Goal: Task Accomplishment & Management: Manage account settings

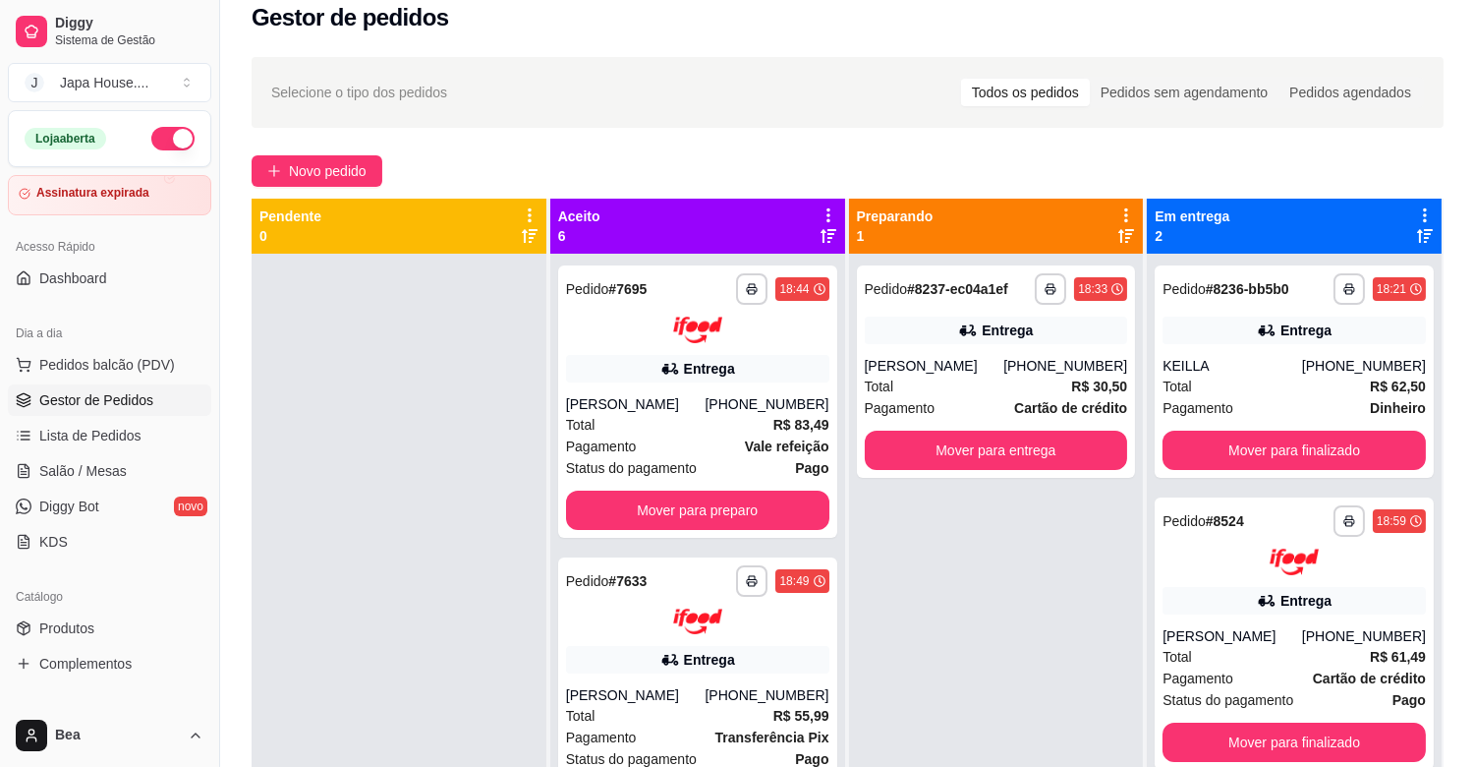
scroll to position [3, 0]
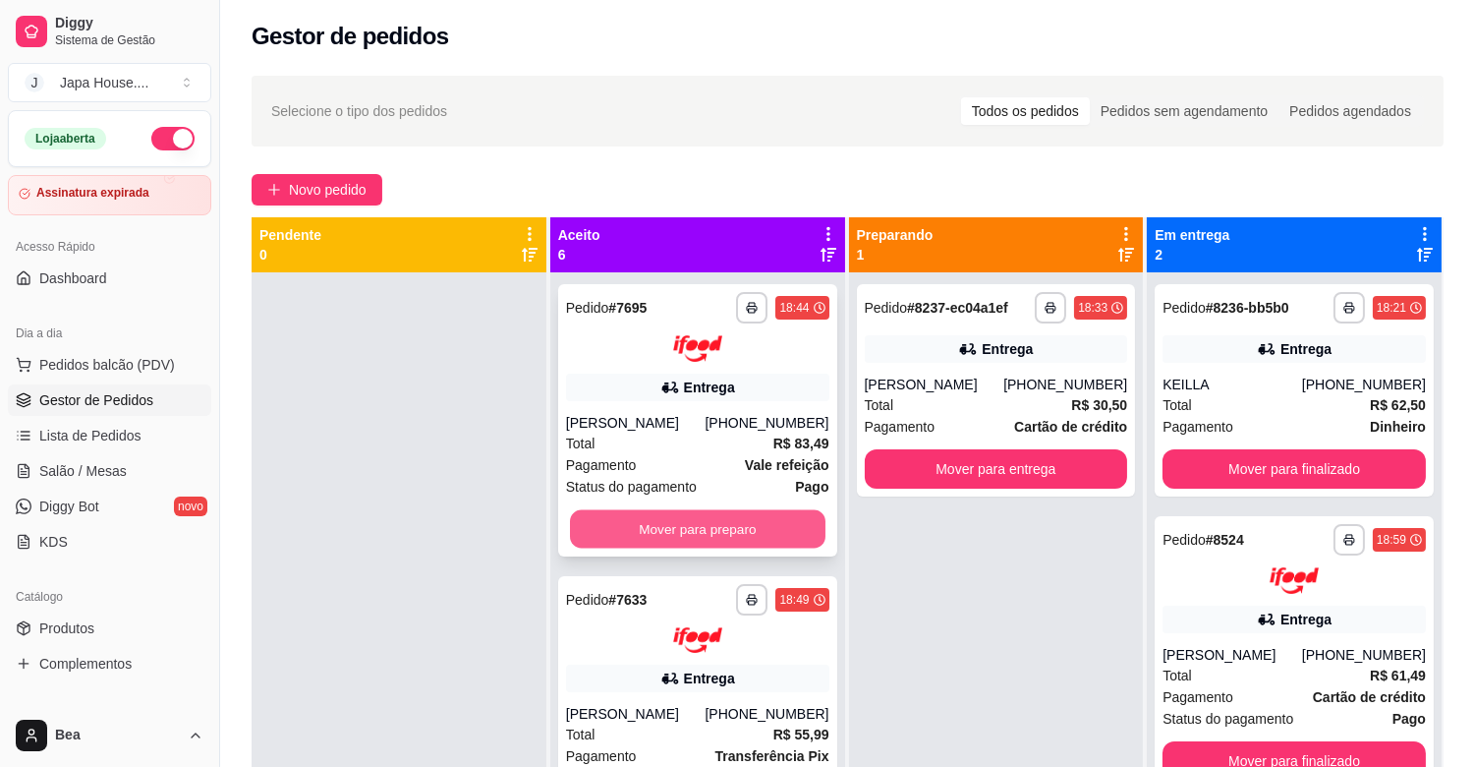
click at [770, 518] on button "Mover para preparo" at bounding box center [698, 528] width 256 height 38
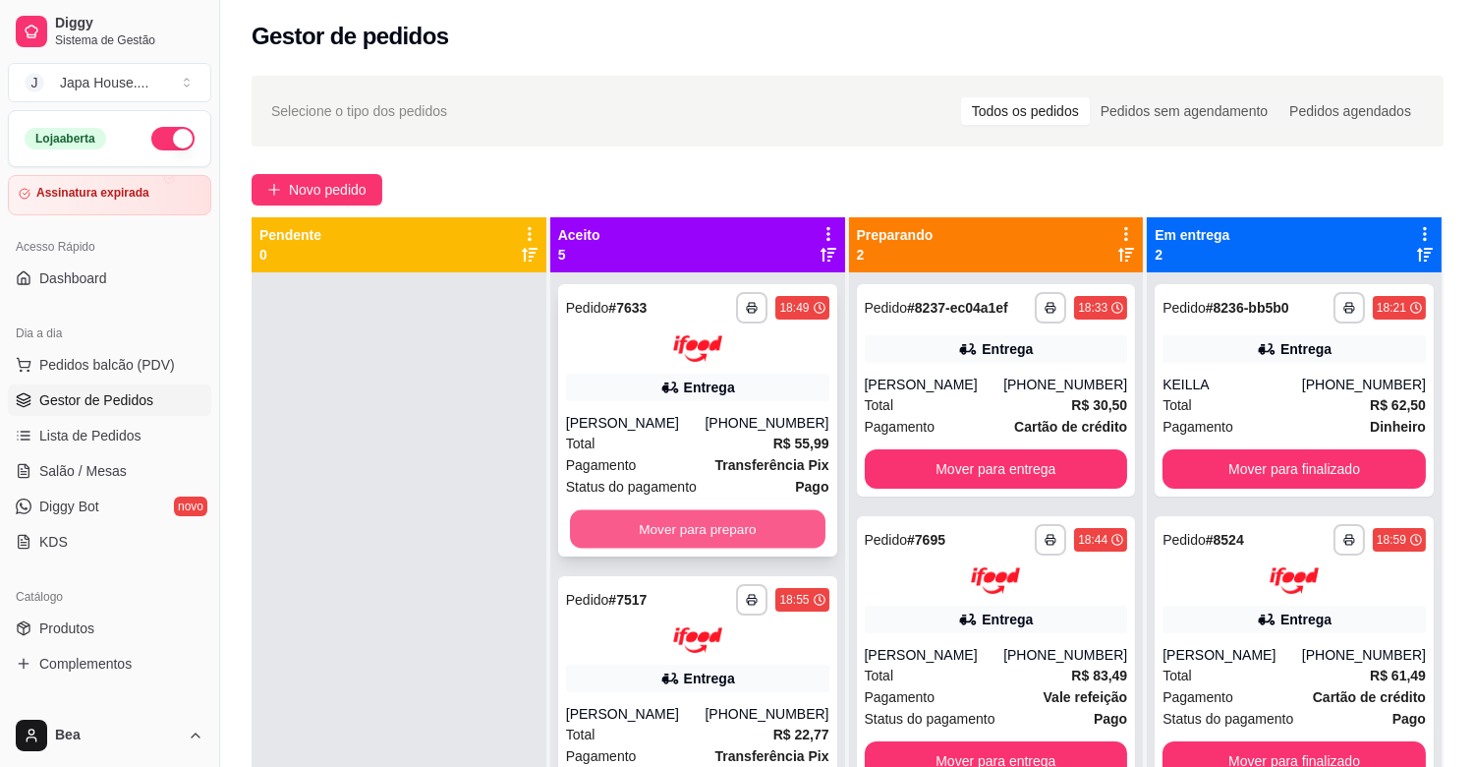
click at [741, 522] on button "Mover para preparo" at bounding box center [698, 528] width 256 height 38
click at [741, 522] on button "Mover para preparo" at bounding box center [697, 528] width 263 height 39
click at [741, 522] on button "Mover para preparo" at bounding box center [698, 528] width 256 height 38
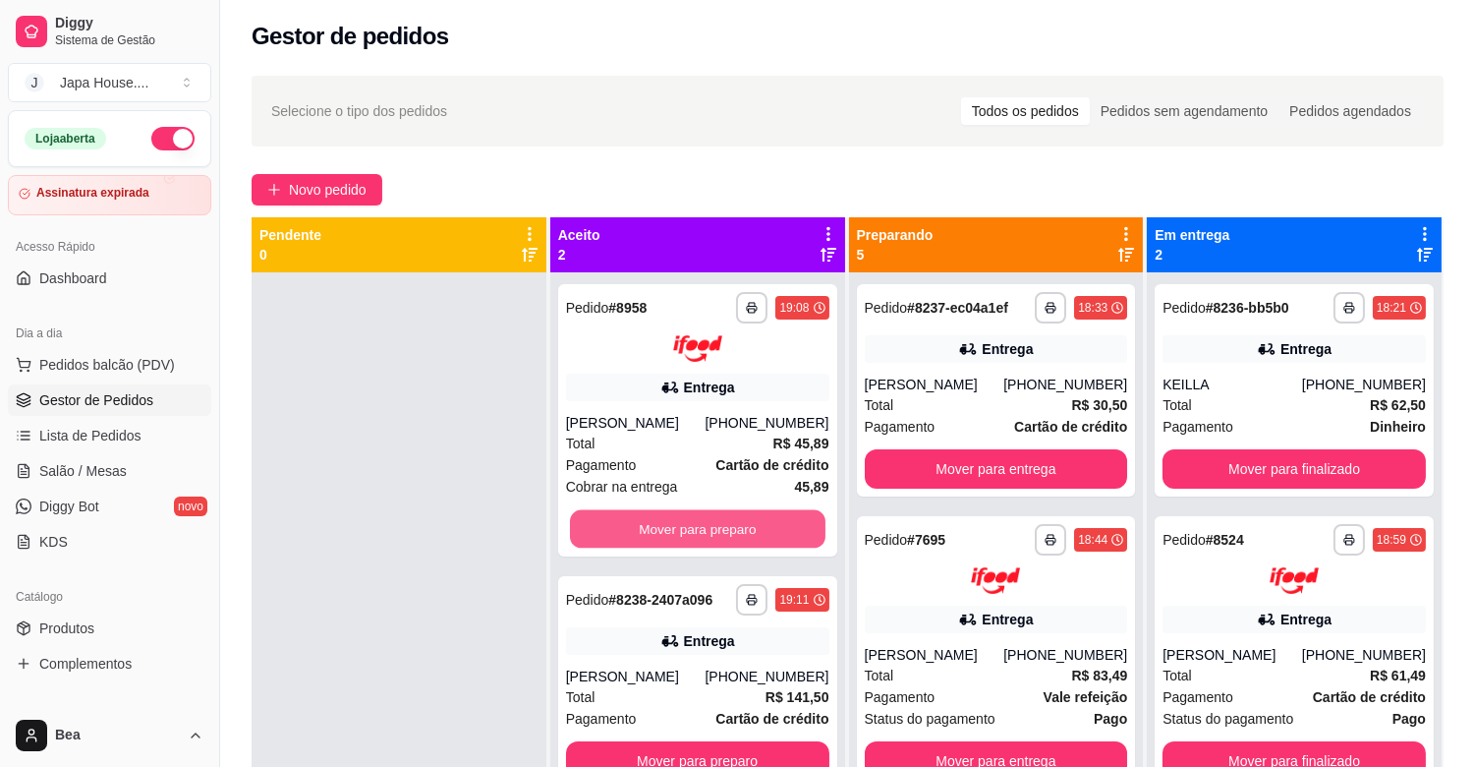
click at [741, 522] on button "Mover para preparo" at bounding box center [698, 528] width 256 height 38
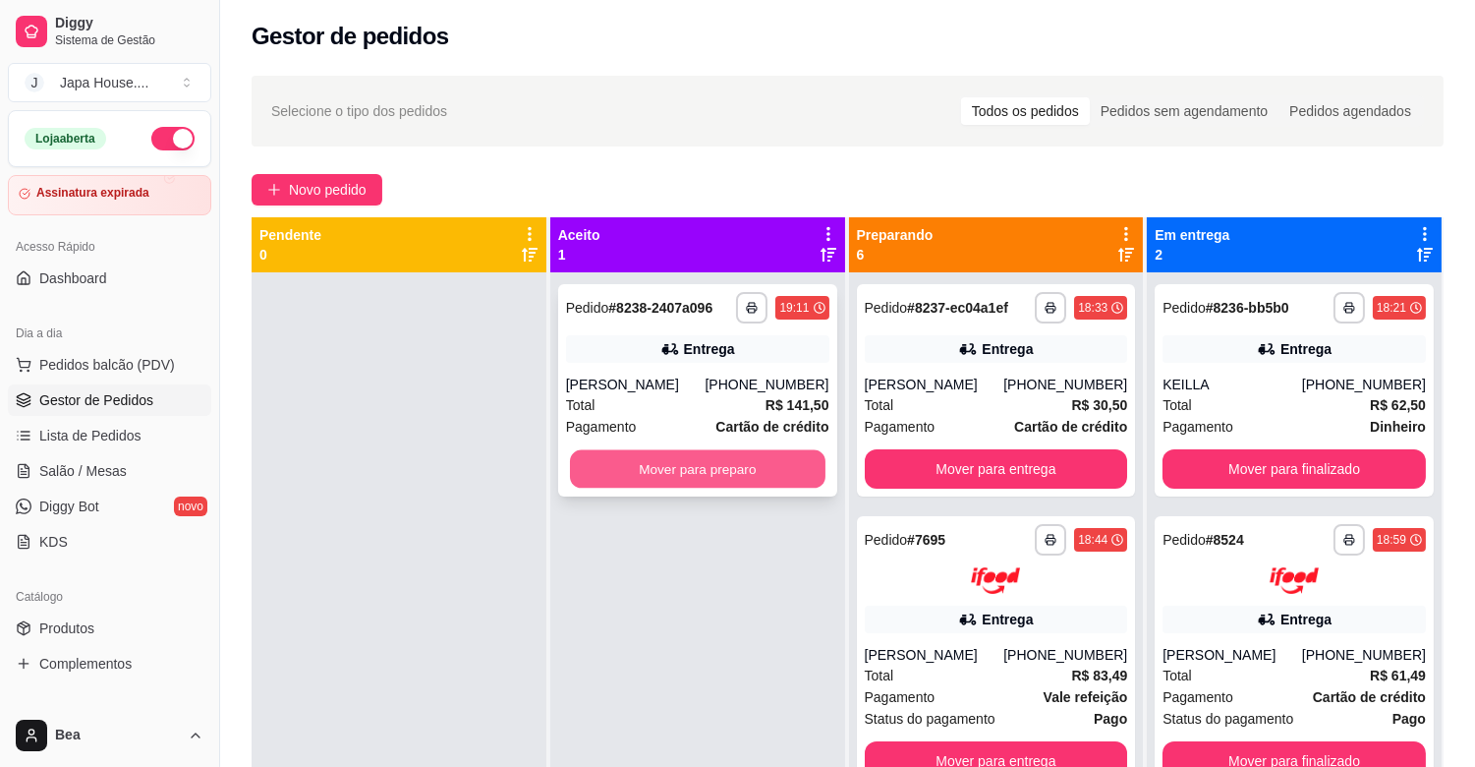
click at [757, 466] on button "Mover para preparo" at bounding box center [698, 469] width 256 height 38
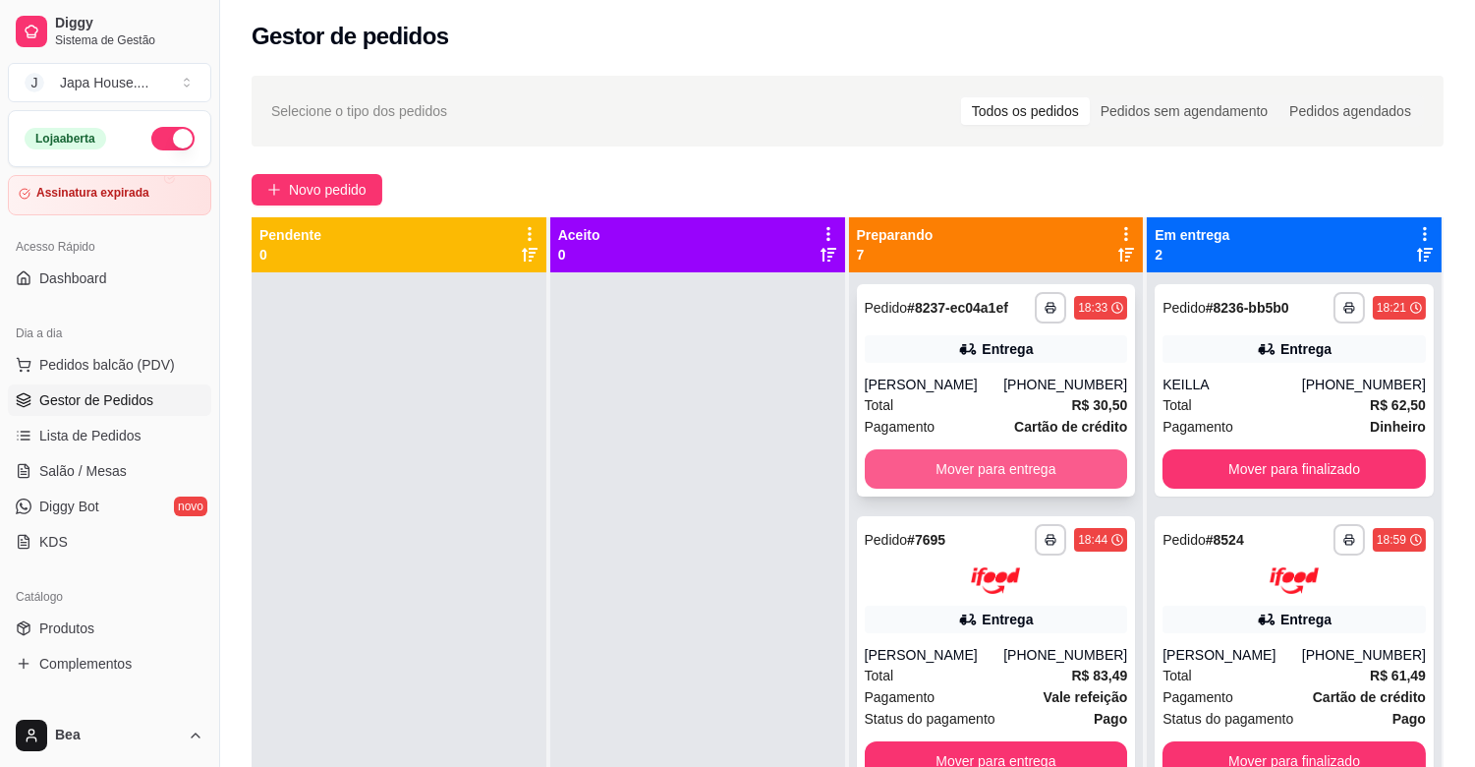
click at [976, 449] on button "Mover para entrega" at bounding box center [996, 468] width 263 height 39
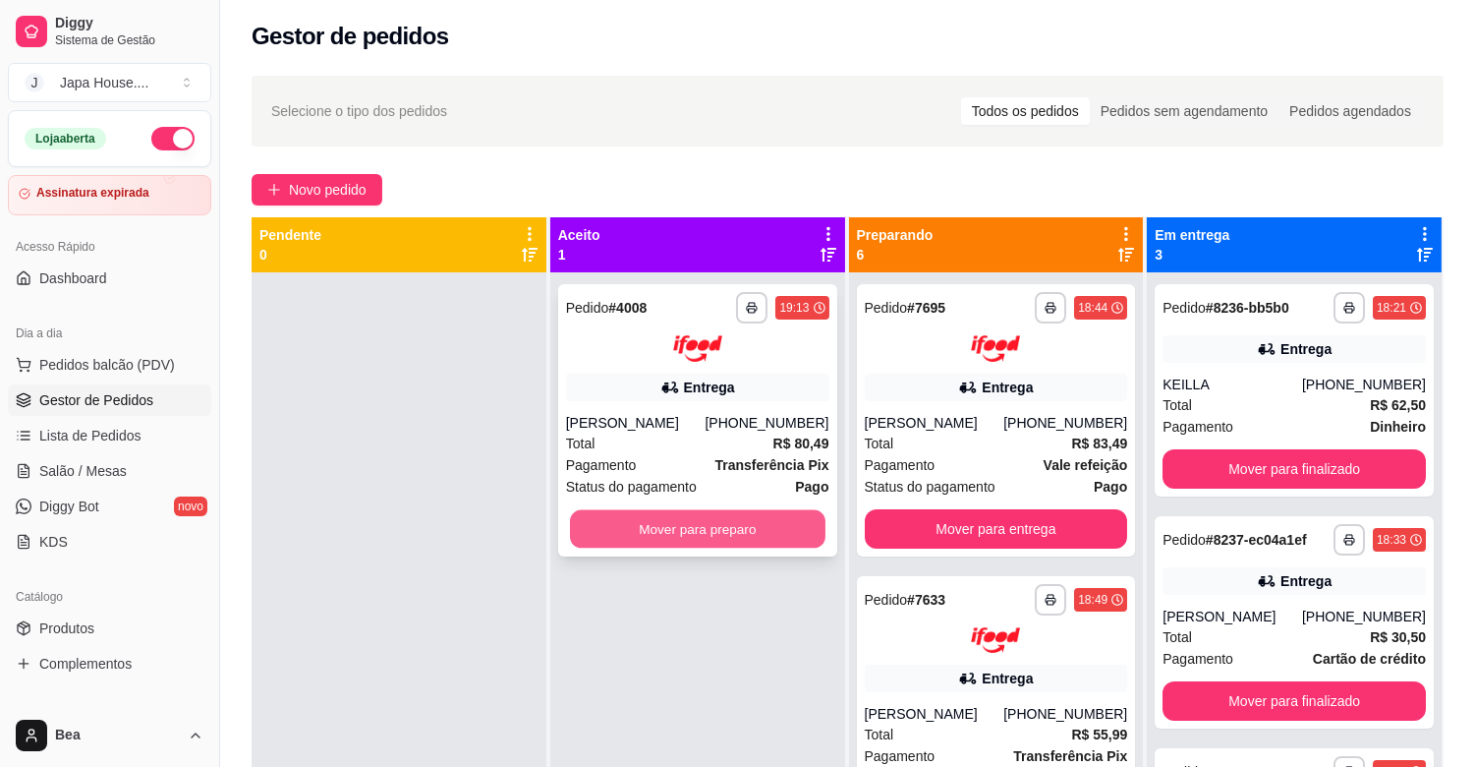
click at [780, 518] on button "Mover para preparo" at bounding box center [698, 528] width 256 height 38
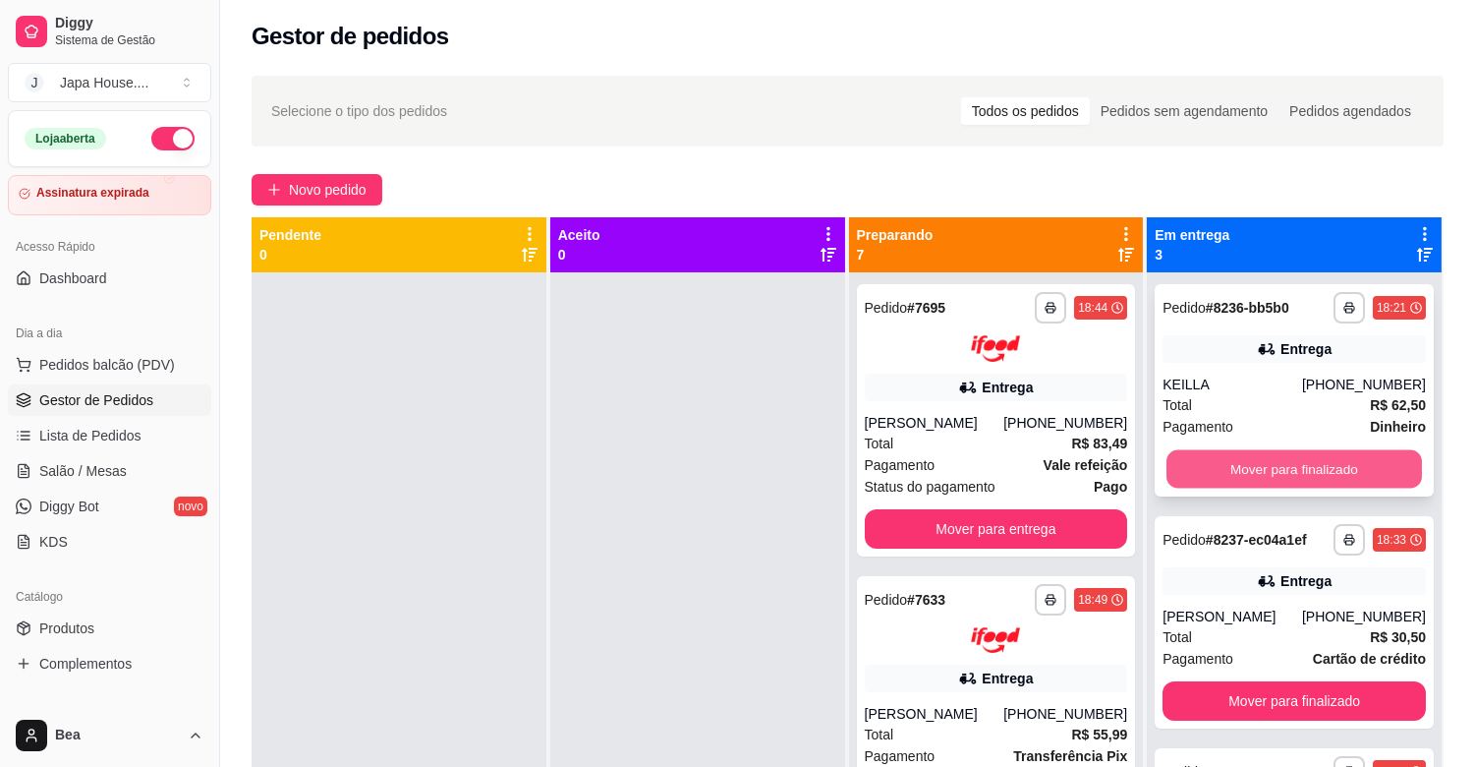
click at [1271, 454] on button "Mover para finalizado" at bounding box center [1295, 469] width 256 height 38
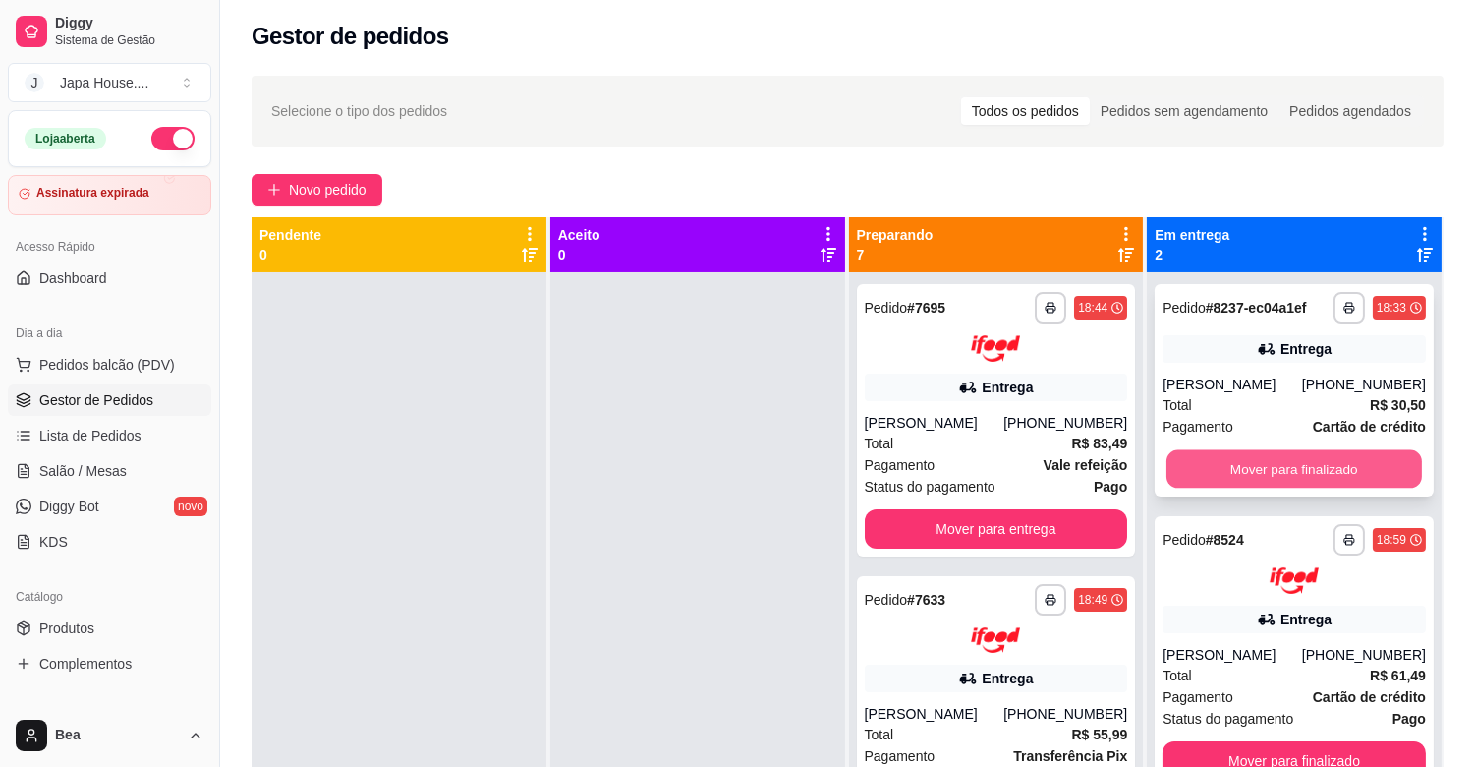
click at [1238, 458] on button "Mover para finalizado" at bounding box center [1295, 469] width 256 height 38
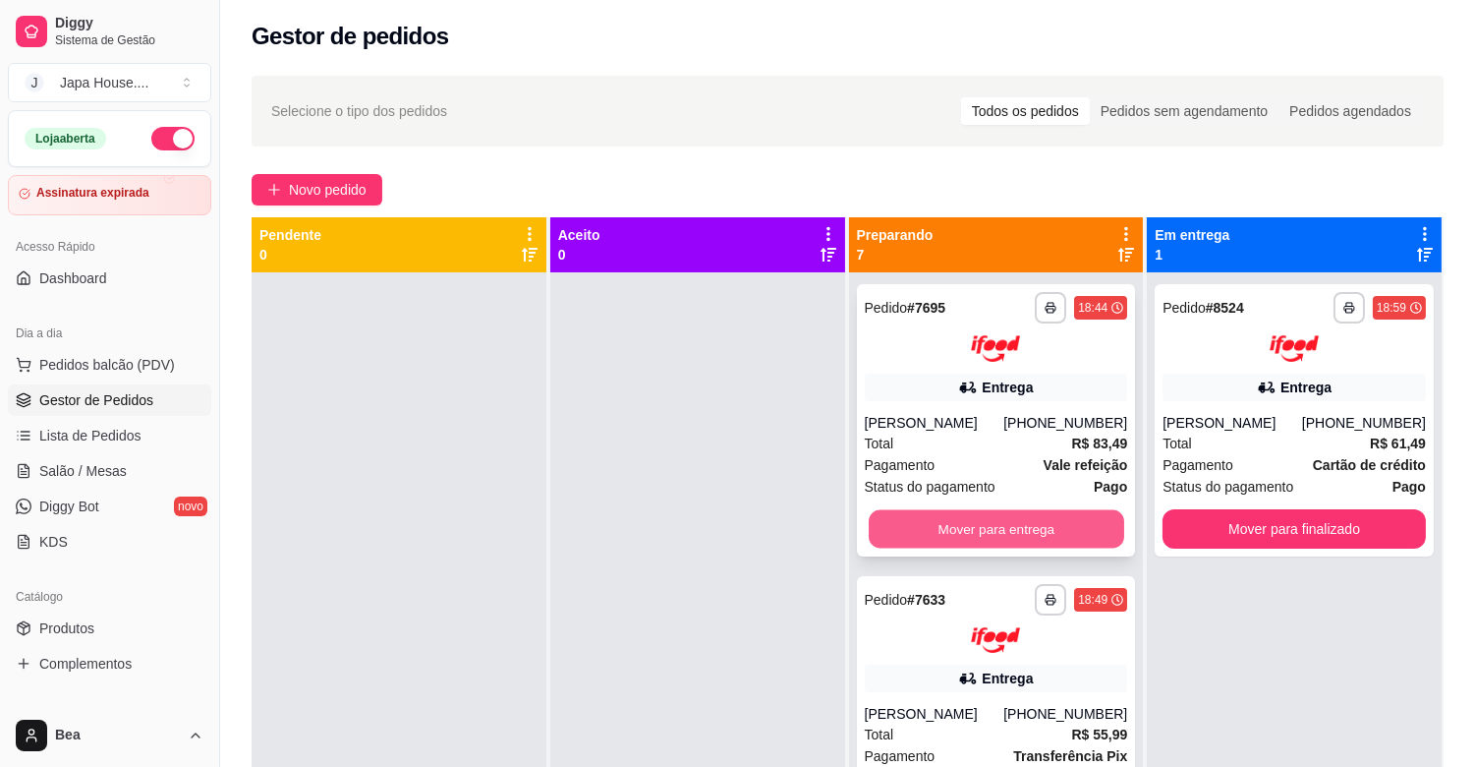
click at [1024, 516] on button "Mover para entrega" at bounding box center [997, 528] width 256 height 38
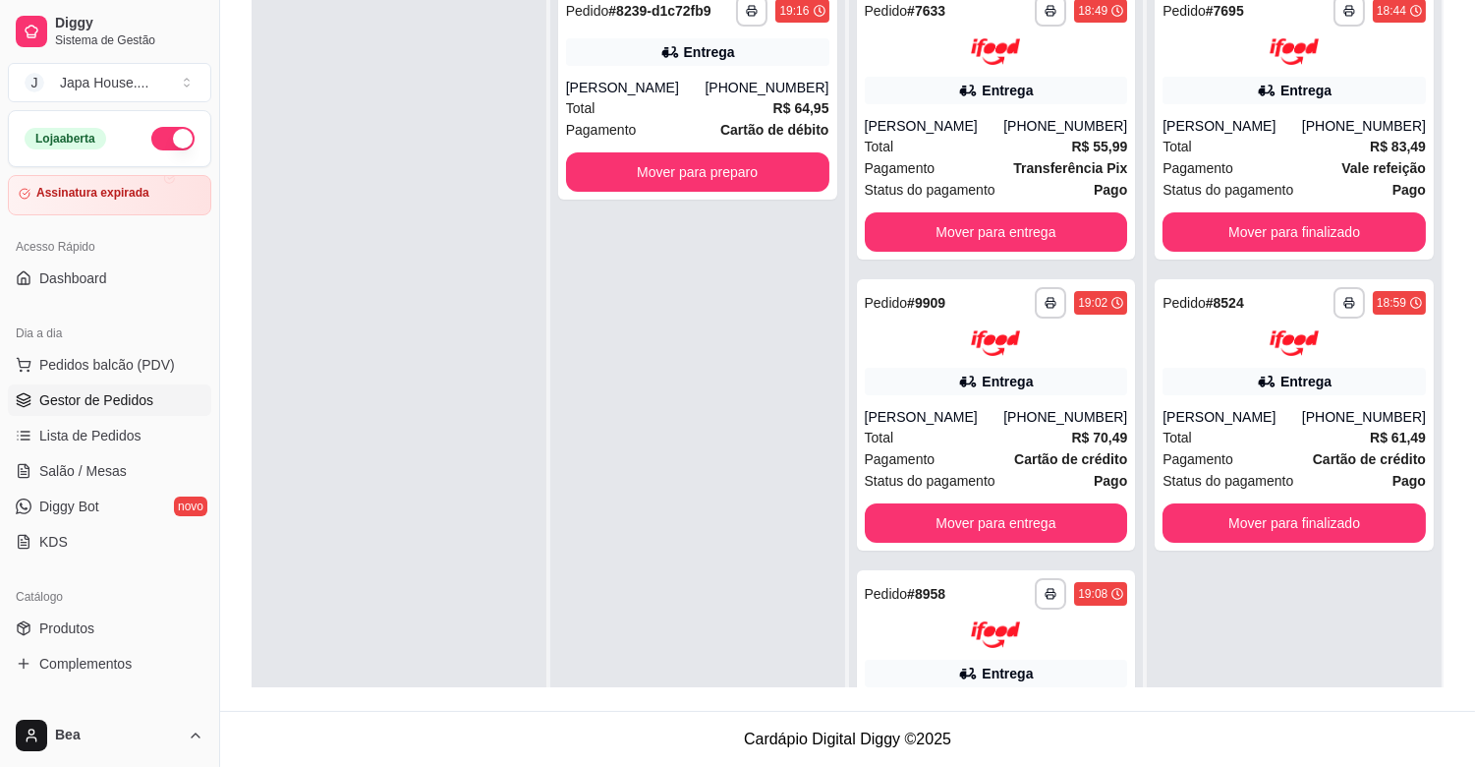
scroll to position [651, 0]
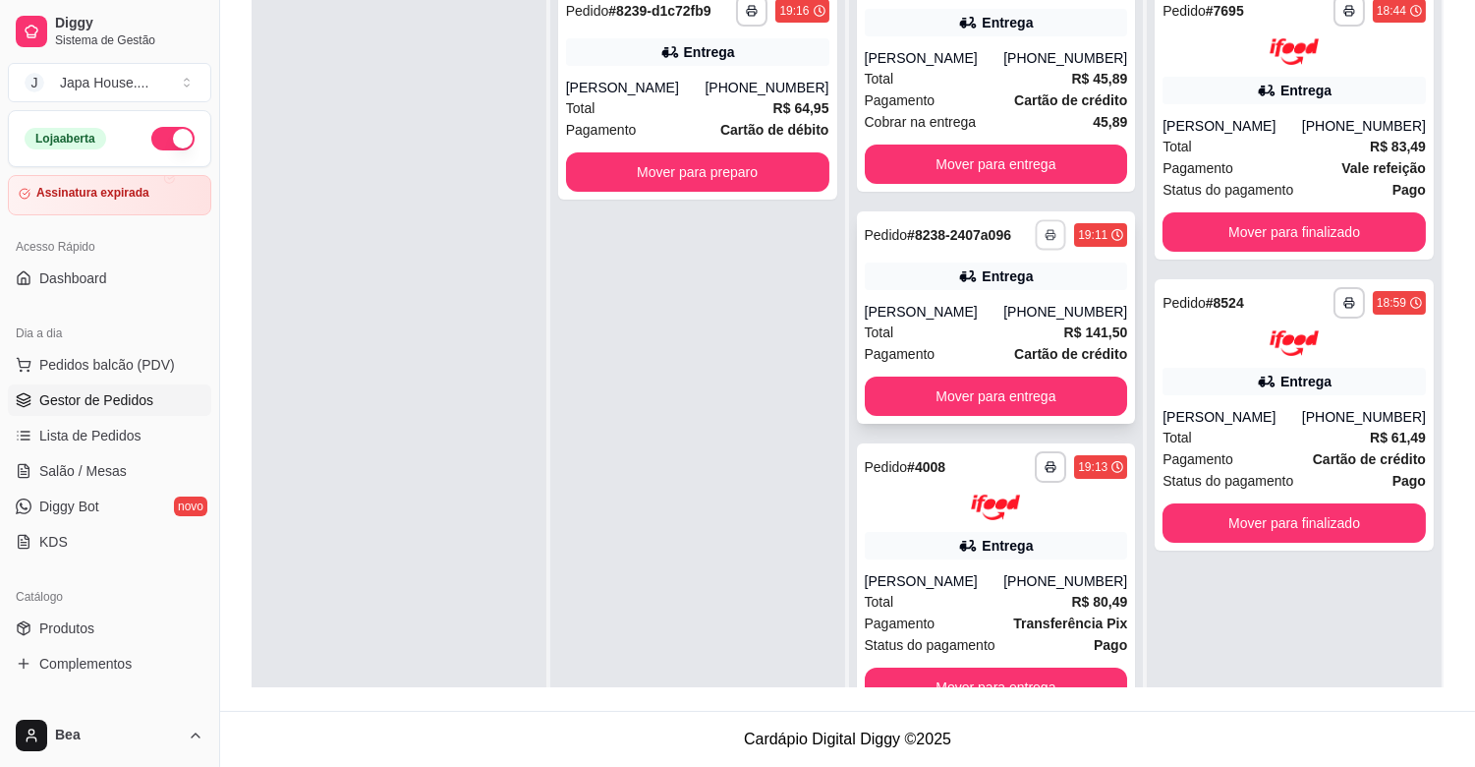
click at [1036, 236] on button "button" at bounding box center [1051, 234] width 30 height 30
click at [1006, 293] on button "IMPRESSORA" at bounding box center [971, 302] width 138 height 30
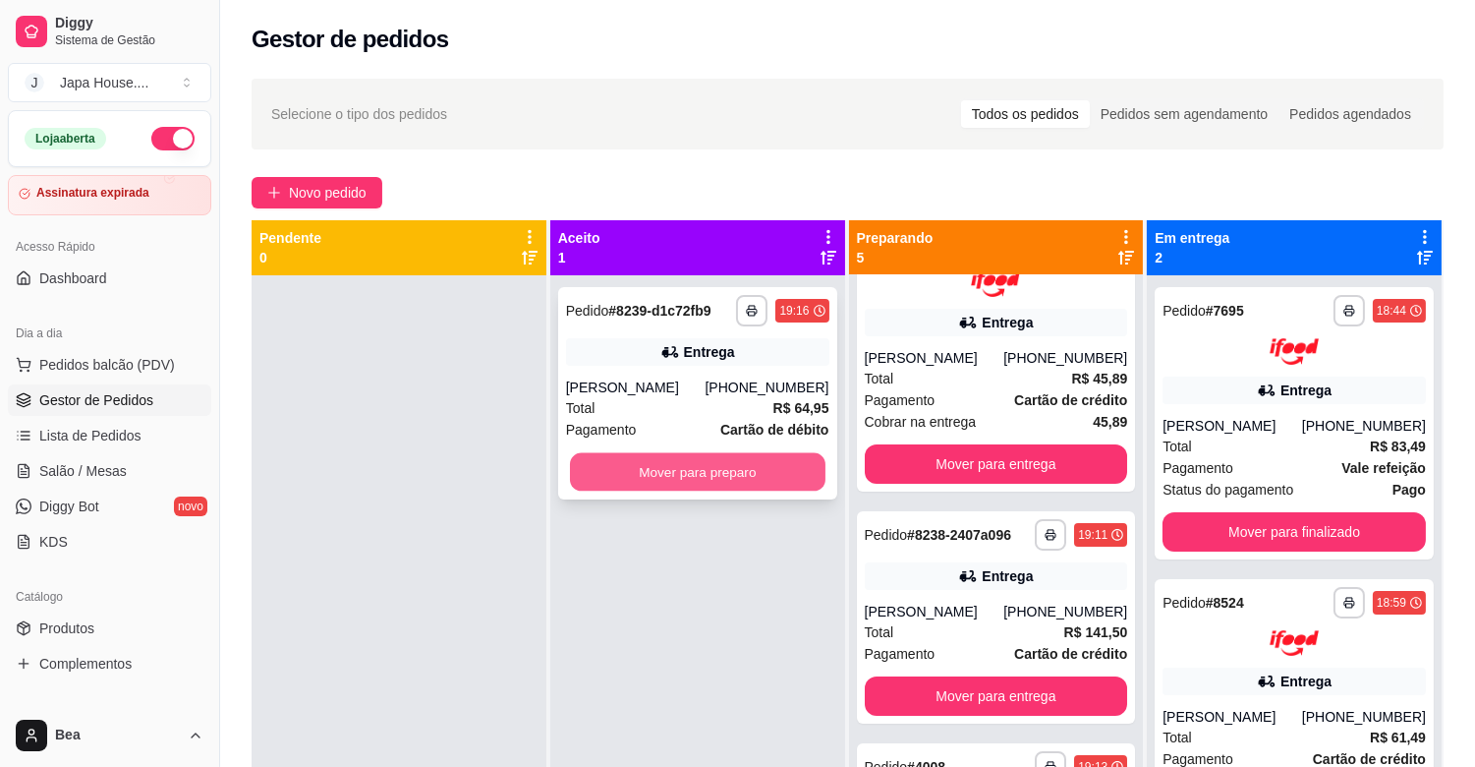
click at [780, 478] on button "Mover para preparo" at bounding box center [698, 472] width 256 height 38
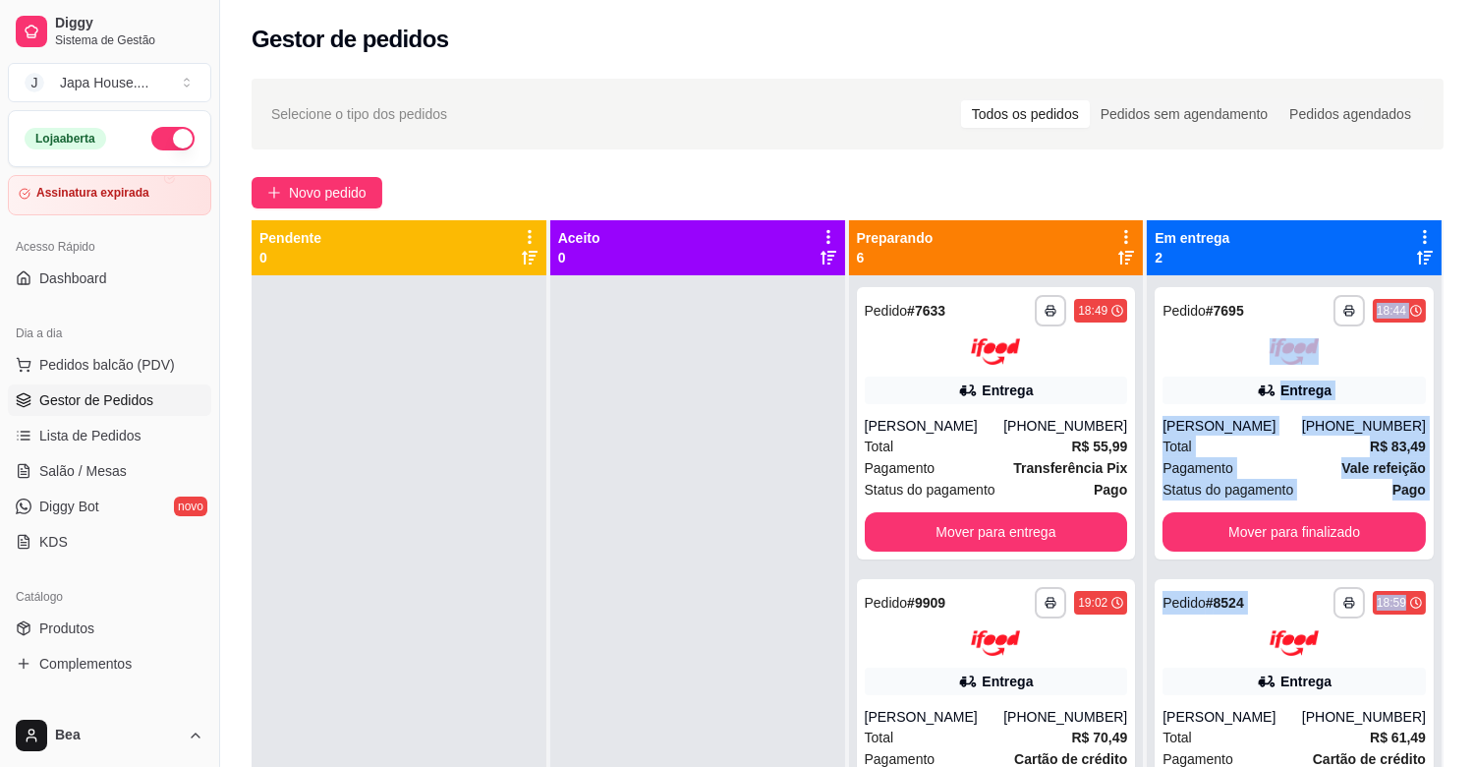
drag, startPoint x: 1450, startPoint y: 591, endPoint x: 1271, endPoint y: 237, distance: 396.5
click at [1271, 237] on div "**********" at bounding box center [847, 539] width 1255 height 944
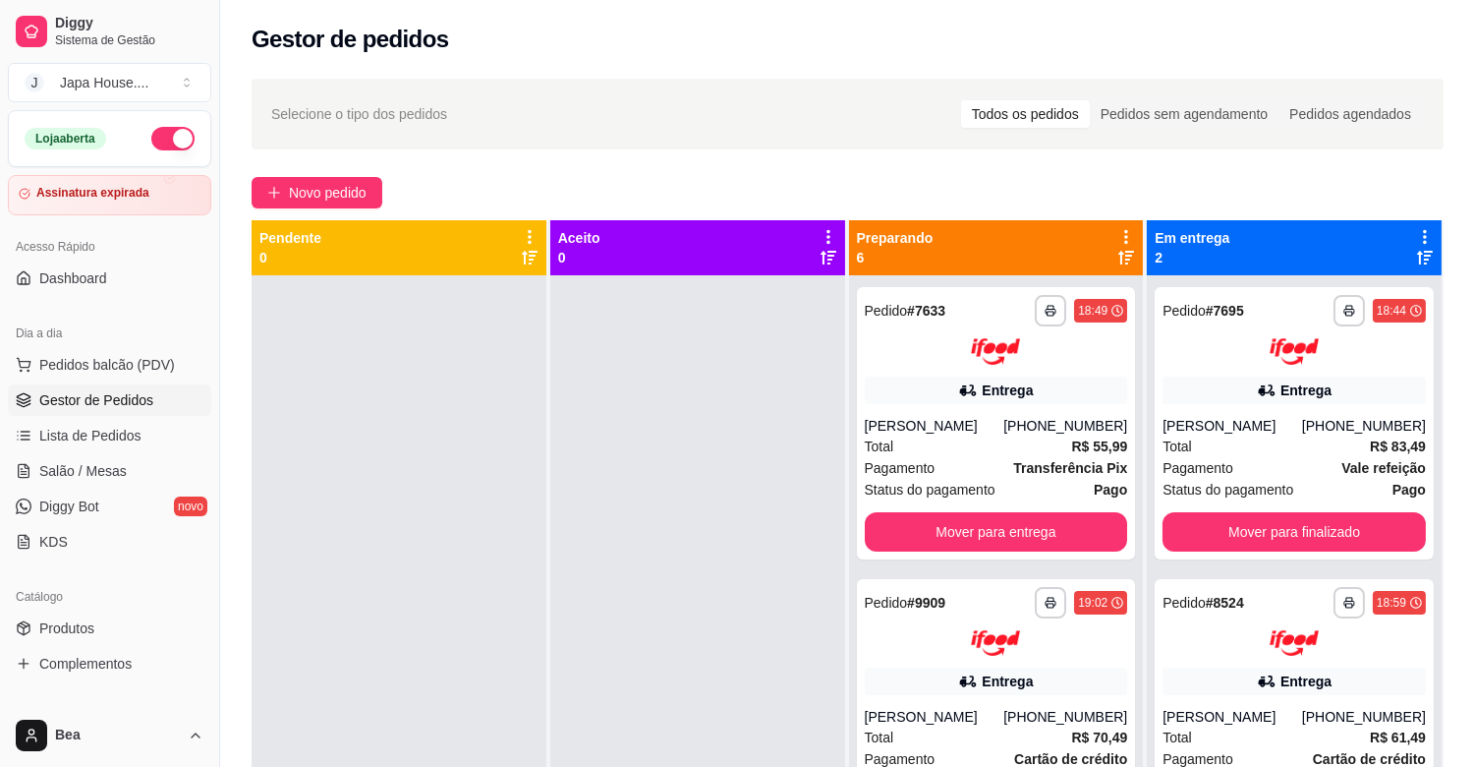
click at [1356, 191] on div "Novo pedido" at bounding box center [848, 192] width 1192 height 31
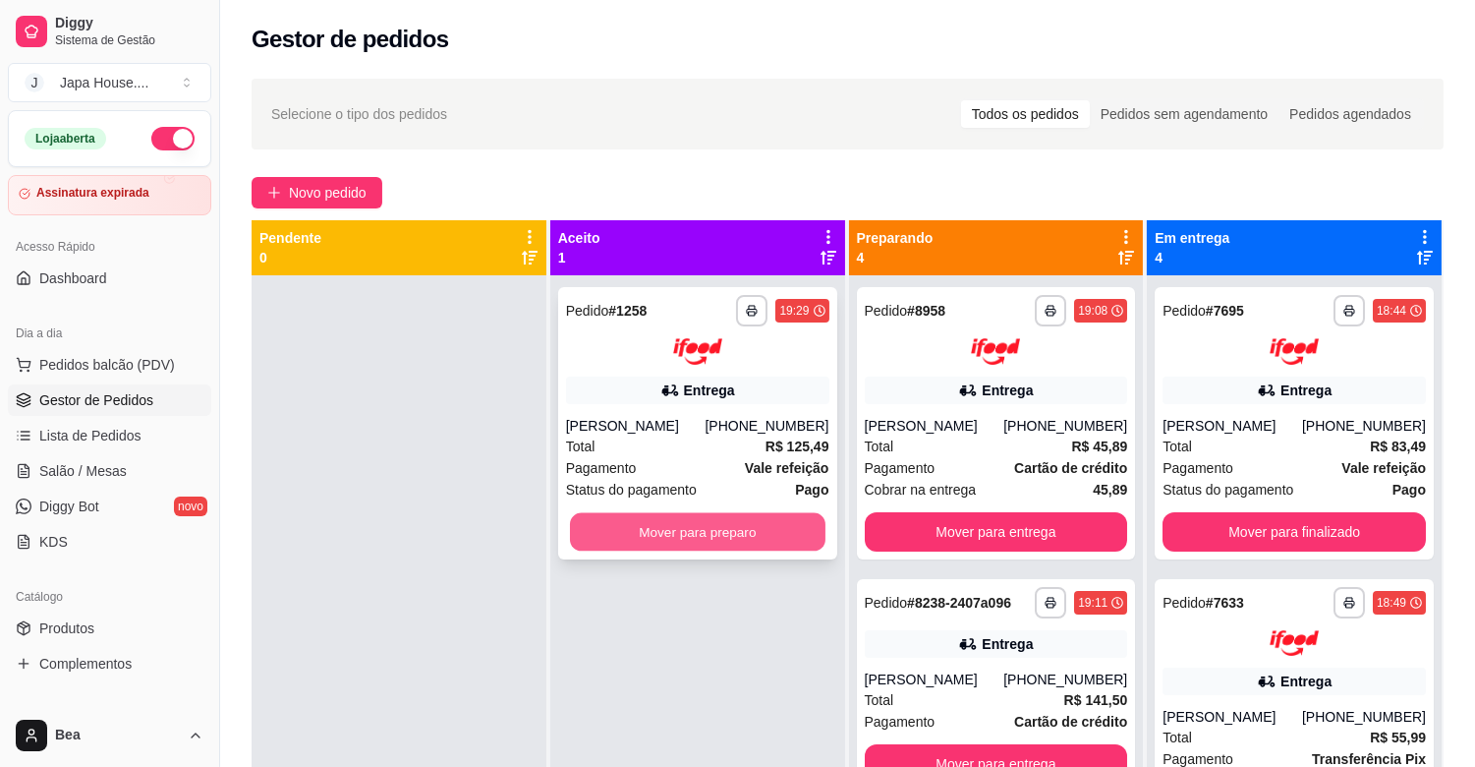
click at [775, 527] on button "Mover para preparo" at bounding box center [698, 531] width 256 height 38
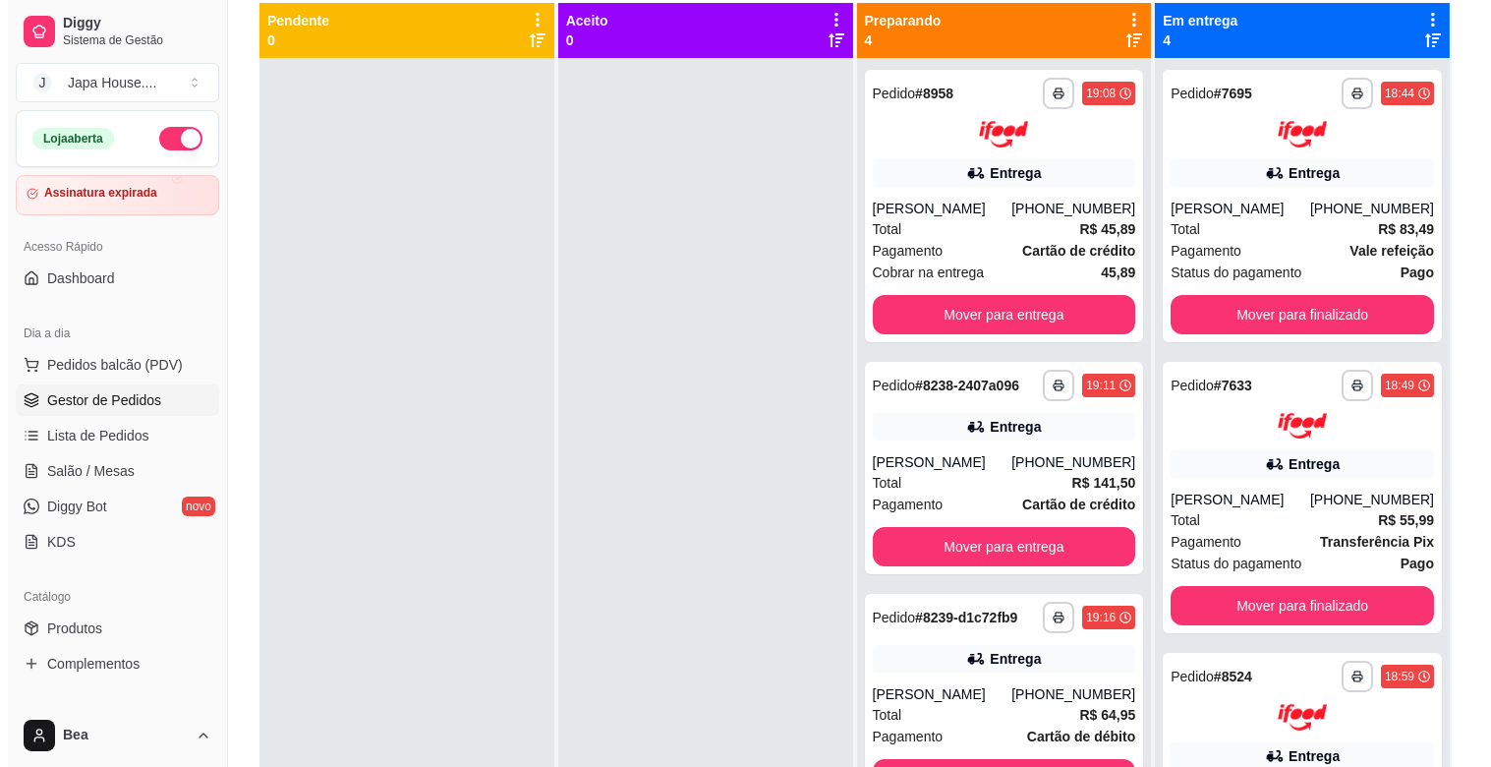
scroll to position [204, 0]
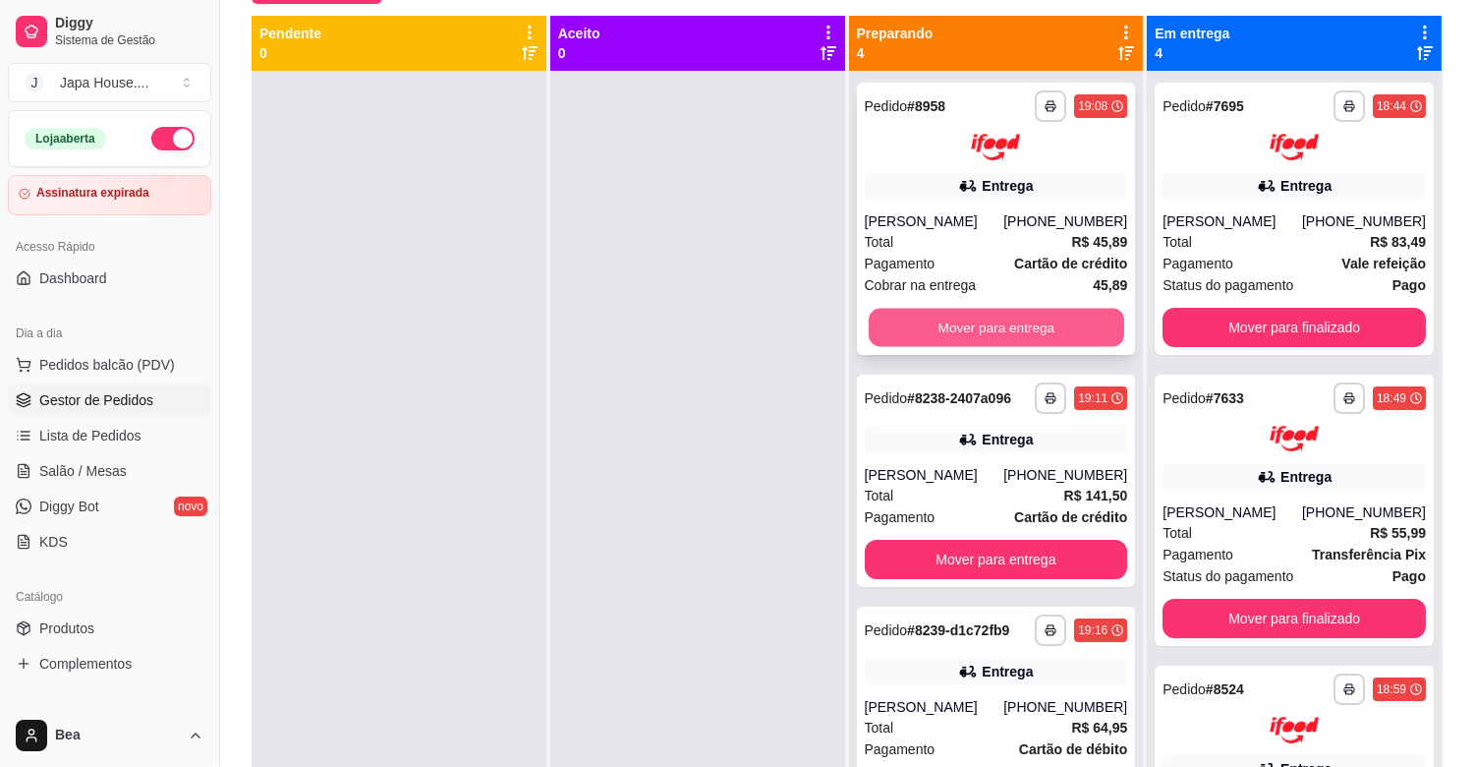
click at [1019, 317] on button "Mover para entrega" at bounding box center [997, 327] width 256 height 38
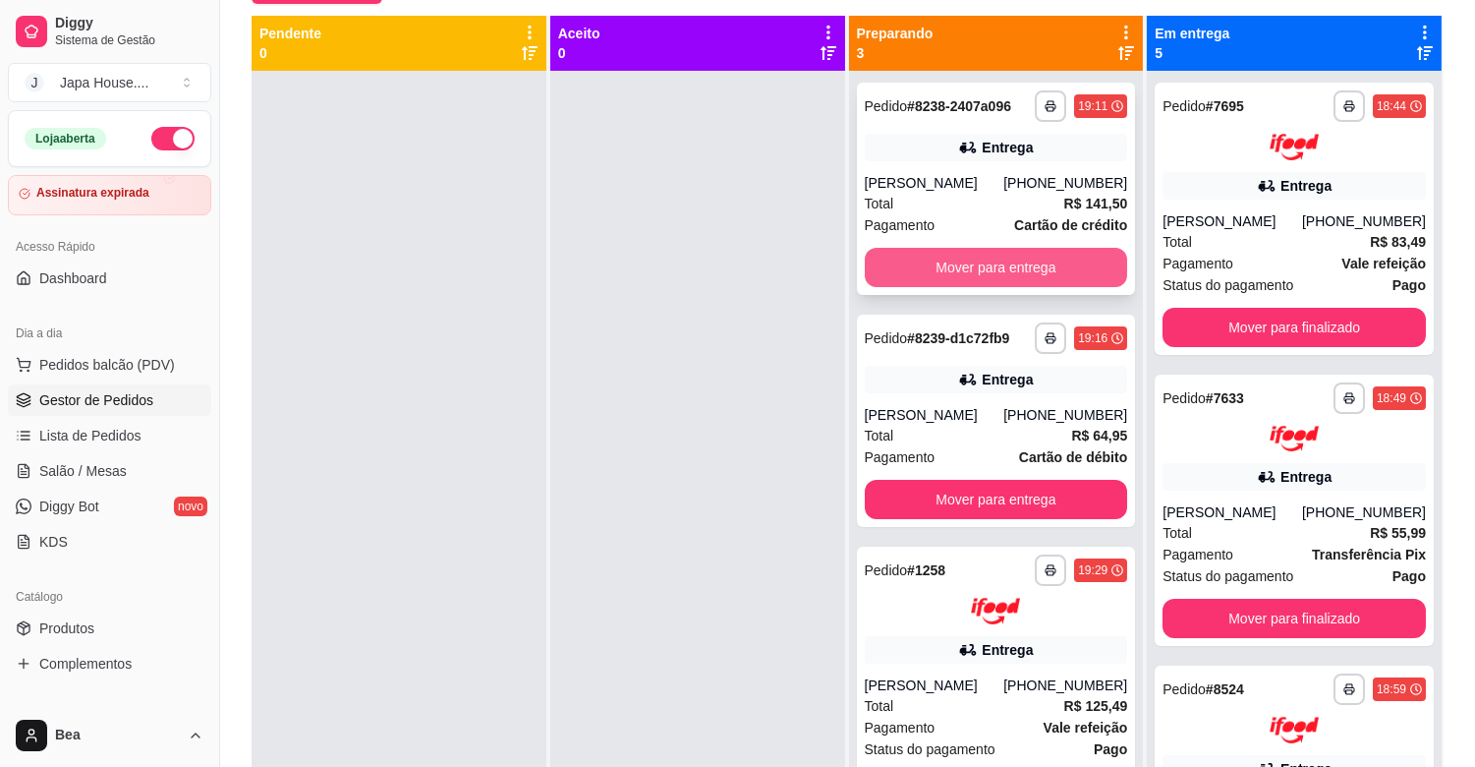
click at [1007, 266] on button "Mover para entrega" at bounding box center [996, 267] width 263 height 39
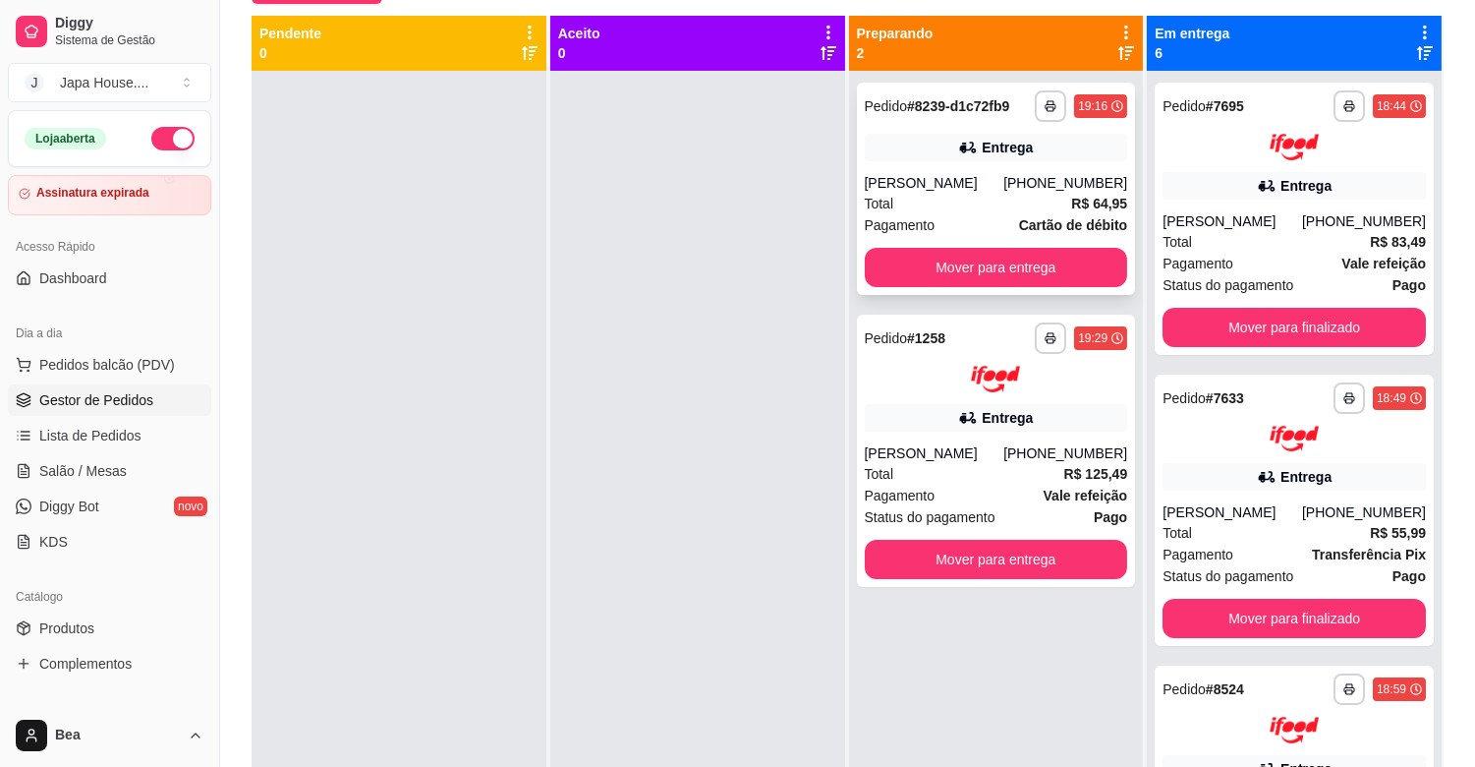
click at [997, 143] on div "Entrega" at bounding box center [1007, 148] width 51 height 20
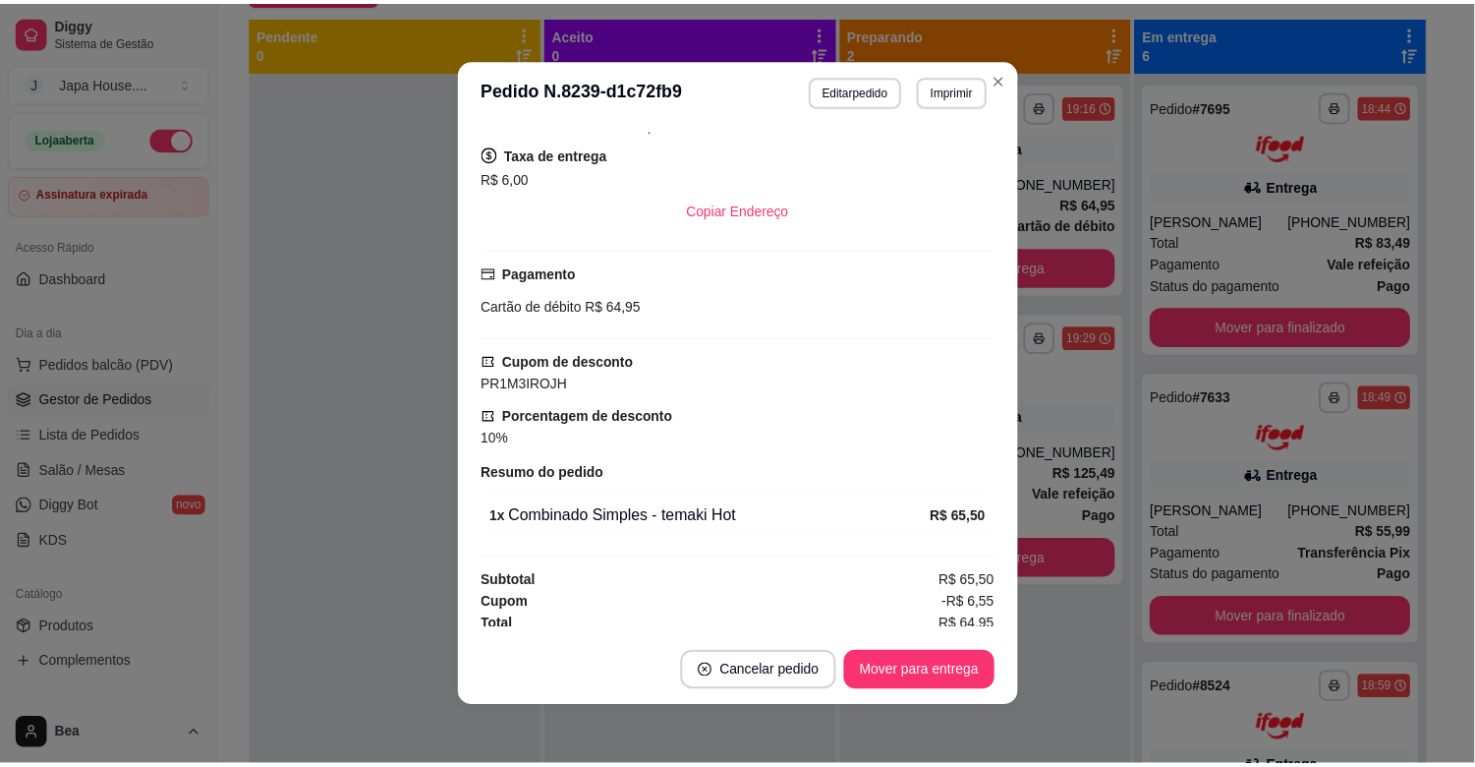
scroll to position [518, 0]
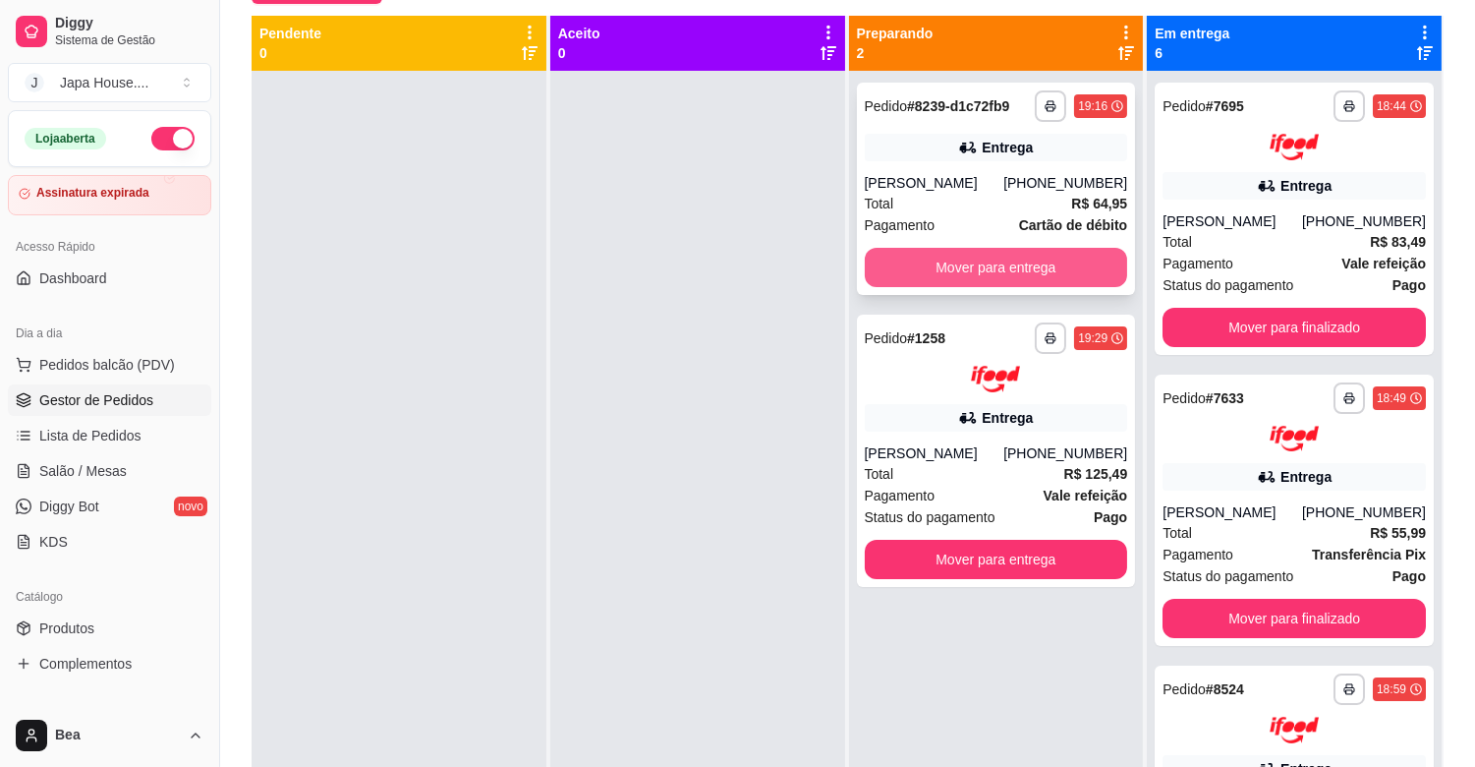
click at [975, 265] on button "Mover para entrega" at bounding box center [996, 267] width 263 height 39
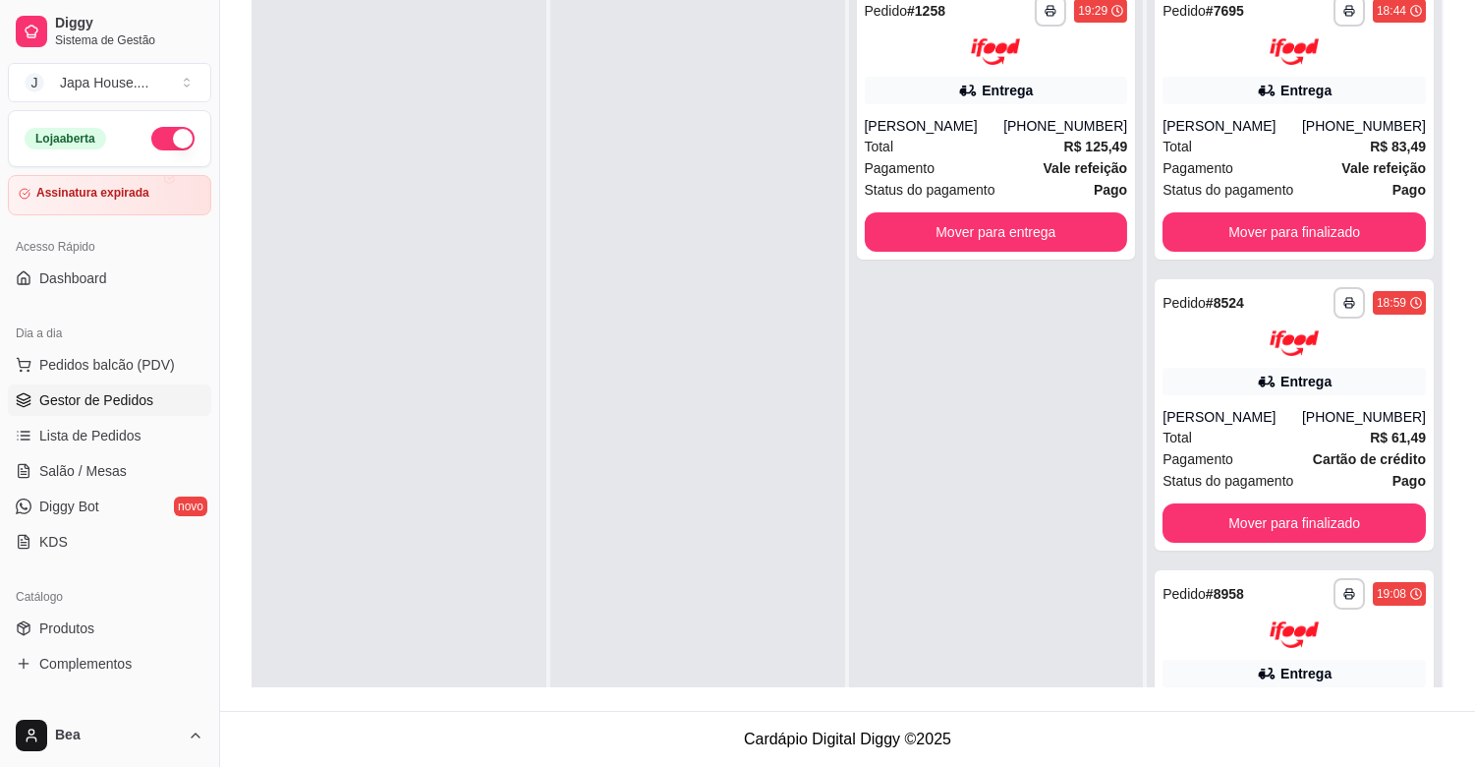
scroll to position [0, 0]
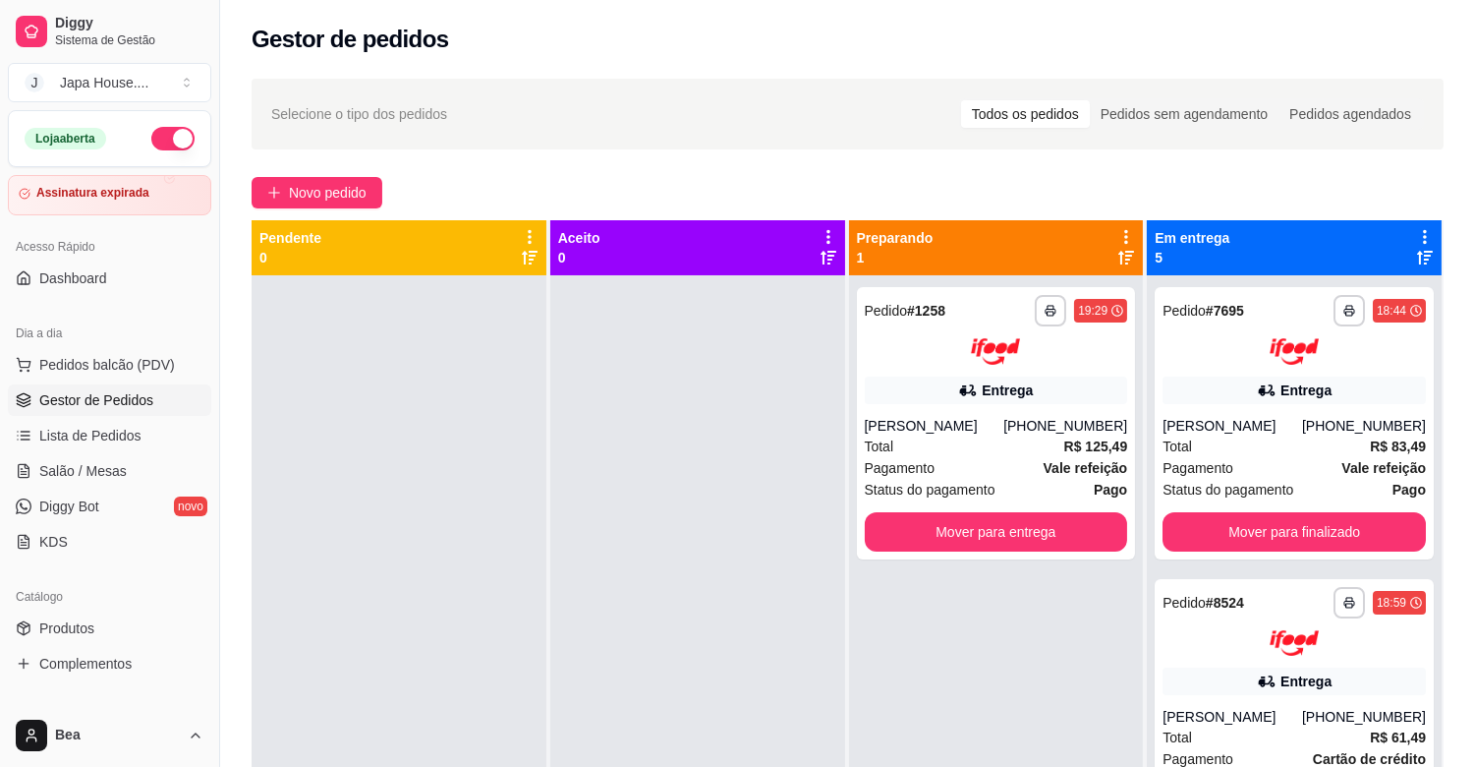
click at [627, 691] on div at bounding box center [697, 658] width 295 height 767
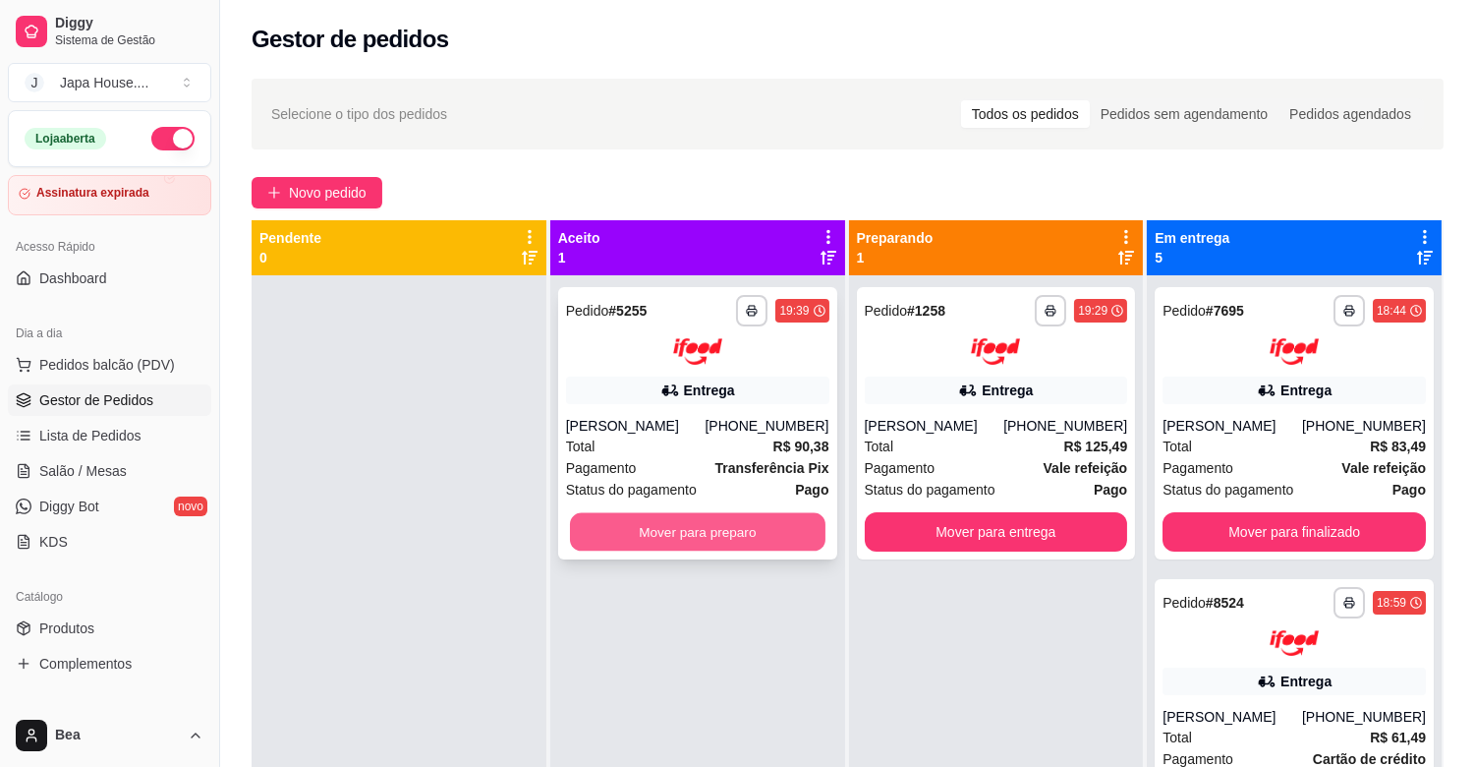
click at [662, 525] on button "Mover para preparo" at bounding box center [698, 531] width 256 height 38
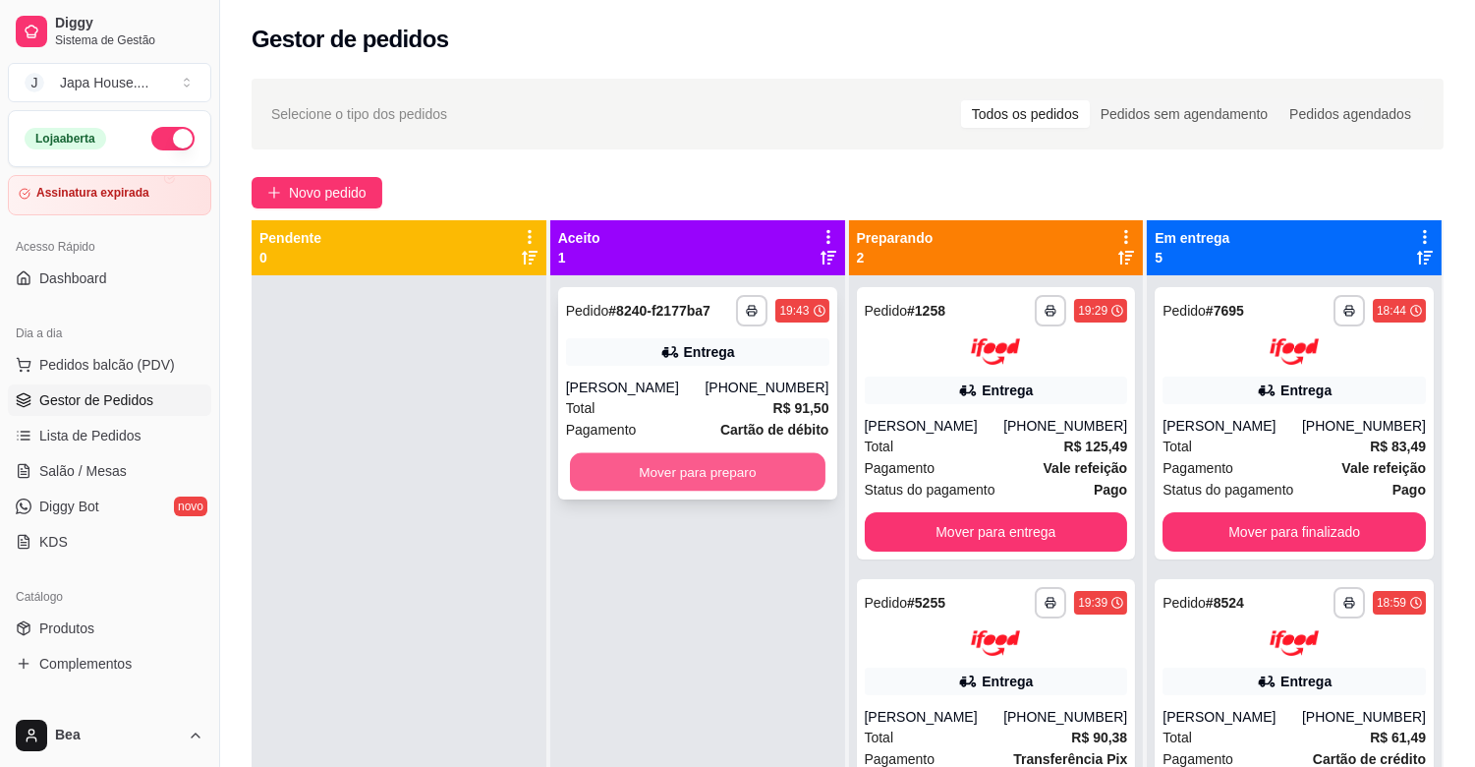
click at [777, 458] on button "Mover para preparo" at bounding box center [698, 472] width 256 height 38
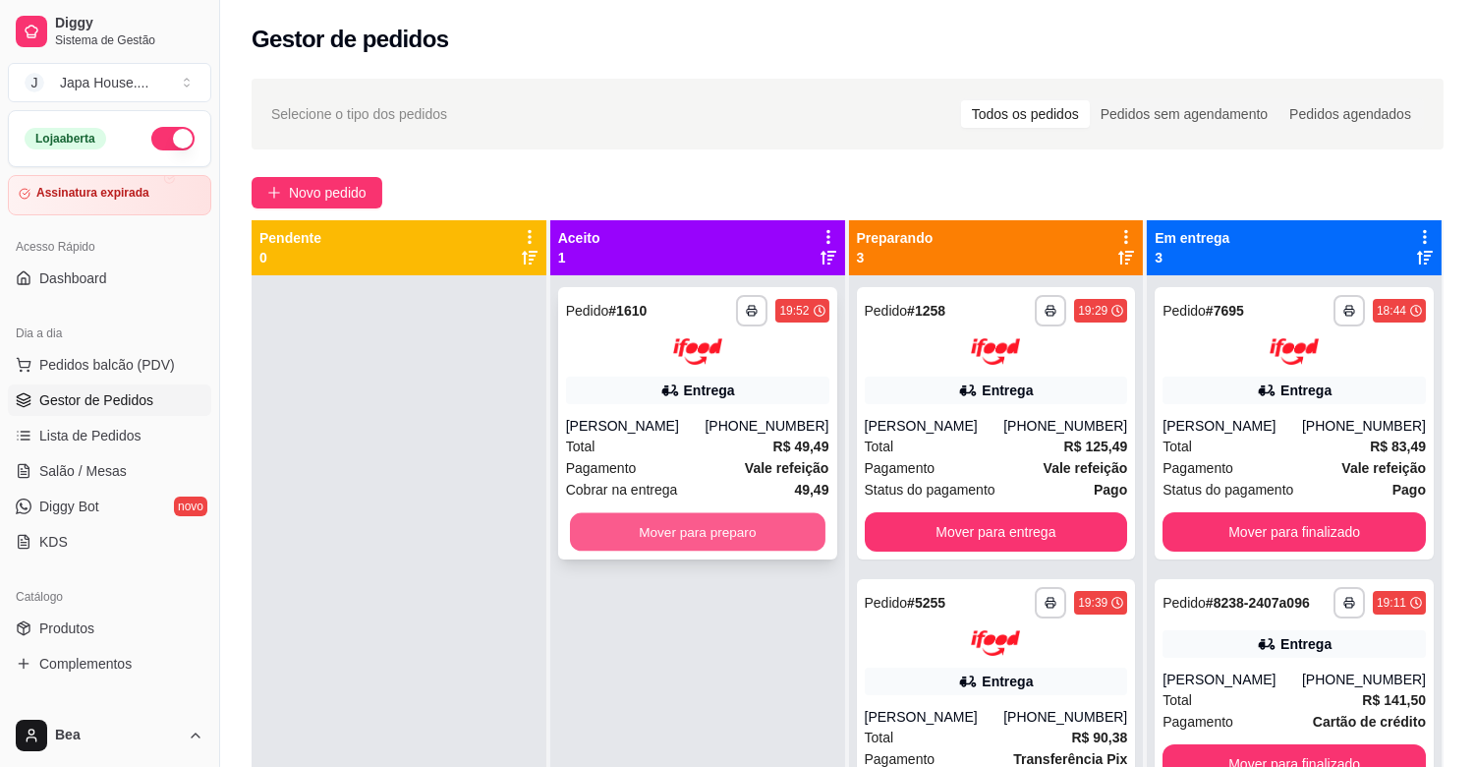
click at [741, 531] on button "Mover para preparo" at bounding box center [698, 531] width 256 height 38
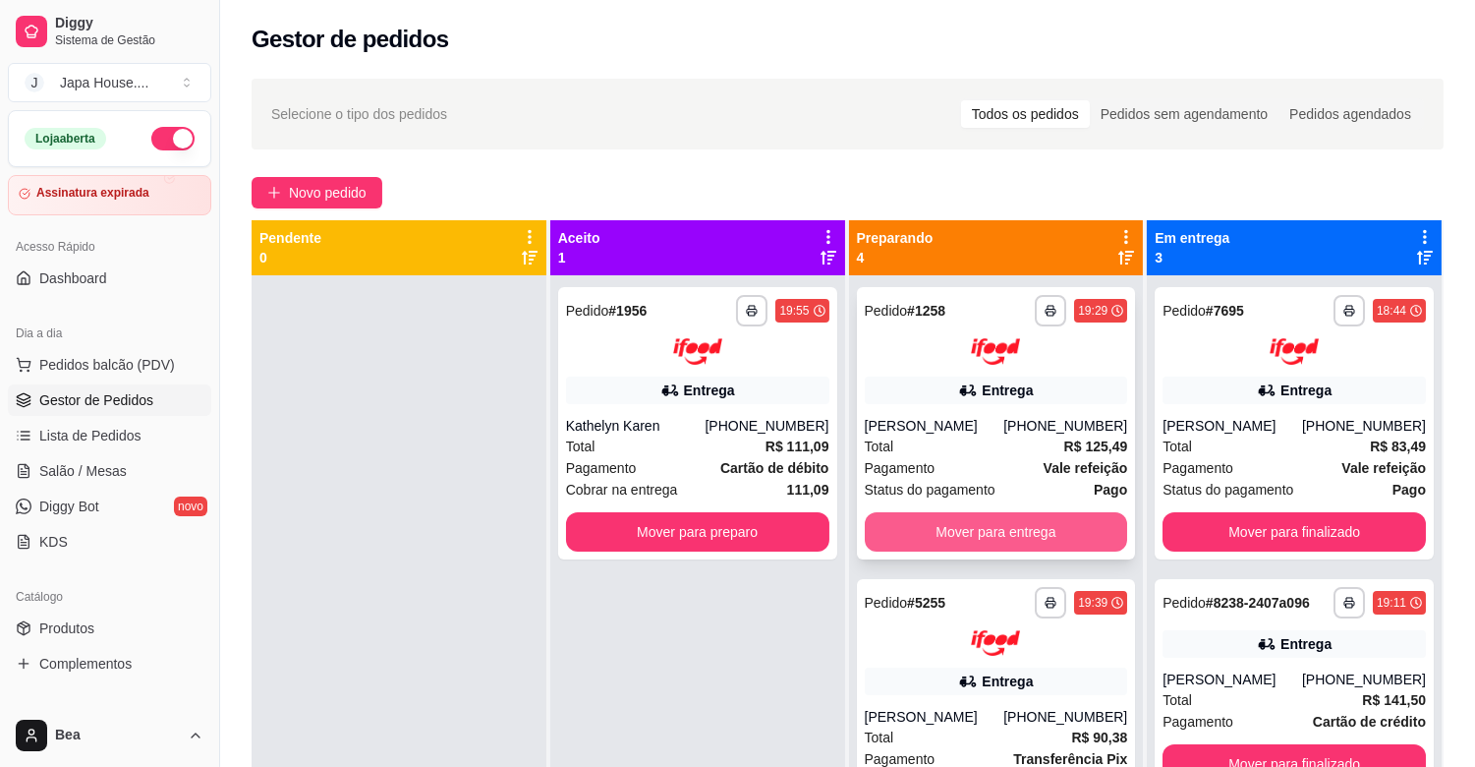
click at [1024, 517] on button "Mover para entrega" at bounding box center [996, 531] width 263 height 39
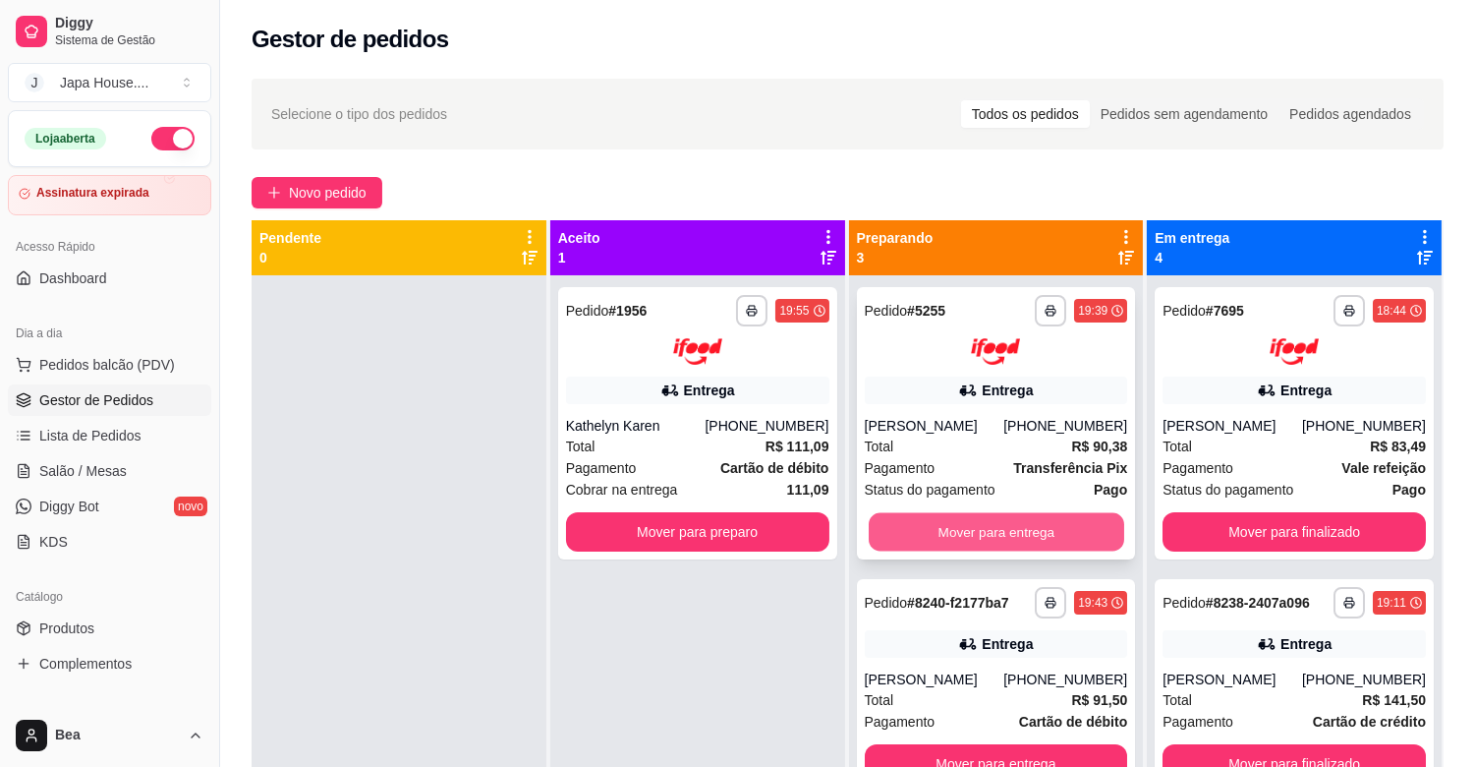
click at [1000, 527] on button "Mover para entrega" at bounding box center [997, 531] width 256 height 38
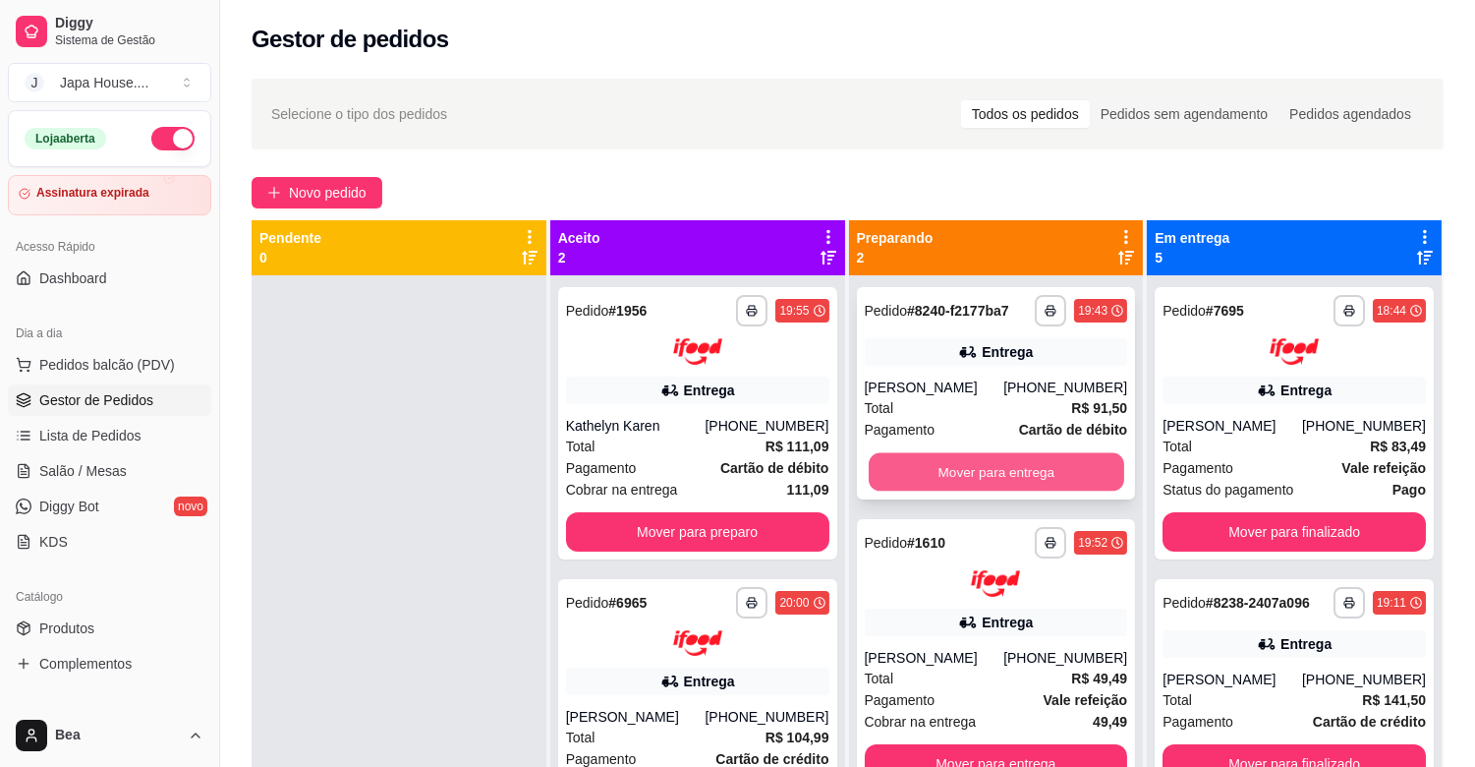
click at [1064, 468] on button "Mover para entrega" at bounding box center [997, 472] width 256 height 38
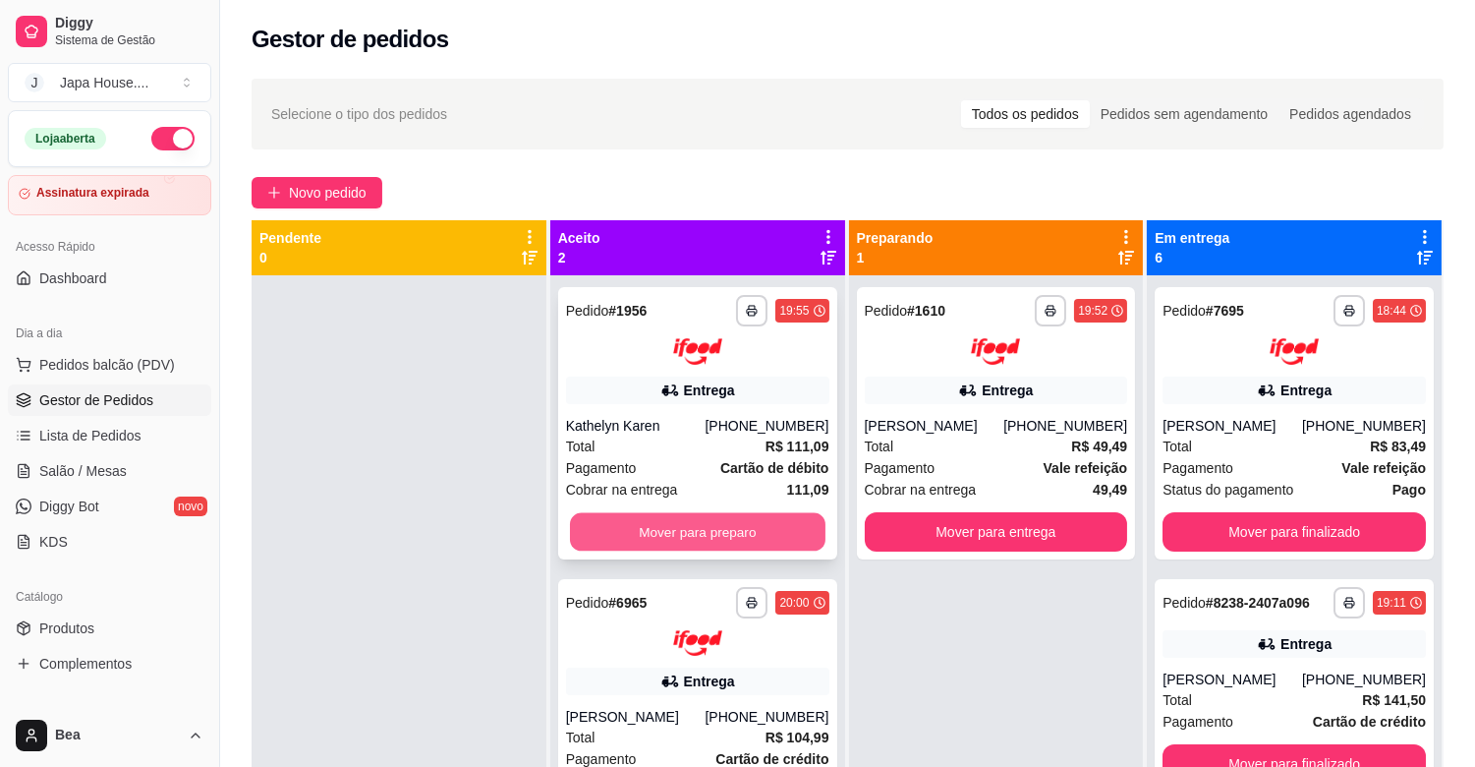
click at [759, 521] on button "Mover para preparo" at bounding box center [698, 531] width 256 height 38
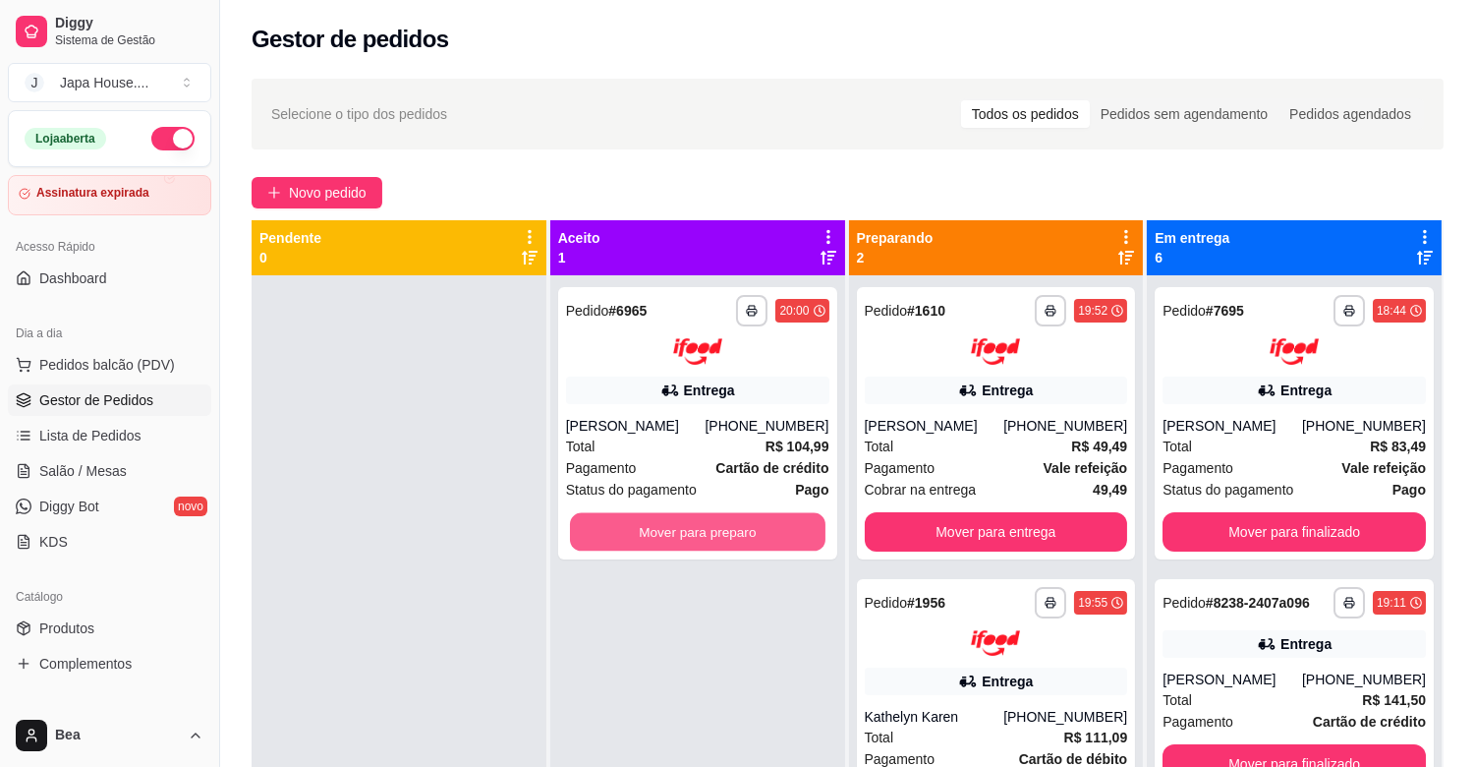
click at [759, 521] on button "Mover para preparo" at bounding box center [698, 531] width 256 height 38
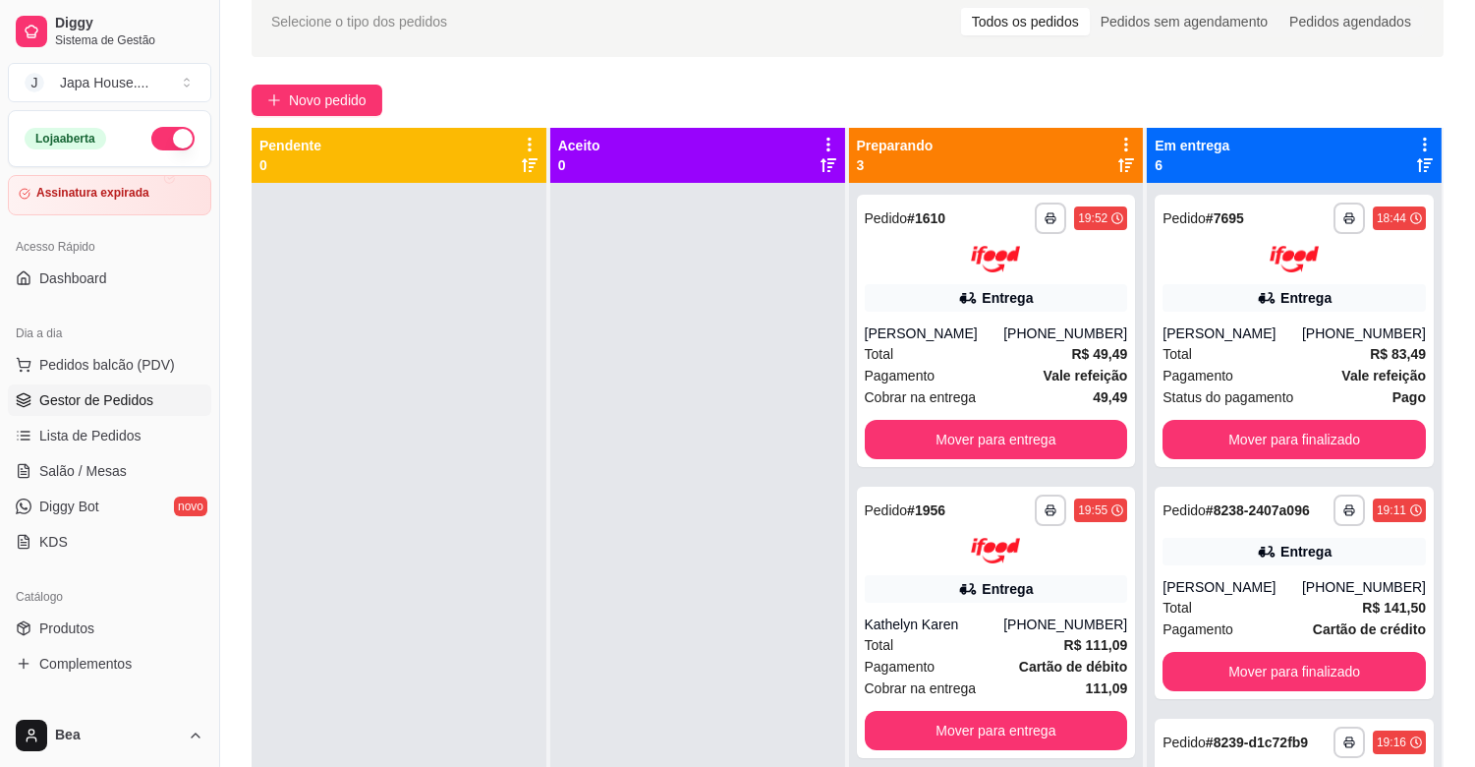
scroll to position [82, 0]
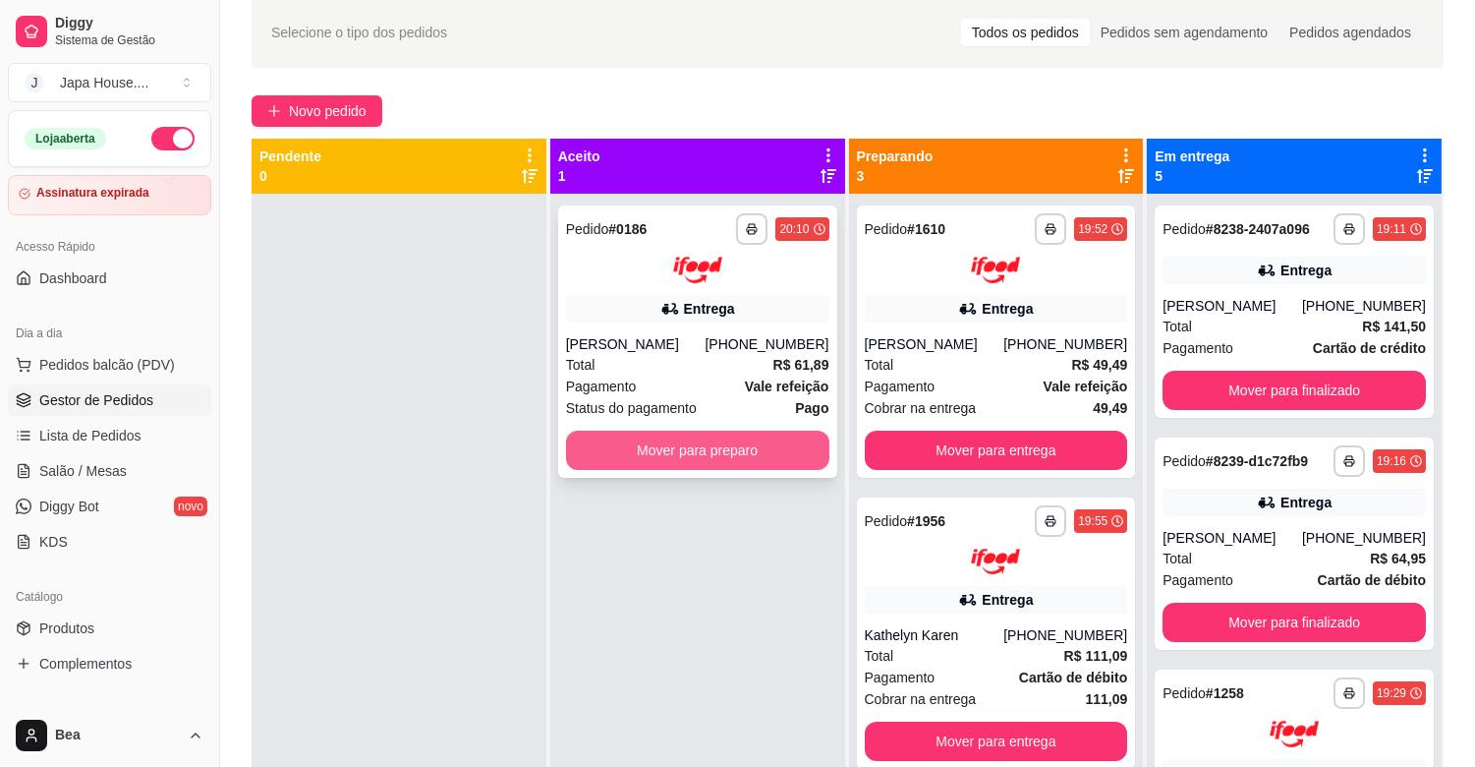
click at [698, 444] on button "Mover para preparo" at bounding box center [697, 450] width 263 height 39
click at [698, 444] on button "Mover para preparo" at bounding box center [698, 450] width 256 height 38
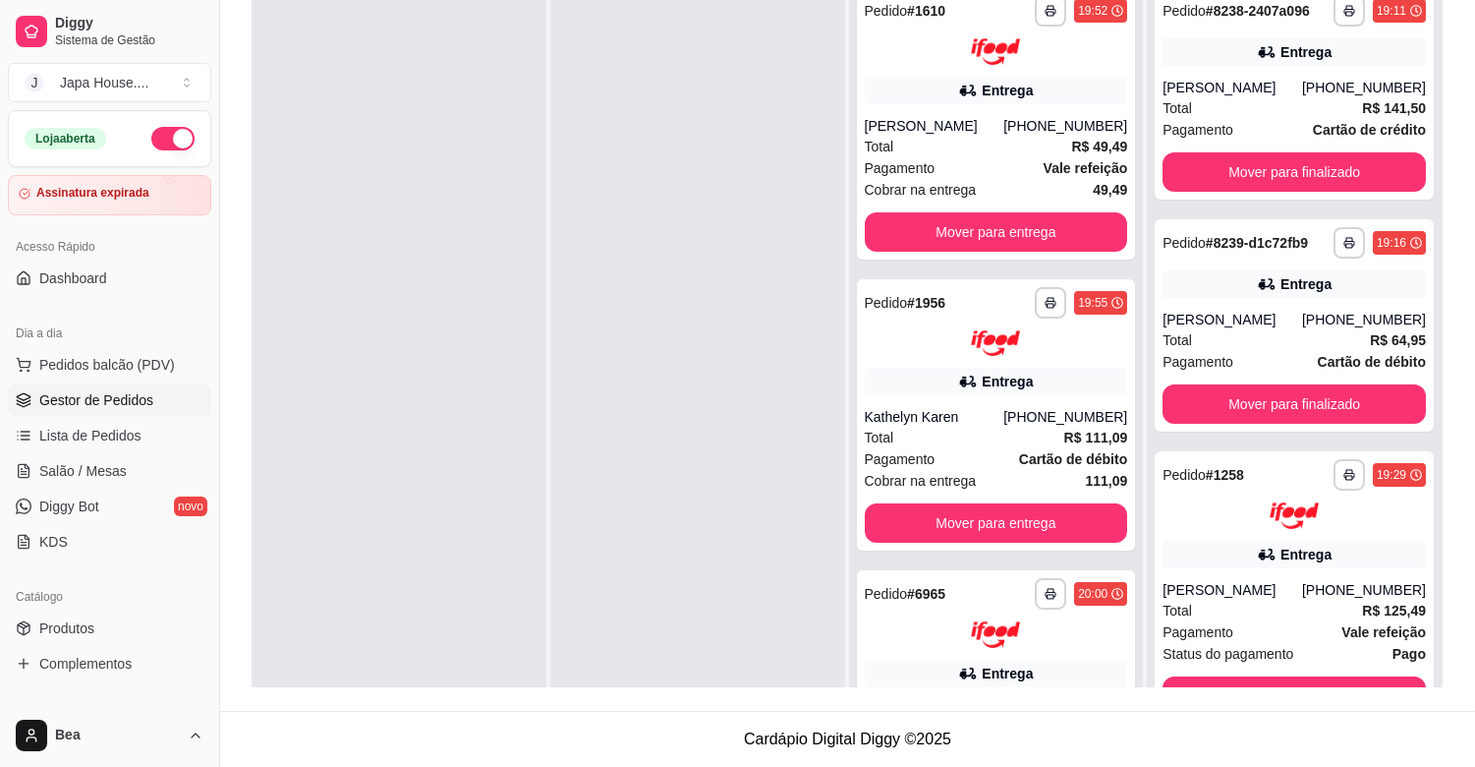
scroll to position [0, 0]
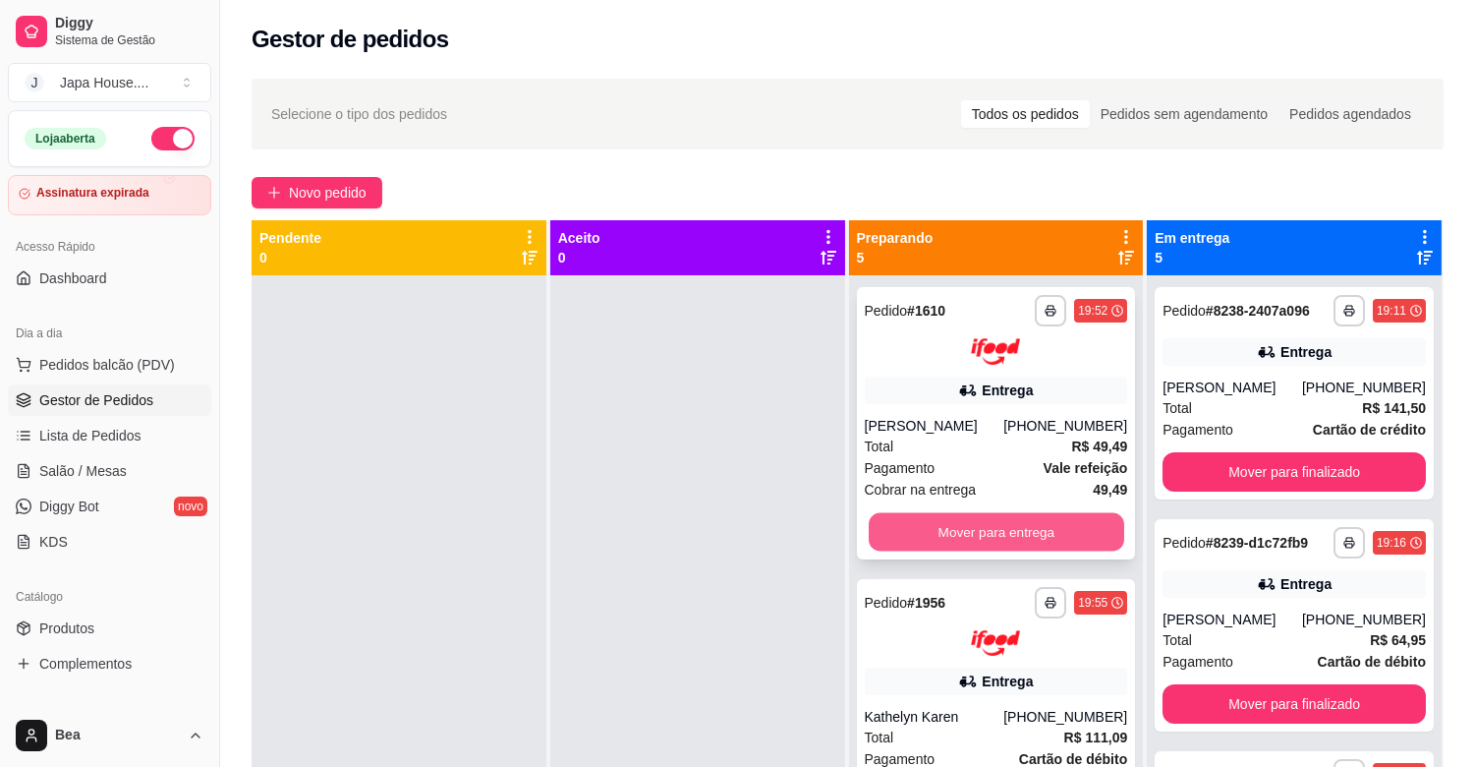
click at [984, 532] on button "Mover para entrega" at bounding box center [997, 531] width 256 height 38
click at [998, 523] on button "Mover para entrega" at bounding box center [997, 531] width 256 height 38
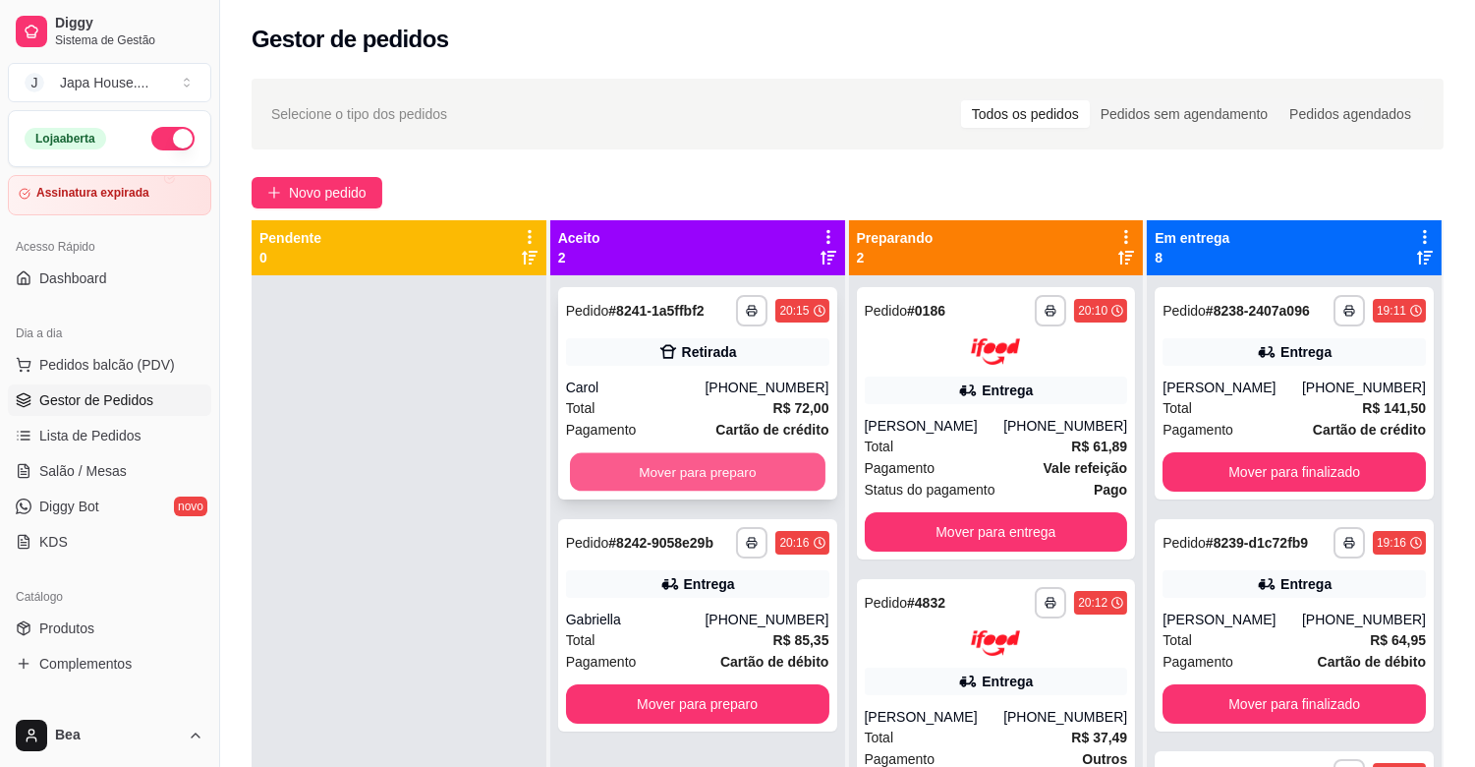
click at [715, 478] on button "Mover para preparo" at bounding box center [698, 472] width 256 height 38
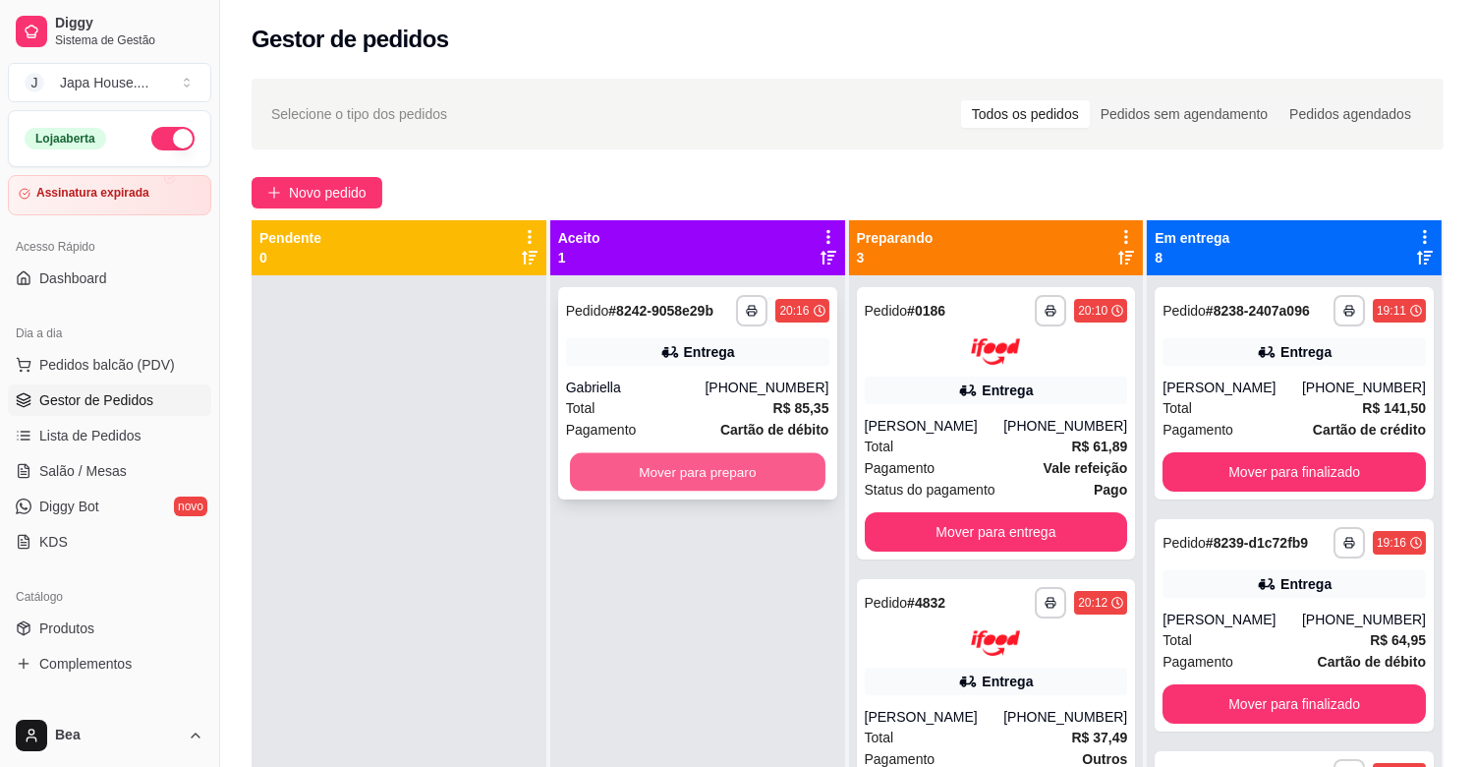
click at [761, 467] on button "Mover para preparo" at bounding box center [698, 472] width 256 height 38
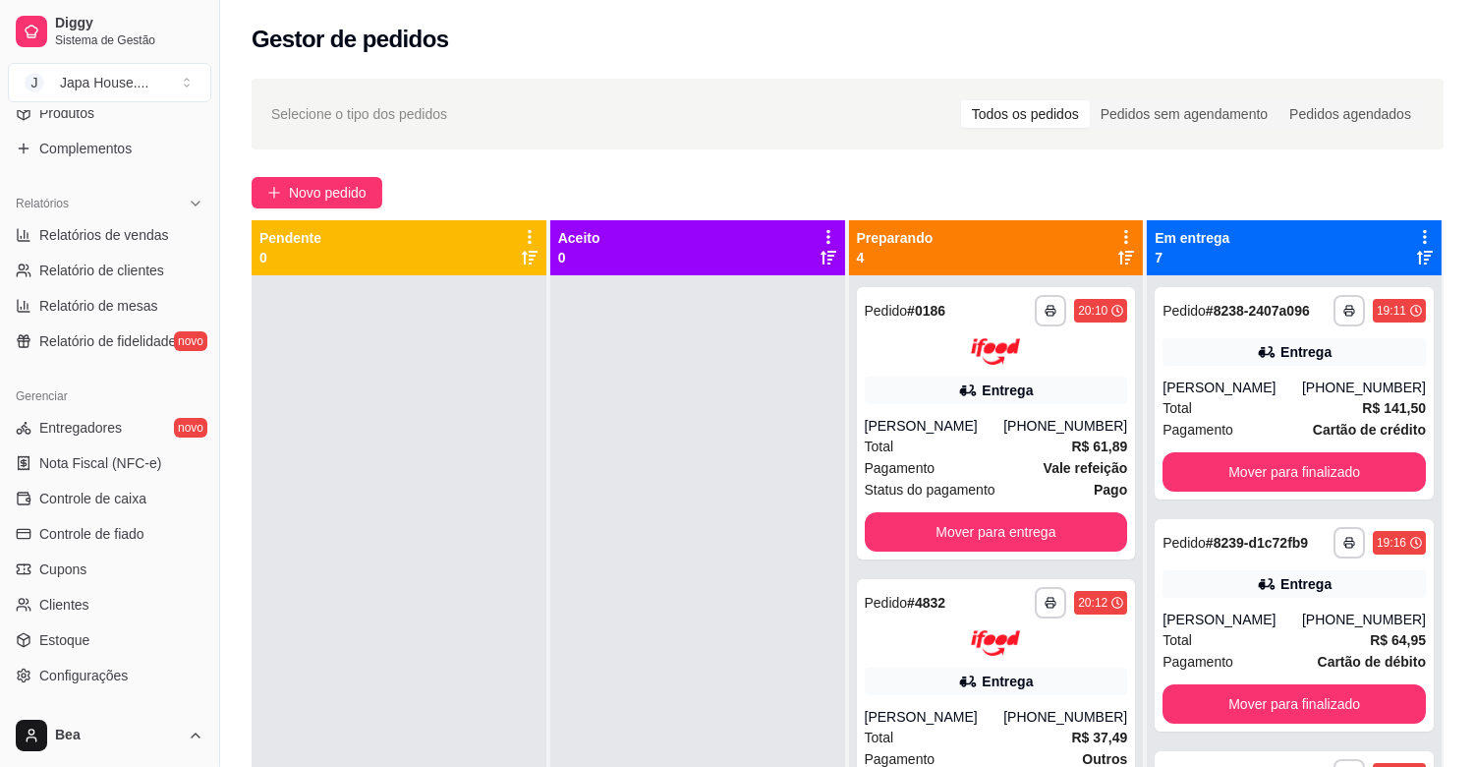
scroll to position [631, 0]
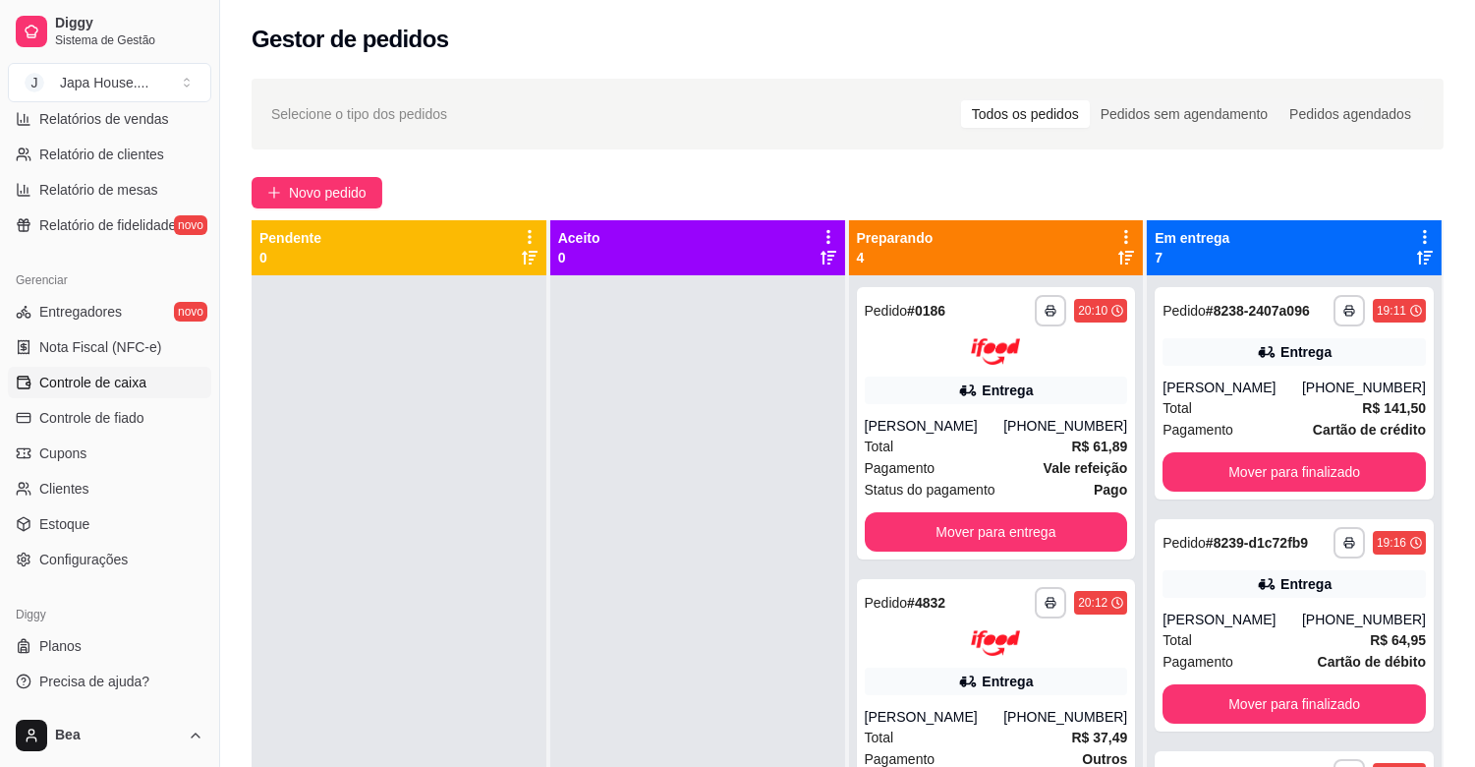
click at [162, 376] on link "Controle de caixa" at bounding box center [109, 382] width 203 height 31
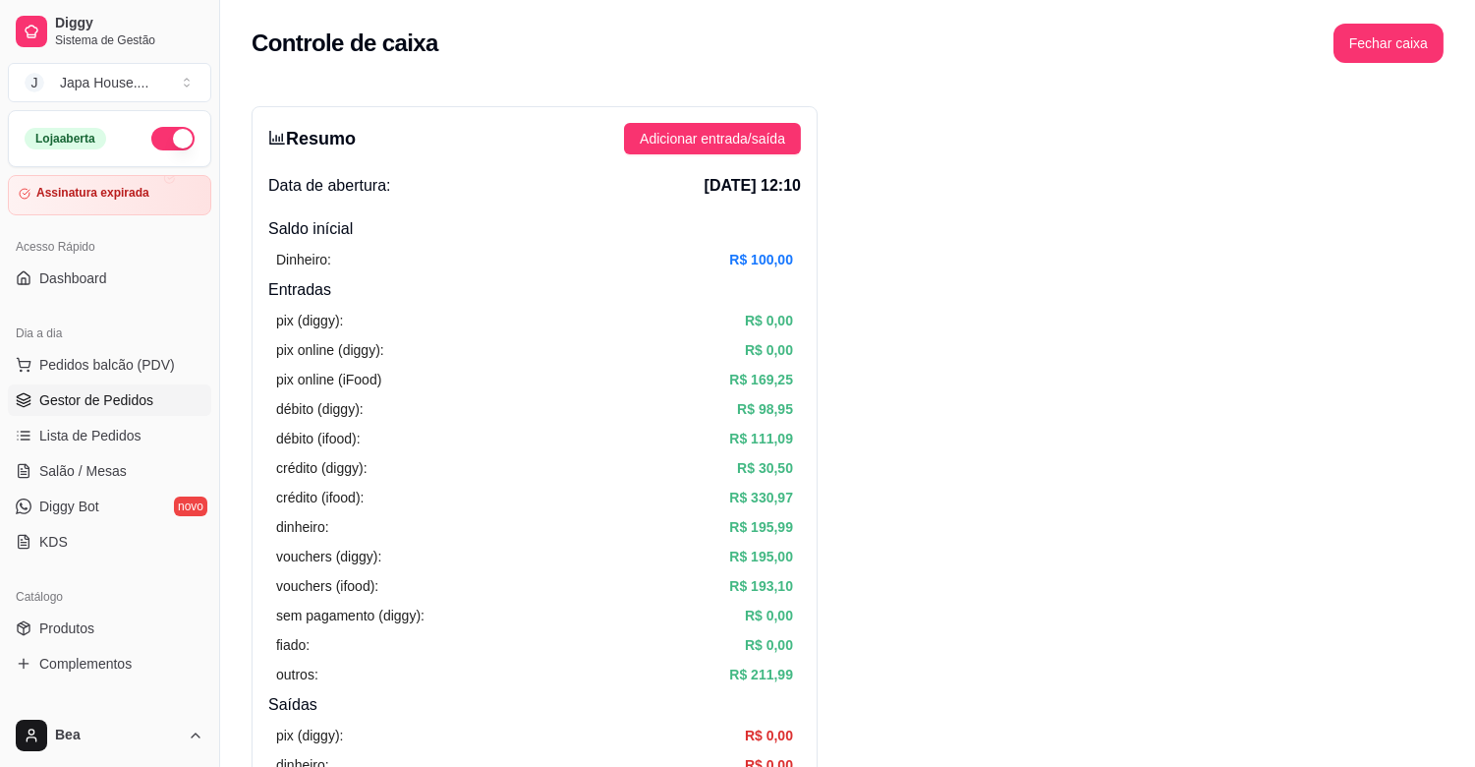
click at [135, 400] on span "Gestor de Pedidos" at bounding box center [96, 400] width 114 height 20
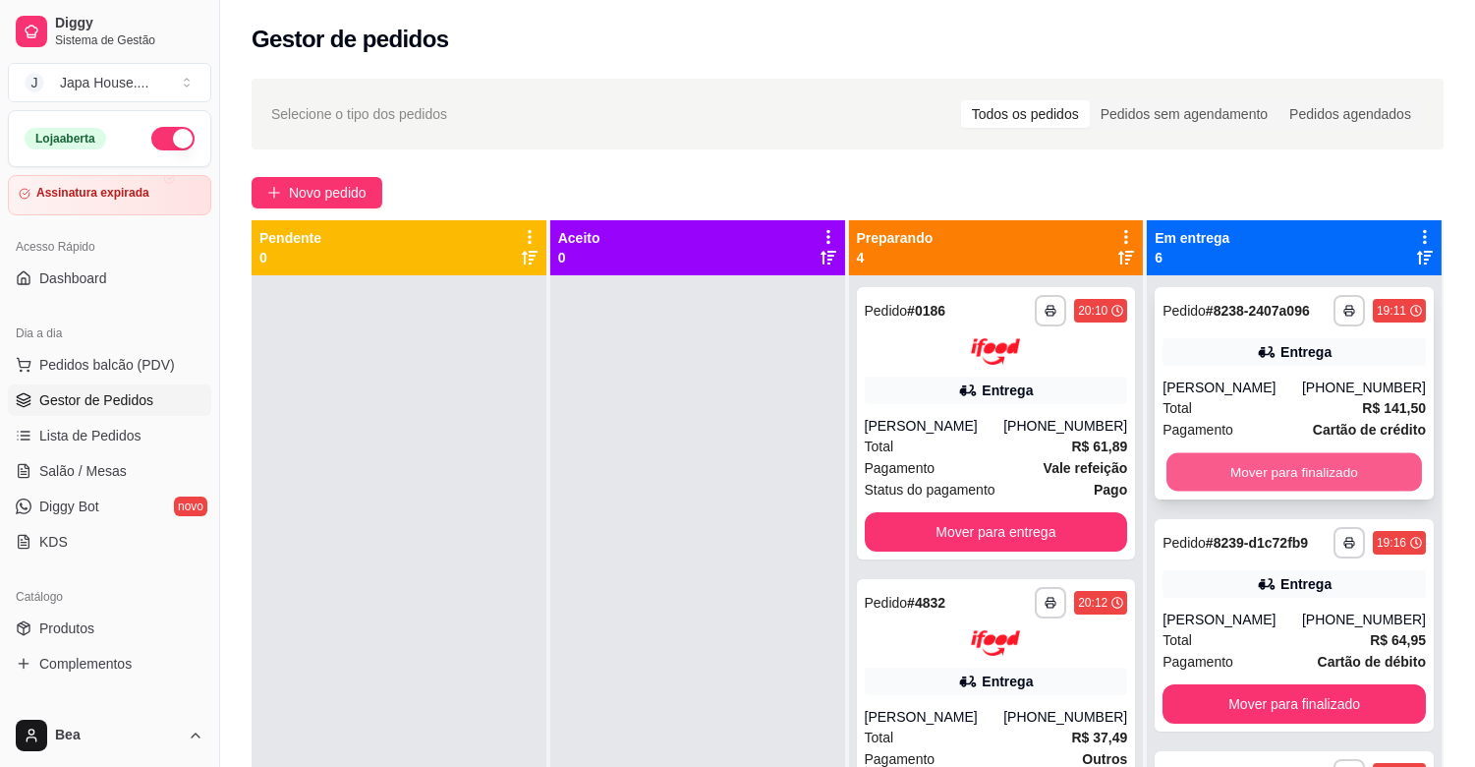
click at [1258, 458] on button "Mover para finalizado" at bounding box center [1295, 472] width 256 height 38
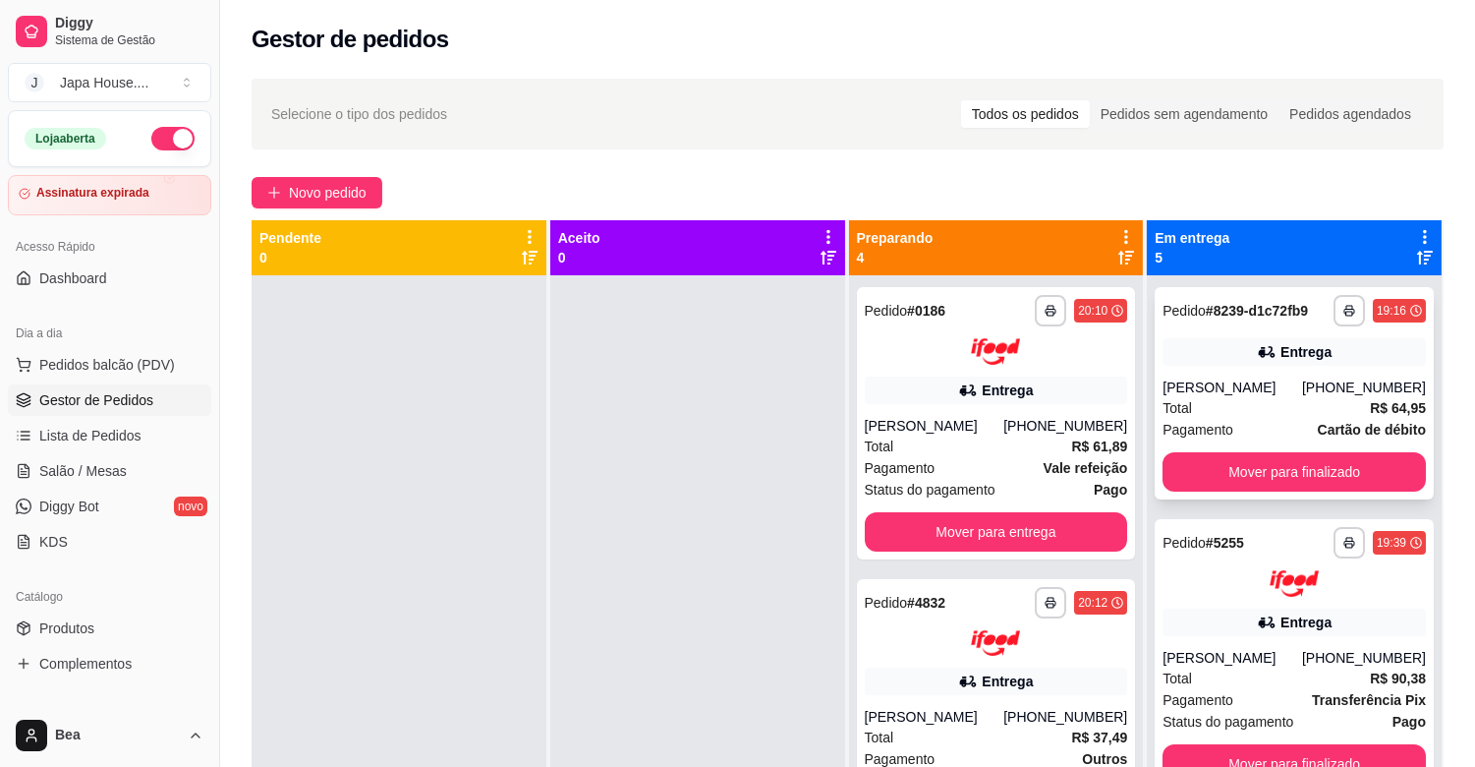
click at [1235, 388] on div "[PERSON_NAME]" at bounding box center [1233, 387] width 140 height 20
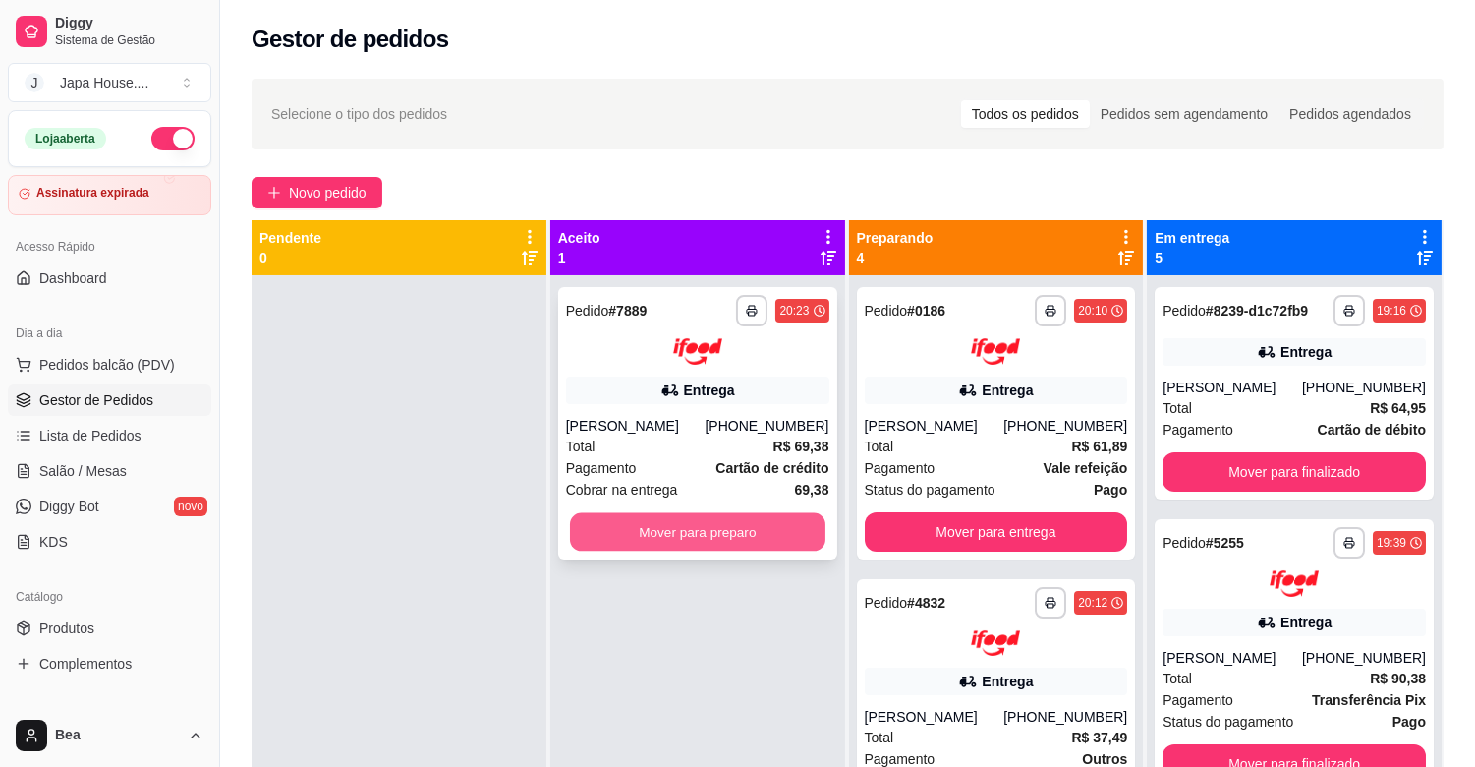
click at [738, 531] on button "Mover para preparo" at bounding box center [698, 531] width 256 height 38
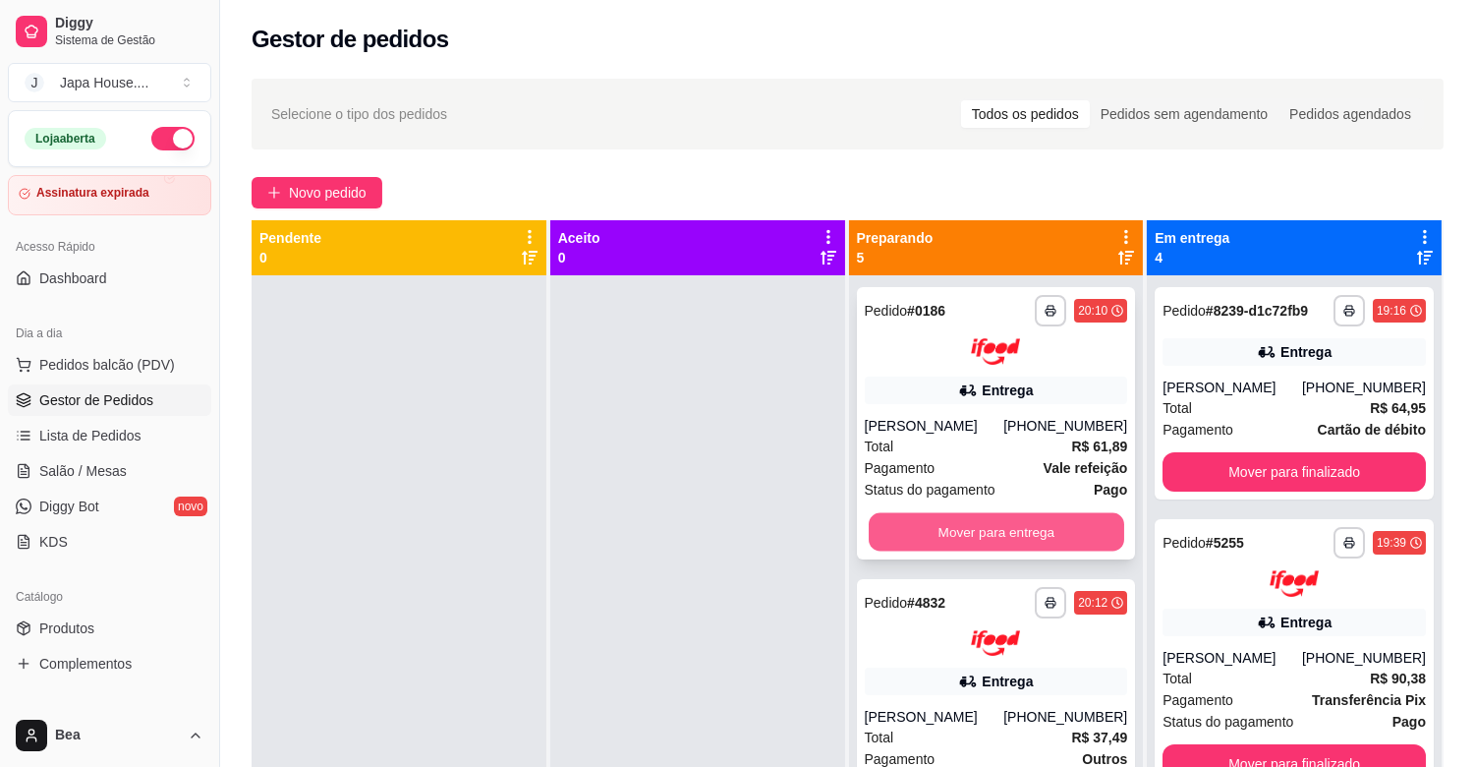
click at [966, 529] on button "Mover para entrega" at bounding box center [997, 531] width 256 height 38
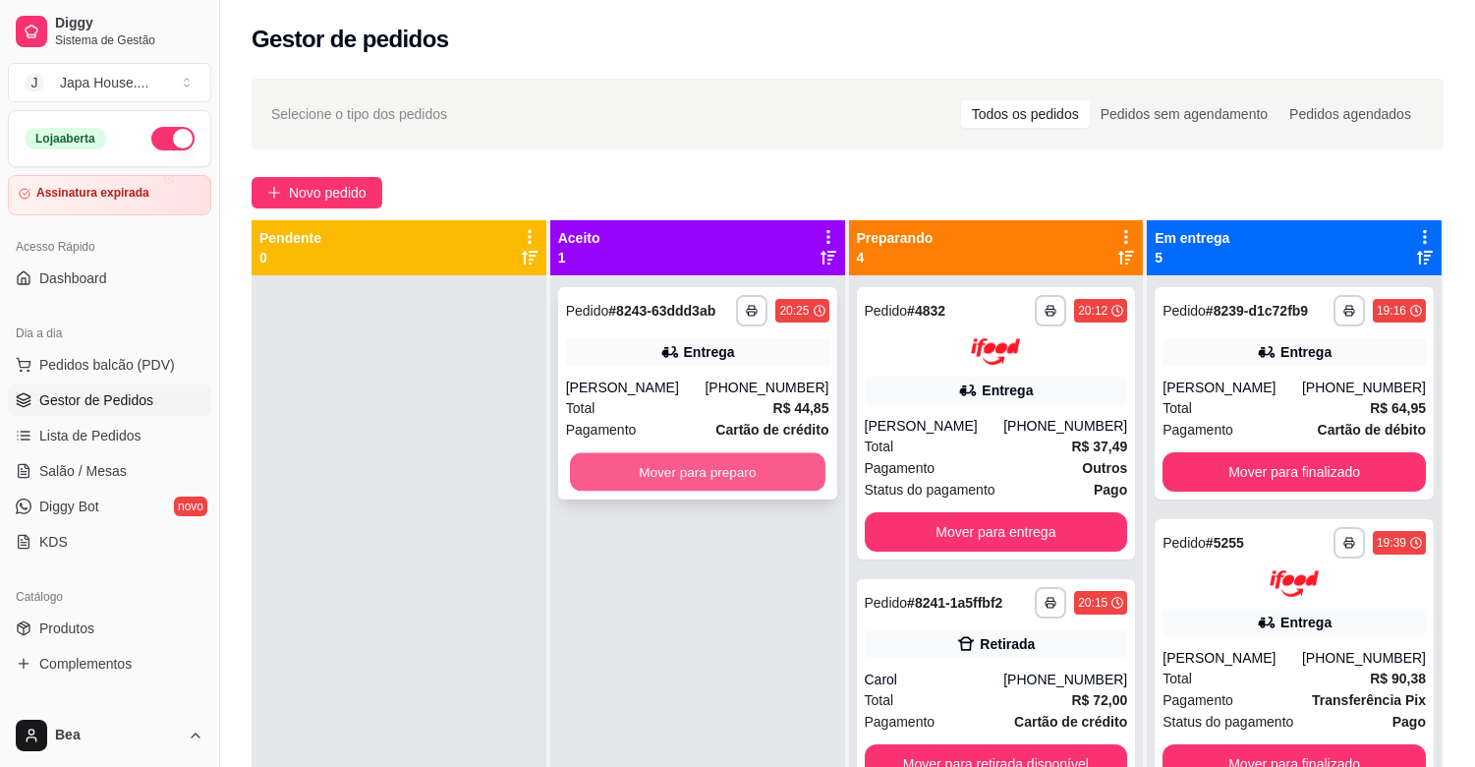
click at [777, 465] on button "Mover para preparo" at bounding box center [698, 472] width 256 height 38
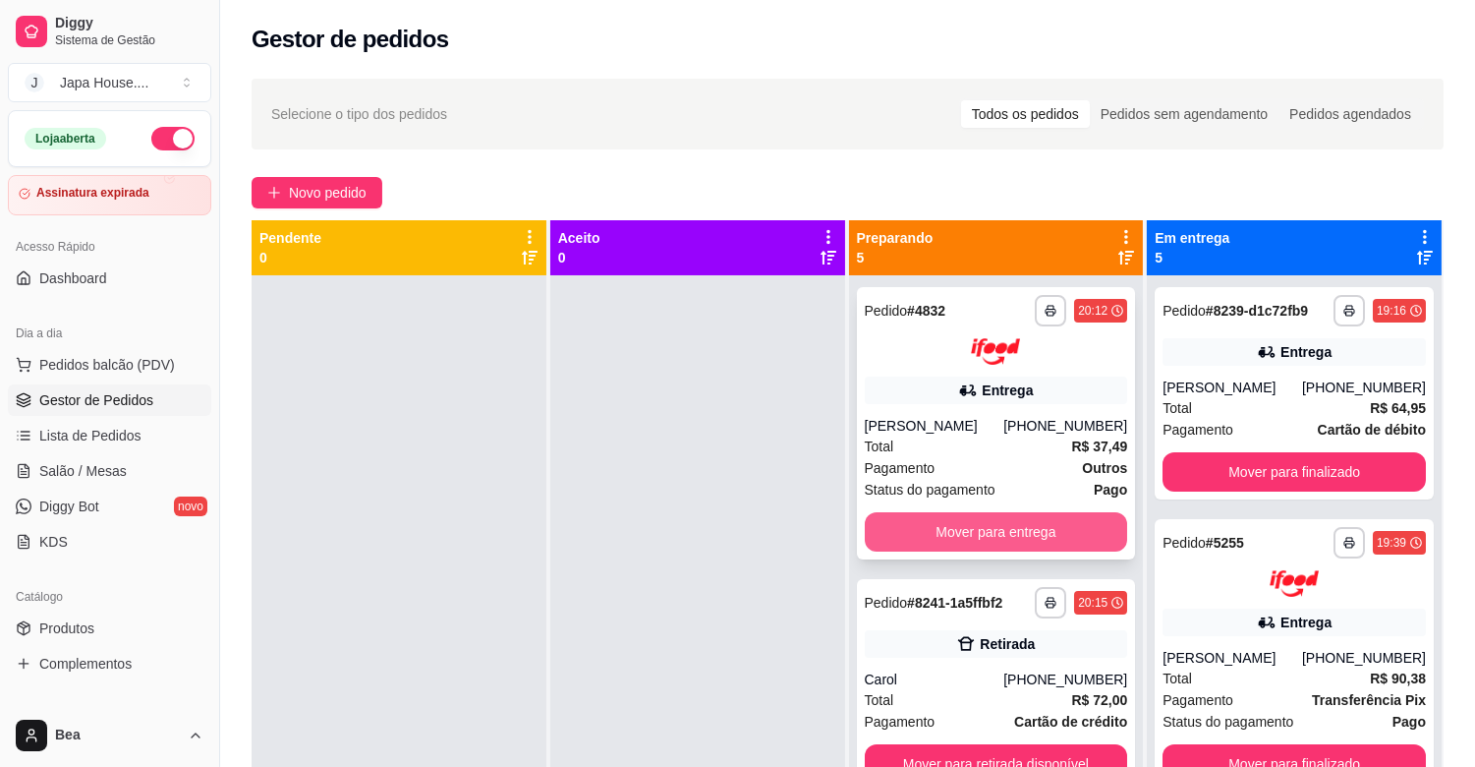
click at [1039, 531] on button "Mover para entrega" at bounding box center [996, 531] width 263 height 39
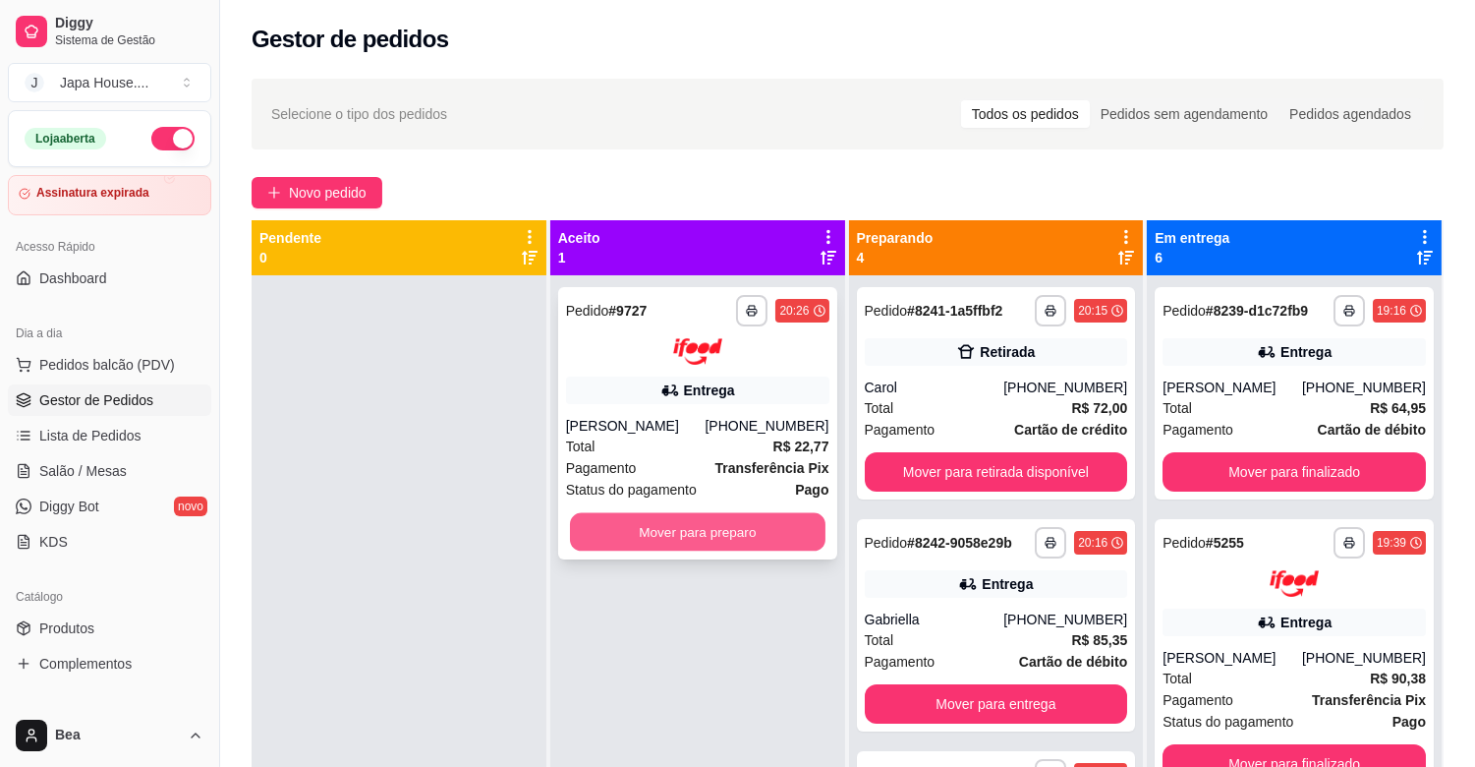
click at [730, 536] on button "Mover para preparo" at bounding box center [698, 531] width 256 height 38
click at [739, 537] on button "Mover para preparo" at bounding box center [698, 531] width 256 height 38
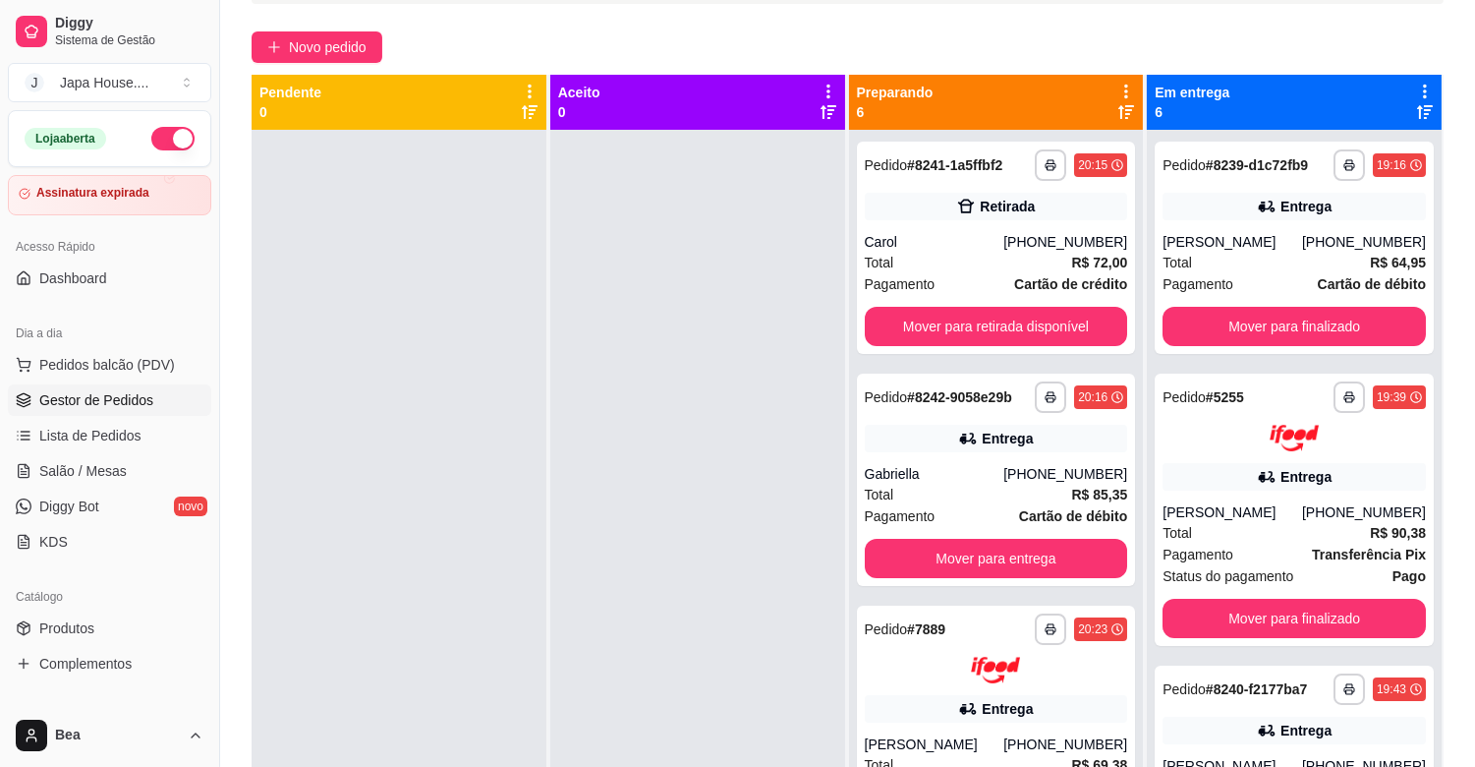
scroll to position [138, 0]
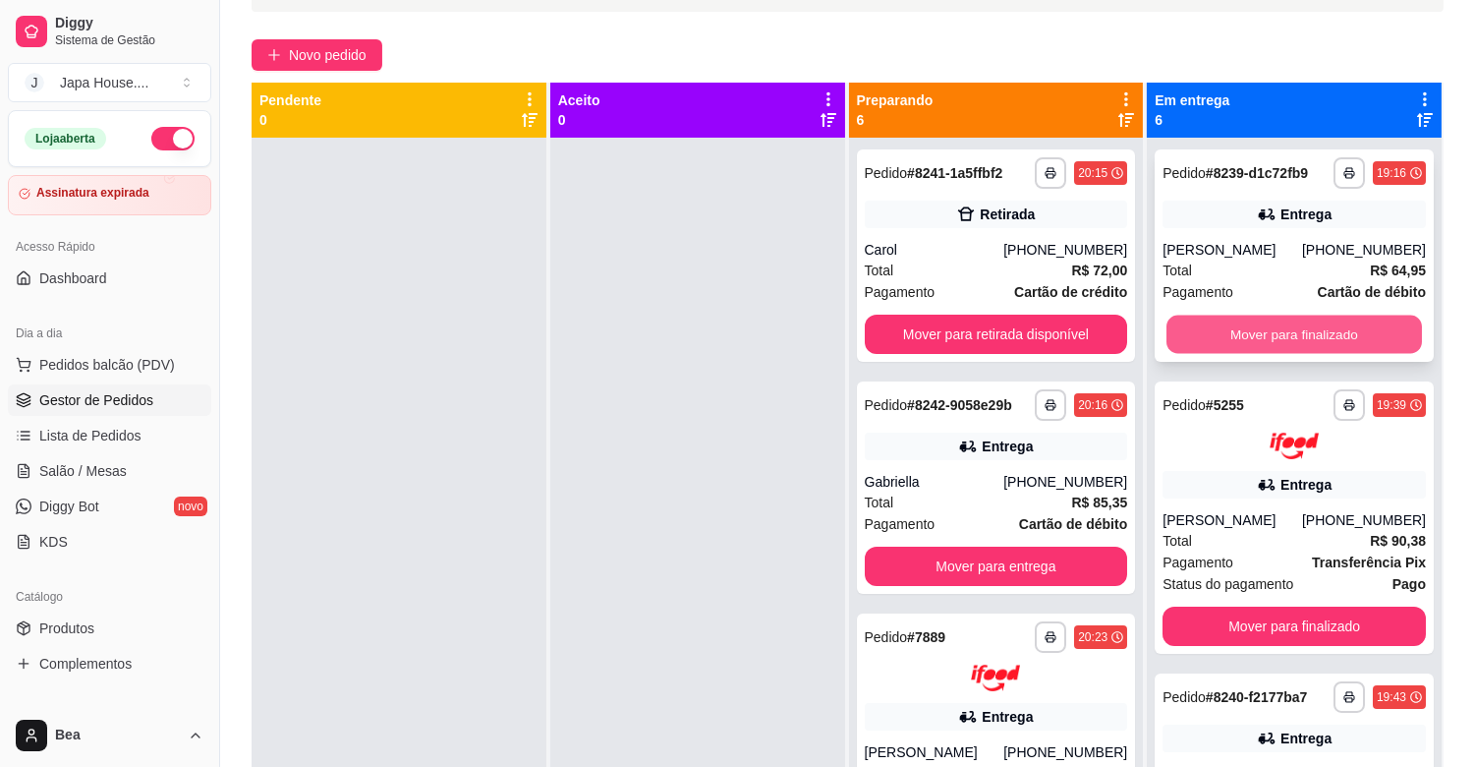
click at [1338, 340] on button "Mover para finalizado" at bounding box center [1295, 335] width 256 height 38
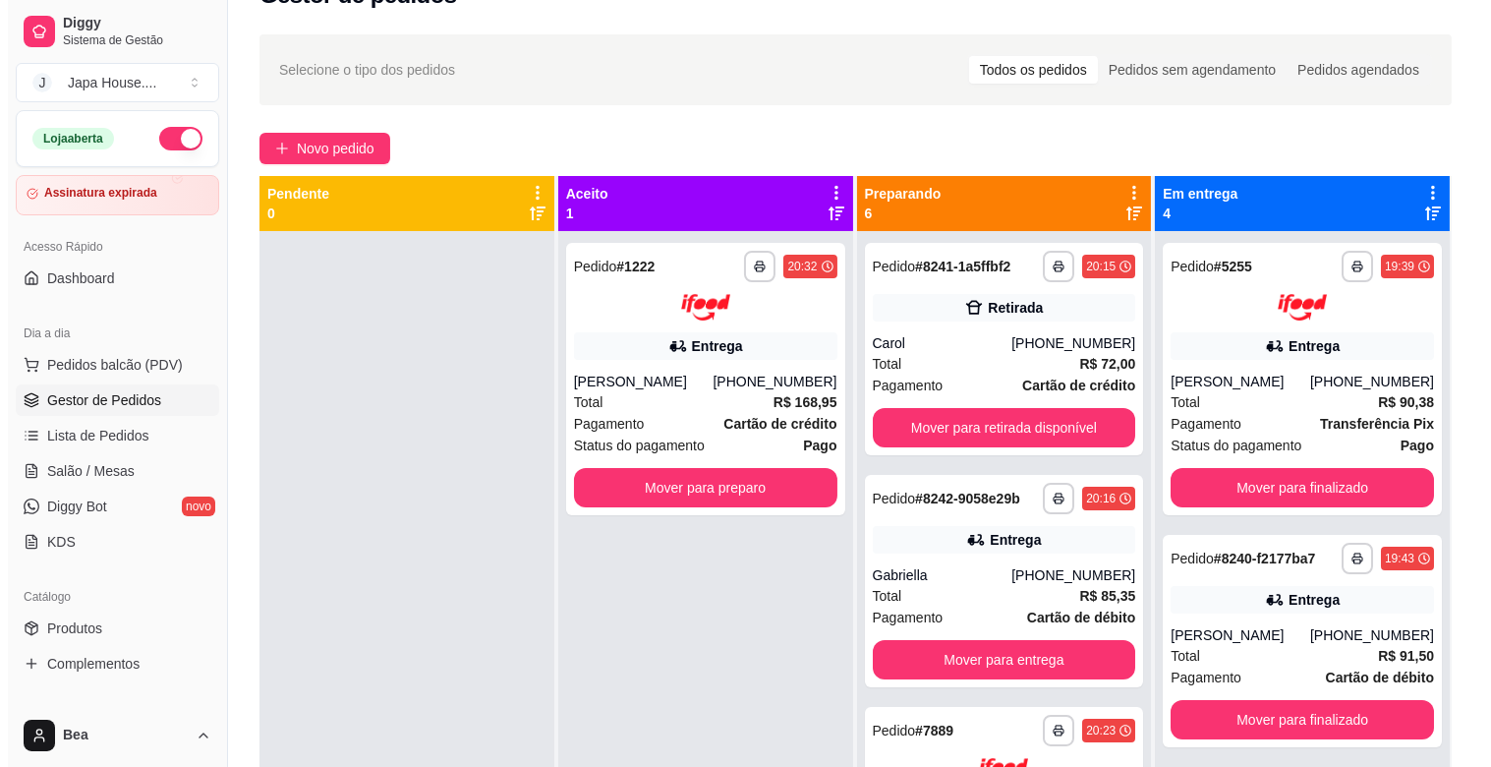
scroll to position [5, 0]
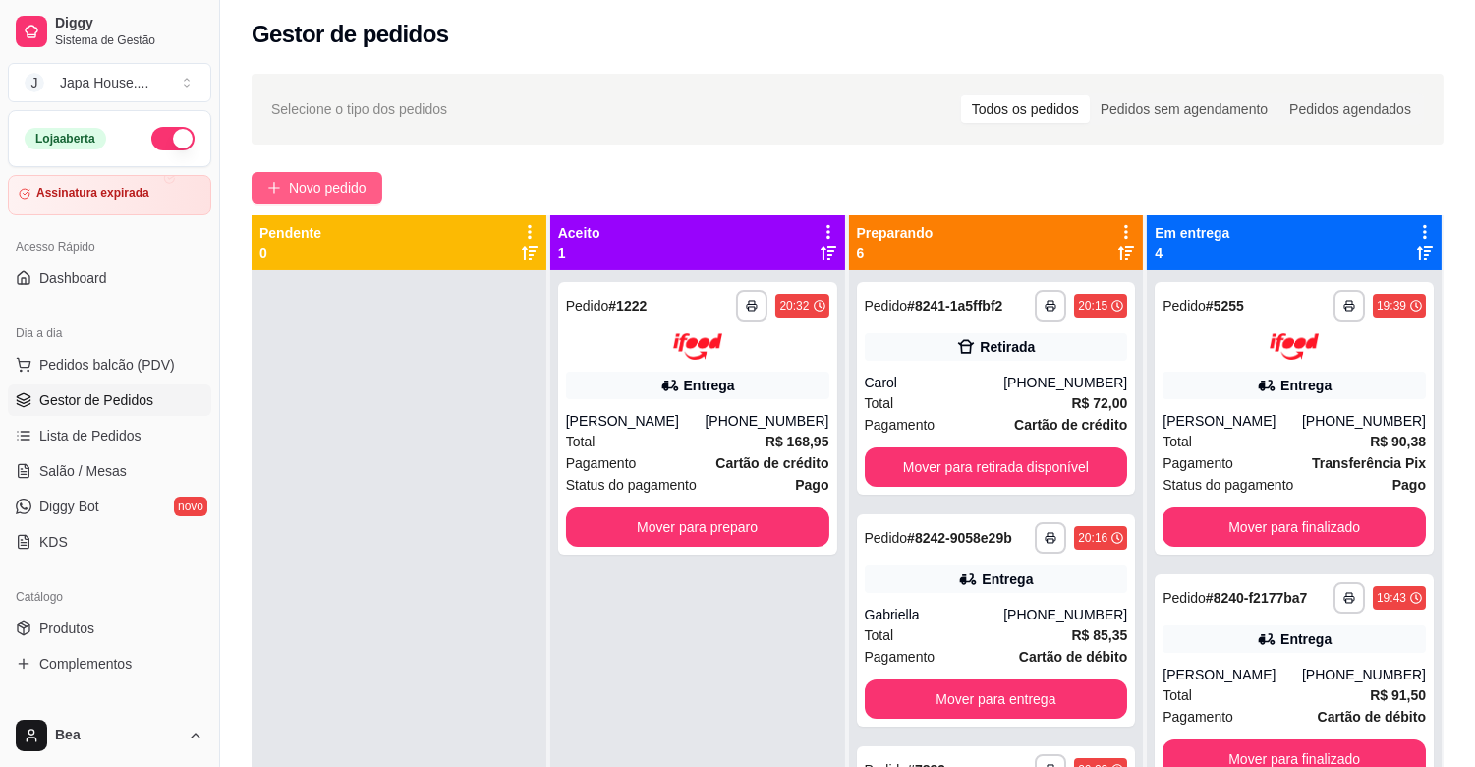
click at [277, 174] on button "Novo pedido" at bounding box center [317, 187] width 131 height 31
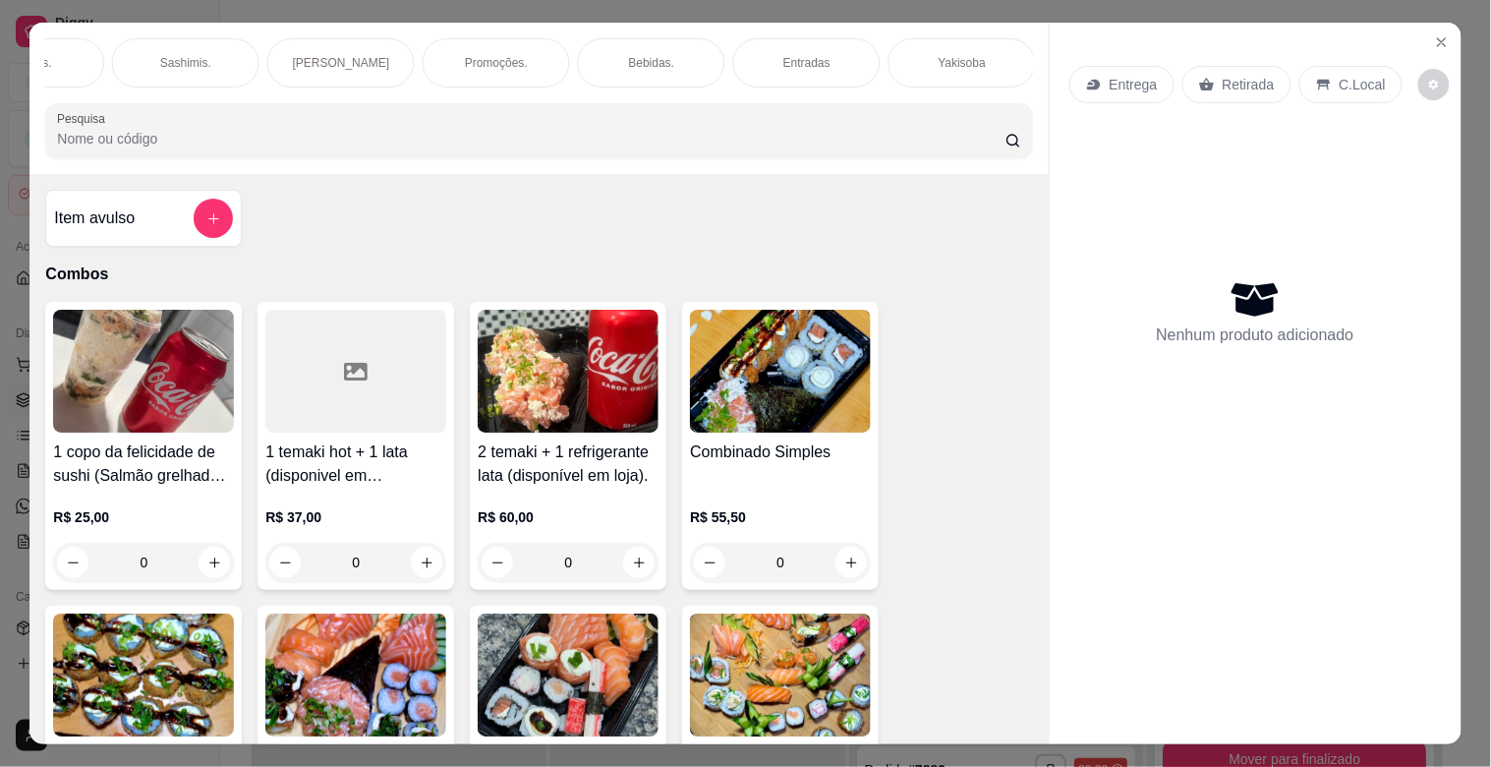
scroll to position [0, 1643]
click at [202, 47] on div "Yakisoba" at bounding box center [183, 62] width 147 height 49
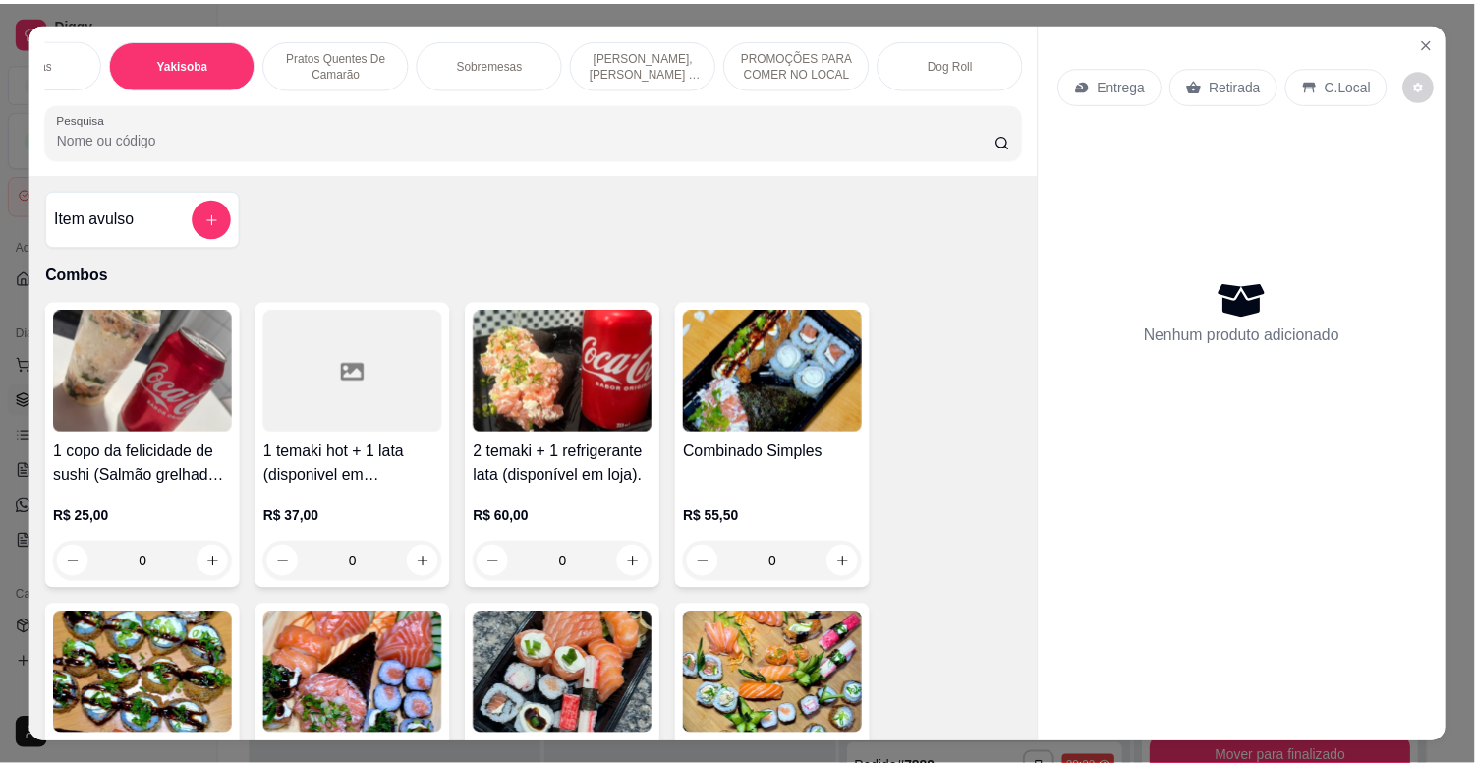
scroll to position [47, 0]
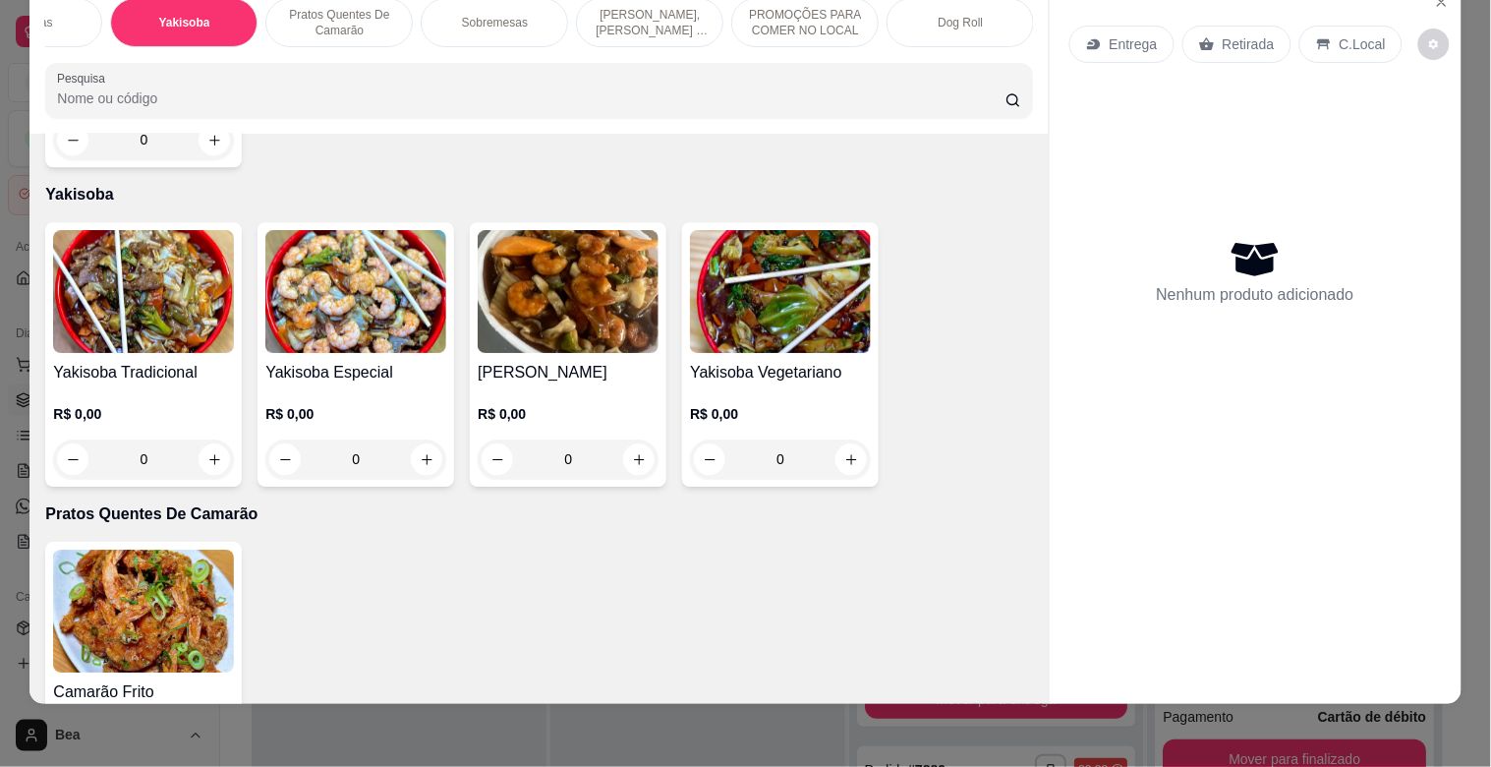
click at [316, 307] on div "Yakisoba Especial R$ 0,00 0" at bounding box center [356, 354] width 197 height 264
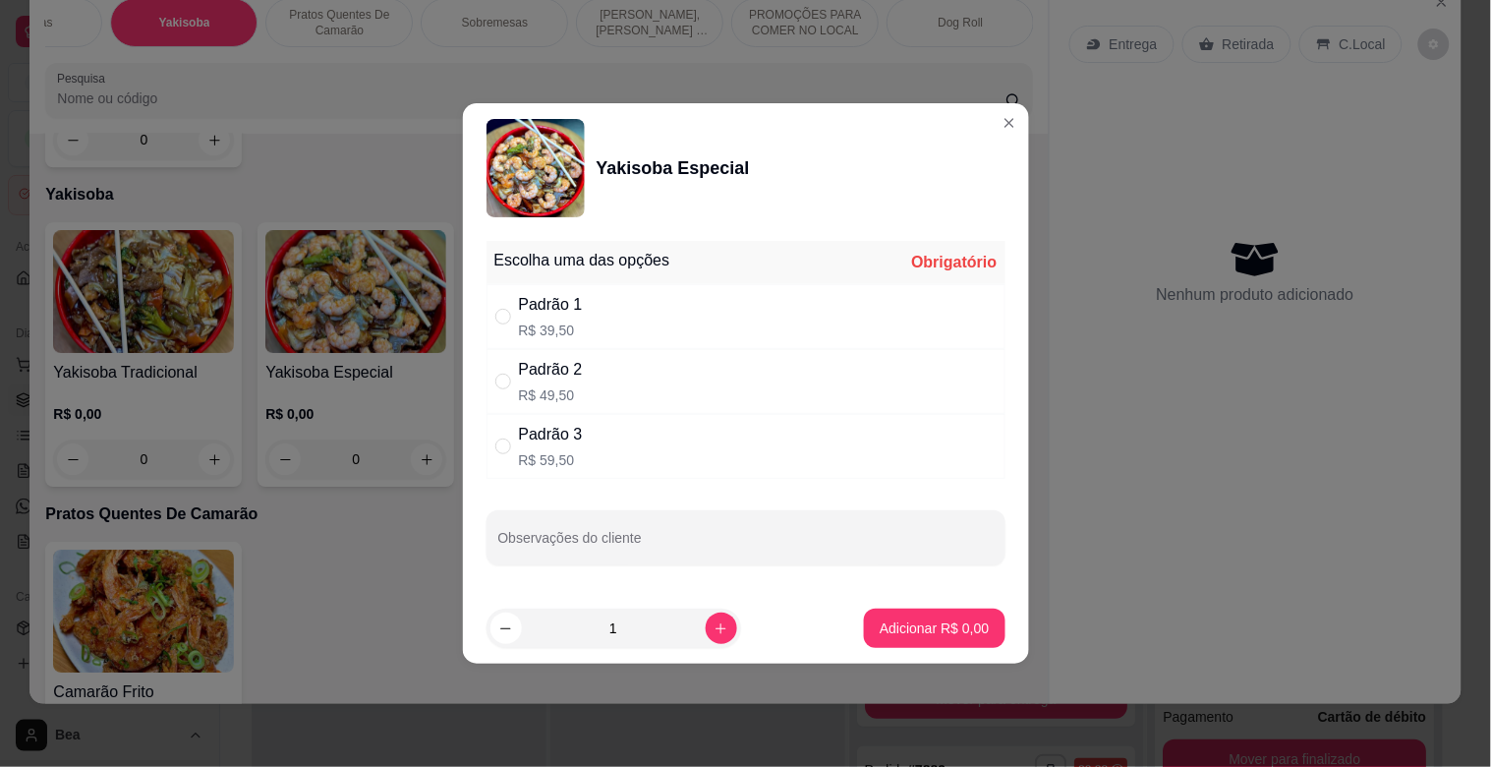
click at [531, 372] on div "Padrão 2" at bounding box center [551, 370] width 64 height 24
radio input "true"
click at [876, 627] on p "Adicionar R$ 49,50" at bounding box center [931, 627] width 114 height 19
type input "1"
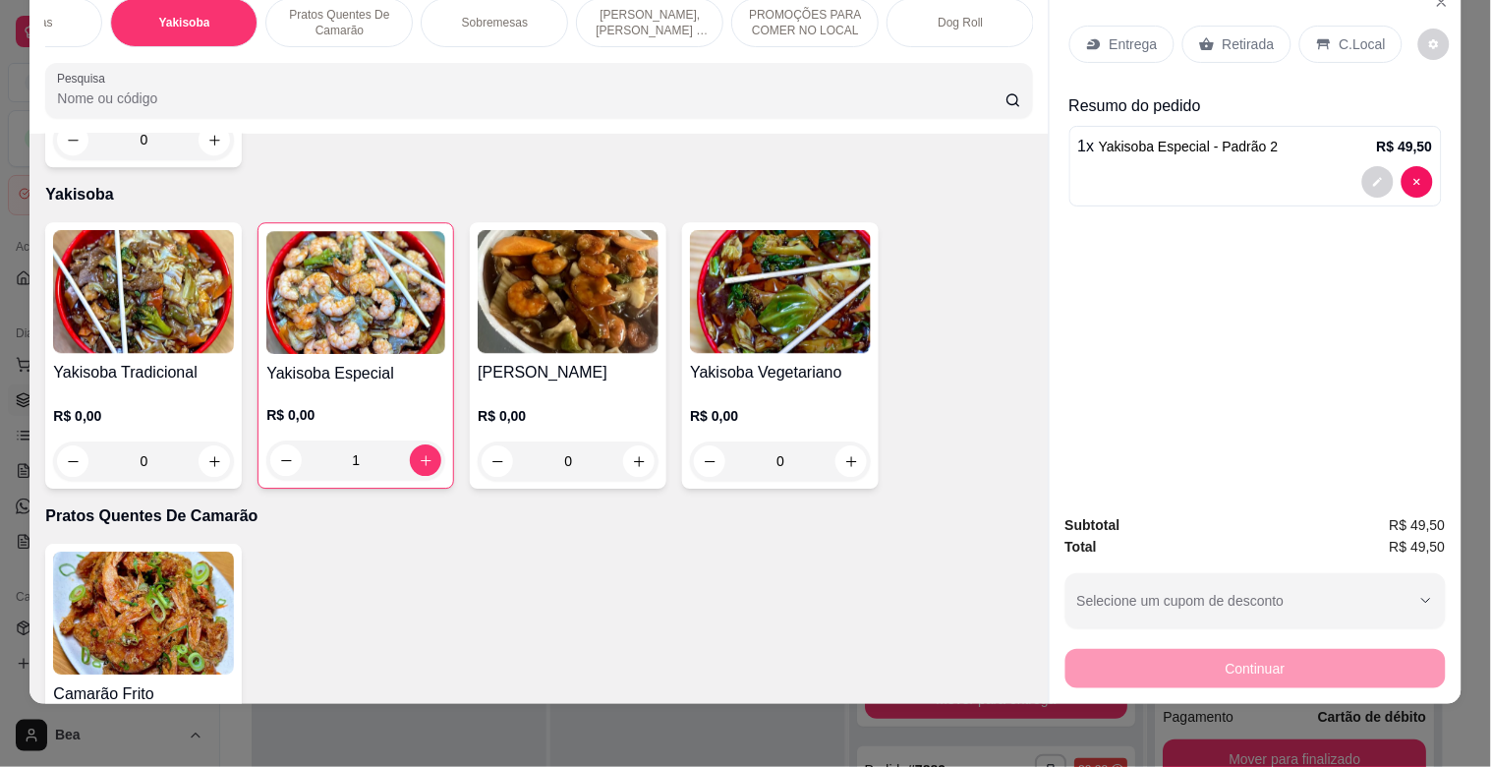
click at [1223, 34] on p "Retirada" at bounding box center [1249, 44] width 52 height 20
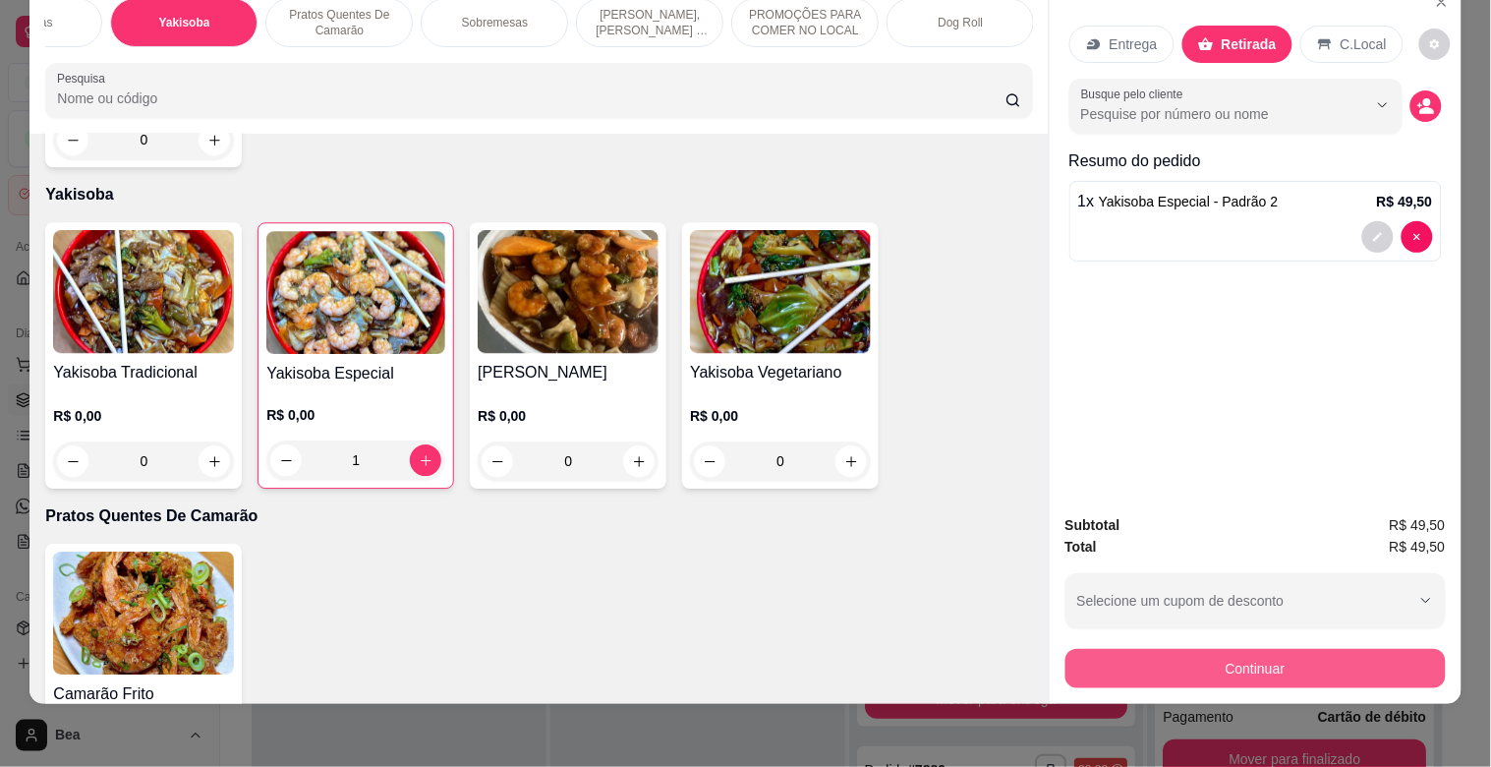
click at [1359, 665] on button "Continuar" at bounding box center [1255, 668] width 380 height 39
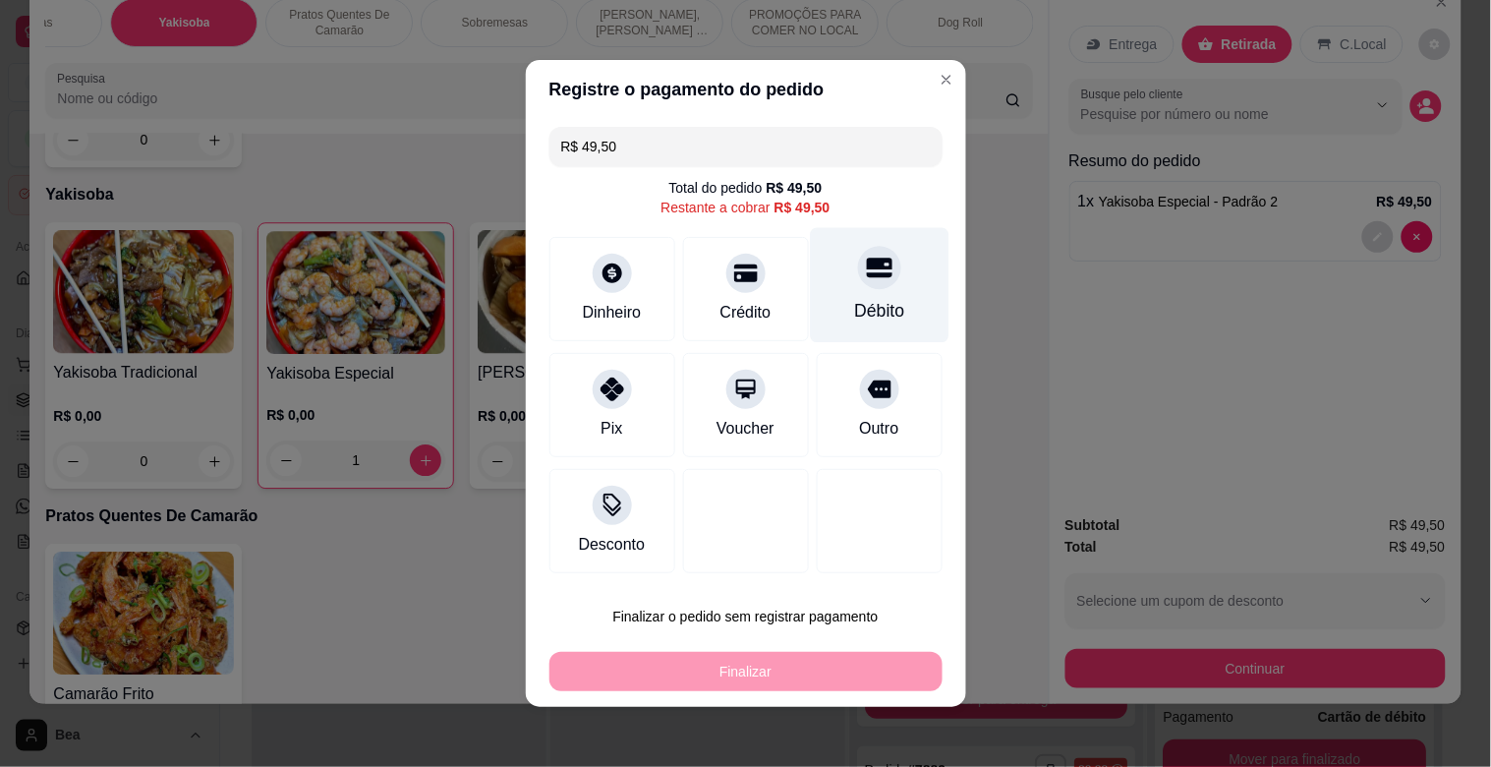
click at [854, 315] on div "Débito" at bounding box center [879, 311] width 50 height 26
type input "R$ 0,00"
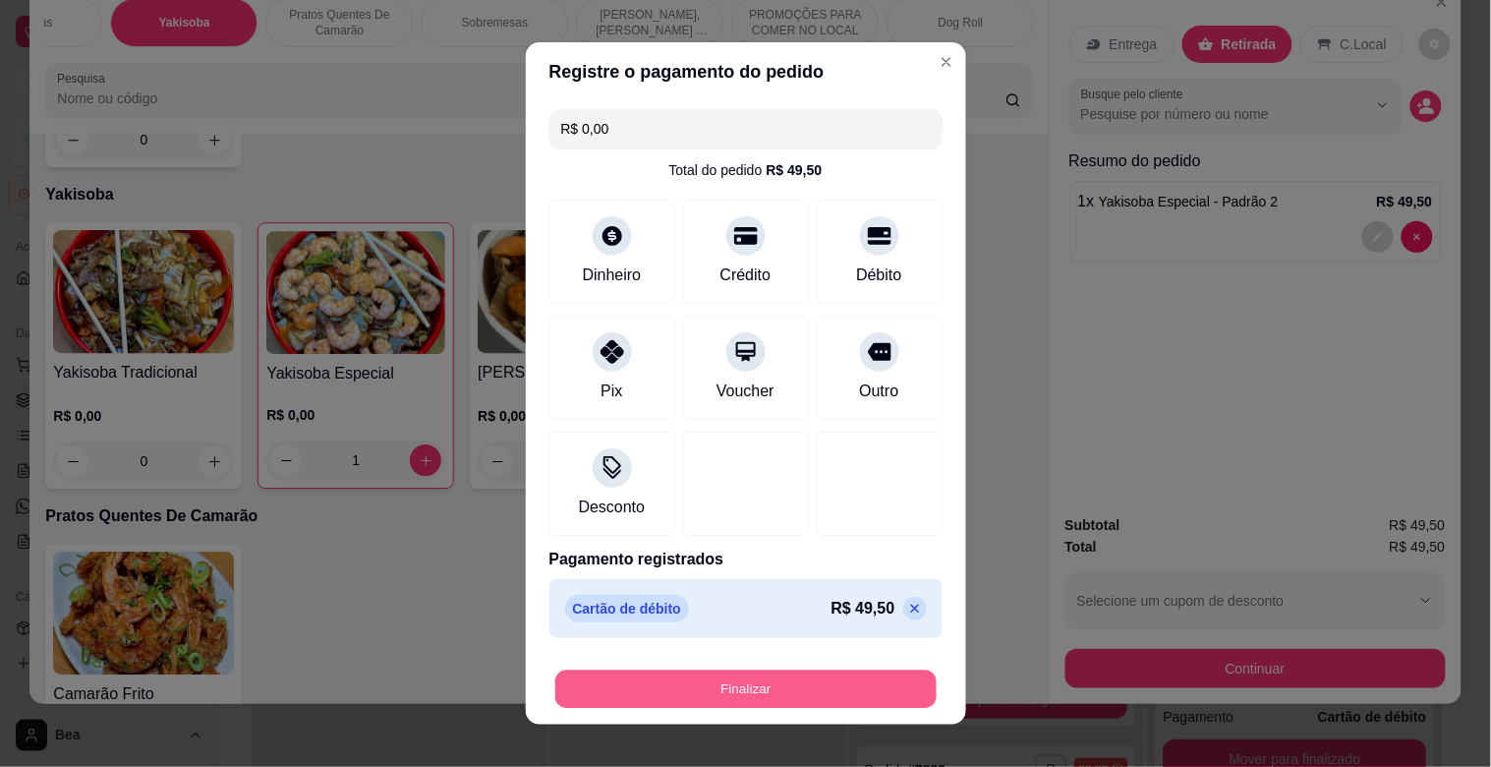
click at [829, 682] on button "Finalizar" at bounding box center [745, 689] width 381 height 38
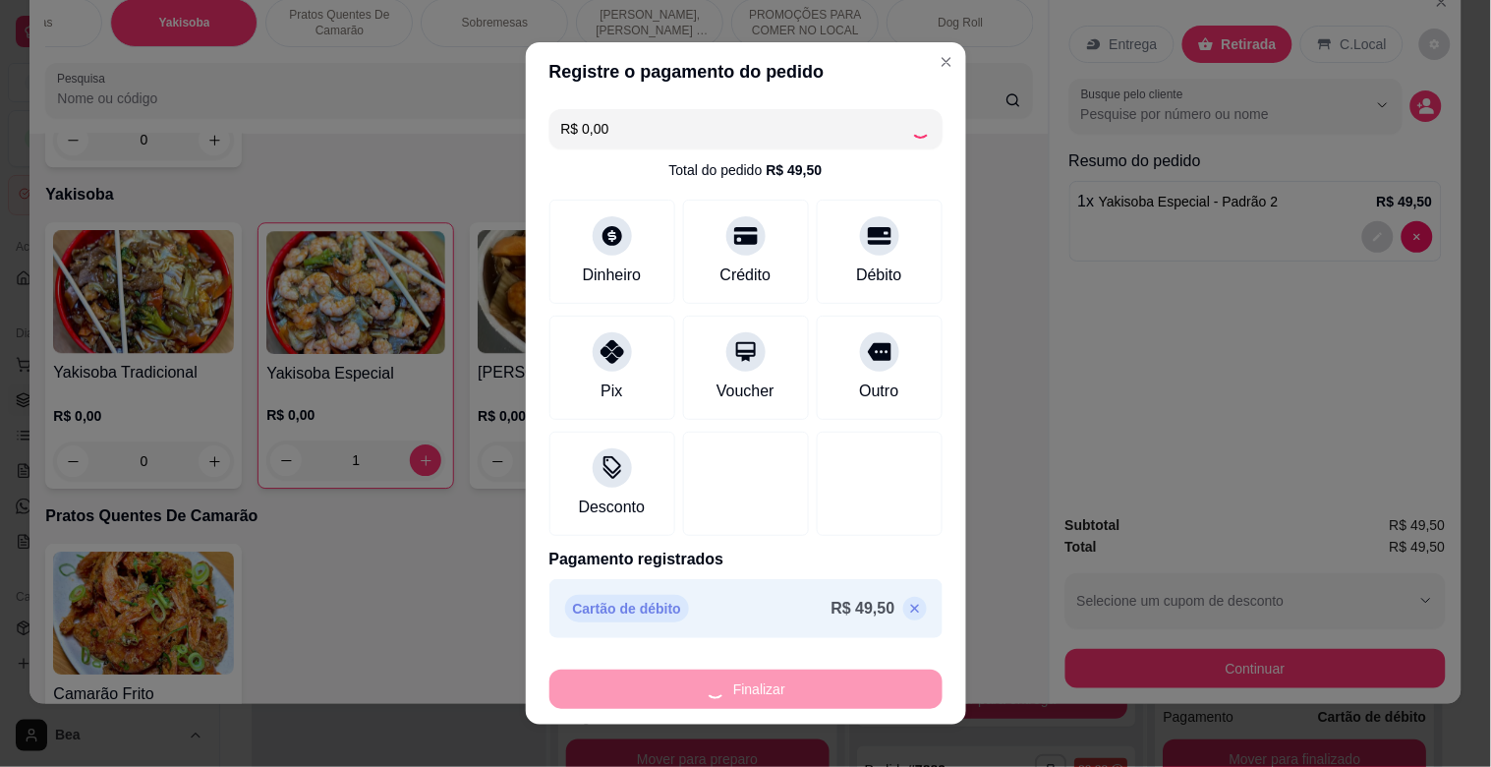
type input "0"
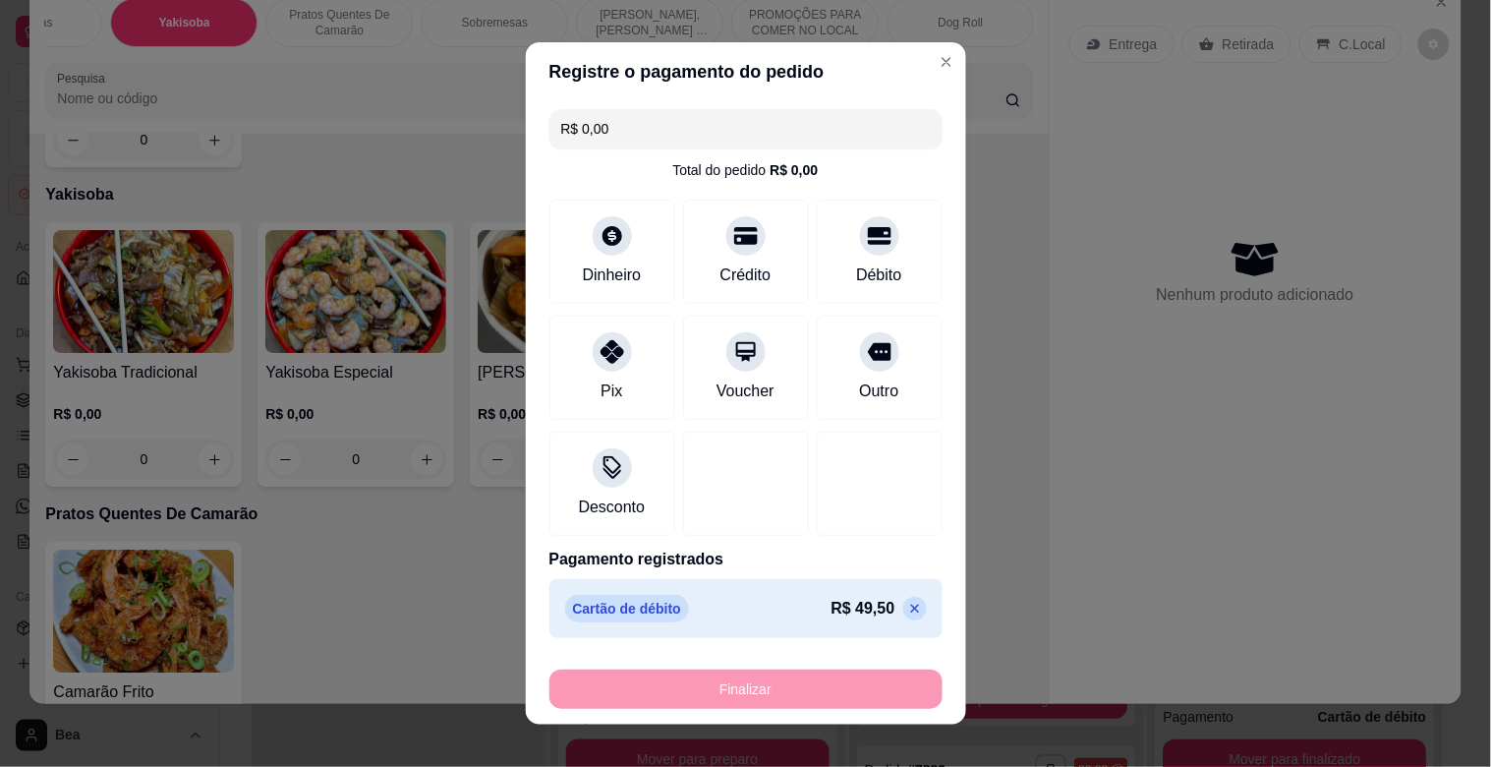
type input "-R$ 49,50"
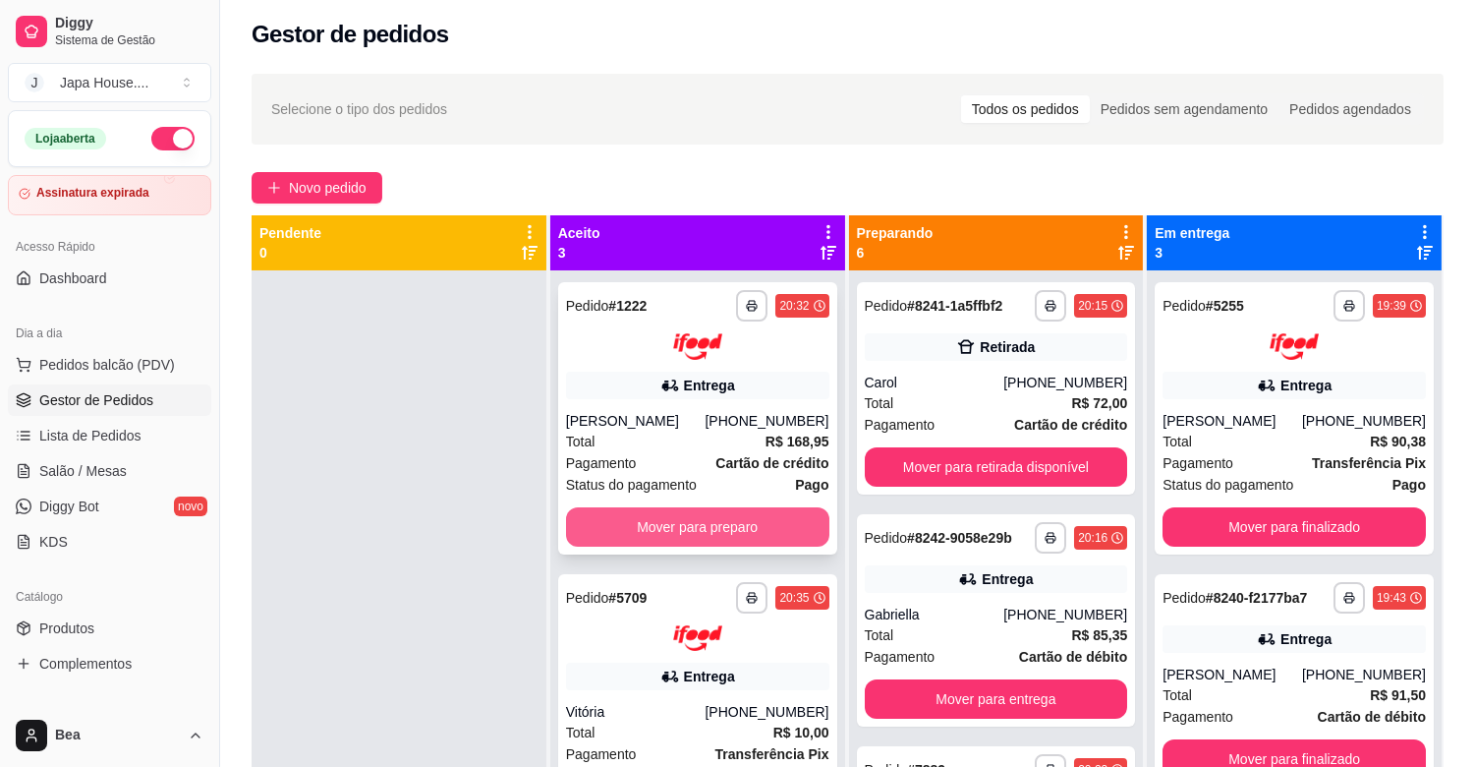
click at [765, 518] on button "Mover para preparo" at bounding box center [697, 526] width 263 height 39
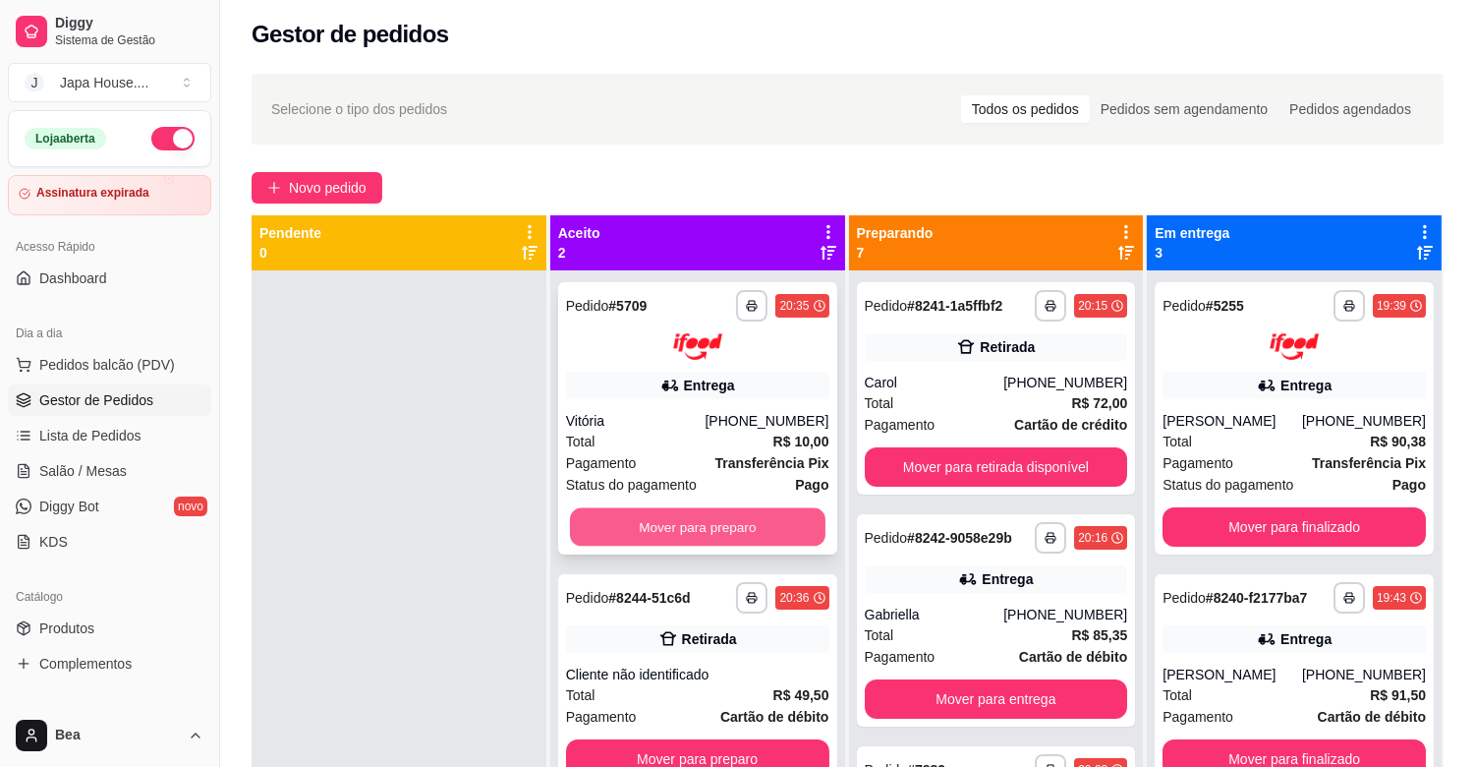
click at [732, 517] on button "Mover para preparo" at bounding box center [698, 526] width 256 height 38
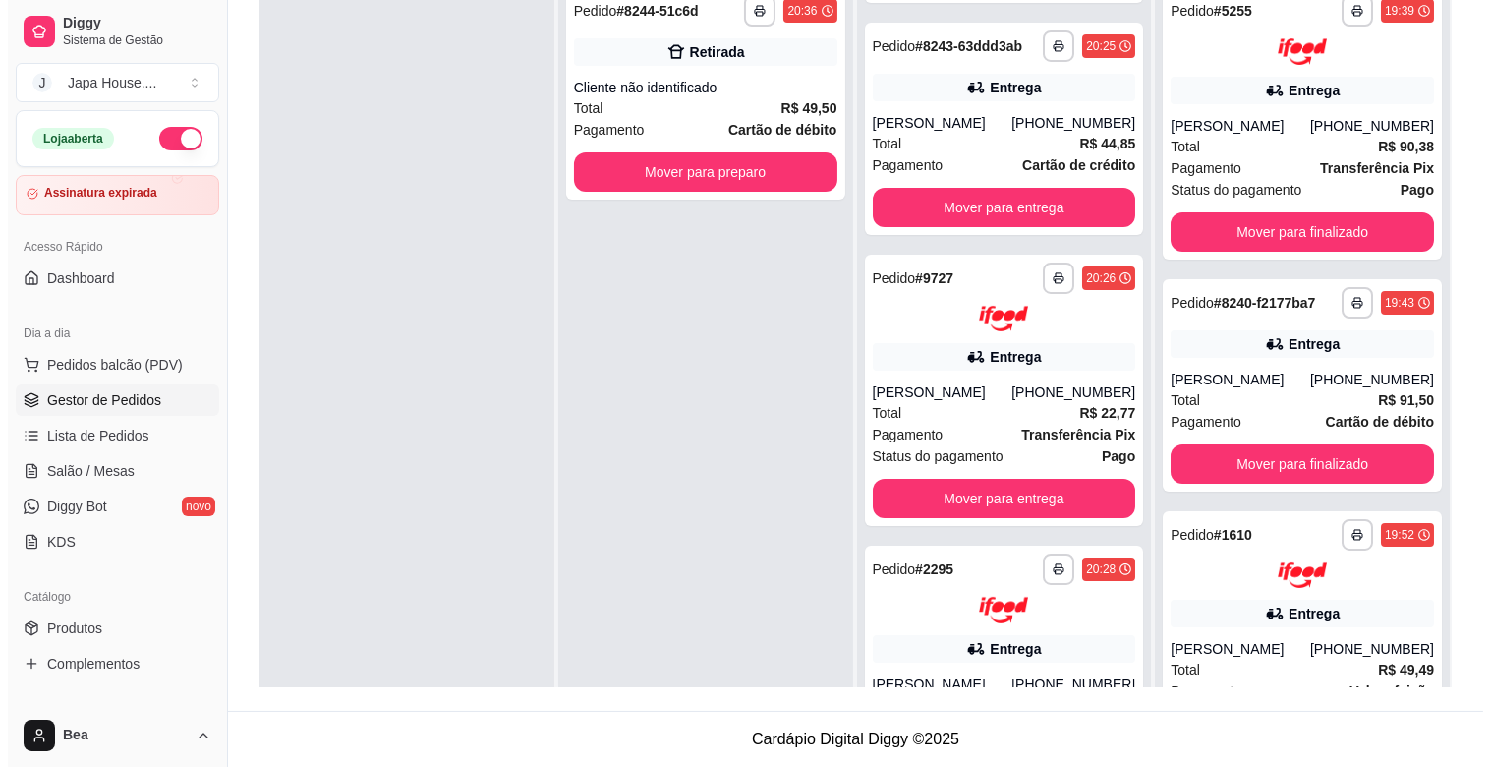
scroll to position [1342, 0]
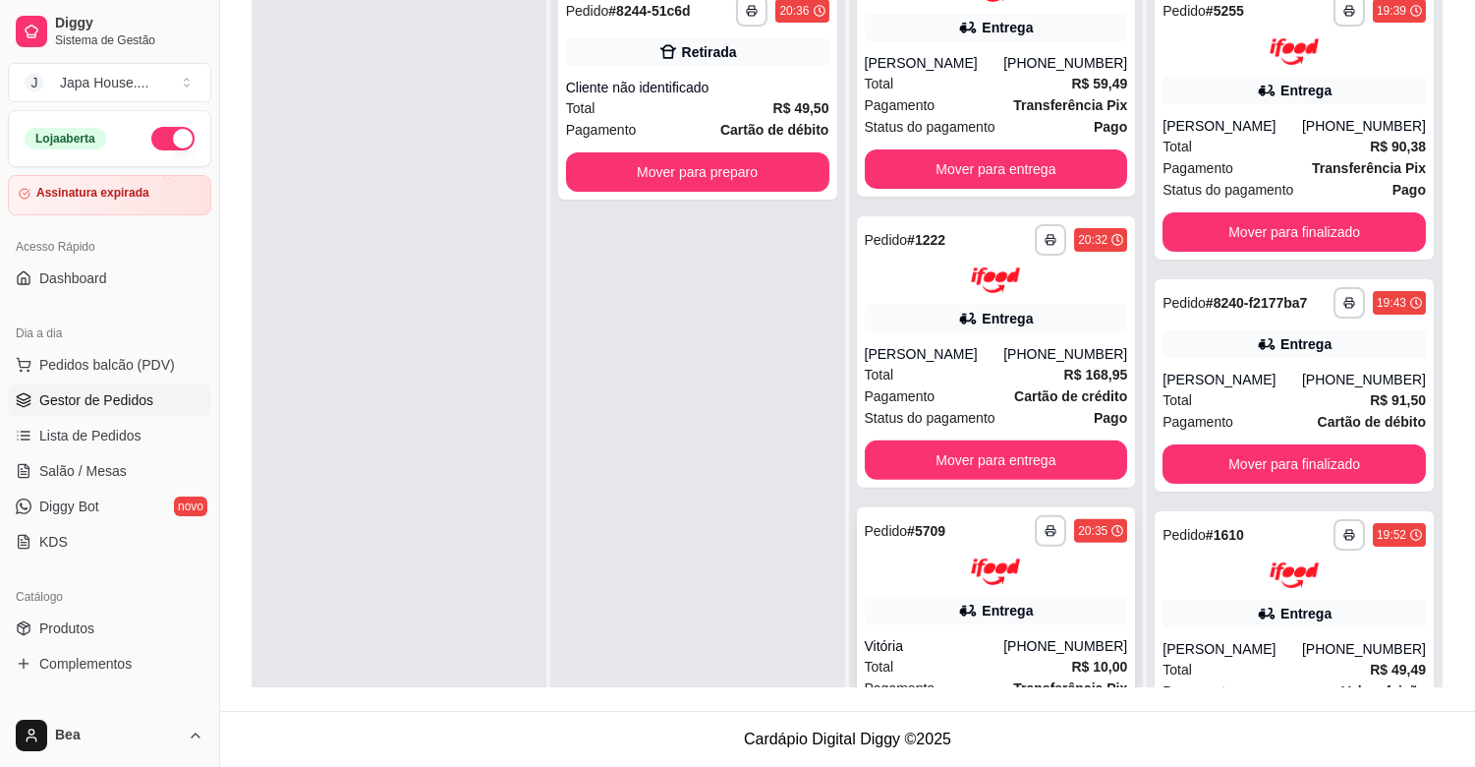
click at [1055, 576] on div at bounding box center [996, 571] width 263 height 27
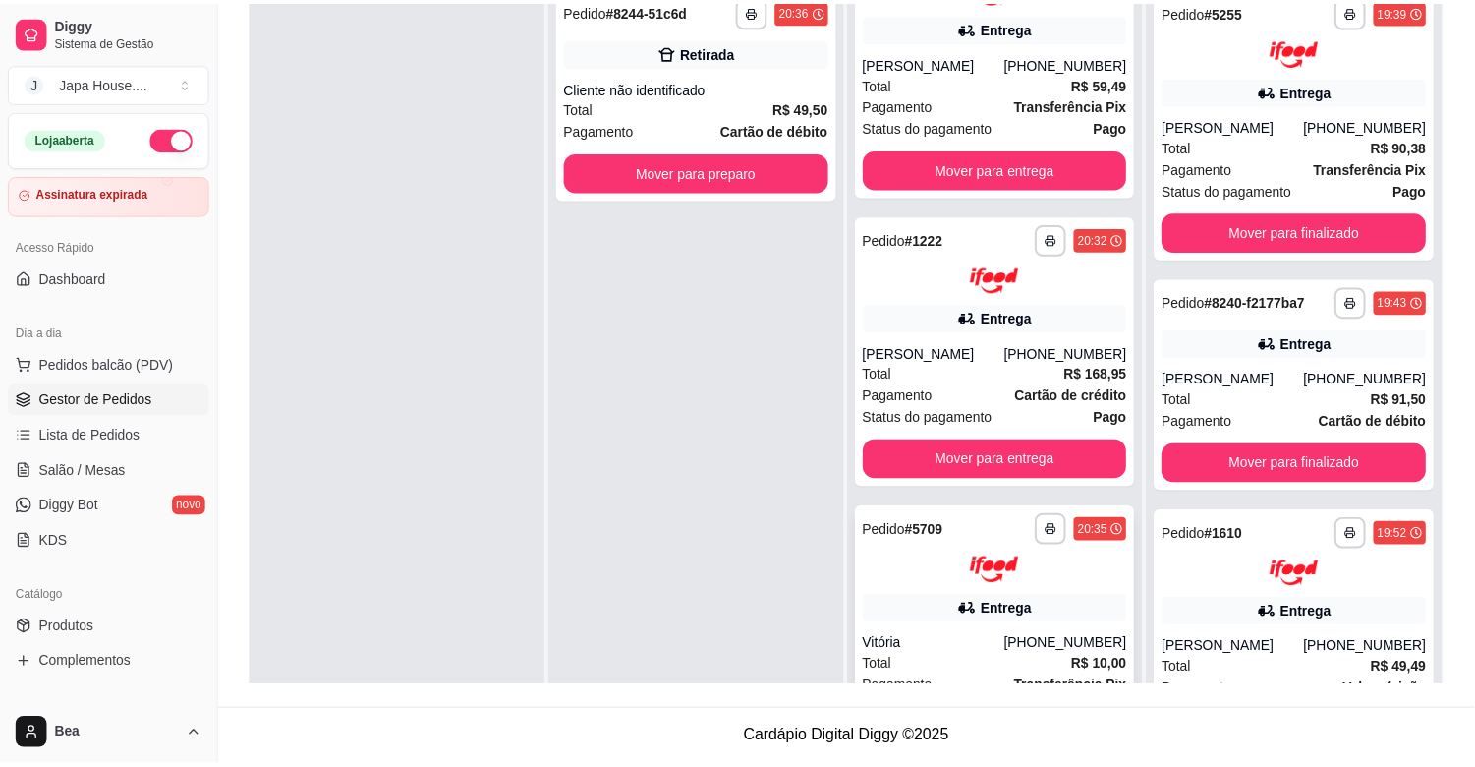
scroll to position [1327, 0]
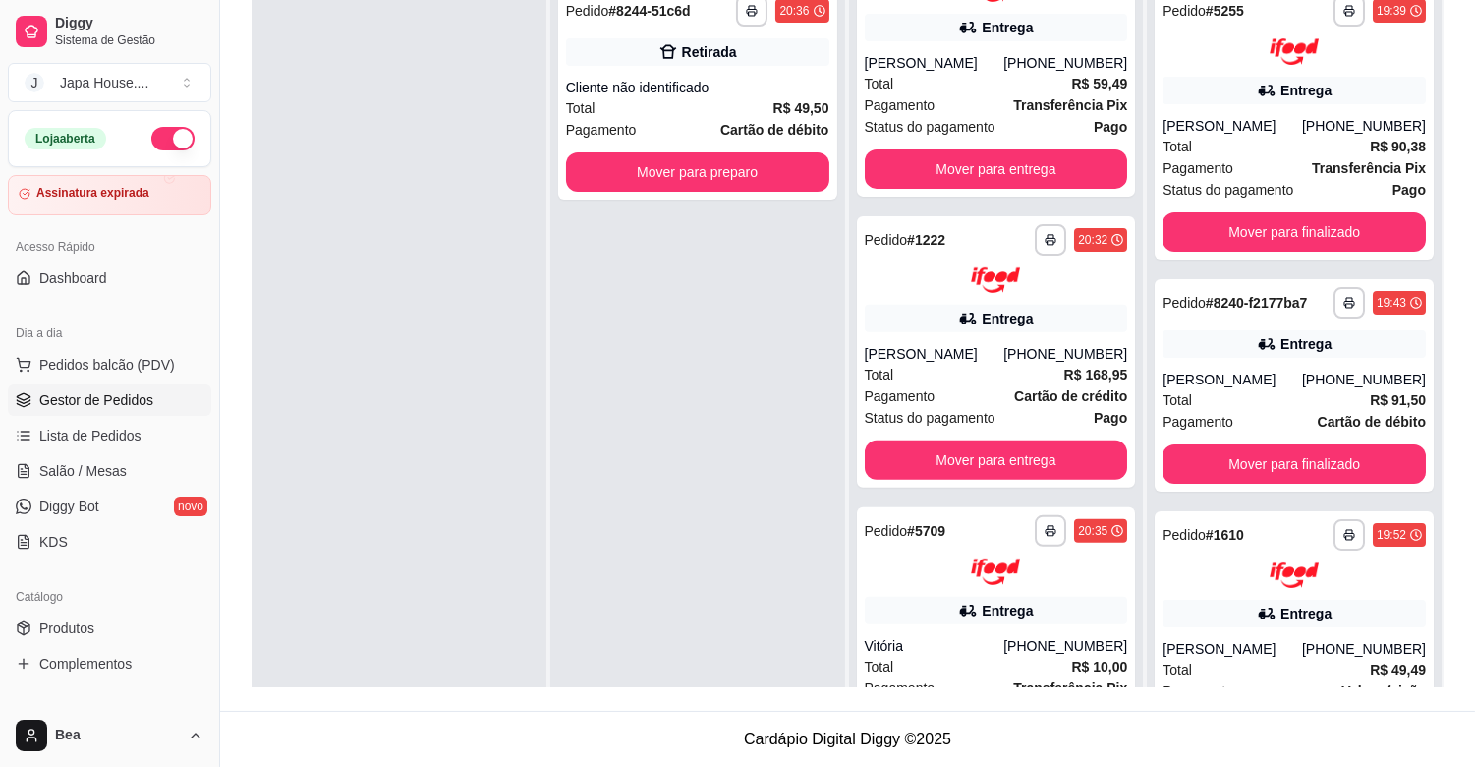
click at [1091, 547] on div "**********" at bounding box center [1081, 530] width 92 height 31
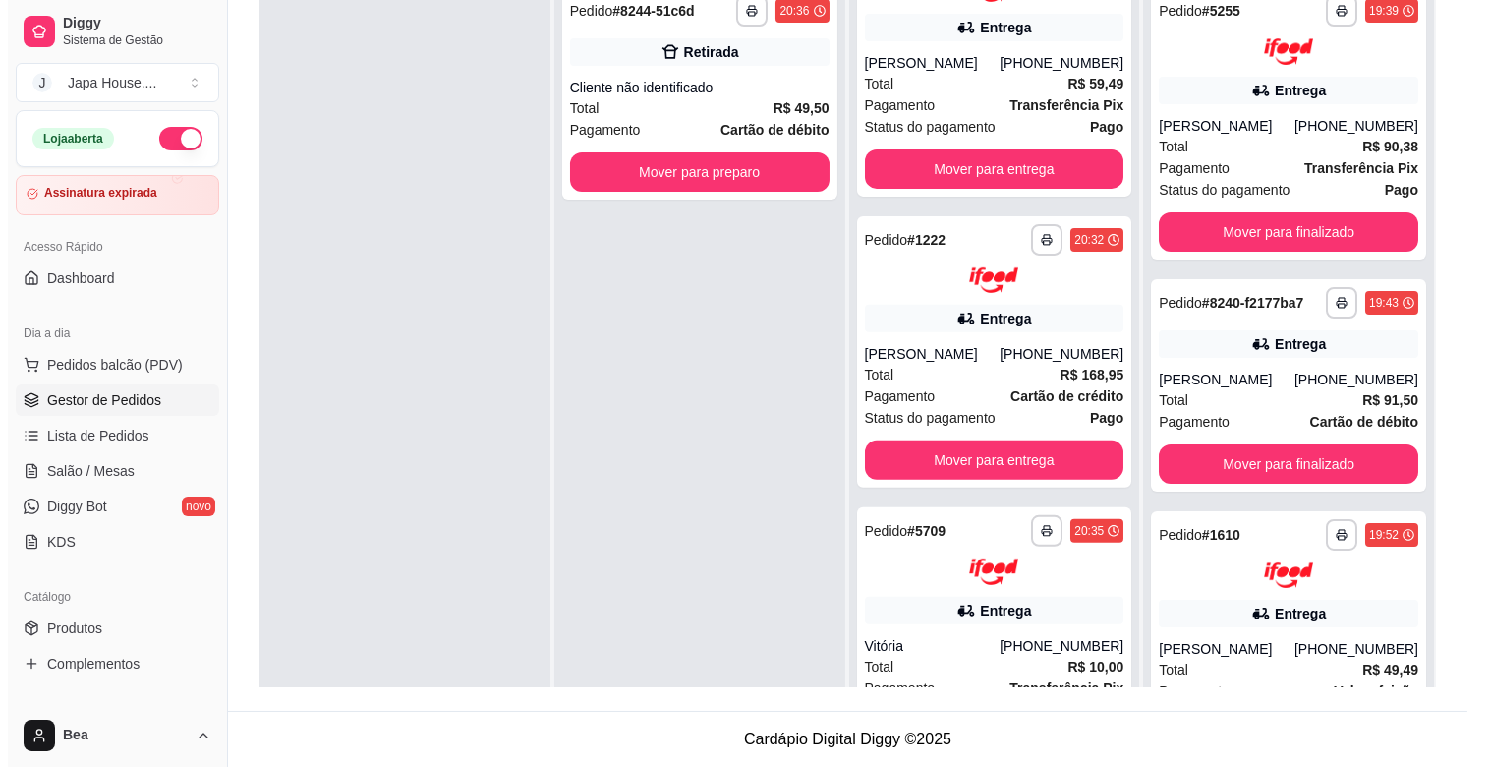
scroll to position [1342, 0]
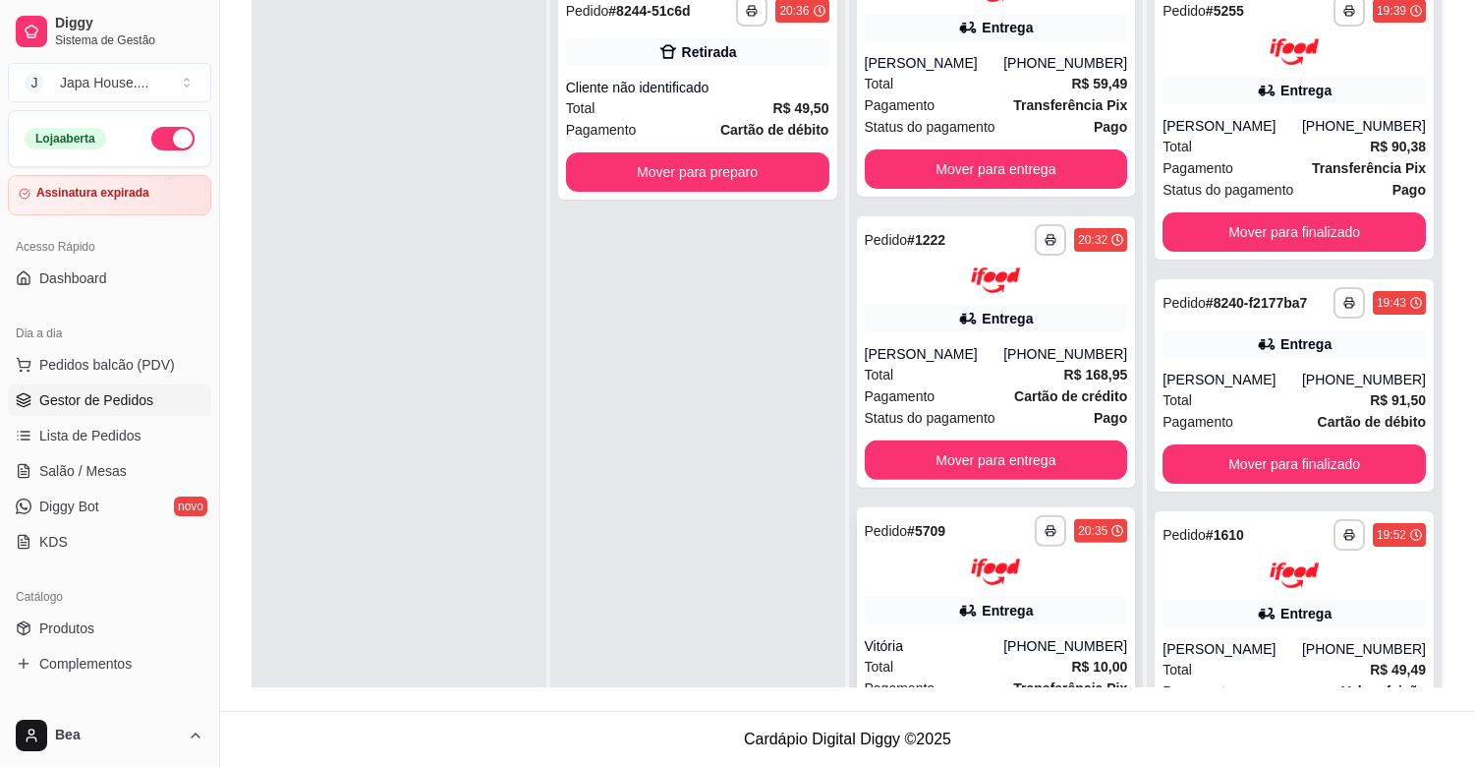
click at [1023, 675] on div "Total R$ 10,00" at bounding box center [996, 667] width 263 height 22
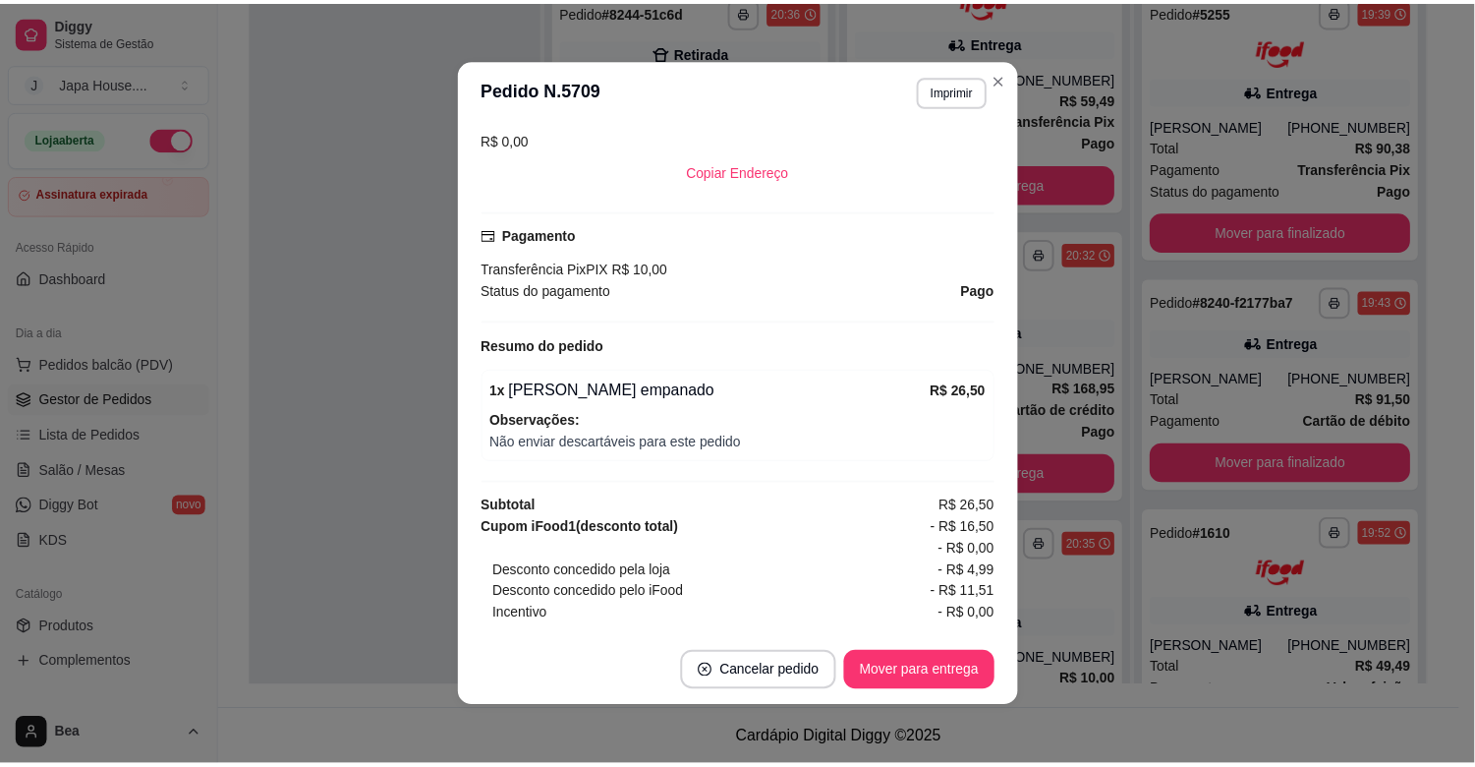
scroll to position [521, 0]
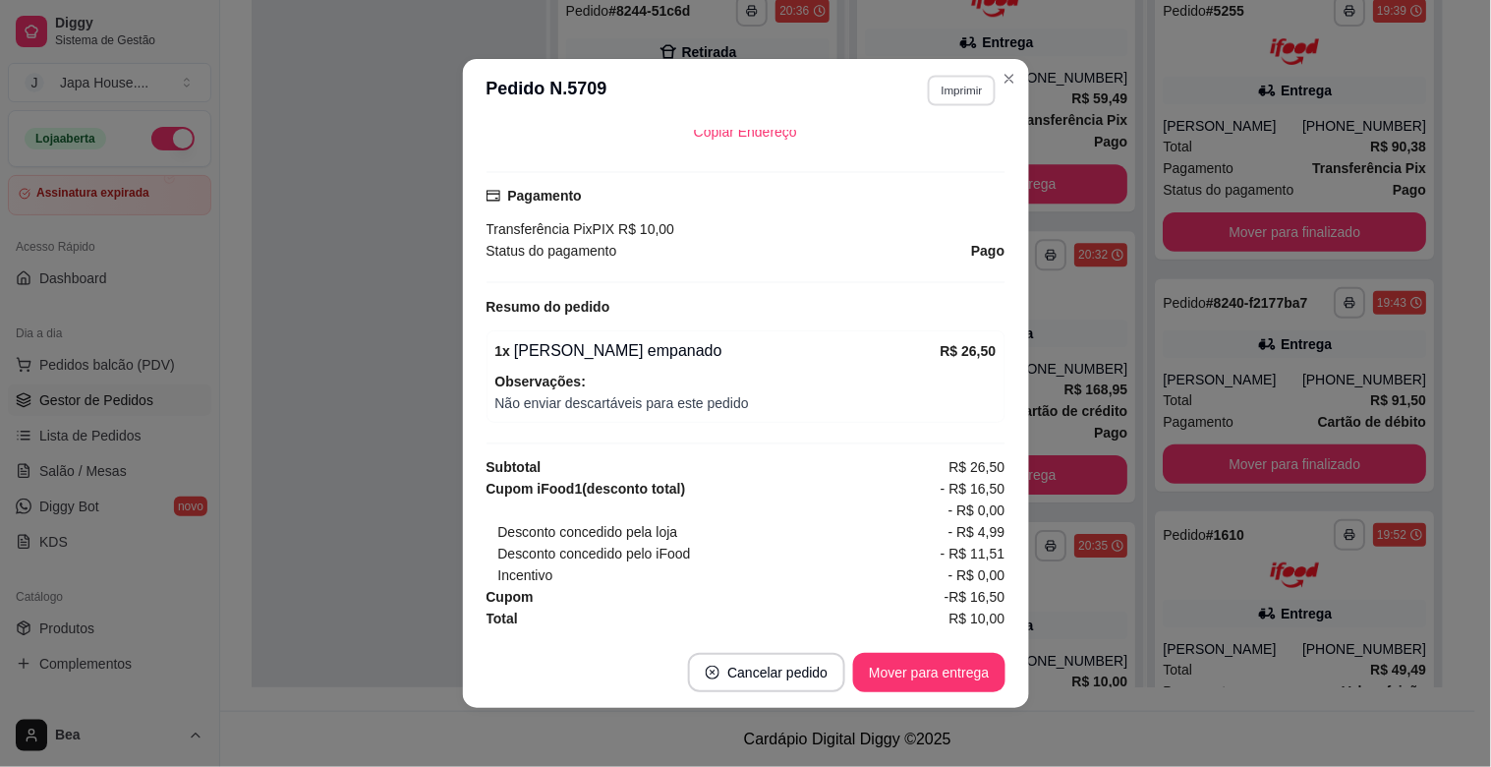
click at [944, 88] on button "Imprimir" at bounding box center [962, 90] width 68 height 30
click at [948, 154] on button "IMPRESSORA" at bounding box center [919, 159] width 138 height 30
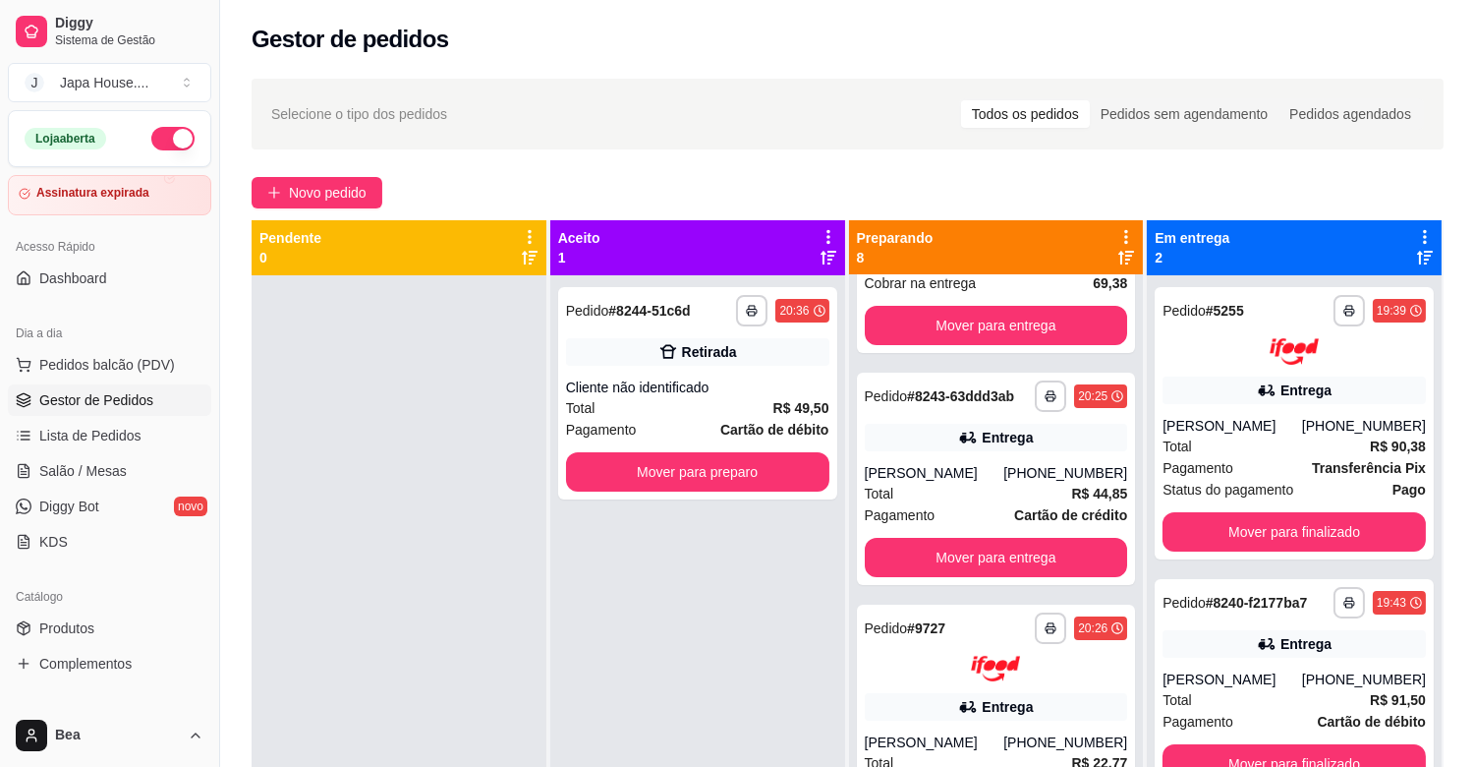
scroll to position [0, 0]
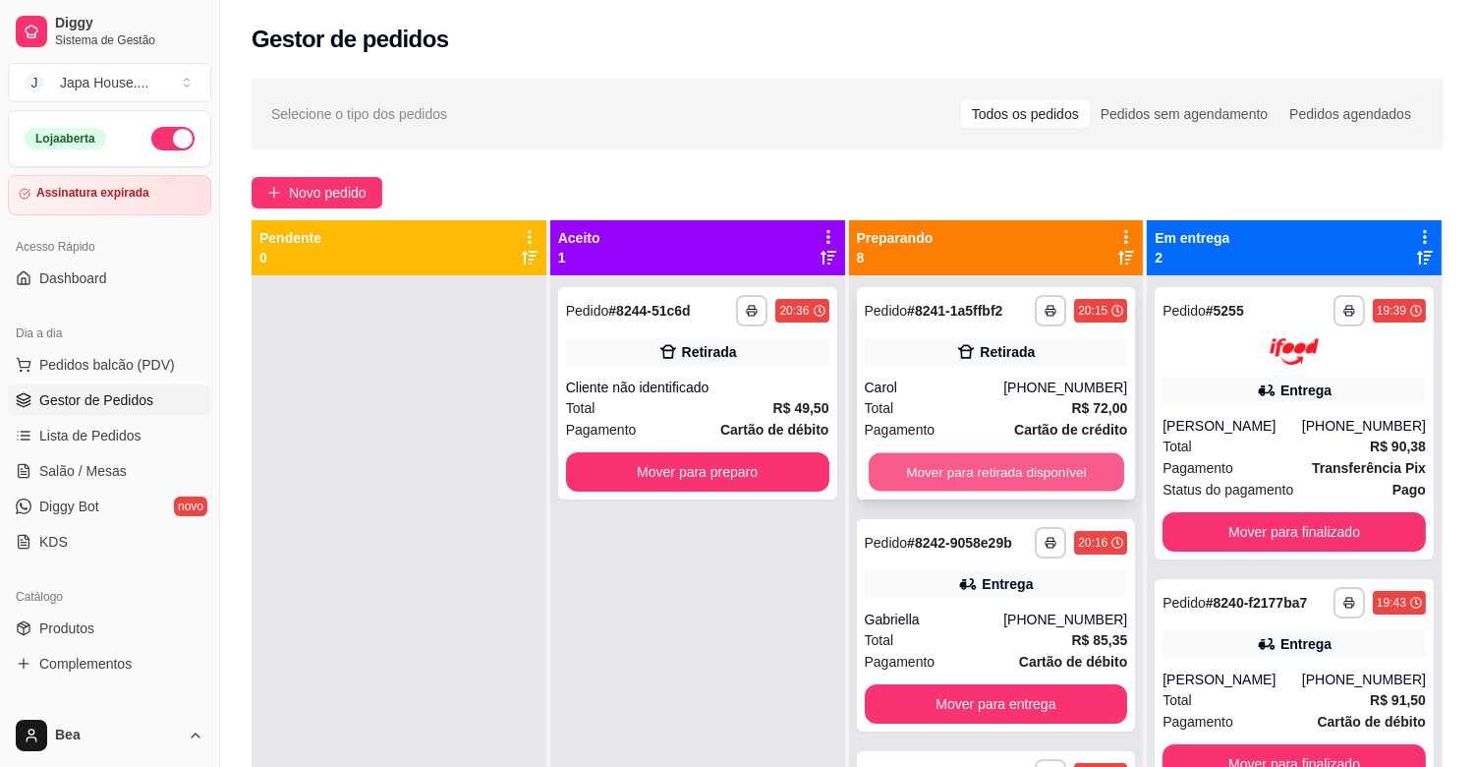
click at [1052, 458] on button "Mover para retirada disponível" at bounding box center [997, 472] width 256 height 38
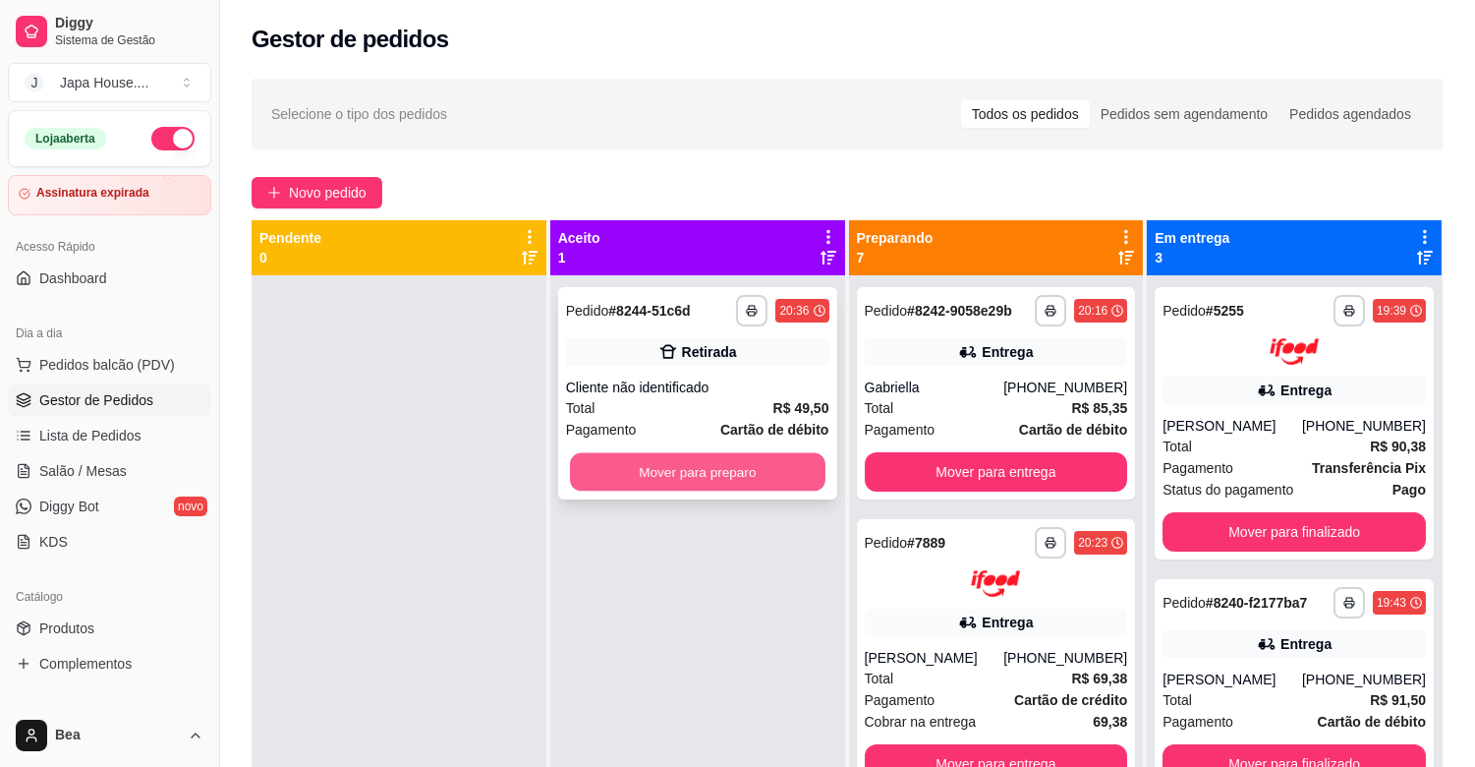
click at [747, 472] on button "Mover para preparo" at bounding box center [698, 472] width 256 height 38
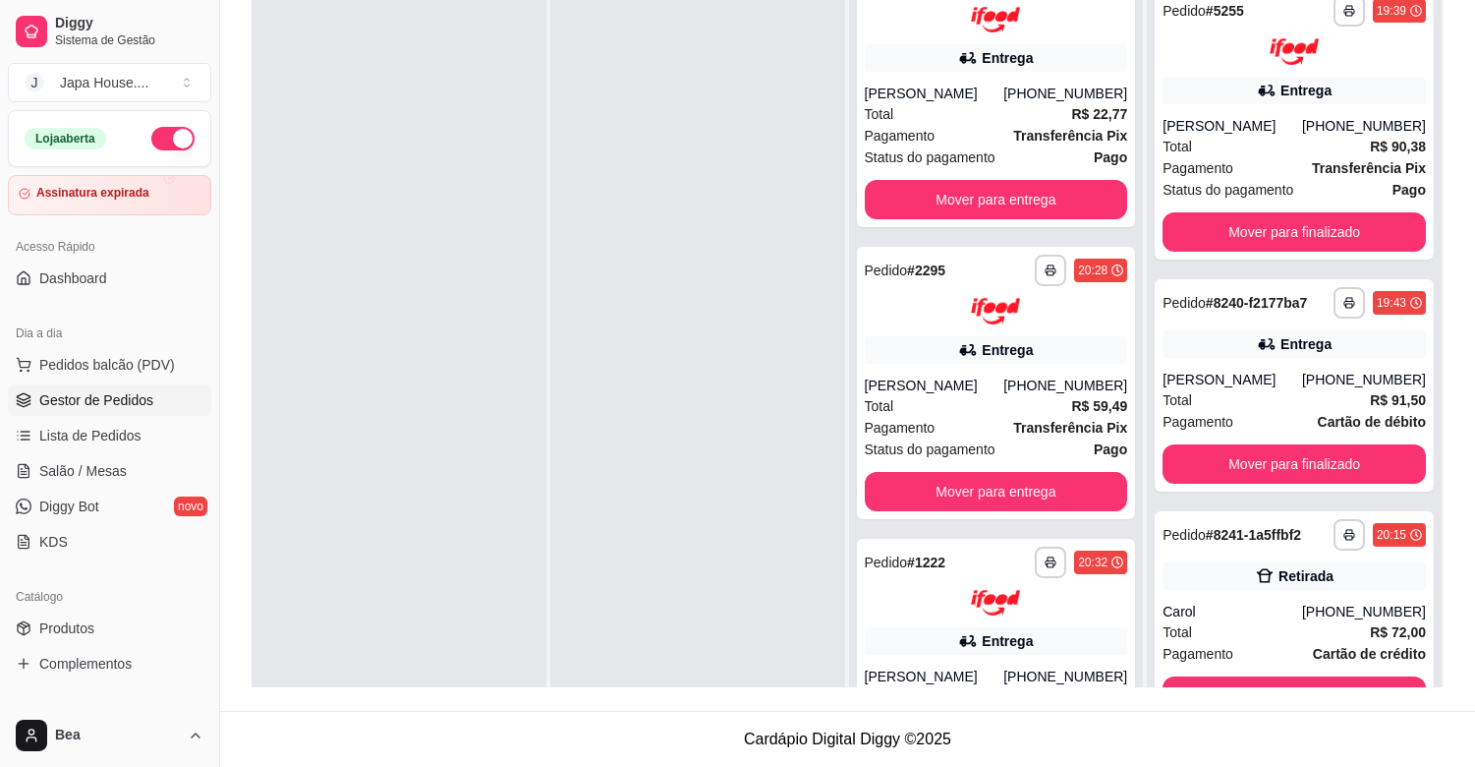
scroll to position [790, 0]
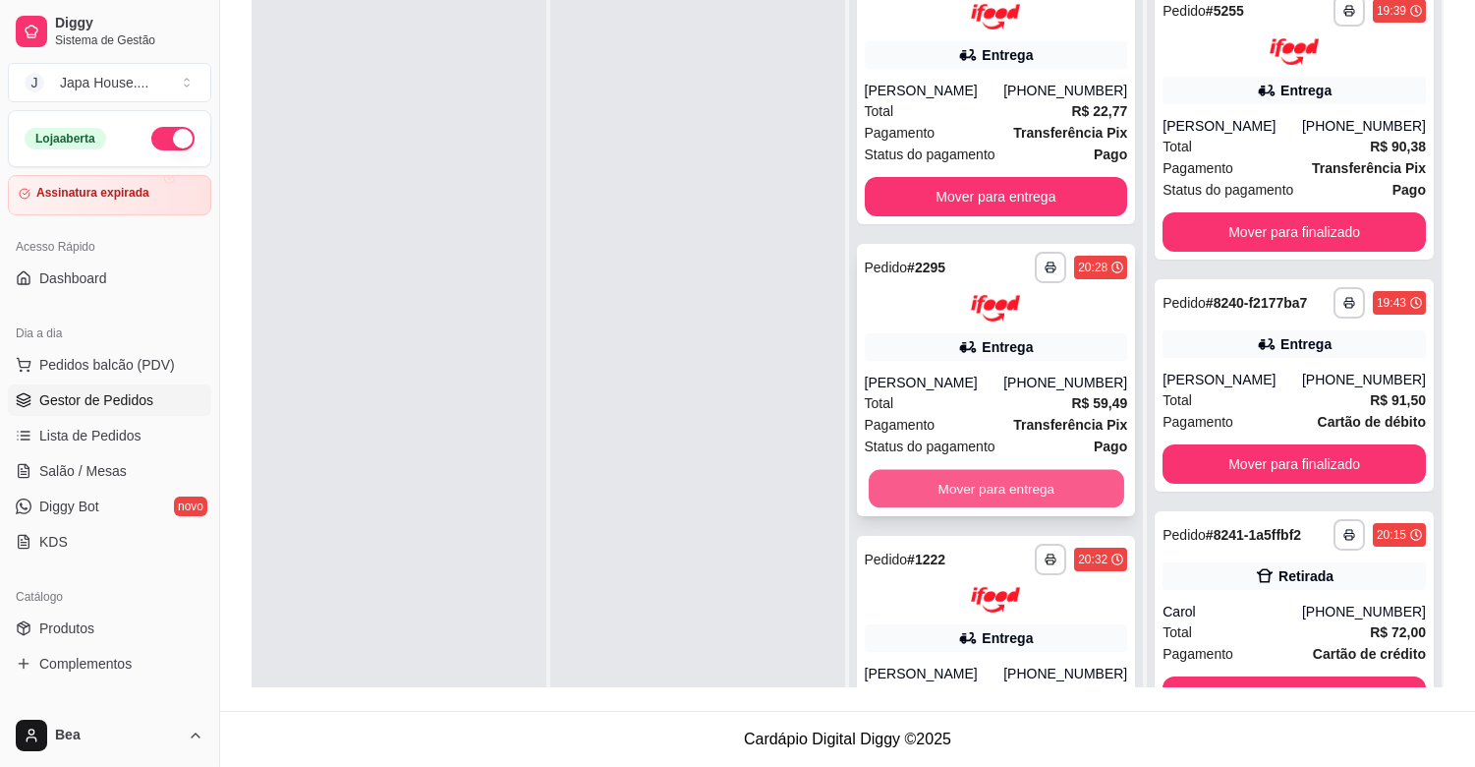
click at [1059, 501] on button "Mover para entrega" at bounding box center [997, 488] width 256 height 38
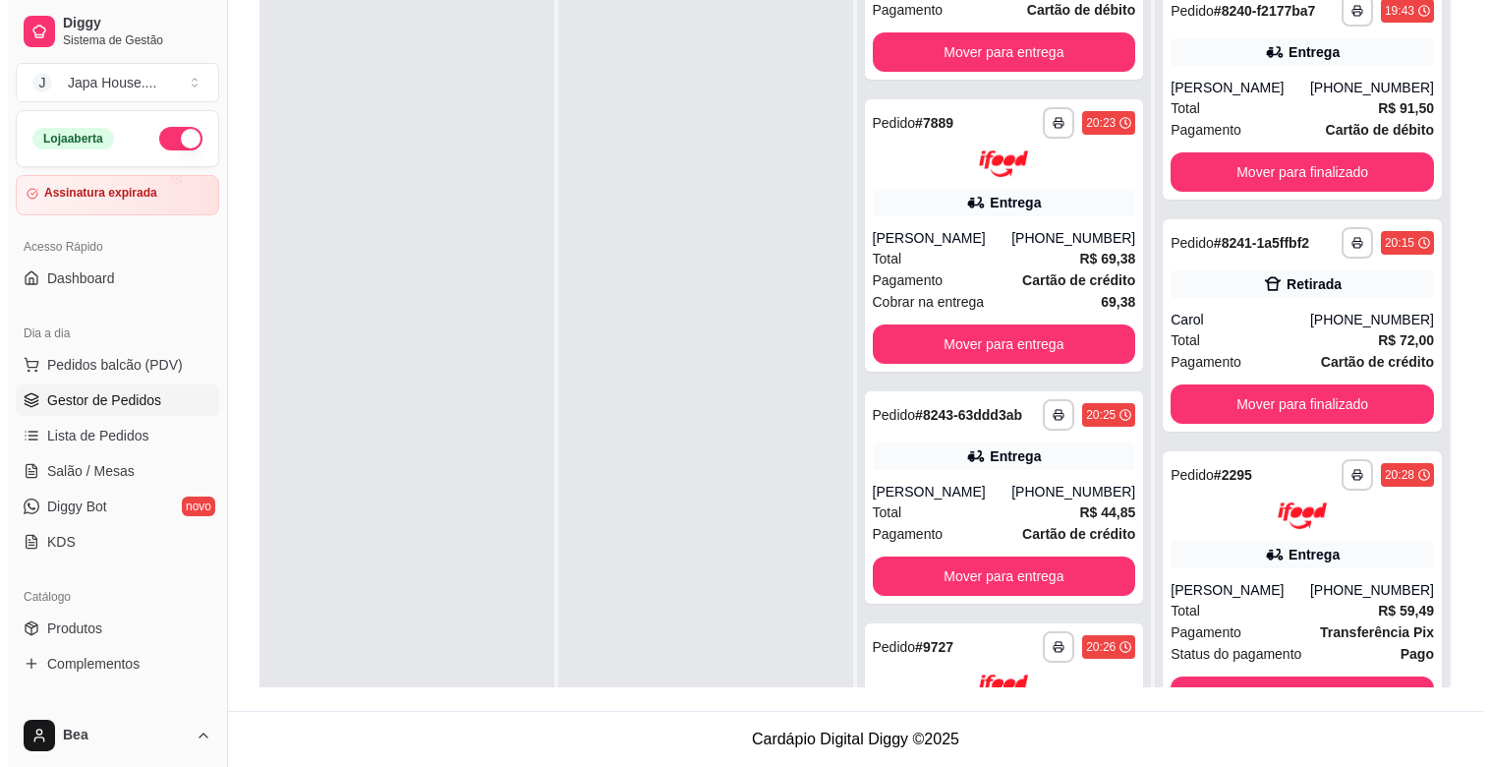
scroll to position [0, 0]
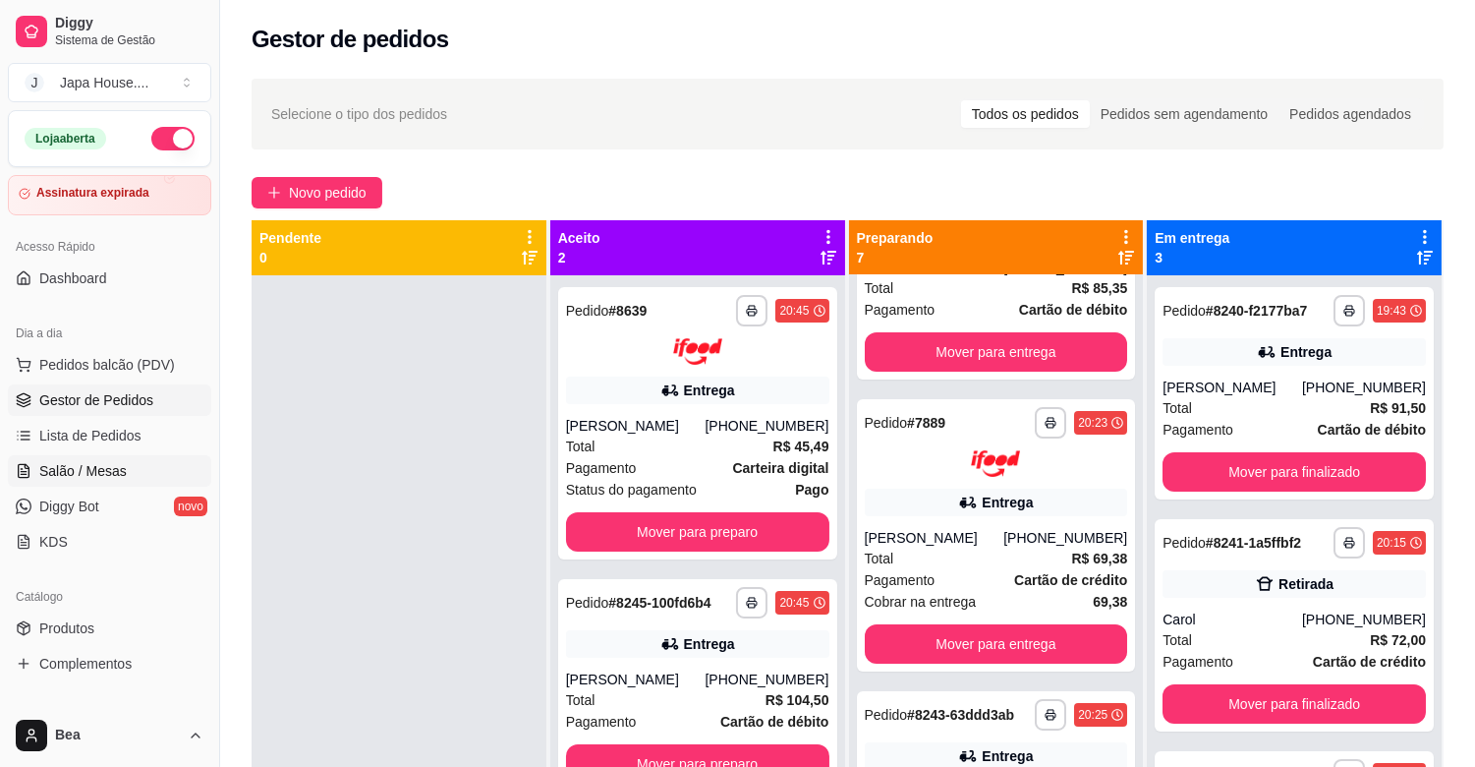
click at [89, 464] on span "Salão / Mesas" at bounding box center [82, 471] width 87 height 20
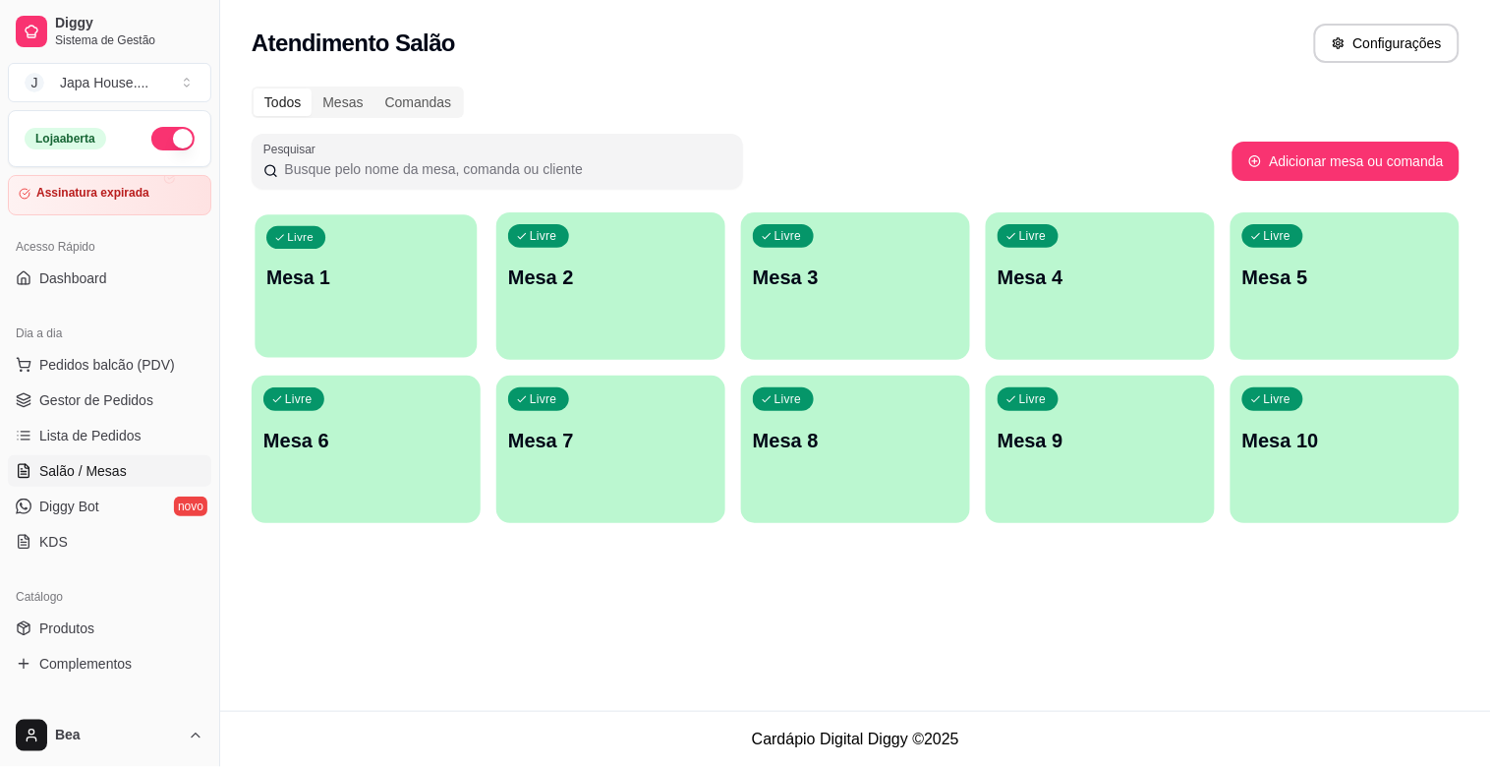
click at [356, 311] on div "Livre Mesa 1" at bounding box center [366, 274] width 222 height 120
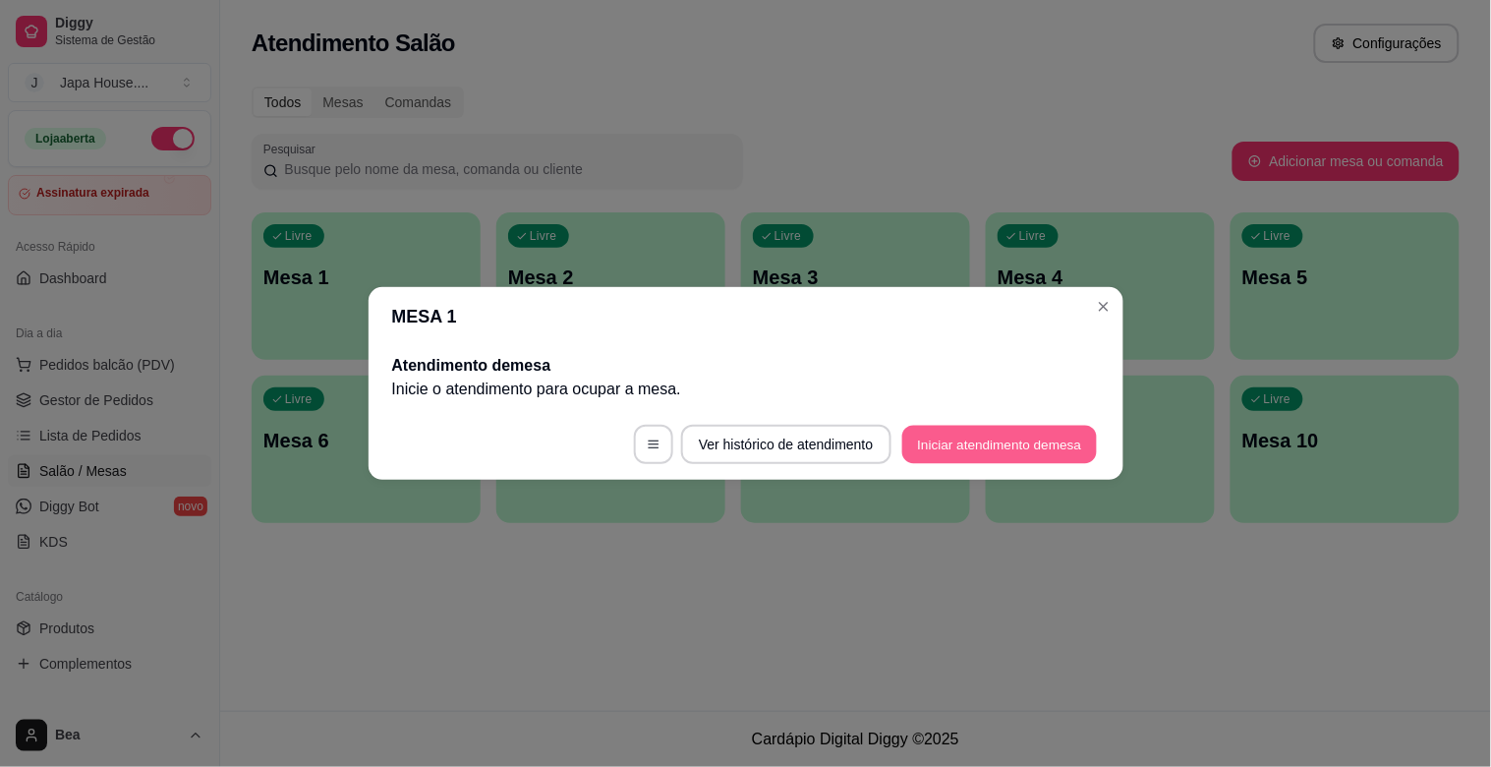
click at [971, 439] on button "Iniciar atendimento de mesa" at bounding box center [999, 445] width 195 height 38
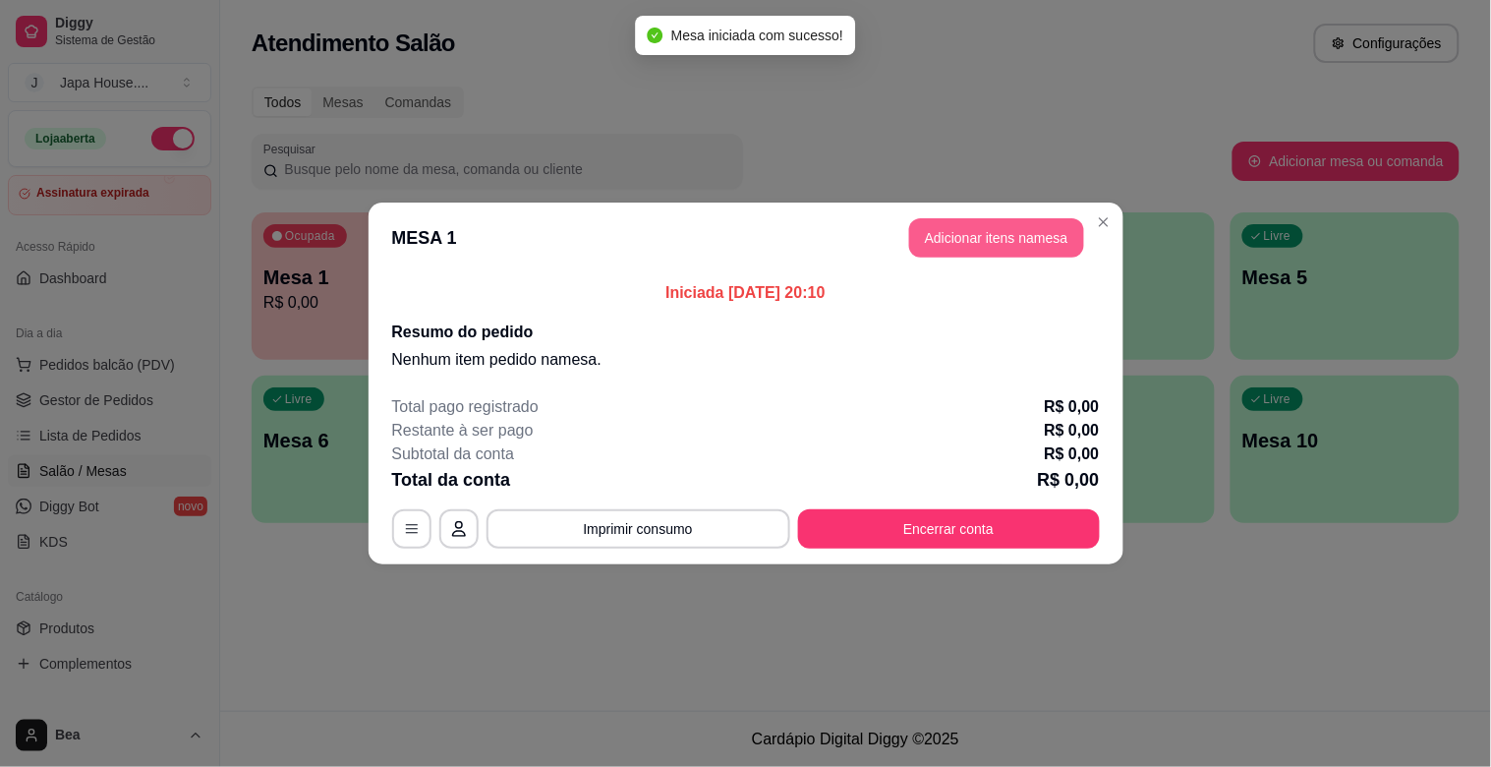
click at [974, 241] on button "Adicionar itens na mesa" at bounding box center [996, 237] width 175 height 39
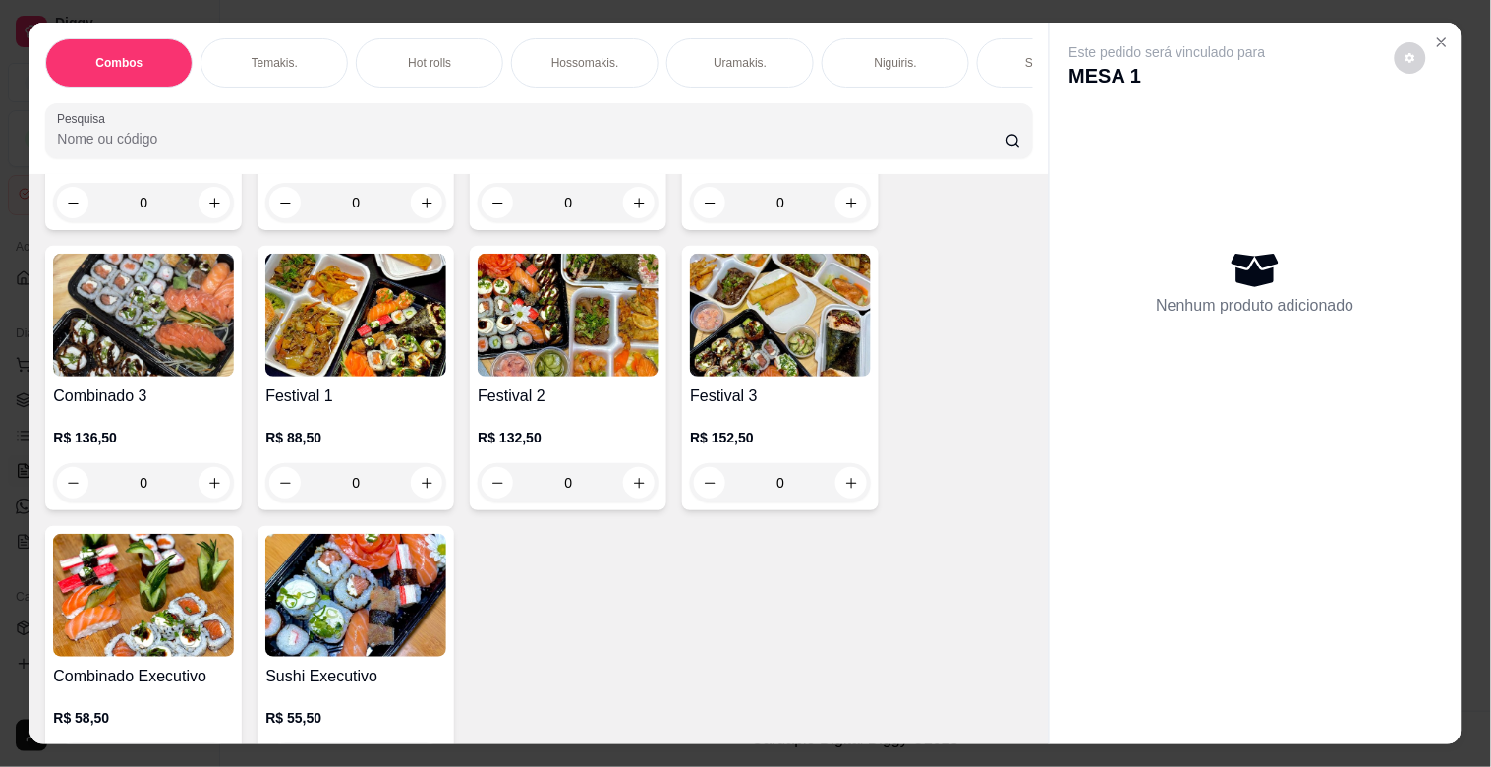
scroll to position [659, 0]
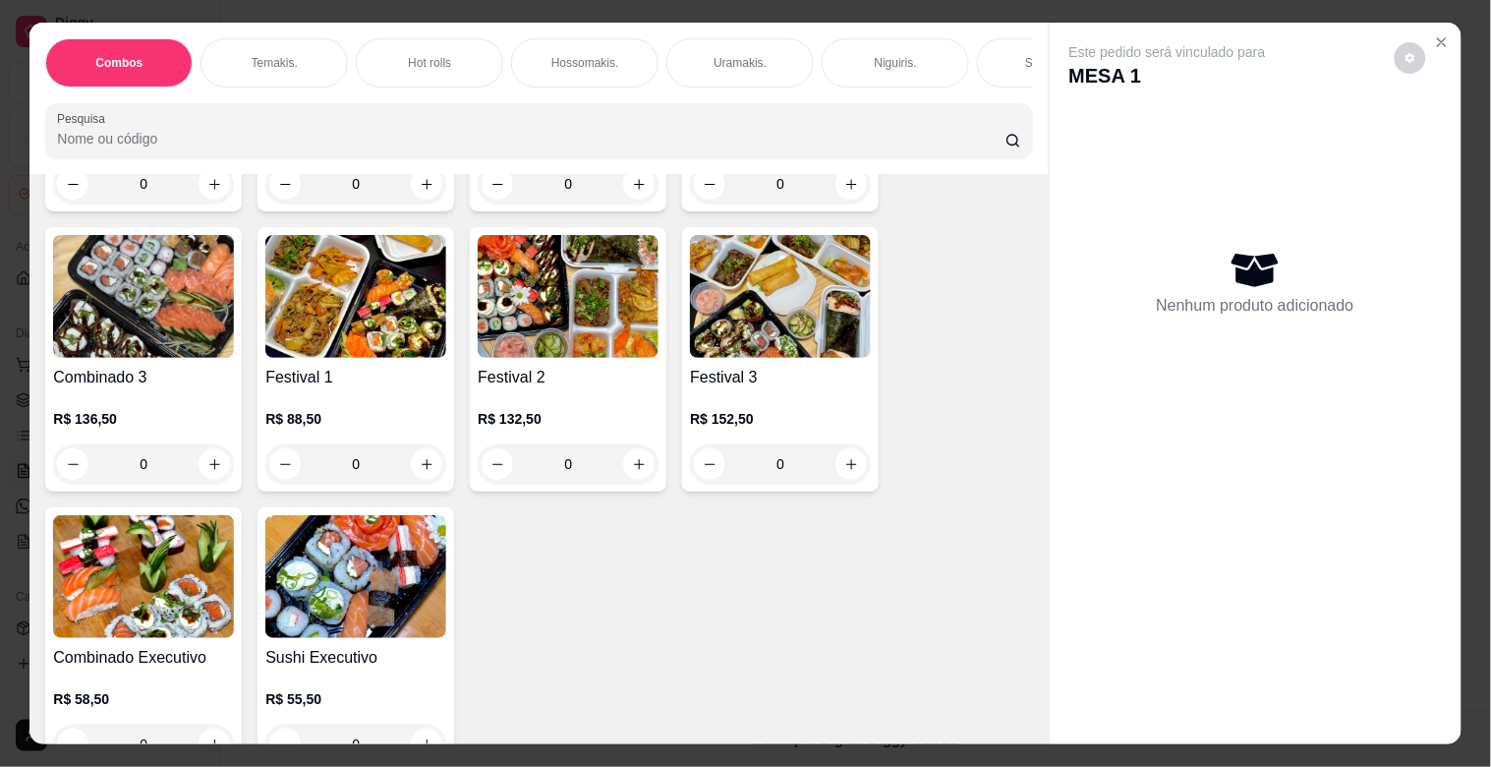
click at [396, 604] on img at bounding box center [355, 576] width 181 height 123
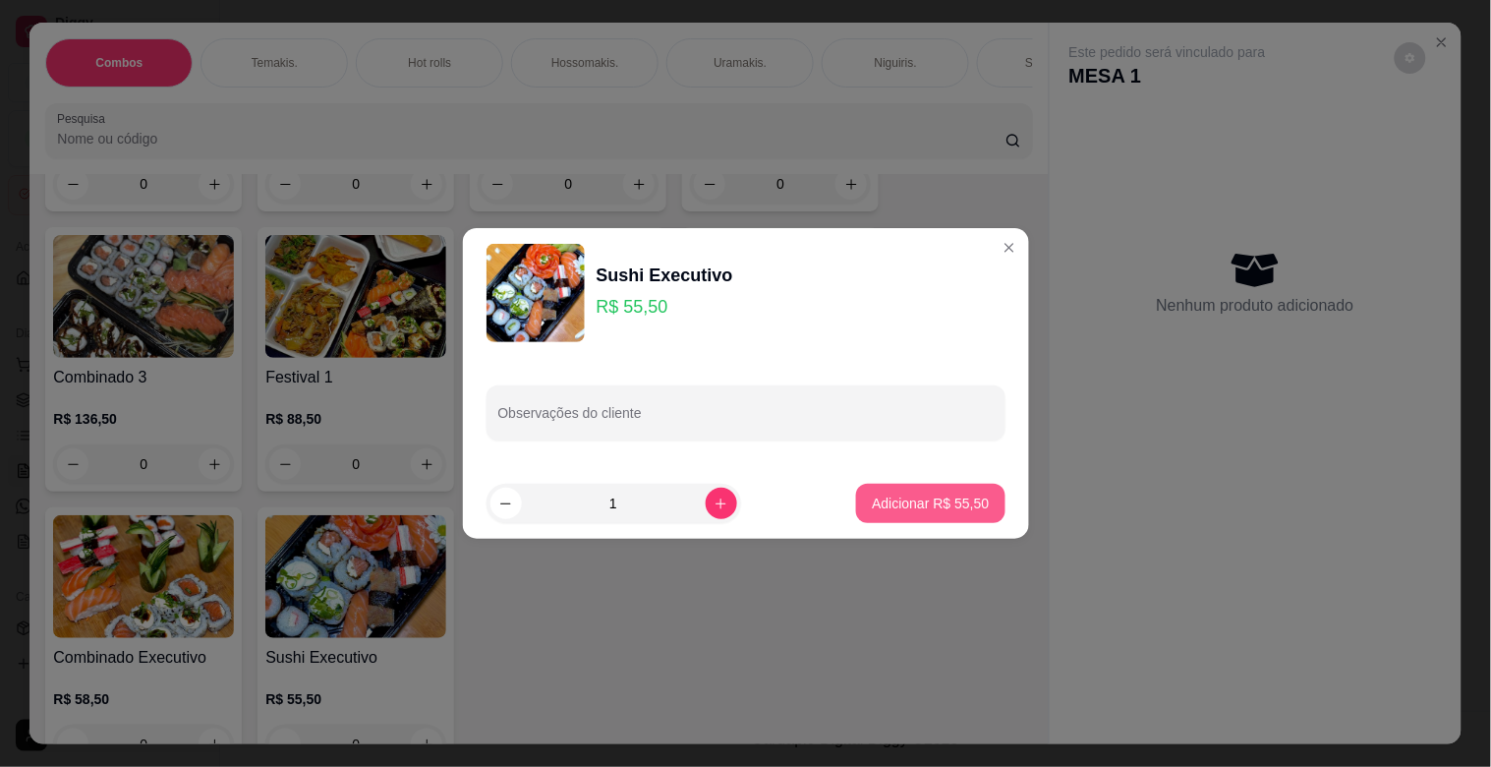
click at [932, 503] on p "Adicionar R$ 55,50" at bounding box center [930, 503] width 117 height 20
type input "1"
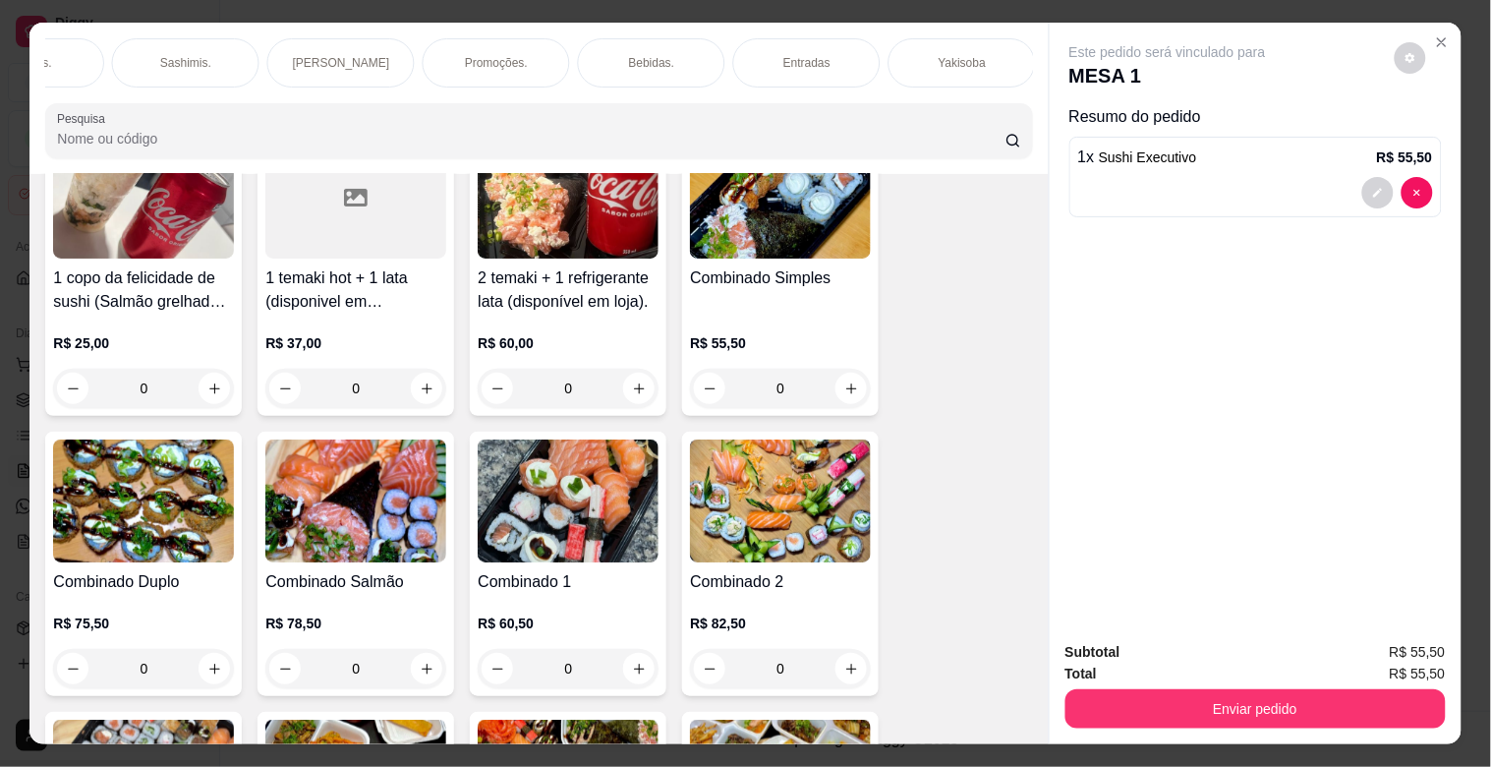
scroll to position [0, 1643]
click at [163, 55] on p "Yakisoba" at bounding box center [183, 63] width 47 height 16
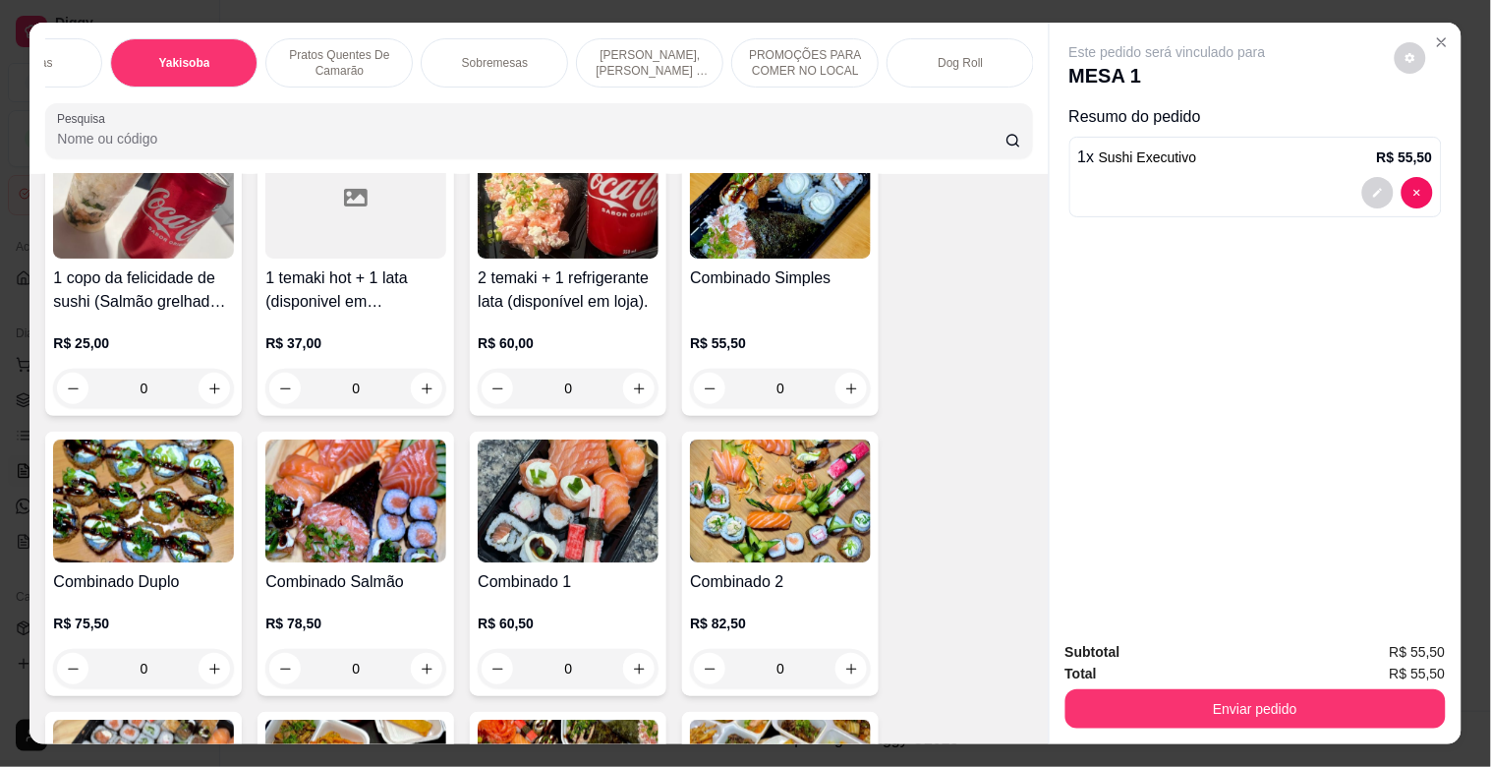
scroll to position [47, 0]
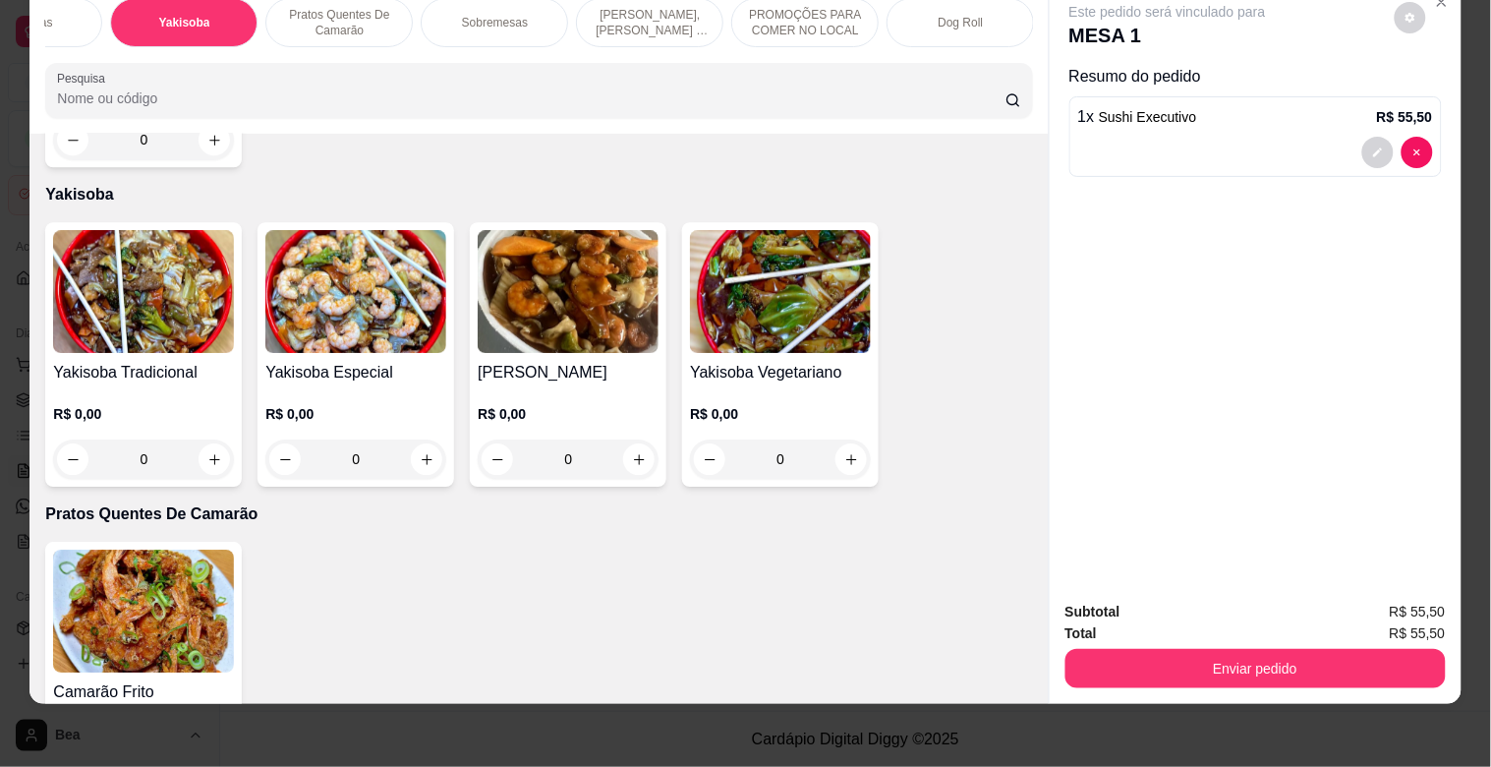
click at [148, 247] on img at bounding box center [143, 291] width 181 height 123
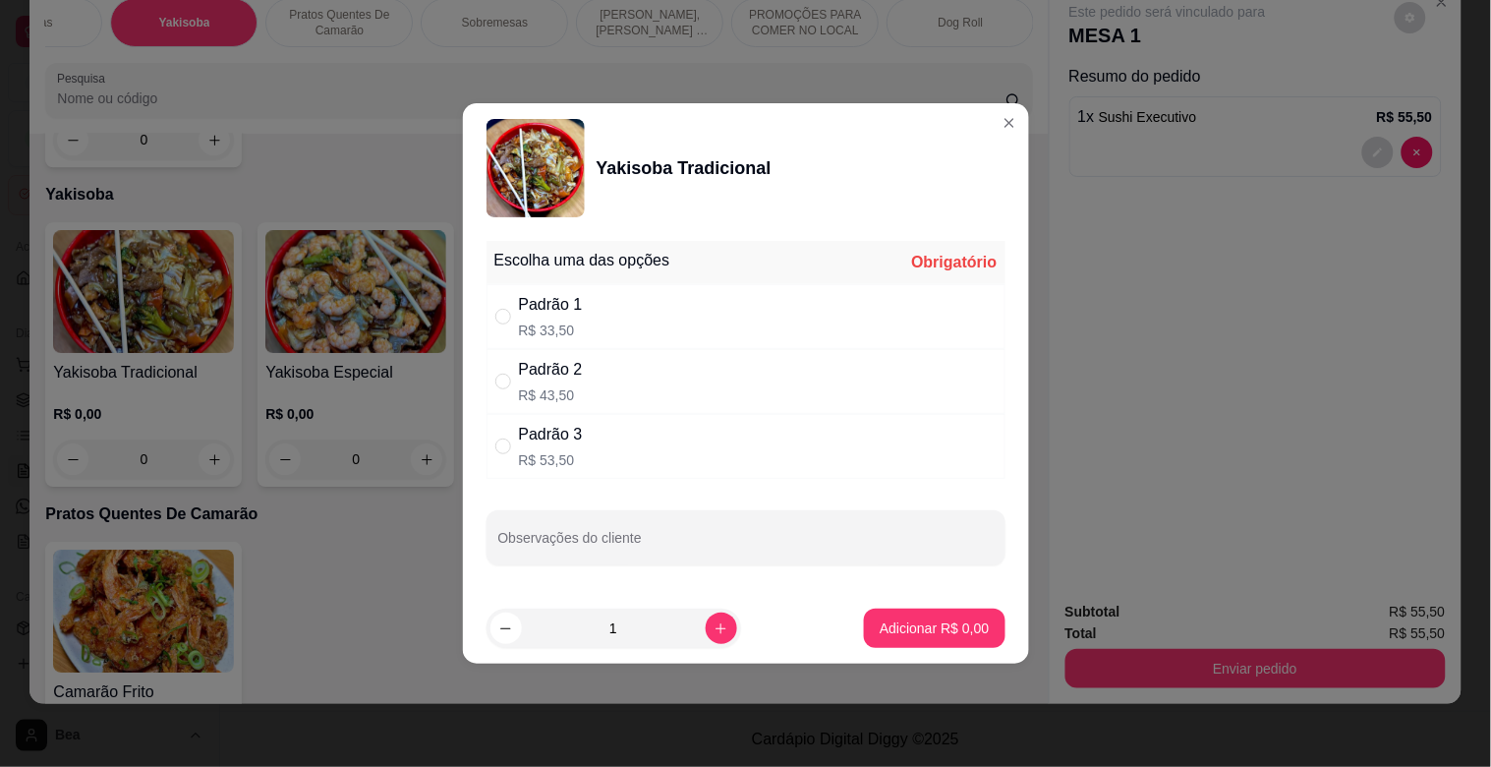
click at [572, 325] on p "R$ 33,50" at bounding box center [551, 330] width 64 height 20
radio input "true"
click at [940, 630] on p "Adicionar R$ 33,50" at bounding box center [931, 627] width 114 height 19
type input "1"
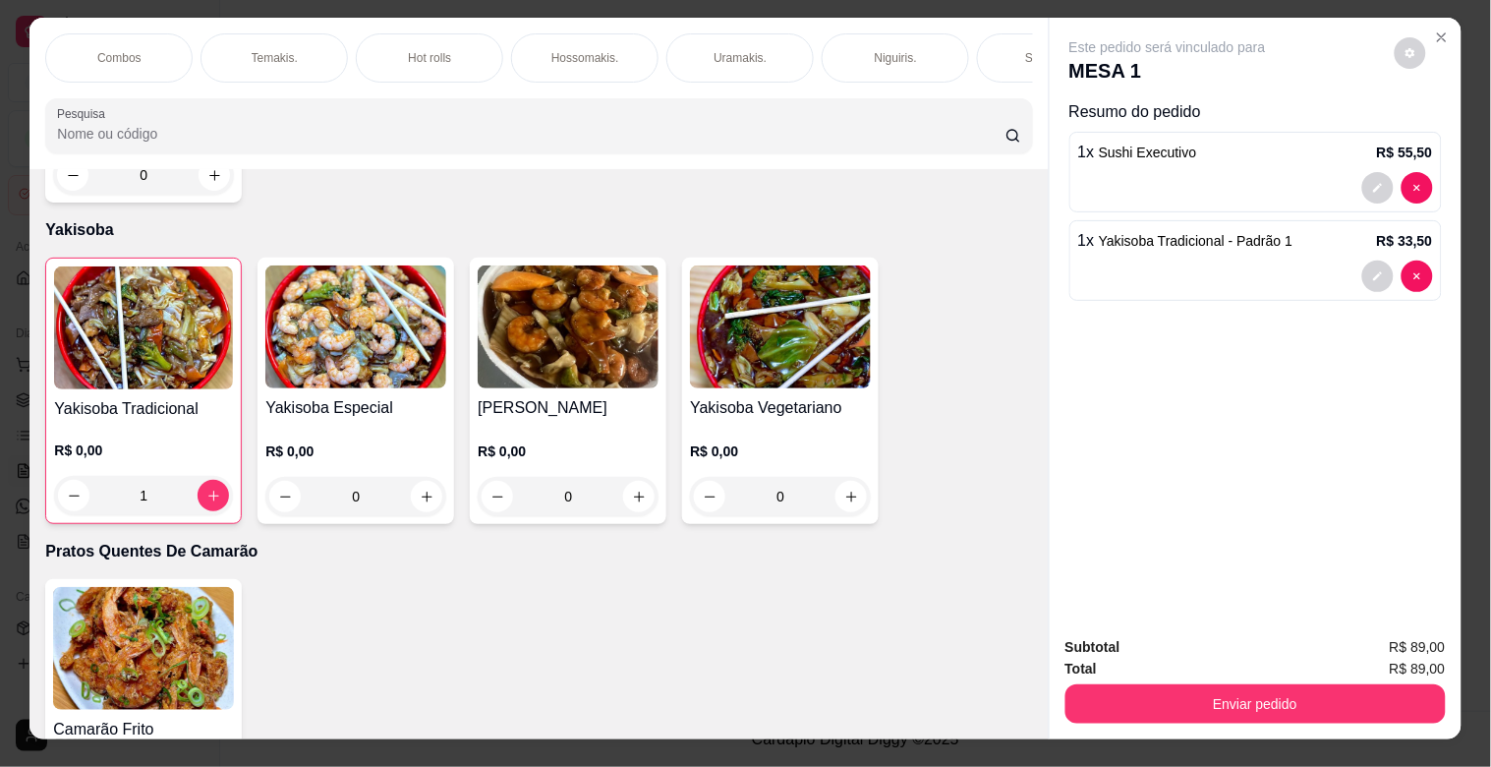
scroll to position [0, 865]
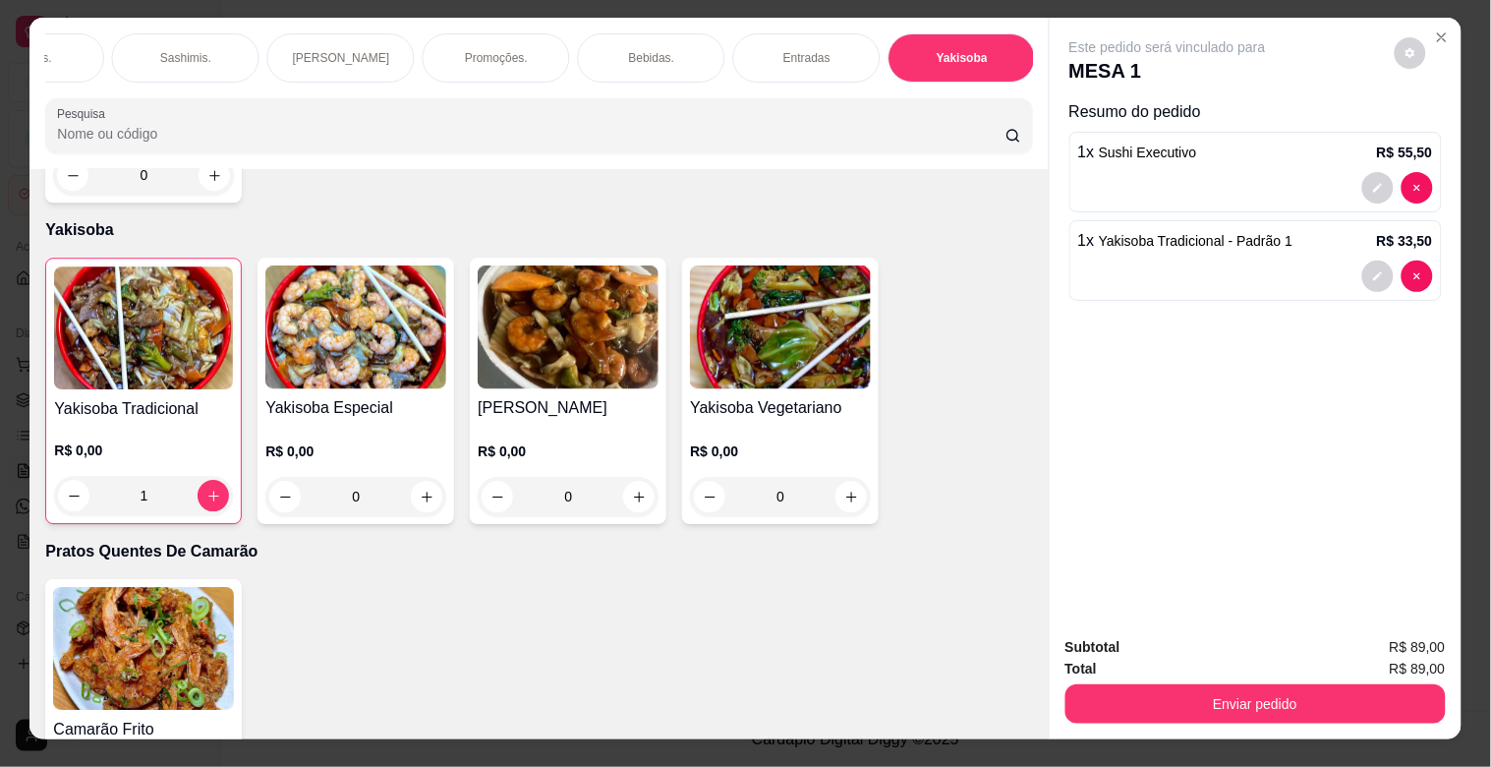
click at [639, 50] on p "Bebidas." at bounding box center [652, 58] width 46 height 16
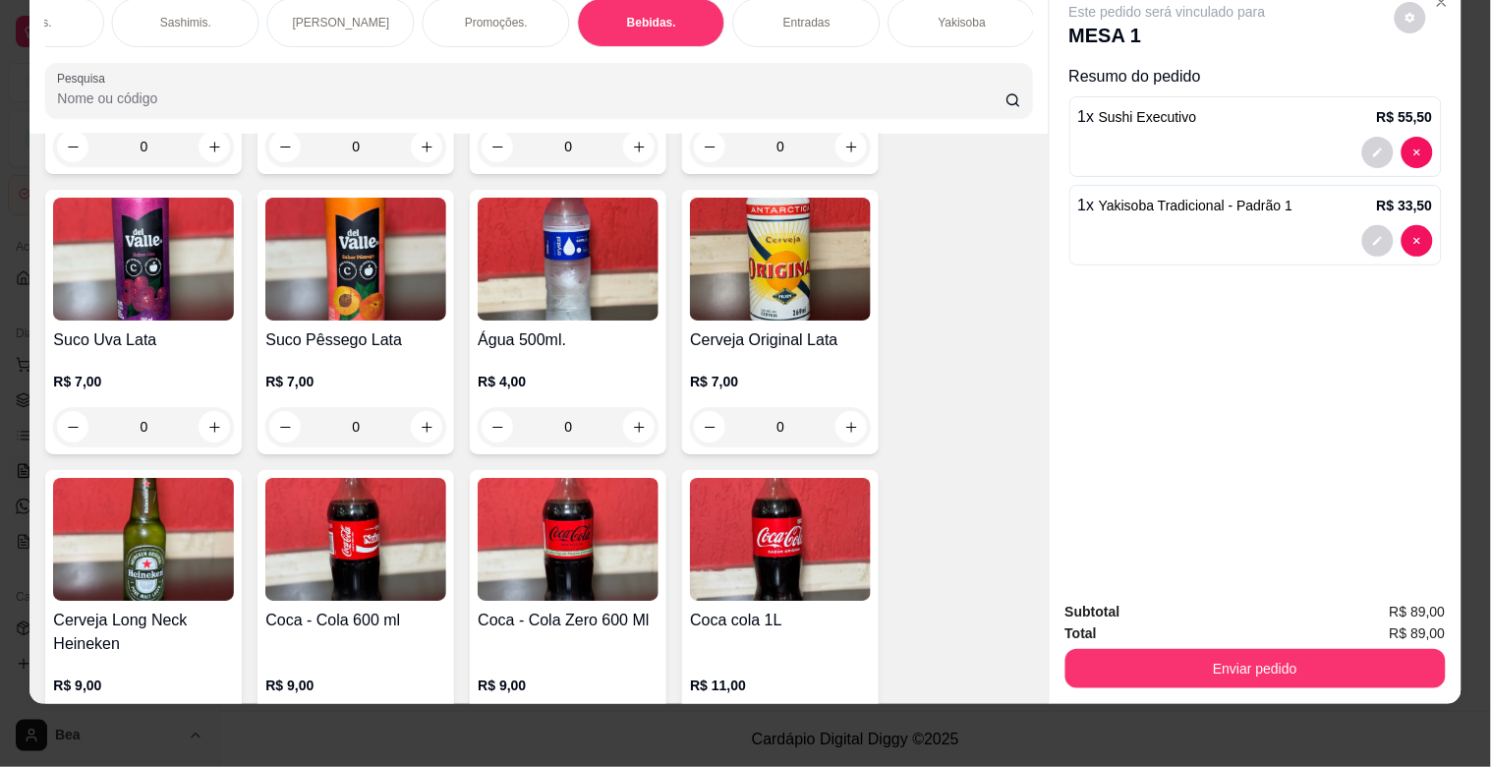
scroll to position [5678, 0]
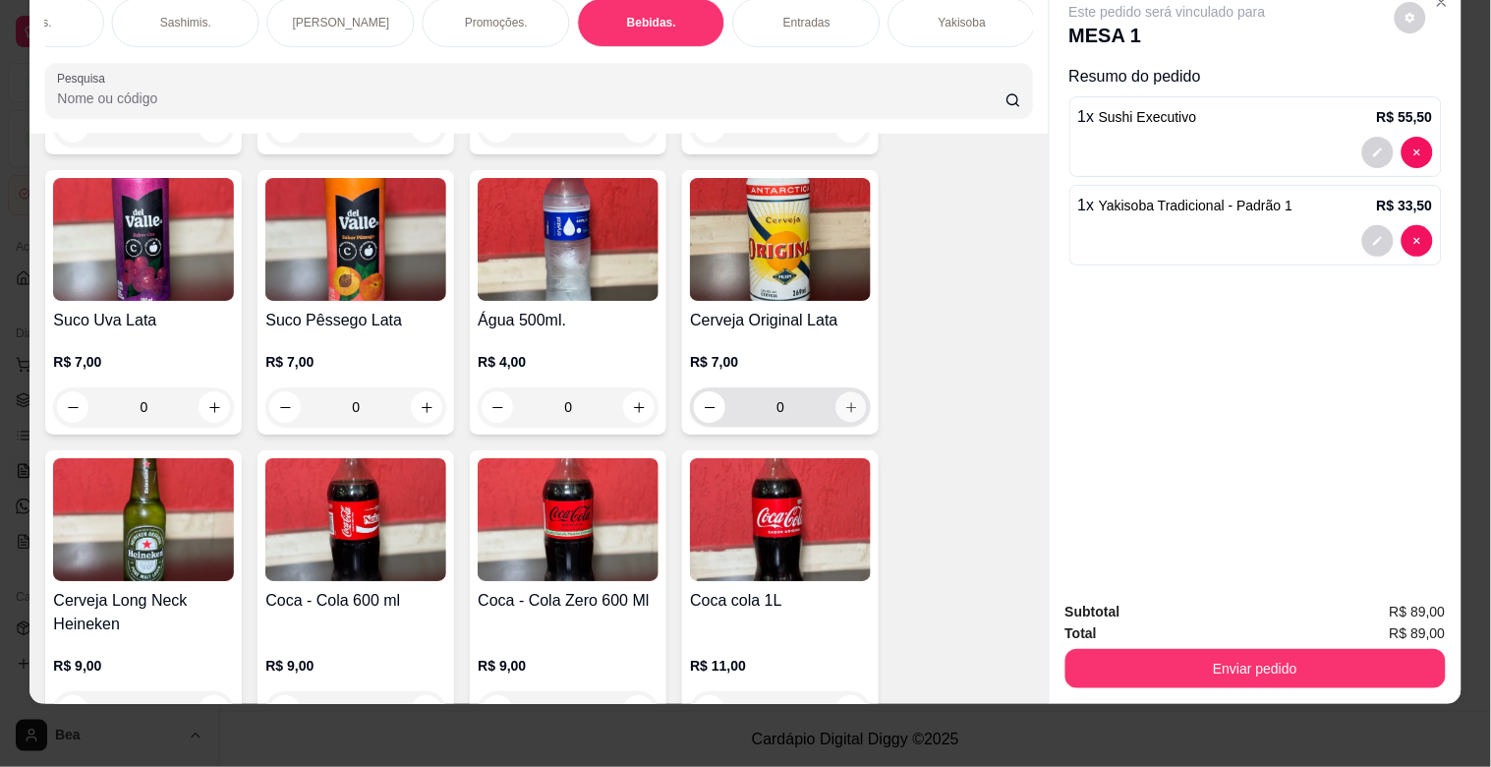
click at [844, 400] on icon "increase-product-quantity" at bounding box center [851, 407] width 15 height 15
type input "1"
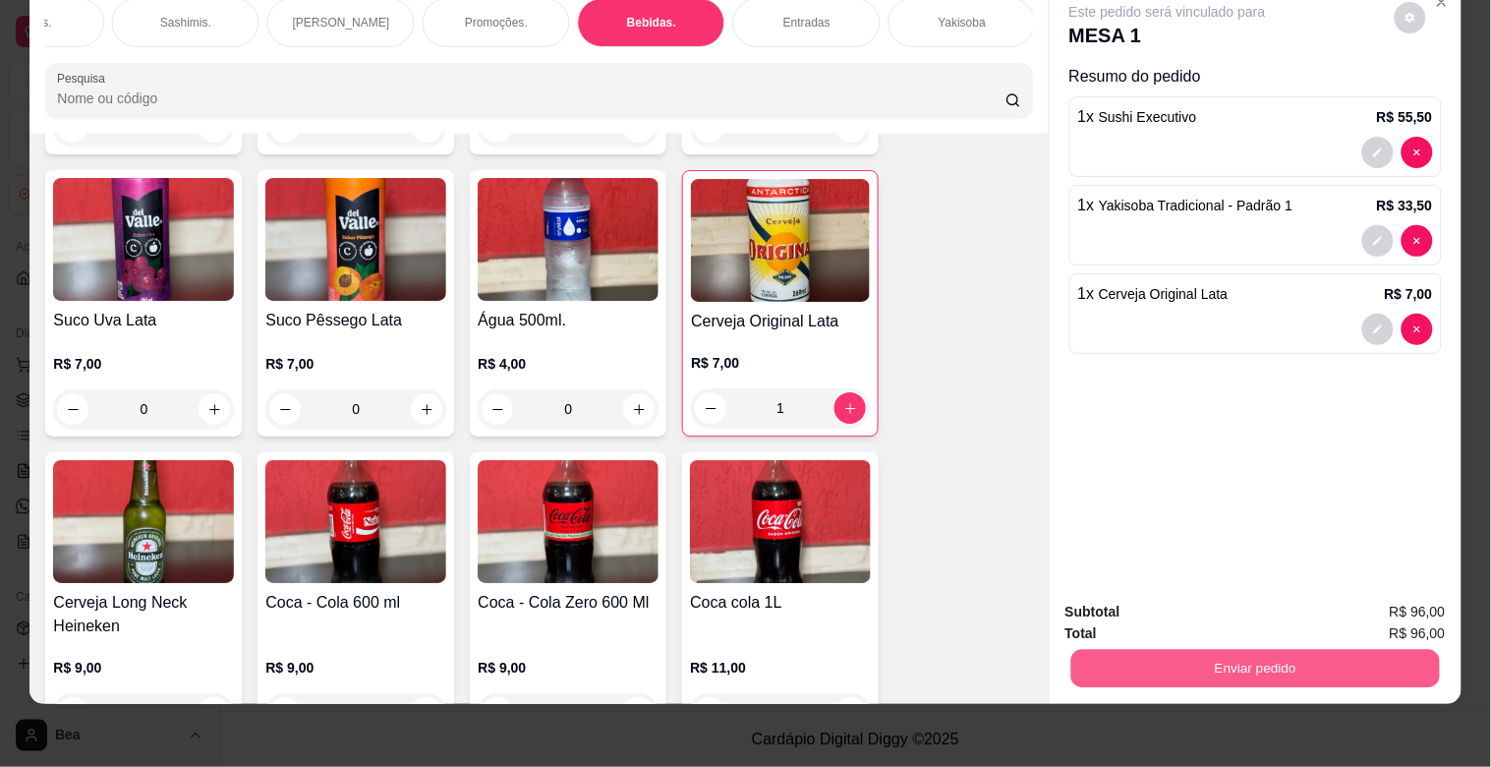
click at [1133, 655] on button "Enviar pedido" at bounding box center [1254, 668] width 369 height 38
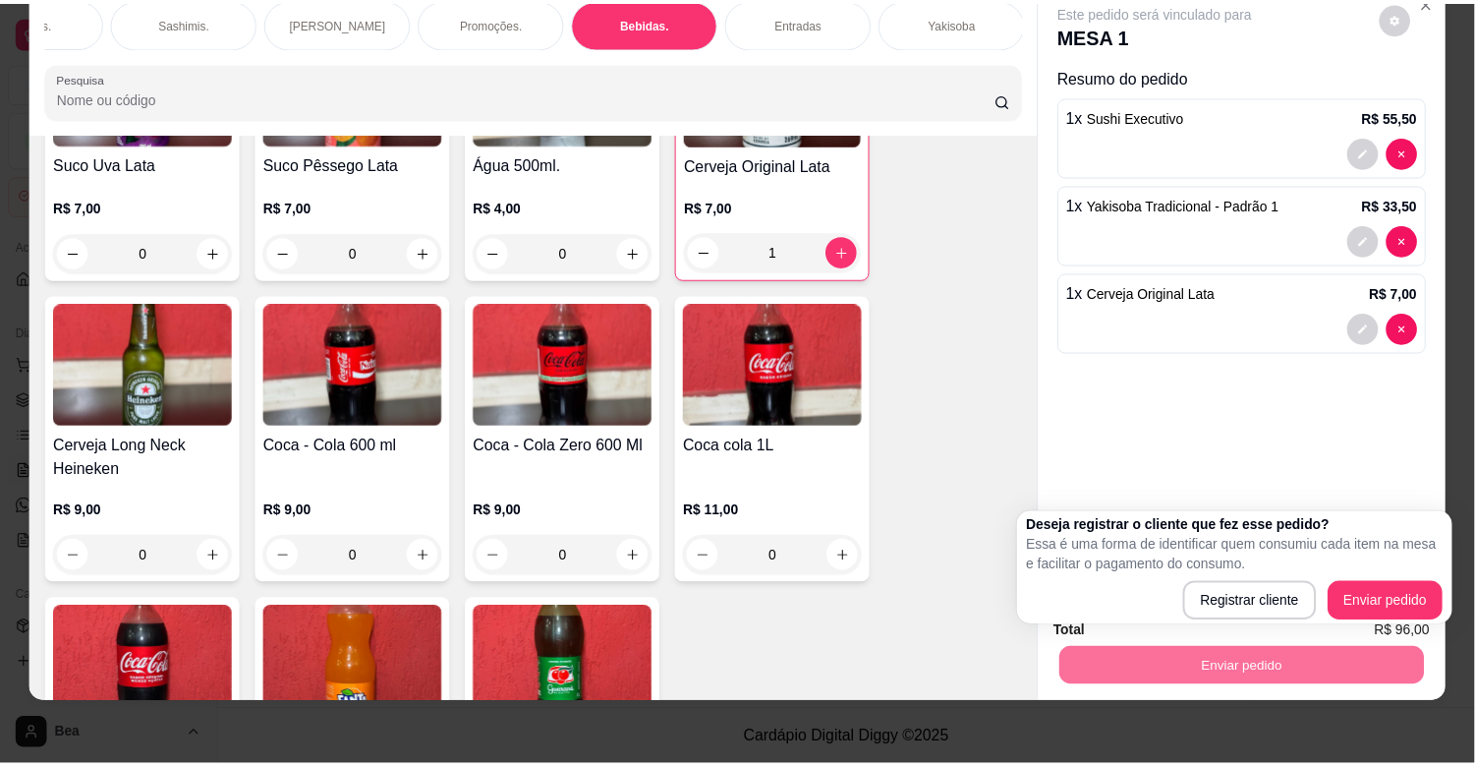
scroll to position [5718, 0]
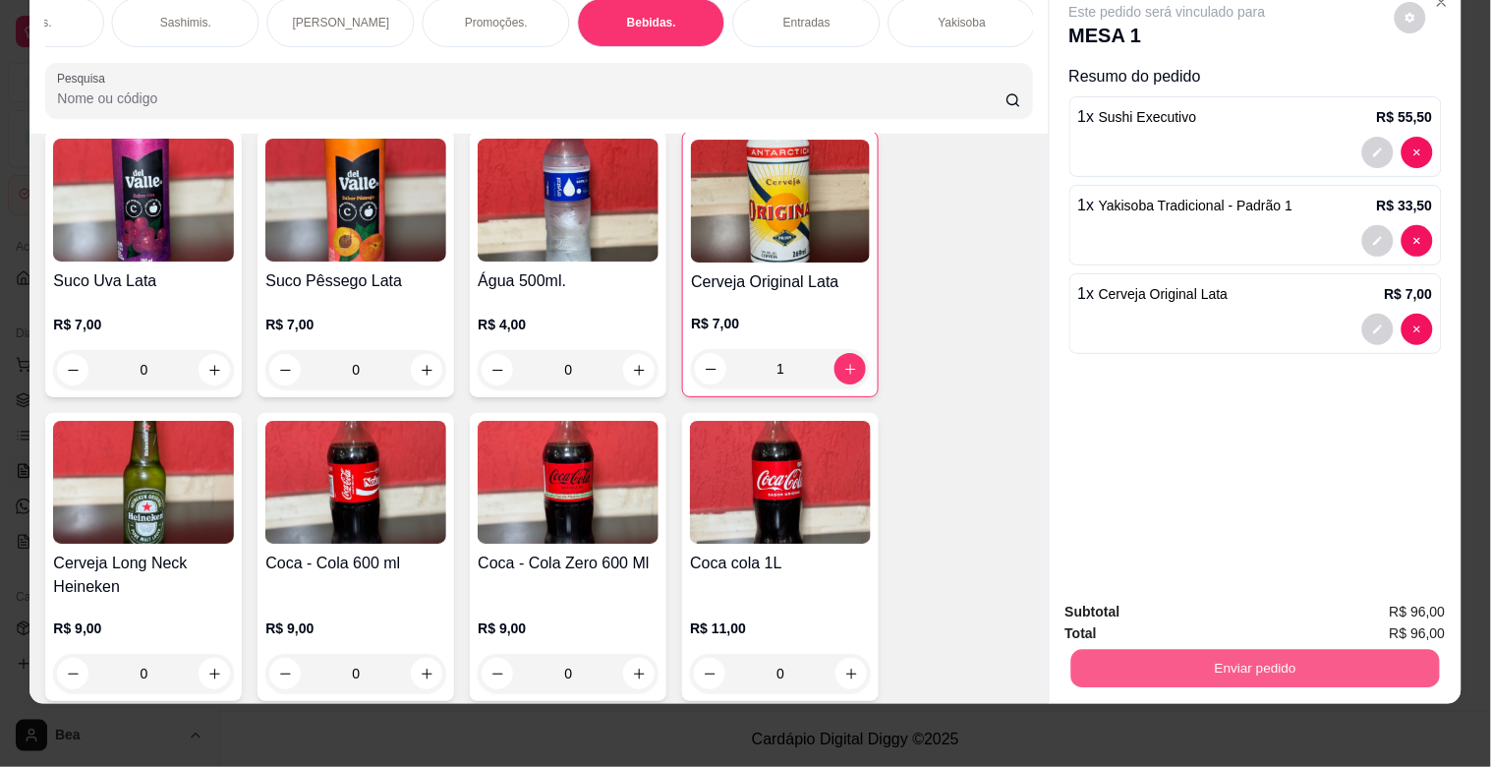
click at [1193, 649] on button "Enviar pedido" at bounding box center [1254, 668] width 369 height 38
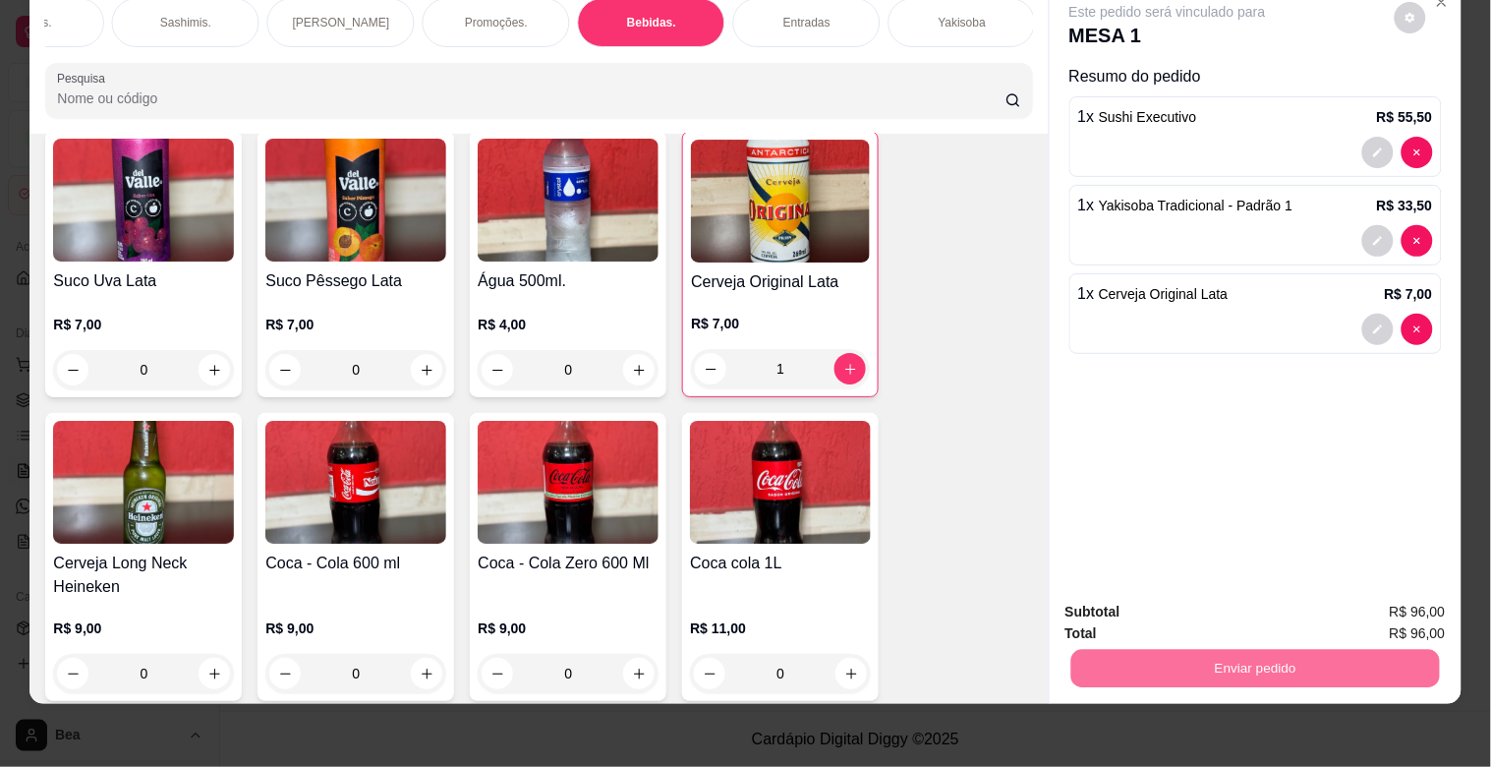
click at [1428, 592] on button "Enviar pedido" at bounding box center [1395, 603] width 108 height 36
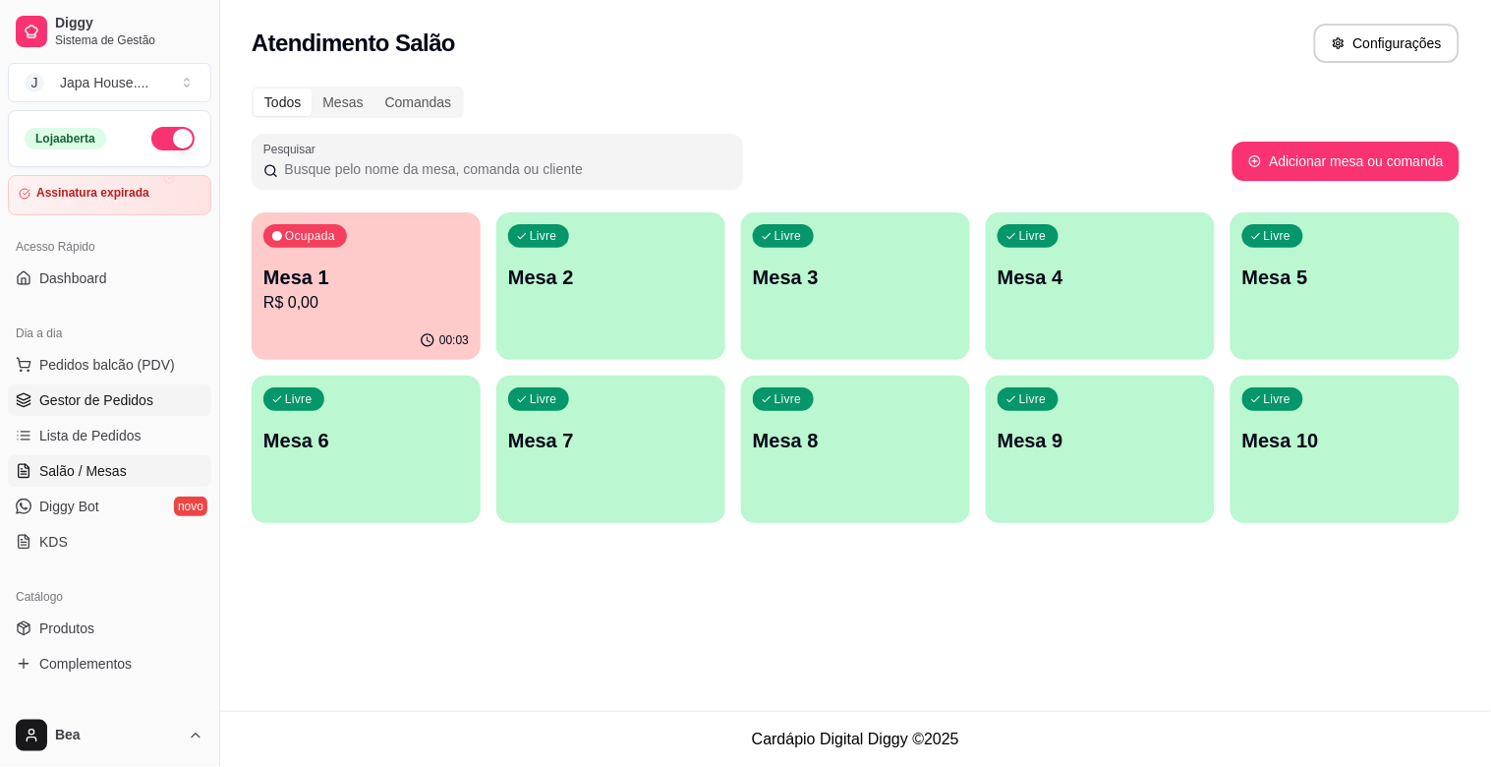
click at [157, 394] on link "Gestor de Pedidos" at bounding box center [109, 399] width 203 height 31
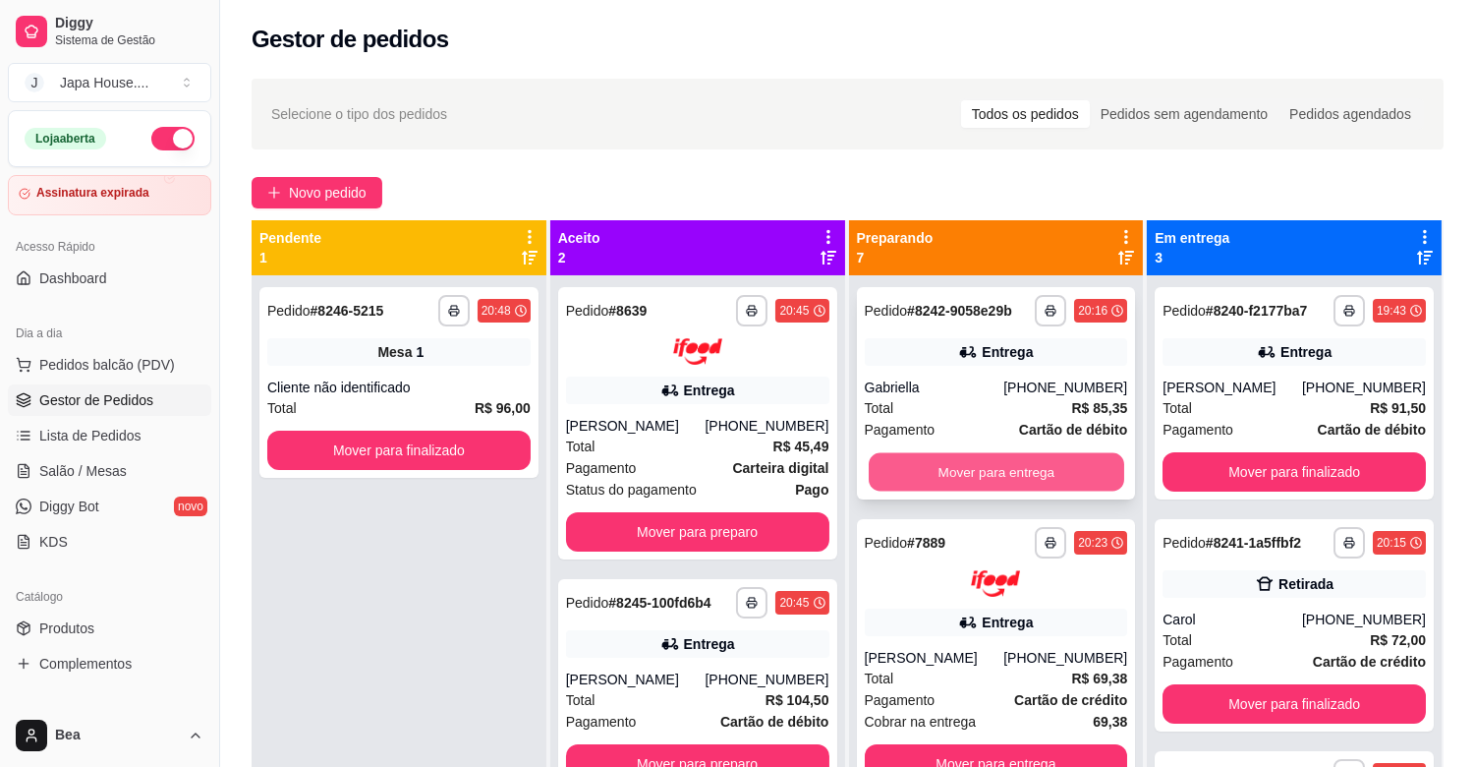
click at [1029, 476] on button "Mover para entrega" at bounding box center [997, 472] width 256 height 38
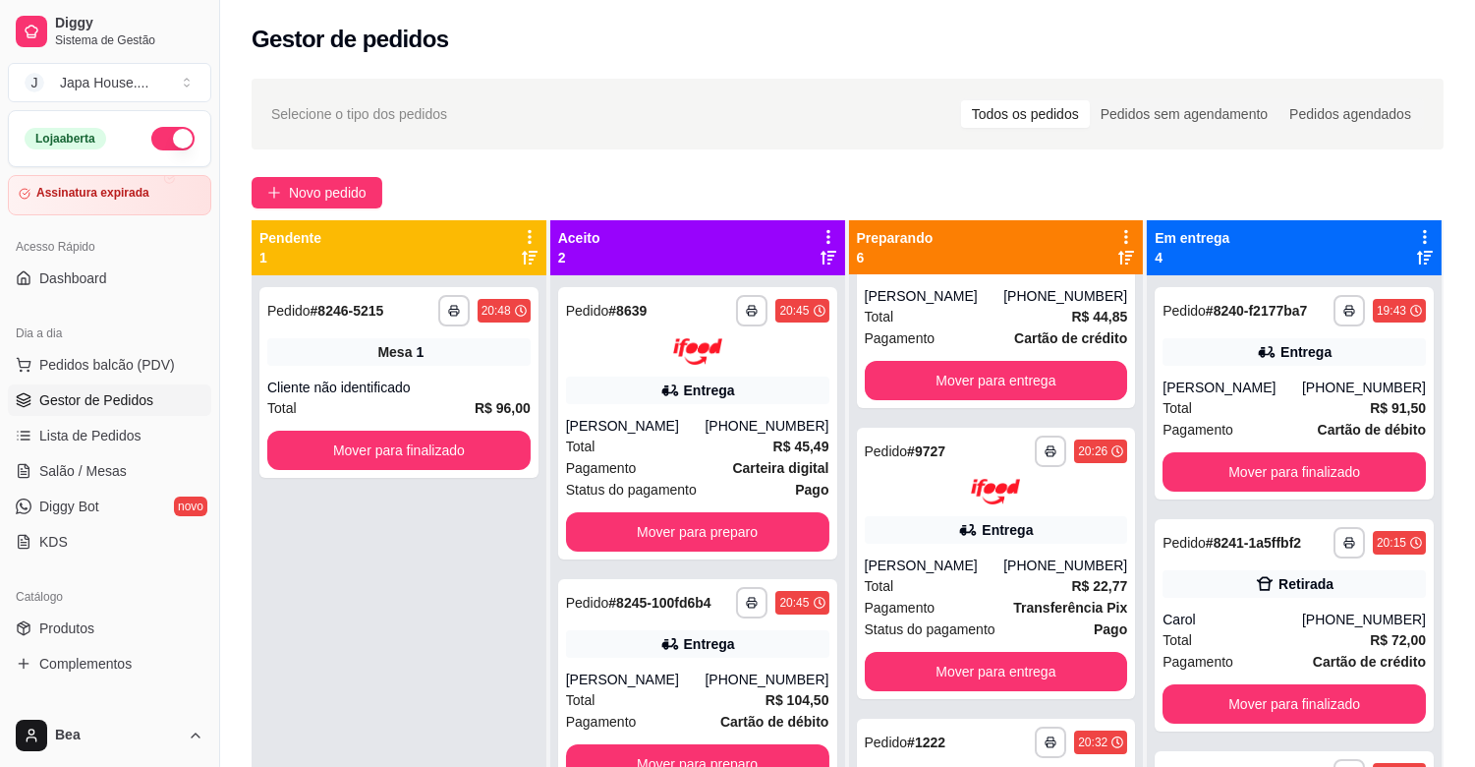
scroll to position [397, 0]
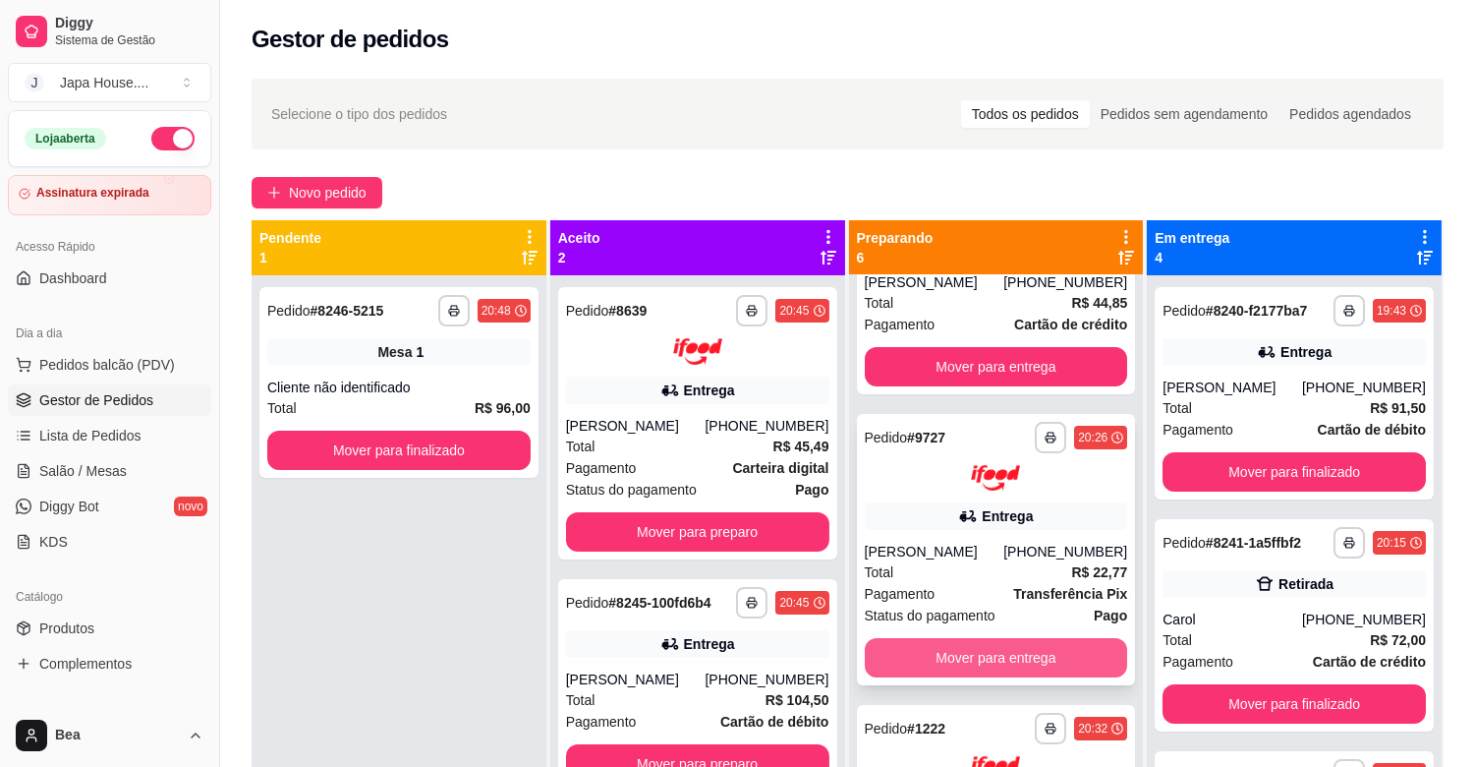
click at [1056, 663] on button "Mover para entrega" at bounding box center [996, 657] width 263 height 39
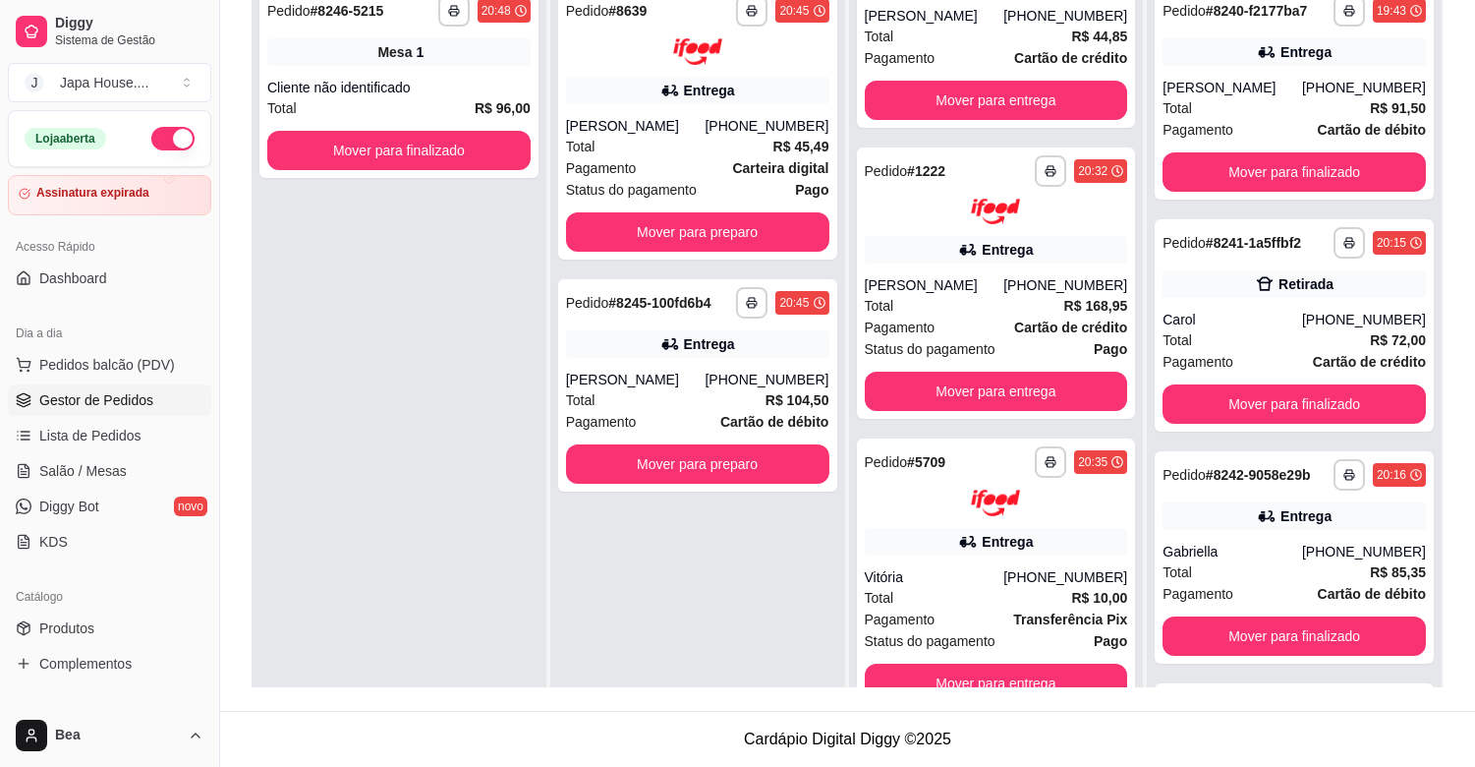
scroll to position [0, 0]
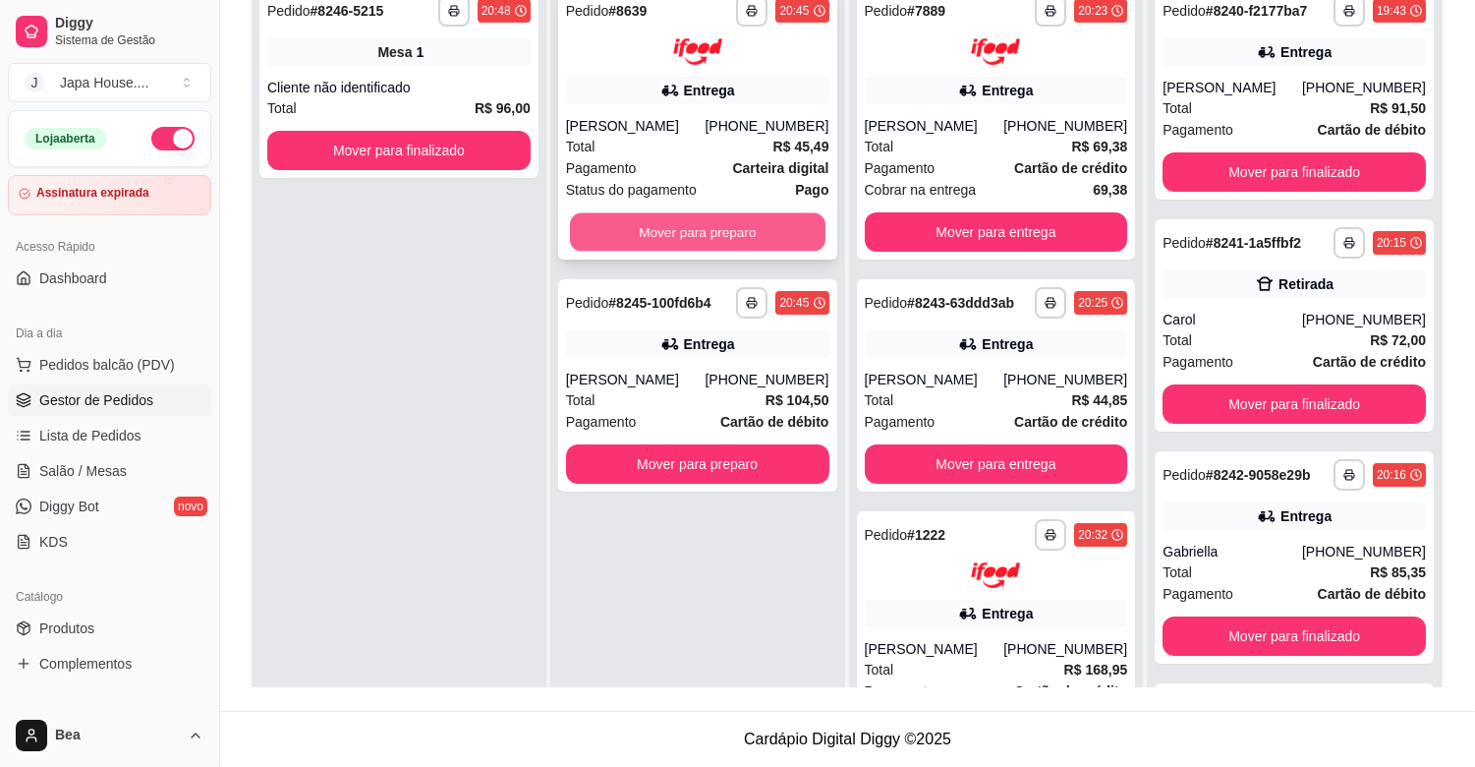
click at [727, 226] on button "Mover para preparo" at bounding box center [698, 231] width 256 height 38
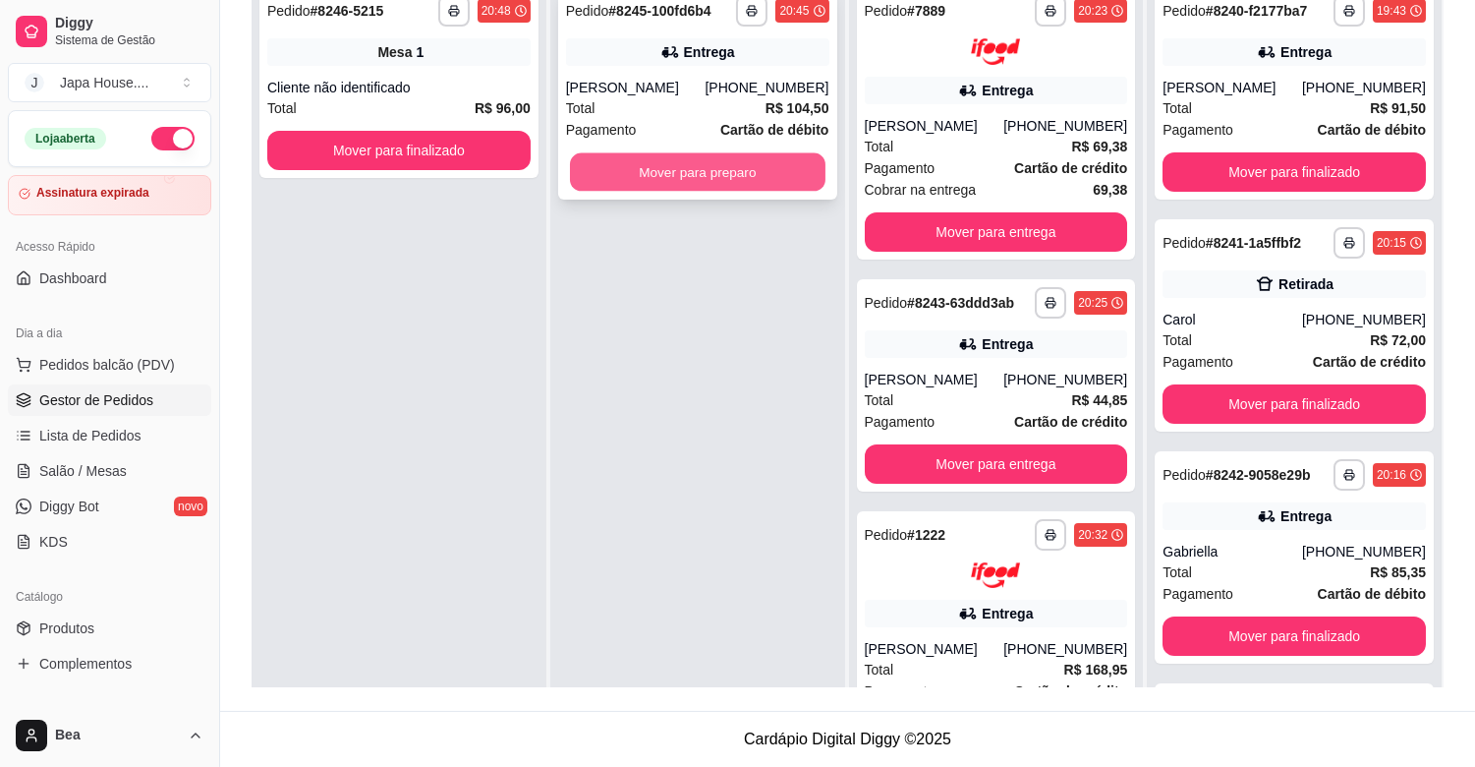
click at [725, 160] on button "Mover para preparo" at bounding box center [698, 172] width 256 height 38
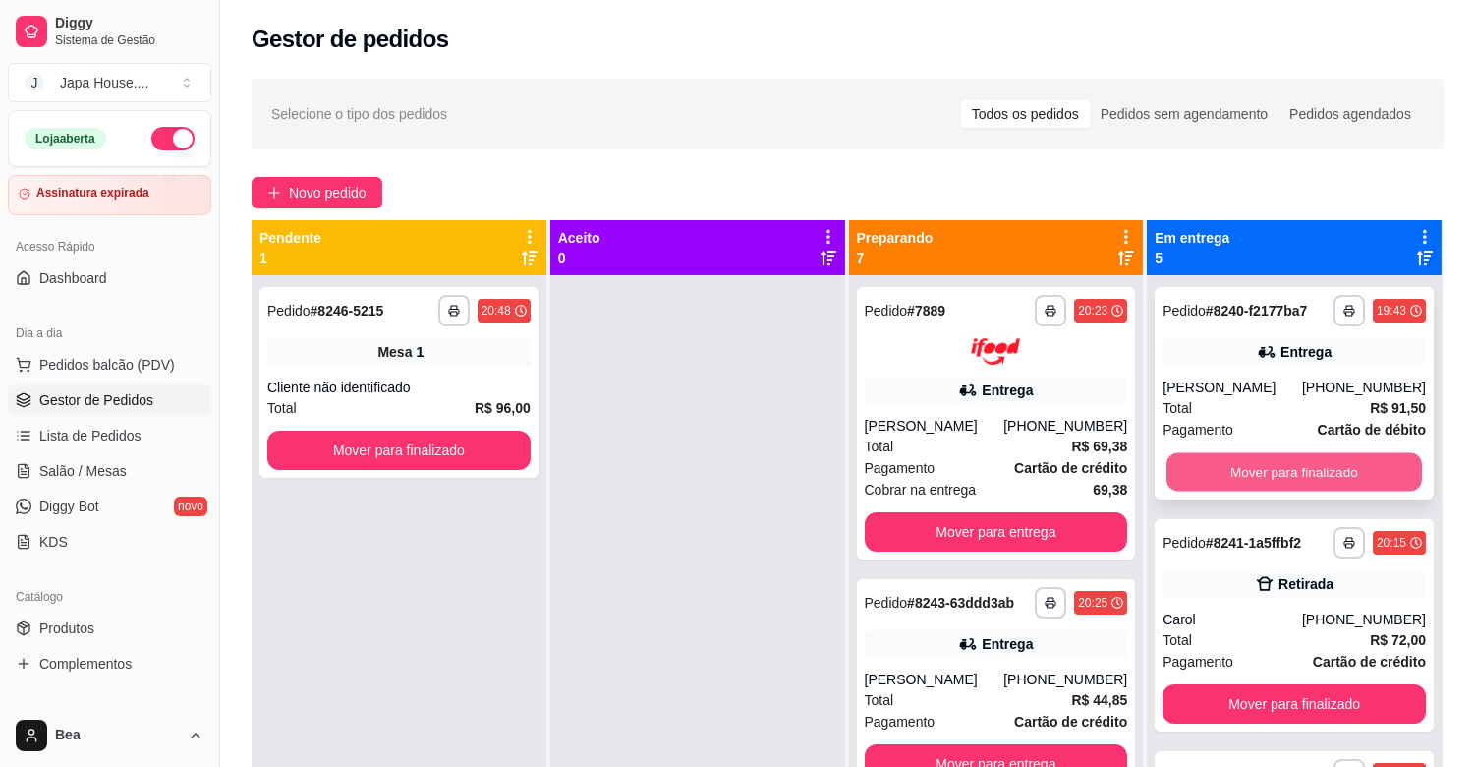
click at [1207, 467] on button "Mover para finalizado" at bounding box center [1295, 472] width 256 height 38
click at [1343, 469] on button "Mover para finalizado" at bounding box center [1295, 472] width 256 height 38
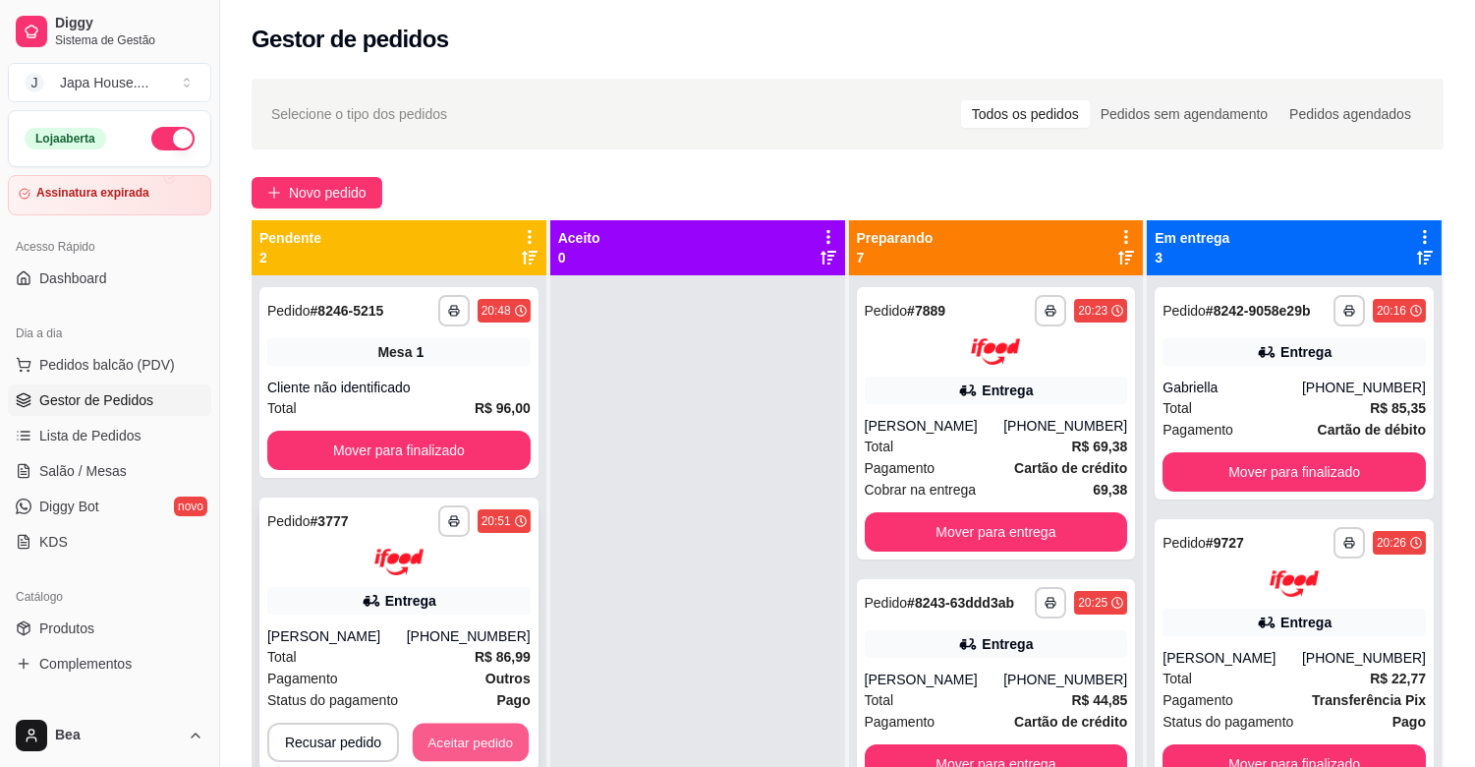
click at [503, 737] on button "Aceitar pedido" at bounding box center [471, 741] width 116 height 38
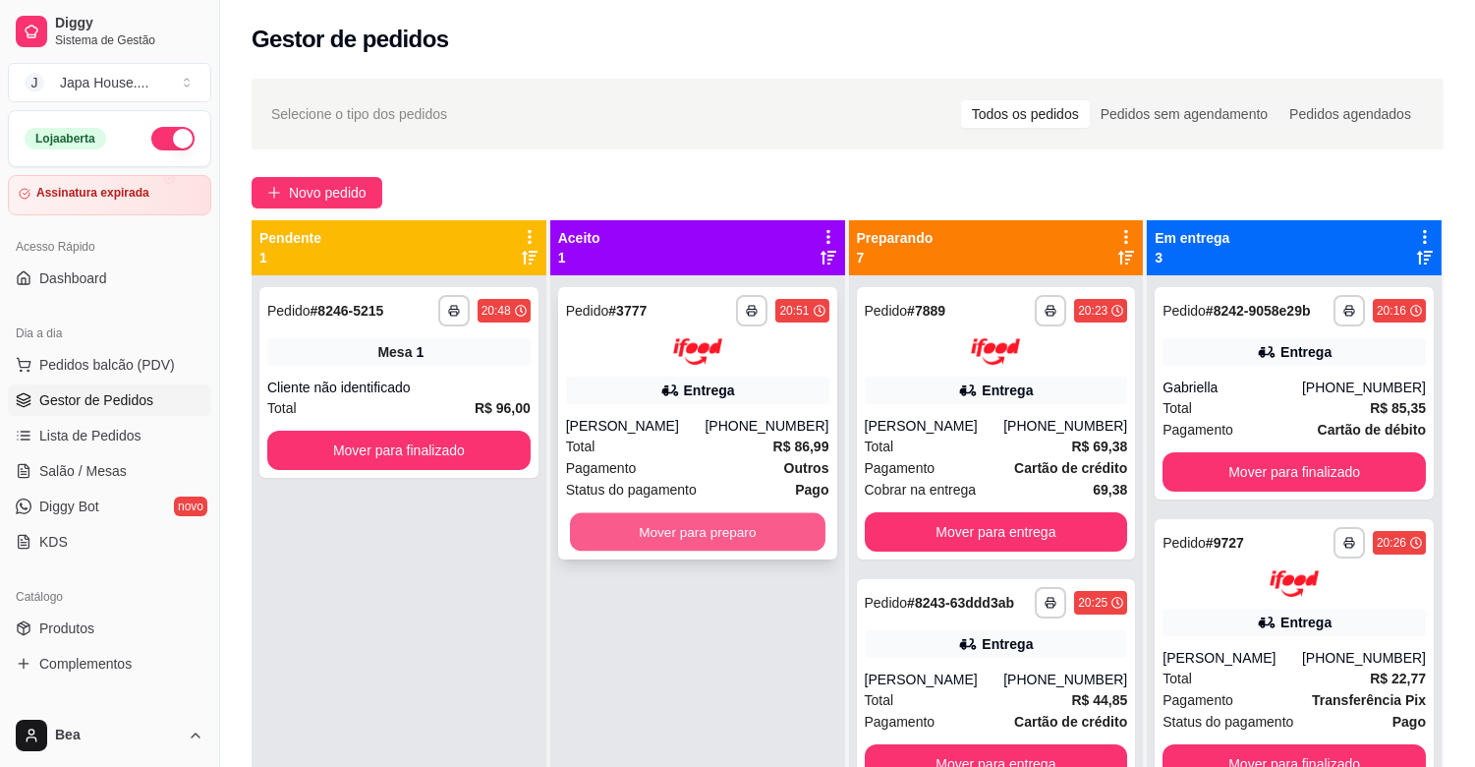
click at [709, 523] on button "Mover para preparo" at bounding box center [698, 531] width 256 height 38
click at [709, 523] on button "Mover para preparo" at bounding box center [697, 531] width 263 height 39
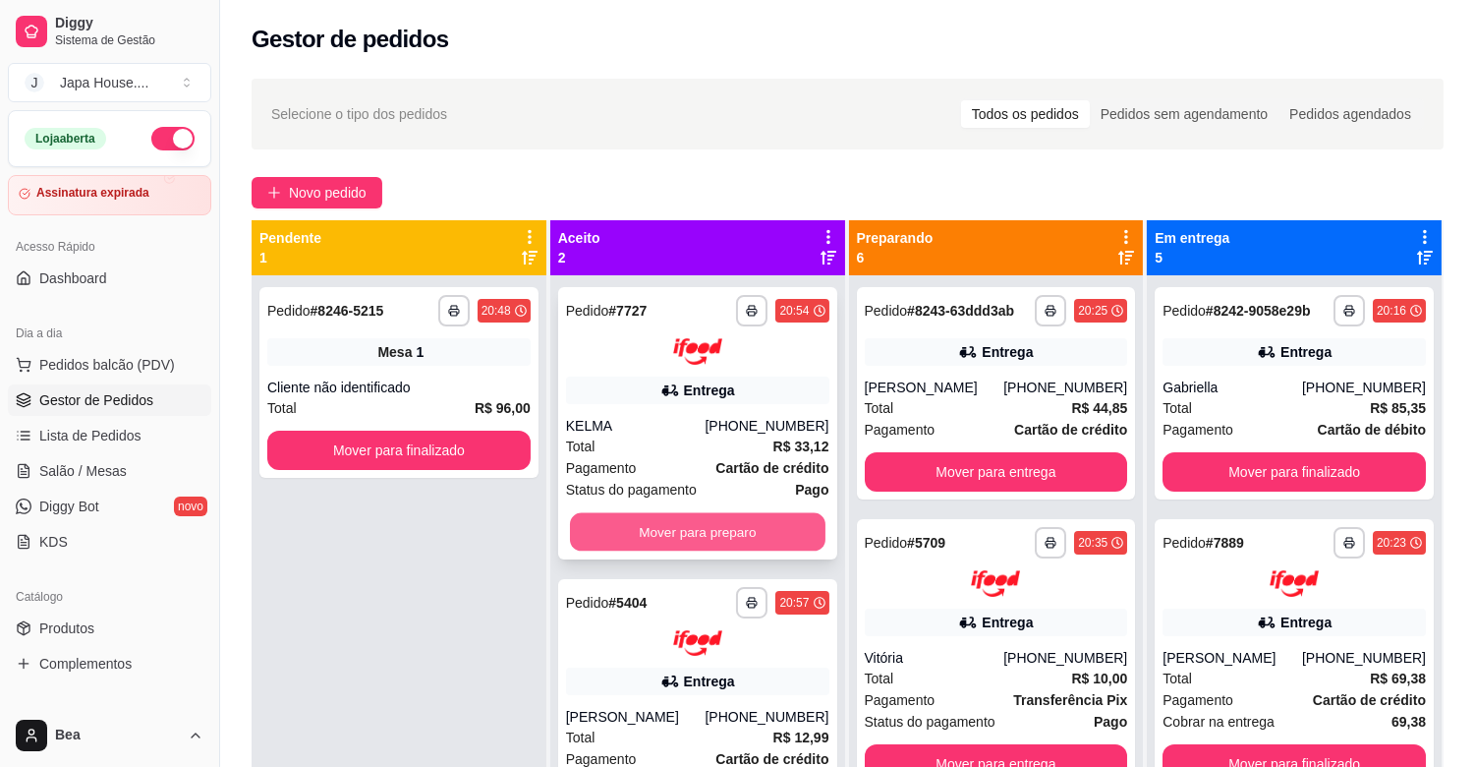
click at [727, 526] on button "Mover para preparo" at bounding box center [698, 531] width 256 height 38
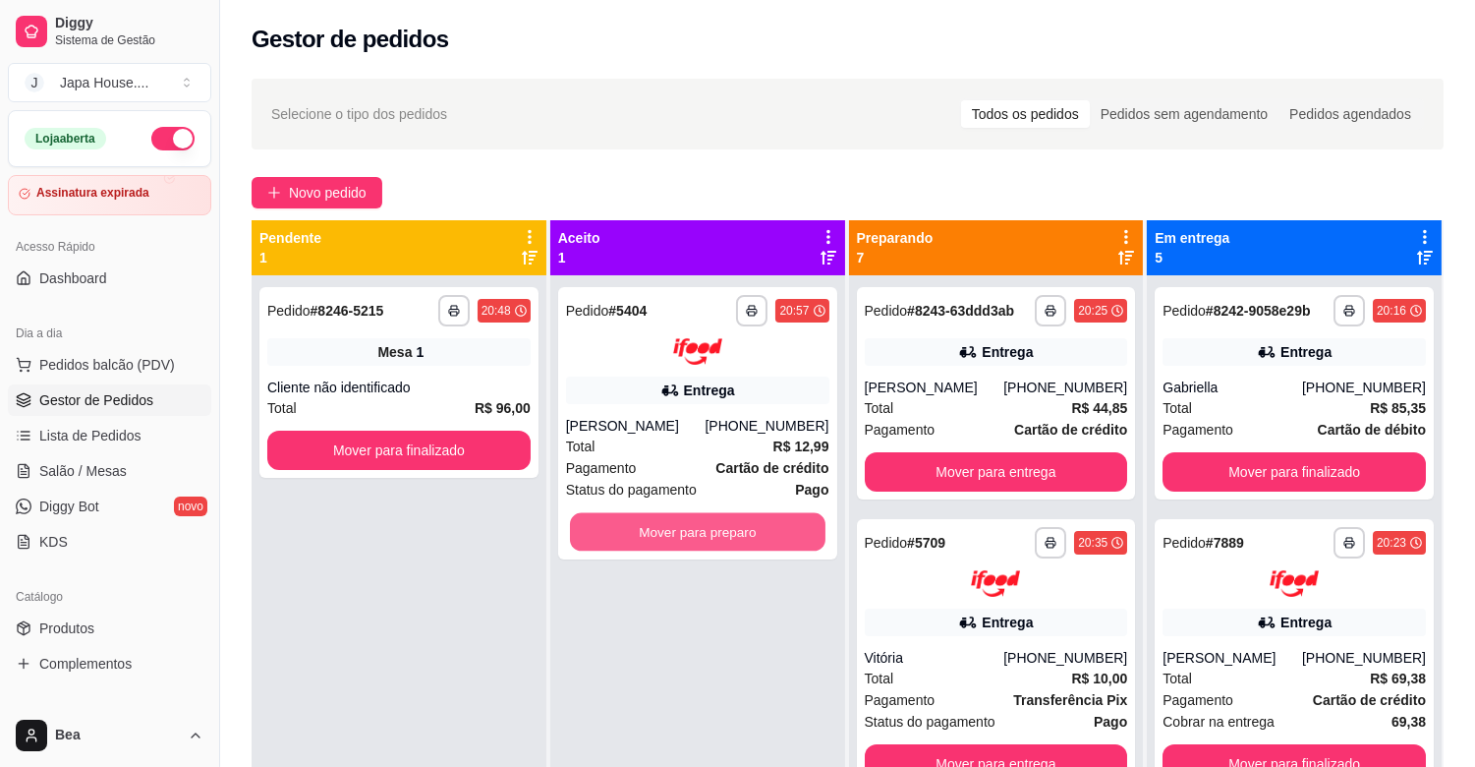
click at [727, 526] on button "Mover para preparo" at bounding box center [698, 531] width 256 height 38
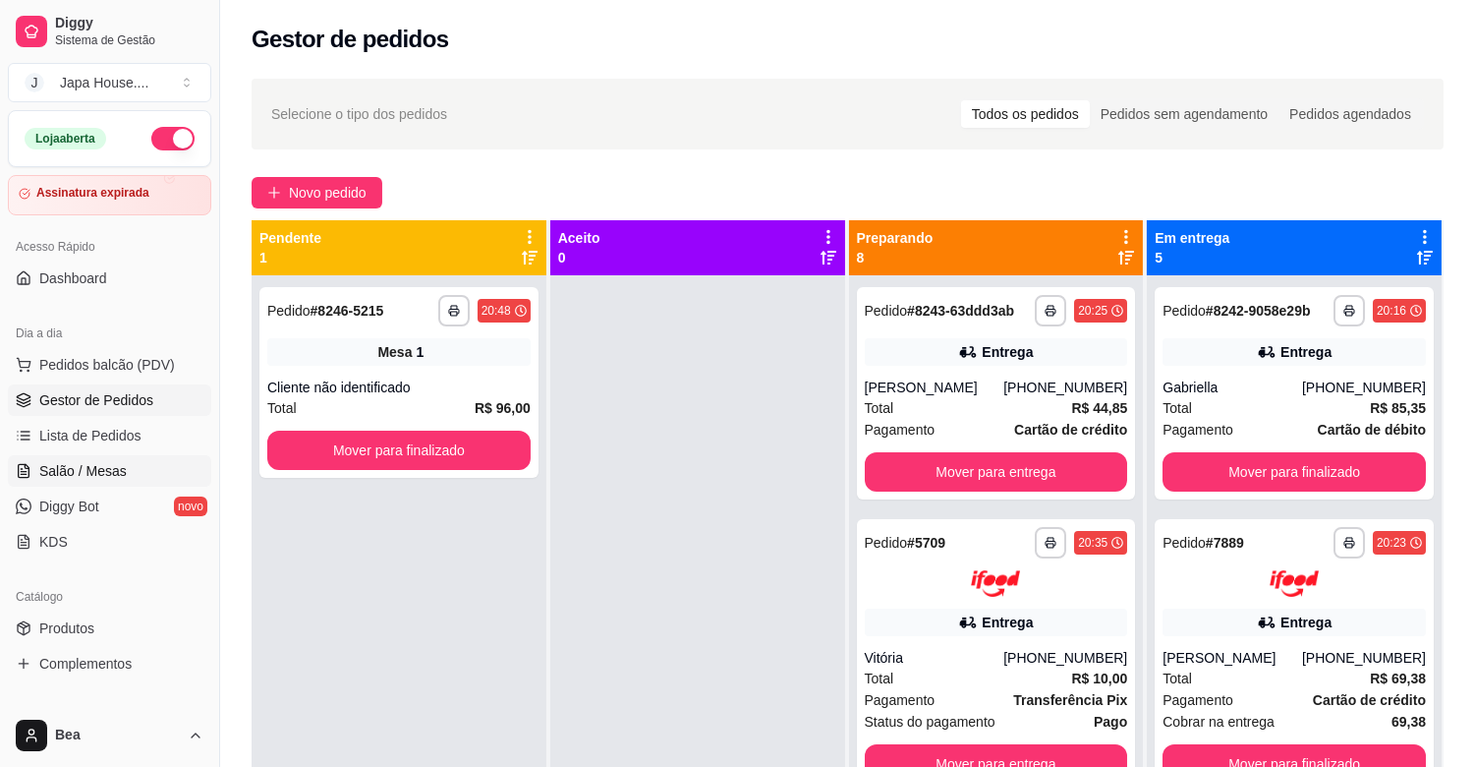
click at [126, 475] on link "Salão / Mesas" at bounding box center [109, 470] width 203 height 31
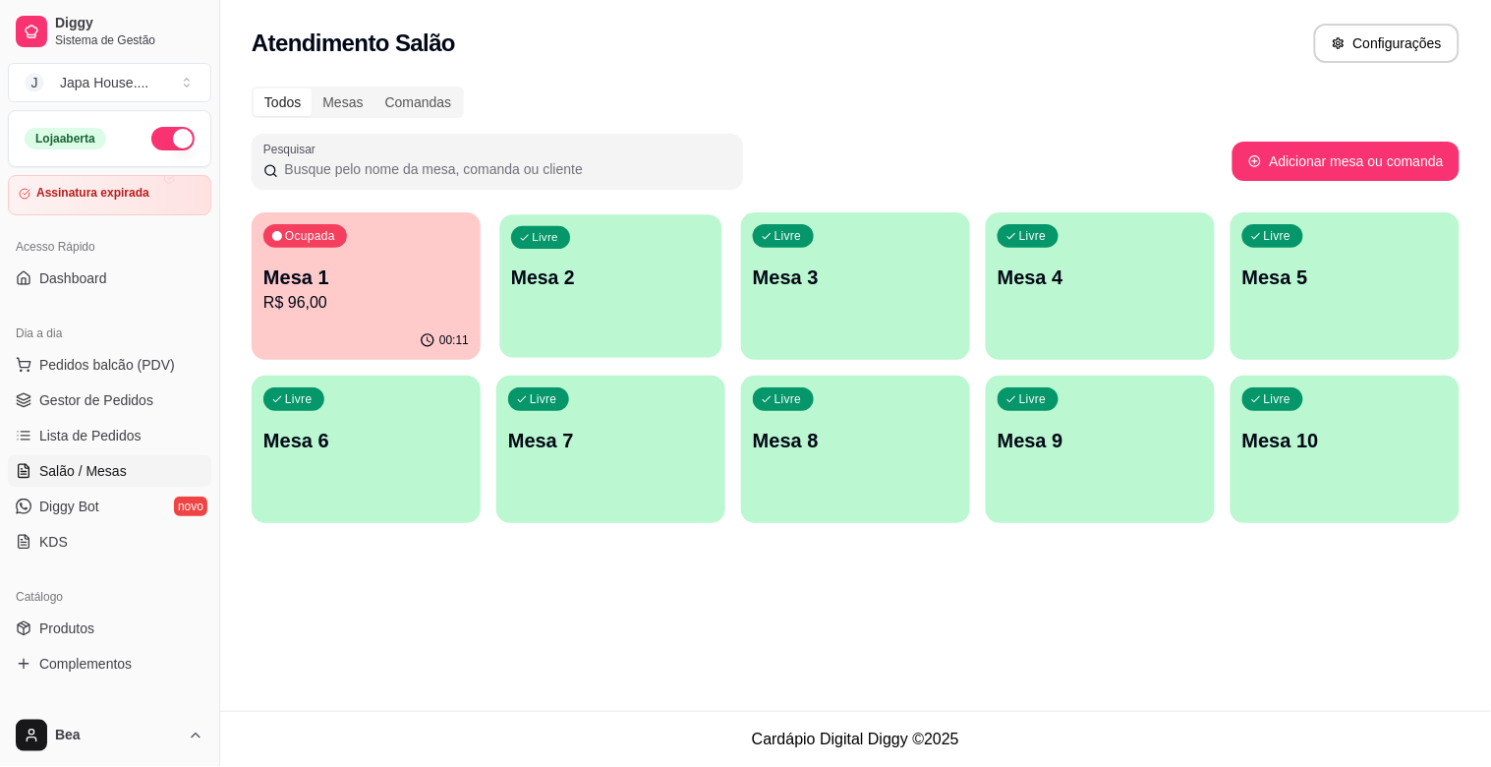
click at [681, 257] on div "Livre Mesa 2" at bounding box center [610, 274] width 222 height 120
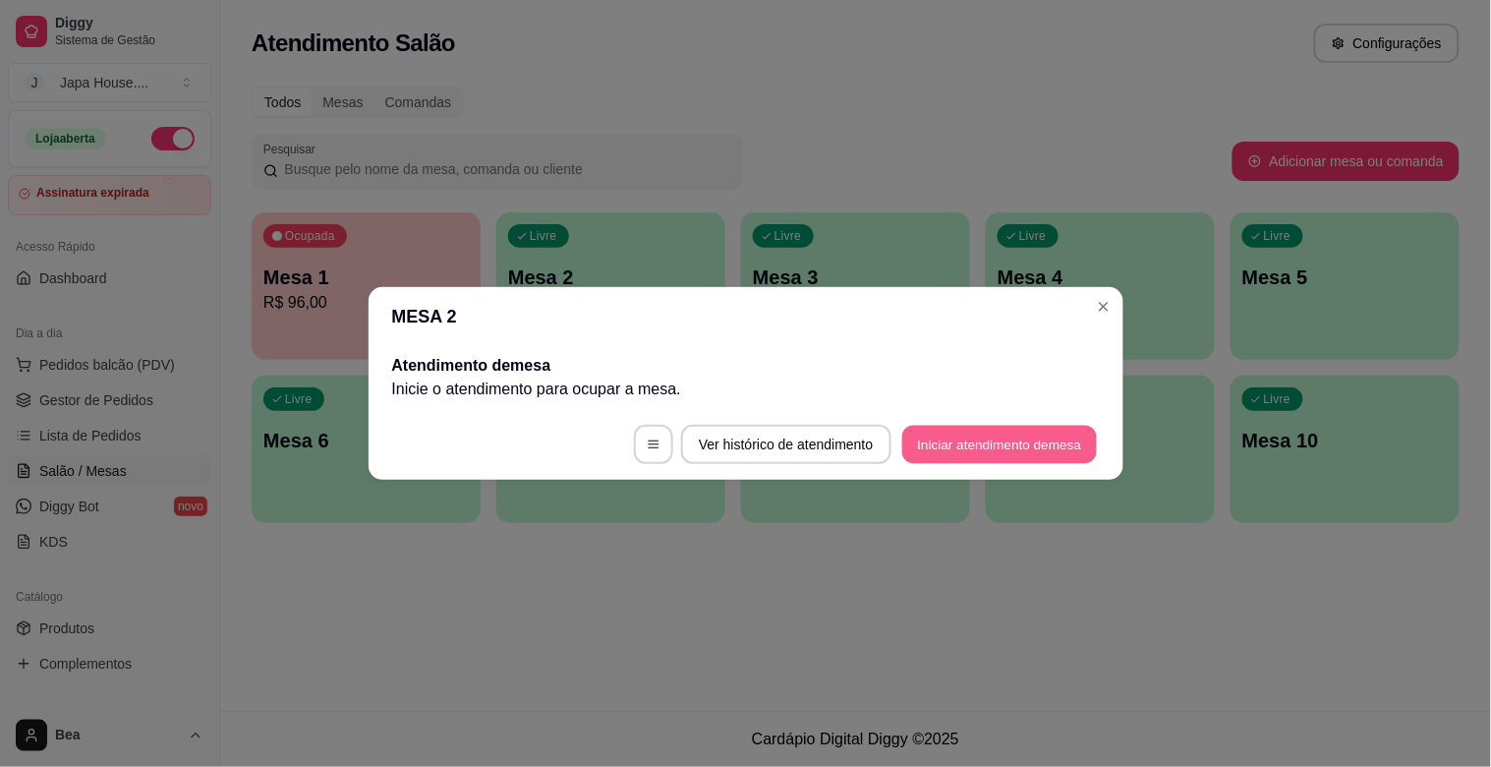
click at [950, 448] on button "Iniciar atendimento de mesa" at bounding box center [999, 445] width 195 height 38
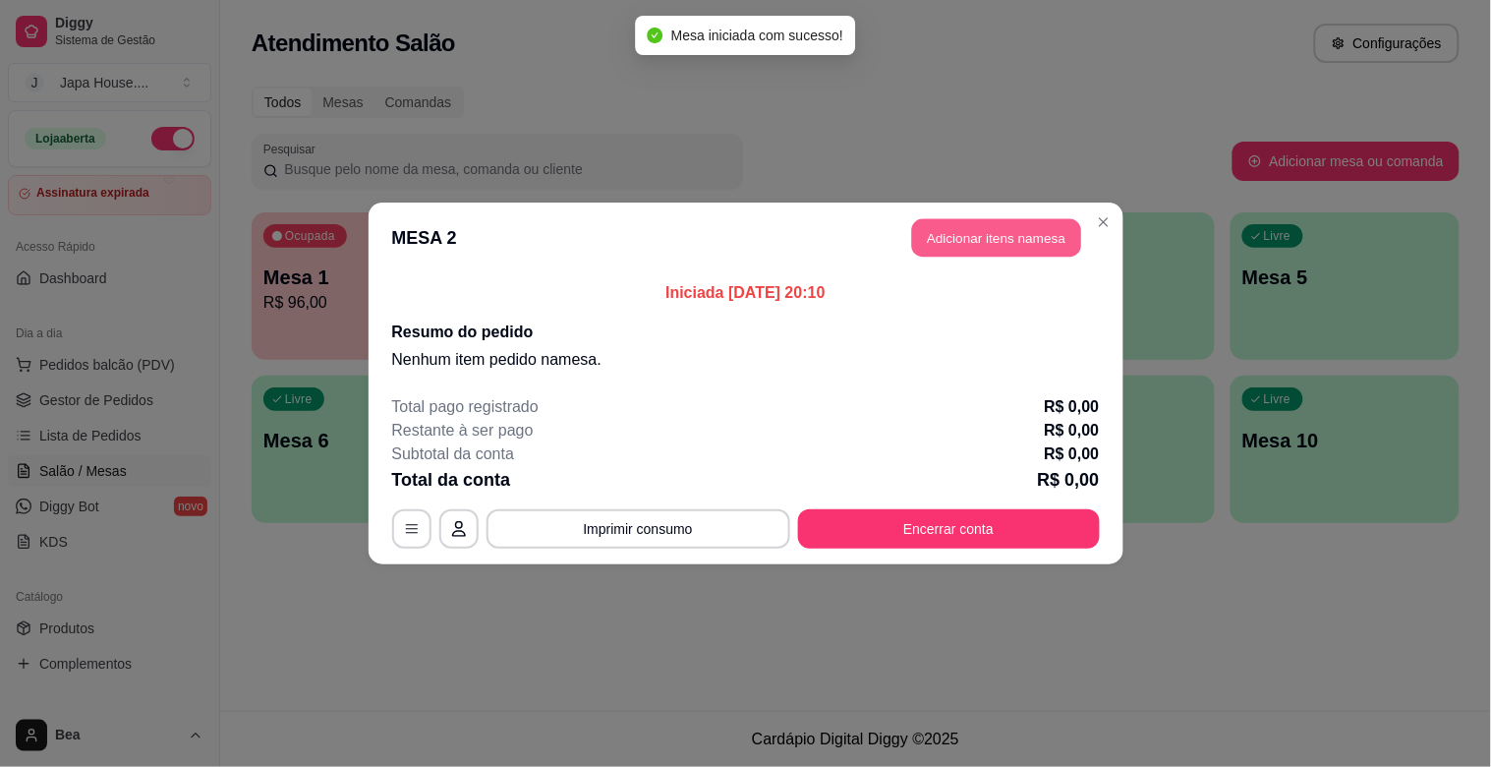
click at [1007, 250] on button "Adicionar itens na mesa" at bounding box center [996, 238] width 169 height 38
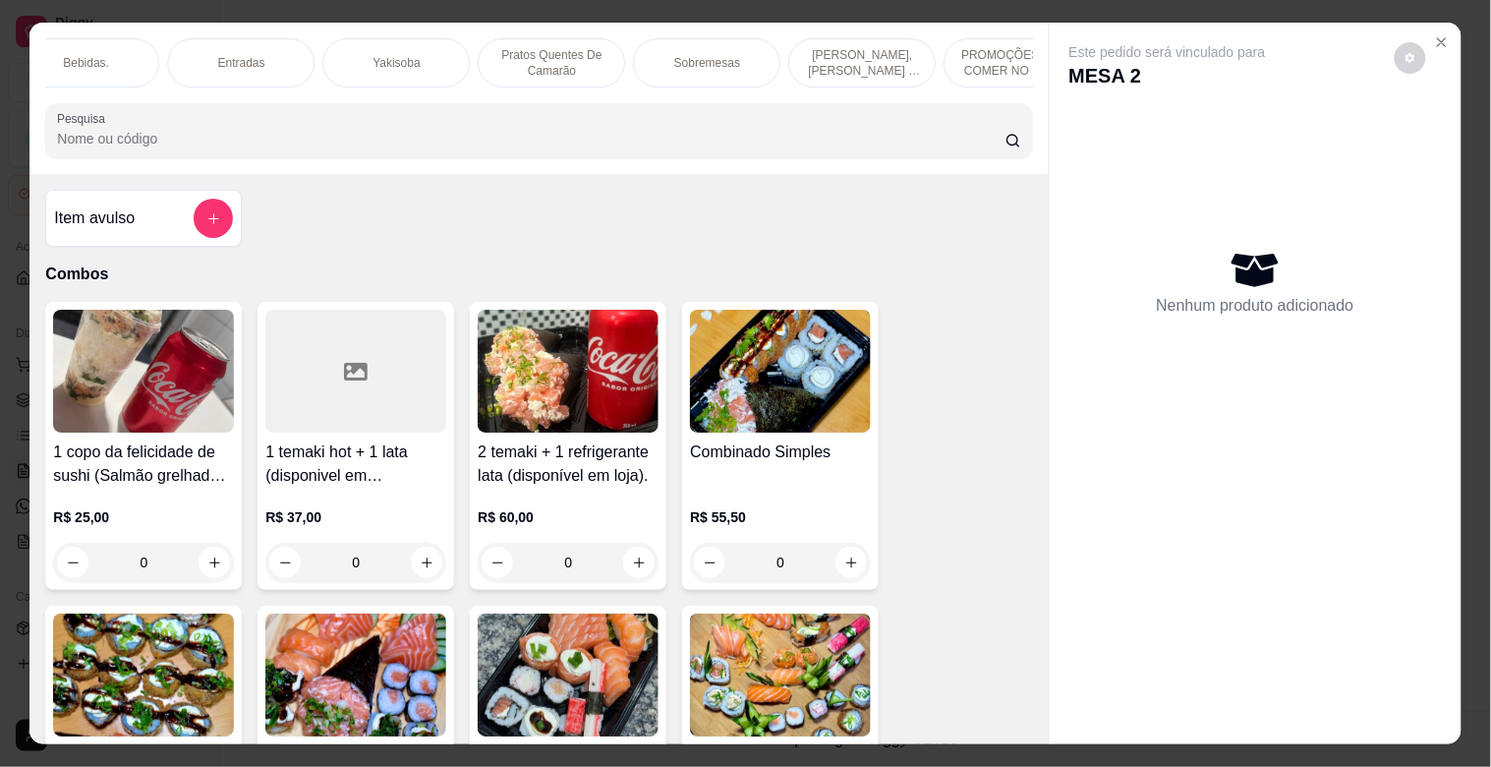
scroll to position [0, 1416]
click at [444, 55] on div "Yakisoba" at bounding box center [410, 62] width 147 height 49
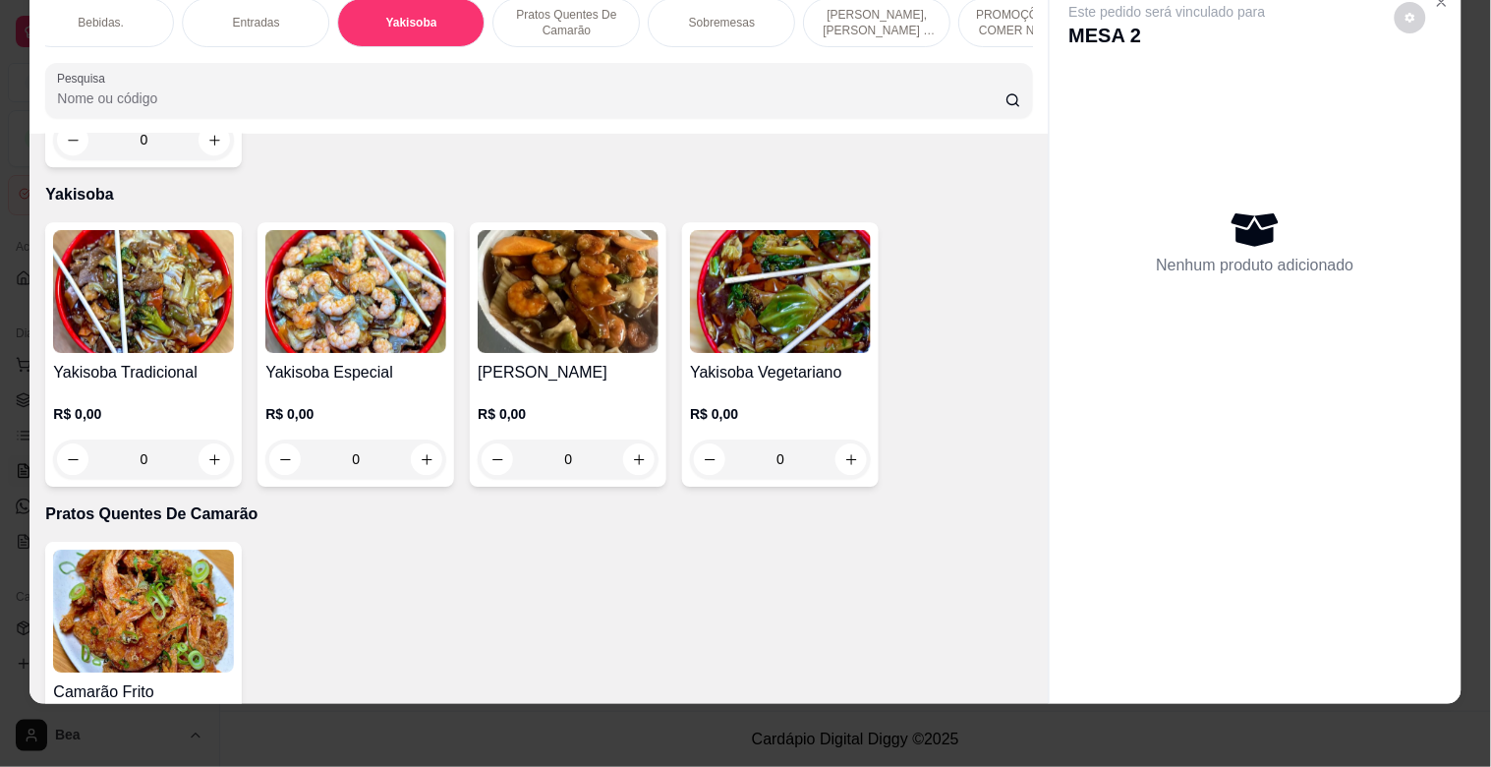
click at [334, 288] on img at bounding box center [355, 291] width 181 height 123
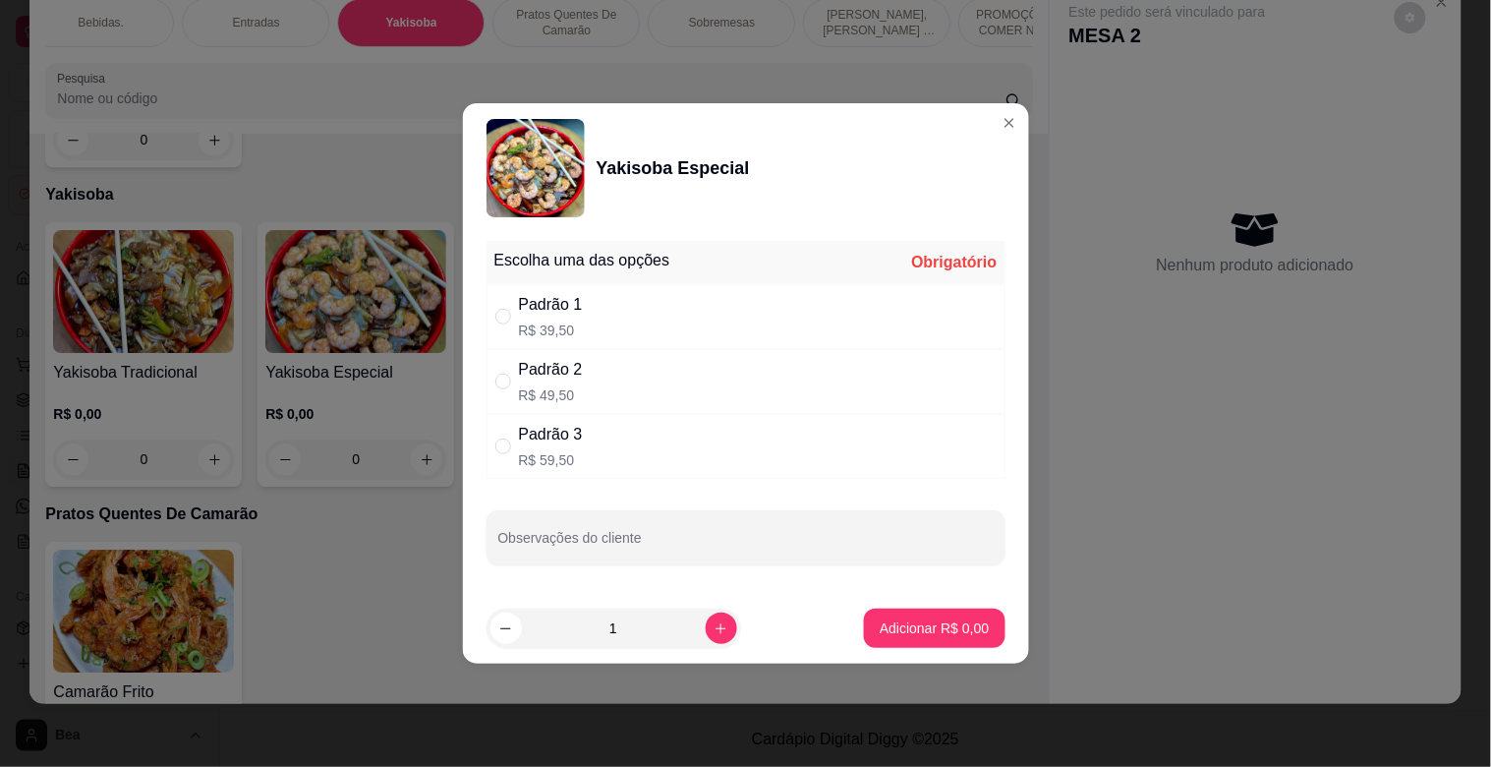
click at [585, 438] on div "Padrão 3 R$ 59,50" at bounding box center [746, 446] width 519 height 65
radio input "true"
click at [891, 622] on p "Adicionar R$ 59,50" at bounding box center [931, 627] width 114 height 19
type input "1"
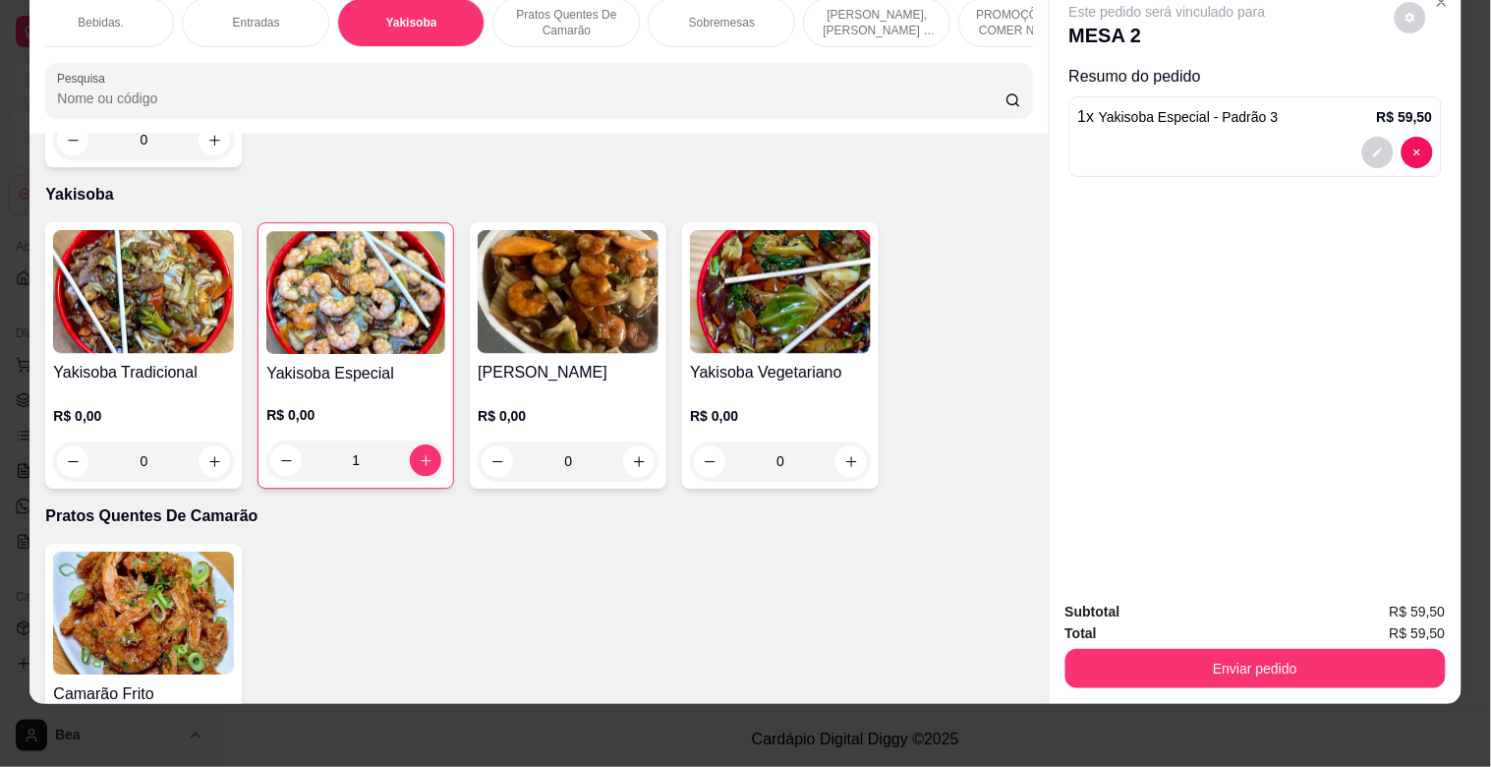
scroll to position [0, 551]
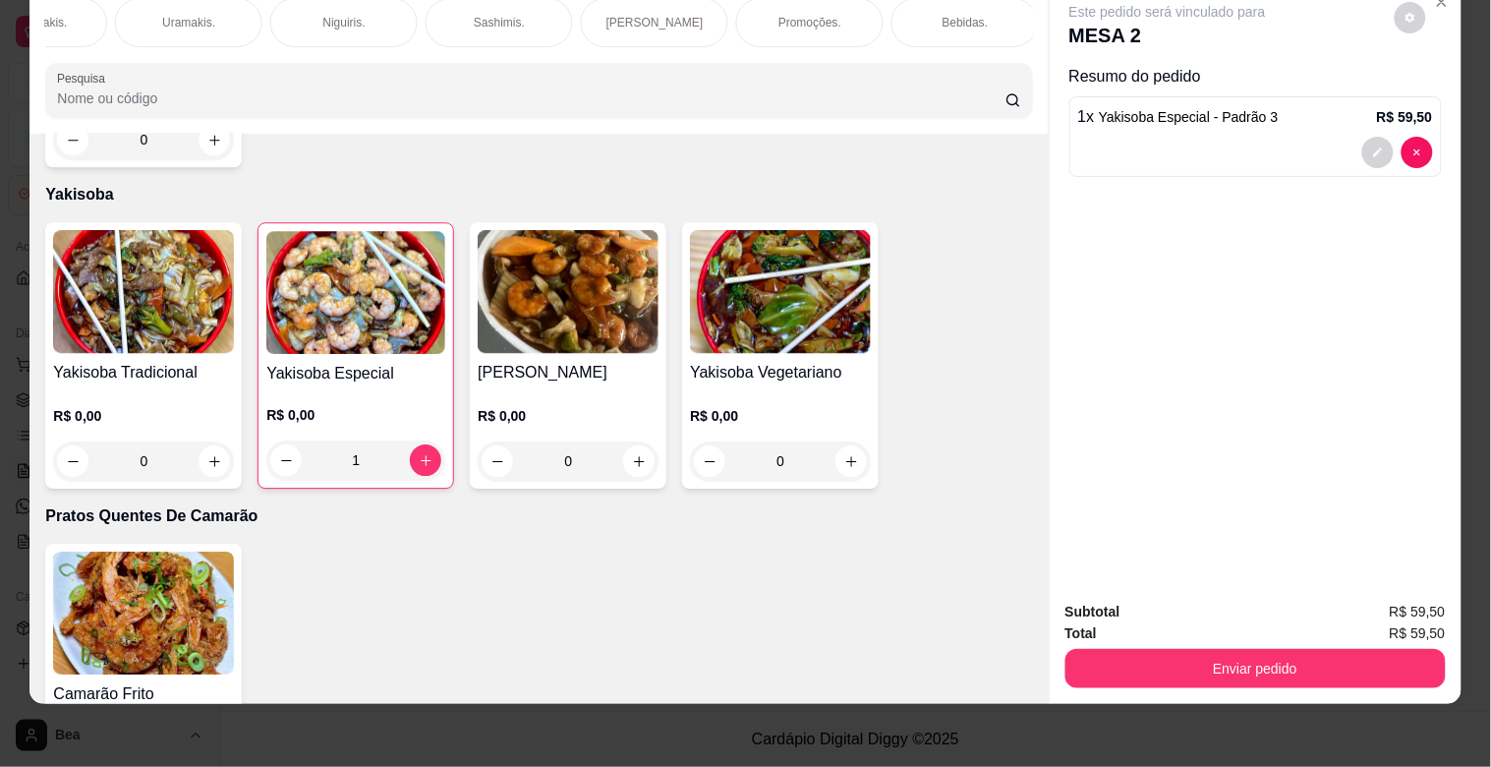
drag, startPoint x: 574, startPoint y: 49, endPoint x: 498, endPoint y: 45, distance: 75.8
click at [498, 45] on div "Combos [PERSON_NAME]. Hot rolls Hossomakis. [GEOGRAPHIC_DATA]. Niguiris. Sashim…" at bounding box center [538, 57] width 1018 height 151
click at [276, 7] on div "Hossomakis." at bounding box center [318, 22] width 147 height 49
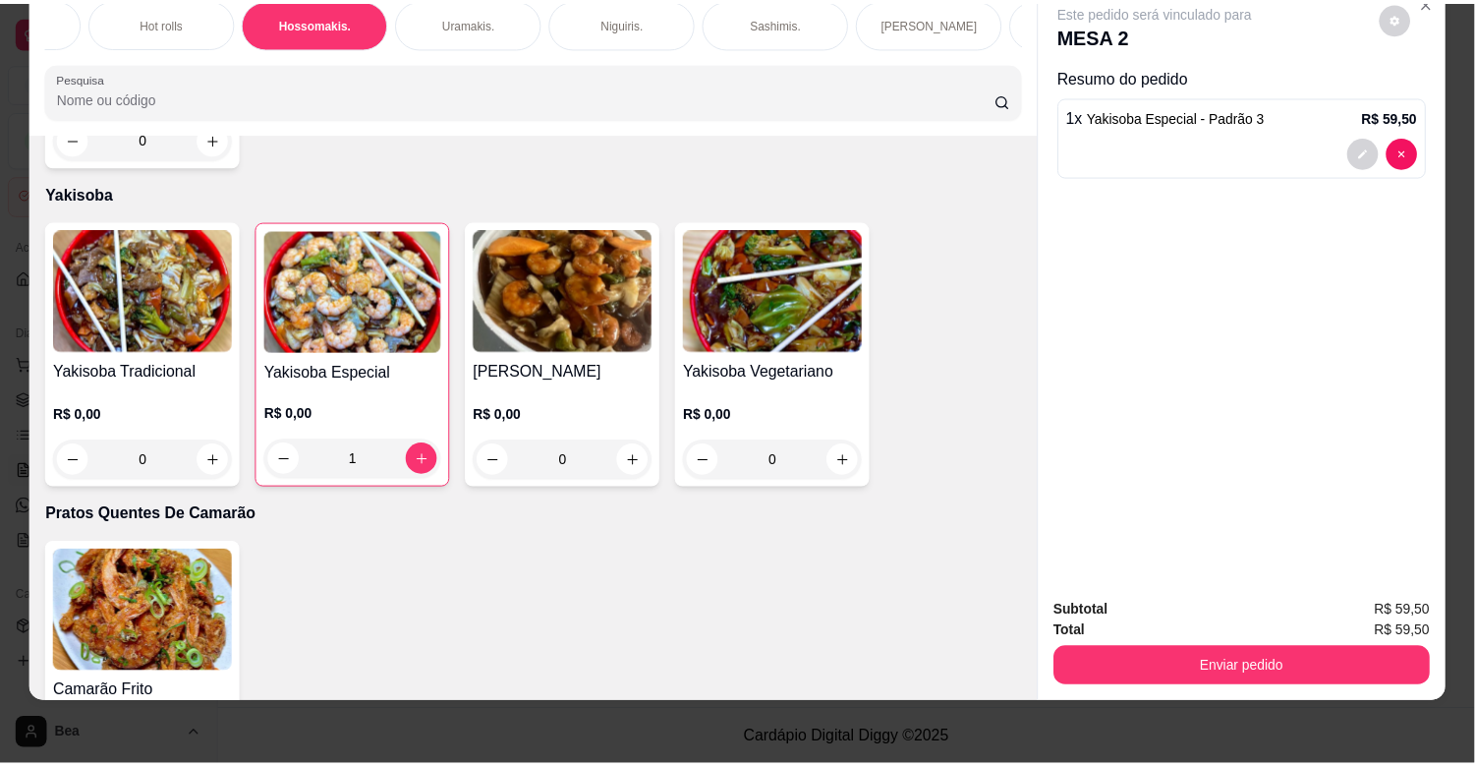
scroll to position [2518, 0]
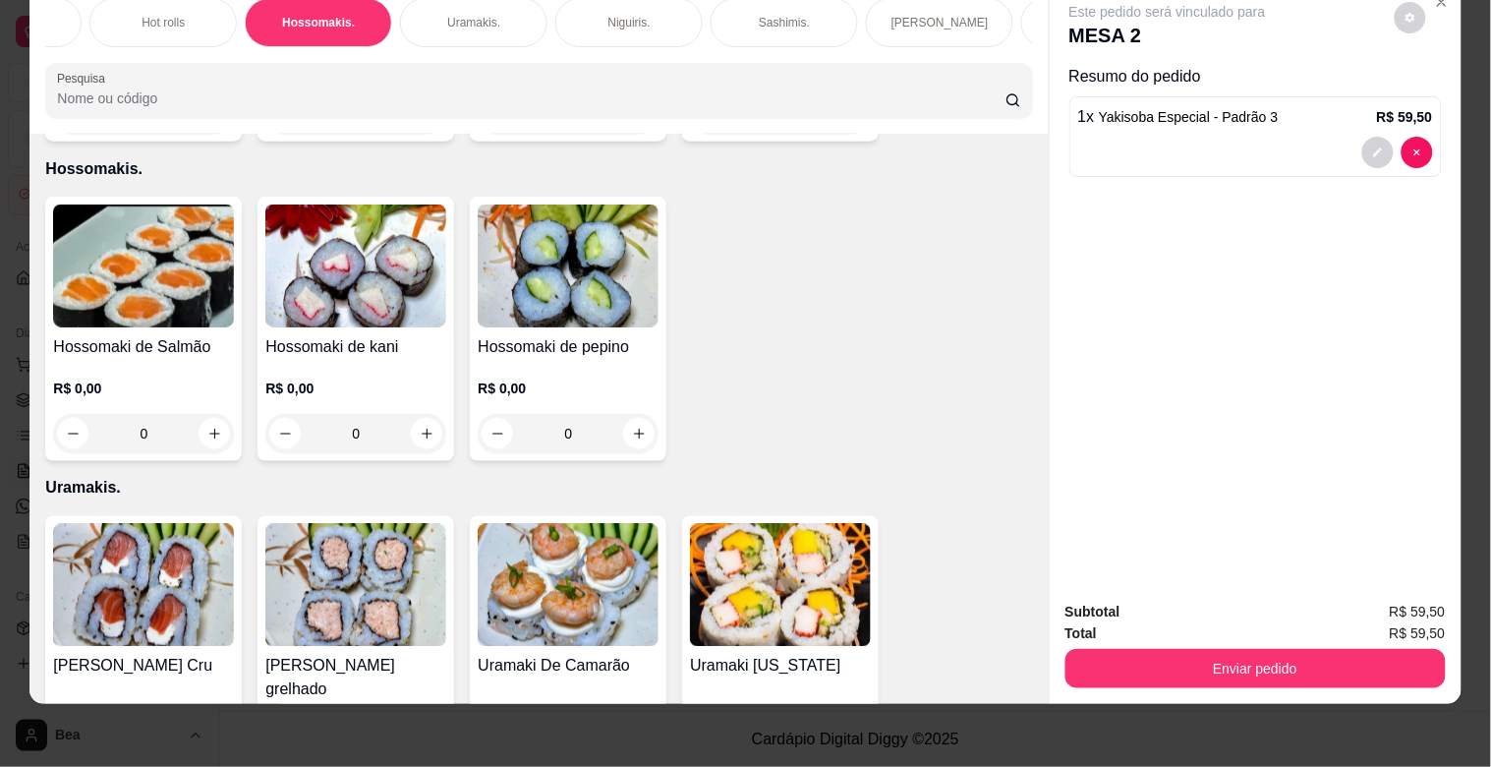
click at [154, 261] on img at bounding box center [143, 265] width 181 height 123
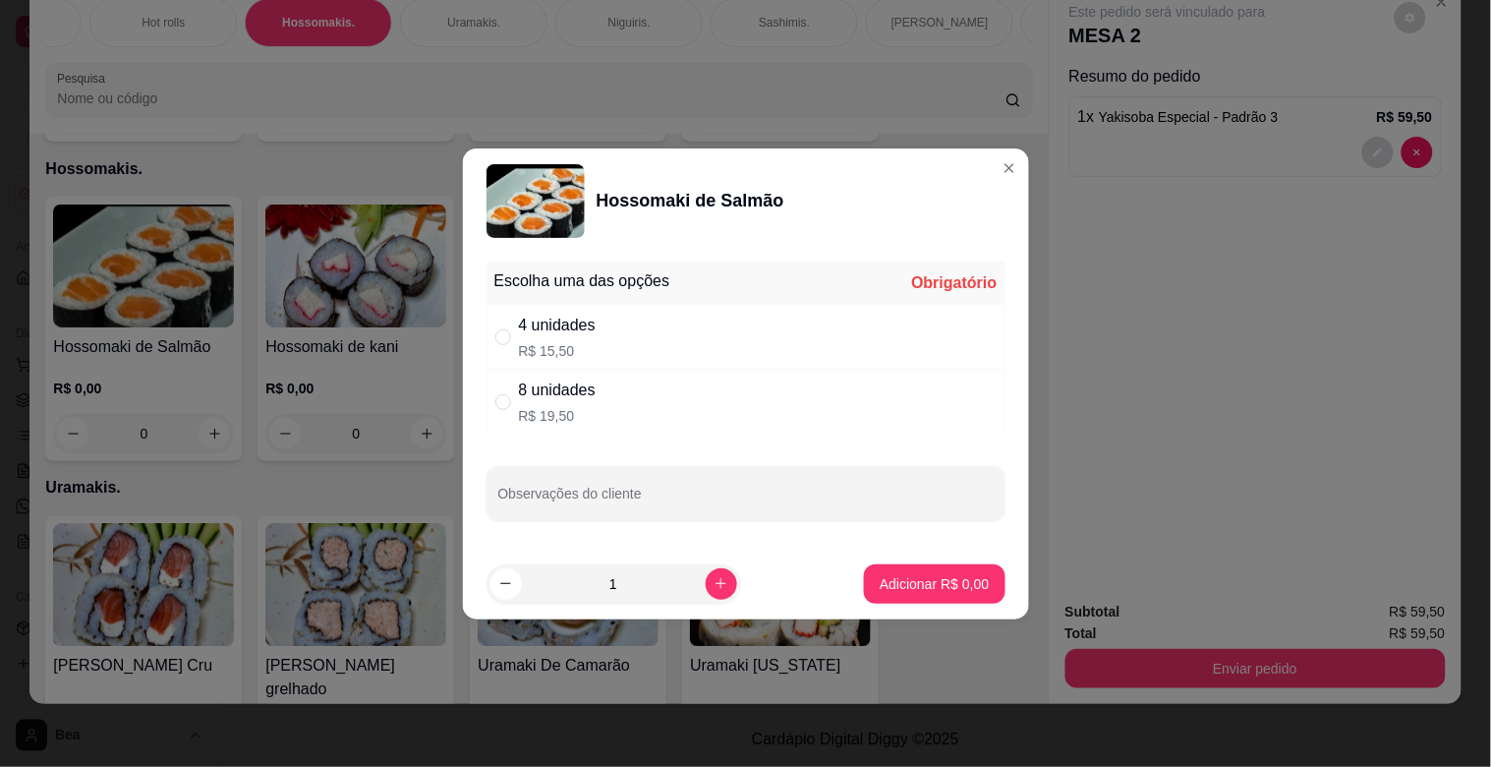
click at [594, 346] on p "R$ 15,50" at bounding box center [557, 351] width 77 height 20
radio input "true"
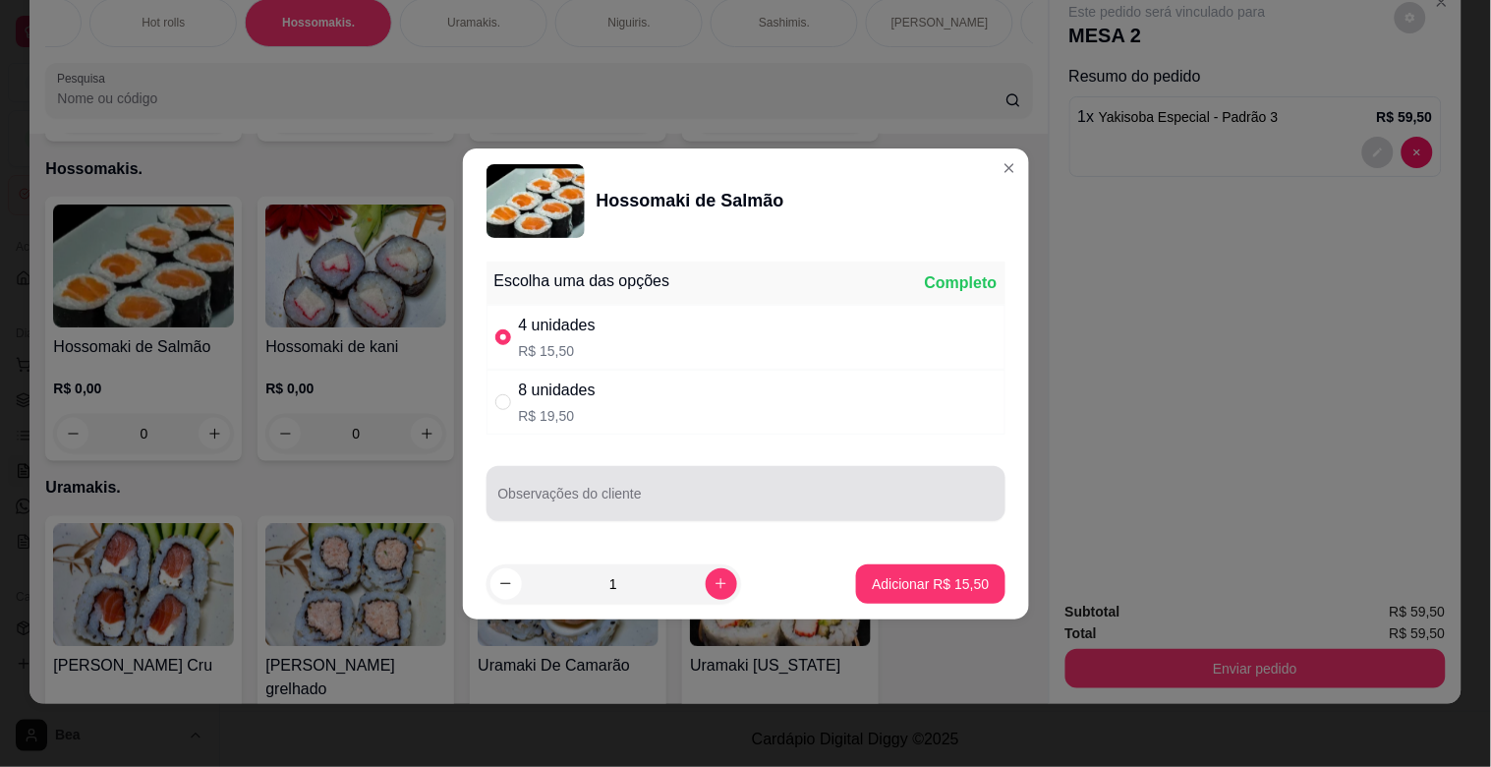
click at [734, 487] on div at bounding box center [745, 493] width 495 height 39
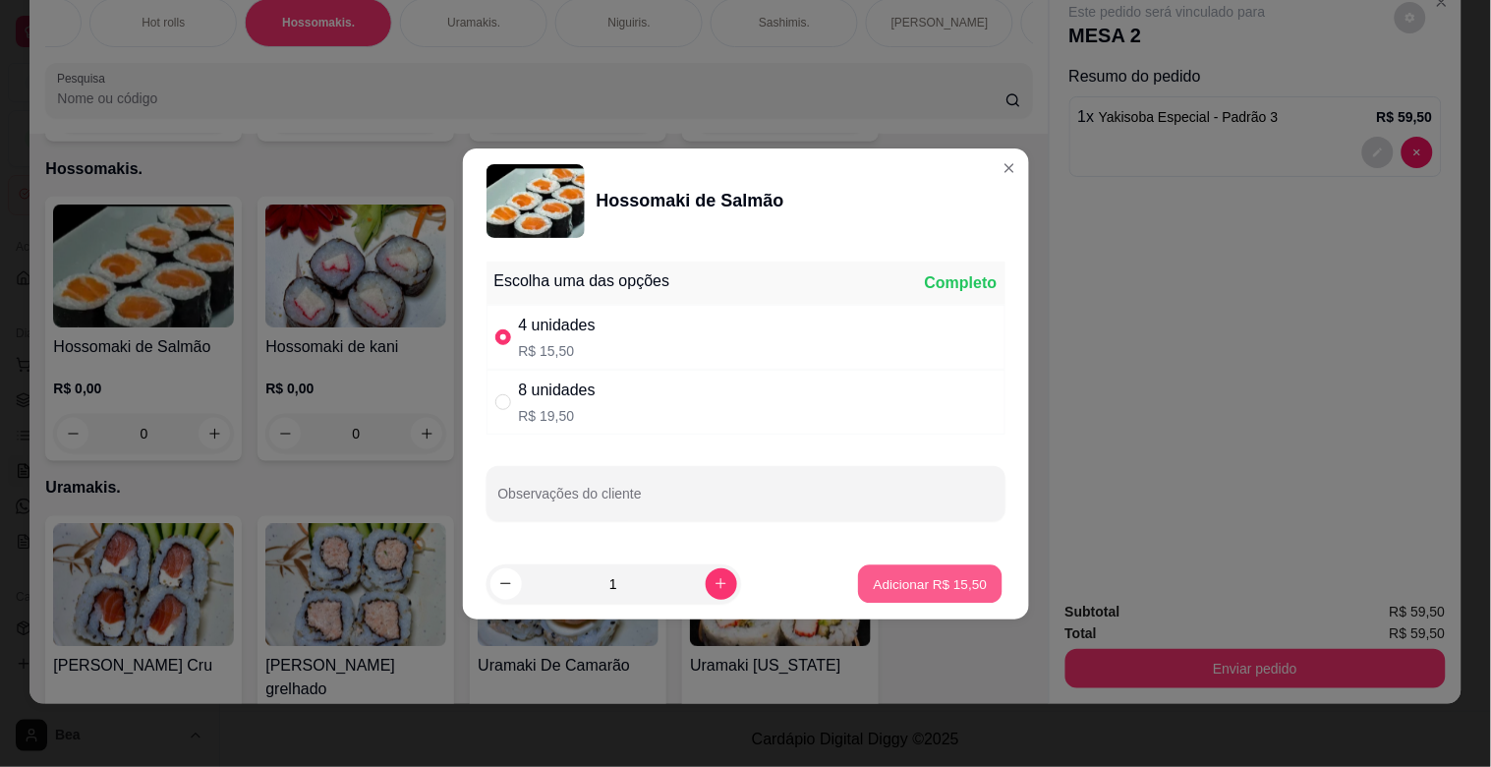
click at [918, 582] on p "Adicionar R$ 15,50" at bounding box center [931, 583] width 114 height 19
type input "1"
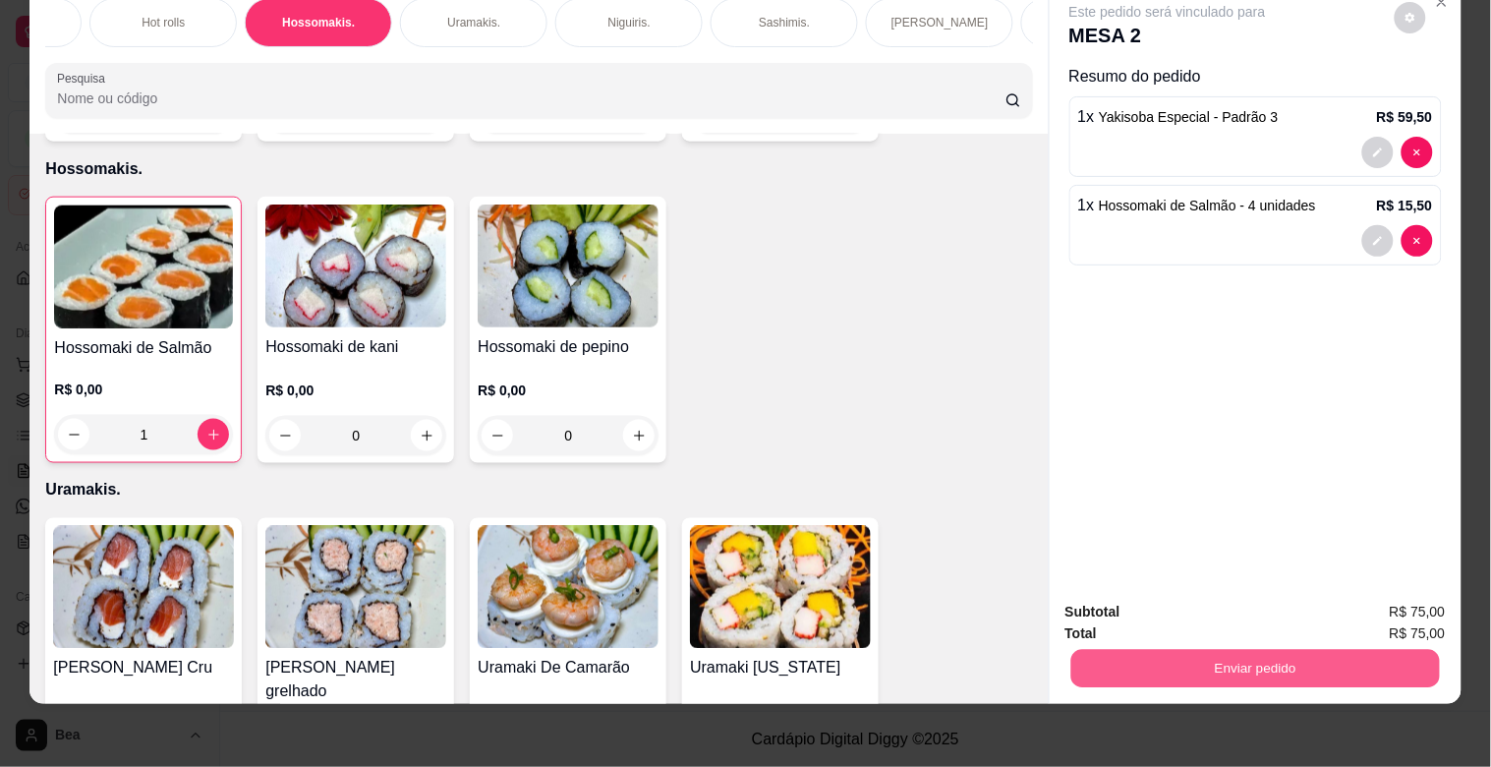
click at [1223, 655] on button "Enviar pedido" at bounding box center [1254, 668] width 369 height 38
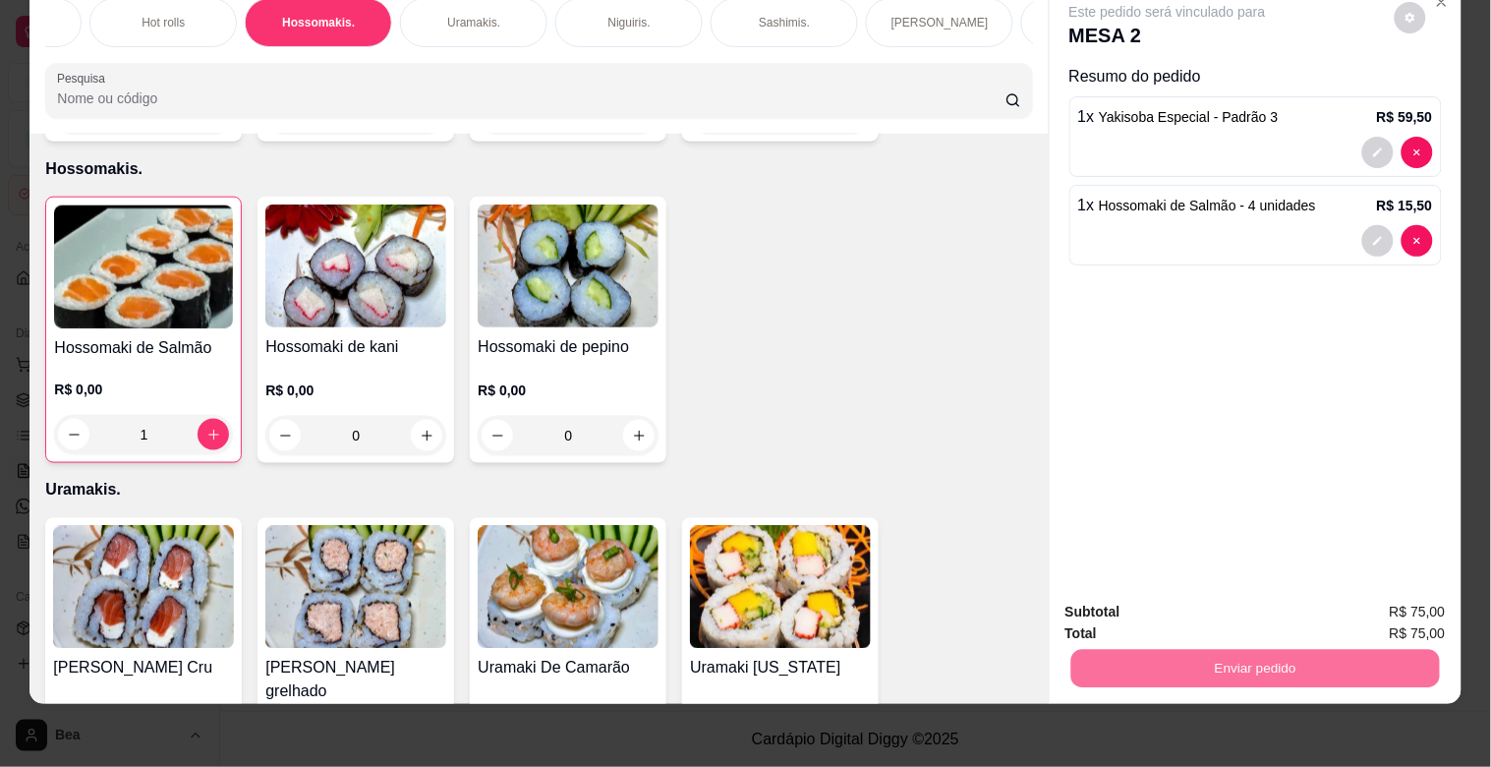
click at [1384, 594] on button "Enviar pedido" at bounding box center [1395, 603] width 108 height 36
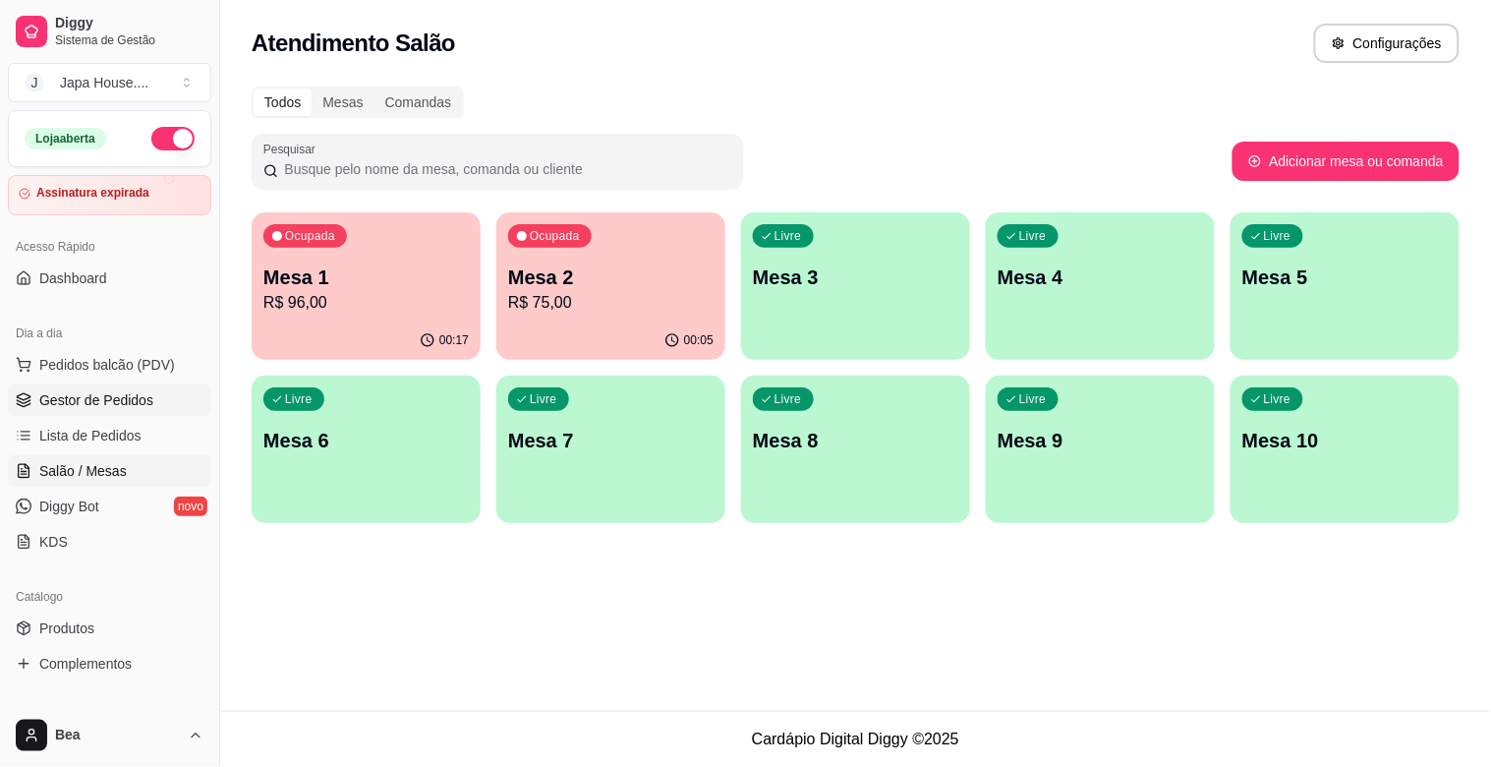
click at [103, 401] on span "Gestor de Pedidos" at bounding box center [96, 400] width 114 height 20
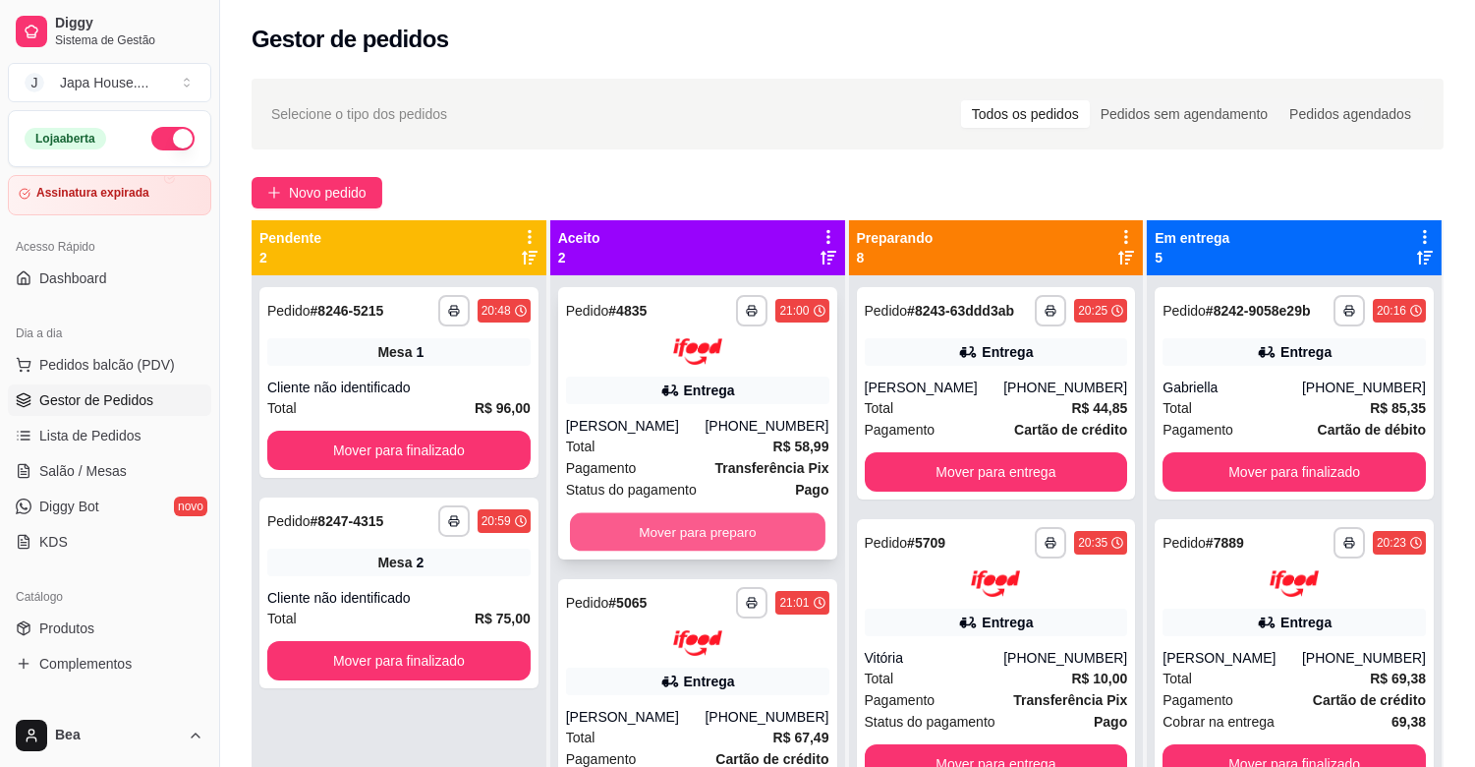
click at [678, 519] on button "Mover para preparo" at bounding box center [698, 531] width 256 height 38
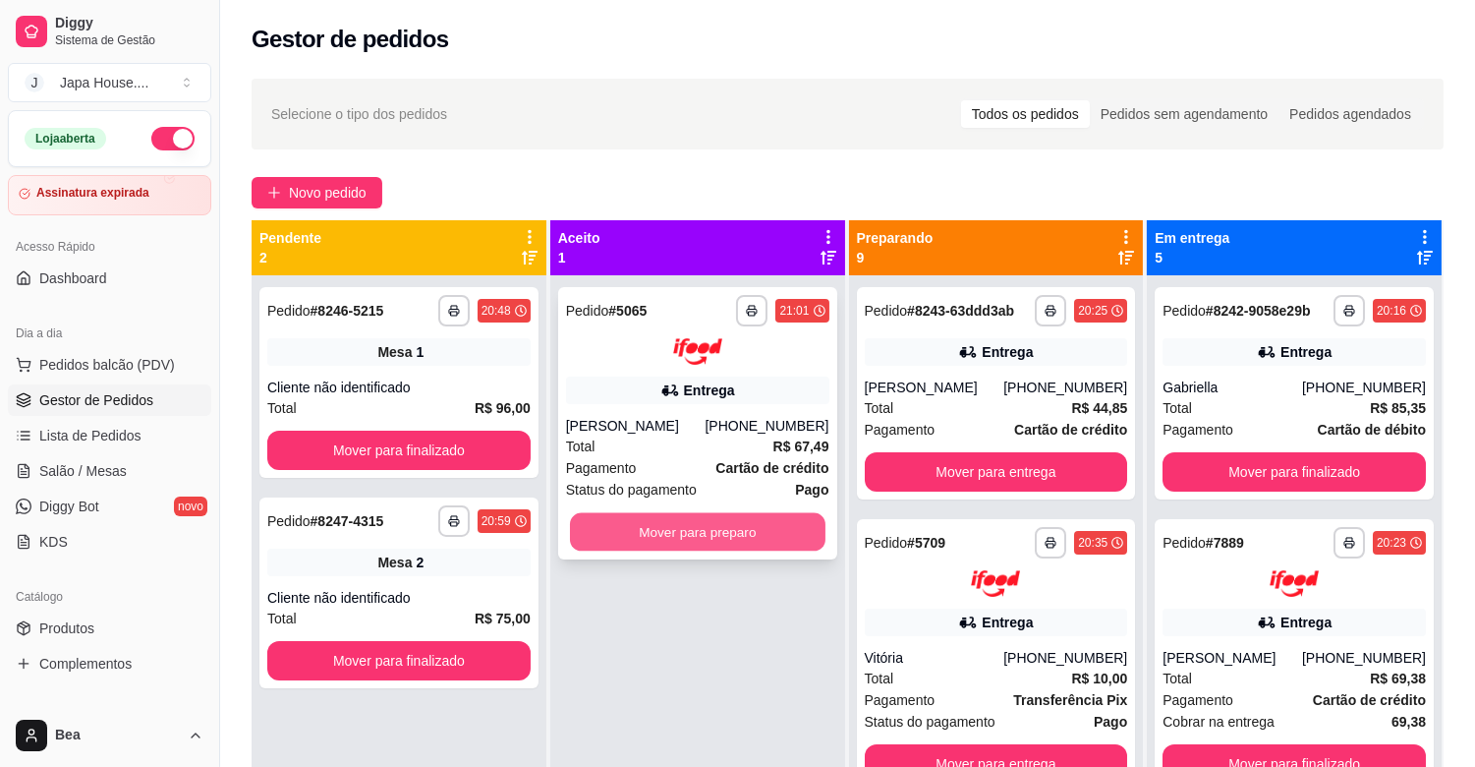
click at [703, 526] on button "Mover para preparo" at bounding box center [698, 531] width 256 height 38
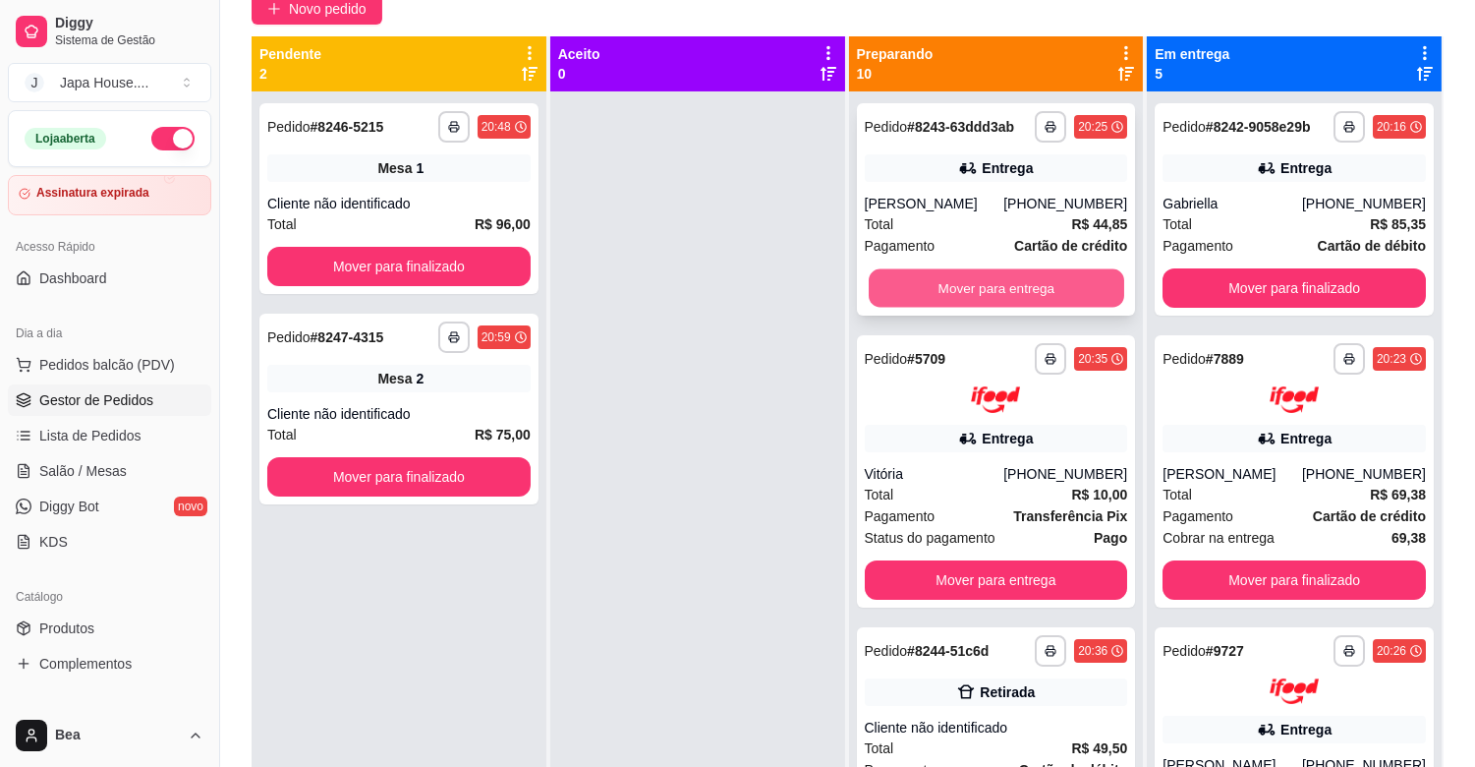
click at [1024, 308] on button "Mover para entrega" at bounding box center [997, 288] width 256 height 38
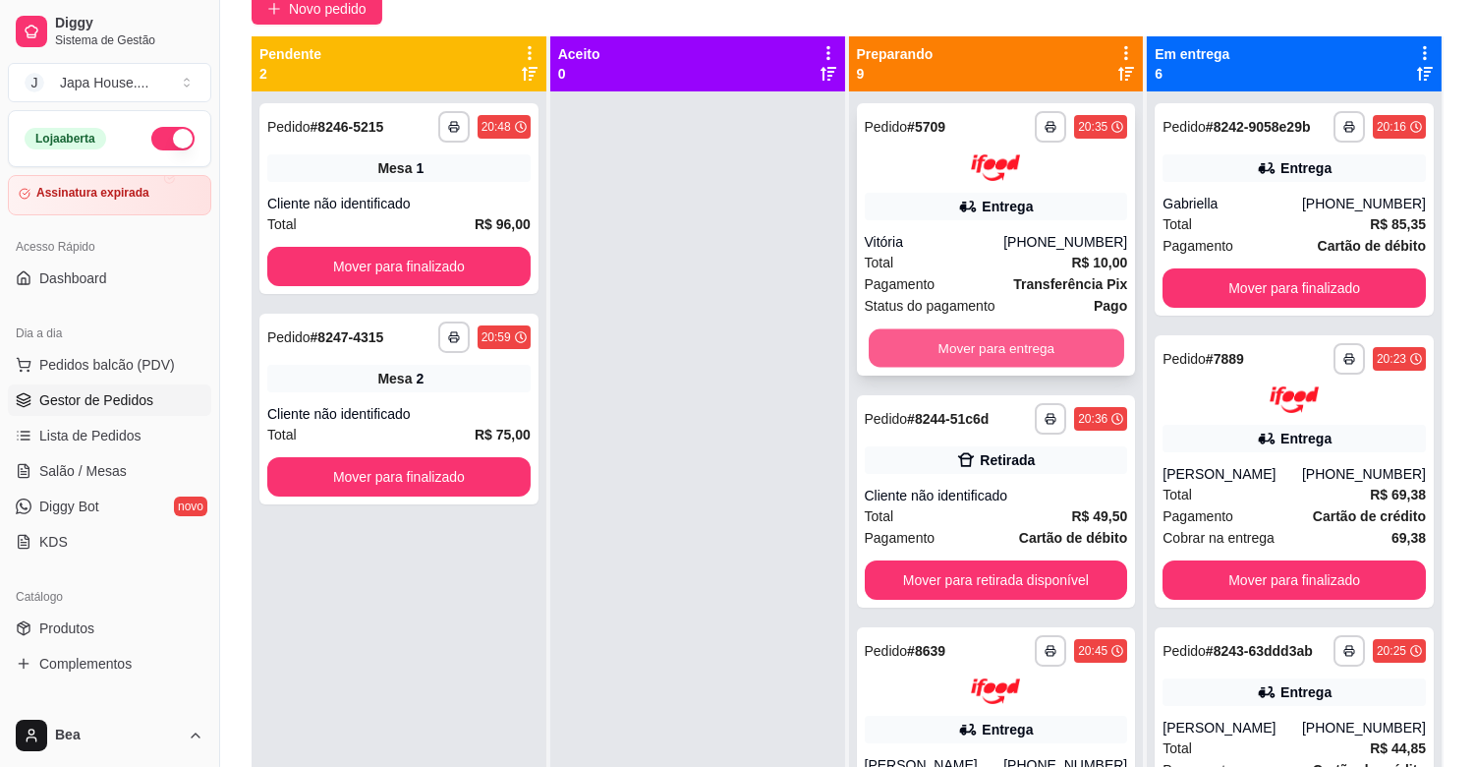
click at [1025, 351] on button "Mover para entrega" at bounding box center [997, 347] width 256 height 38
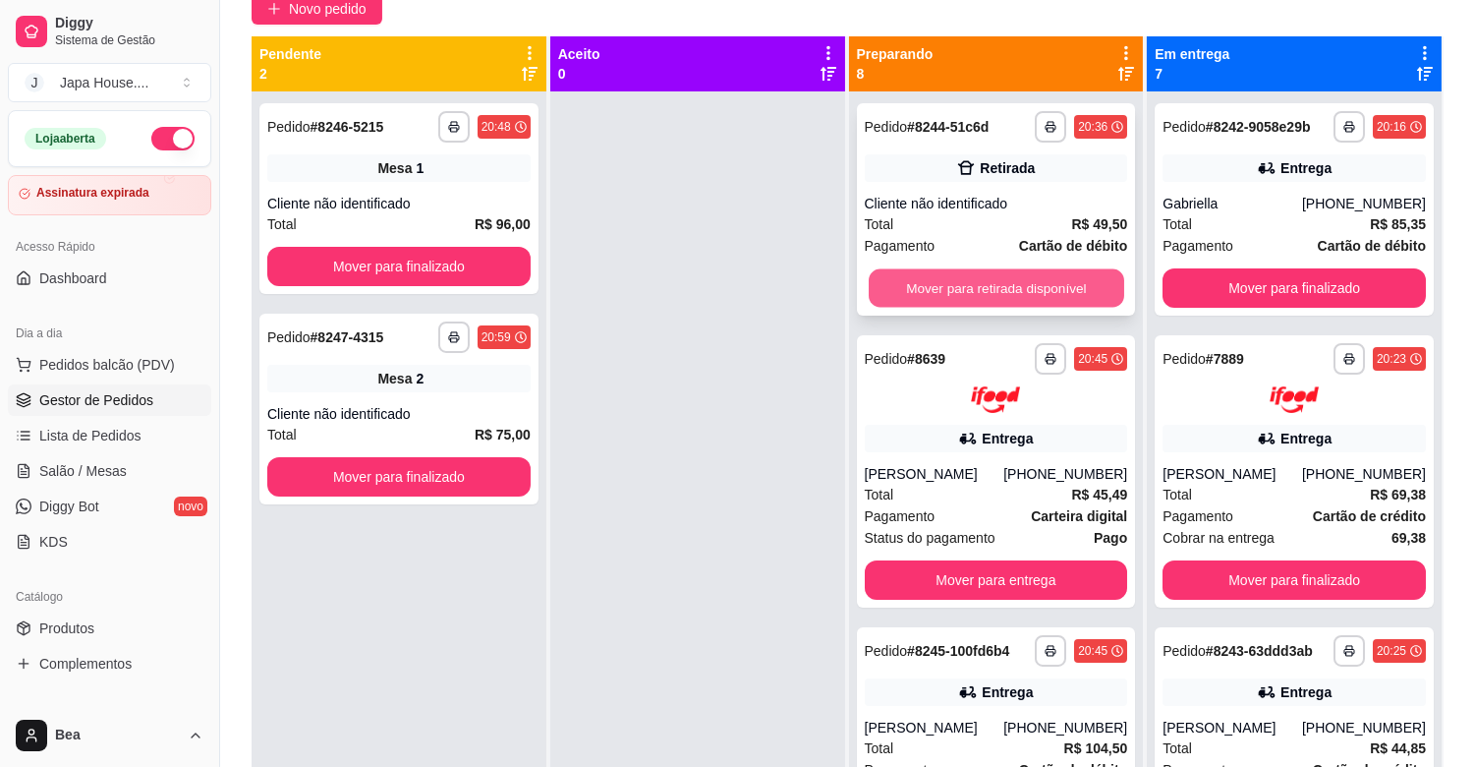
click at [1013, 286] on button "Mover para retirada disponível" at bounding box center [997, 288] width 256 height 38
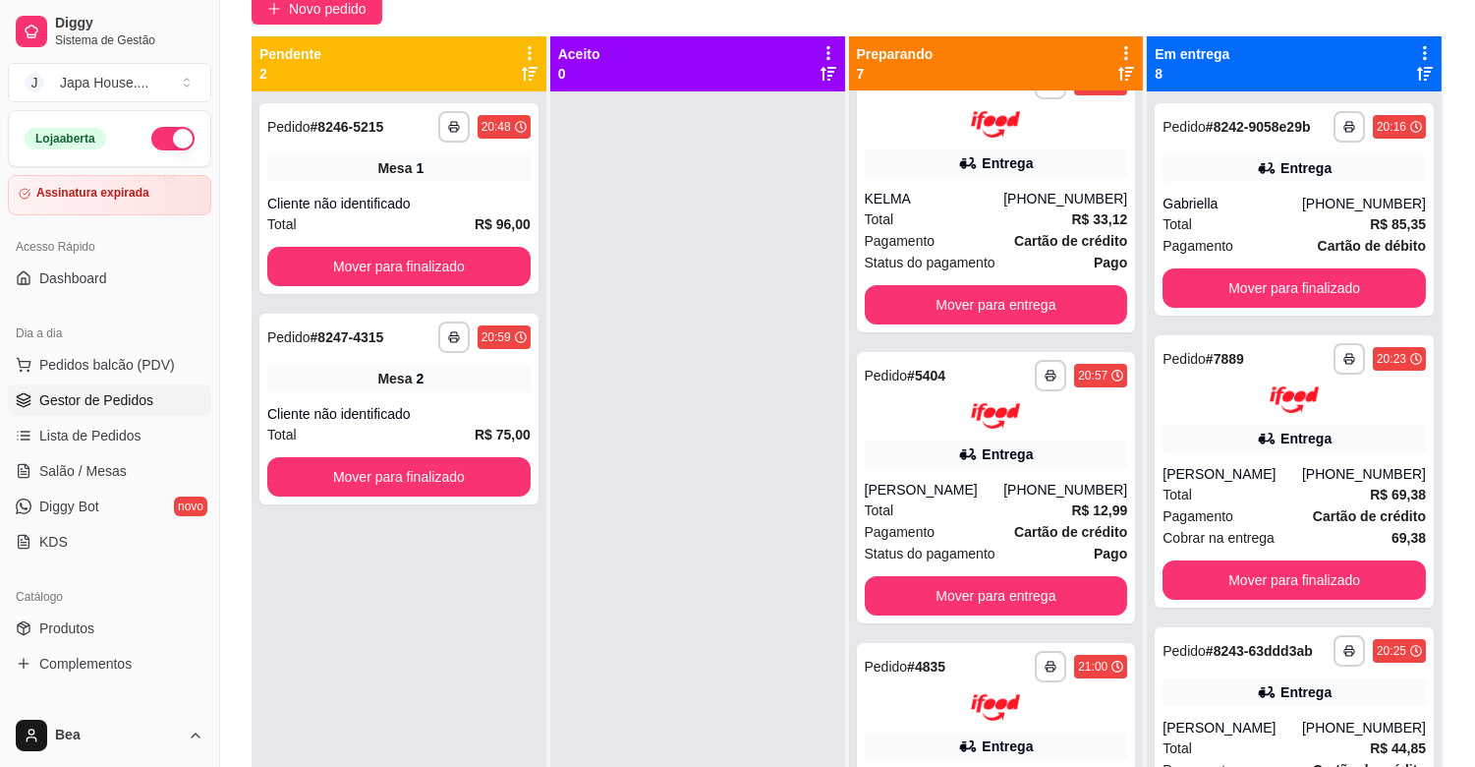
scroll to position [867, 0]
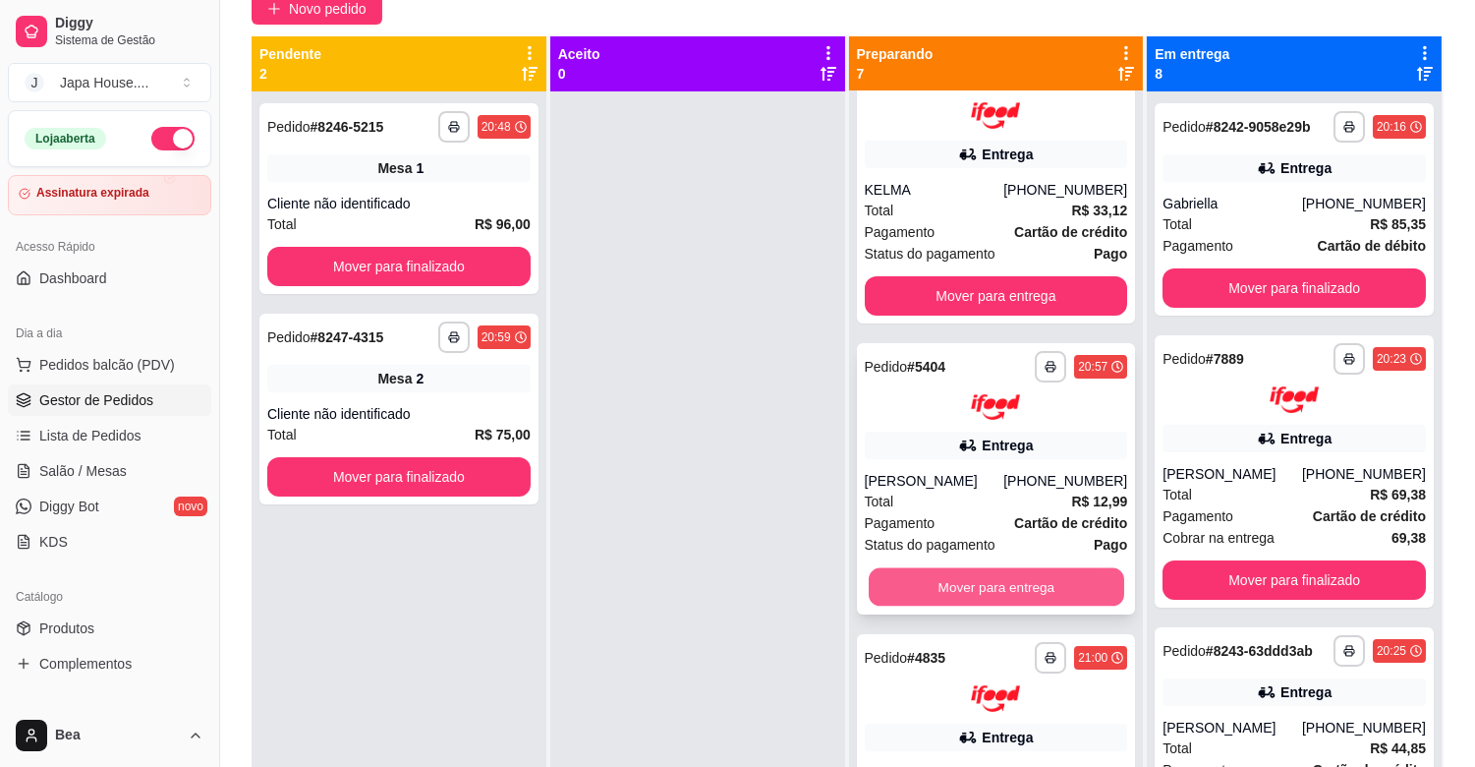
click at [1077, 587] on button "Mover para entrega" at bounding box center [997, 587] width 256 height 38
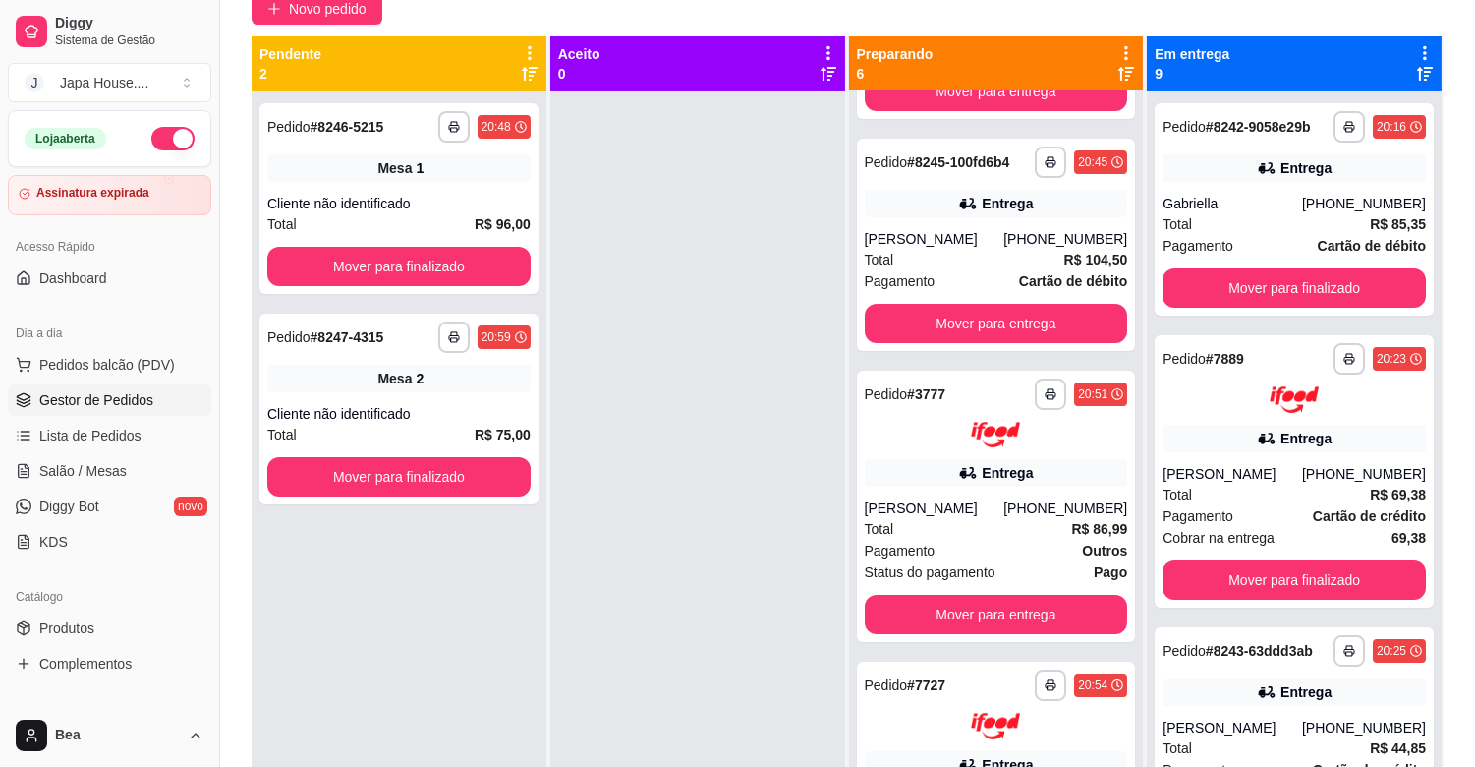
scroll to position [0, 0]
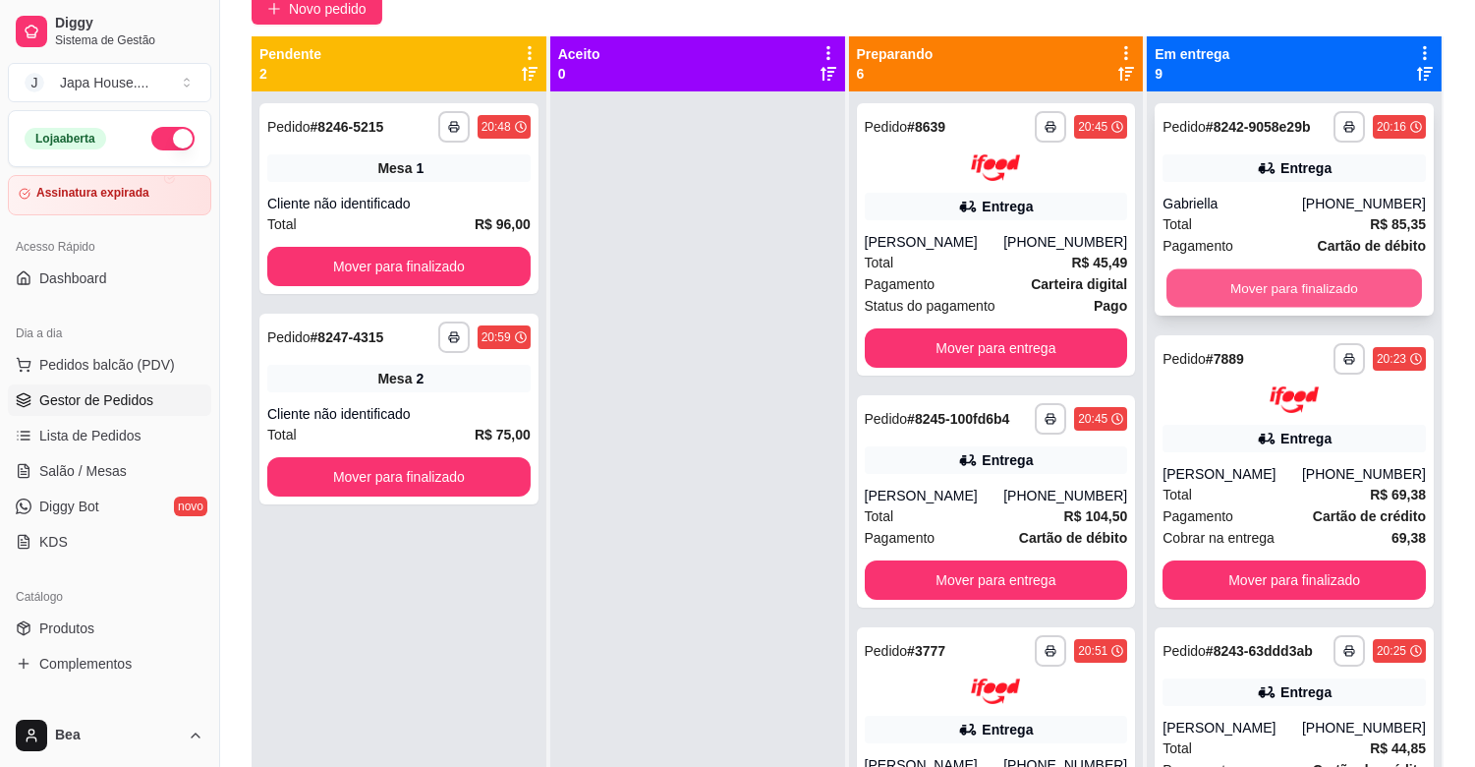
click at [1240, 288] on button "Mover para finalizado" at bounding box center [1295, 288] width 256 height 38
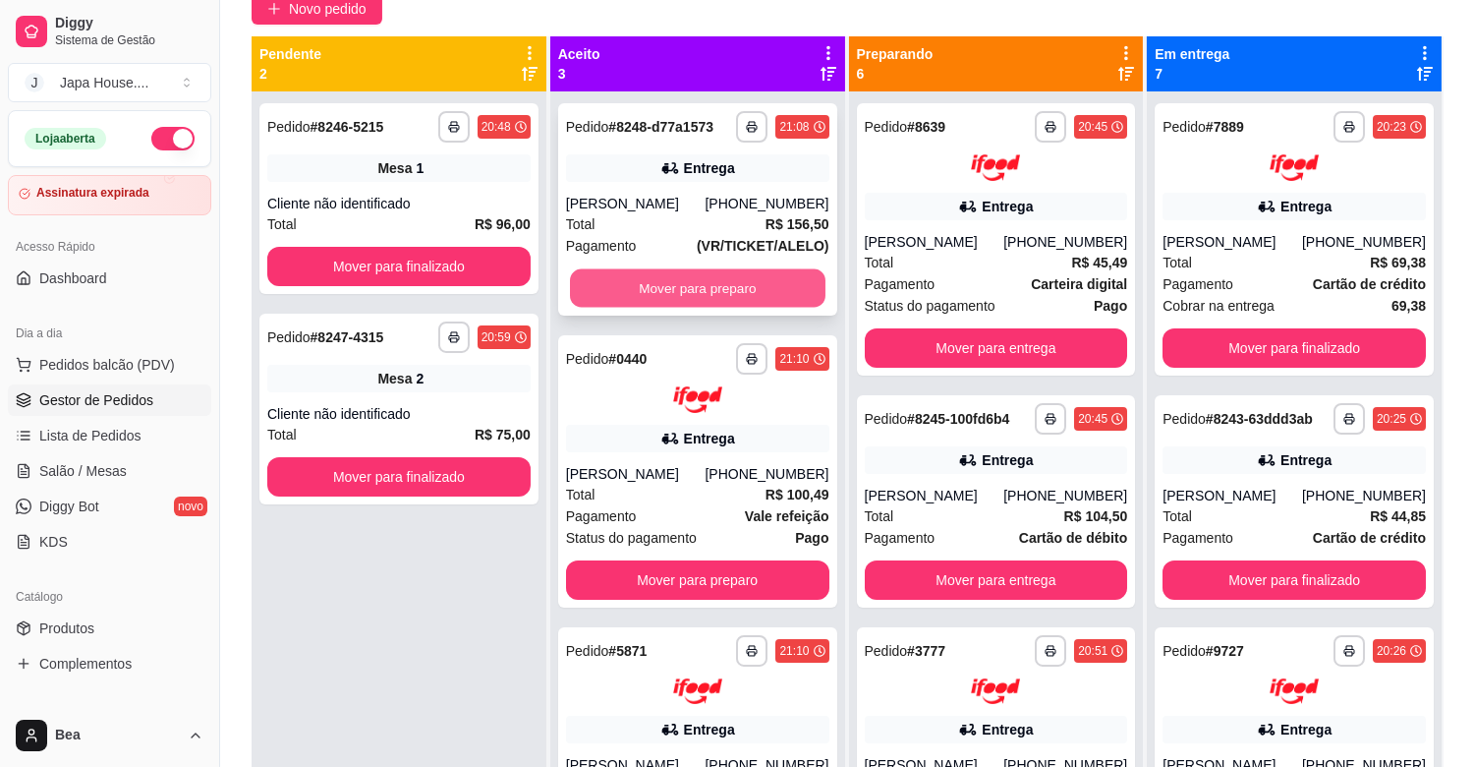
click at [745, 300] on button "Mover para preparo" at bounding box center [698, 288] width 256 height 38
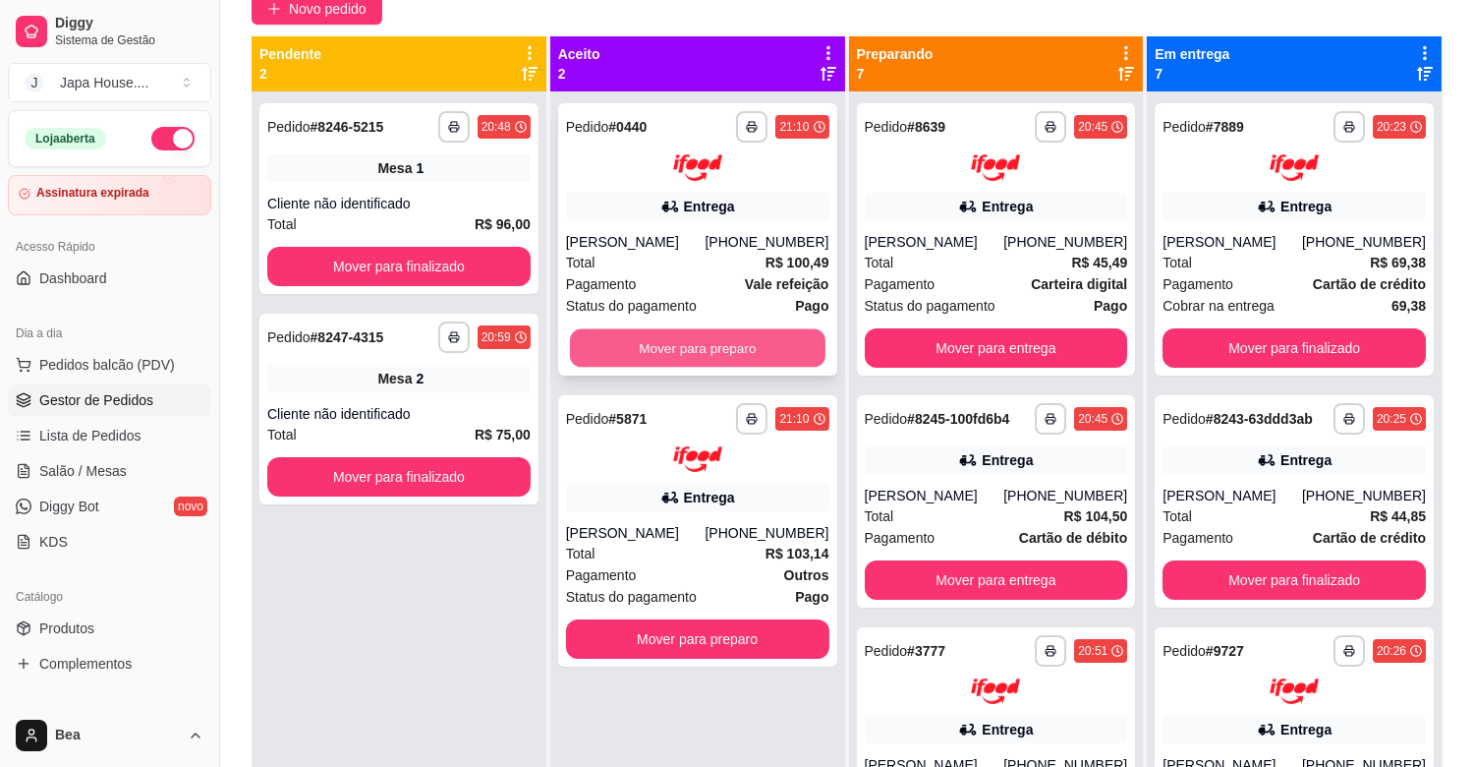
click at [764, 344] on button "Mover para preparo" at bounding box center [698, 347] width 256 height 38
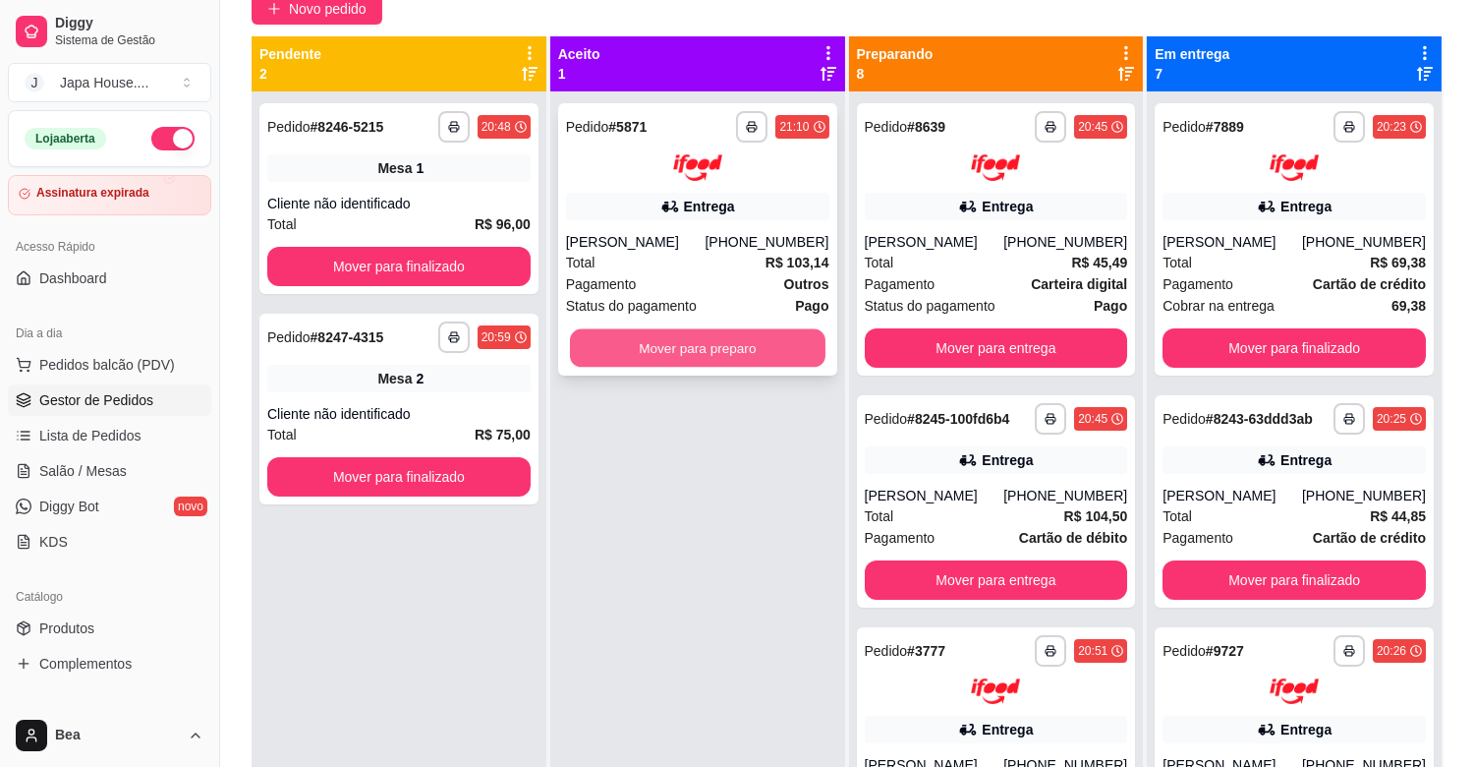
click at [734, 344] on button "Mover para preparo" at bounding box center [698, 347] width 256 height 38
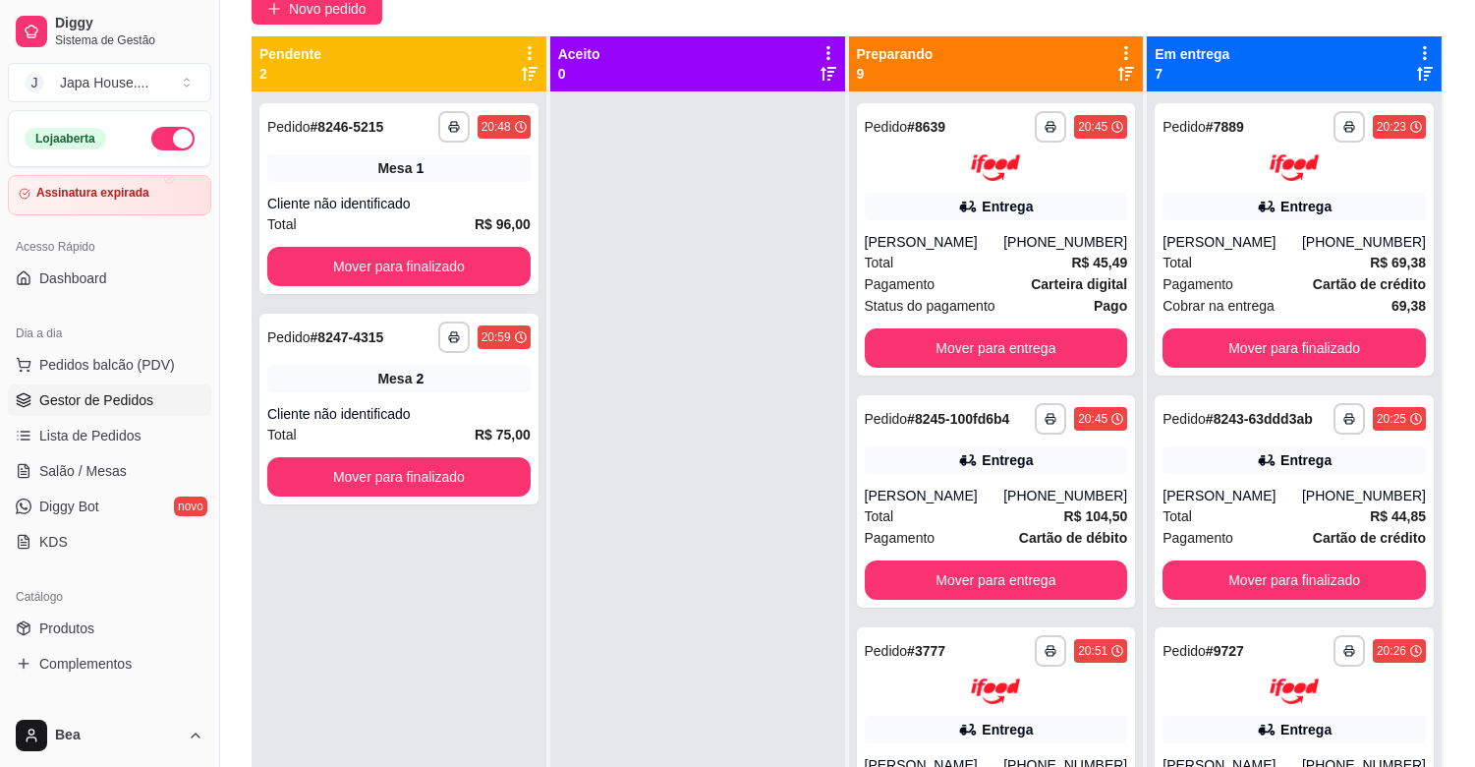
drag, startPoint x: 734, startPoint y: 344, endPoint x: 769, endPoint y: 783, distance: 440.7
click at [769, 583] on html "**********" at bounding box center [737, 199] width 1475 height 767
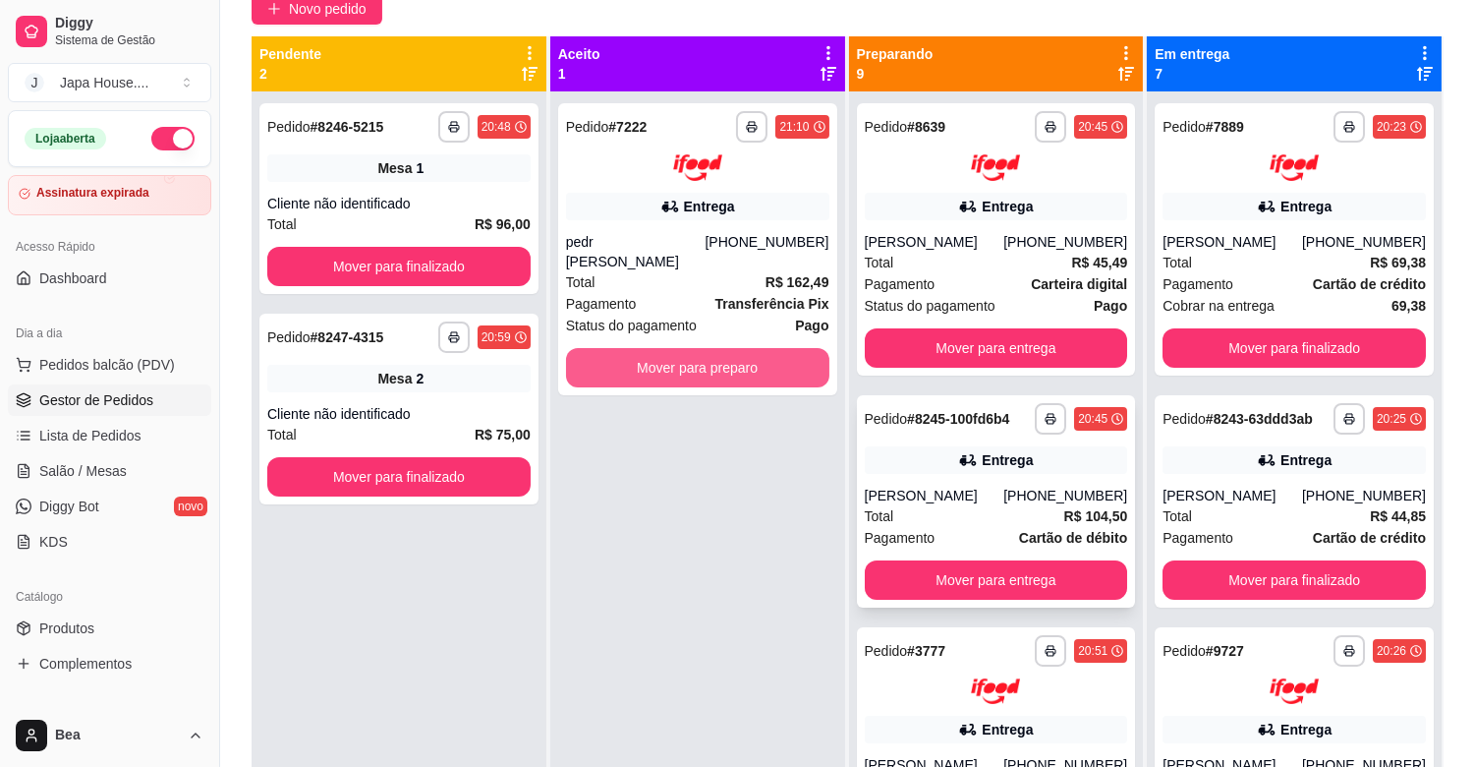
click at [747, 349] on div "**********" at bounding box center [848, 419] width 1192 height 767
click at [747, 349] on button "Mover para preparo" at bounding box center [698, 367] width 256 height 38
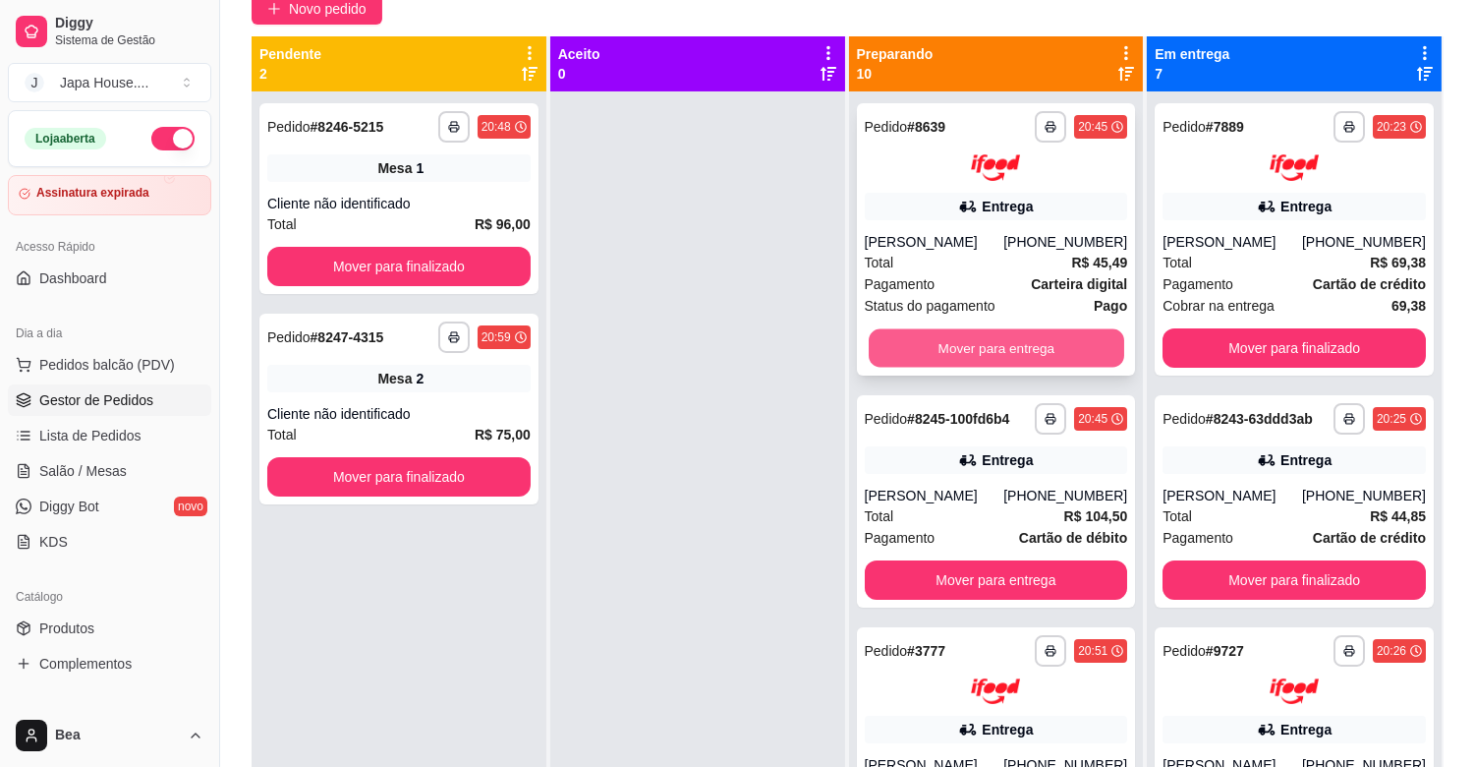
click at [916, 346] on button "Mover para entrega" at bounding box center [997, 347] width 256 height 38
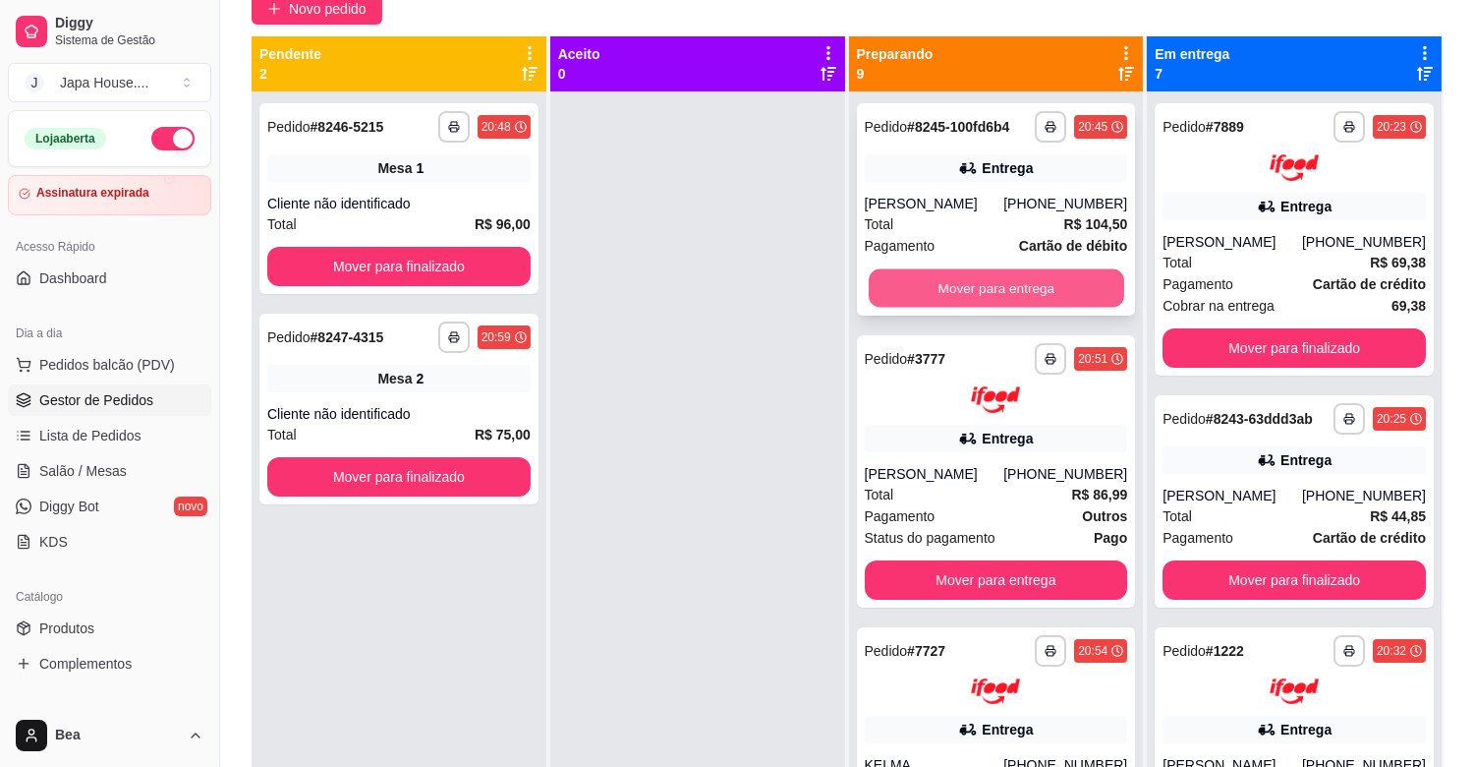
click at [990, 290] on button "Mover para entrega" at bounding box center [997, 288] width 256 height 38
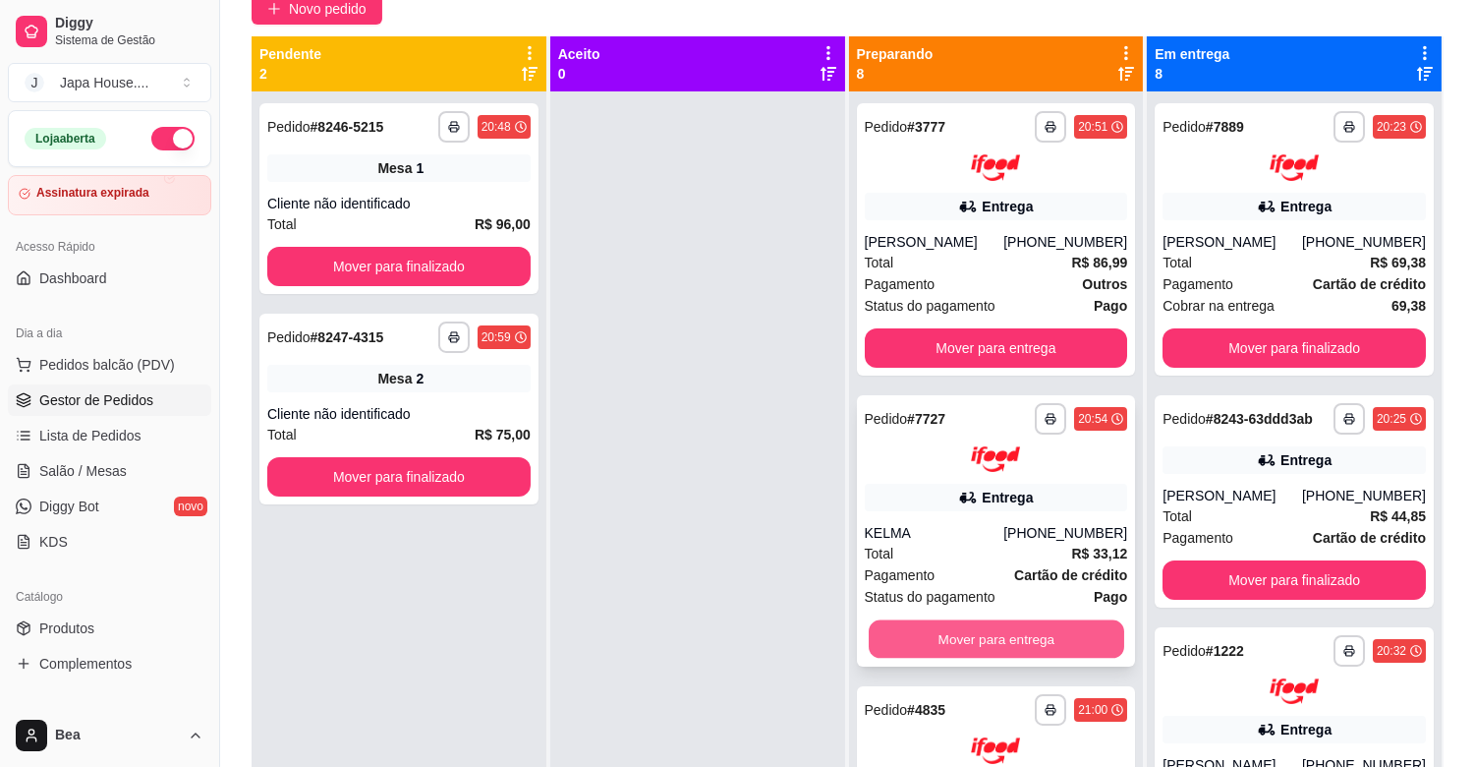
click at [1032, 632] on button "Mover para entrega" at bounding box center [997, 639] width 256 height 38
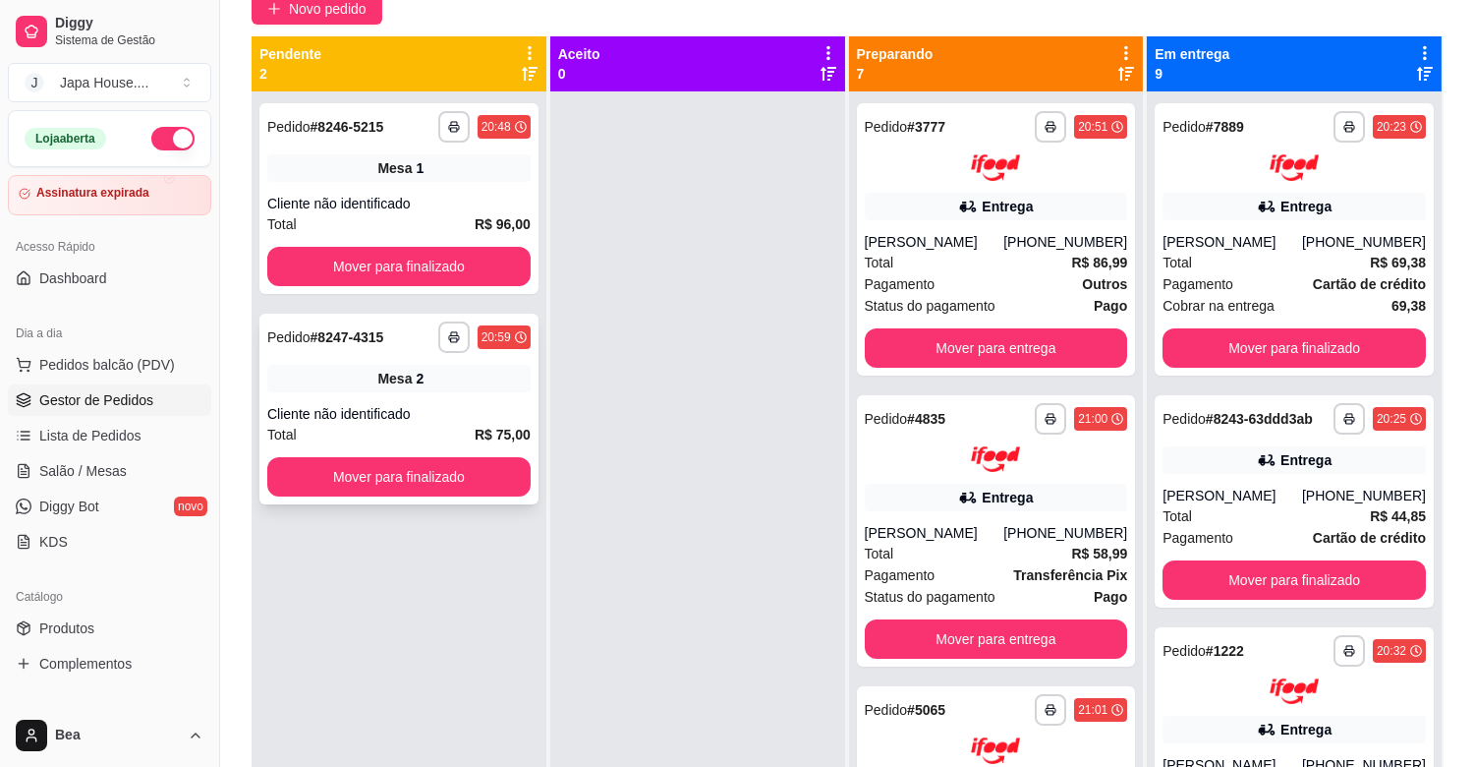
click at [458, 419] on div "Cliente não identificado" at bounding box center [398, 414] width 263 height 20
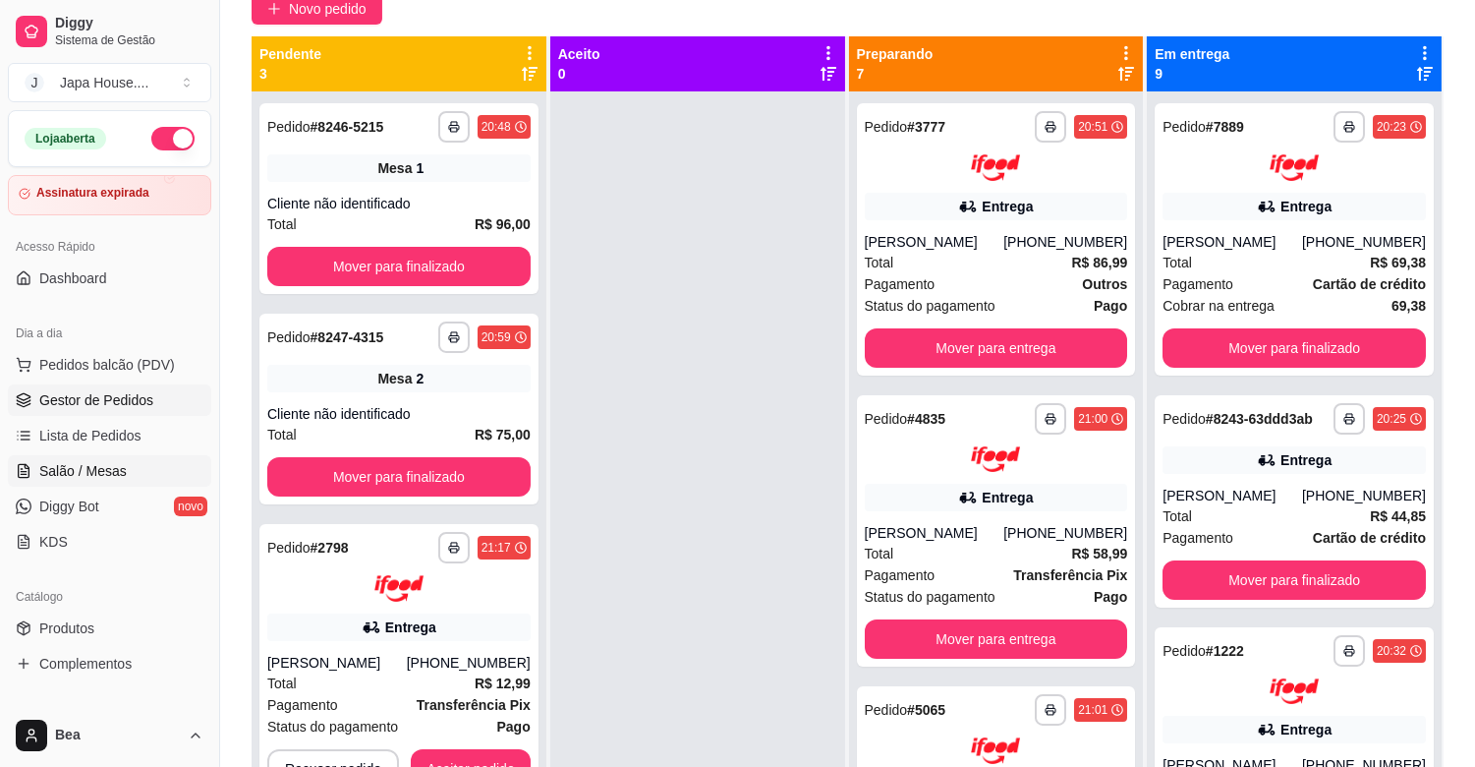
click at [106, 485] on link "Salão / Mesas" at bounding box center [109, 470] width 203 height 31
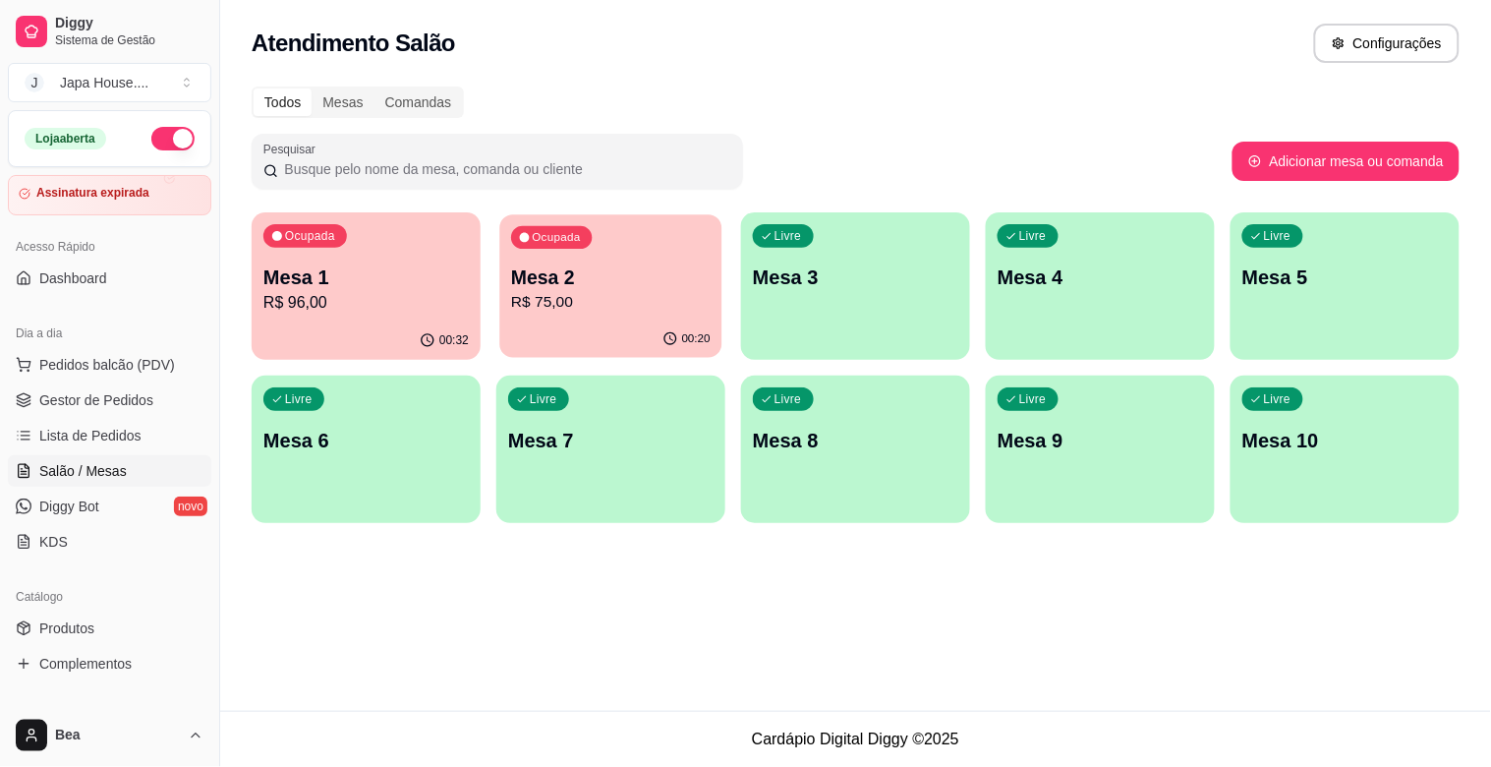
click at [586, 293] on p "R$ 75,00" at bounding box center [611, 302] width 200 height 23
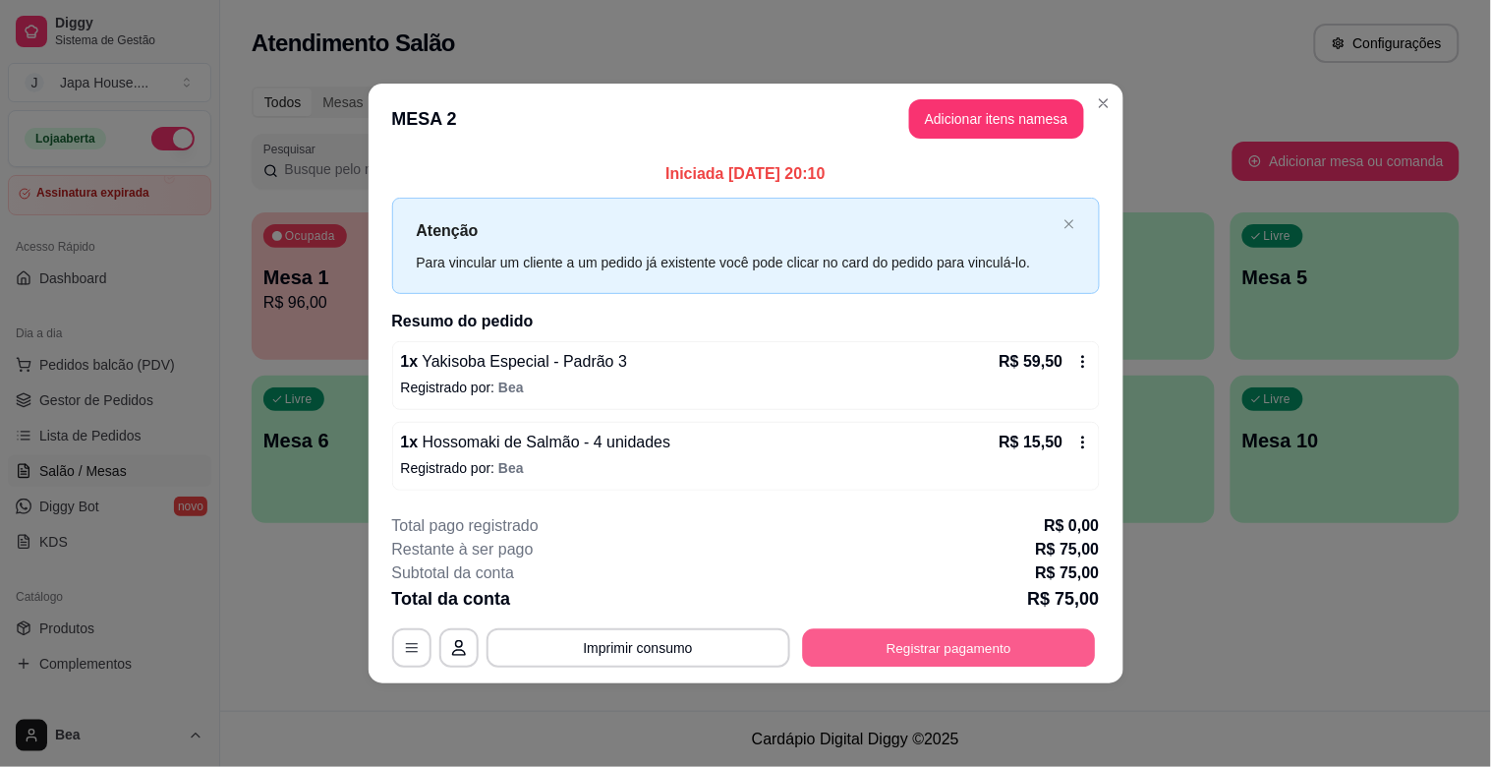
click at [937, 642] on button "Registrar pagamento" at bounding box center [948, 647] width 293 height 38
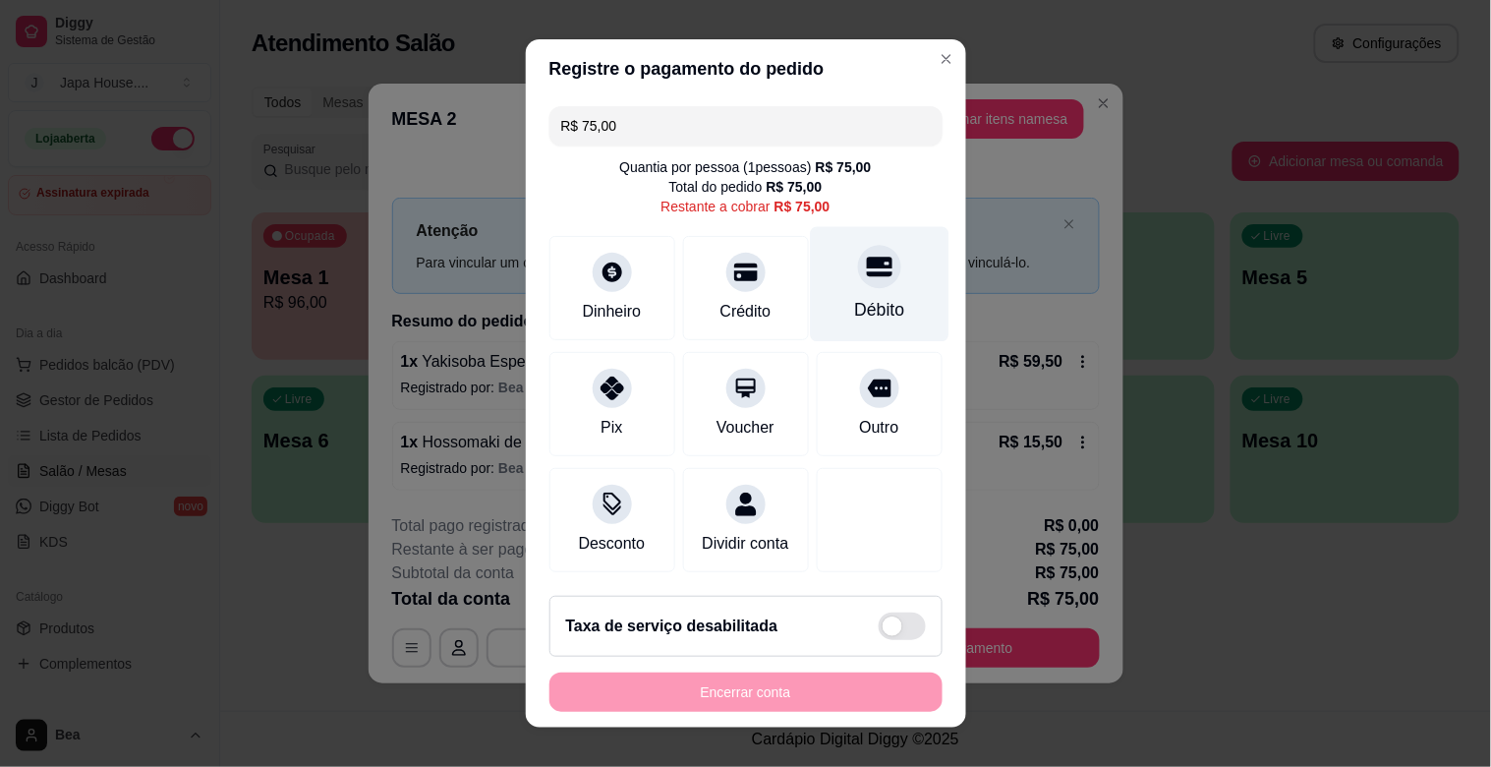
click at [854, 300] on div "Débito" at bounding box center [879, 310] width 50 height 26
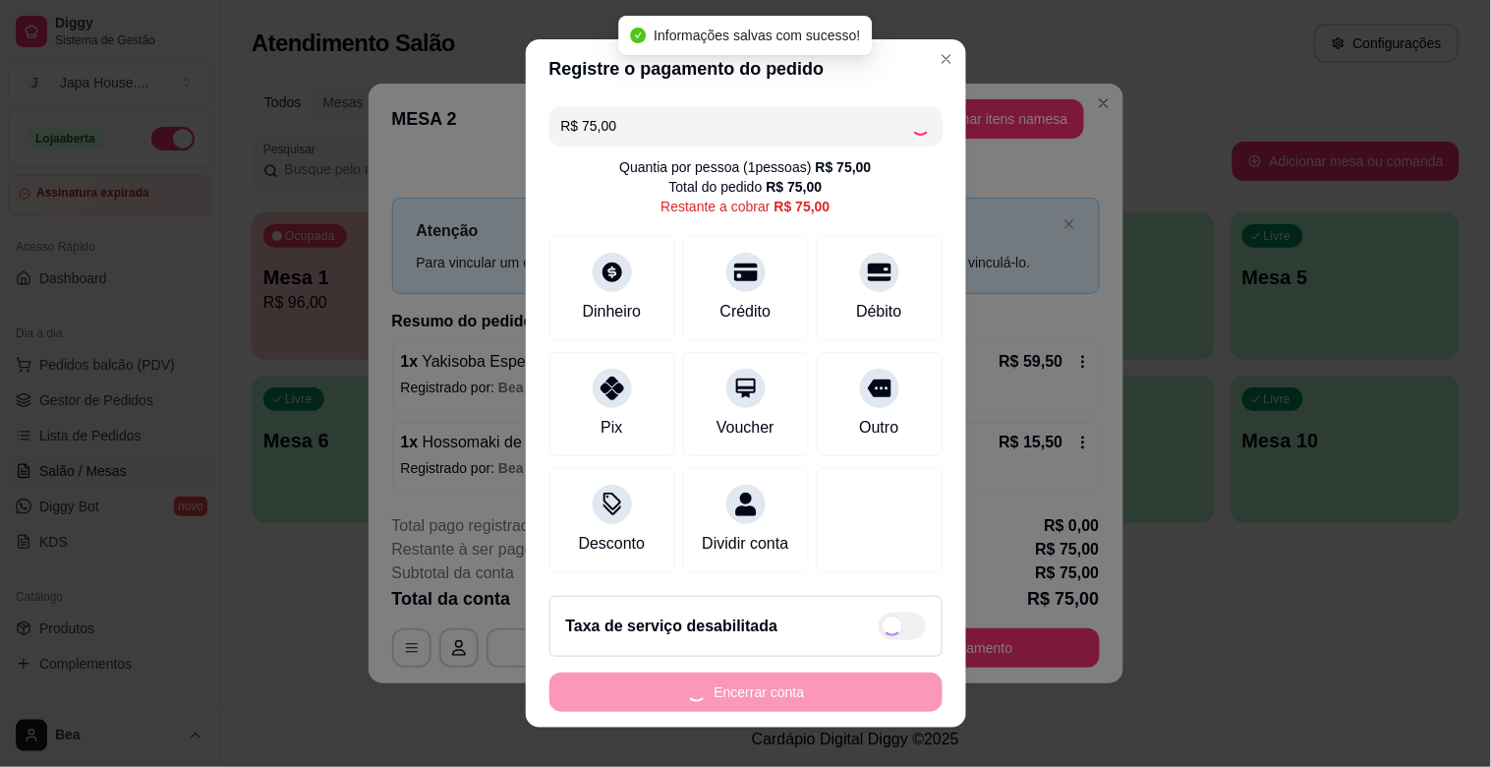
type input "R$ 0,00"
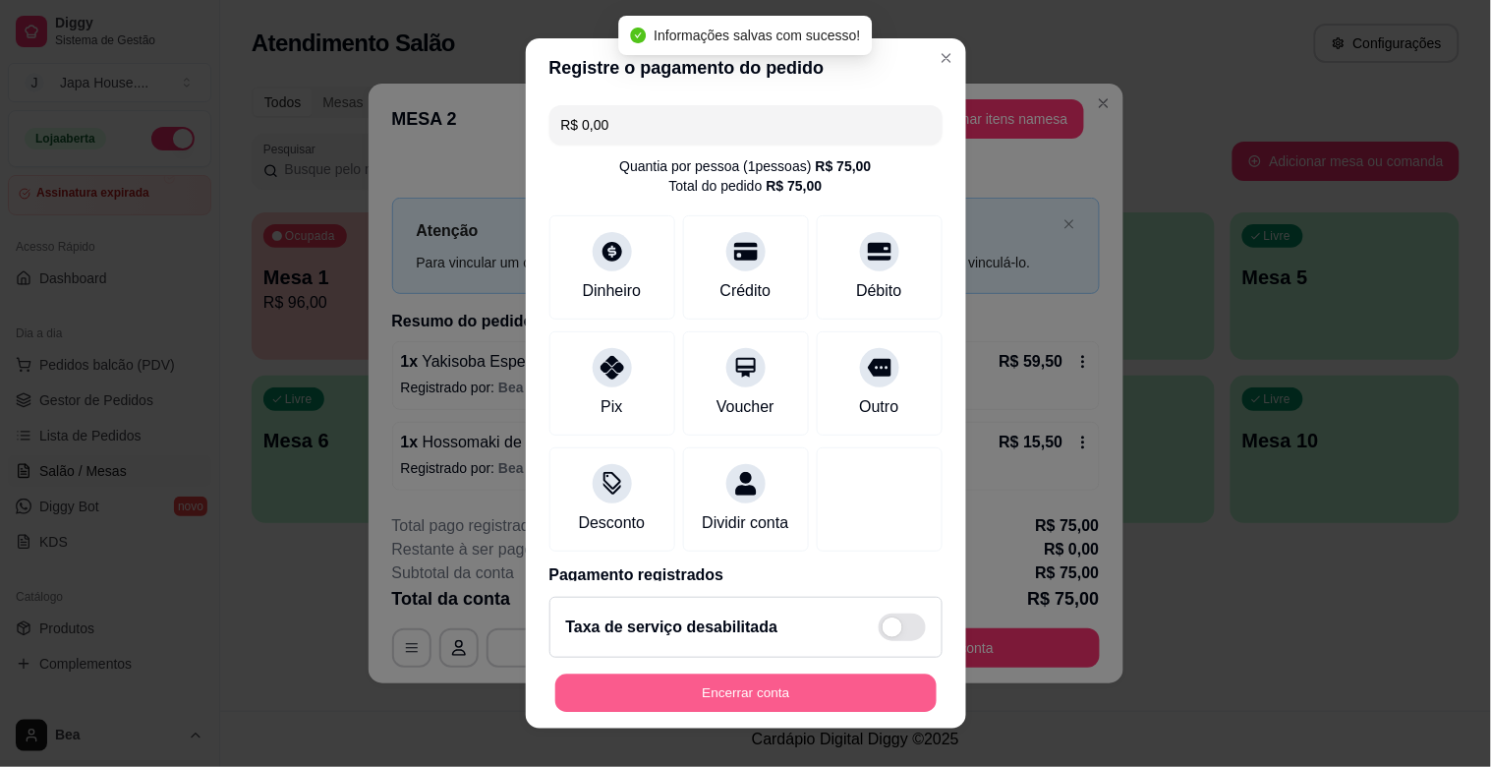
click at [784, 692] on button "Encerrar conta" at bounding box center [745, 693] width 381 height 38
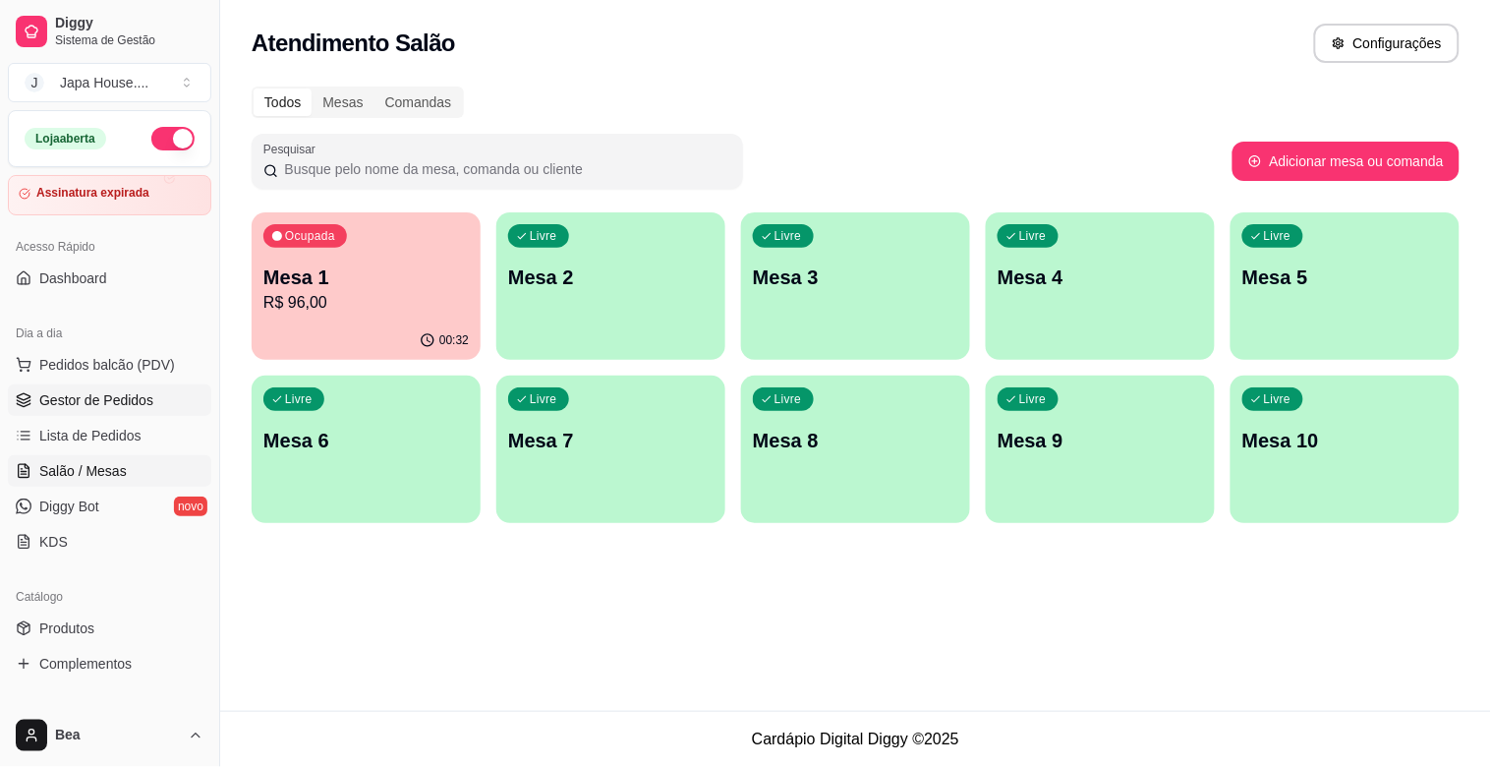
click at [93, 406] on span "Gestor de Pedidos" at bounding box center [96, 400] width 114 height 20
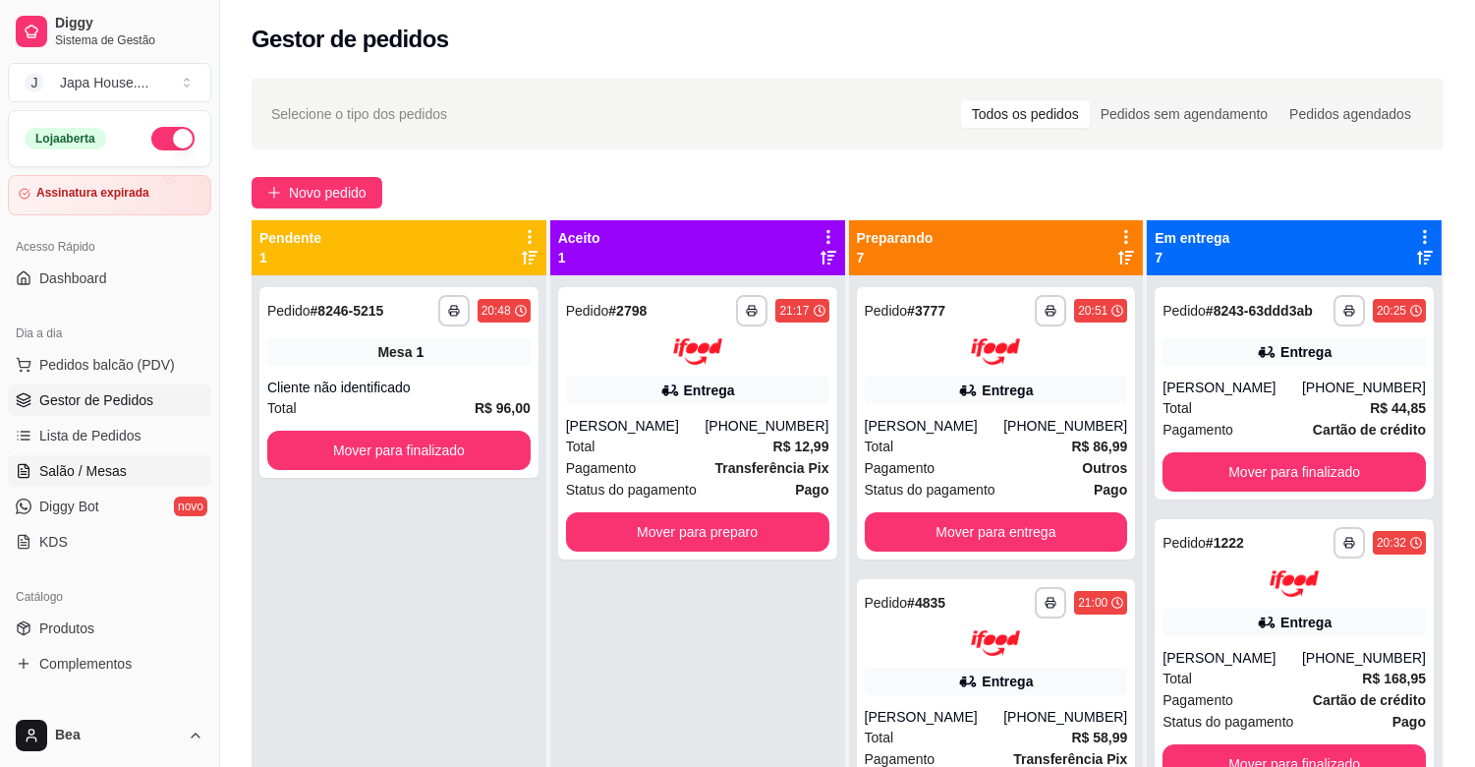
click at [126, 470] on link "Salão / Mesas" at bounding box center [109, 470] width 203 height 31
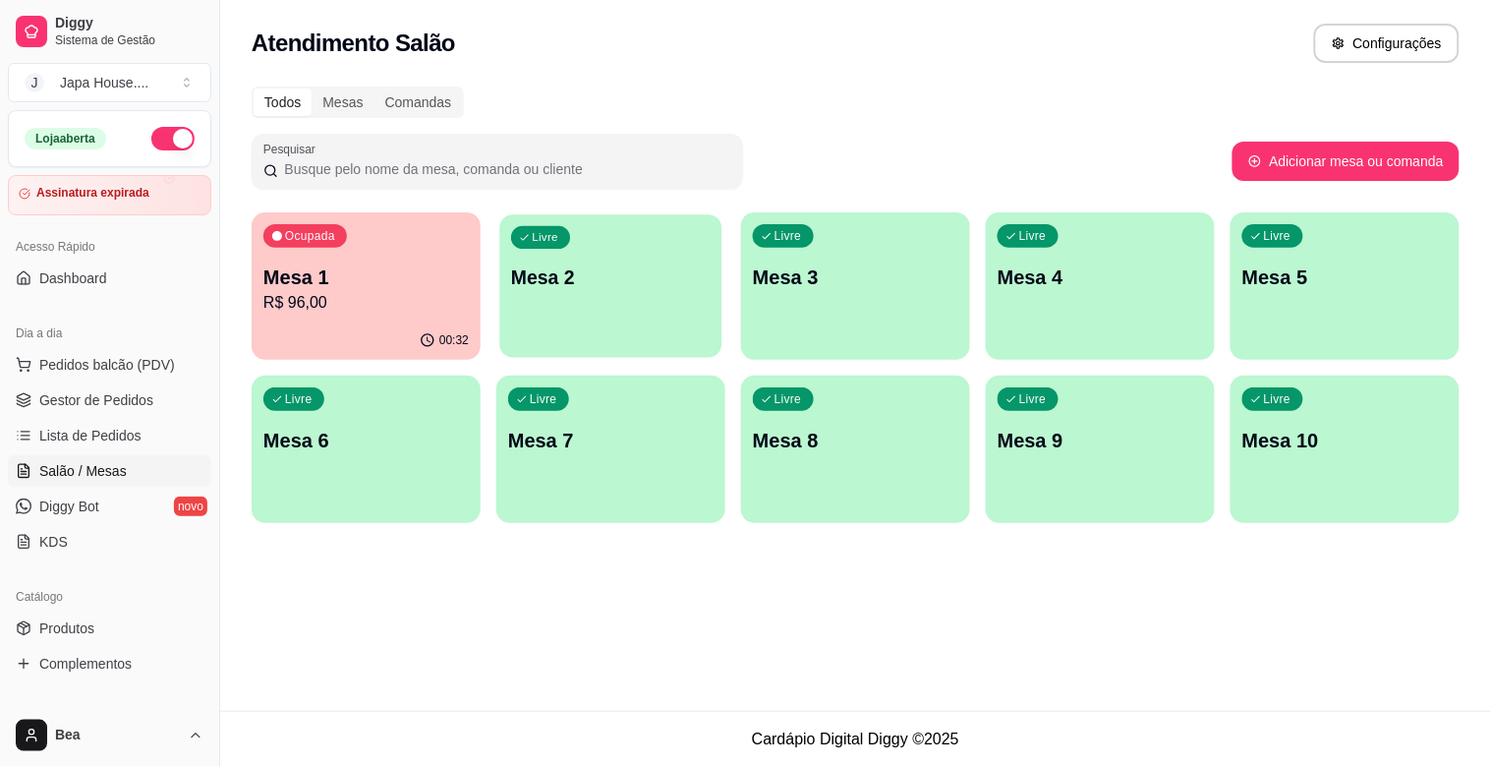
click at [604, 303] on div "Livre Mesa 2" at bounding box center [610, 274] width 222 height 120
click at [1069, 460] on div "Livre Mesa 9" at bounding box center [1100, 437] width 229 height 124
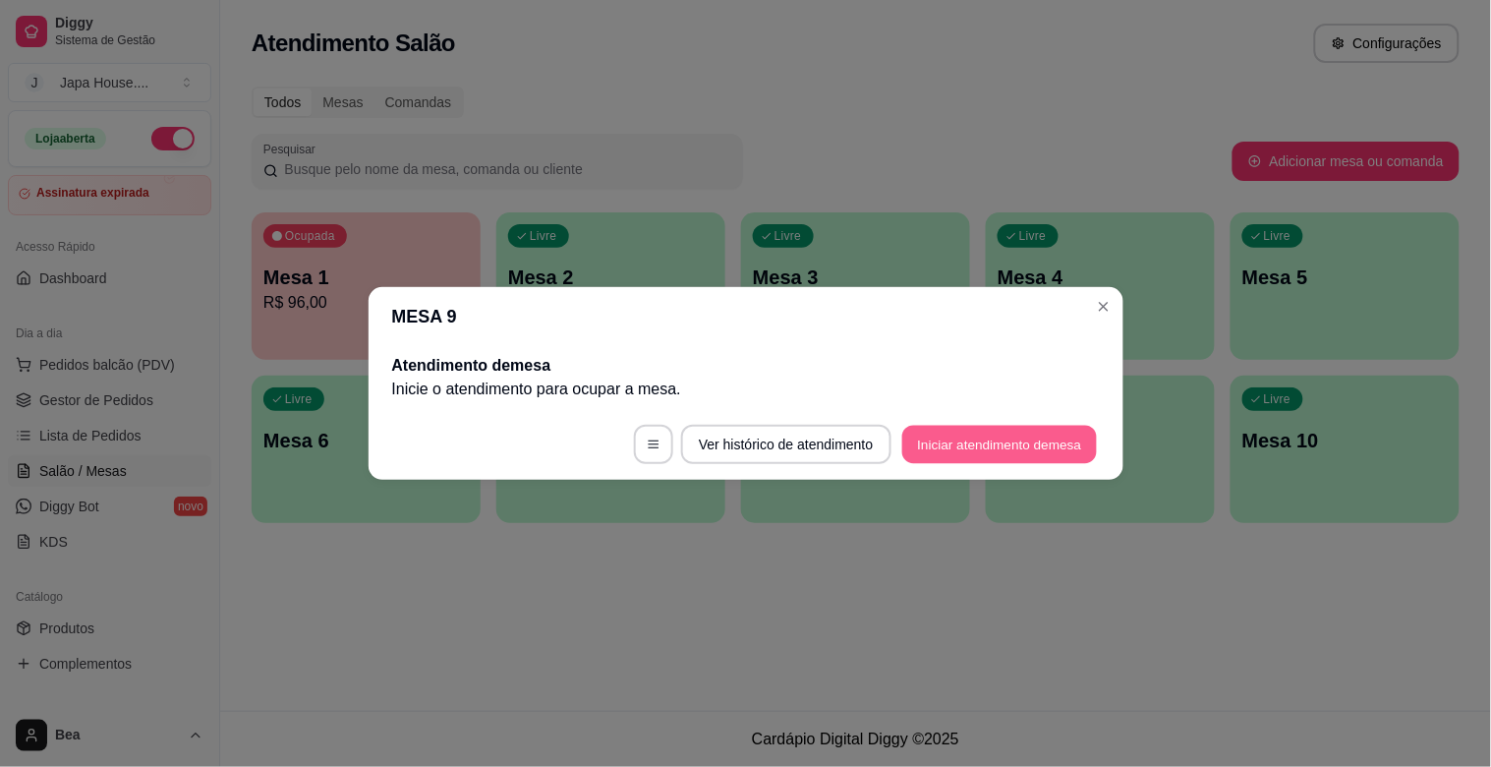
click at [958, 439] on button "Iniciar atendimento de mesa" at bounding box center [999, 445] width 195 height 38
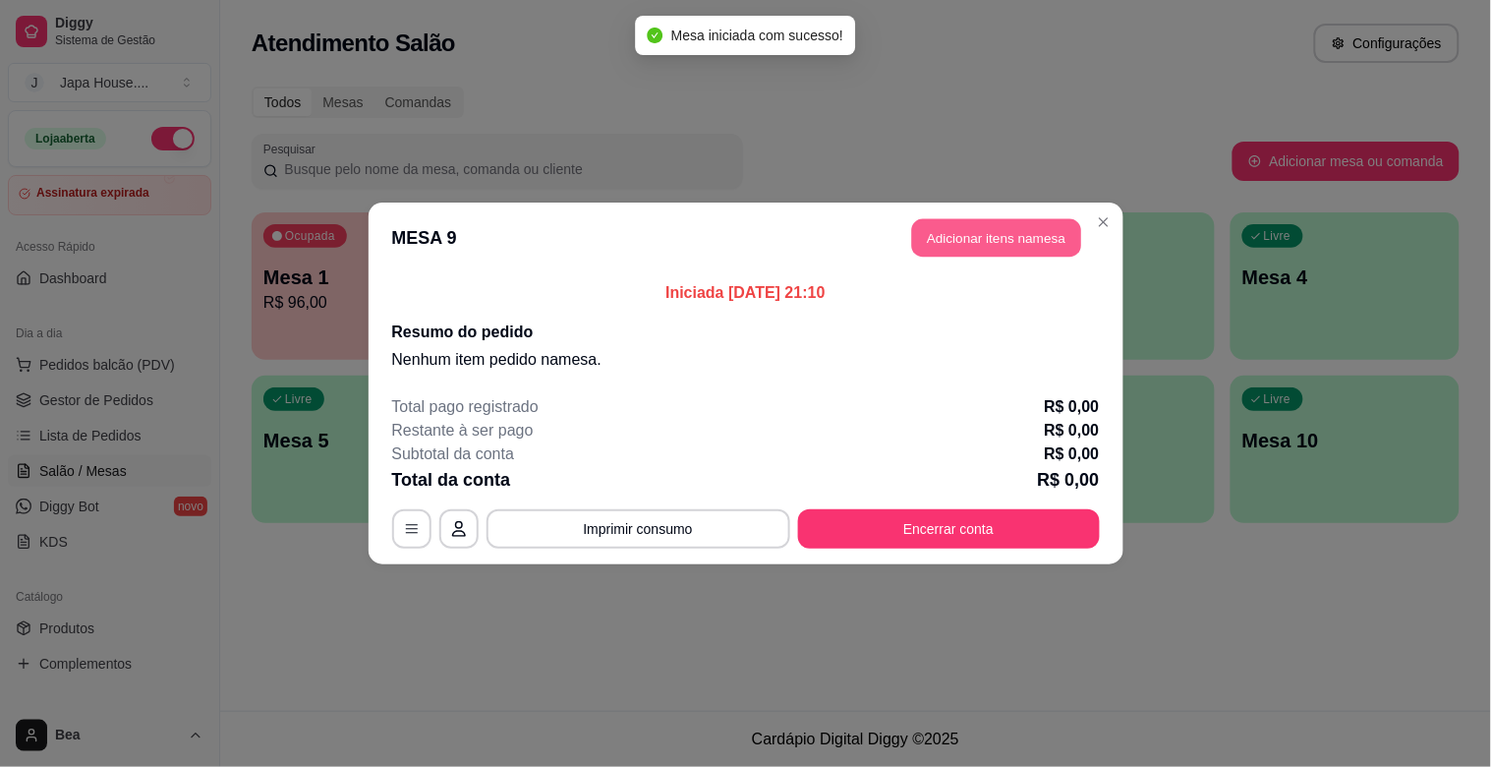
click at [996, 240] on button "Adicionar itens na mesa" at bounding box center [996, 238] width 169 height 38
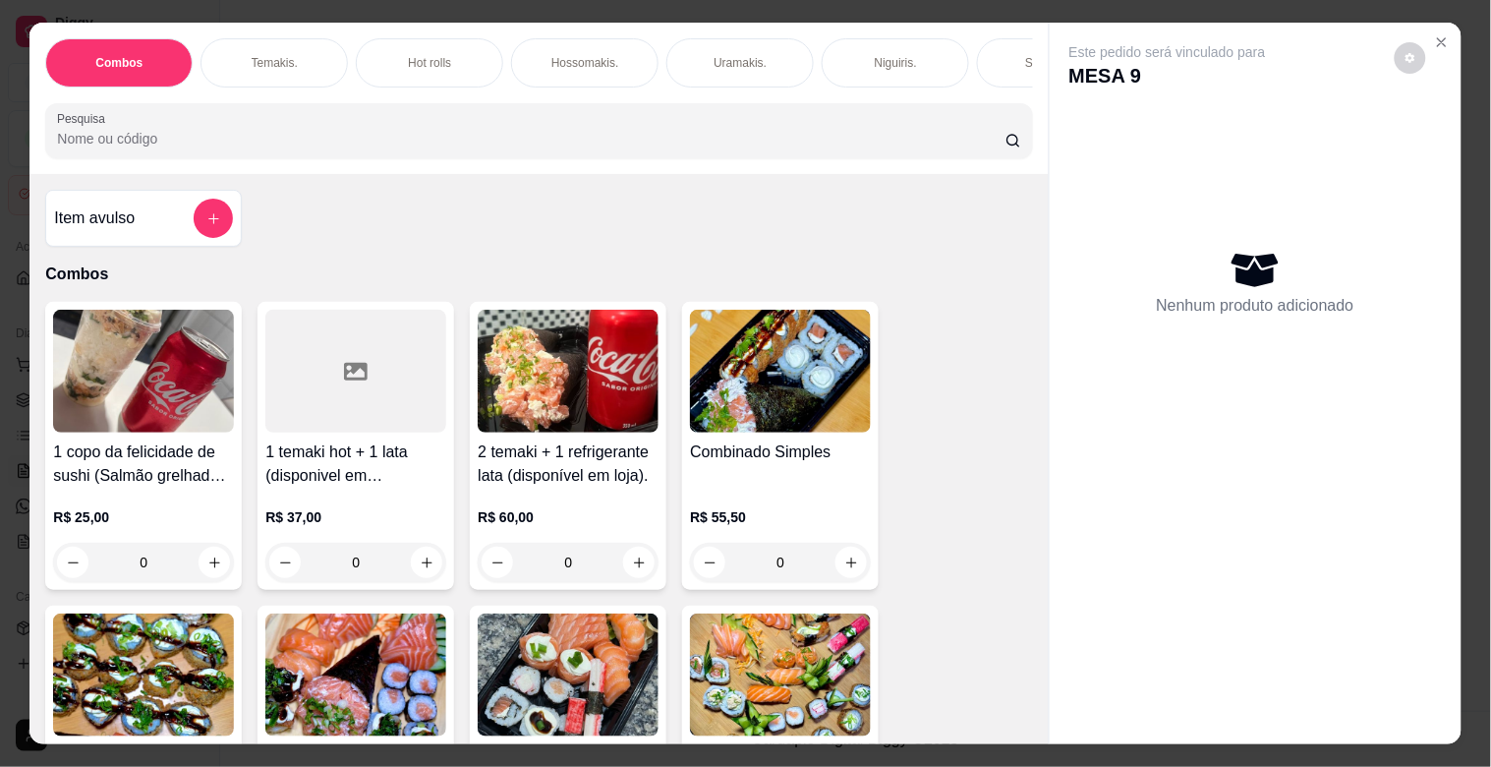
scroll to position [0, 865]
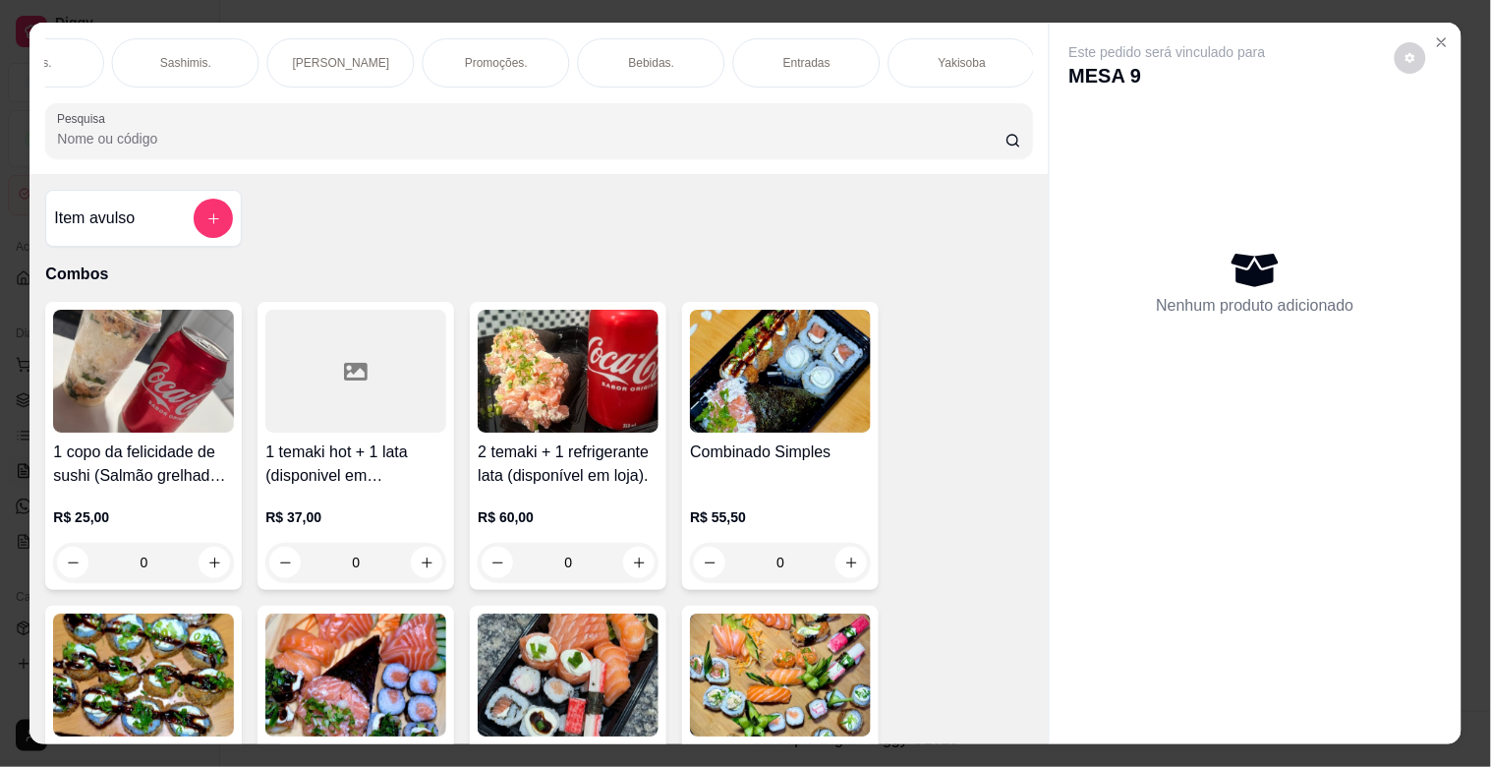
click at [970, 44] on div "Yakisoba" at bounding box center [962, 62] width 147 height 49
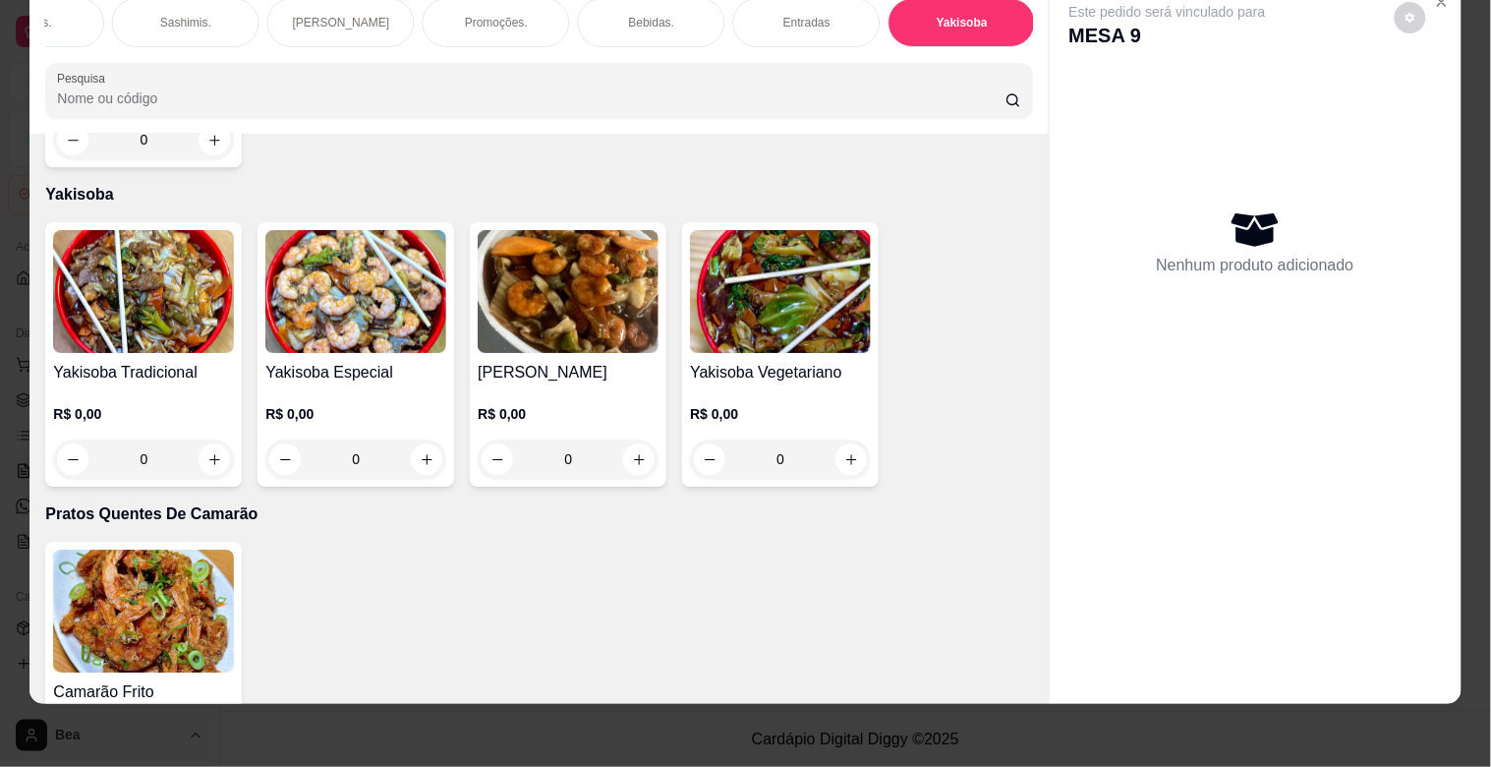
click at [207, 439] on div "0" at bounding box center [143, 458] width 181 height 39
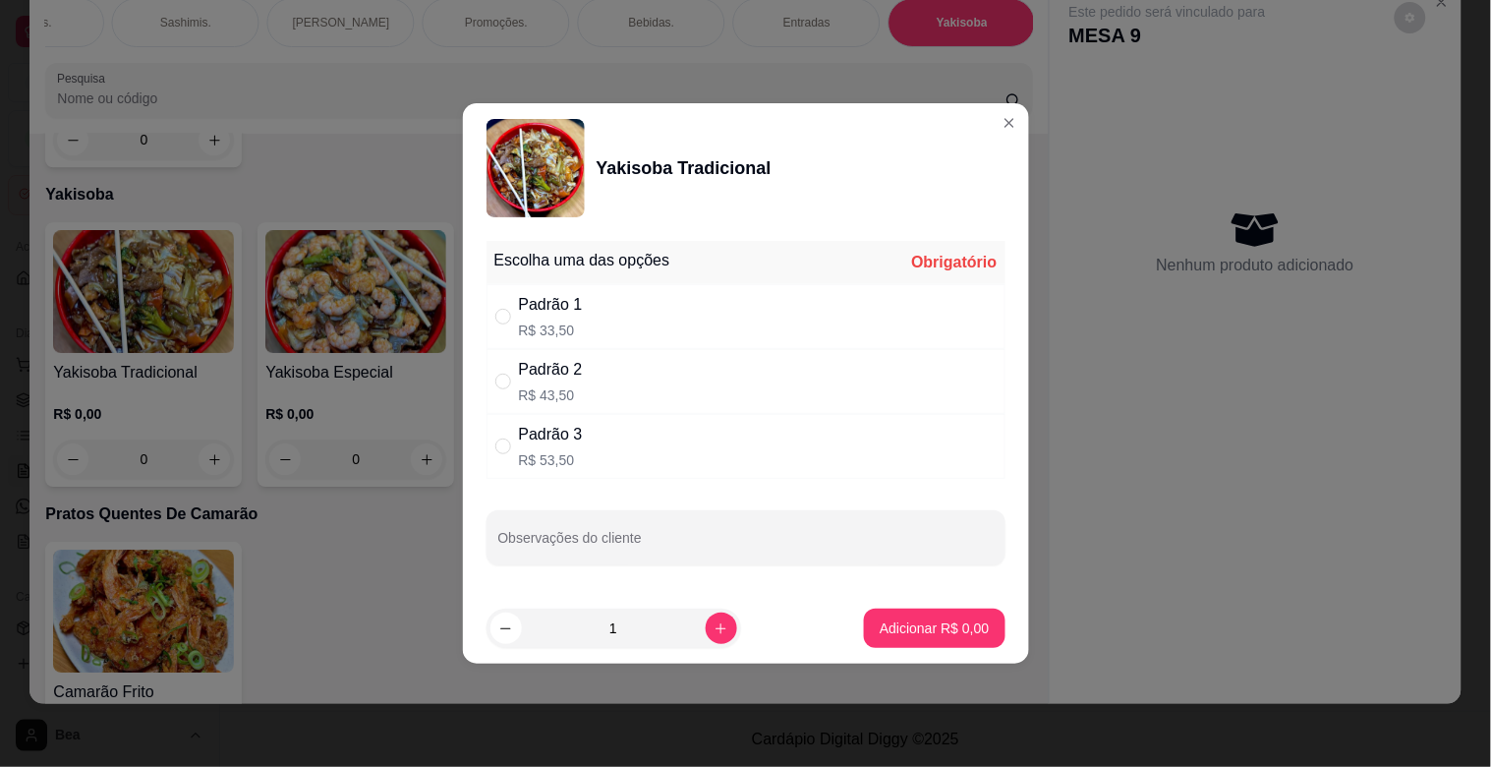
click at [611, 336] on div "Padrão 1 R$ 33,50" at bounding box center [746, 316] width 519 height 65
radio input "true"
click at [714, 625] on icon "increase-product-quantity" at bounding box center [721, 628] width 15 height 15
type input "2"
click at [936, 626] on p "Adicionar R$ 67,00" at bounding box center [931, 627] width 114 height 19
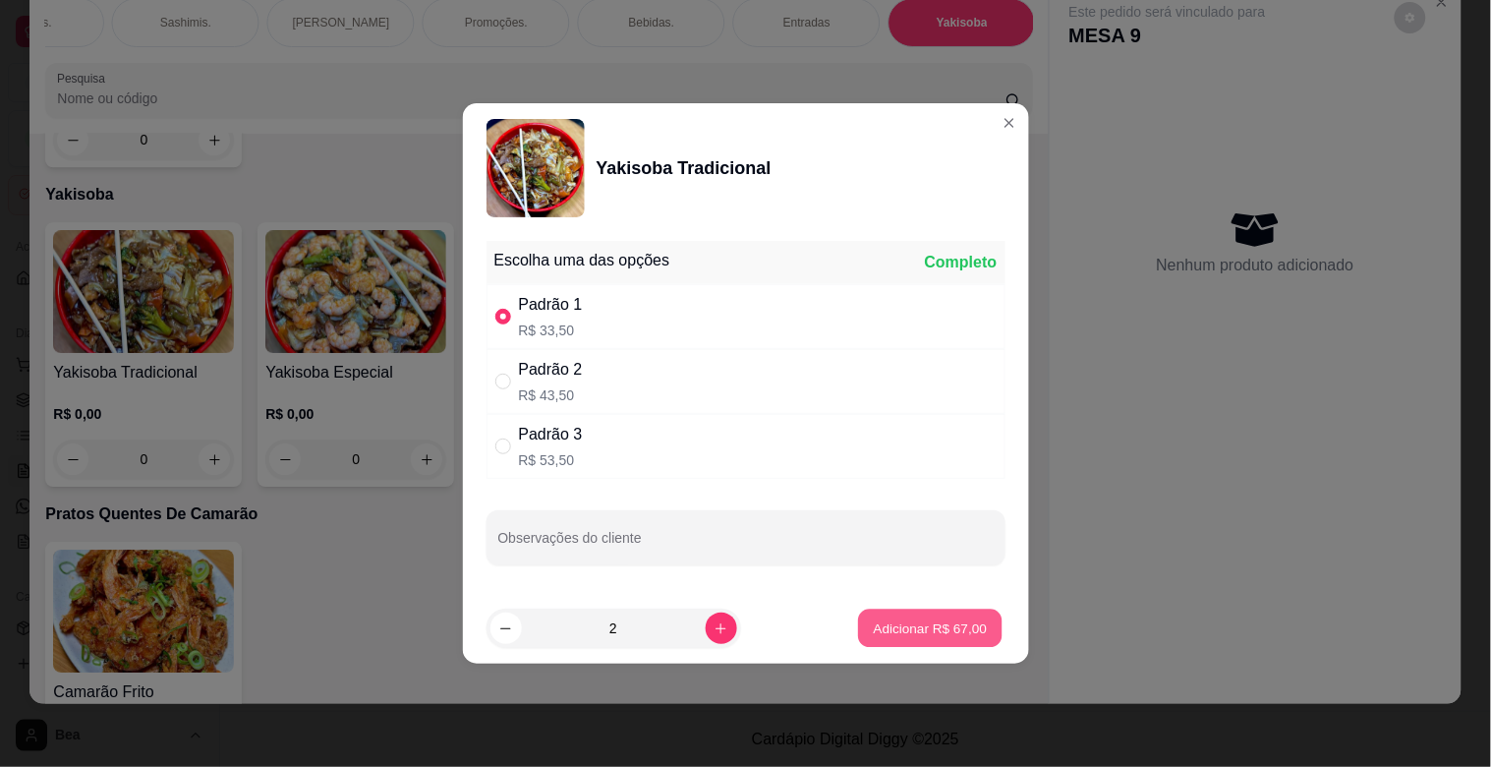
type input "2"
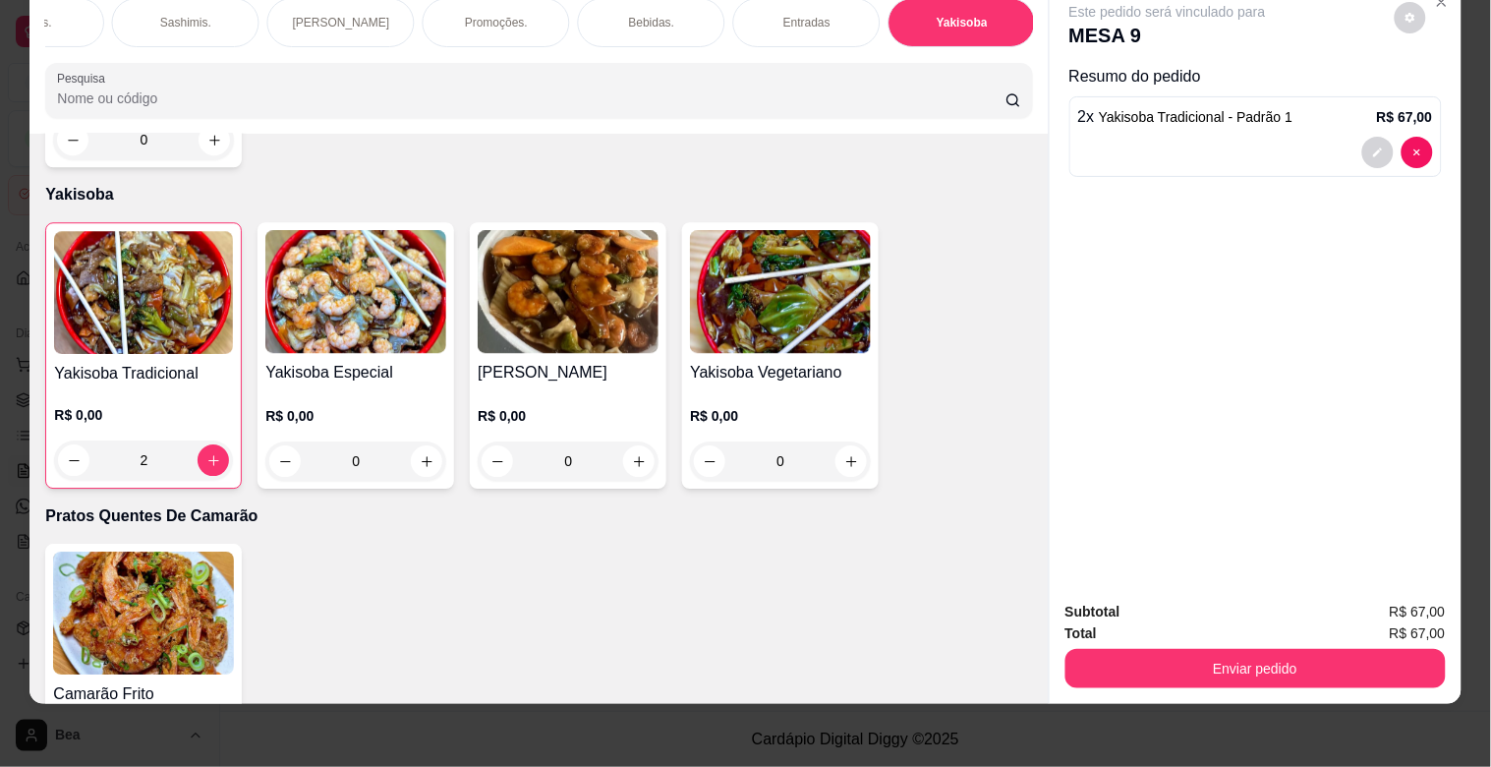
click at [425, 441] on div "0" at bounding box center [355, 460] width 181 height 39
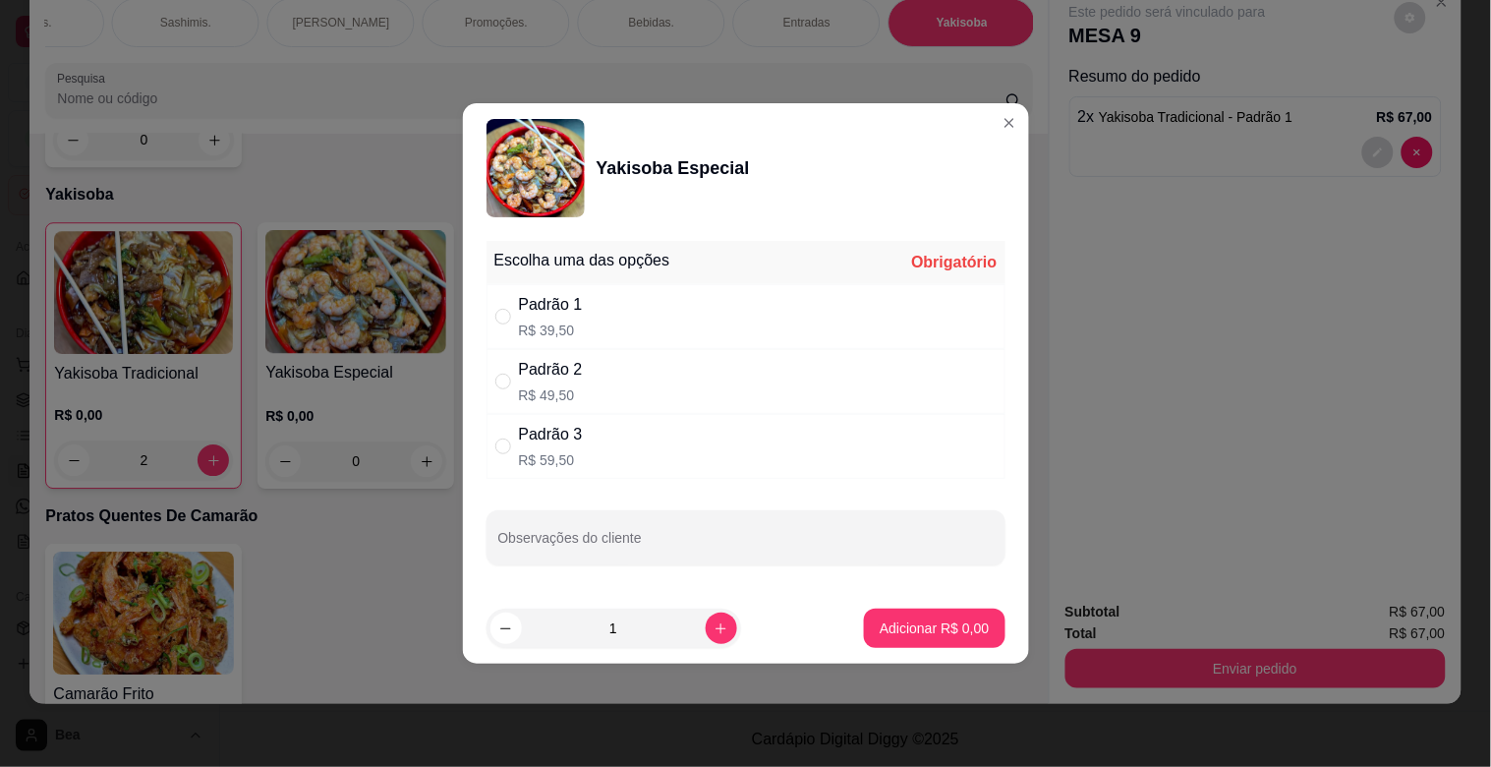
click at [610, 313] on div "Padrão 1 R$ 39,50" at bounding box center [746, 316] width 519 height 65
radio input "true"
click at [874, 619] on p "Adicionar R$ 39,50" at bounding box center [931, 627] width 114 height 19
type input "1"
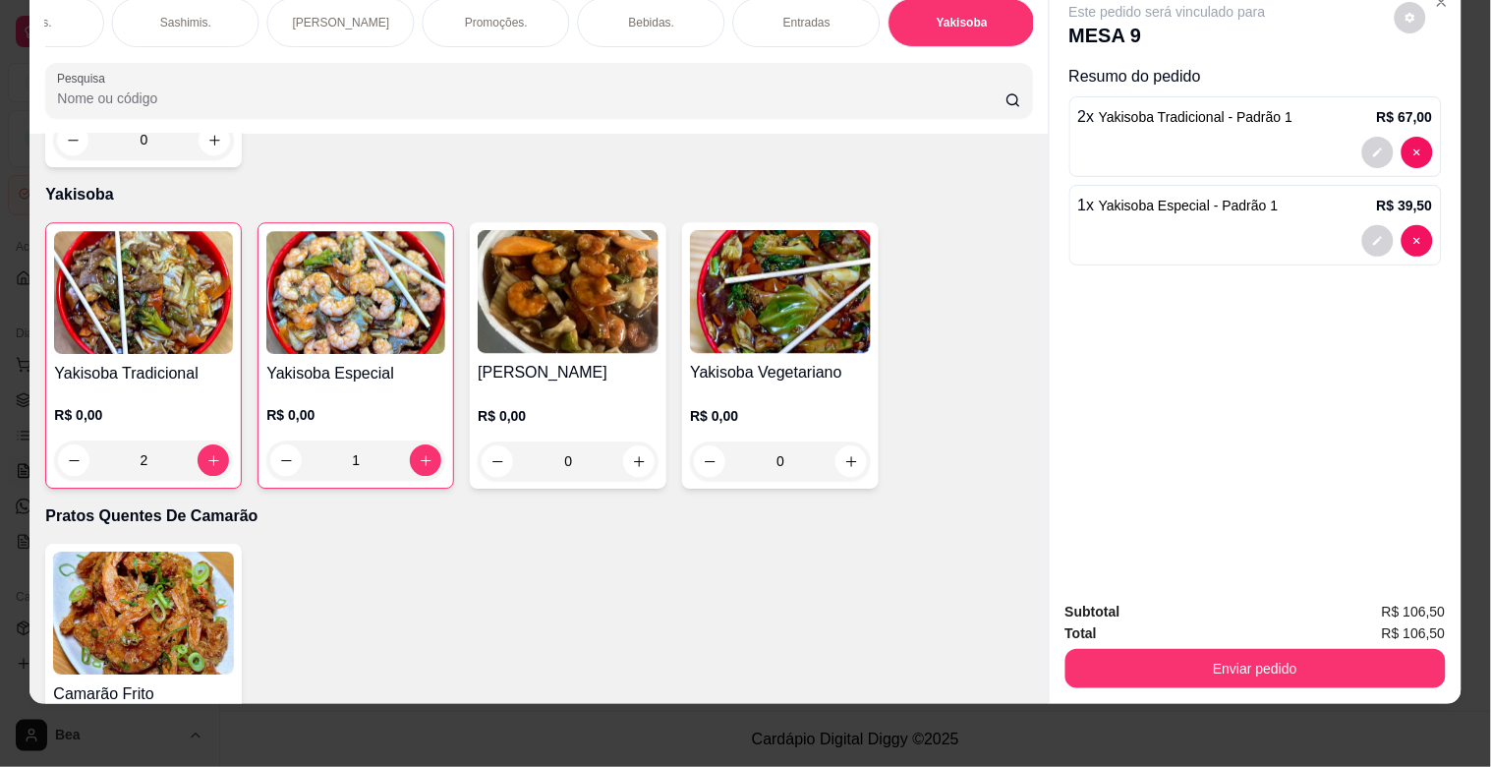
click at [792, 15] on p "Entradas" at bounding box center [806, 23] width 47 height 16
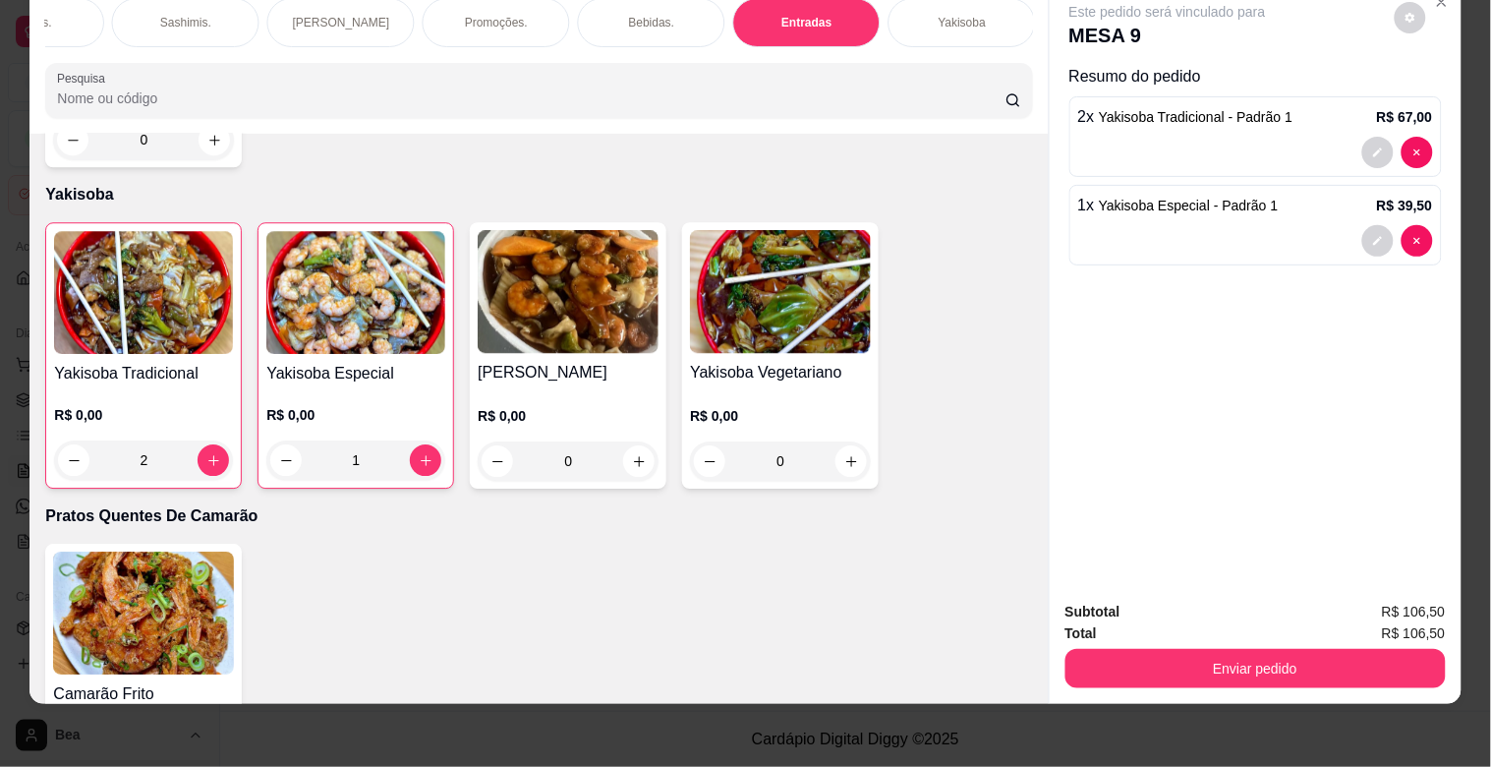
scroll to position [6529, 0]
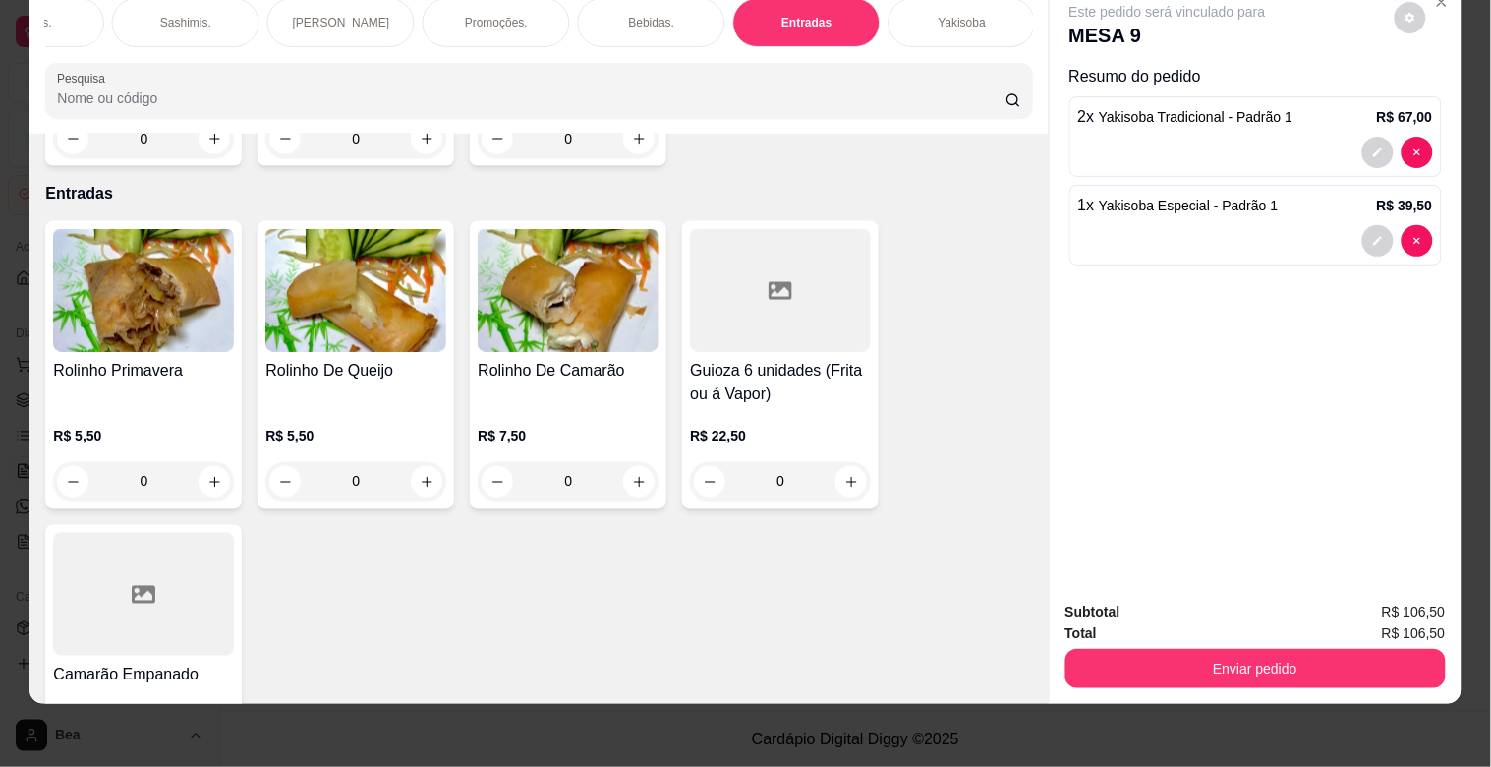
click at [635, 15] on p "Bebidas." at bounding box center [652, 23] width 46 height 16
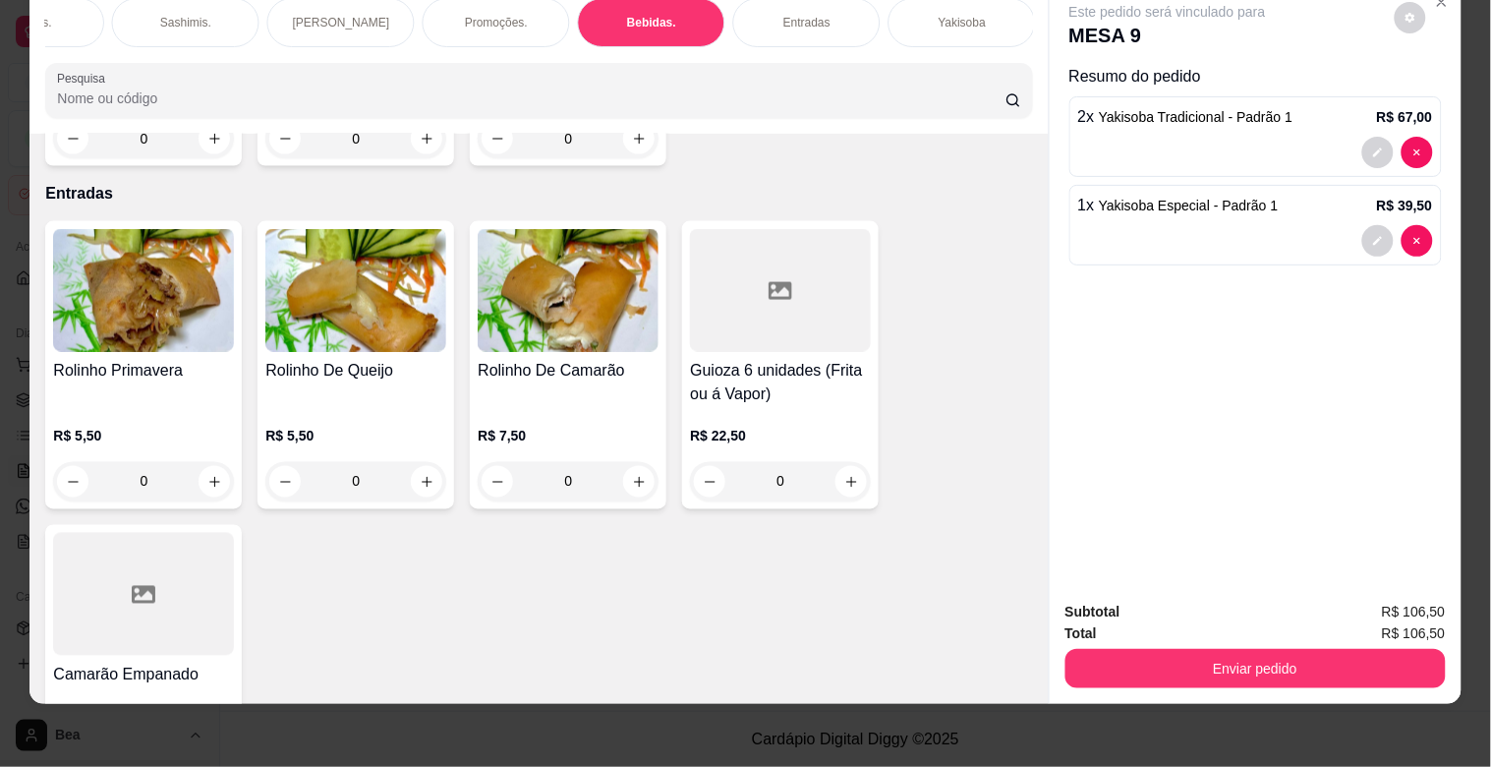
scroll to position [5065, 0]
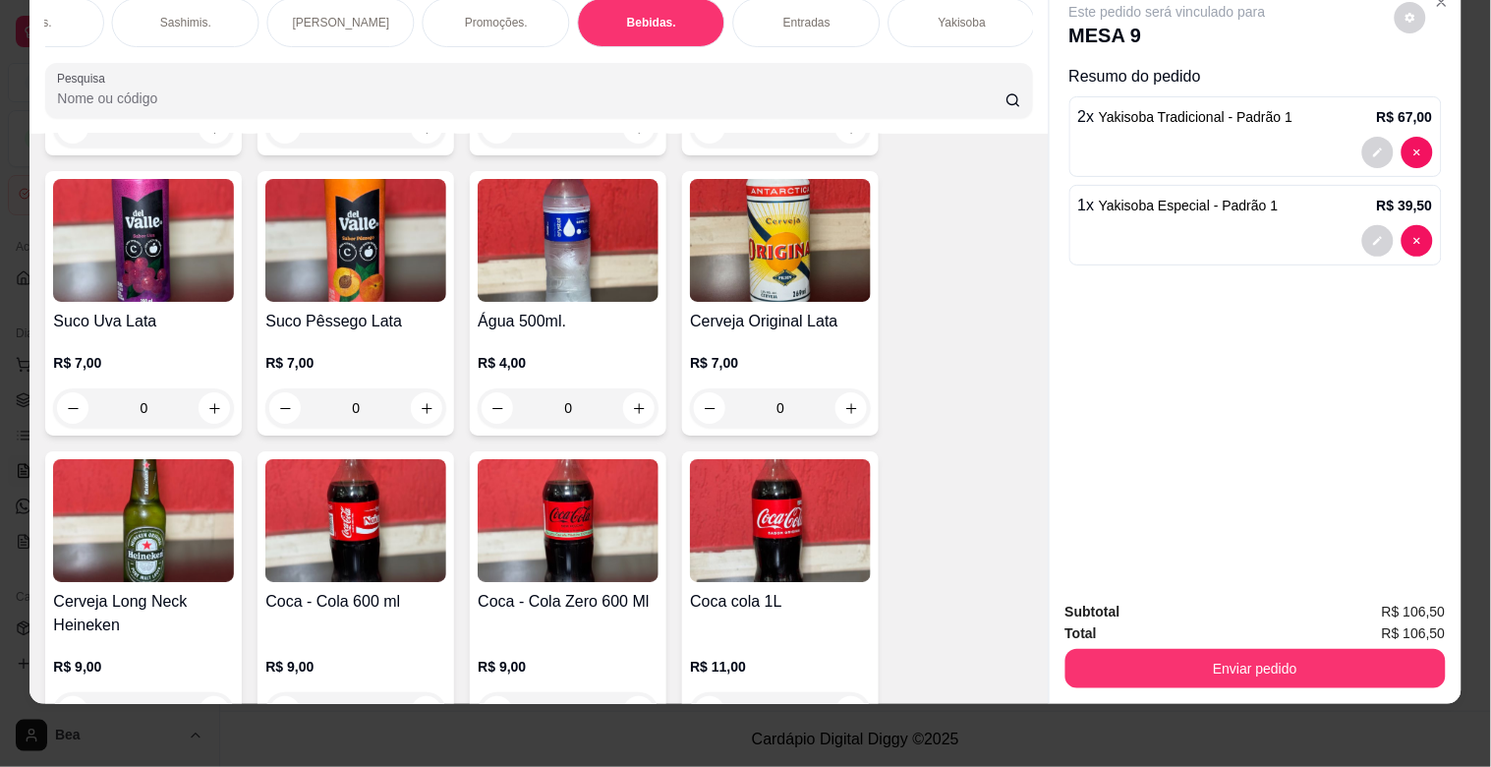
scroll to position [5676, 0]
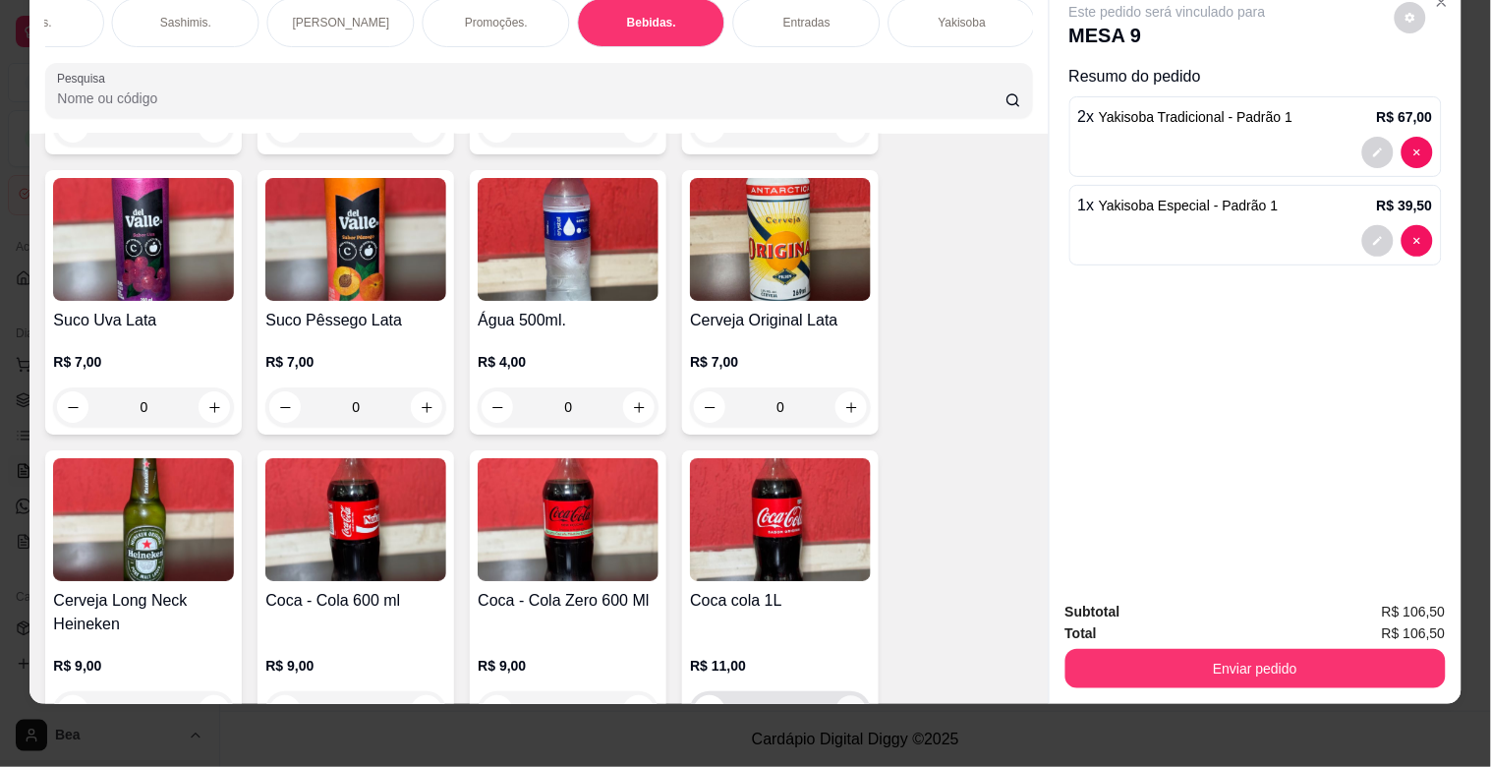
click at [847, 704] on icon "increase-product-quantity" at bounding box center [851, 711] width 15 height 15
type input "1"
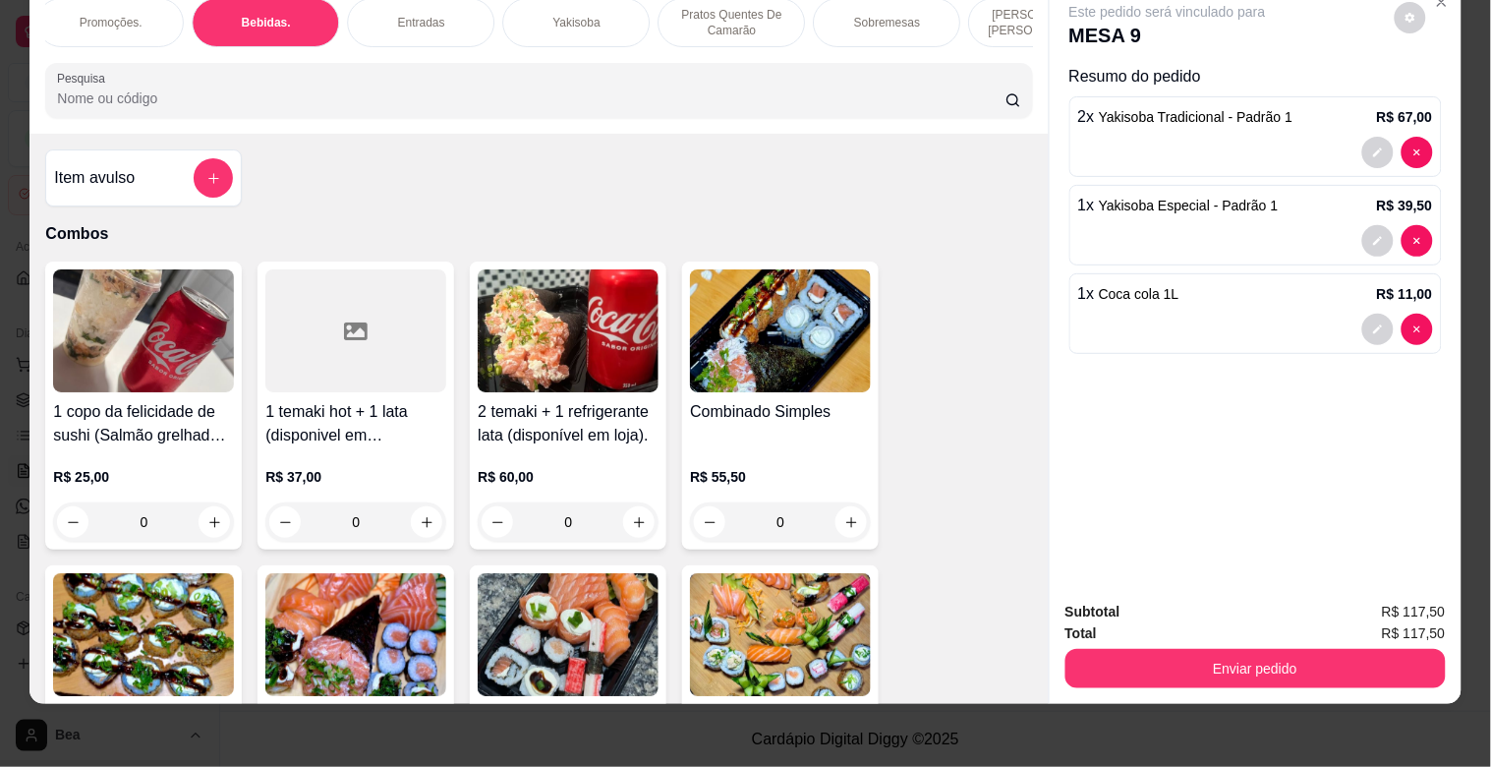
scroll to position [0, 1266]
click at [882, 15] on p "Sobremesas" at bounding box center [872, 23] width 66 height 16
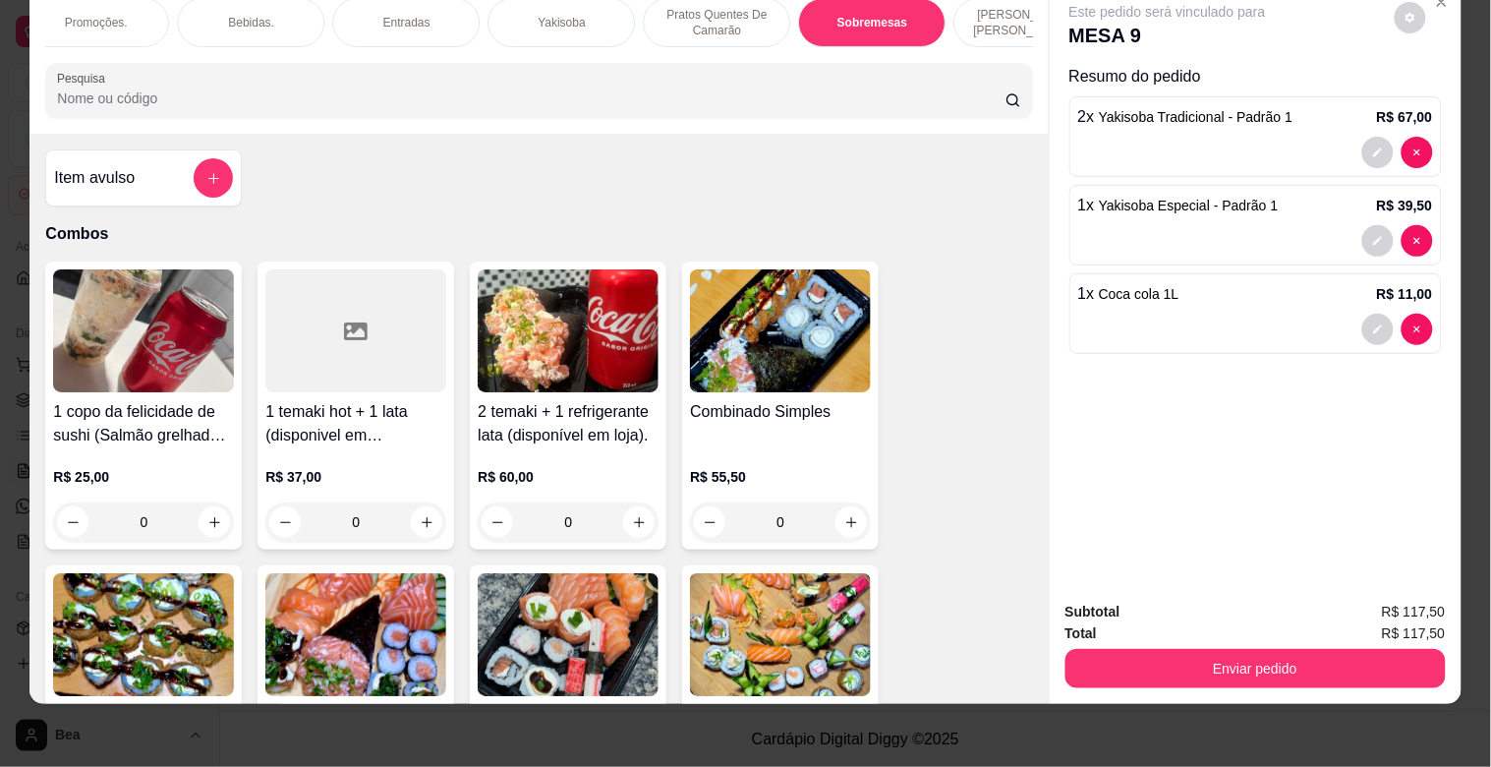
scroll to position [7792, 0]
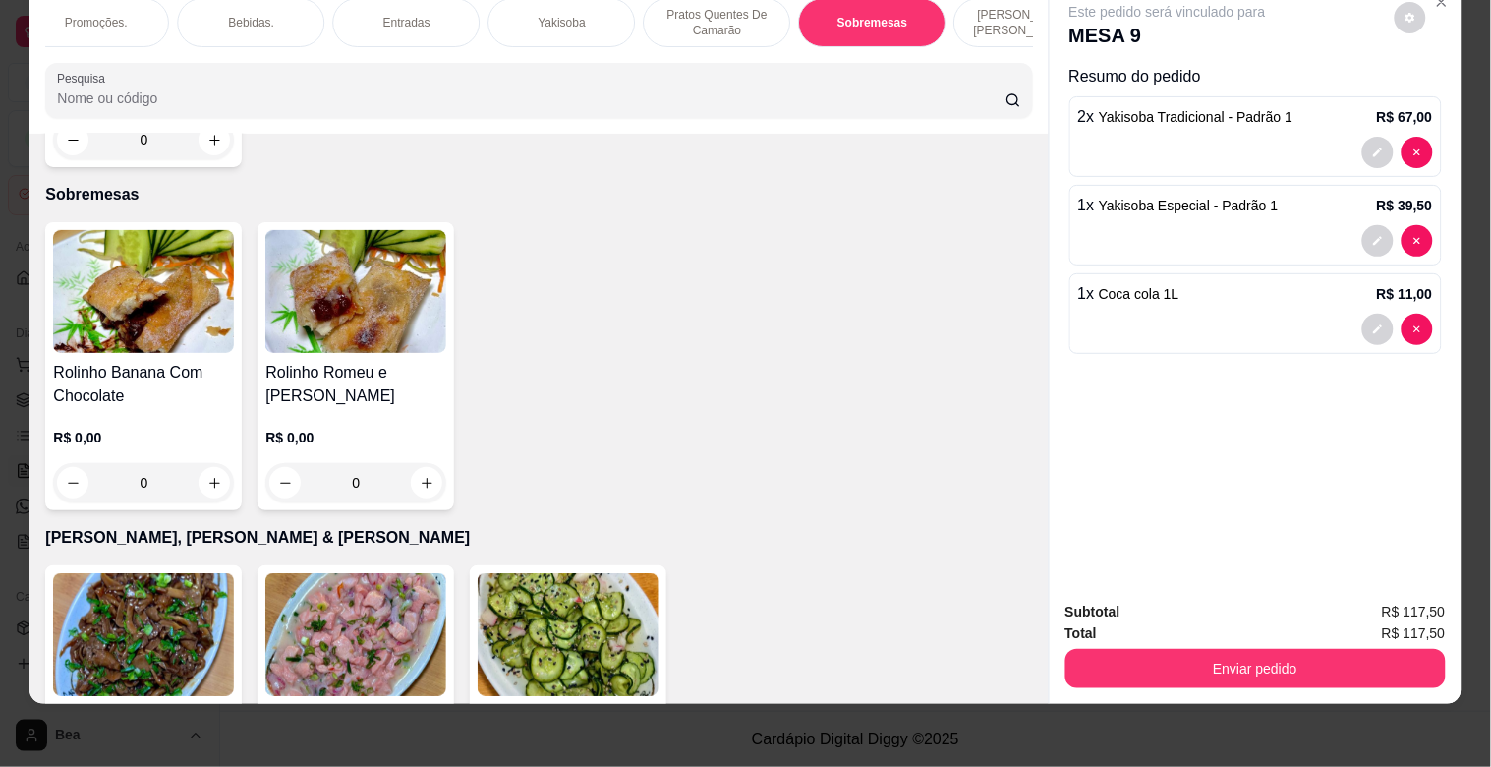
click at [418, 463] on div "0" at bounding box center [355, 482] width 181 height 39
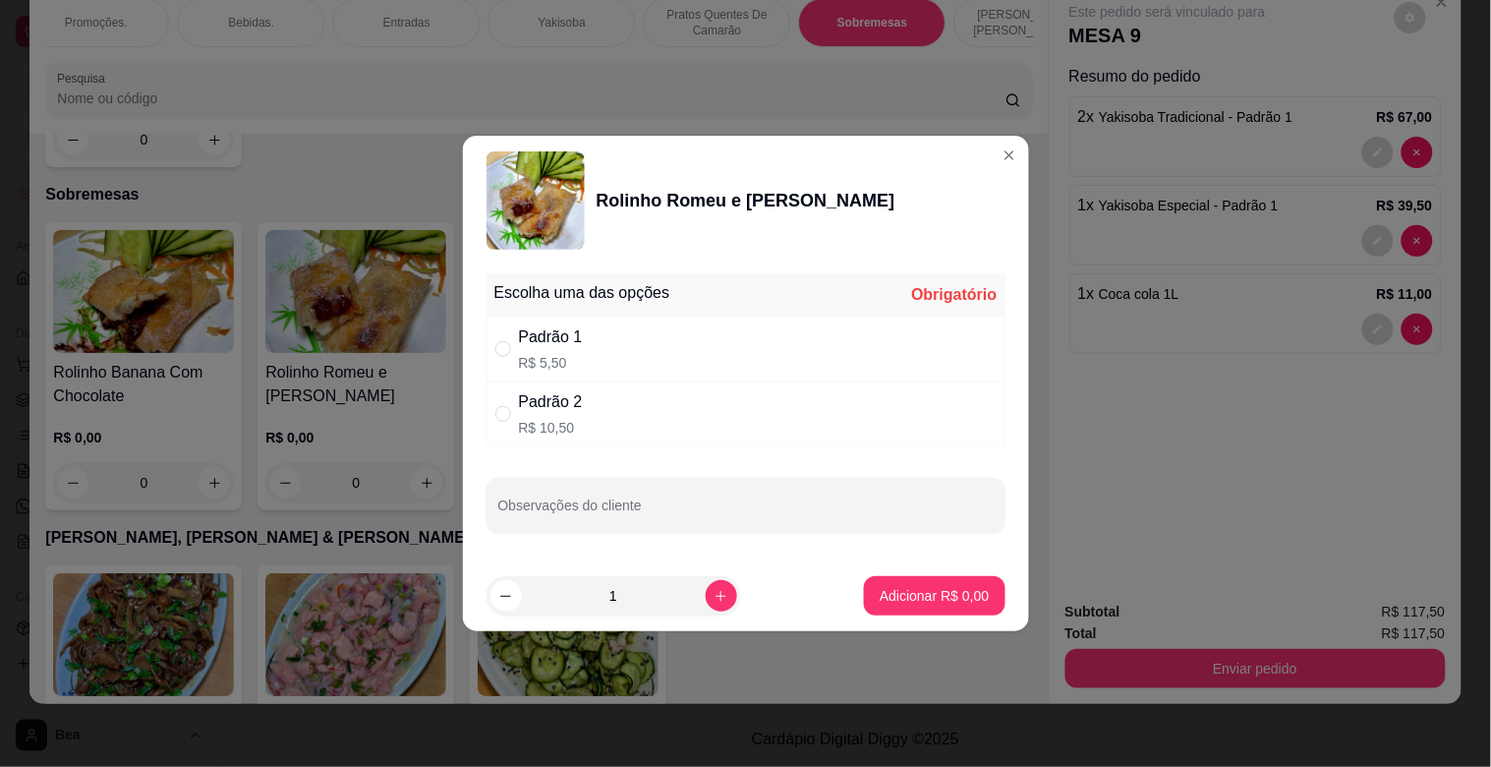
click at [591, 424] on div "Padrão 2 R$ 10,50" at bounding box center [746, 413] width 519 height 65
radio input "true"
click at [908, 597] on p "Adicionar R$ 10,50" at bounding box center [930, 596] width 117 height 20
type input "1"
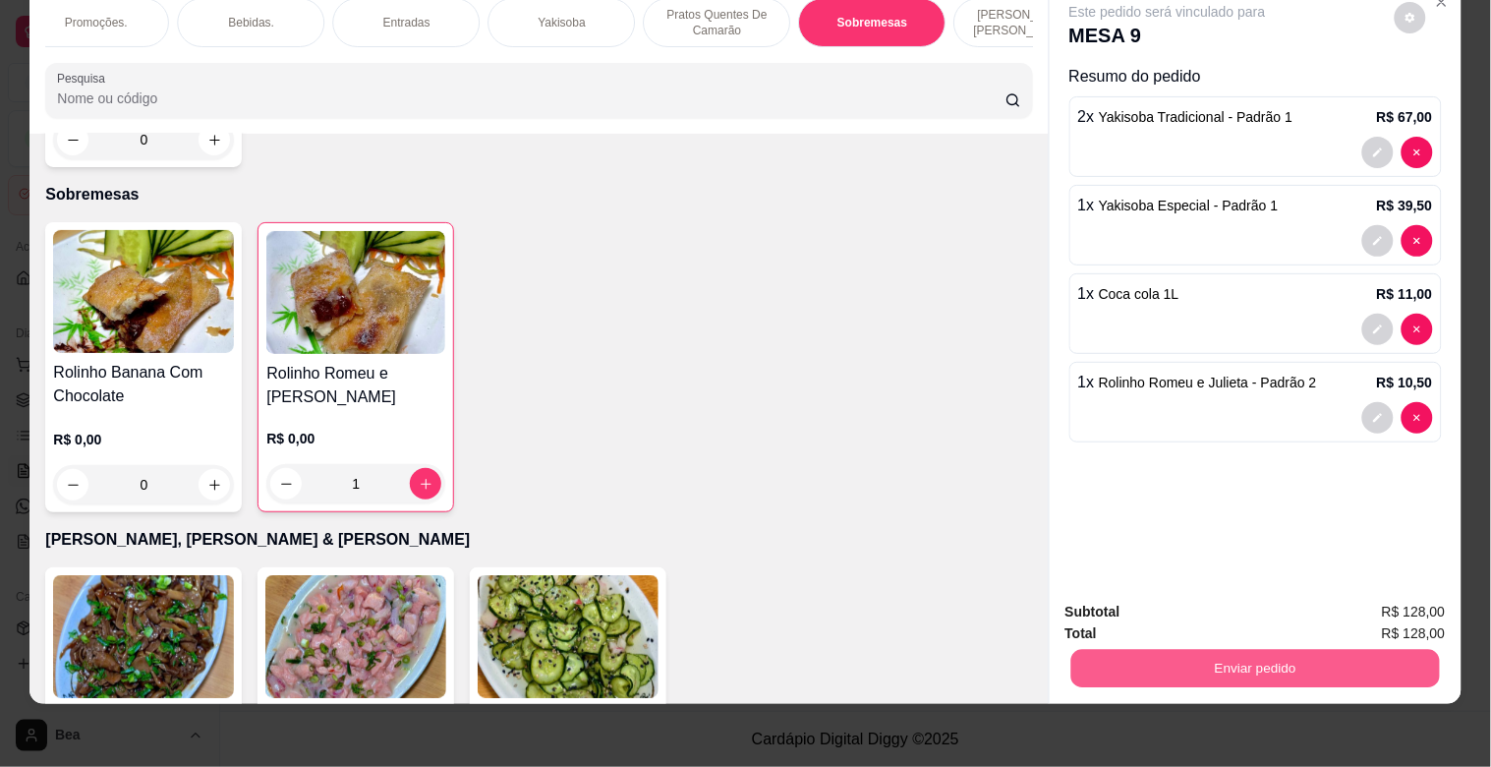
click at [1312, 649] on button "Enviar pedido" at bounding box center [1254, 668] width 369 height 38
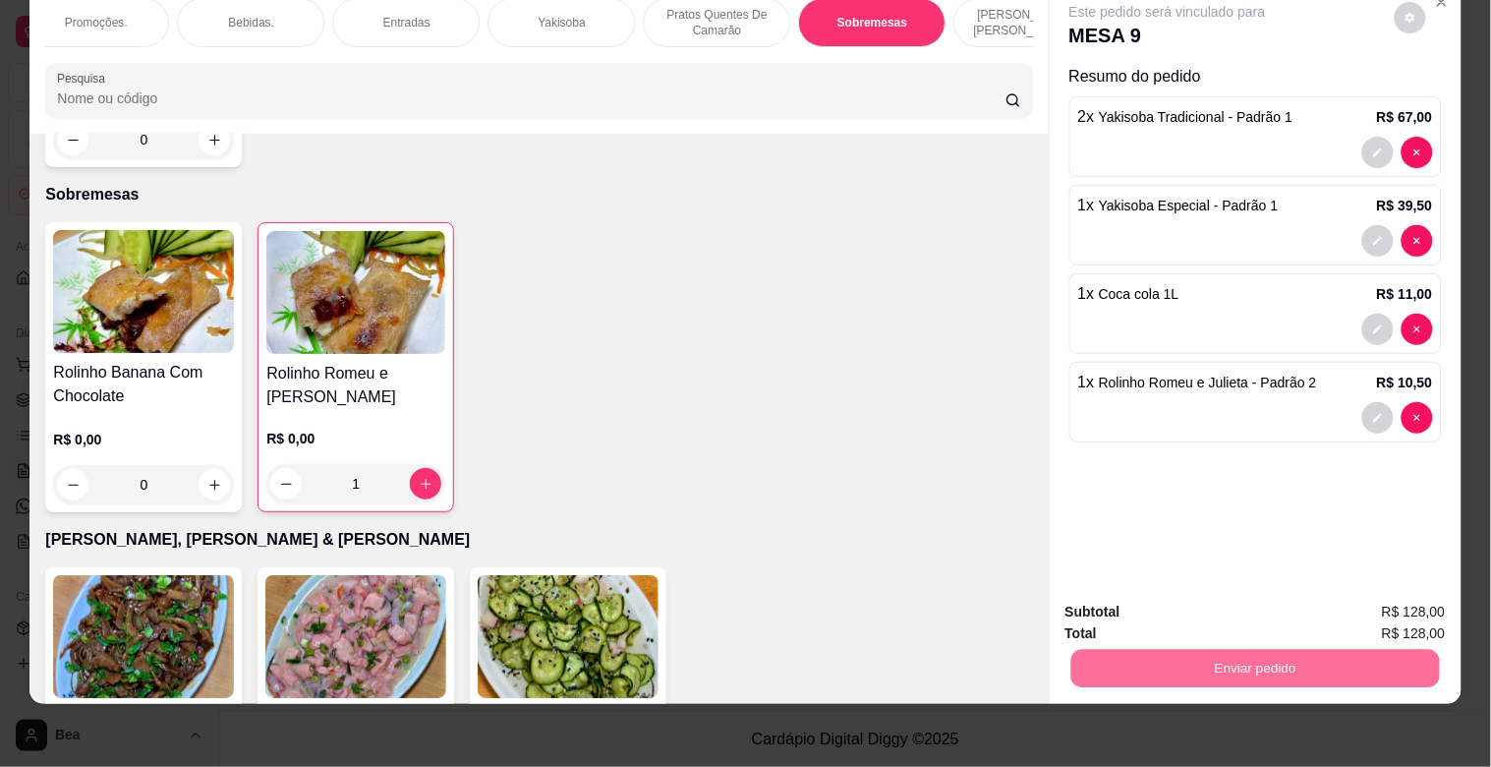
click at [1420, 598] on button "Enviar pedido" at bounding box center [1395, 603] width 108 height 36
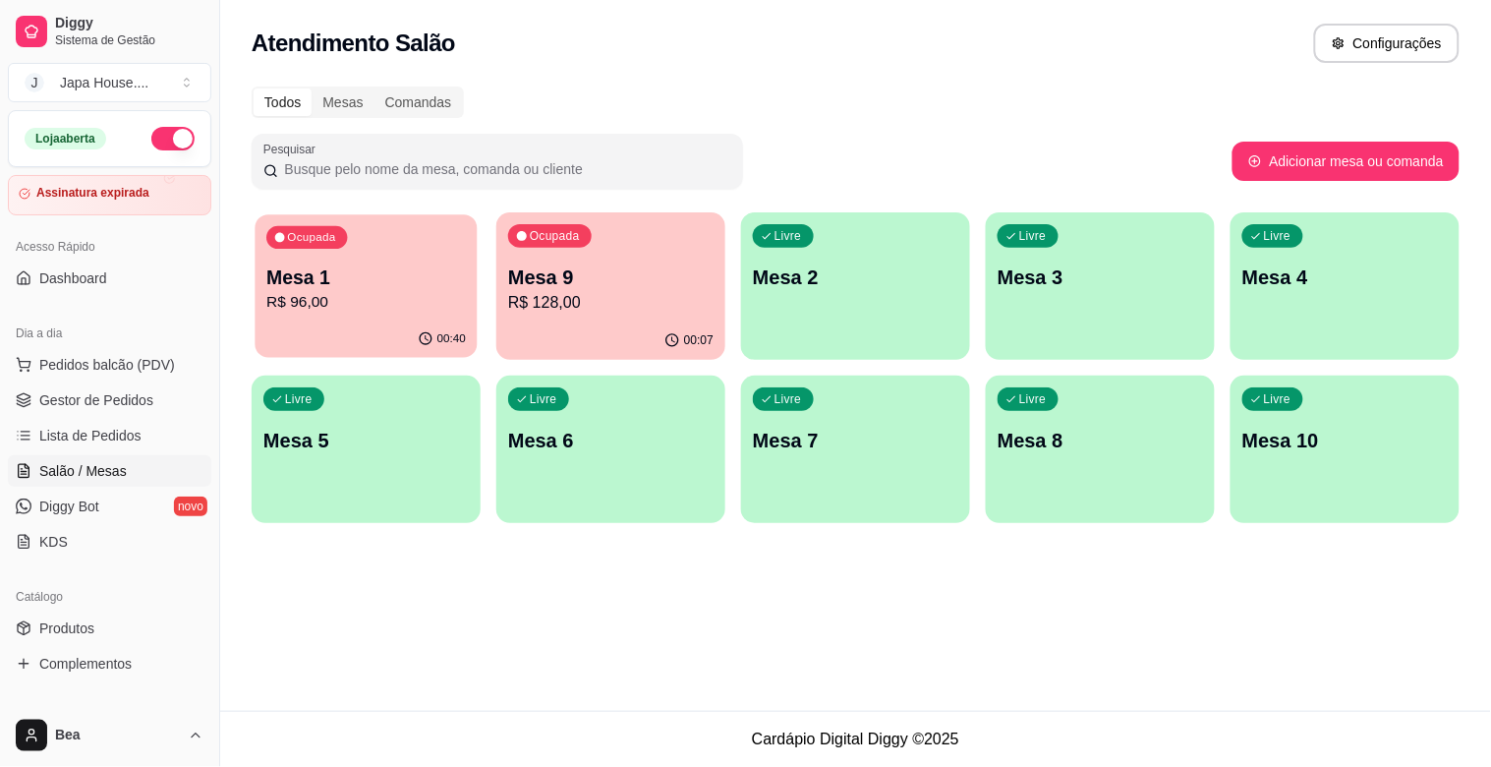
click at [400, 286] on p "Mesa 1" at bounding box center [366, 277] width 200 height 27
click at [380, 289] on div "Mesa 1 R$ 96,00" at bounding box center [366, 288] width 200 height 49
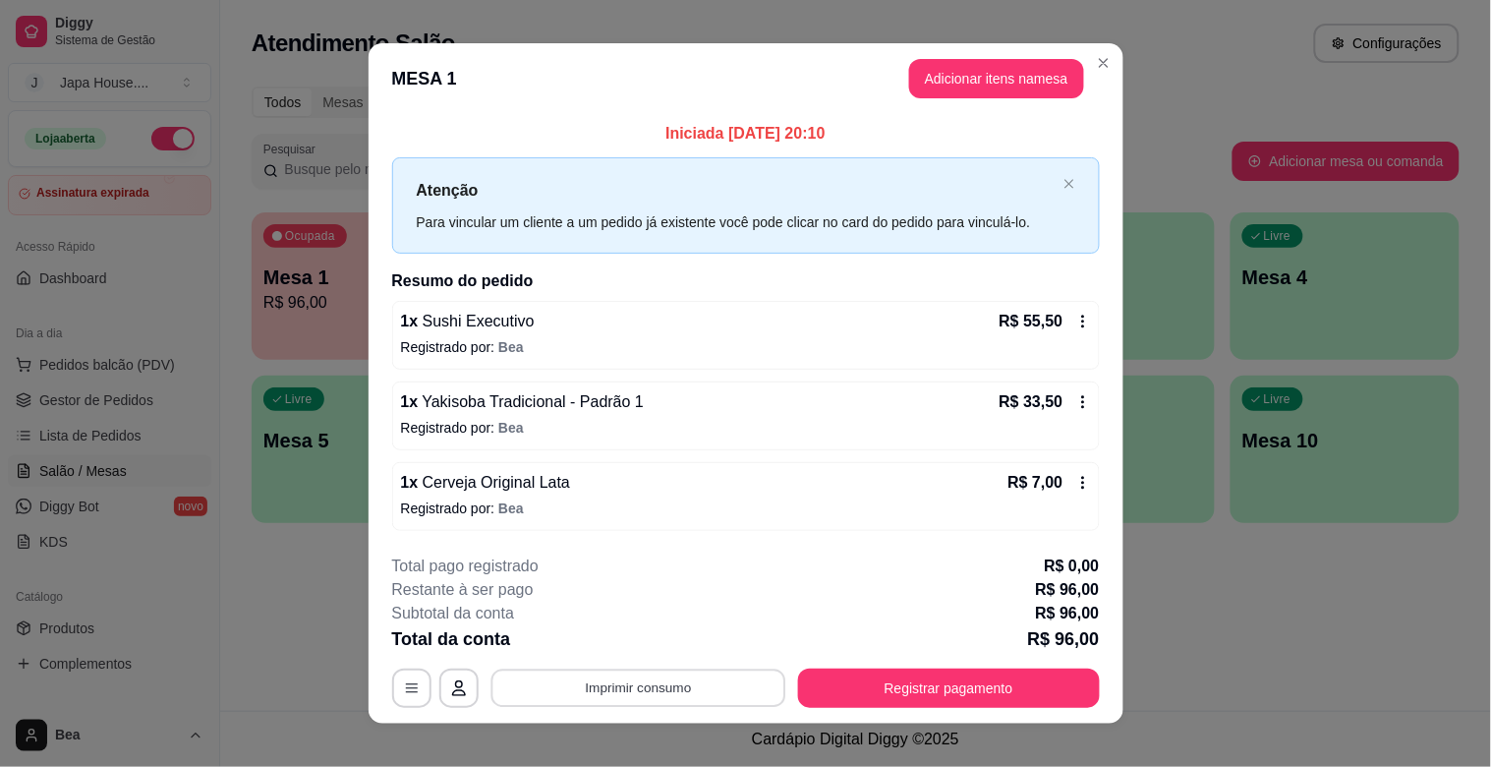
click at [613, 696] on button "Imprimir consumo" at bounding box center [637, 687] width 295 height 38
click at [676, 641] on button "IMPRESSORA" at bounding box center [636, 642] width 138 height 30
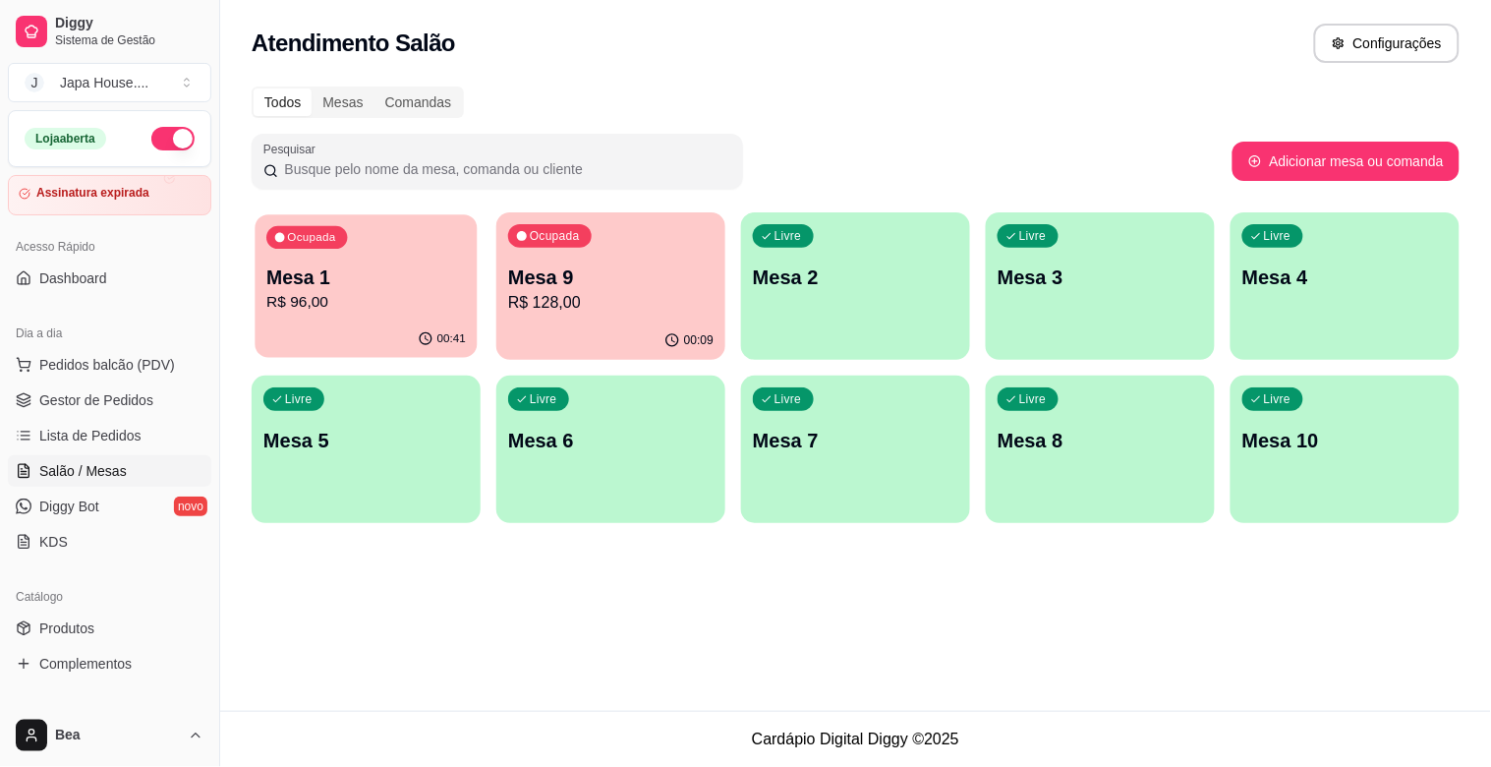
click at [405, 229] on div "Ocupada Mesa 1 R$ 96,00" at bounding box center [366, 267] width 222 height 106
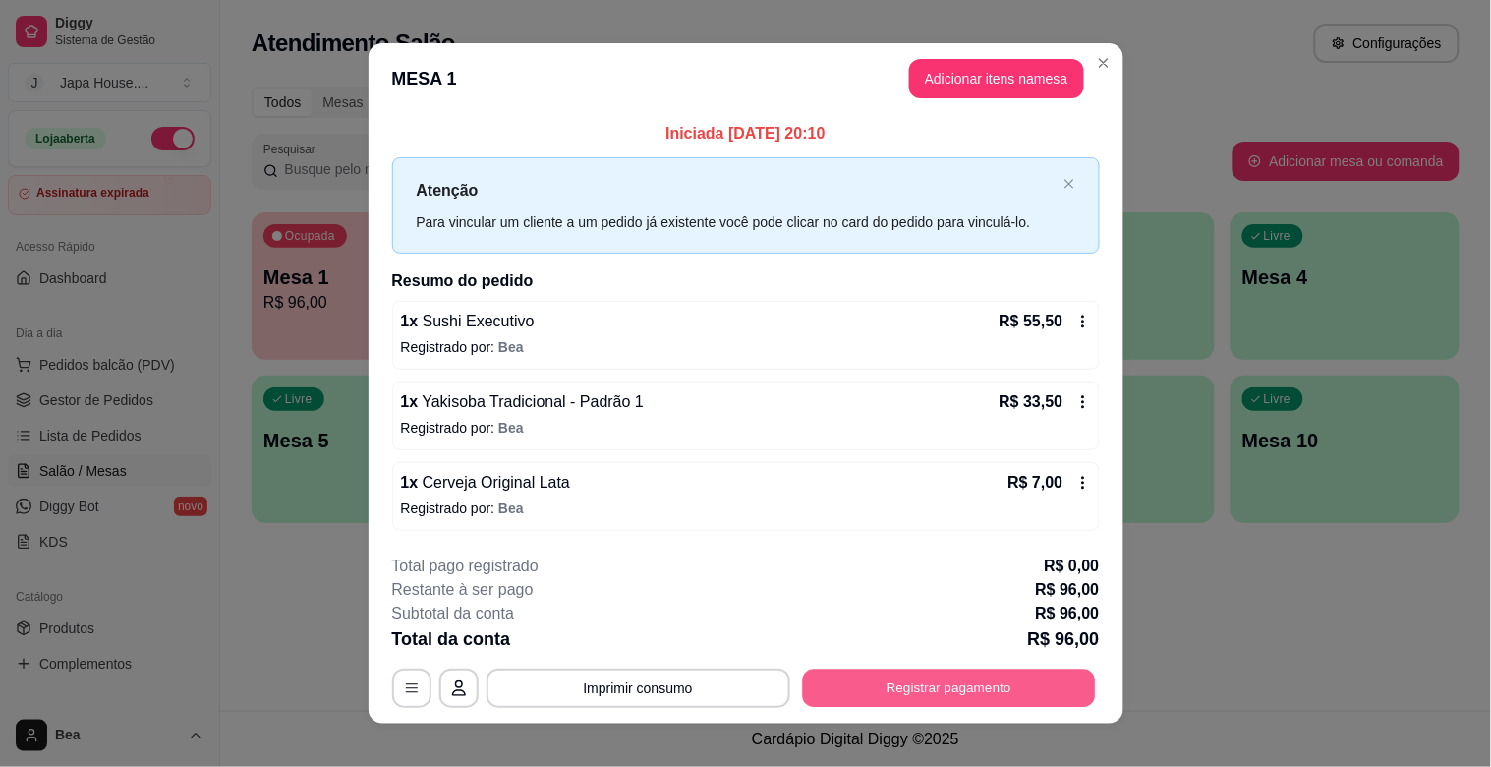
click at [845, 692] on button "Registrar pagamento" at bounding box center [948, 687] width 293 height 38
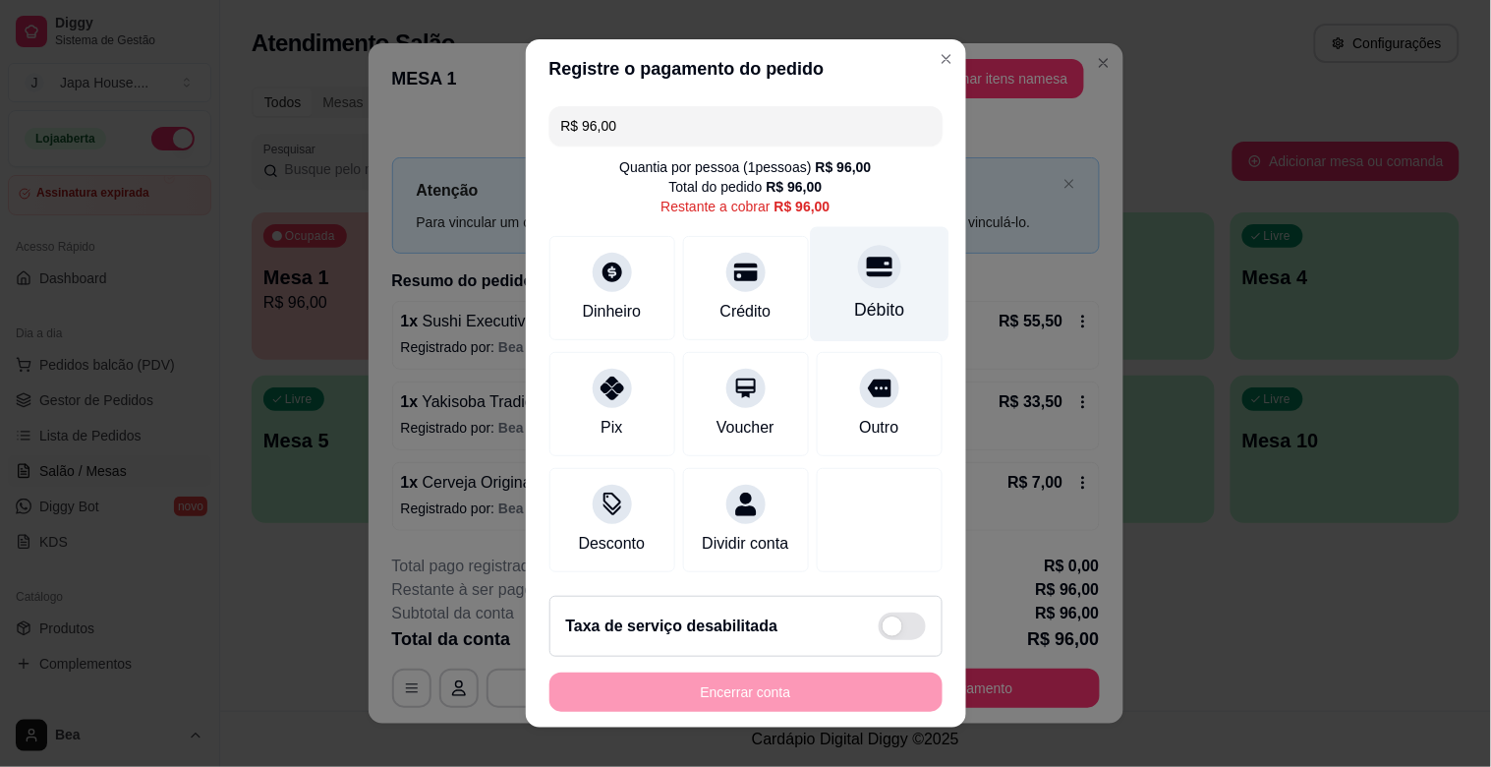
click at [834, 321] on div "Débito" at bounding box center [879, 284] width 139 height 115
type input "R$ 0,00"
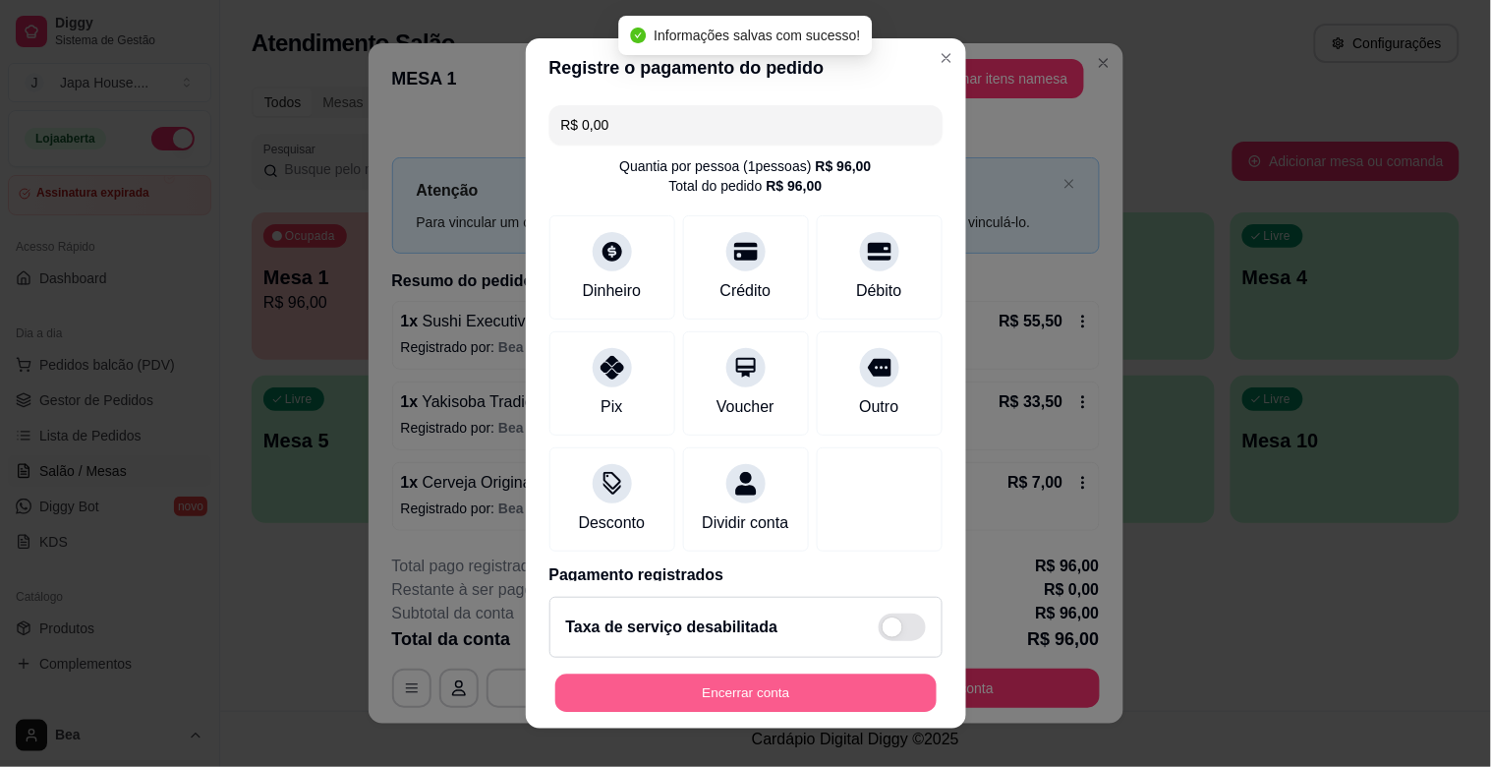
click at [747, 695] on button "Encerrar conta" at bounding box center [745, 693] width 381 height 38
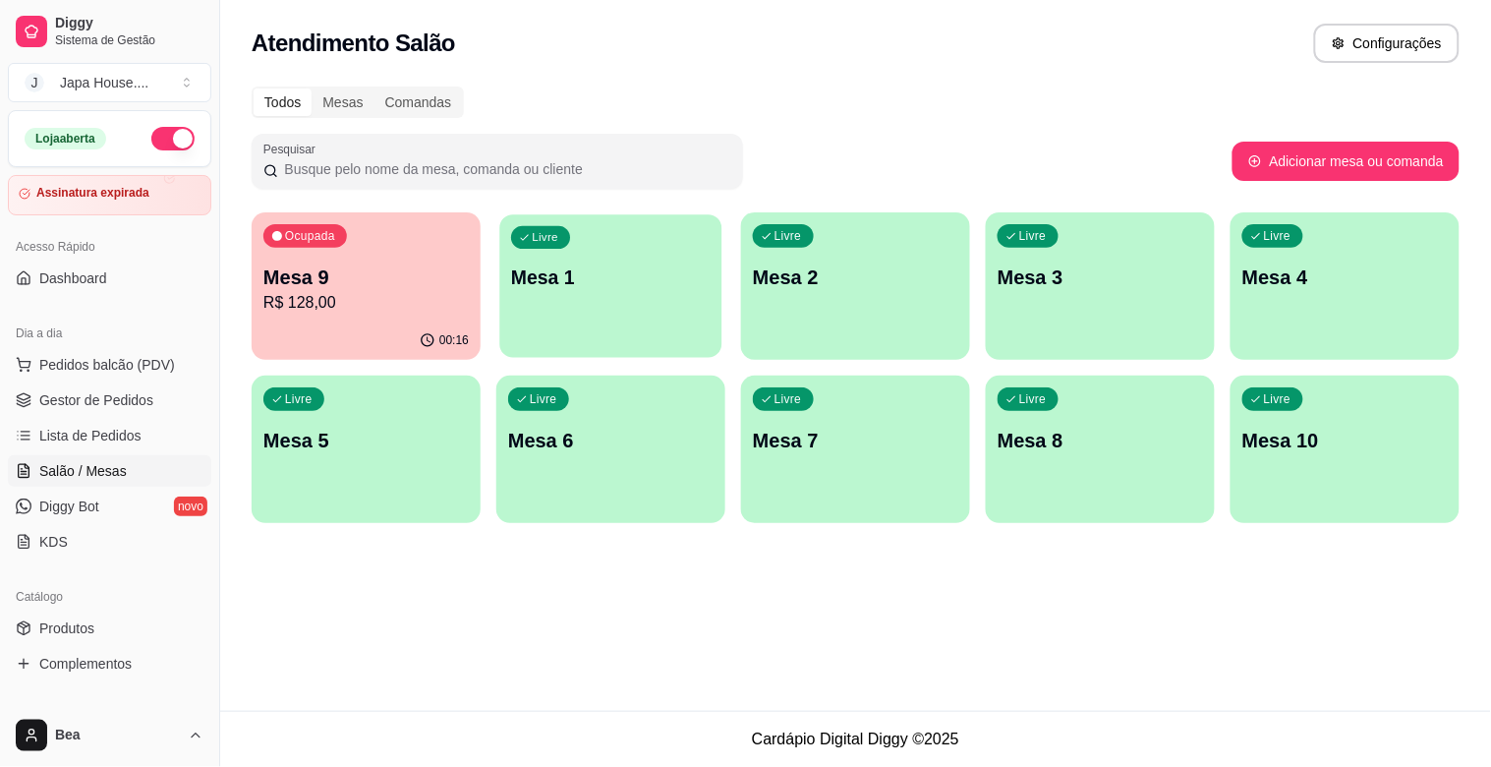
click at [564, 252] on div "Livre Mesa 1" at bounding box center [610, 274] width 222 height 120
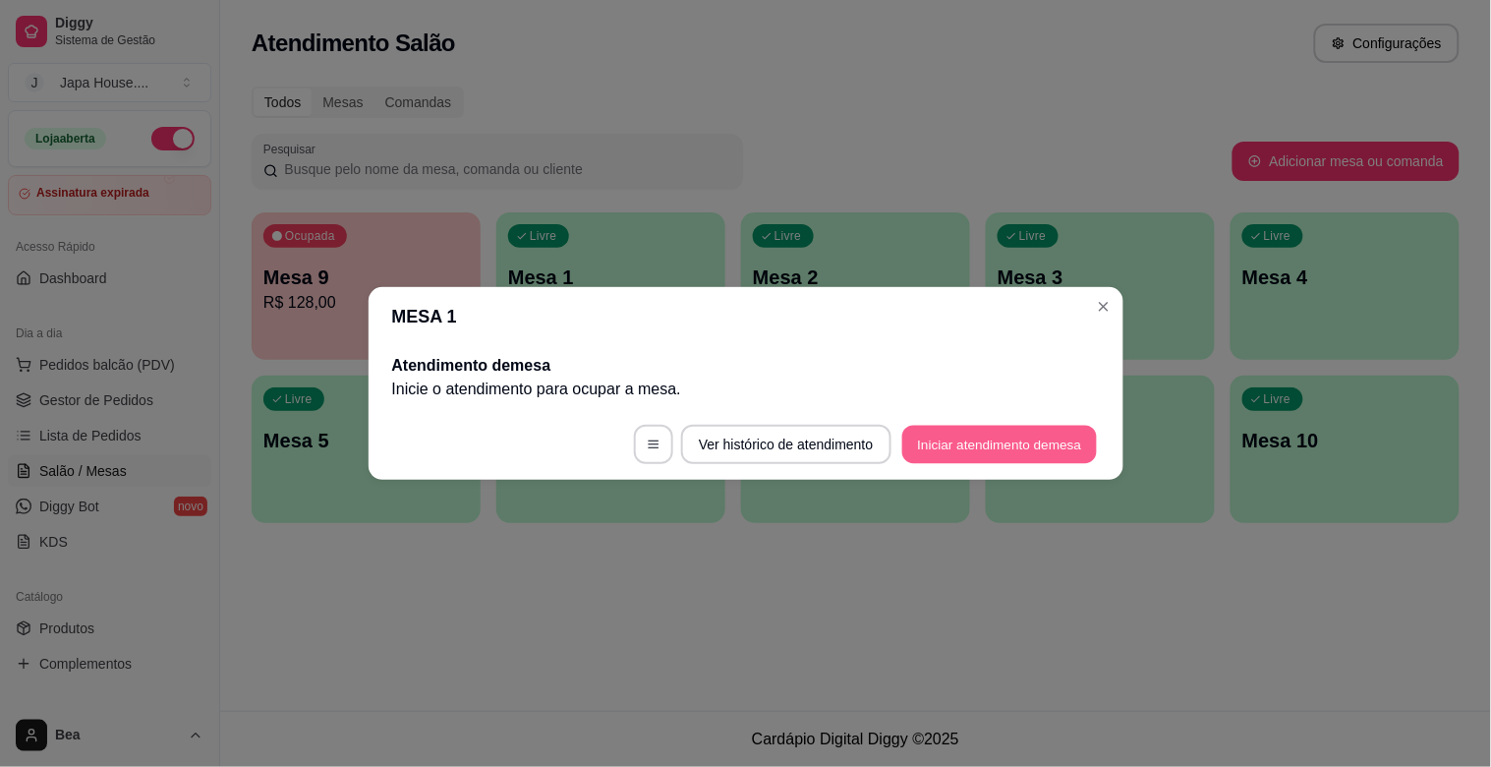
click at [935, 450] on button "Iniciar atendimento de mesa" at bounding box center [999, 445] width 195 height 38
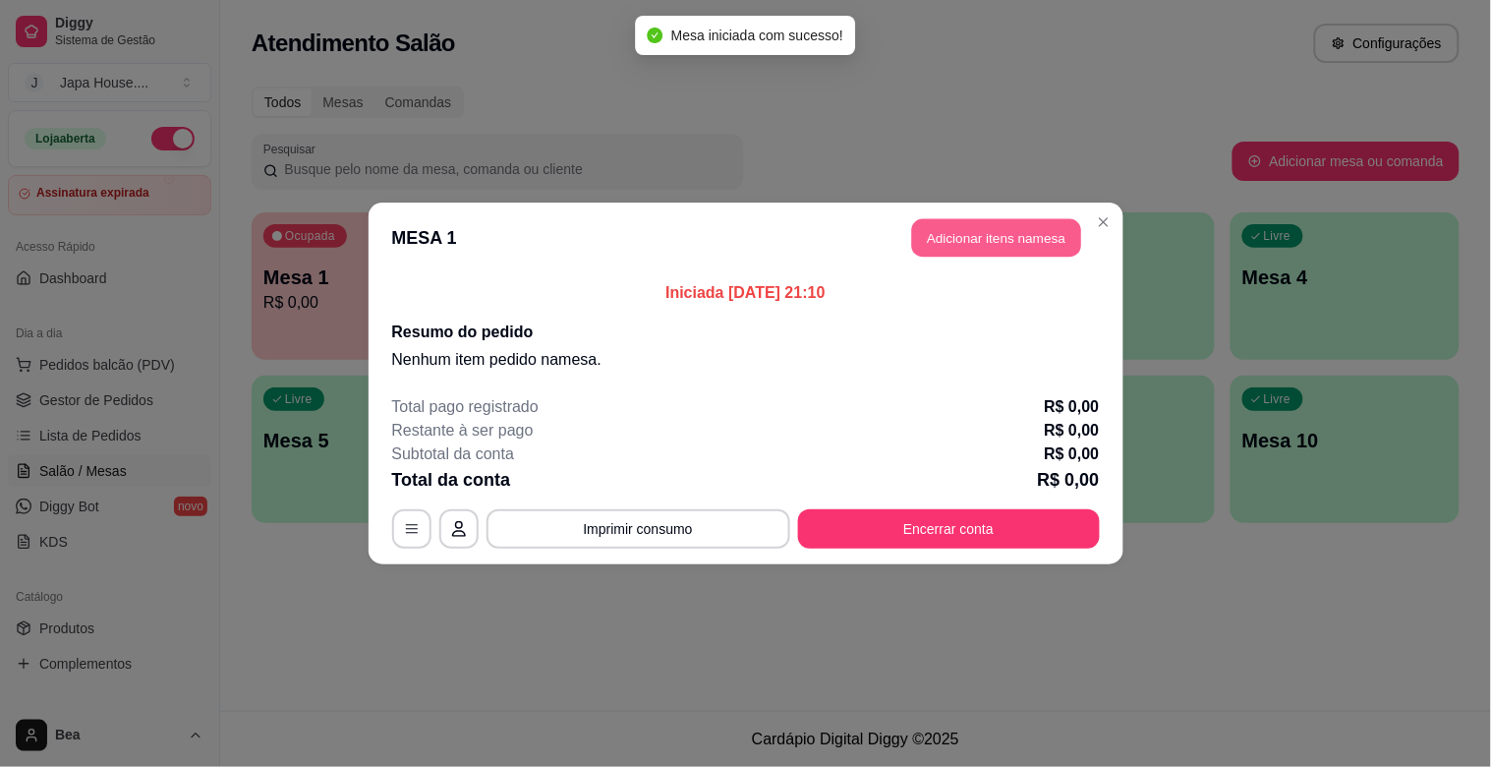
click at [940, 227] on button "Adicionar itens na mesa" at bounding box center [996, 238] width 169 height 38
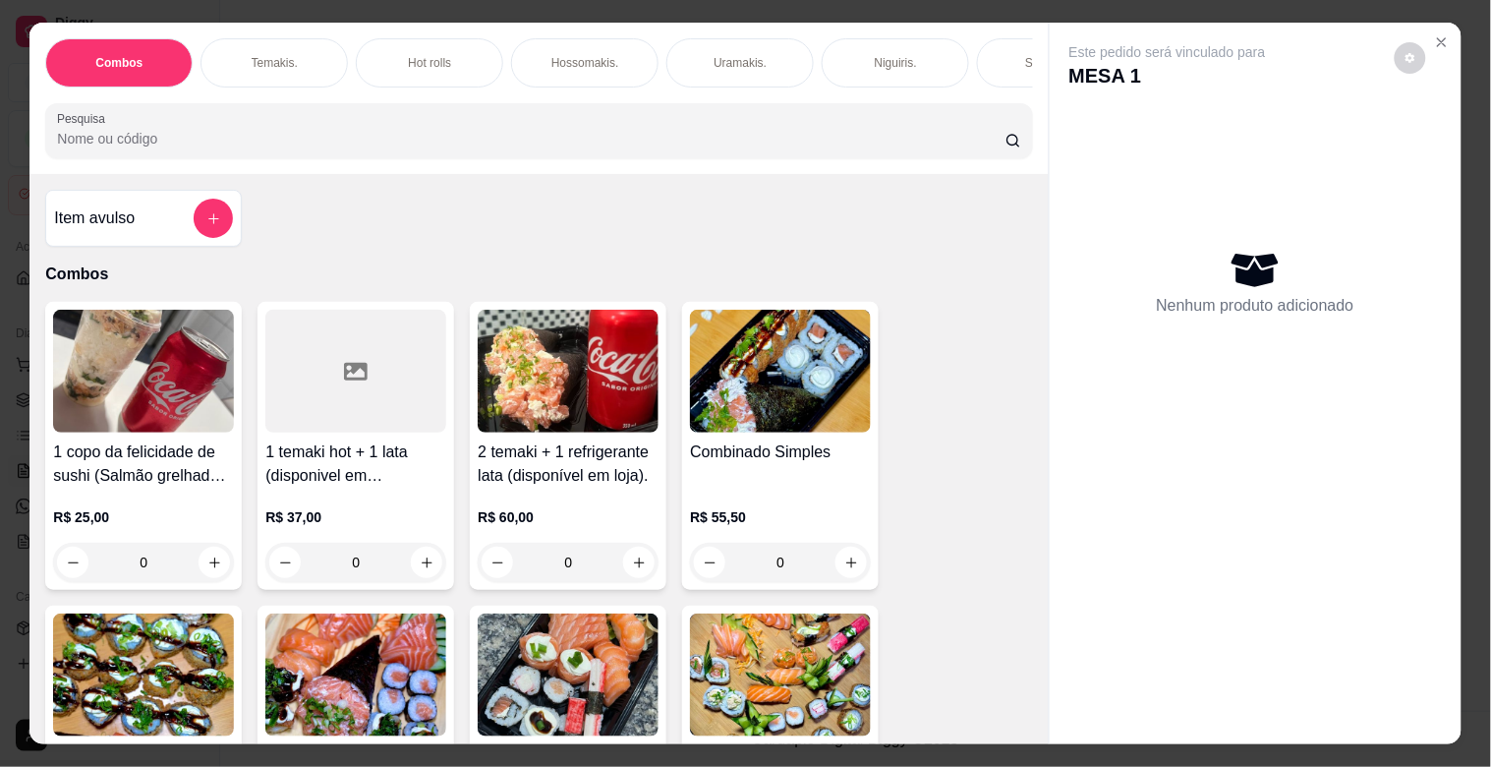
click at [165, 678] on img at bounding box center [143, 674] width 181 height 123
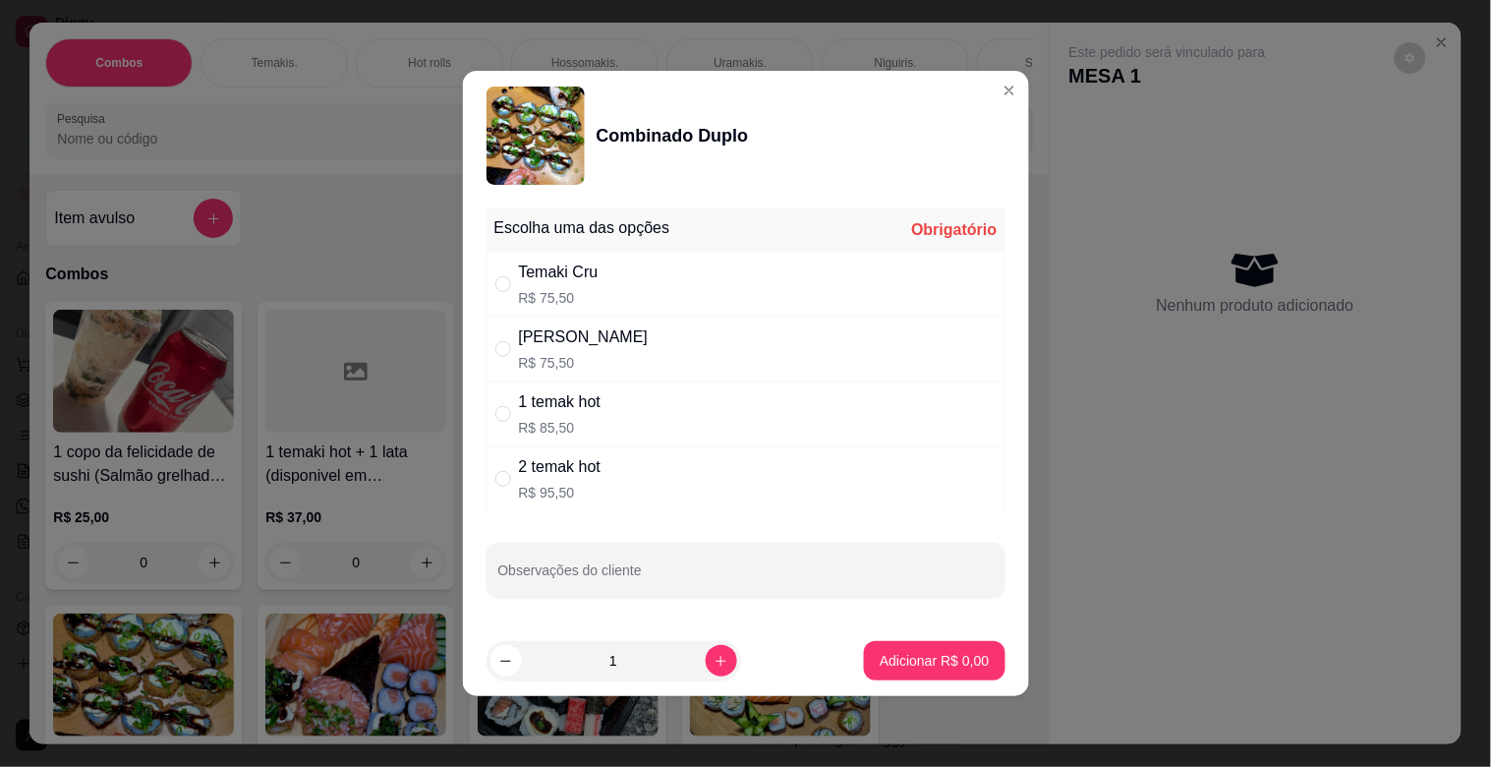
click at [635, 330] on div "[PERSON_NAME]" at bounding box center [584, 337] width 130 height 24
radio input "true"
click at [892, 665] on p "Adicionar R$ 75,50" at bounding box center [931, 660] width 114 height 19
type input "1"
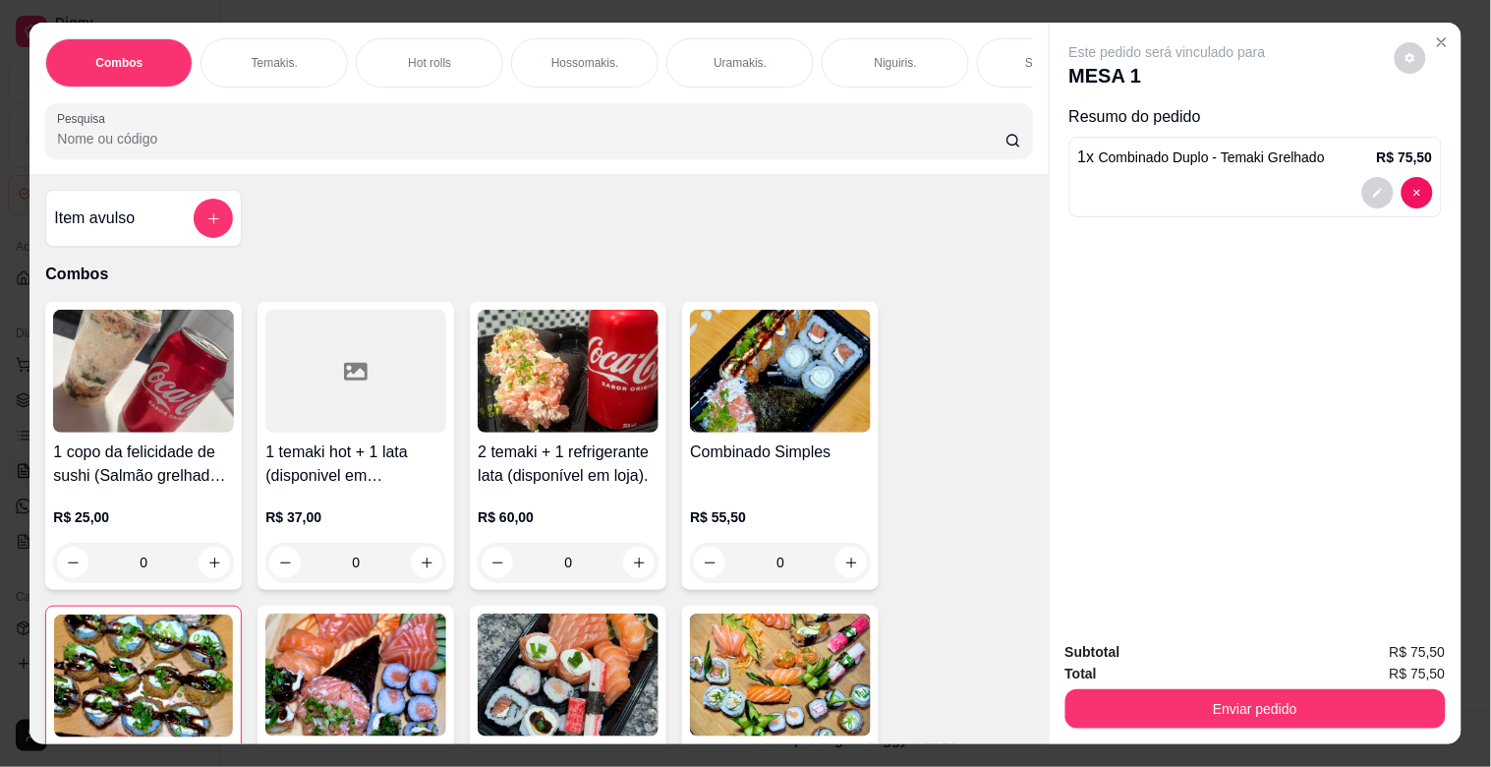
click at [259, 55] on p "Temakis." at bounding box center [275, 63] width 46 height 16
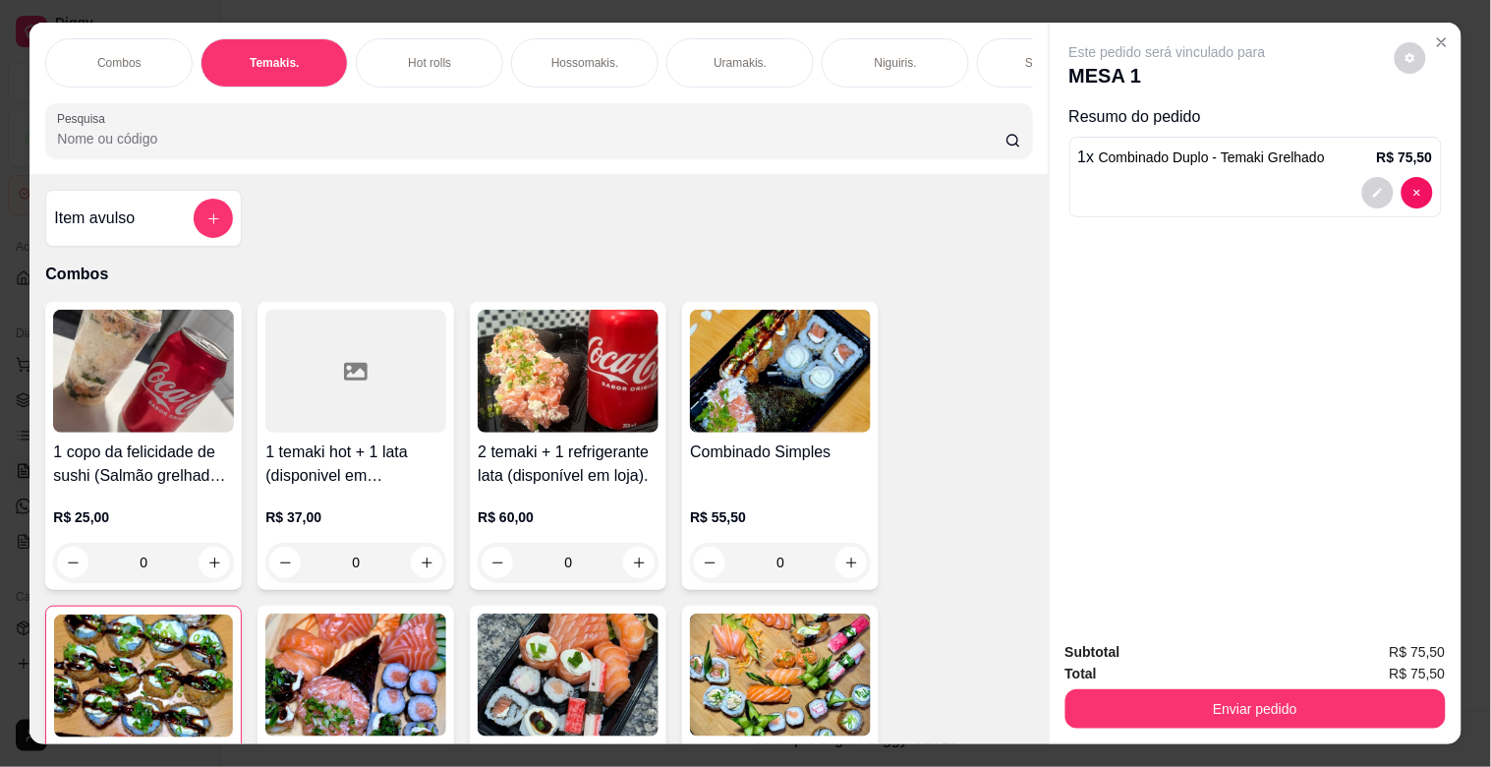
scroll to position [47, 0]
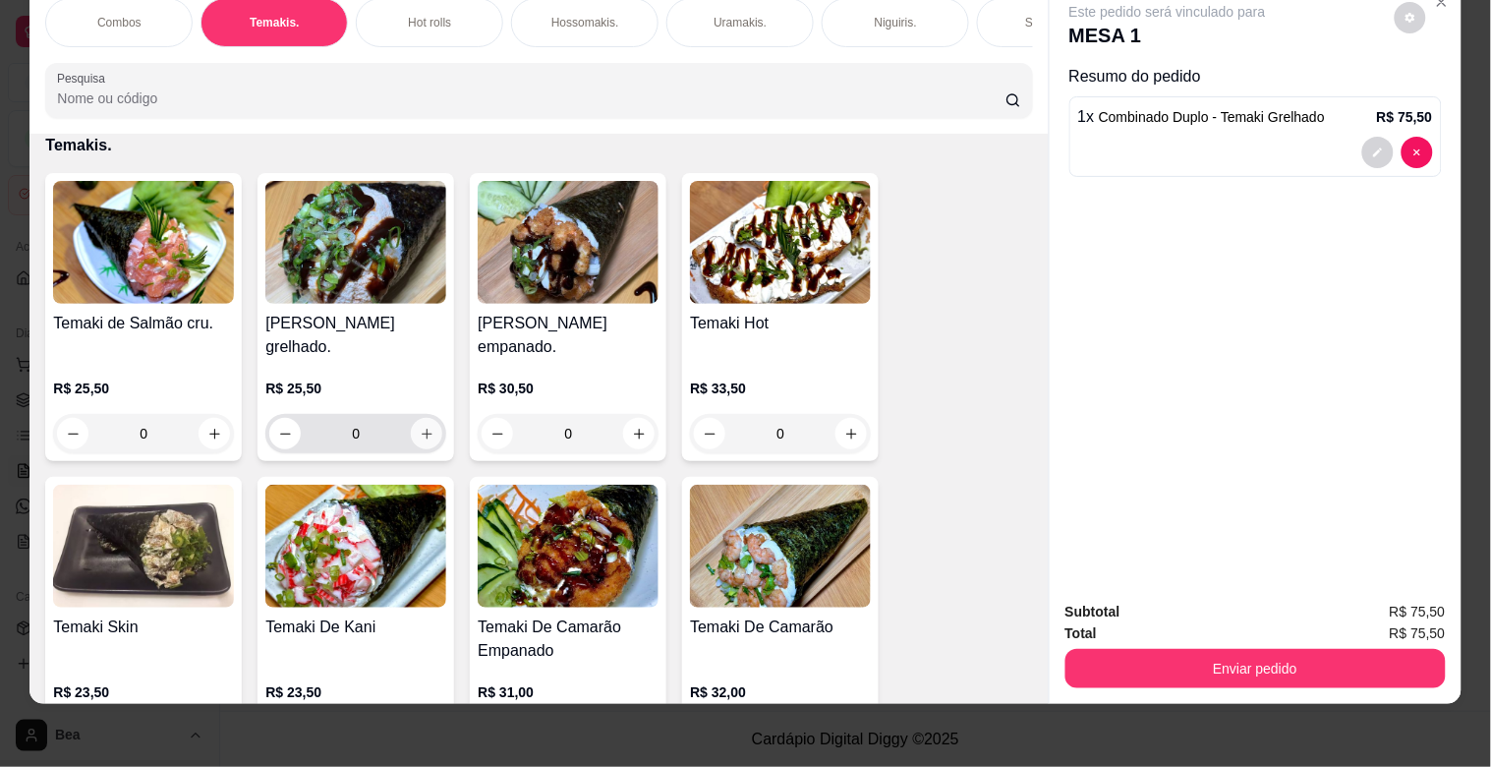
click at [429, 432] on button "increase-product-quantity" at bounding box center [426, 433] width 31 height 31
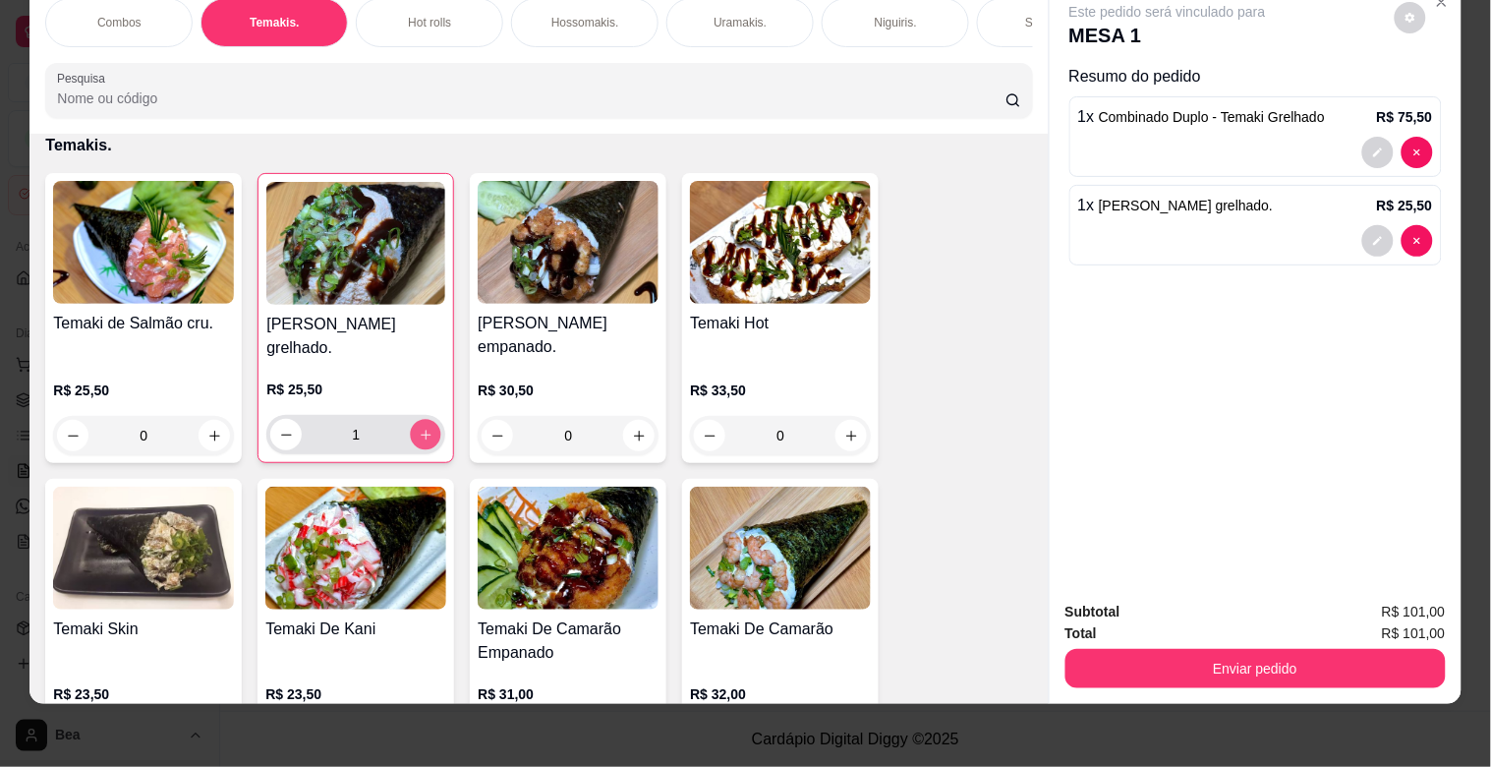
click at [429, 432] on button "increase-product-quantity" at bounding box center [426, 435] width 30 height 30
type input "2"
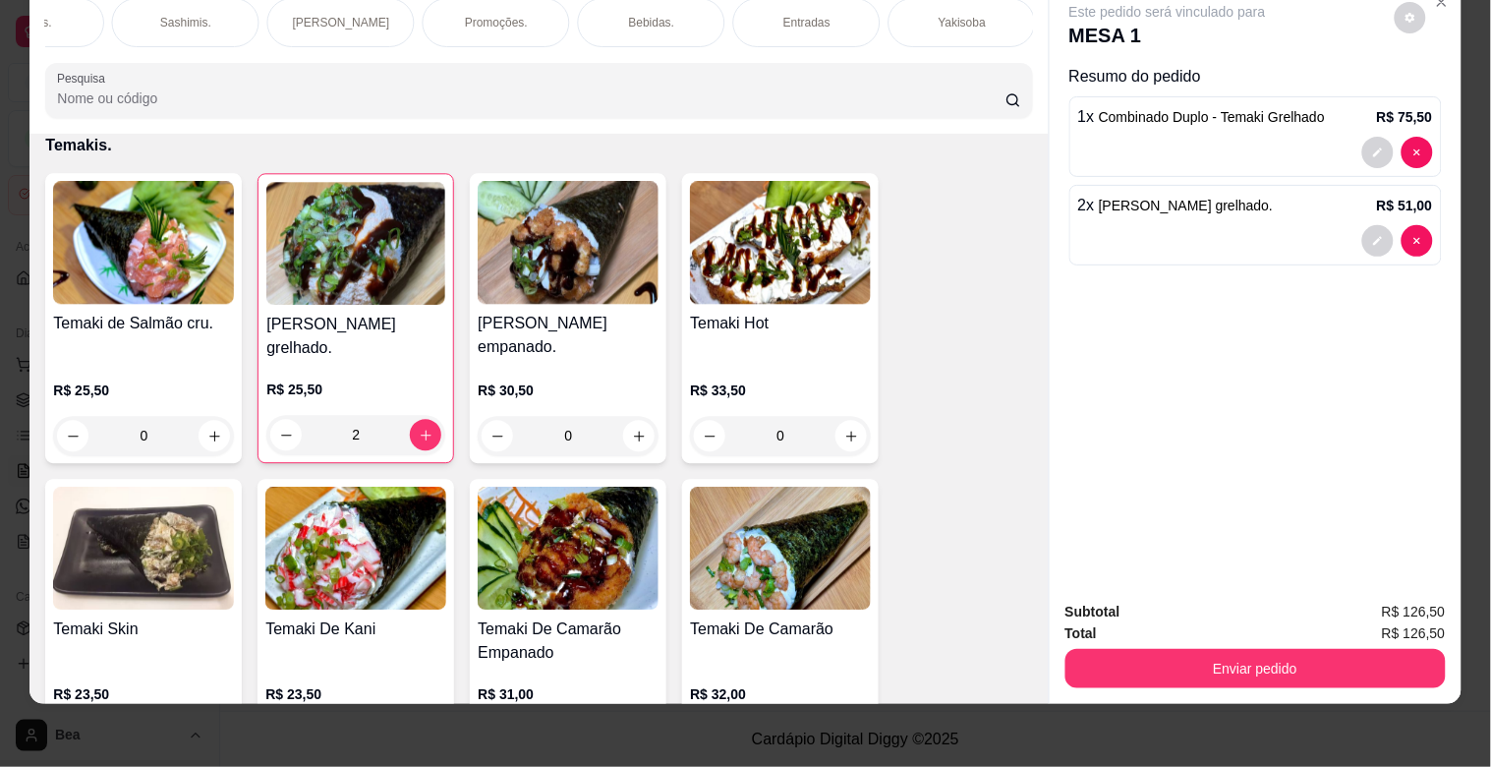
click at [939, 15] on p "Yakisoba" at bounding box center [962, 23] width 47 height 16
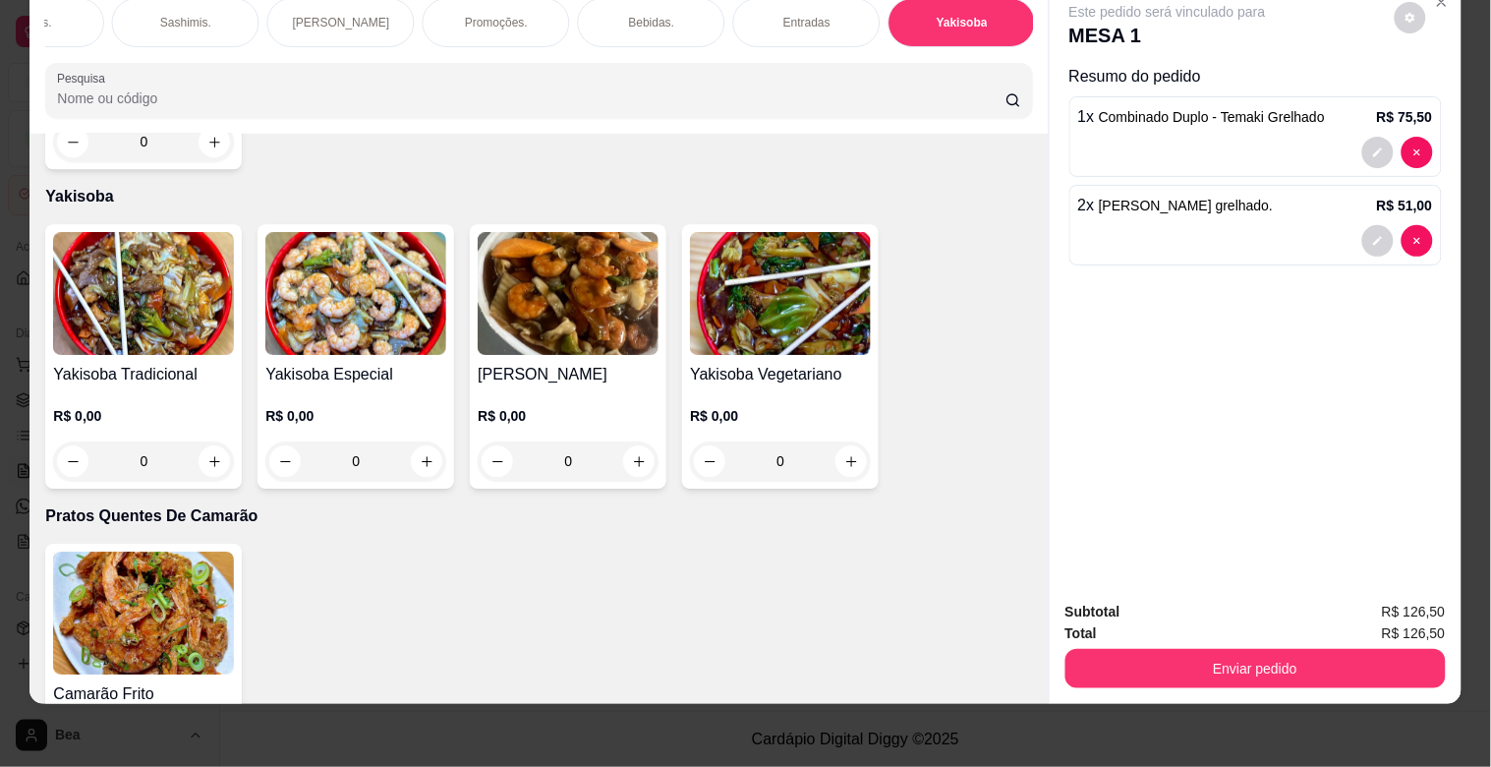
click at [175, 406] on p "R$ 0,00" at bounding box center [143, 416] width 181 height 20
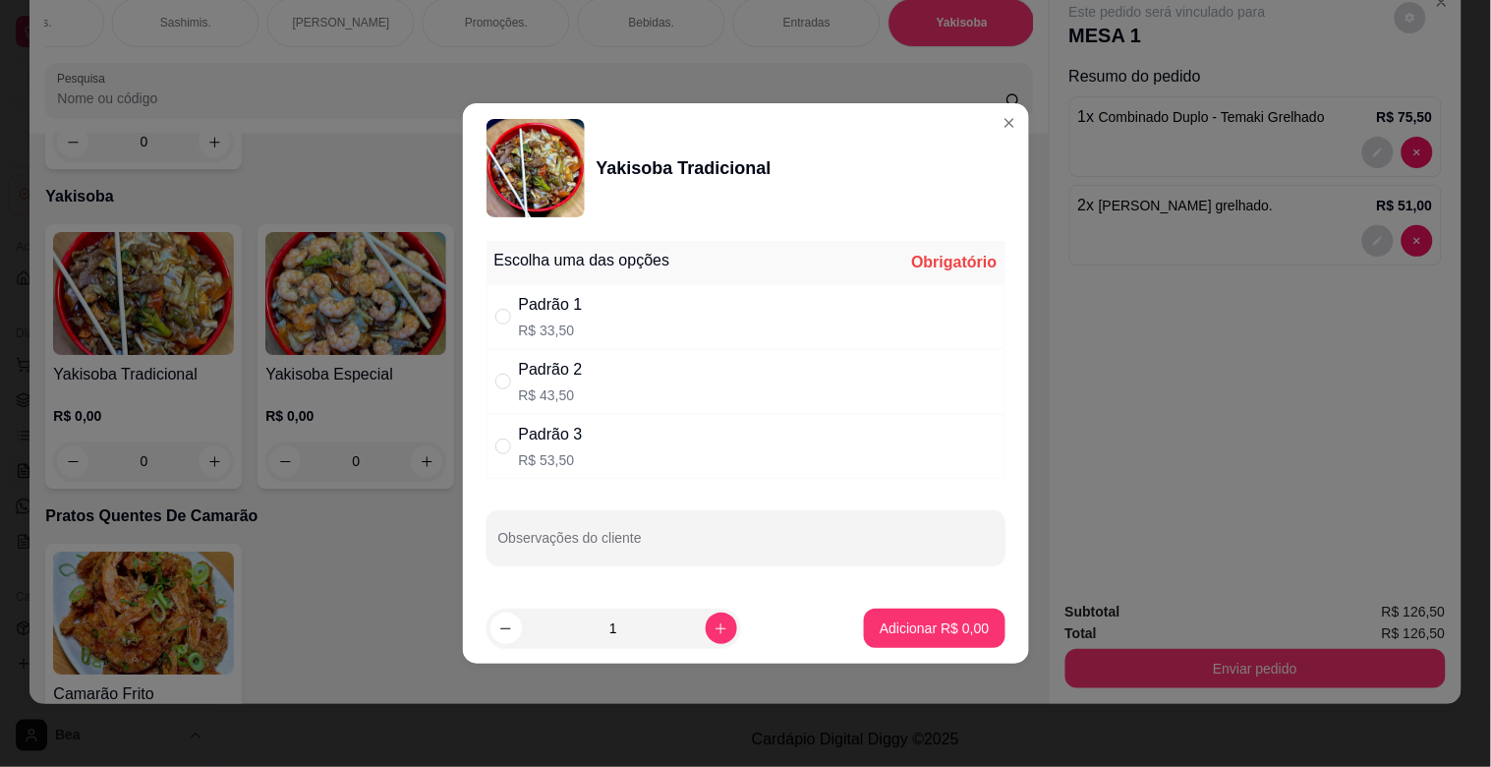
click at [624, 394] on div "Padrão 2 R$ 43,50" at bounding box center [746, 381] width 519 height 65
radio input "true"
click at [892, 633] on p "Adicionar R$ 43,50" at bounding box center [931, 627] width 114 height 19
type input "1"
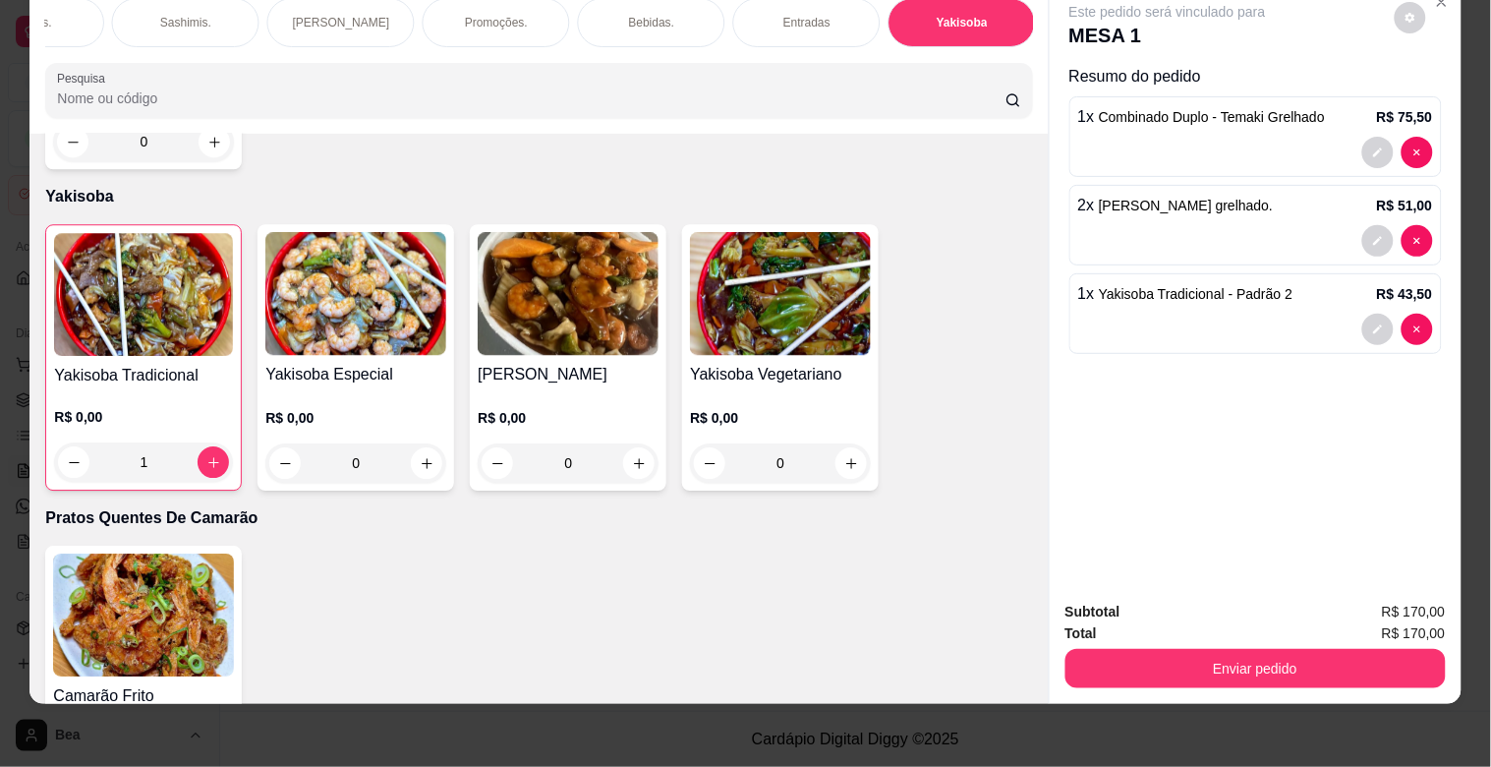
click at [680, 7] on div "Bebidas." at bounding box center [651, 22] width 147 height 49
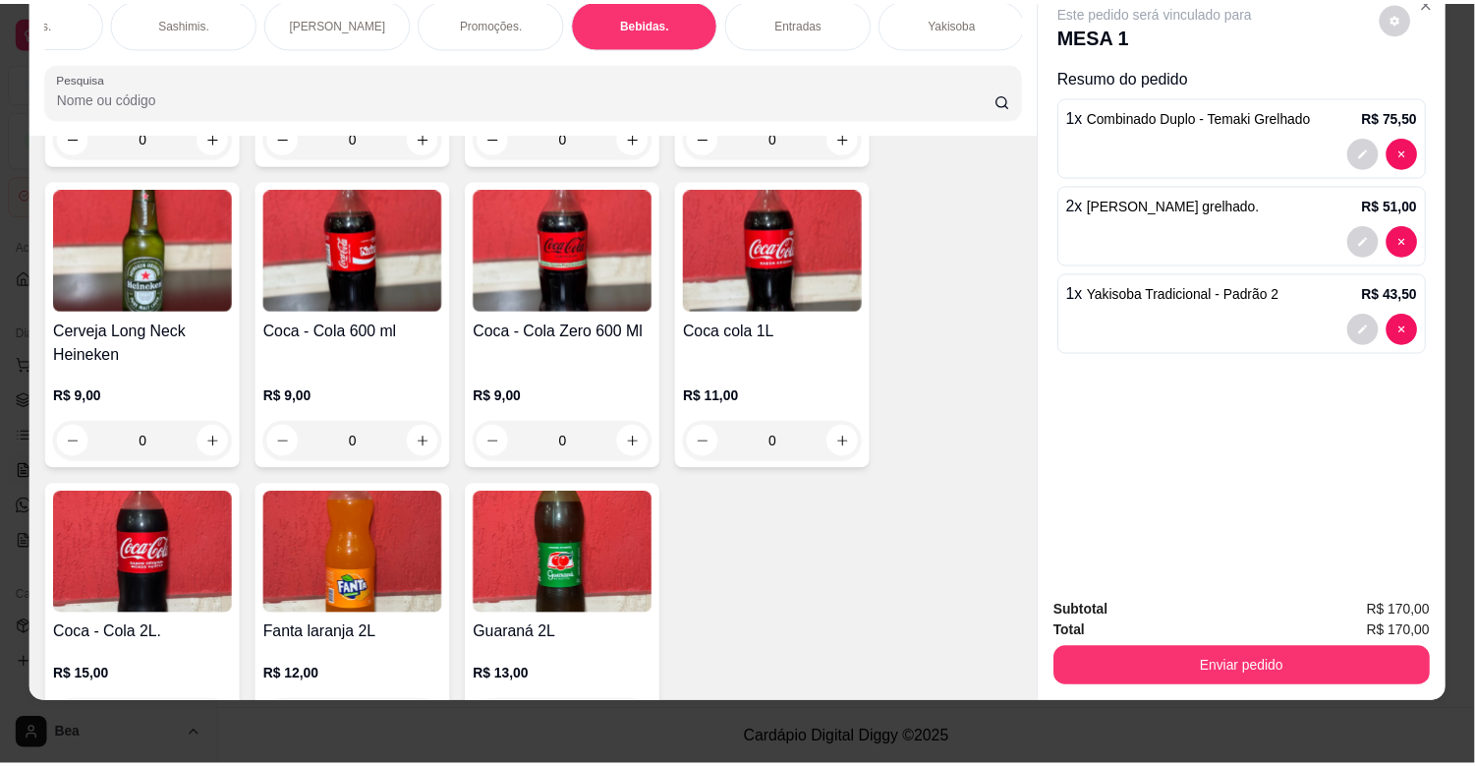
scroll to position [5988, 0]
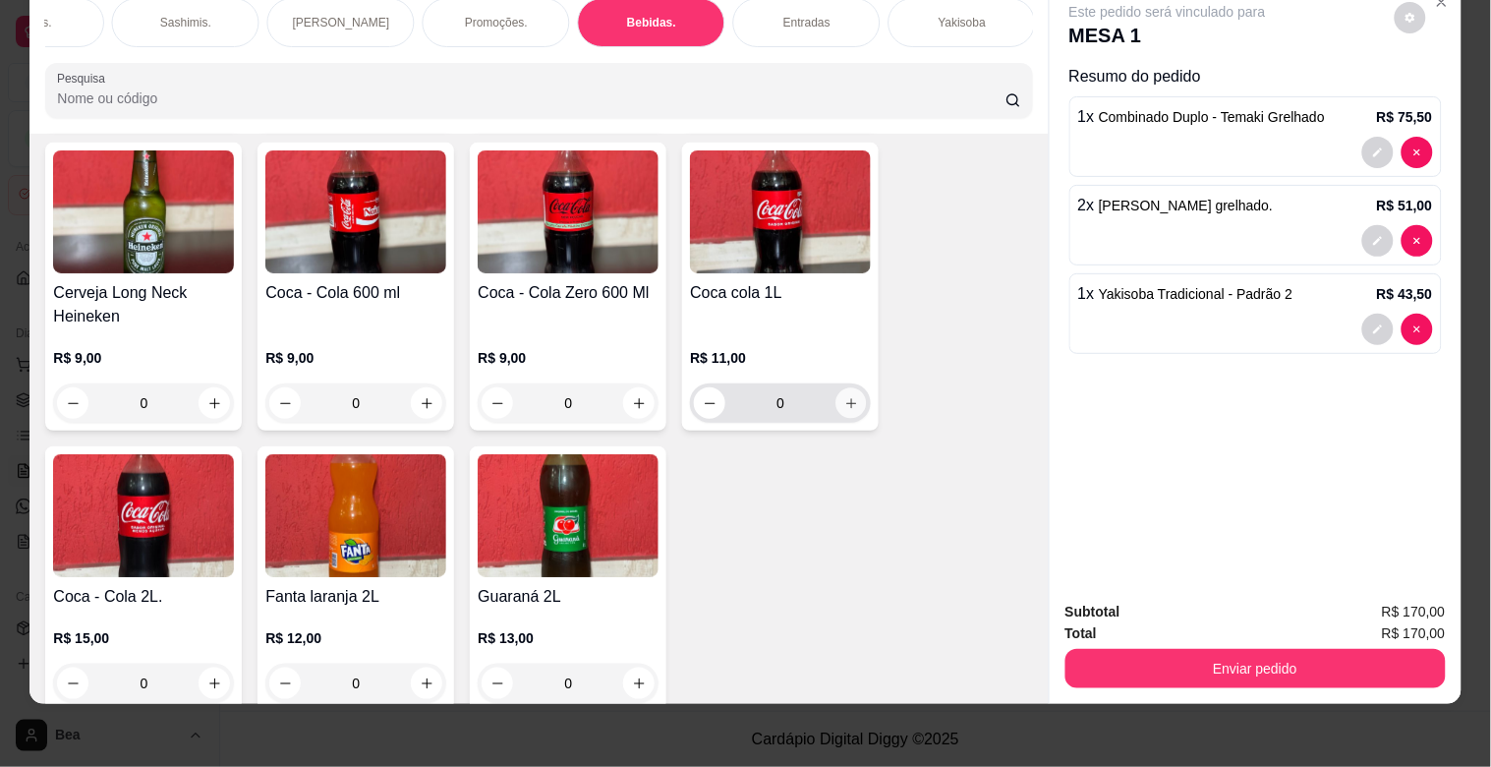
click at [846, 396] on icon "increase-product-quantity" at bounding box center [851, 403] width 15 height 15
type input "1"
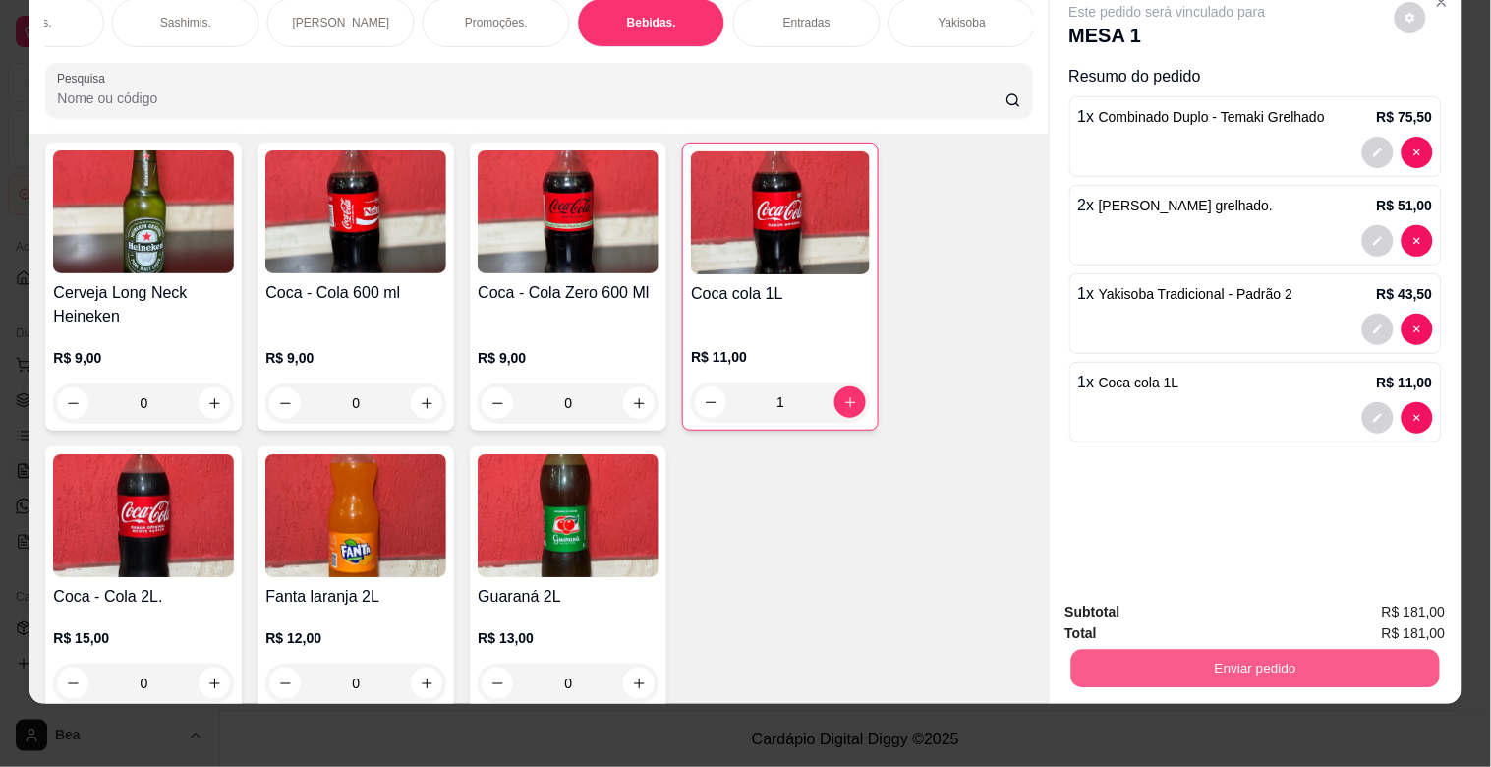
click at [1283, 662] on button "Enviar pedido" at bounding box center [1254, 668] width 369 height 38
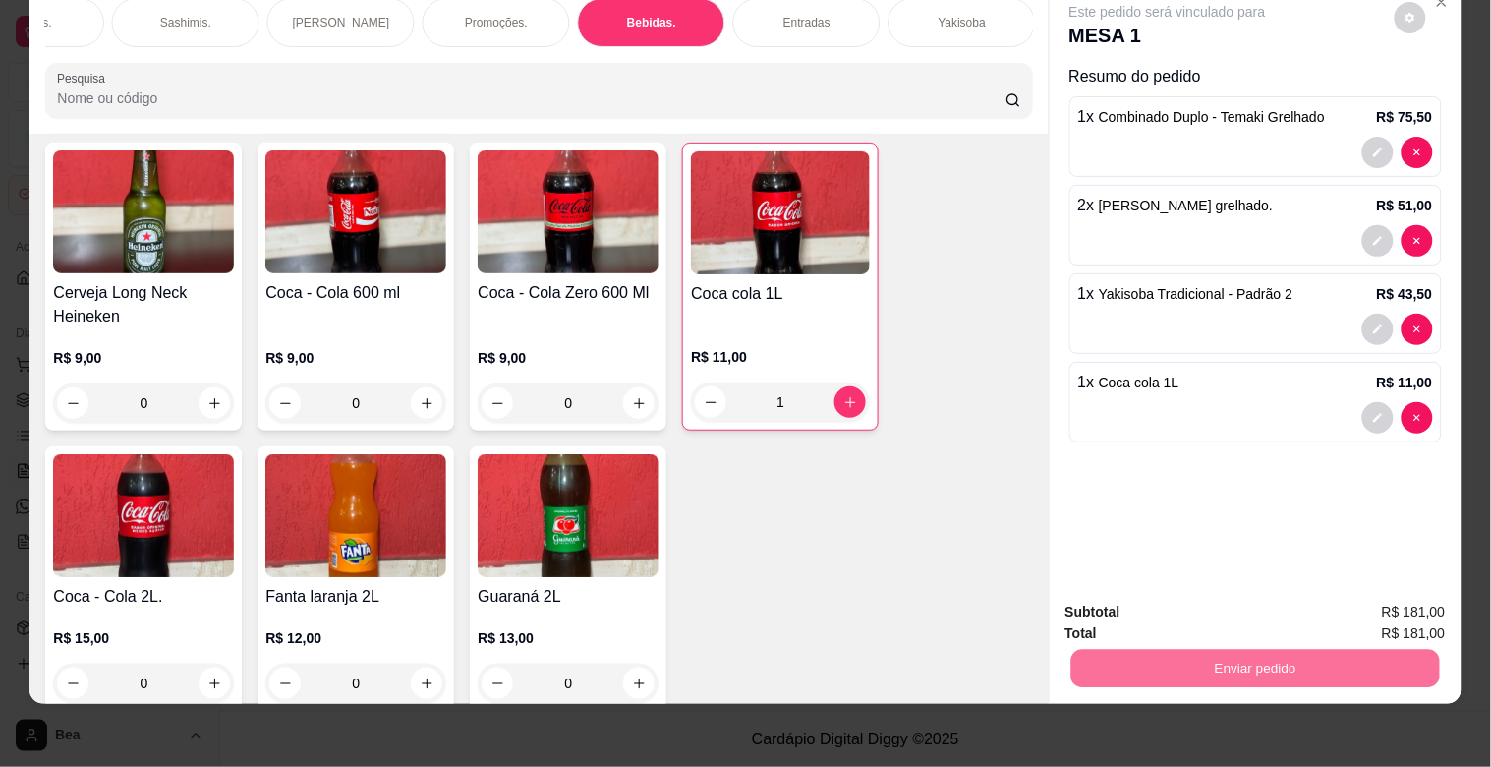
click at [1394, 595] on button "Enviar pedido" at bounding box center [1395, 603] width 108 height 36
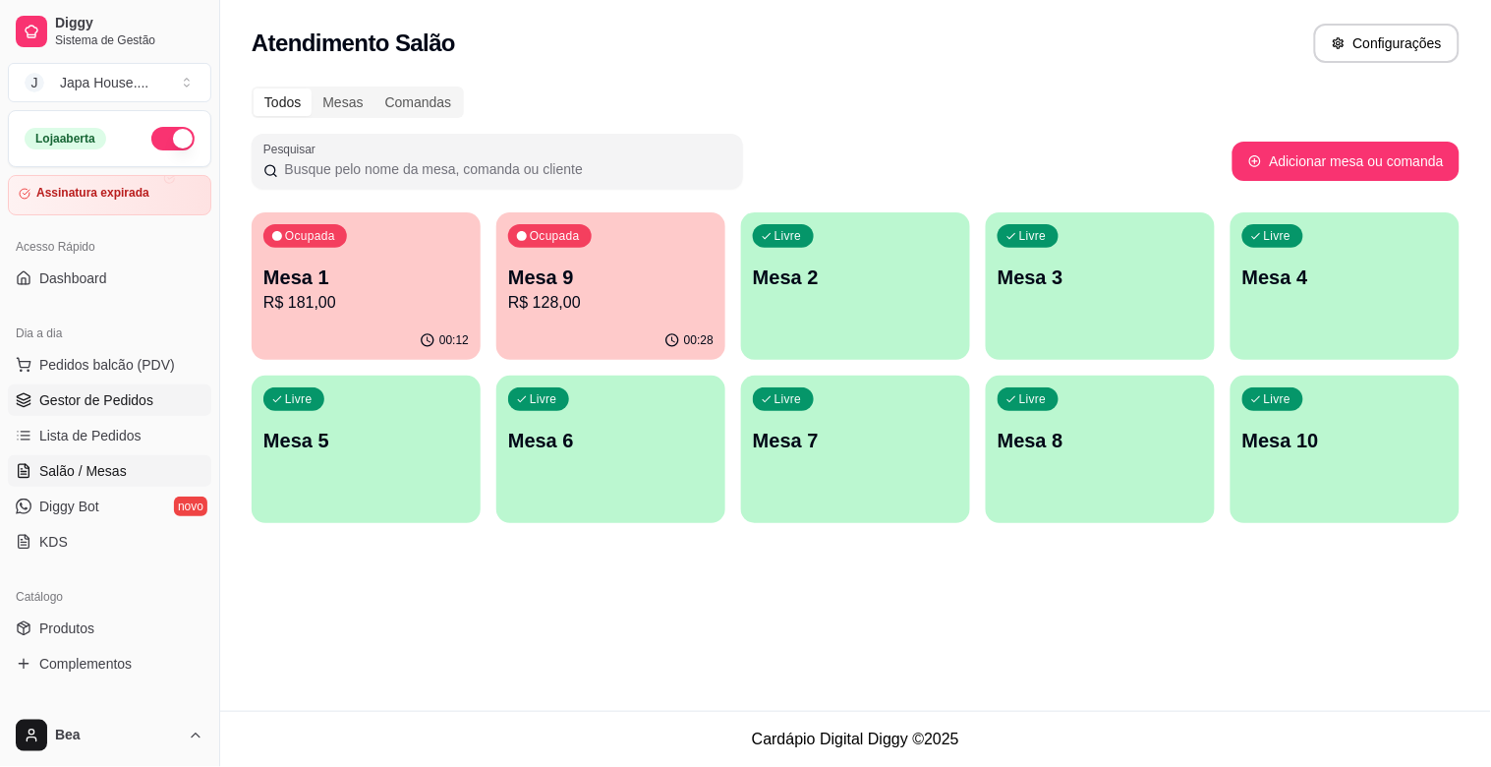
click at [154, 408] on link "Gestor de Pedidos" at bounding box center [109, 399] width 203 height 31
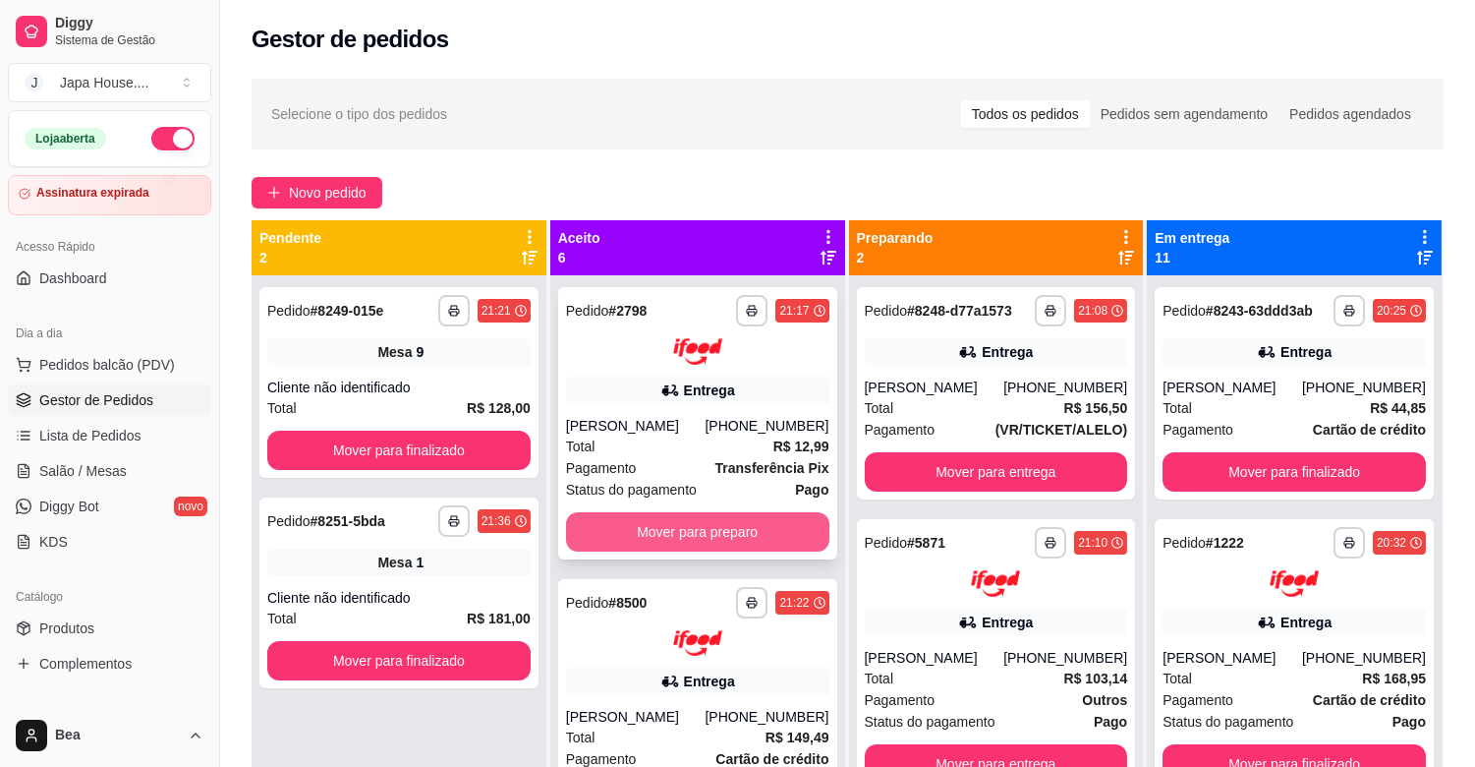
click at [704, 551] on button "Mover para preparo" at bounding box center [697, 531] width 263 height 39
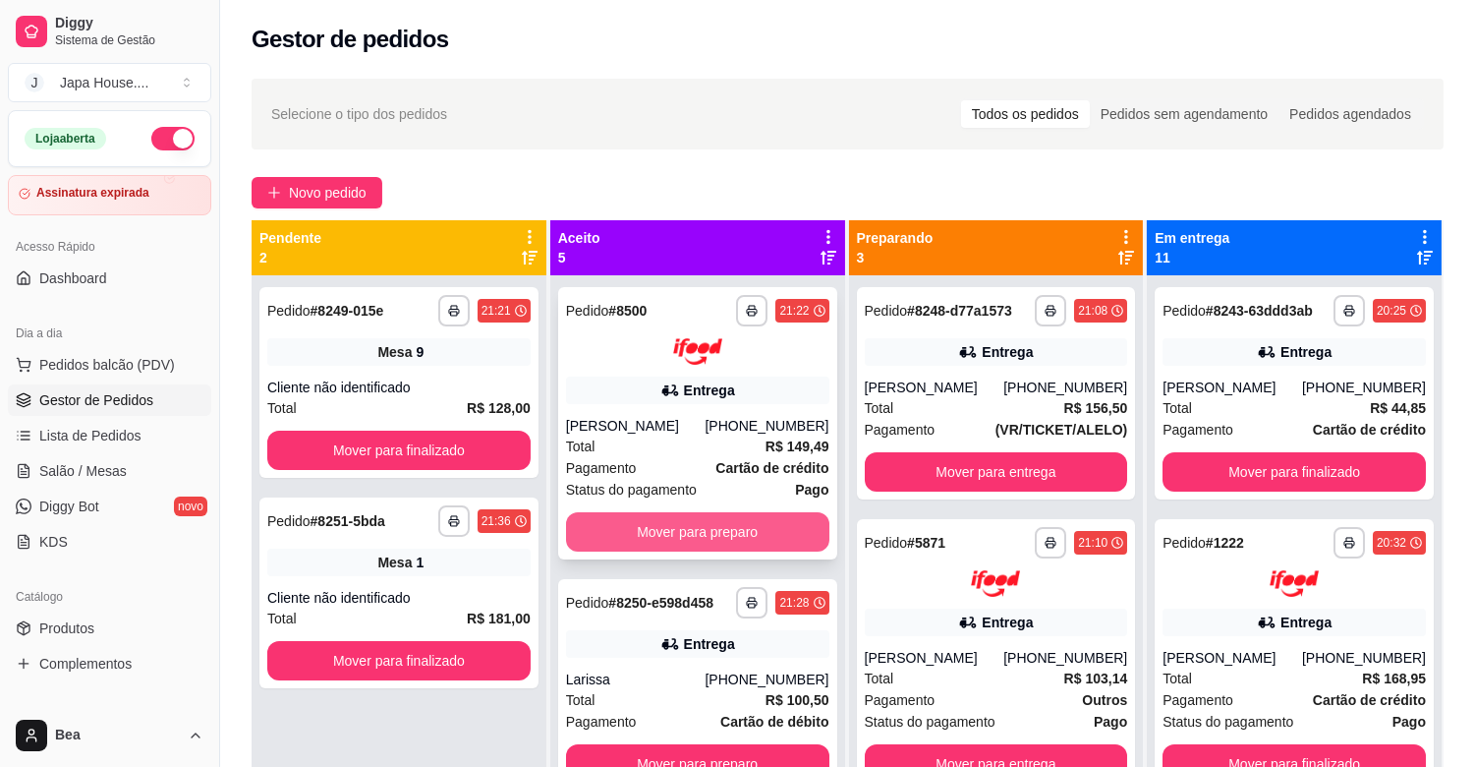
click at [743, 529] on button "Mover para preparo" at bounding box center [697, 531] width 263 height 39
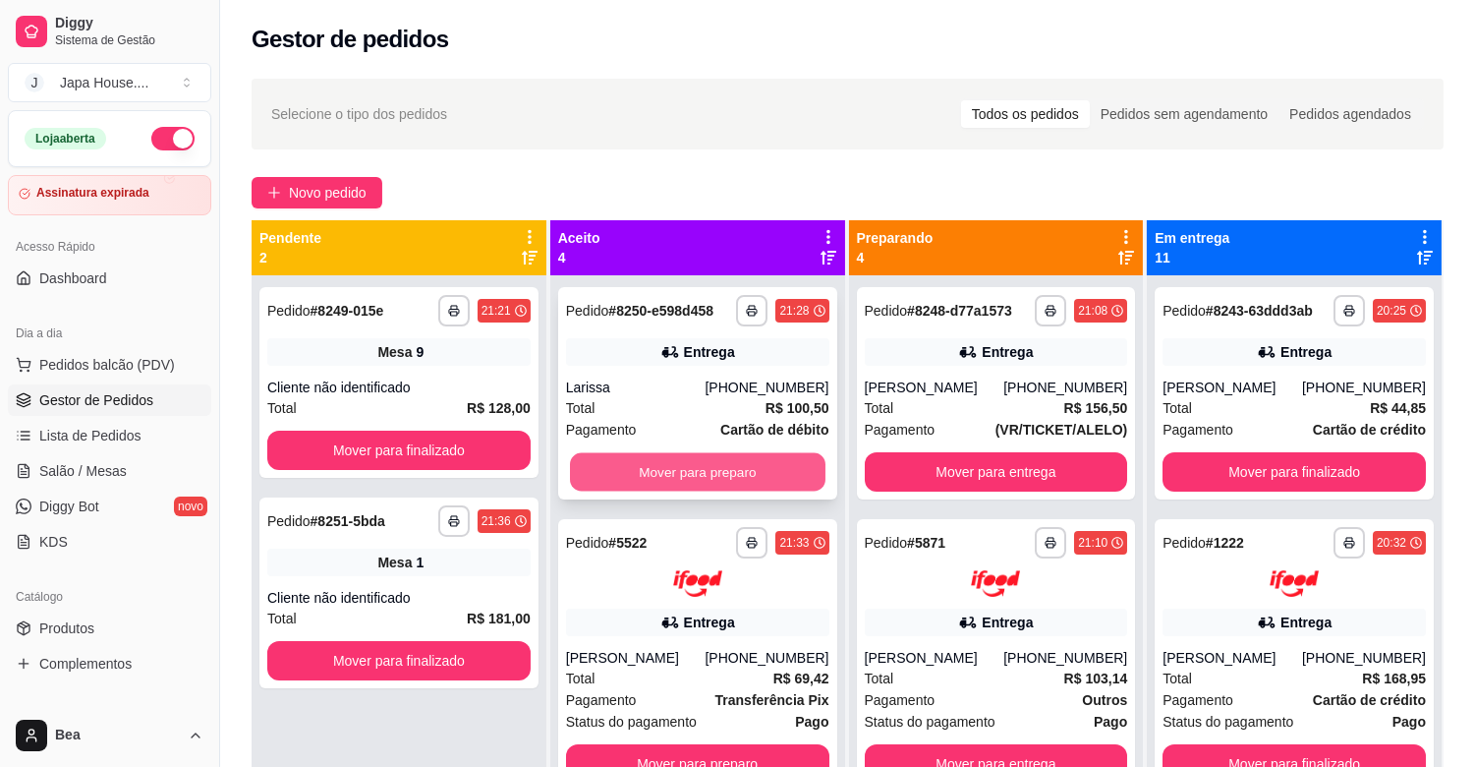
click at [744, 458] on button "Mover para preparo" at bounding box center [698, 472] width 256 height 38
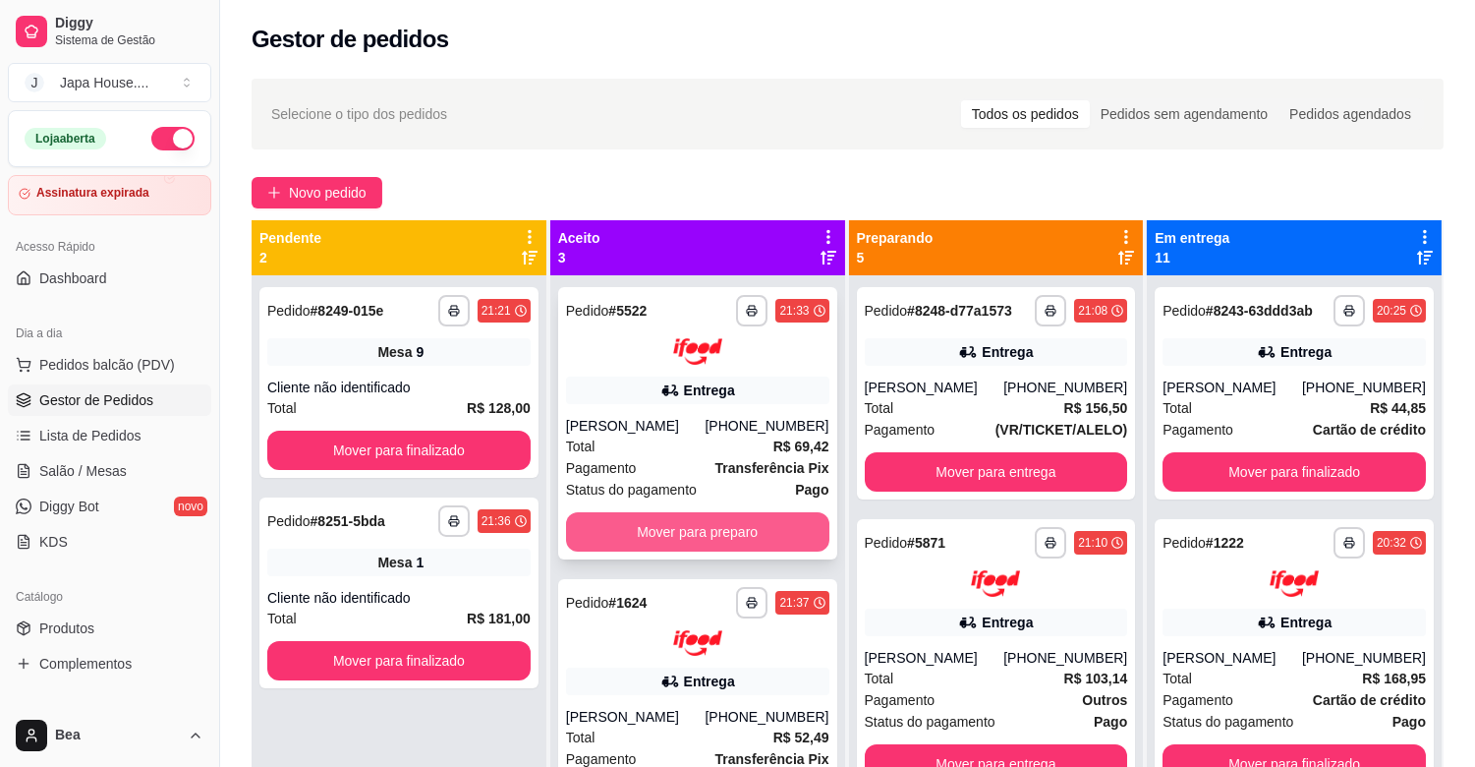
click at [763, 516] on button "Mover para preparo" at bounding box center [697, 531] width 263 height 39
click at [721, 527] on button "Mover para preparo" at bounding box center [698, 531] width 256 height 38
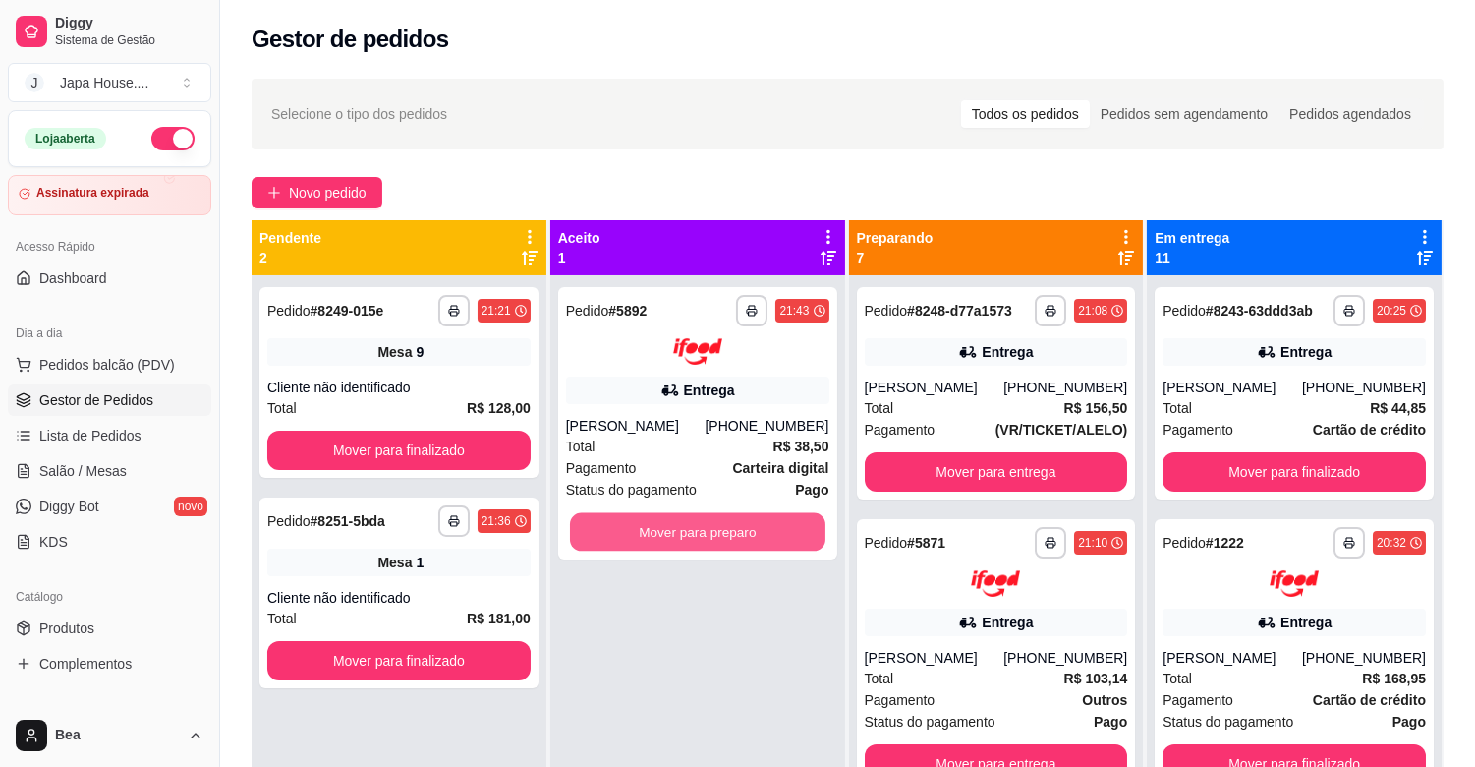
click at [721, 527] on button "Mover para preparo" at bounding box center [698, 531] width 256 height 38
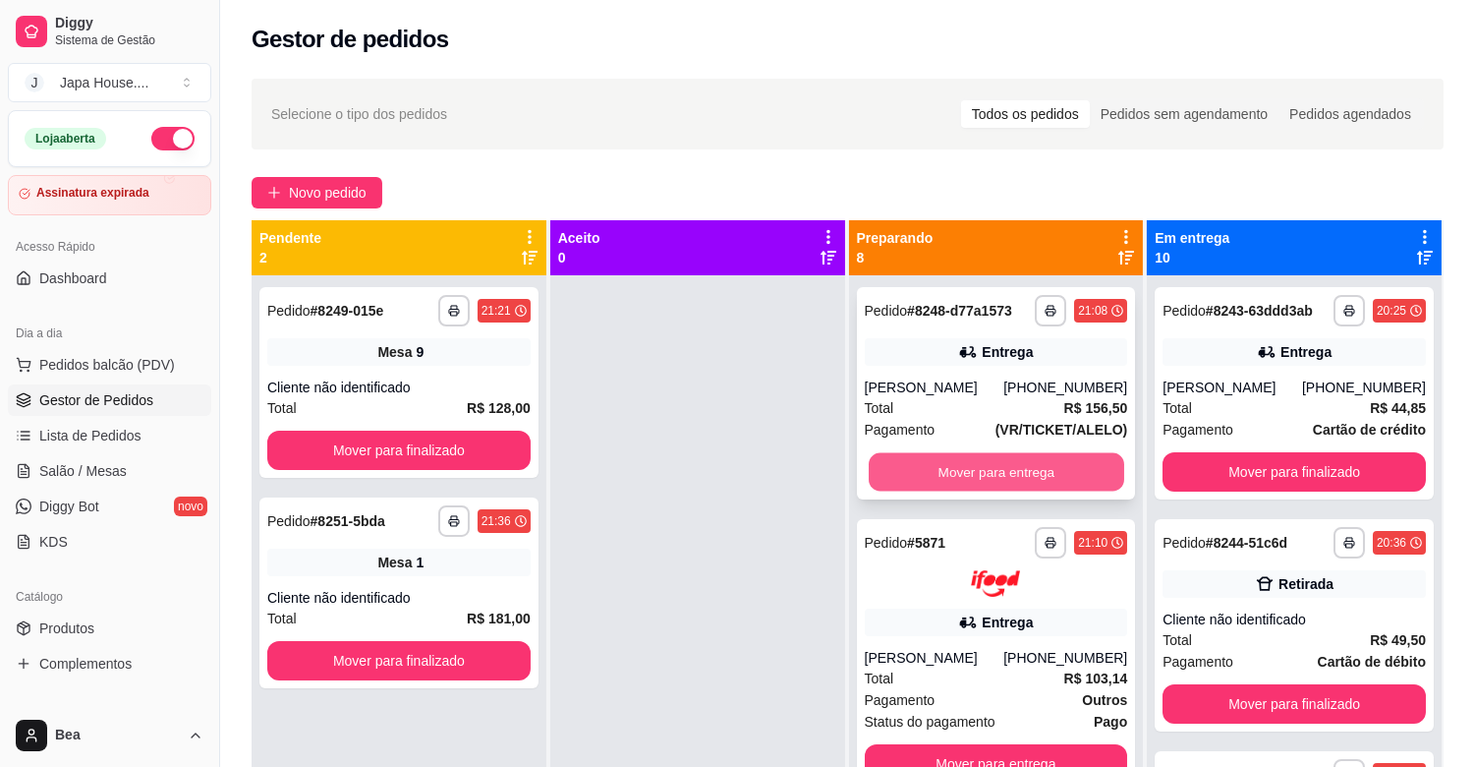
click at [945, 483] on button "Mover para entrega" at bounding box center [997, 472] width 256 height 38
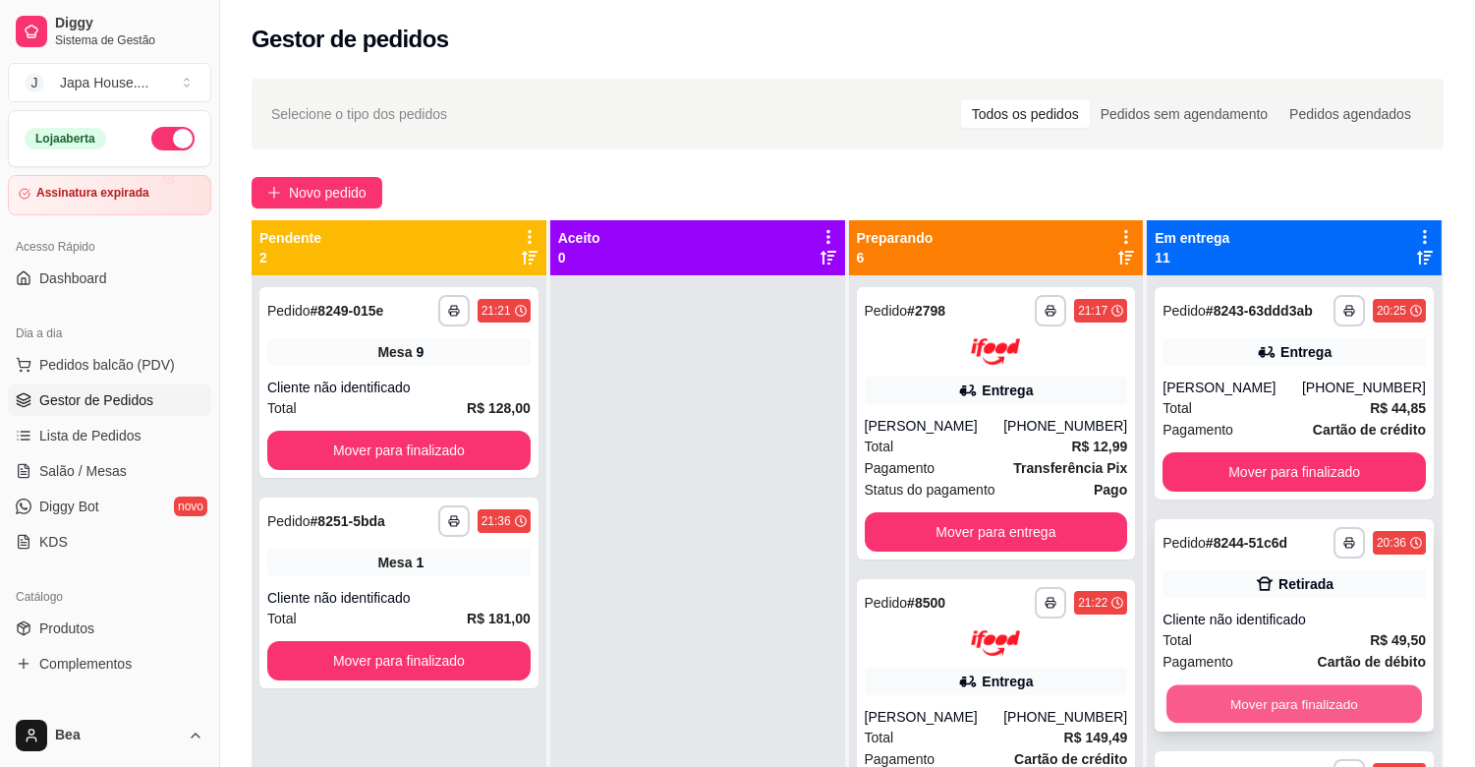
click at [1285, 723] on button "Mover para finalizado" at bounding box center [1295, 704] width 256 height 38
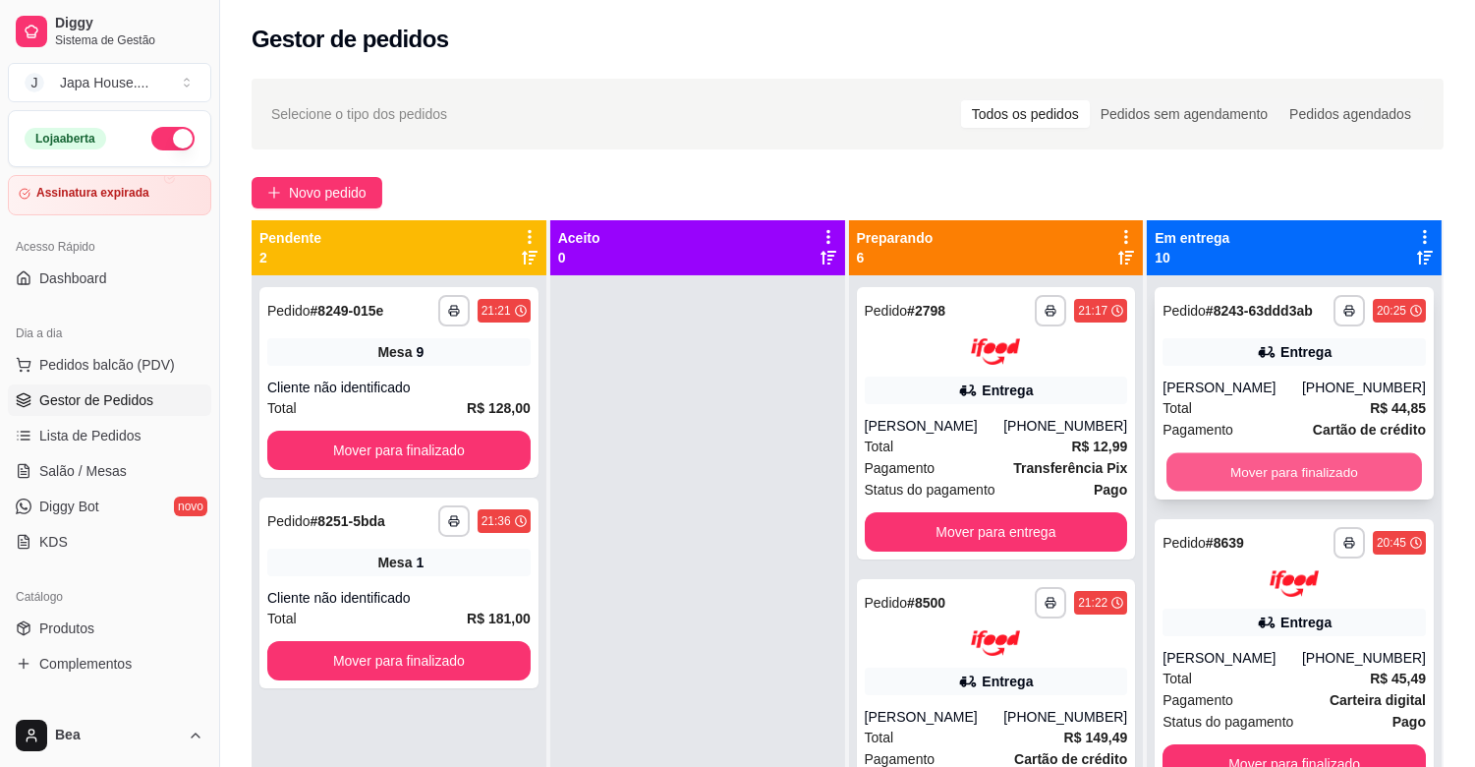
click at [1305, 470] on button "Mover para finalizado" at bounding box center [1295, 472] width 256 height 38
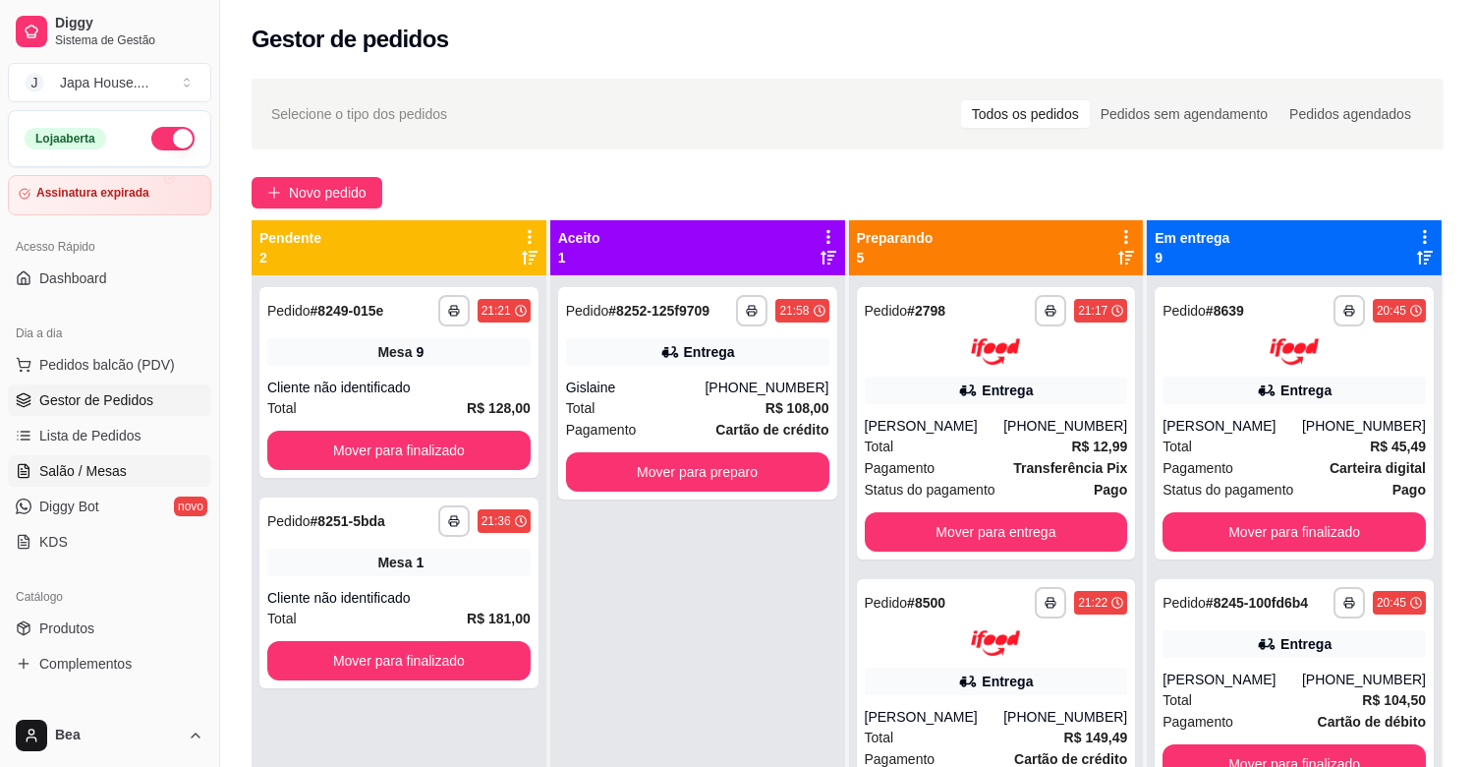
click at [131, 475] on link "Salão / Mesas" at bounding box center [109, 470] width 203 height 31
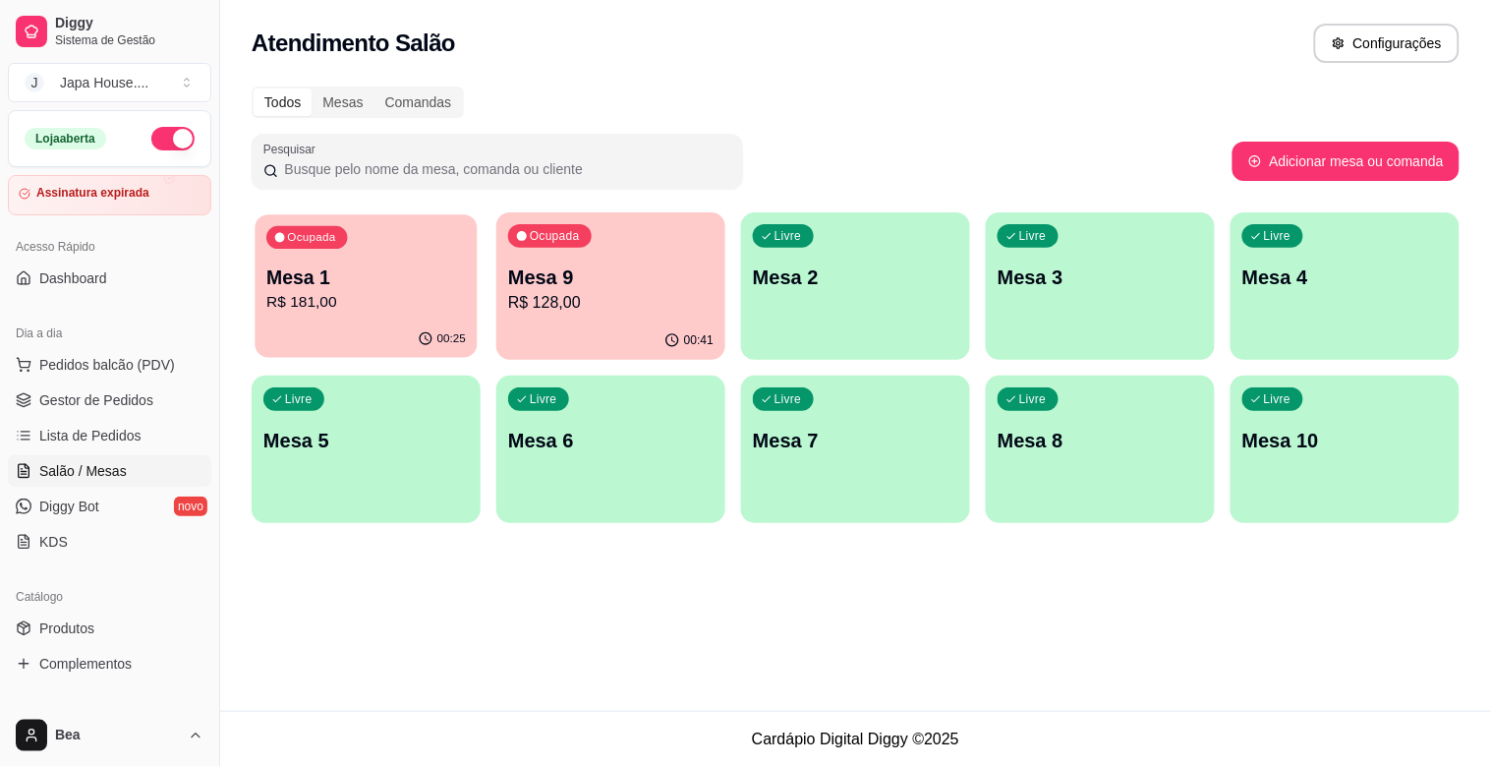
click at [307, 315] on div "Ocupada Mesa 1 R$ 181,00" at bounding box center [366, 267] width 222 height 106
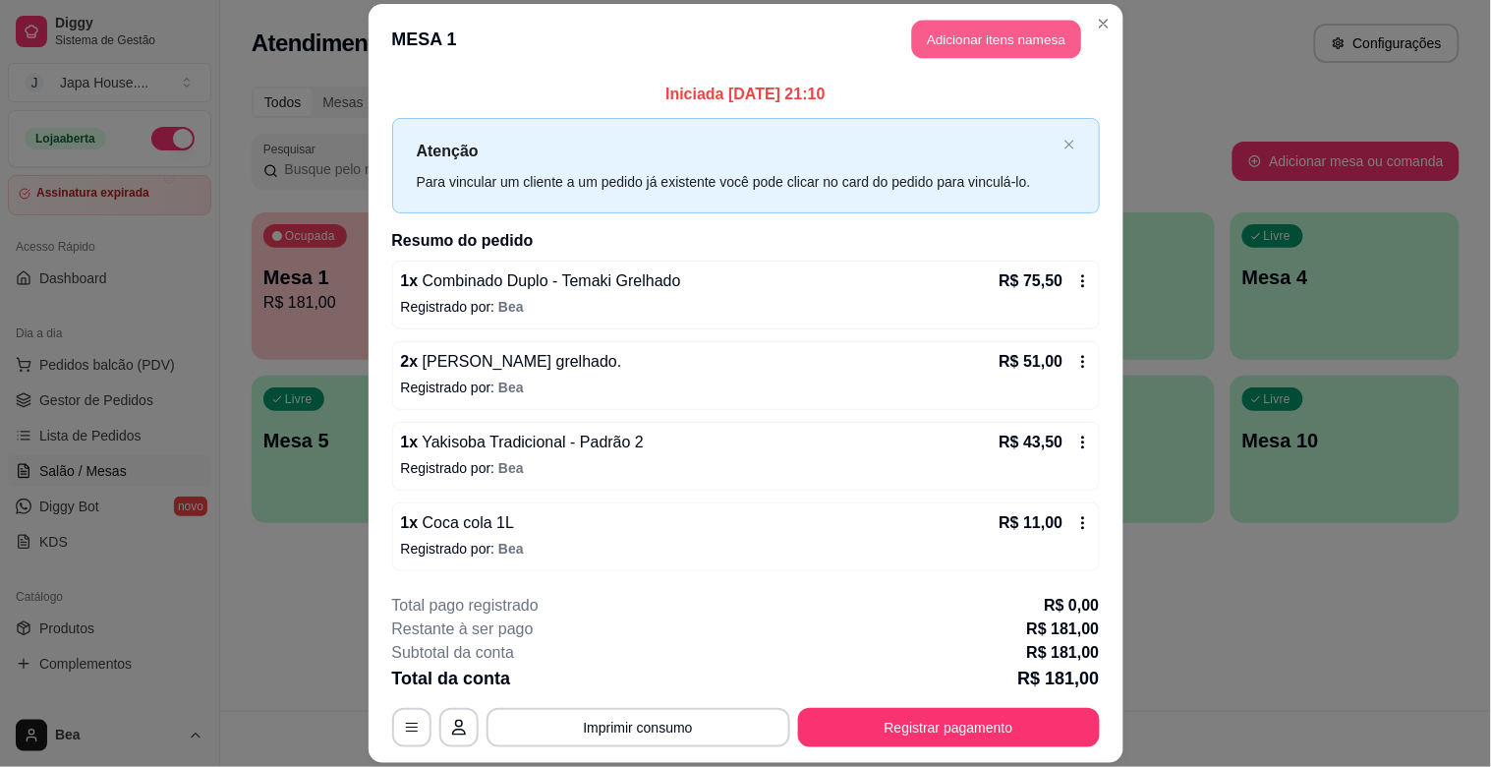
click at [1016, 44] on button "Adicionar itens na mesa" at bounding box center [996, 40] width 169 height 38
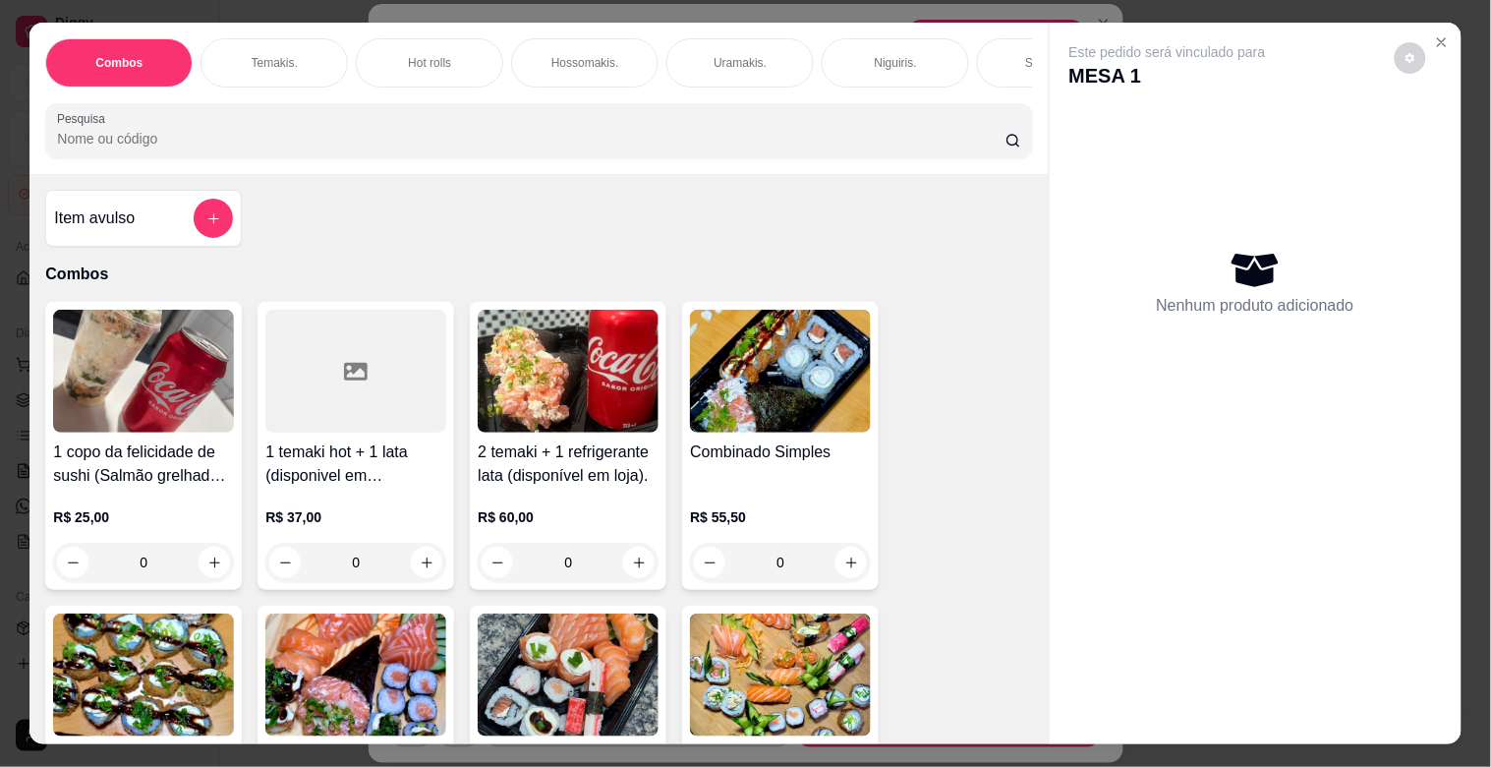
click at [524, 99] on div "Combos [PERSON_NAME]. Hot rolls Hossomakis. [GEOGRAPHIC_DATA]. Niguiris. Sashim…" at bounding box center [538, 98] width 1018 height 151
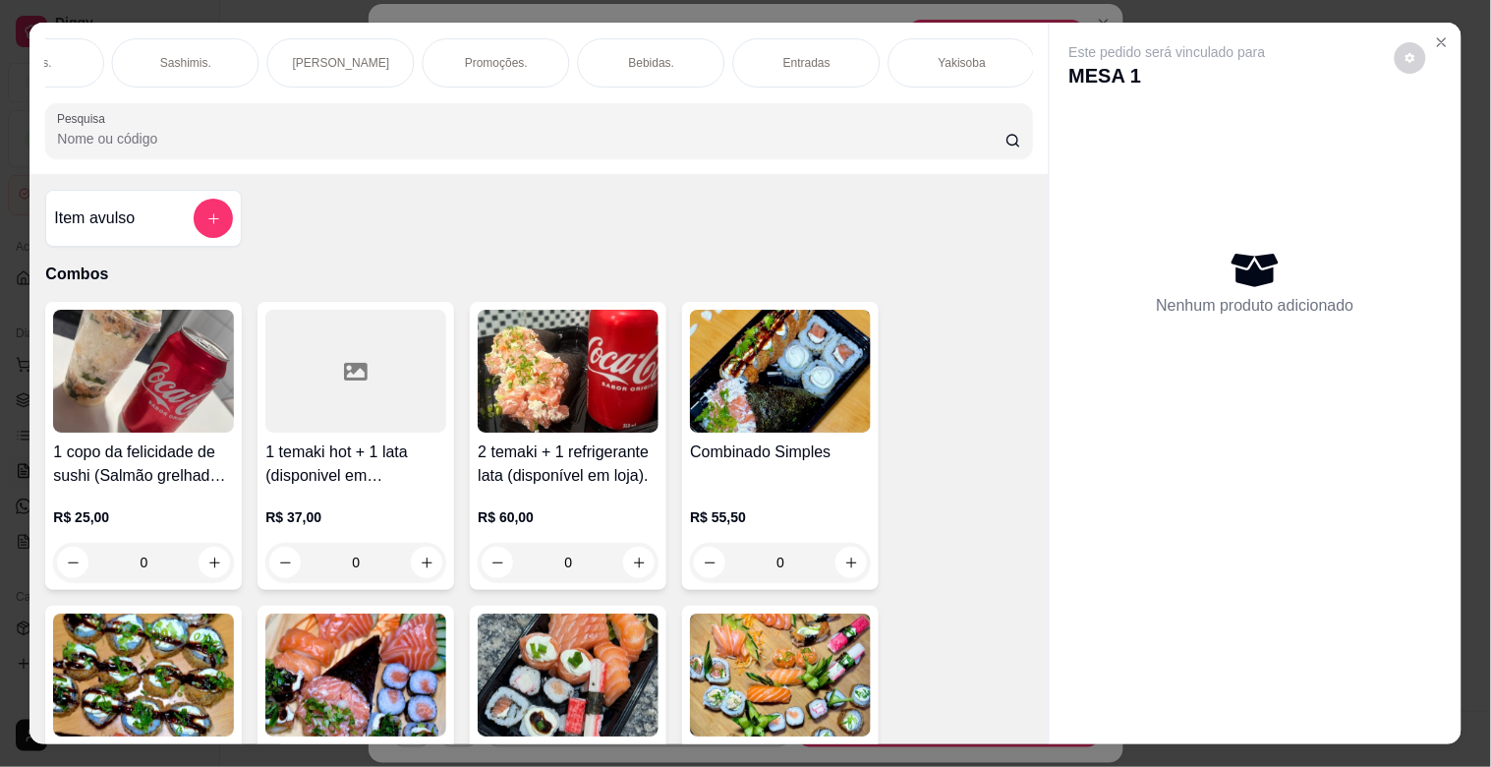
scroll to position [0, 1643]
click at [509, 55] on p "Sobremesas" at bounding box center [495, 63] width 66 height 16
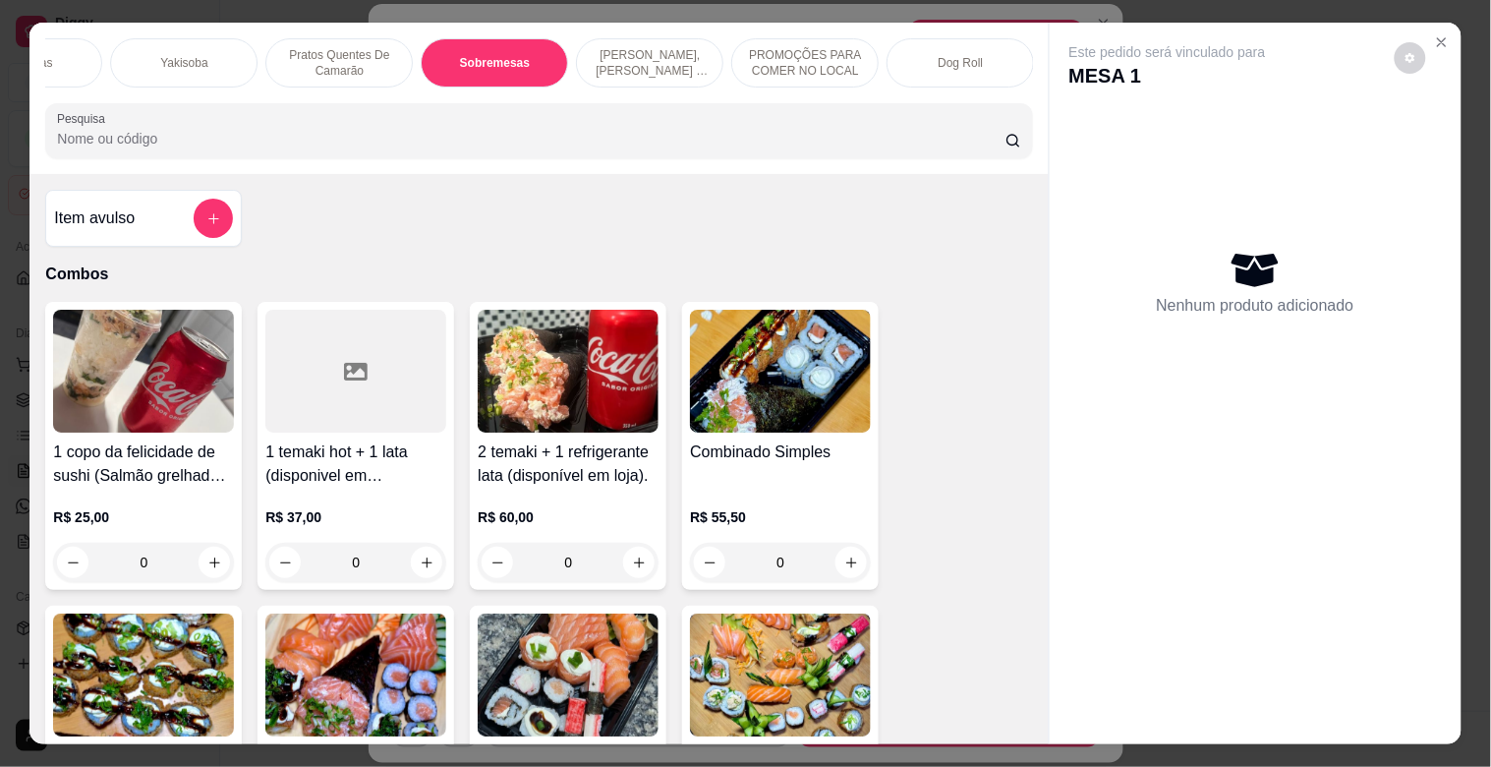
scroll to position [47, 0]
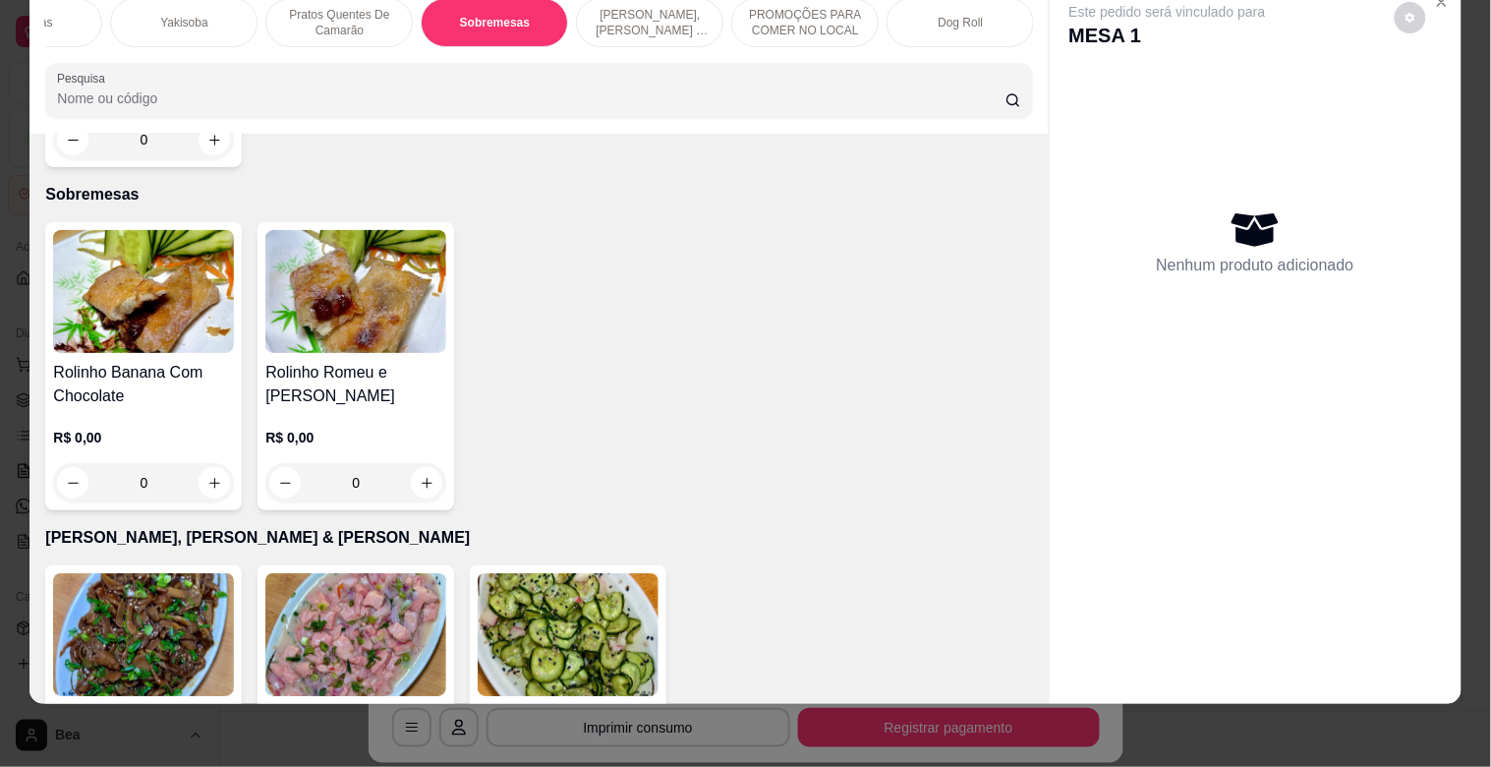
click at [190, 361] on h4 "Rolinho Banana Com Chocolate" at bounding box center [143, 384] width 181 height 47
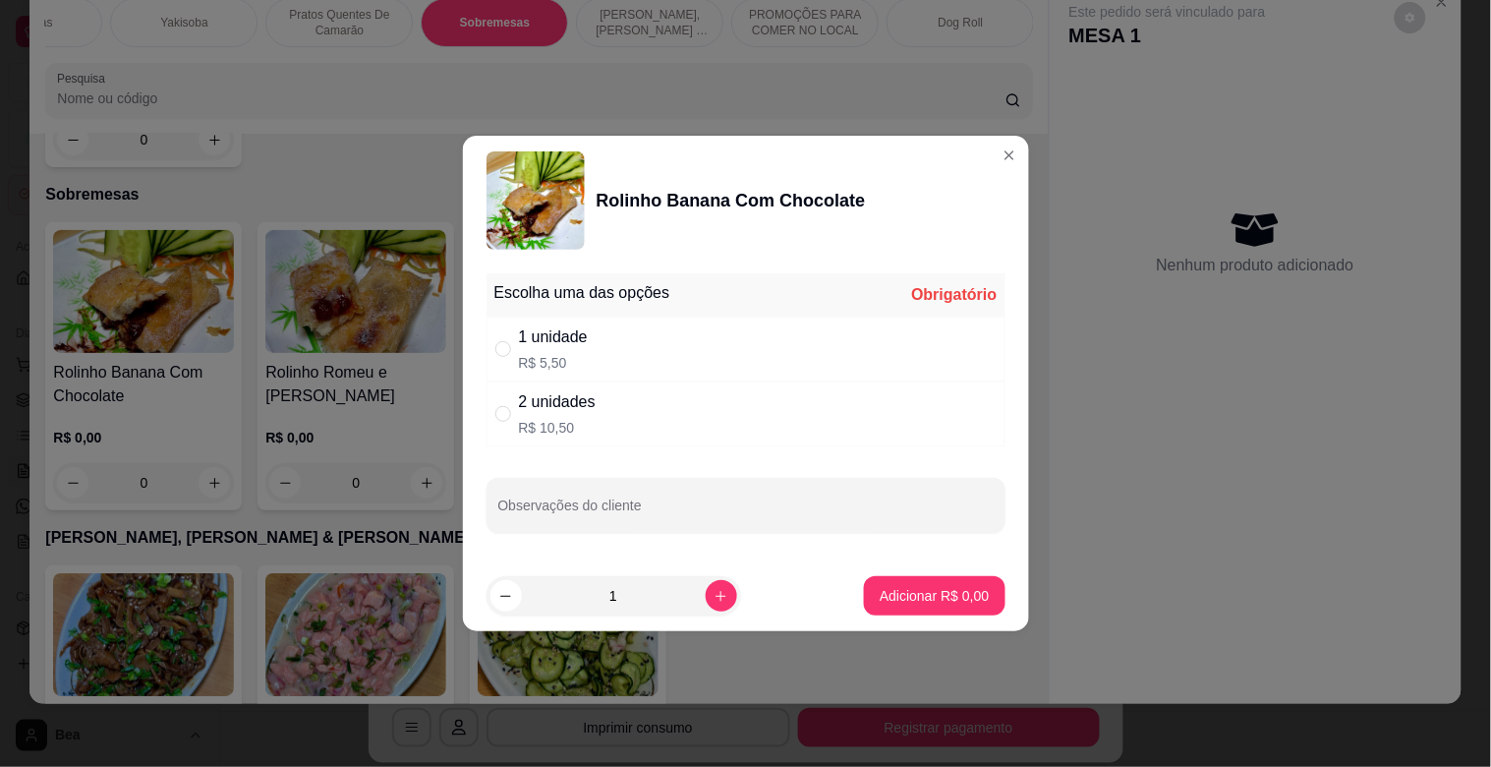
click at [612, 348] on div "1 unidade R$ 5,50" at bounding box center [746, 349] width 519 height 65
radio input "true"
click at [714, 598] on icon "increase-product-quantity" at bounding box center [721, 596] width 15 height 15
type input "3"
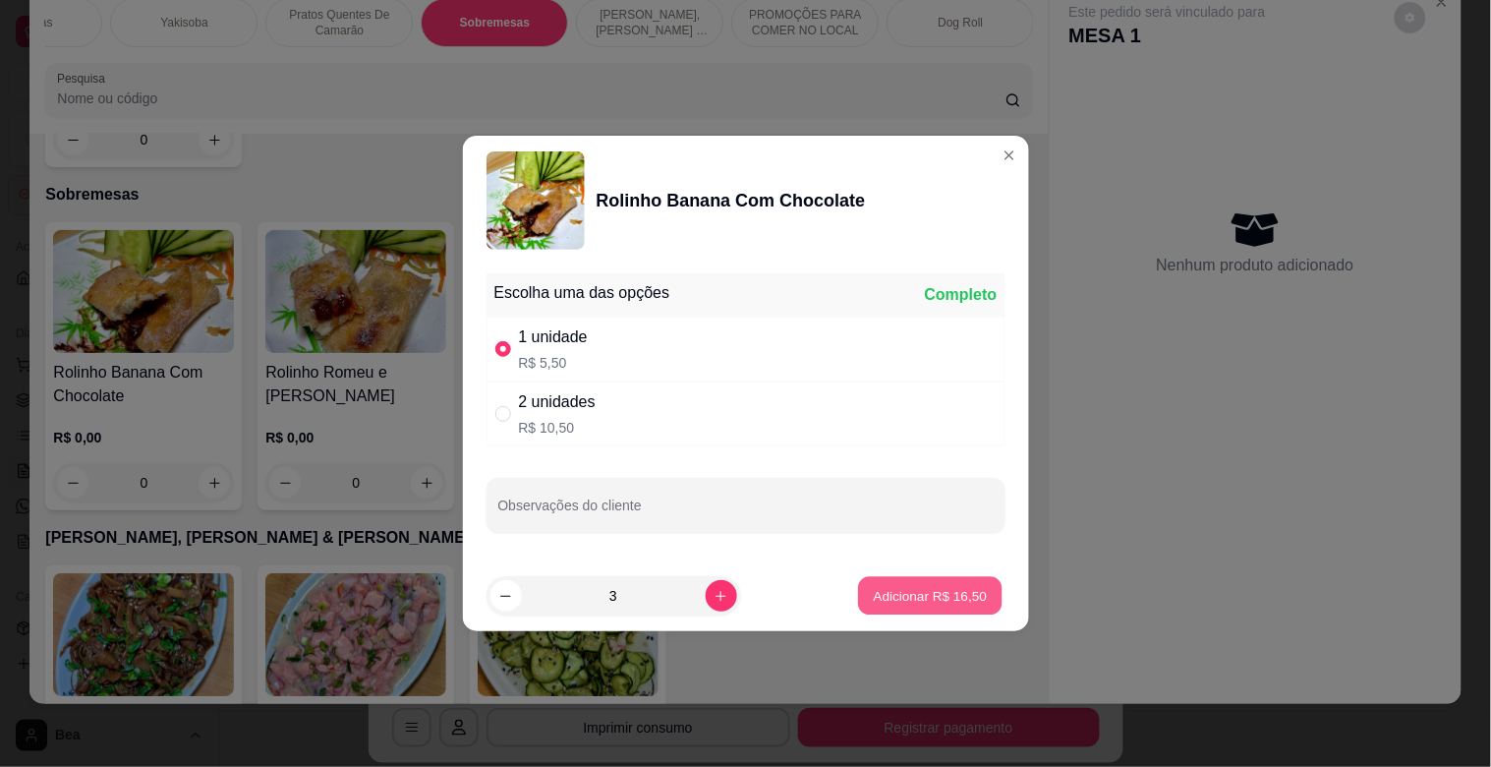
click at [900, 600] on p "Adicionar R$ 16,50" at bounding box center [931, 595] width 114 height 19
type input "3"
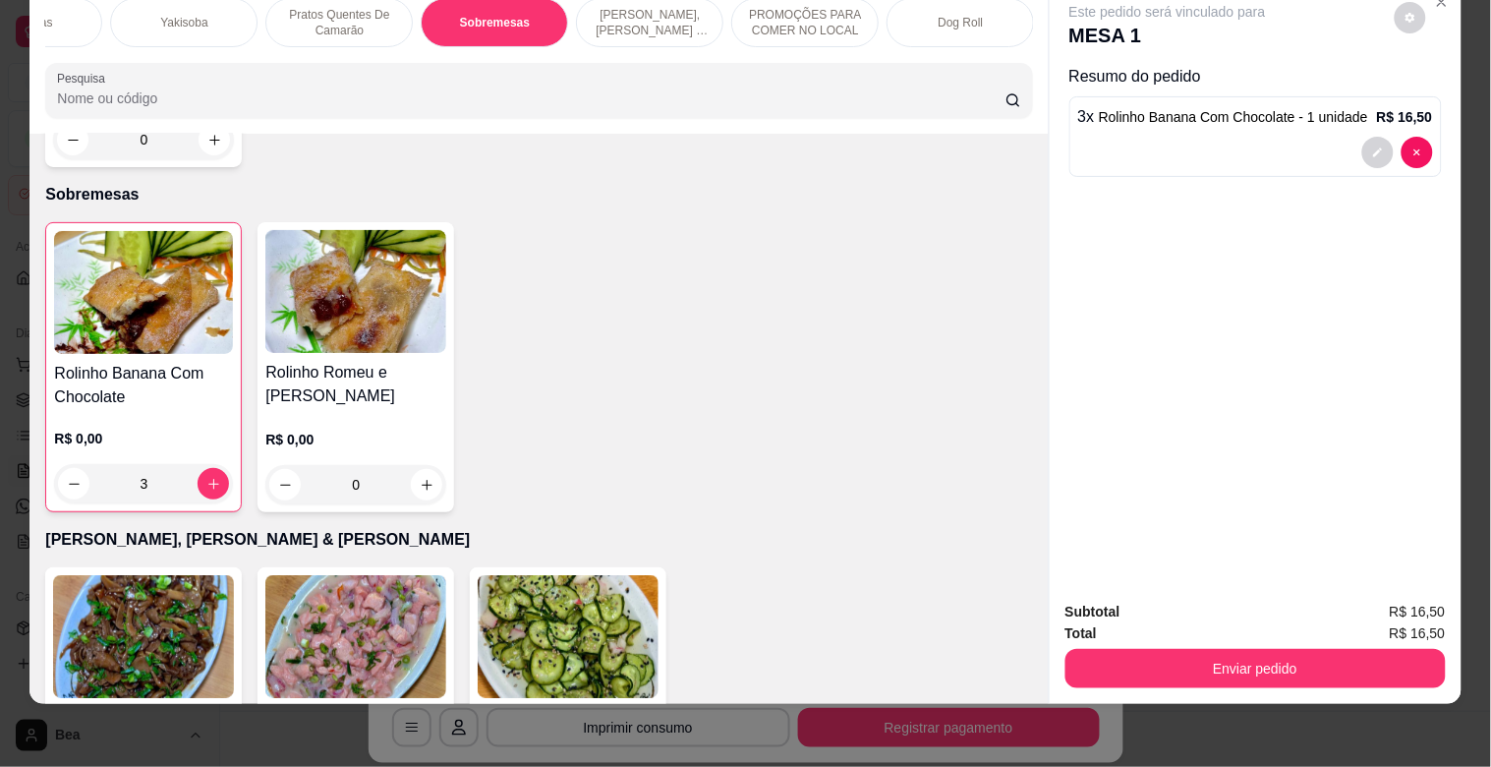
click at [348, 262] on img at bounding box center [355, 291] width 181 height 123
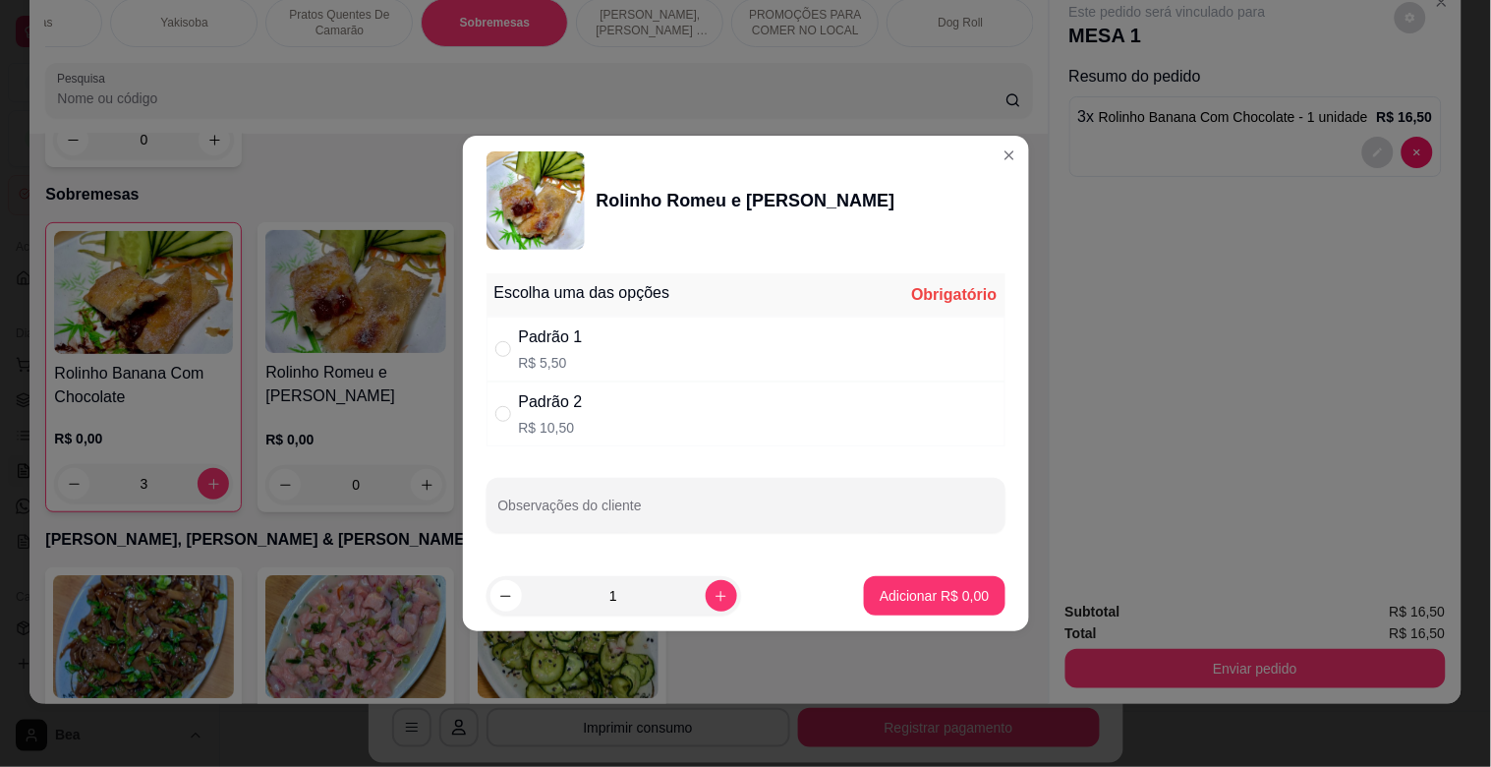
click at [625, 394] on div "Padrão 2 R$ 10,50" at bounding box center [746, 413] width 519 height 65
radio input "true"
click at [874, 591] on p "Adicionar R$ 10,50" at bounding box center [931, 595] width 114 height 19
type input "1"
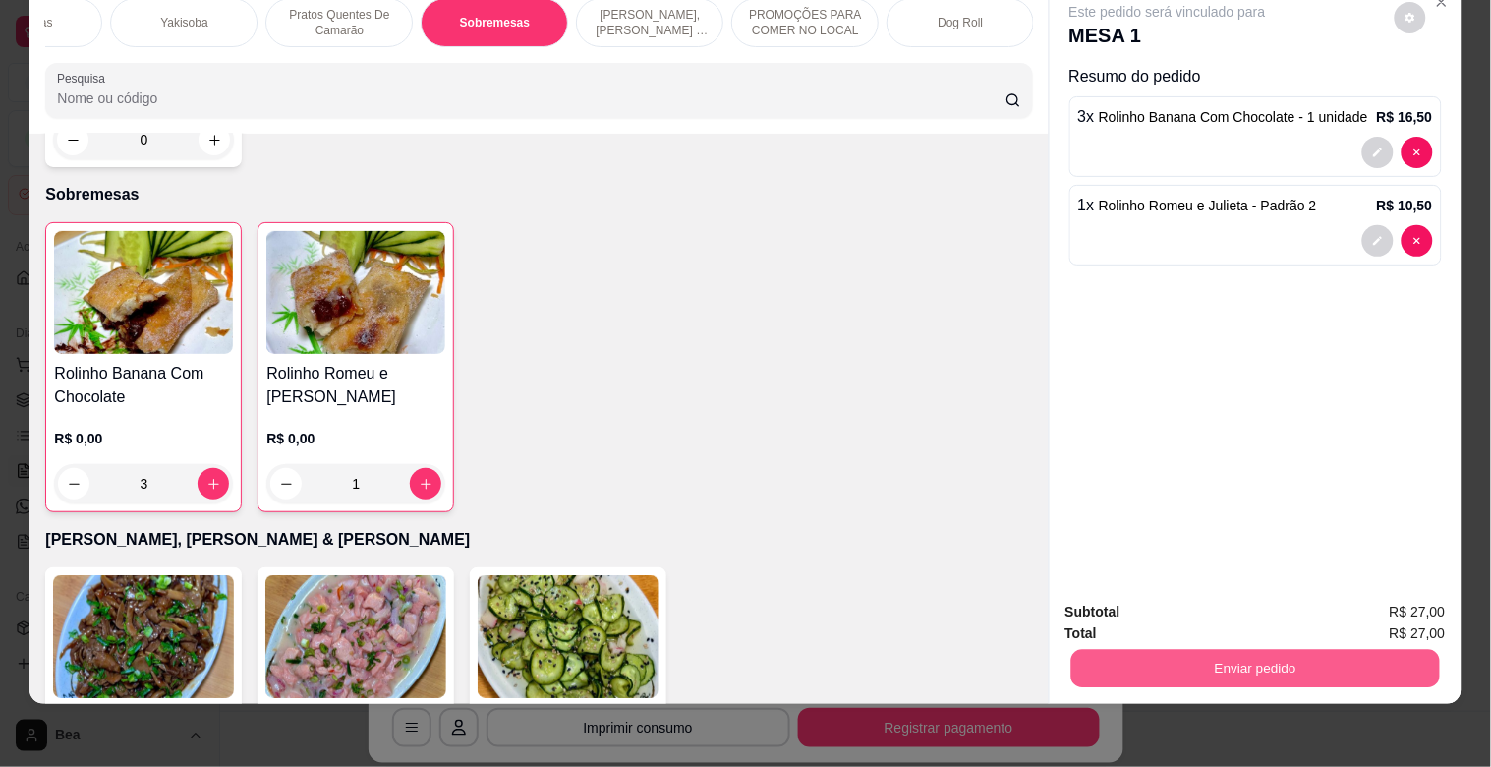
click at [1269, 649] on button "Enviar pedido" at bounding box center [1254, 668] width 369 height 38
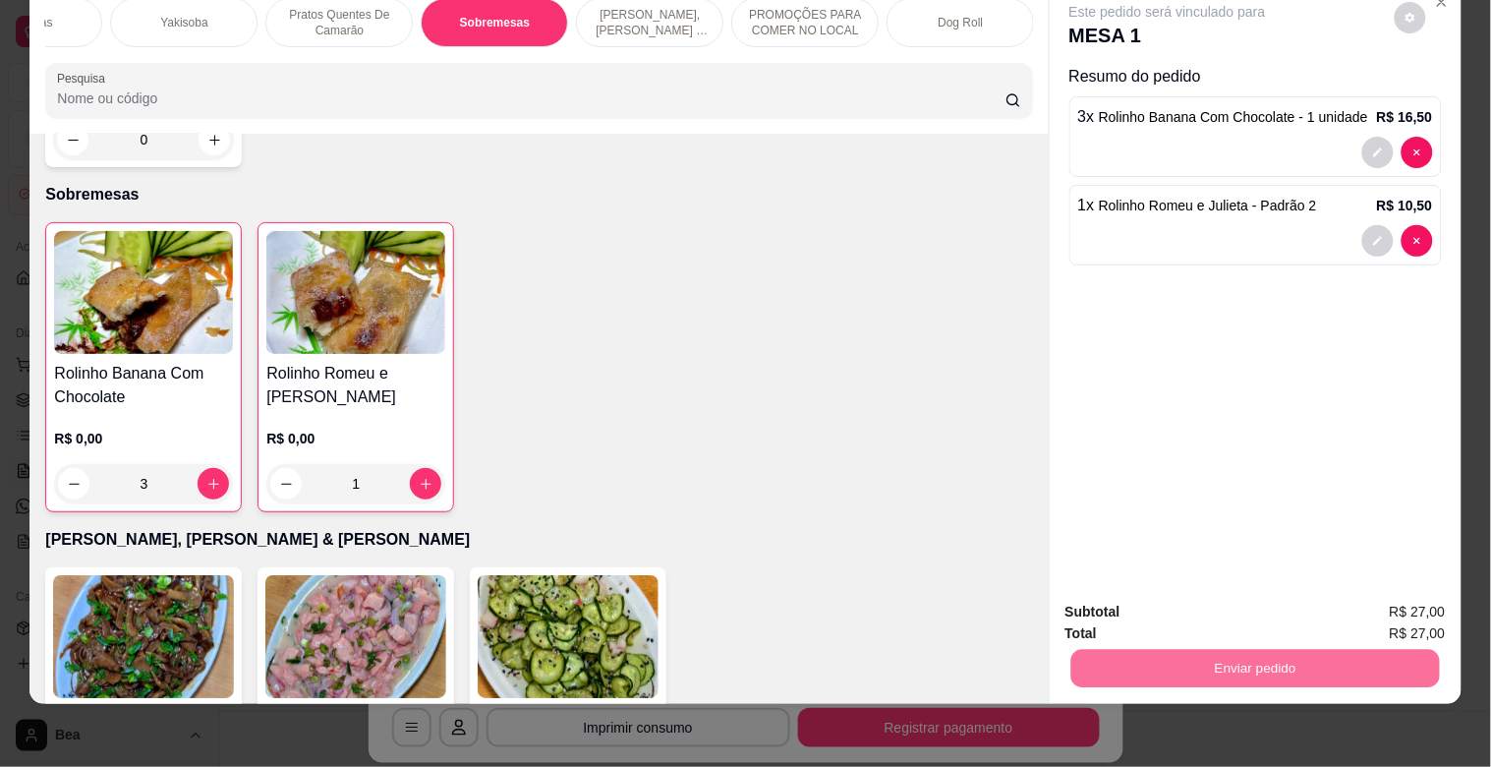
click at [1378, 598] on button "Enviar pedido" at bounding box center [1395, 603] width 108 height 36
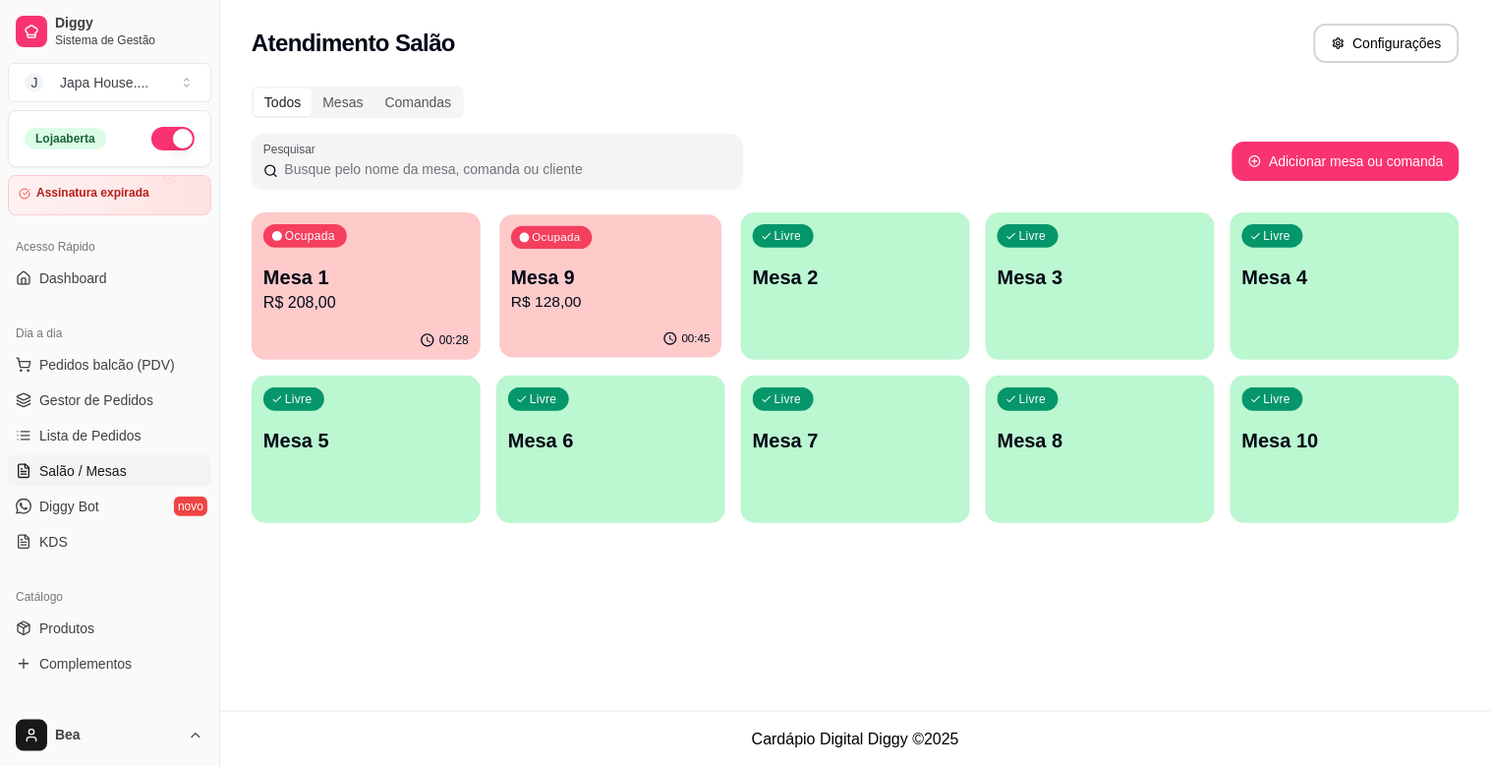
click at [537, 312] on p "R$ 128,00" at bounding box center [611, 302] width 200 height 23
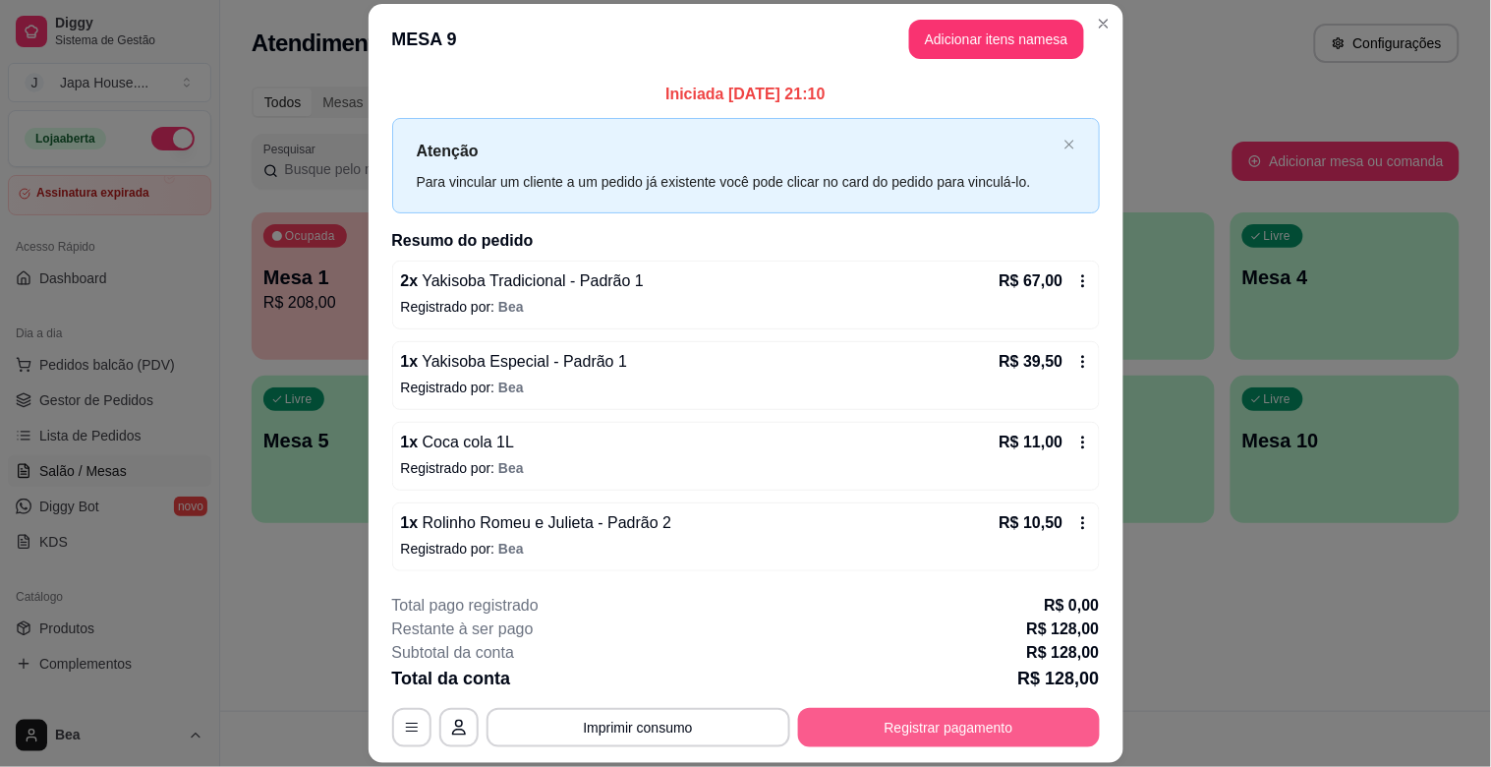
click at [847, 720] on button "Registrar pagamento" at bounding box center [949, 727] width 302 height 39
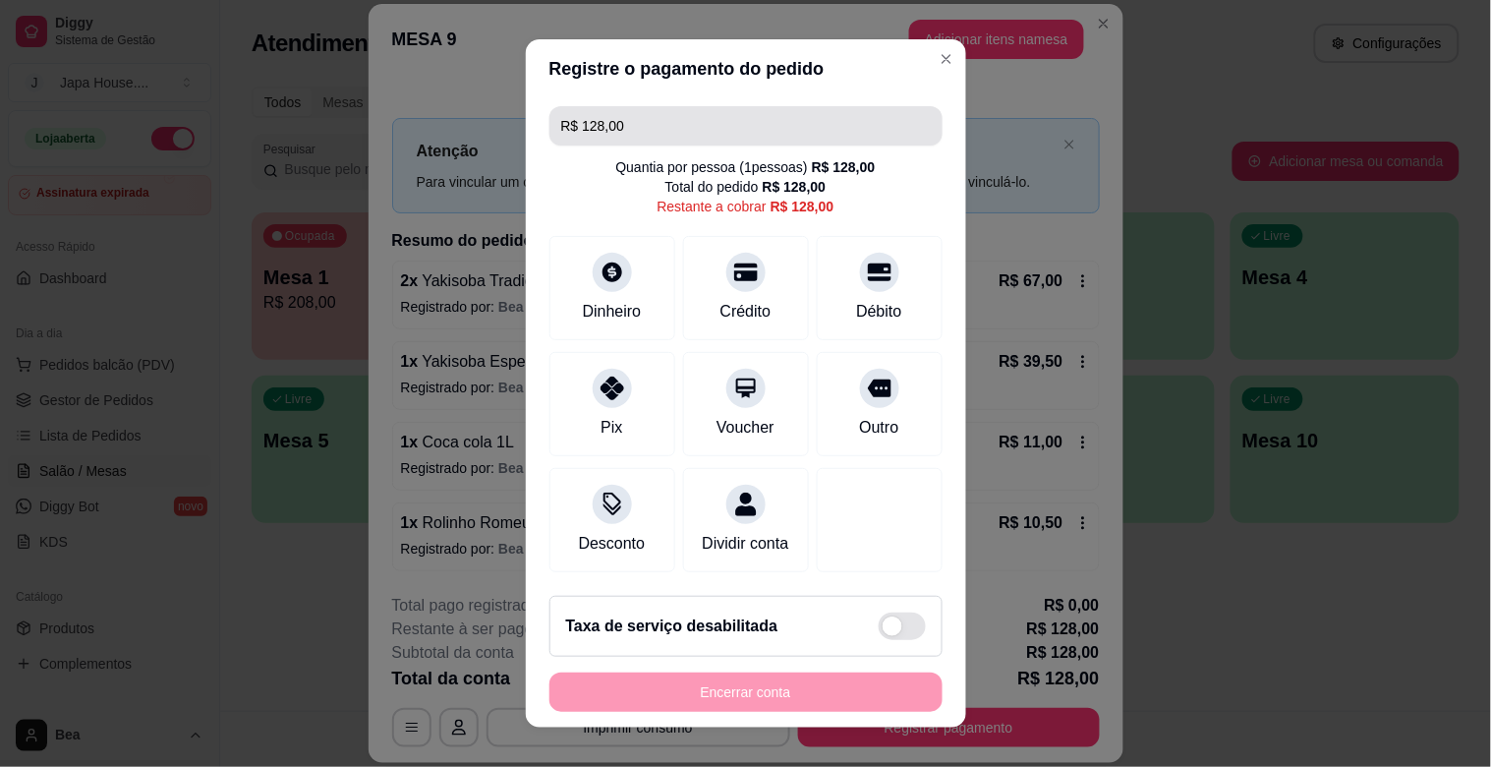
click at [662, 135] on input "R$ 128,00" at bounding box center [746, 125] width 370 height 39
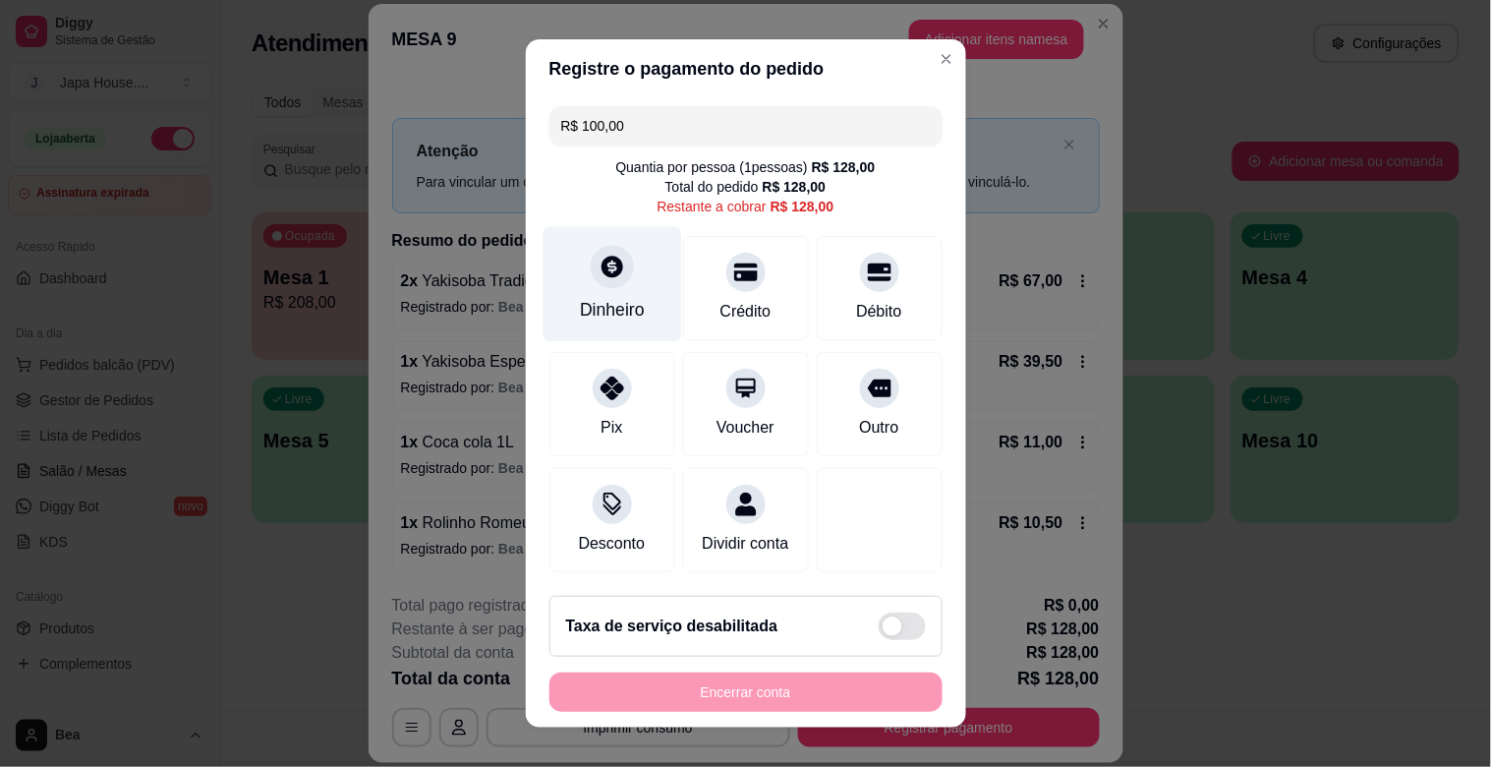
click at [602, 272] on icon at bounding box center [613, 267] width 22 height 22
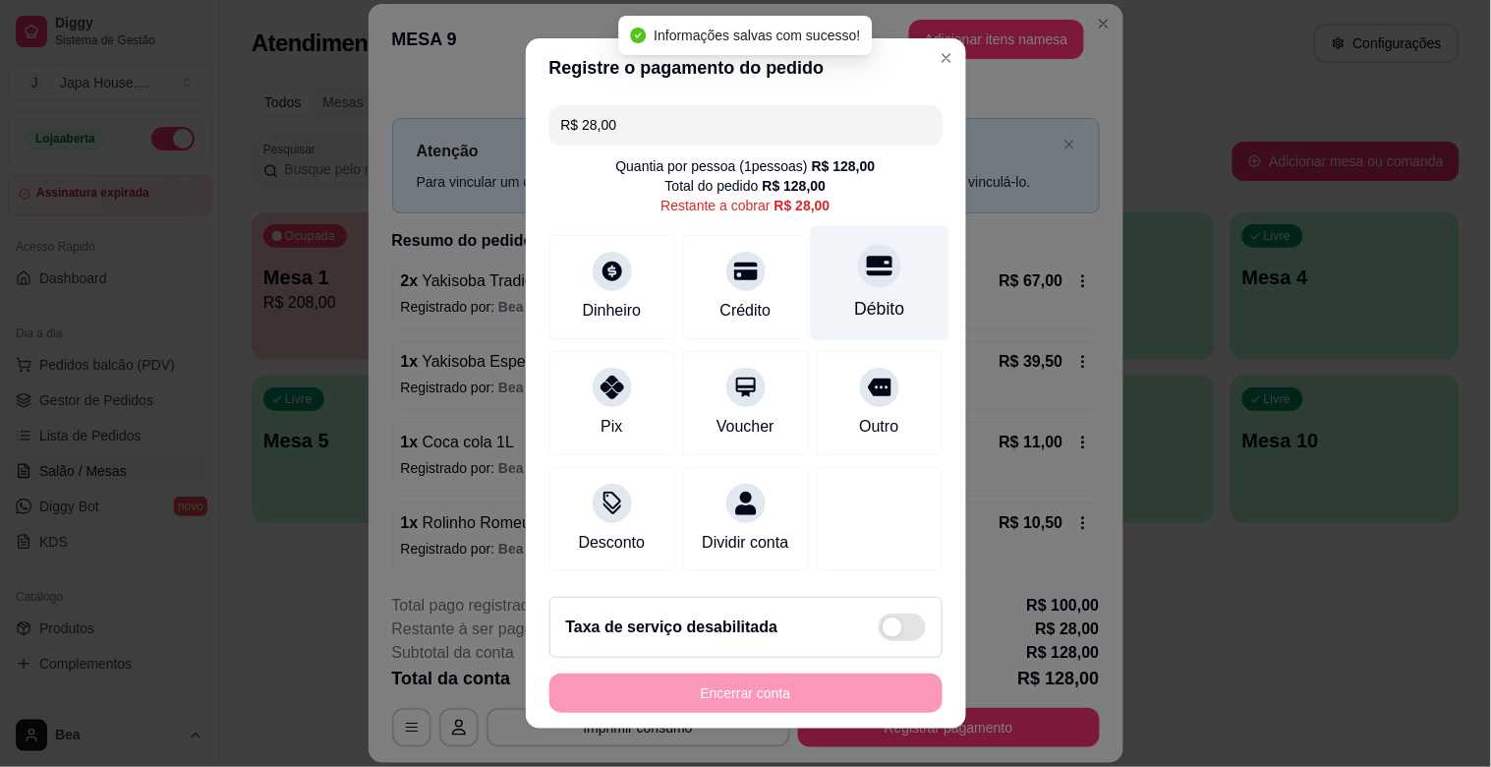
click at [846, 292] on div "Débito" at bounding box center [879, 283] width 139 height 115
type input "R$ 0,00"
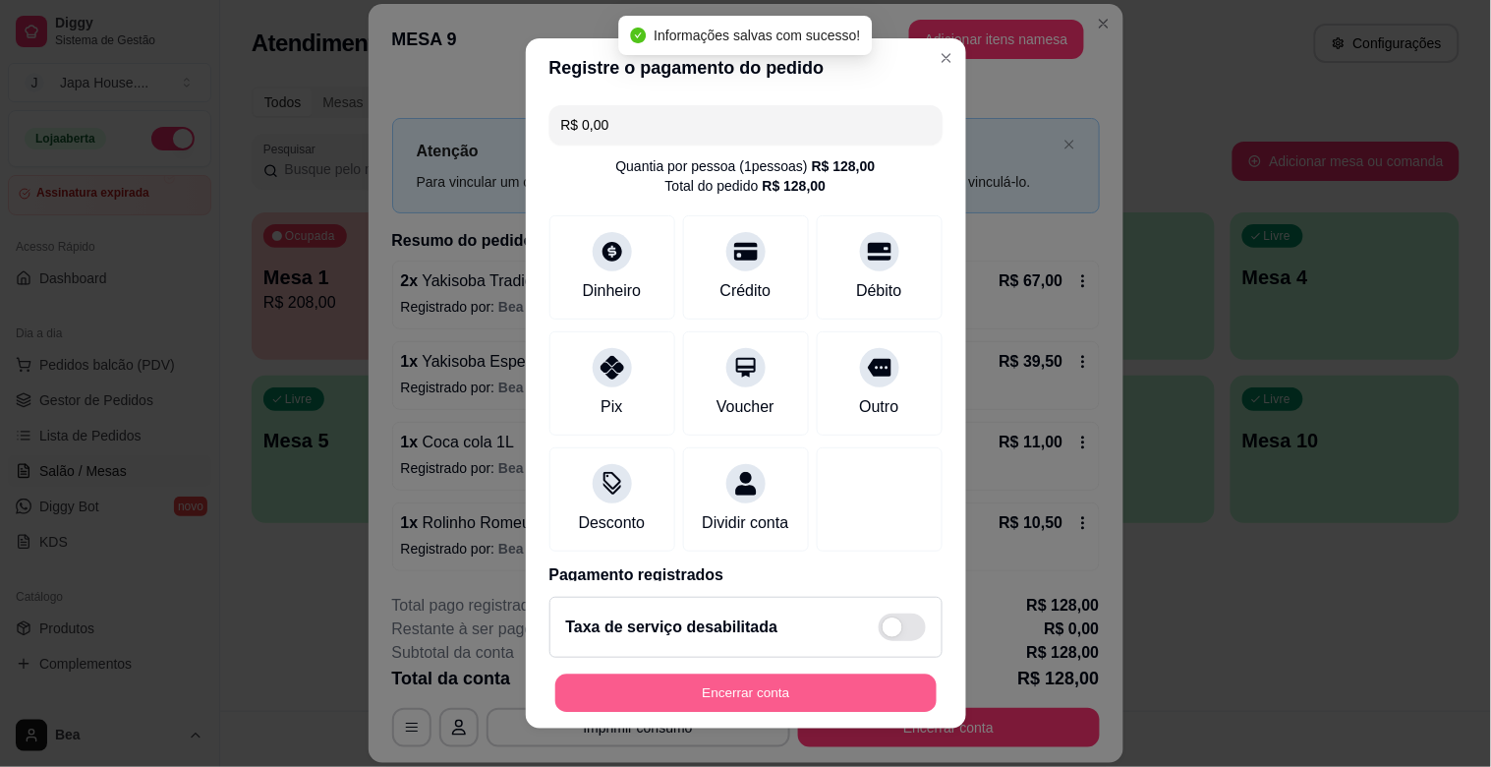
click at [775, 689] on button "Encerrar conta" at bounding box center [745, 693] width 381 height 38
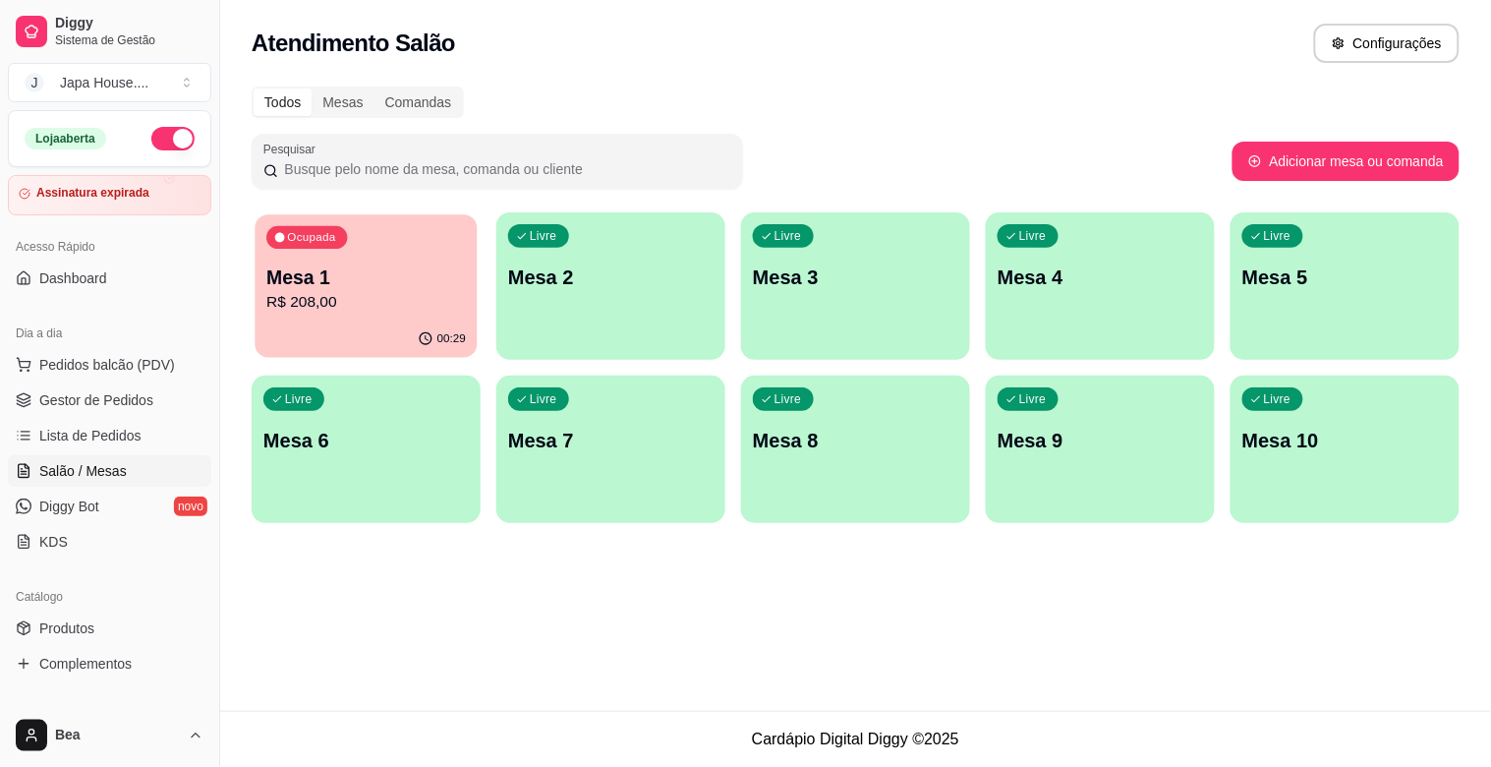
click at [355, 291] on p "R$ 208,00" at bounding box center [366, 302] width 200 height 23
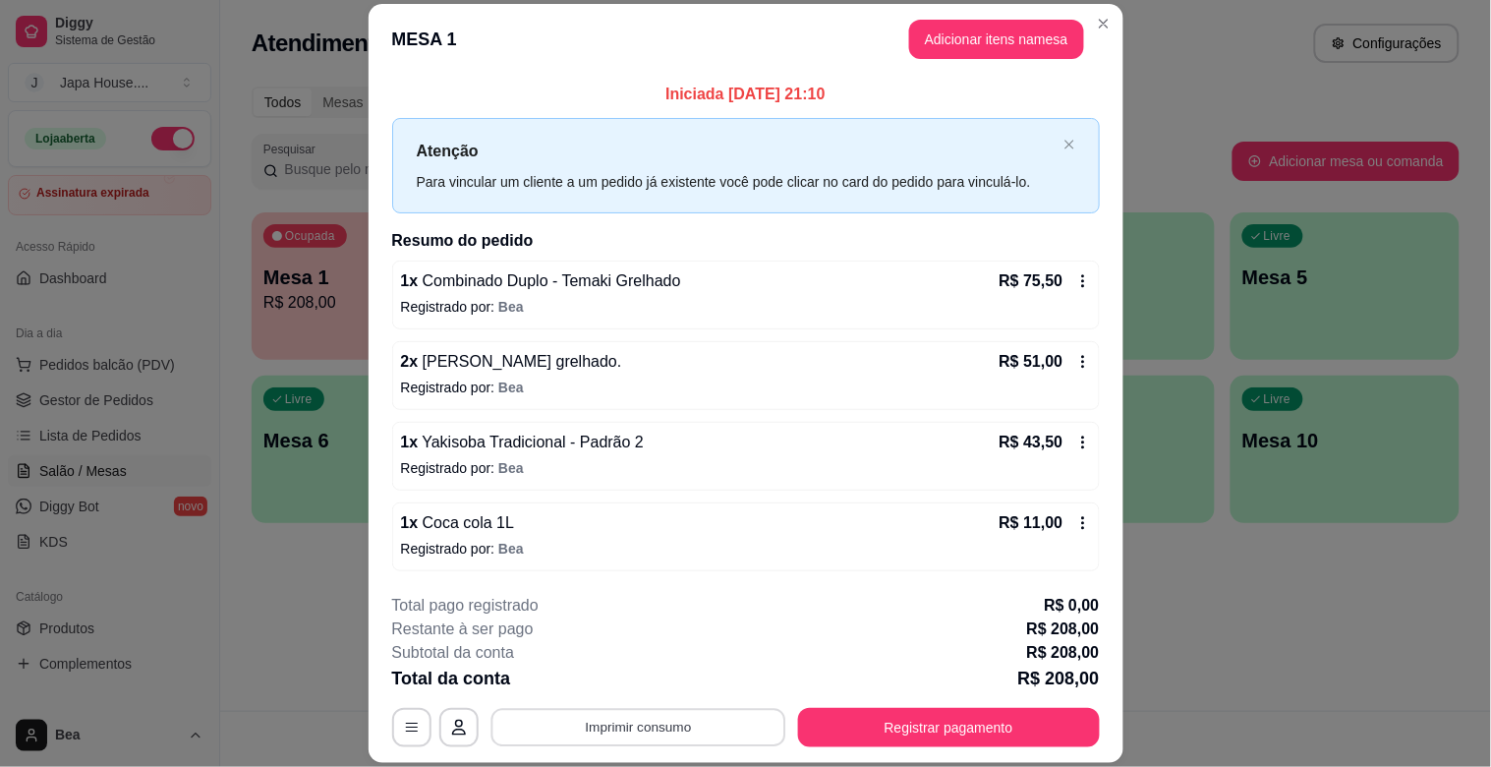
click at [664, 731] on button "Imprimir consumo" at bounding box center [637, 728] width 295 height 38
click at [649, 682] on button "IMPRESSORA" at bounding box center [636, 681] width 138 height 30
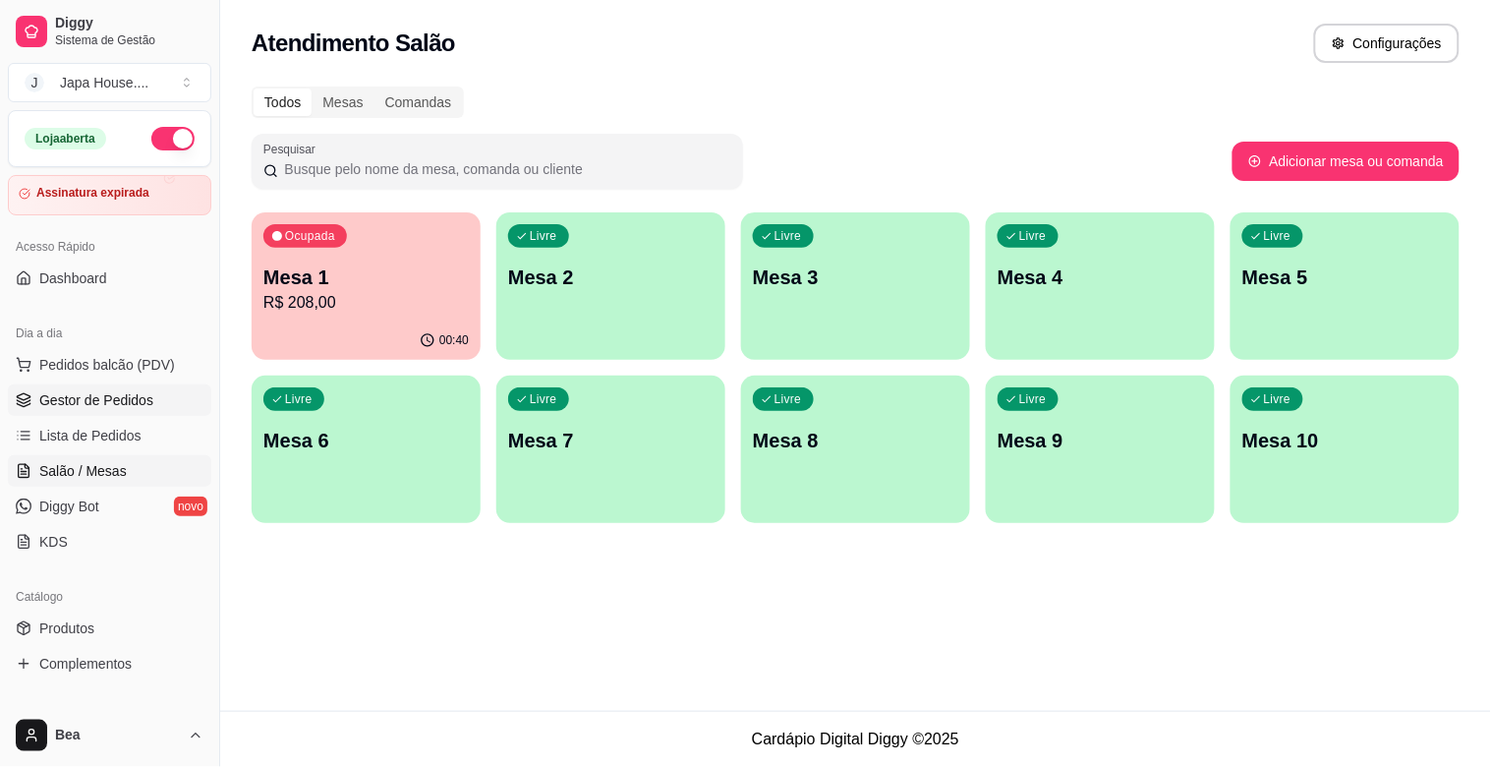
click at [82, 404] on span "Gestor de Pedidos" at bounding box center [96, 400] width 114 height 20
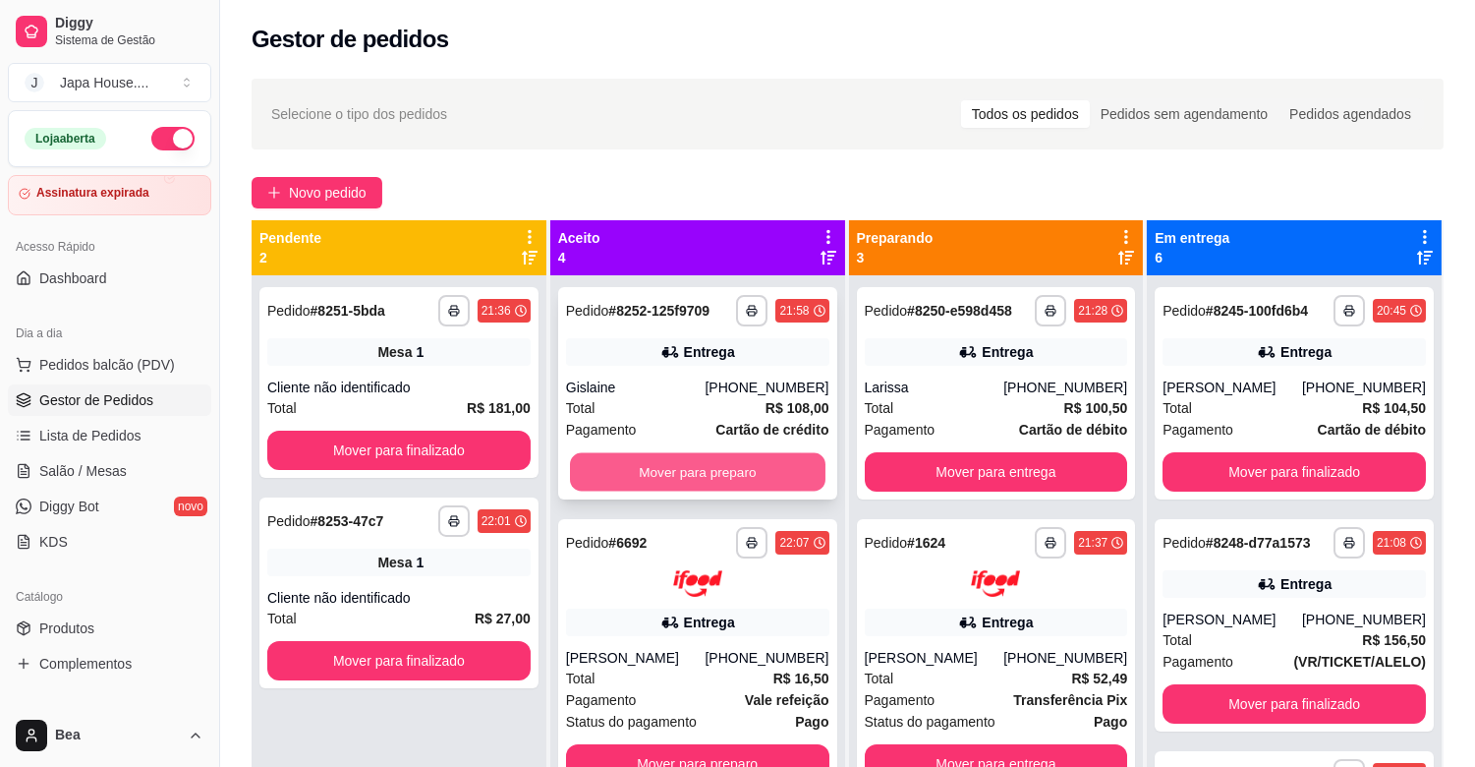
click at [620, 466] on button "Mover para preparo" at bounding box center [698, 472] width 256 height 38
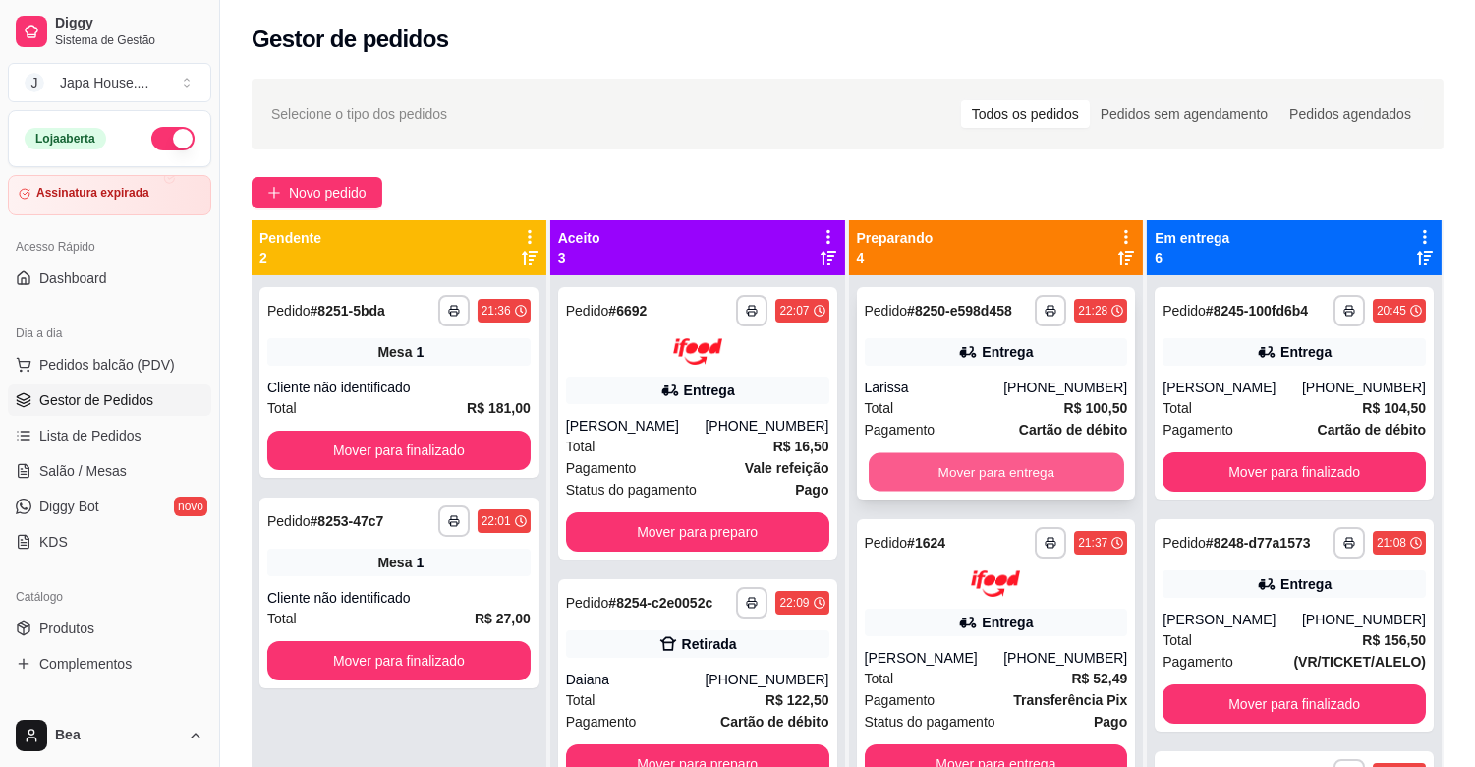
click at [940, 465] on button "Mover para entrega" at bounding box center [997, 472] width 256 height 38
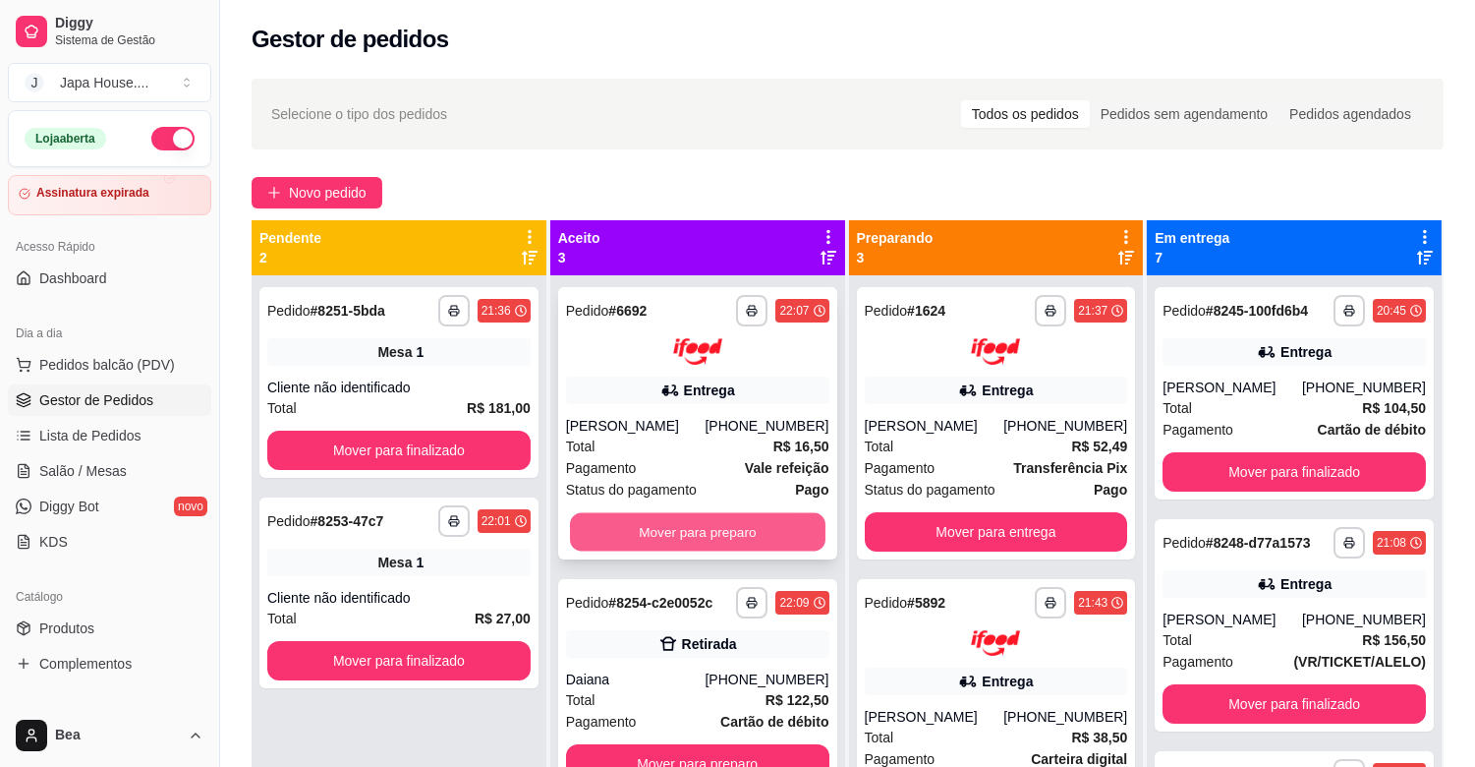
click at [774, 525] on button "Mover para preparo" at bounding box center [698, 531] width 256 height 38
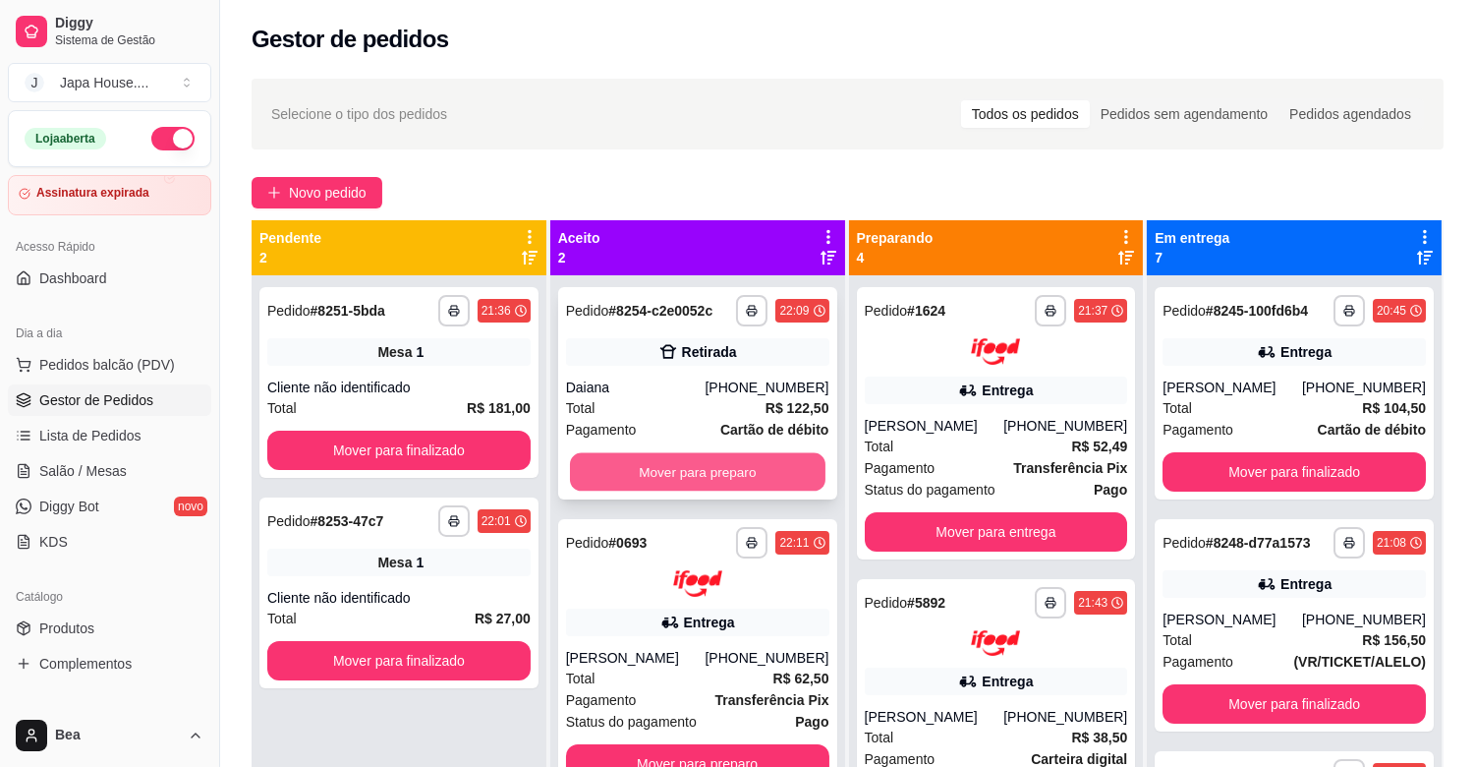
click at [663, 468] on button "Mover para preparo" at bounding box center [698, 472] width 256 height 38
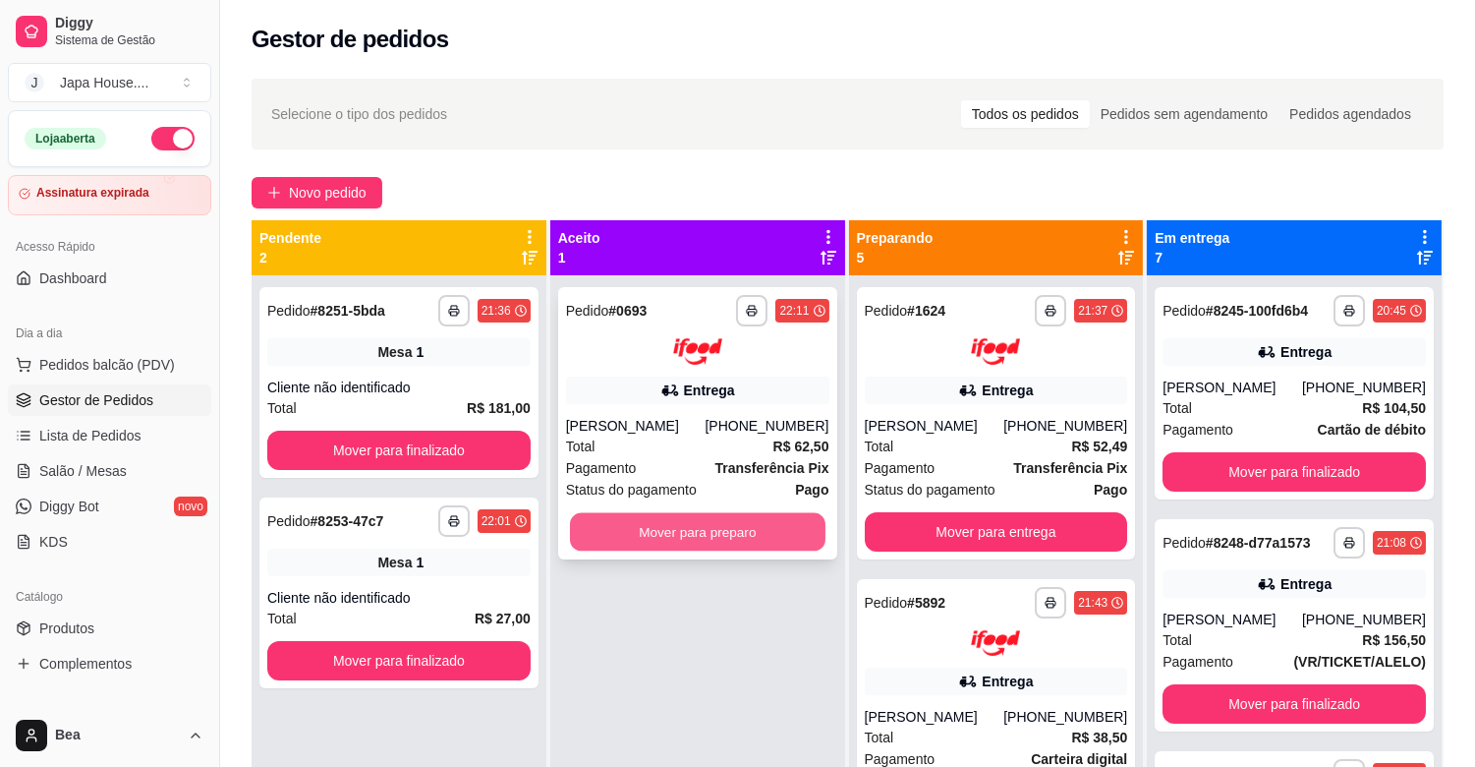
click at [666, 529] on button "Mover para preparo" at bounding box center [698, 531] width 256 height 38
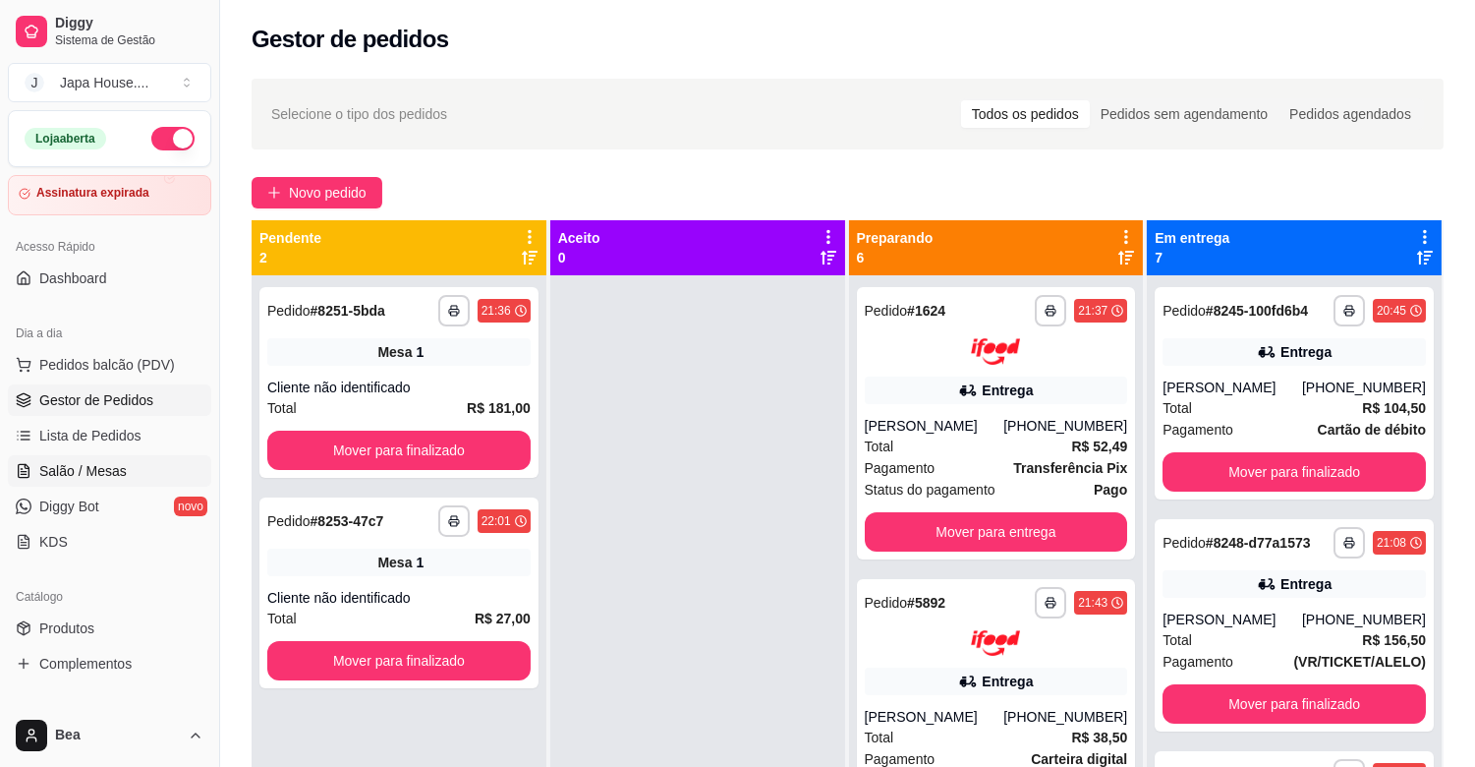
click at [108, 458] on link "Salão / Mesas" at bounding box center [109, 470] width 203 height 31
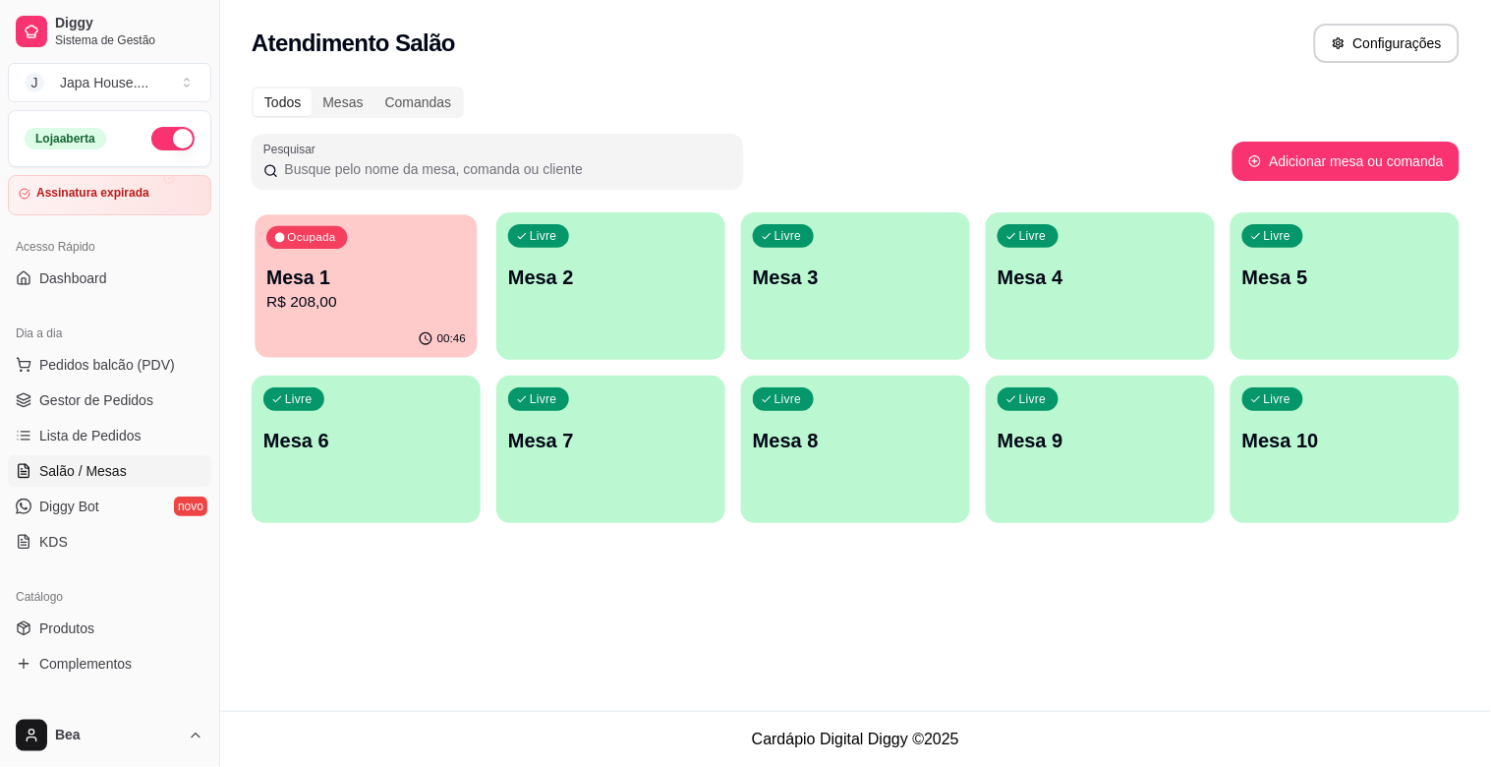
click at [383, 244] on div "Ocupada Mesa 1 R$ 208,00" at bounding box center [366, 267] width 222 height 106
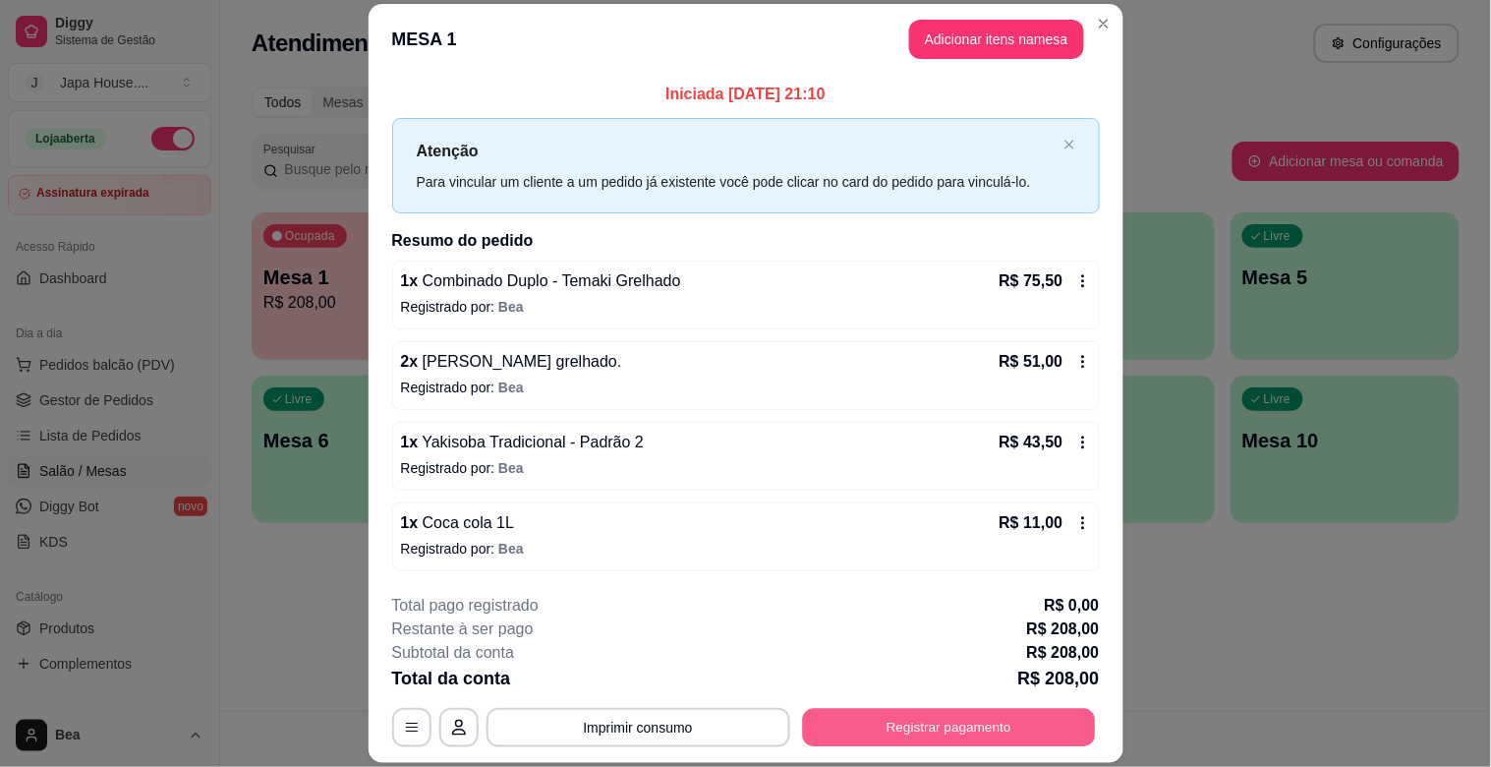
click at [855, 745] on button "Registrar pagamento" at bounding box center [948, 728] width 293 height 38
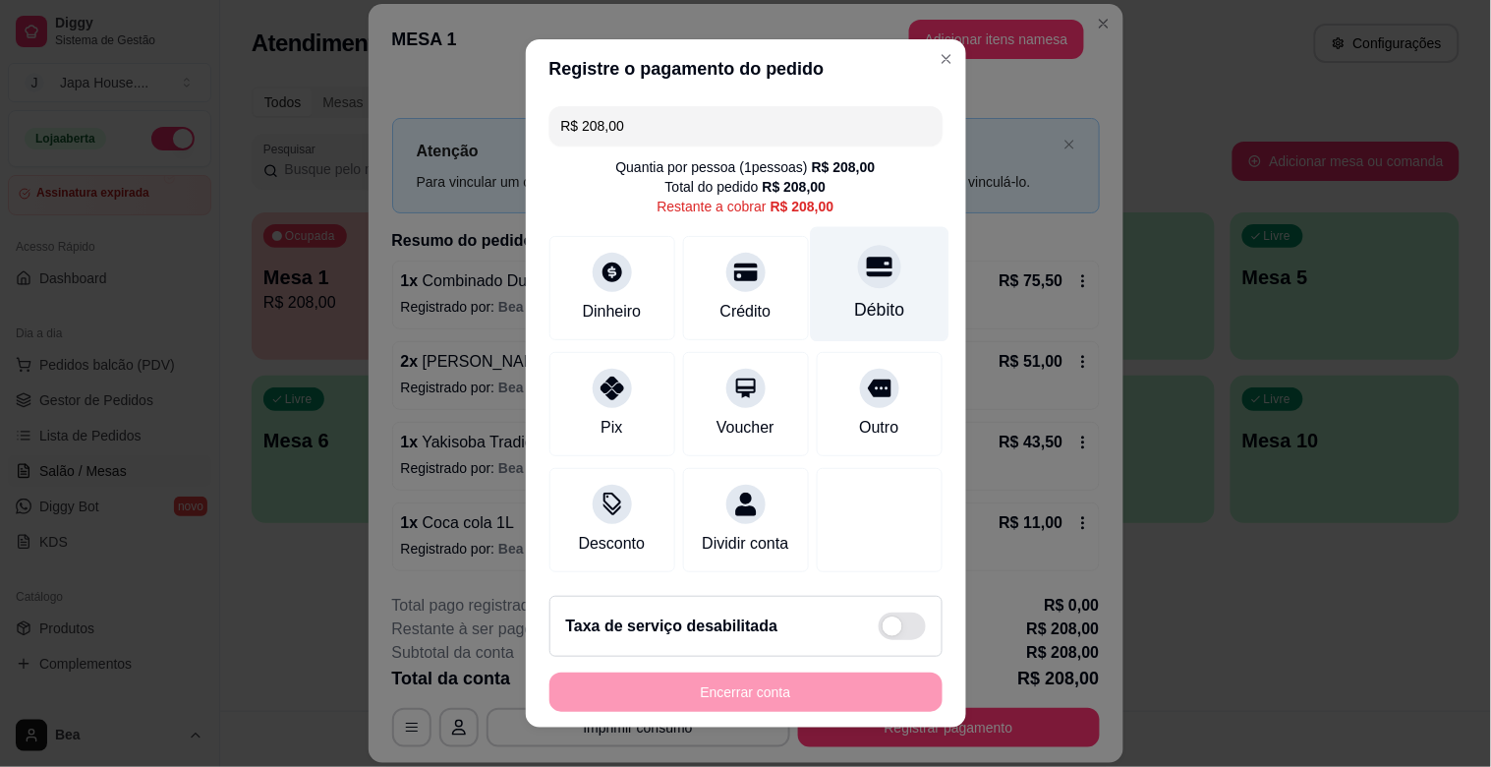
click at [854, 309] on div "Débito" at bounding box center [879, 310] width 50 height 26
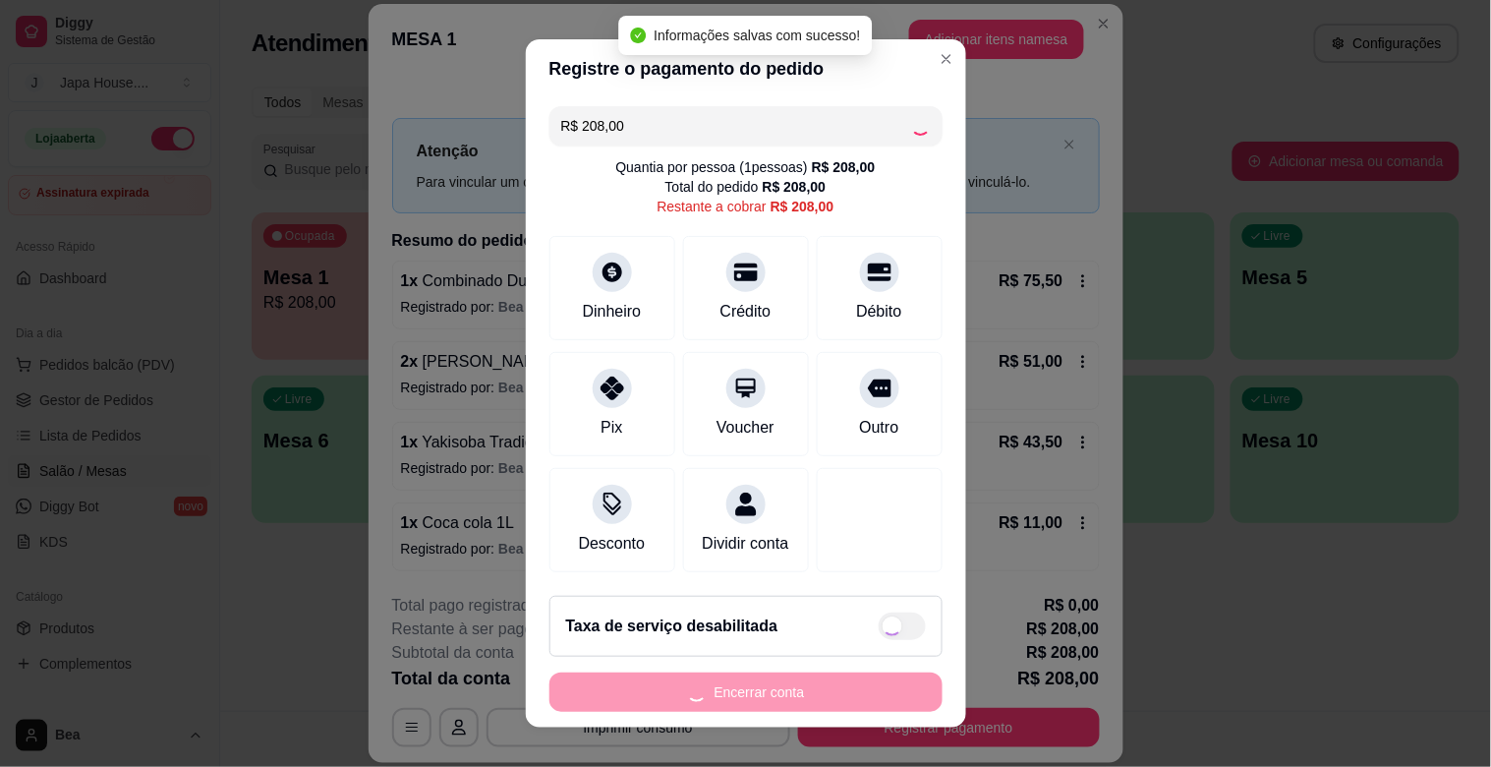
type input "R$ 0,00"
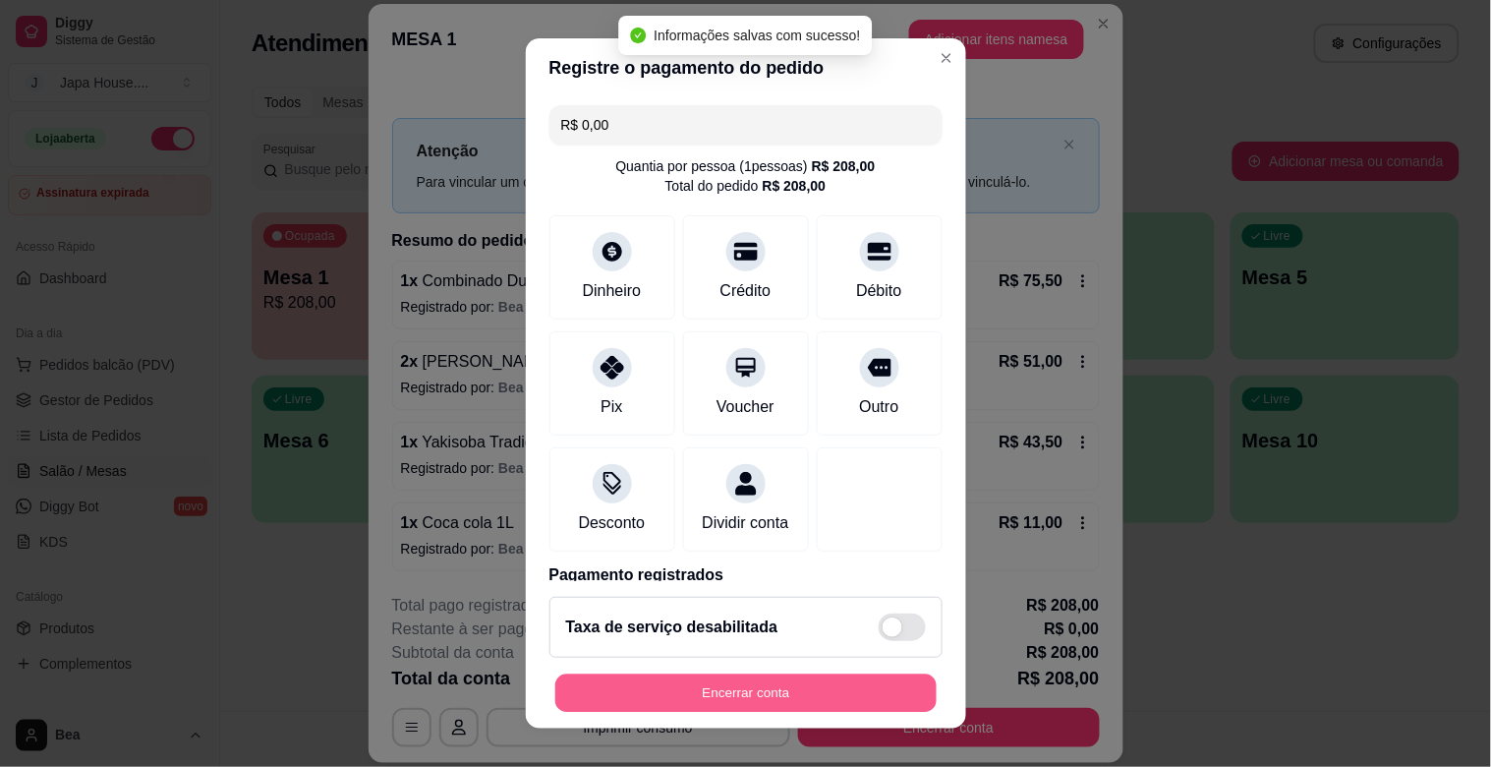
click at [725, 701] on button "Encerrar conta" at bounding box center [745, 693] width 381 height 38
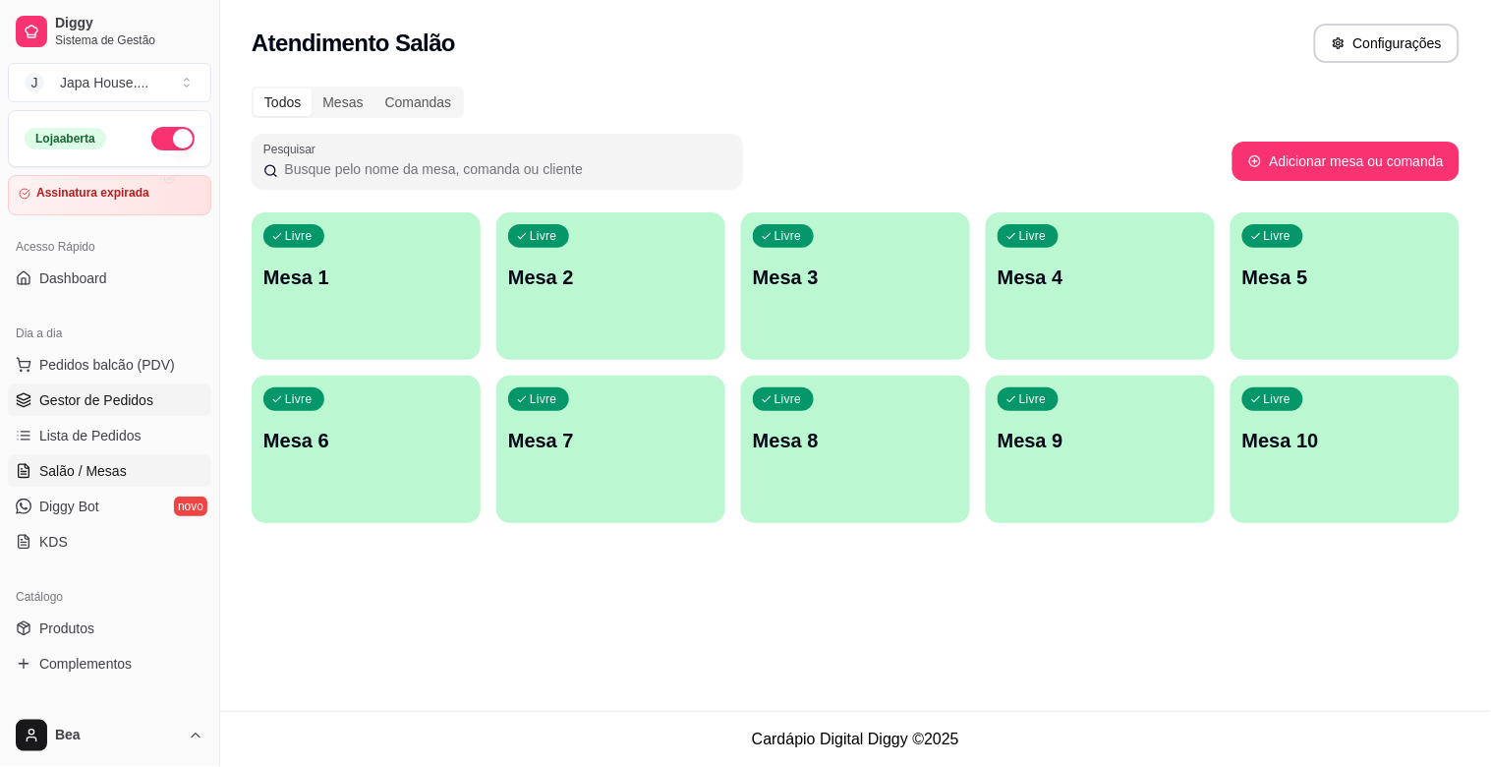
click at [134, 404] on span "Gestor de Pedidos" at bounding box center [96, 400] width 114 height 20
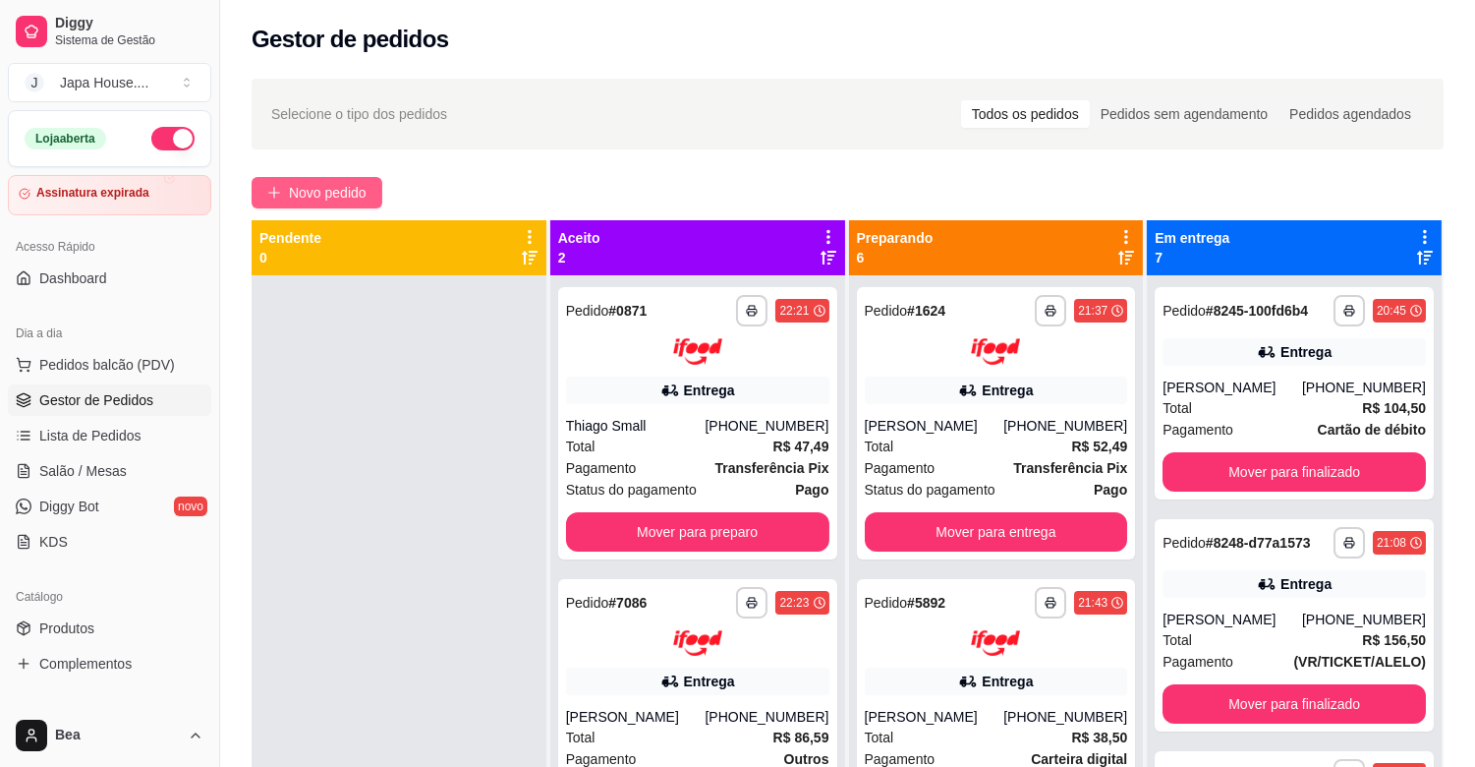
click at [302, 182] on span "Novo pedido" at bounding box center [328, 193] width 78 height 22
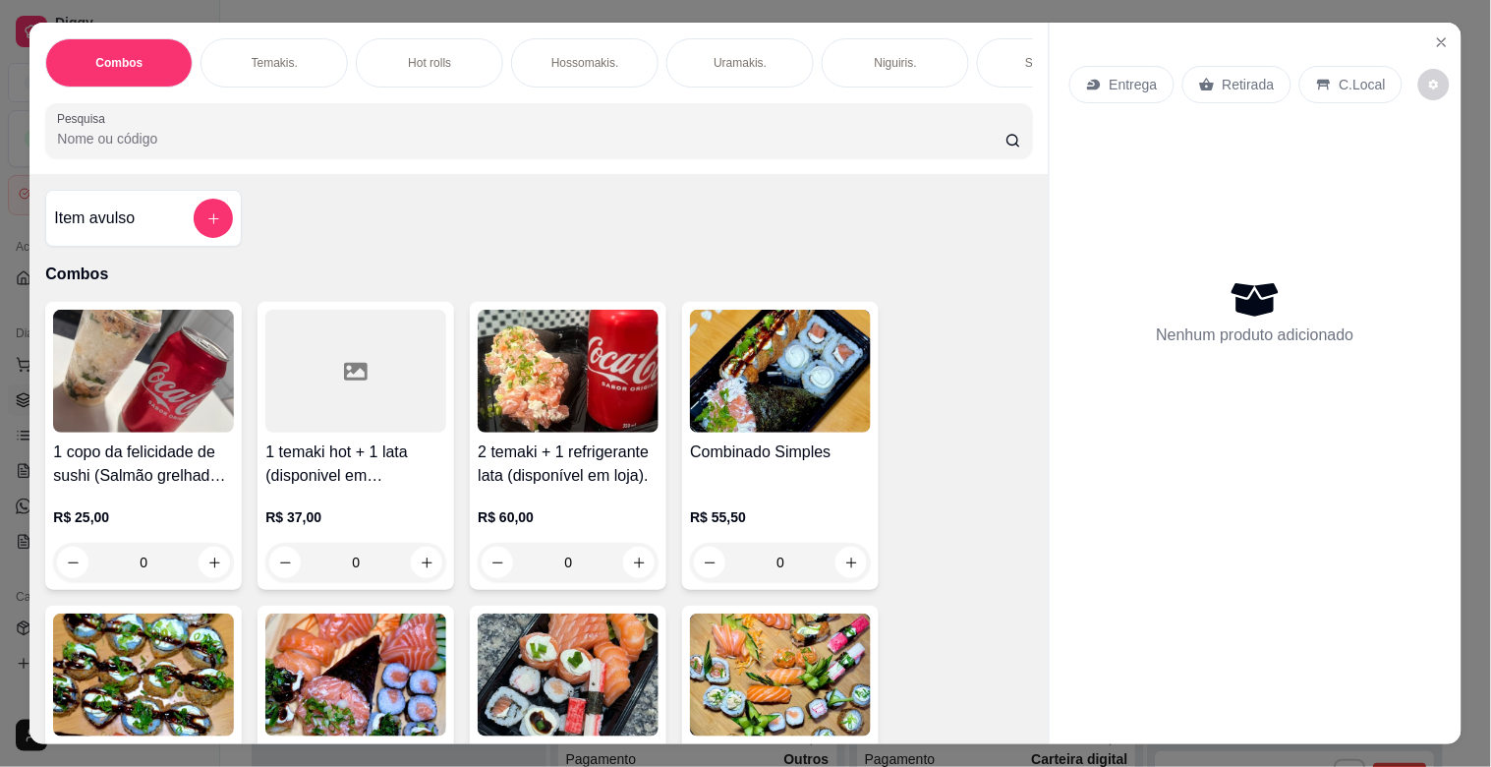
click at [296, 51] on div "Temakis." at bounding box center [274, 62] width 147 height 49
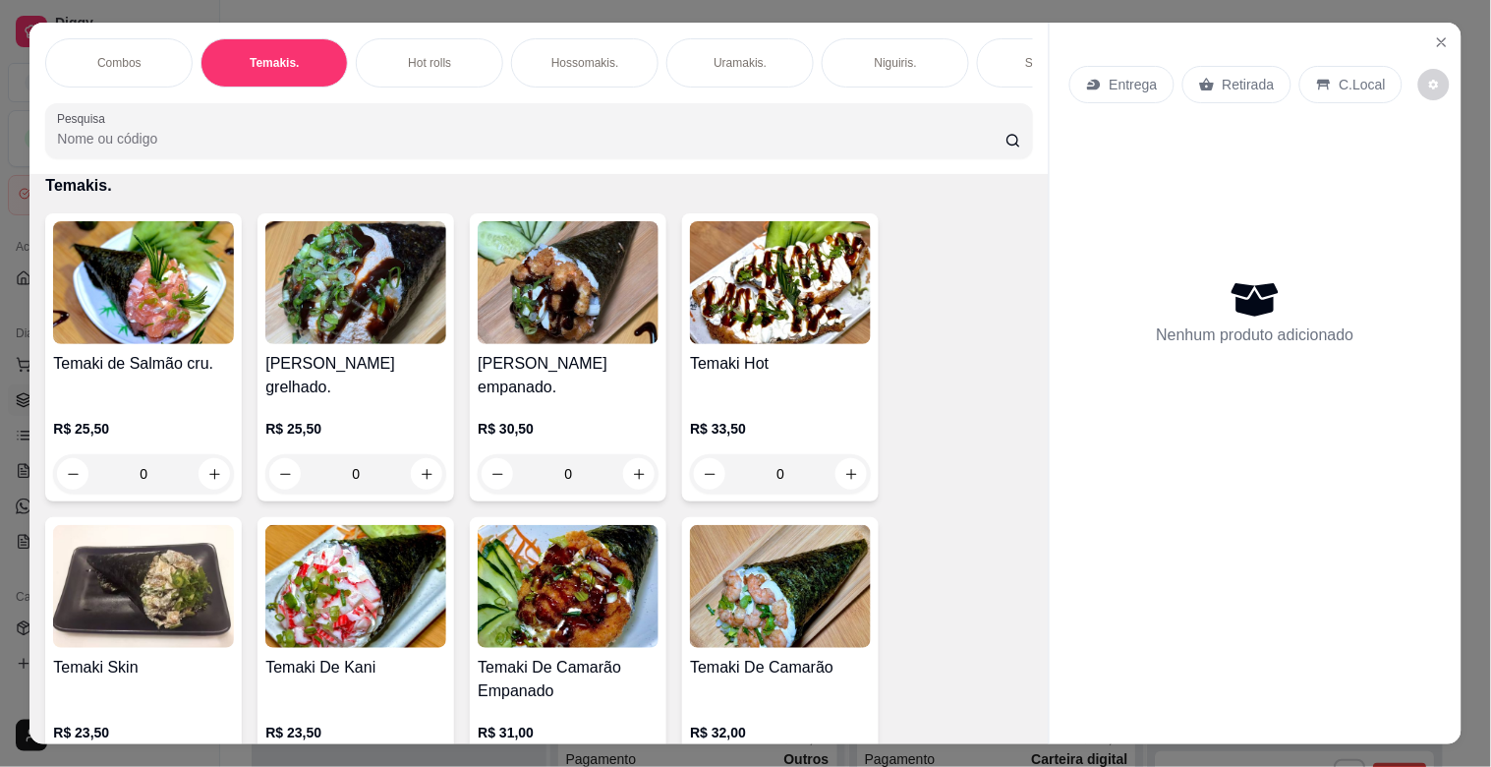
scroll to position [47, 0]
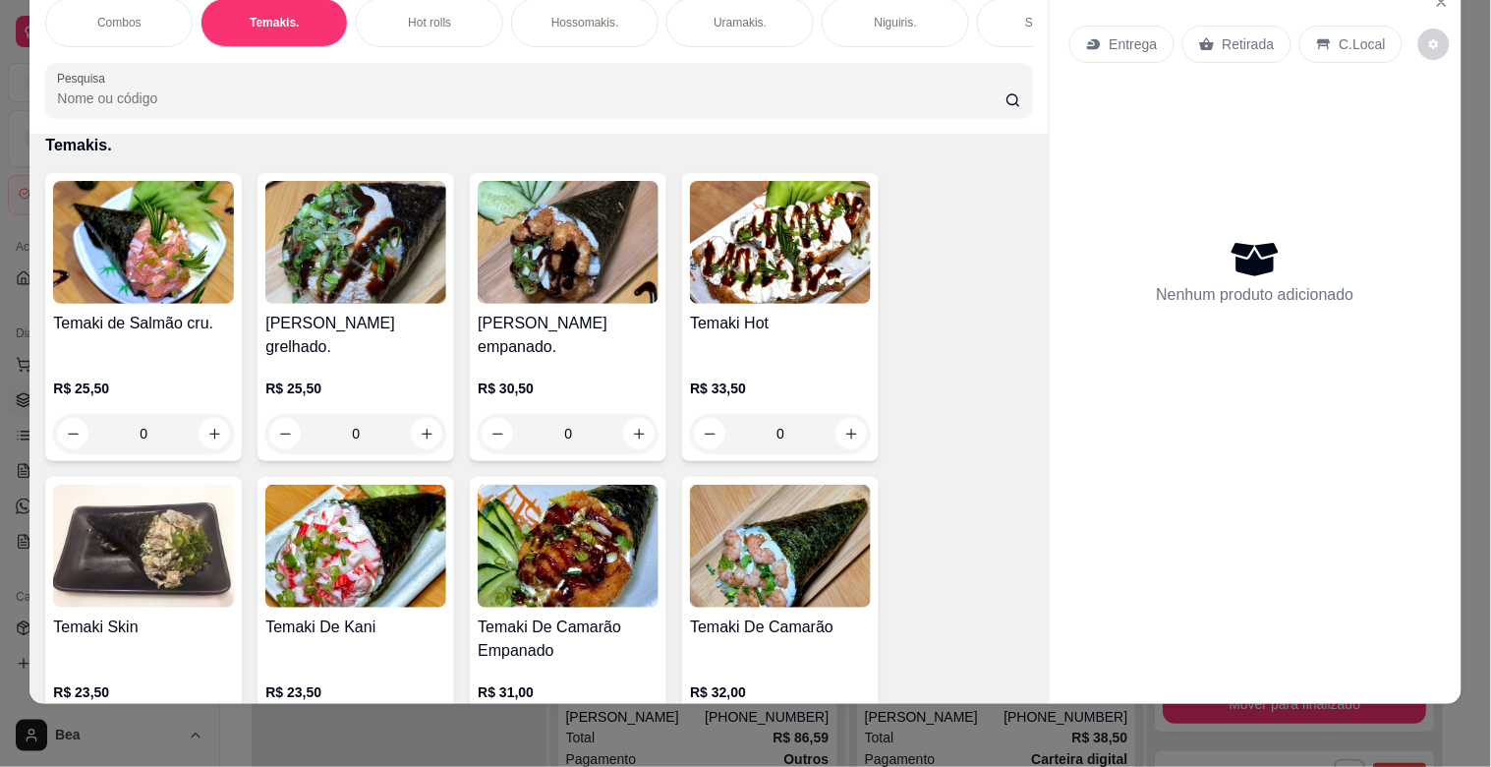
click at [115, 15] on p "Combos" at bounding box center [119, 23] width 44 height 16
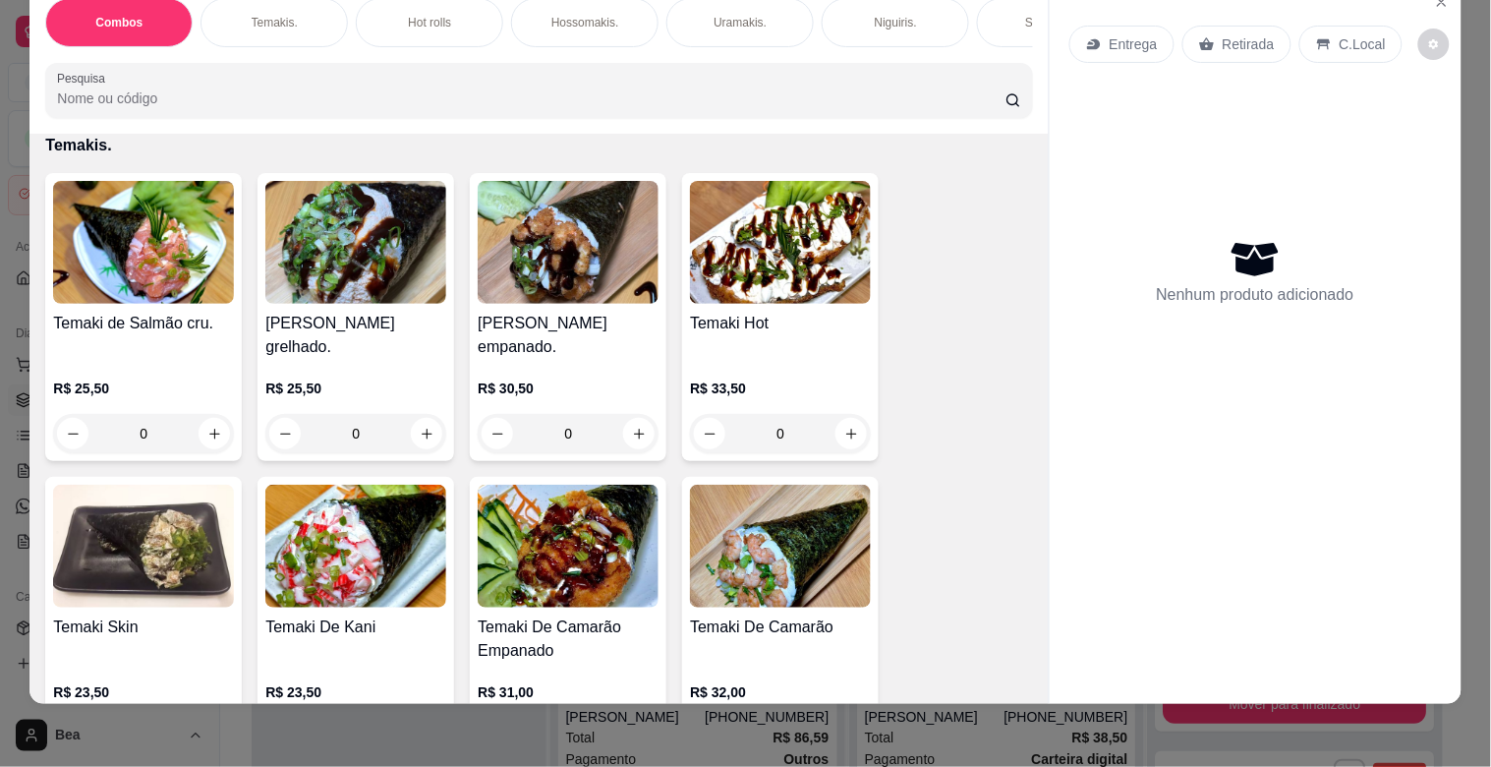
scroll to position [88, 0]
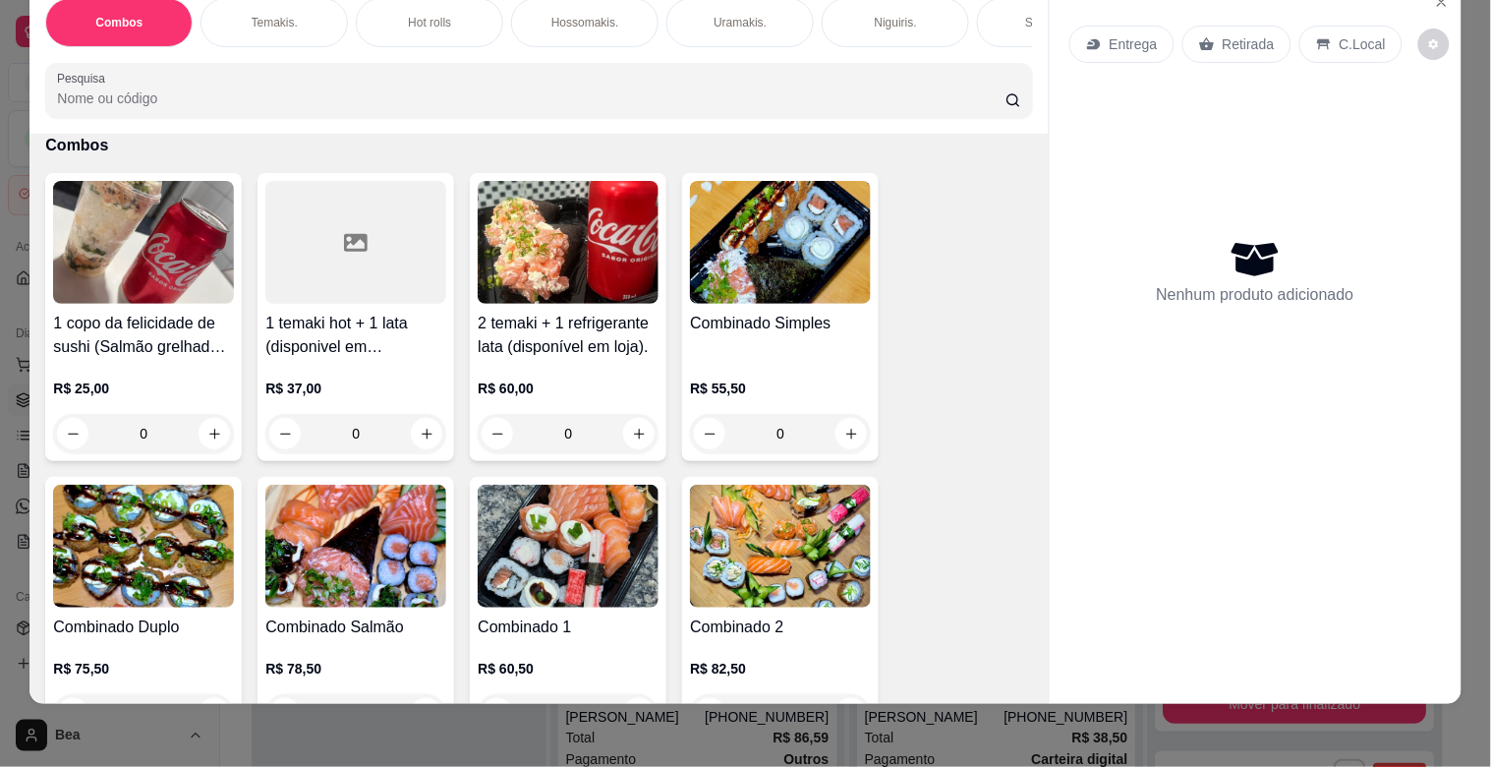
click at [798, 345] on div "Combinado Simples" at bounding box center [780, 335] width 181 height 47
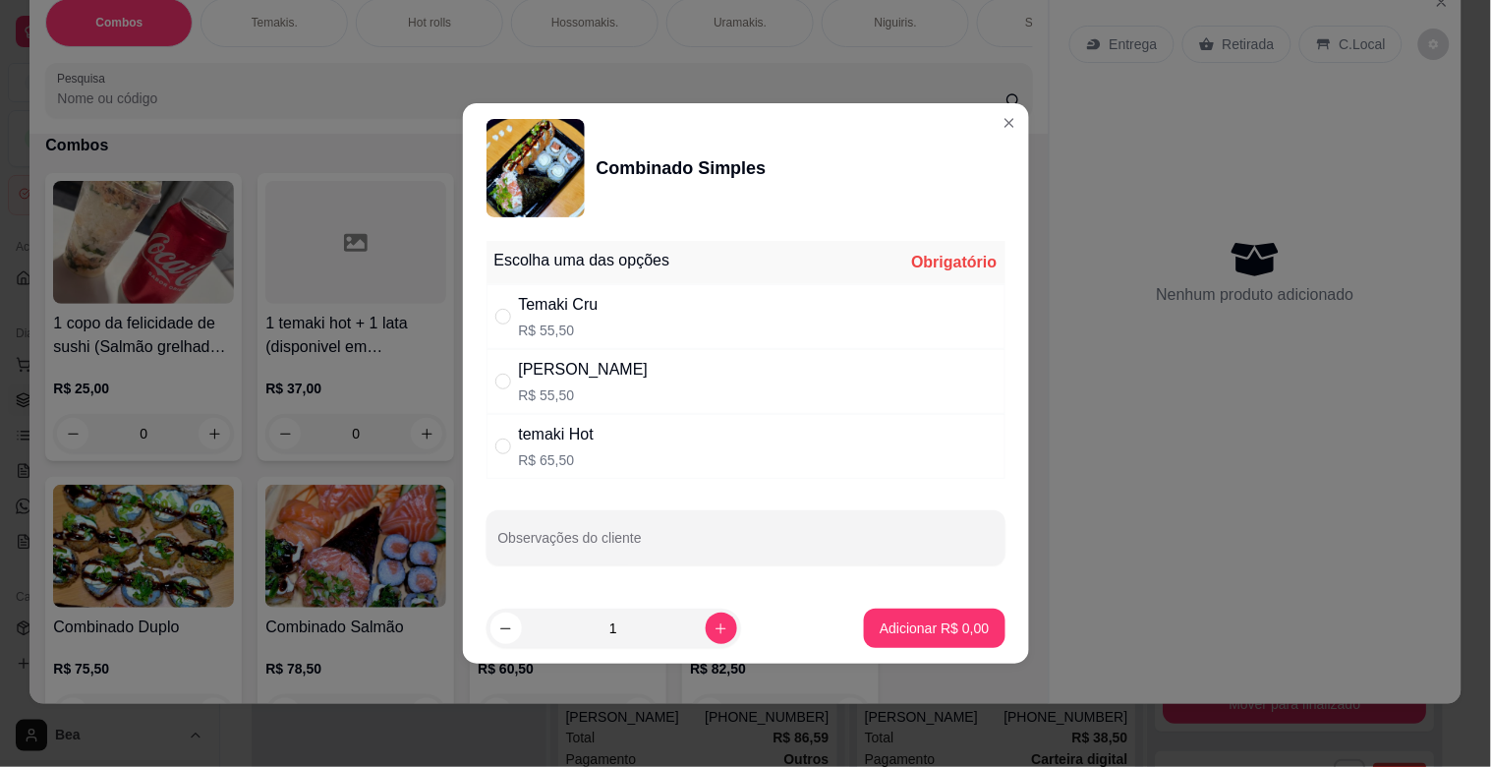
click at [656, 458] on div "temaki Hot R$ 65,50" at bounding box center [746, 446] width 519 height 65
radio input "true"
click at [925, 627] on p "Adicionar R$ 65,50" at bounding box center [931, 627] width 114 height 19
type input "1"
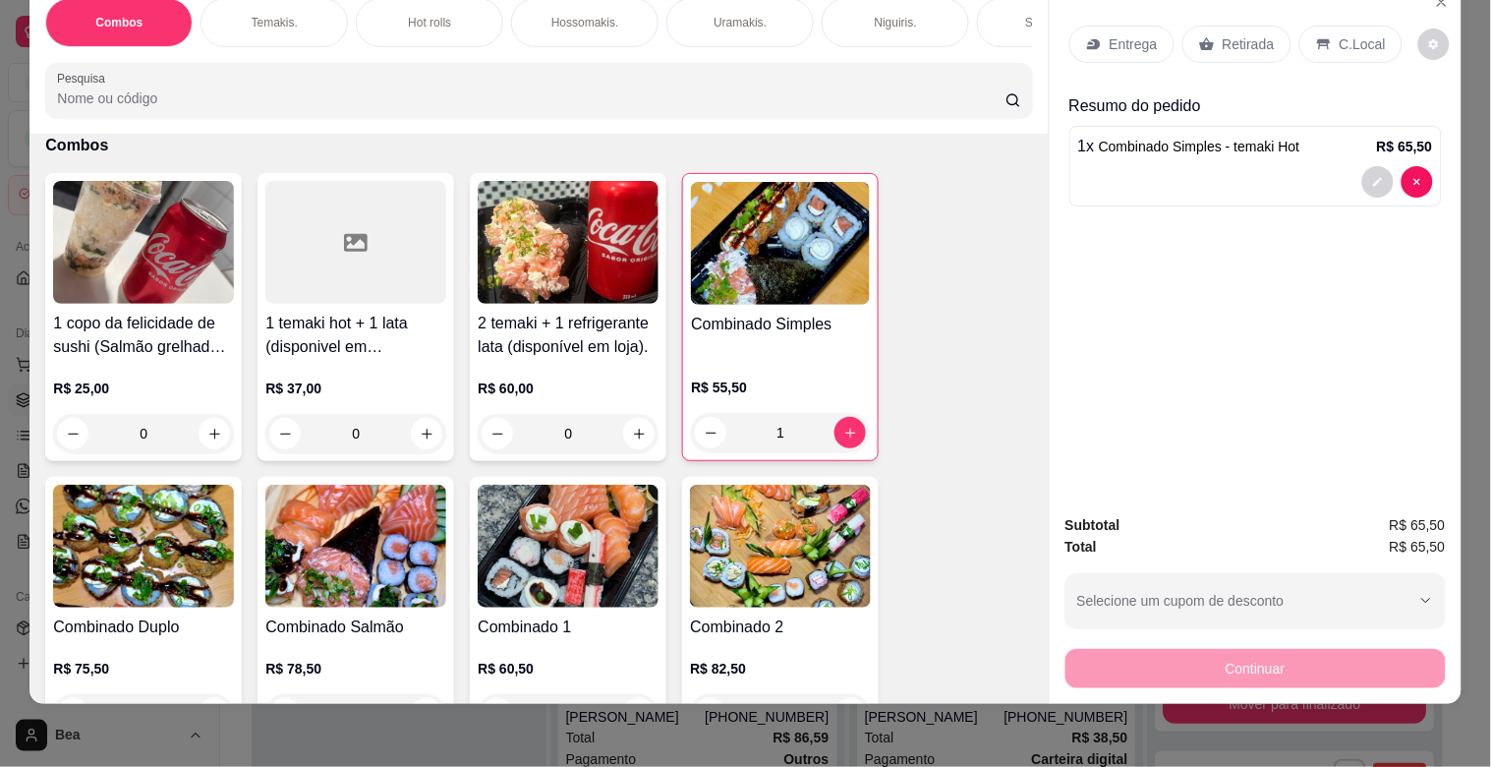
scroll to position [0, 865]
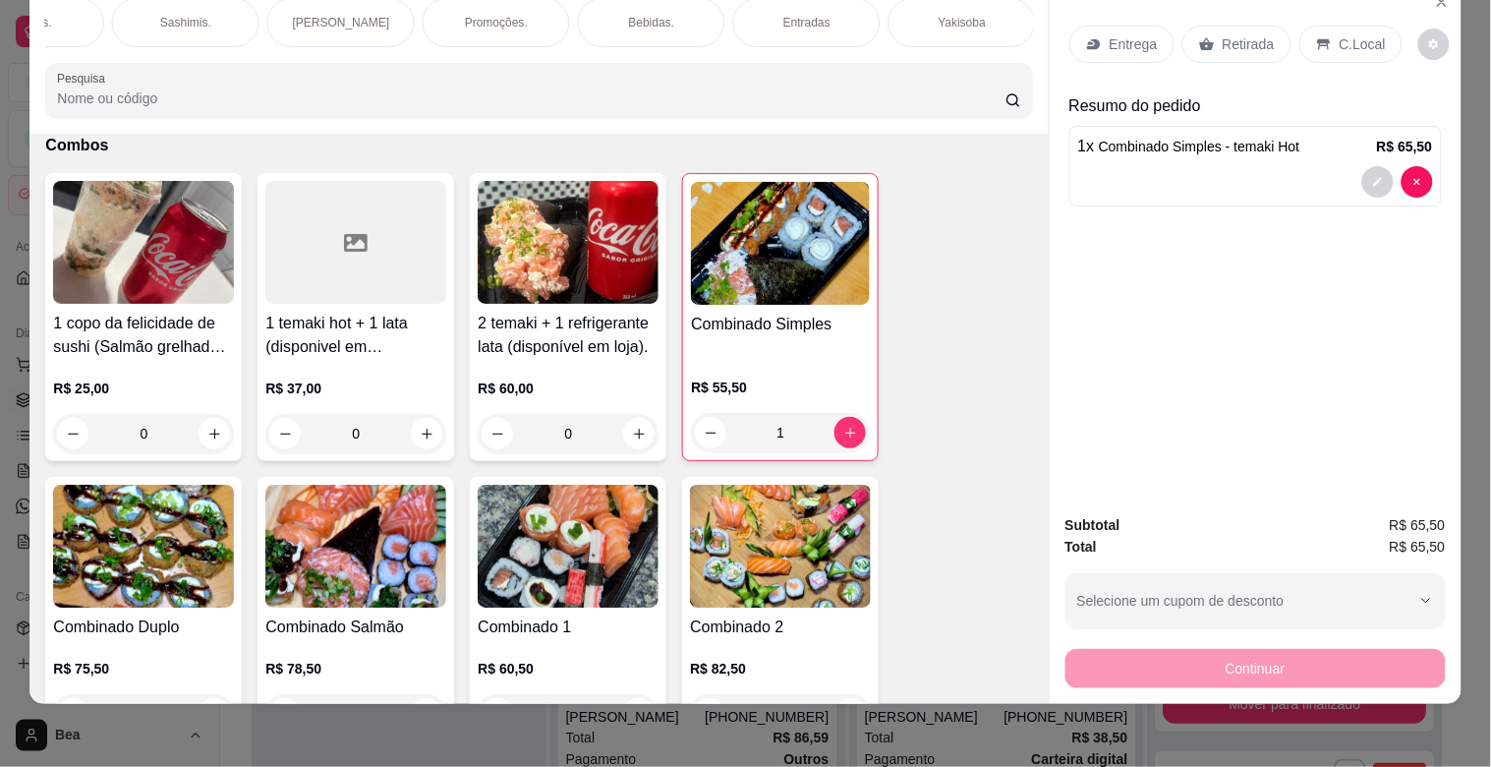
click at [788, 17] on div "Entradas" at bounding box center [806, 22] width 147 height 49
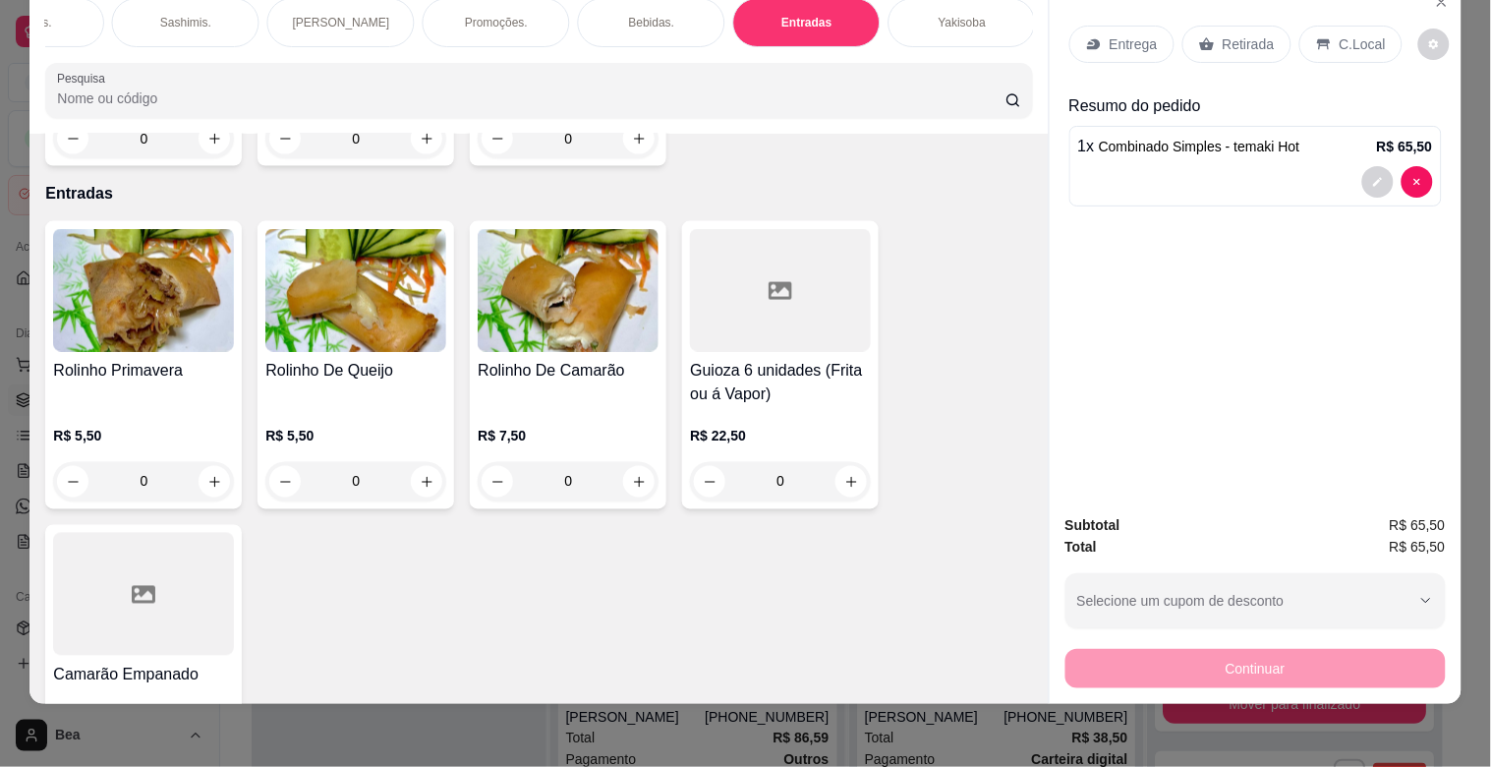
click at [400, 360] on div "Rolinho De Queijo" at bounding box center [355, 383] width 181 height 47
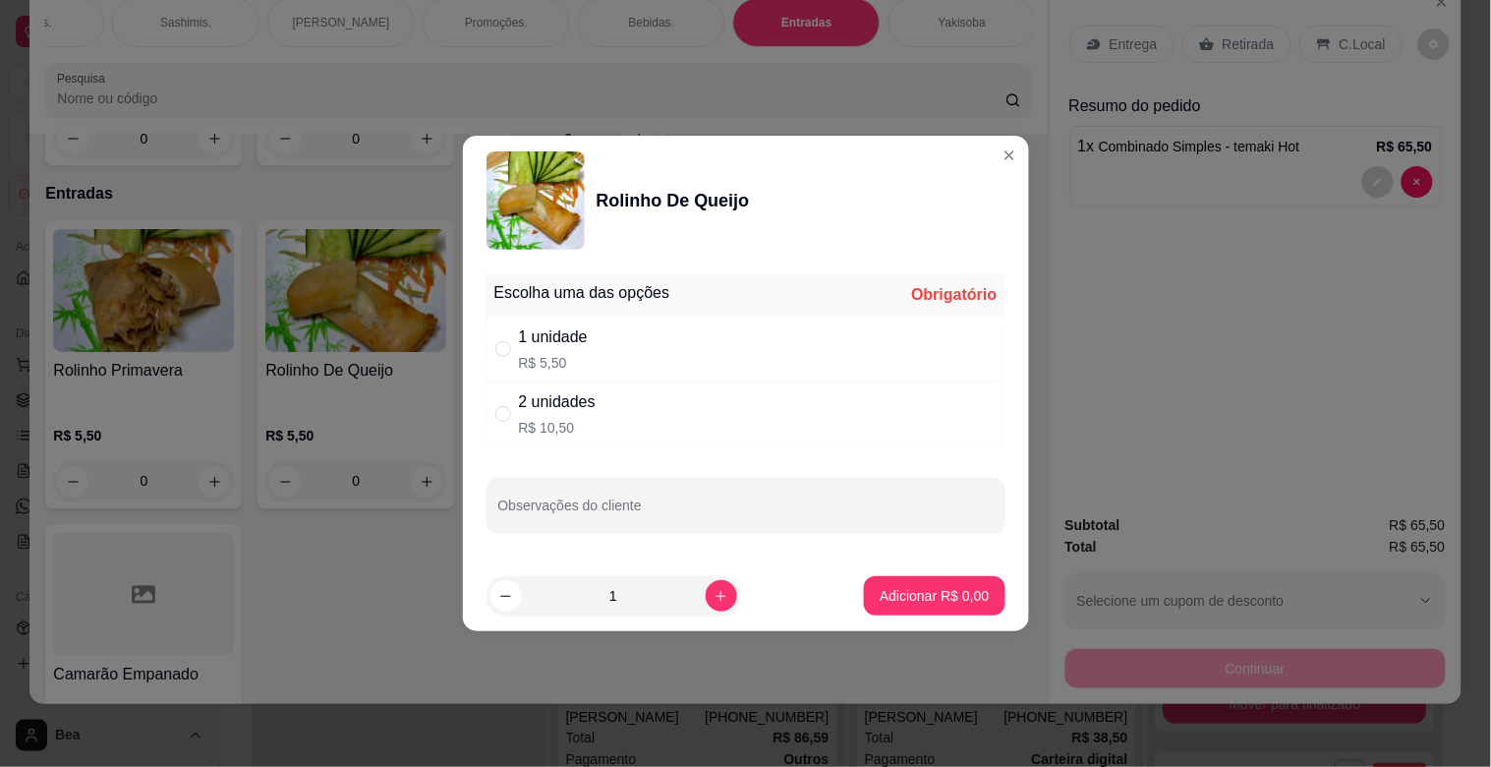
click at [563, 356] on p "R$ 5,50" at bounding box center [553, 363] width 69 height 20
radio input "true"
click at [714, 589] on icon "increase-product-quantity" at bounding box center [721, 596] width 15 height 15
type input "2"
click at [900, 597] on p "Adicionar R$ 11,00" at bounding box center [931, 595] width 114 height 19
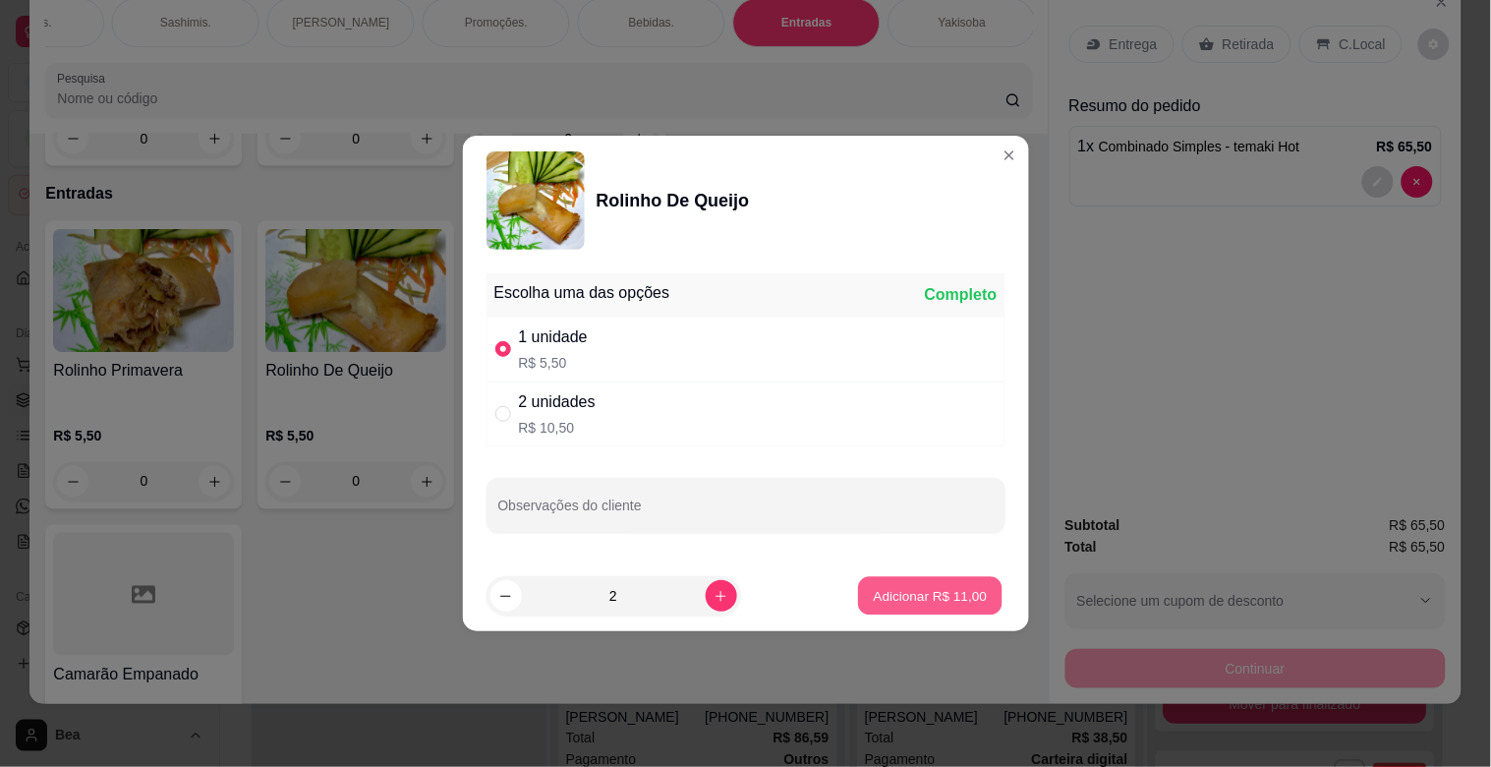
type input "2"
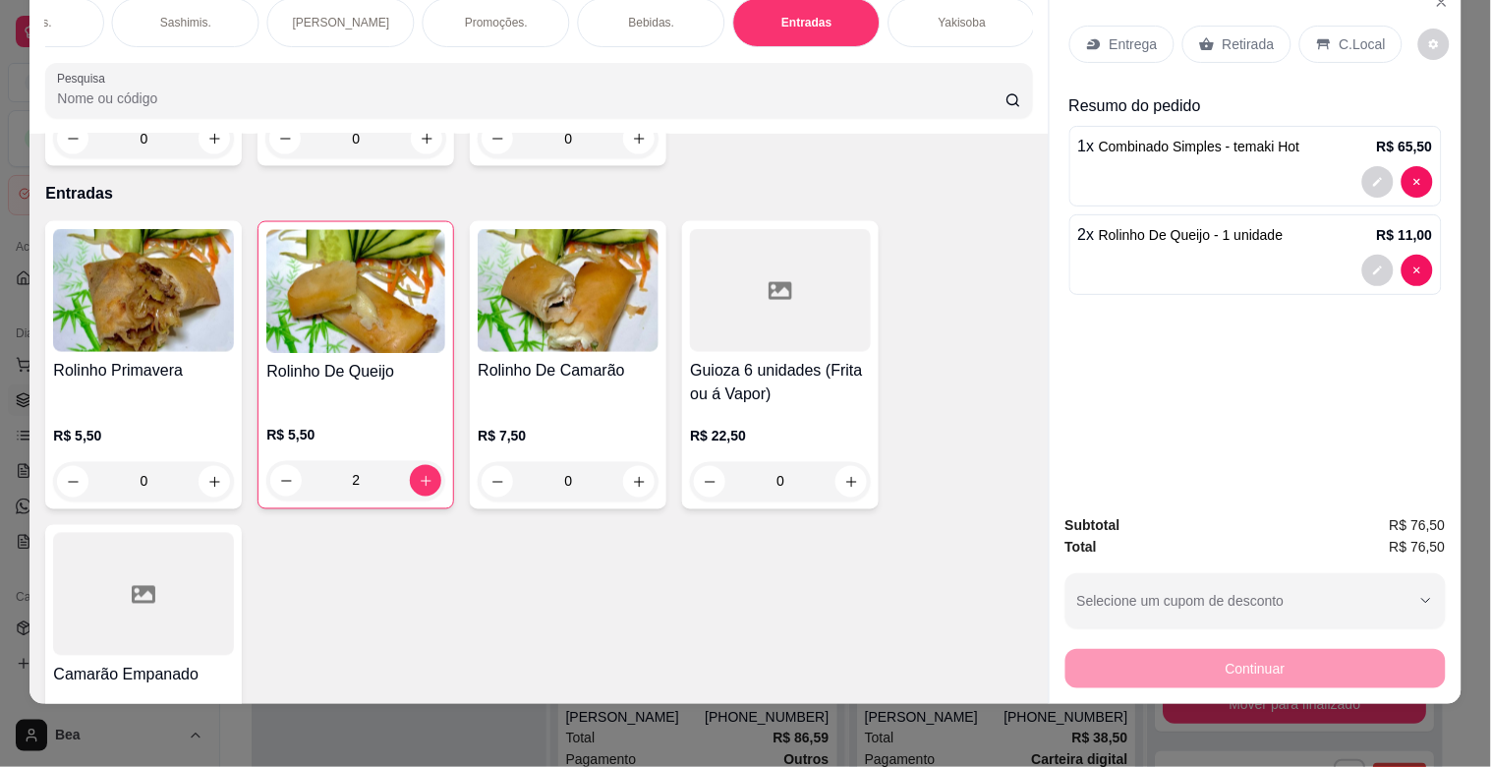
click at [1223, 34] on p "Retirada" at bounding box center [1249, 44] width 52 height 20
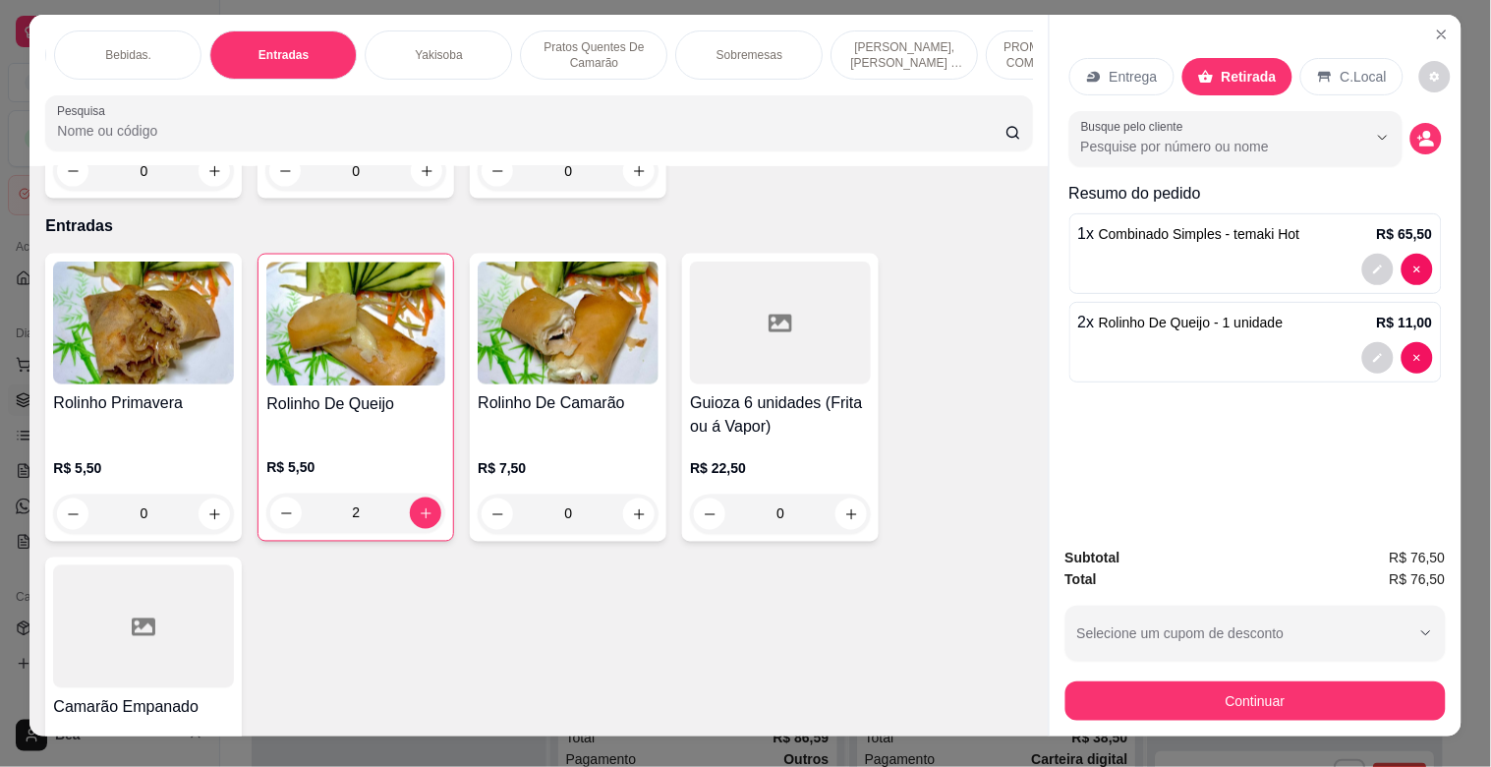
scroll to position [0, 1396]
click at [869, 47] on p "[PERSON_NAME], [PERSON_NAME] & [PERSON_NAME]" at bounding box center [897, 54] width 114 height 31
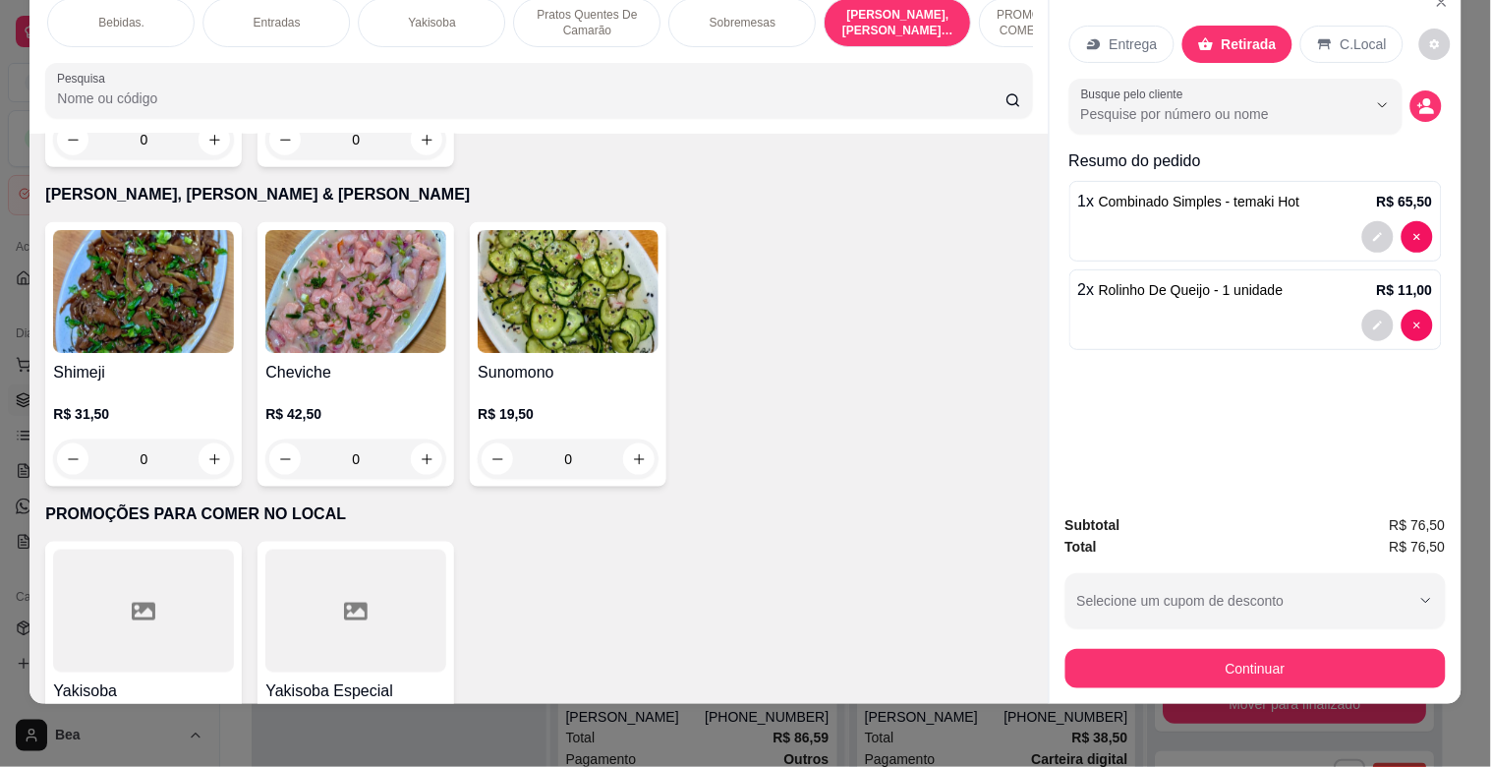
click at [439, 15] on p "Yakisoba" at bounding box center [431, 23] width 47 height 16
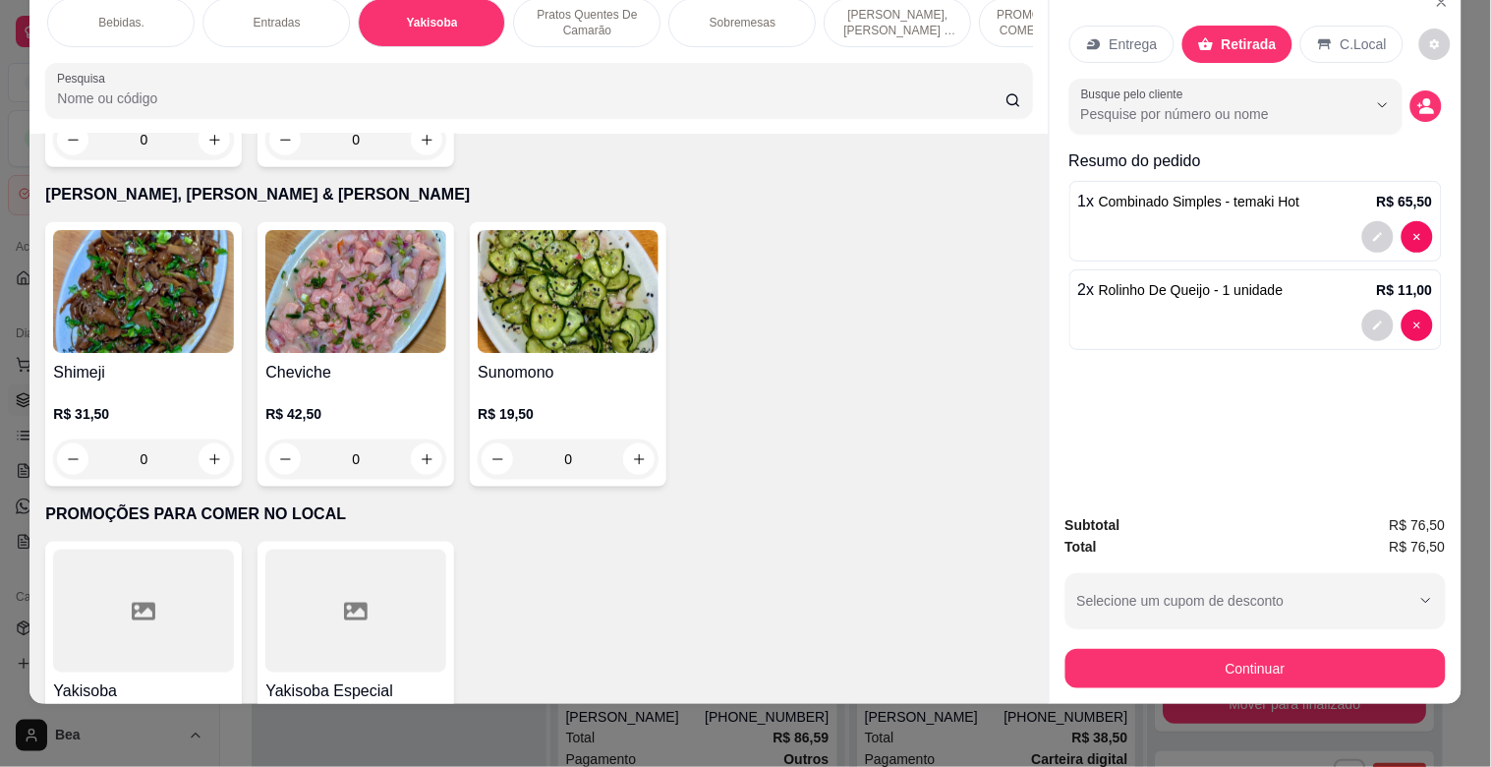
scroll to position [7151, 0]
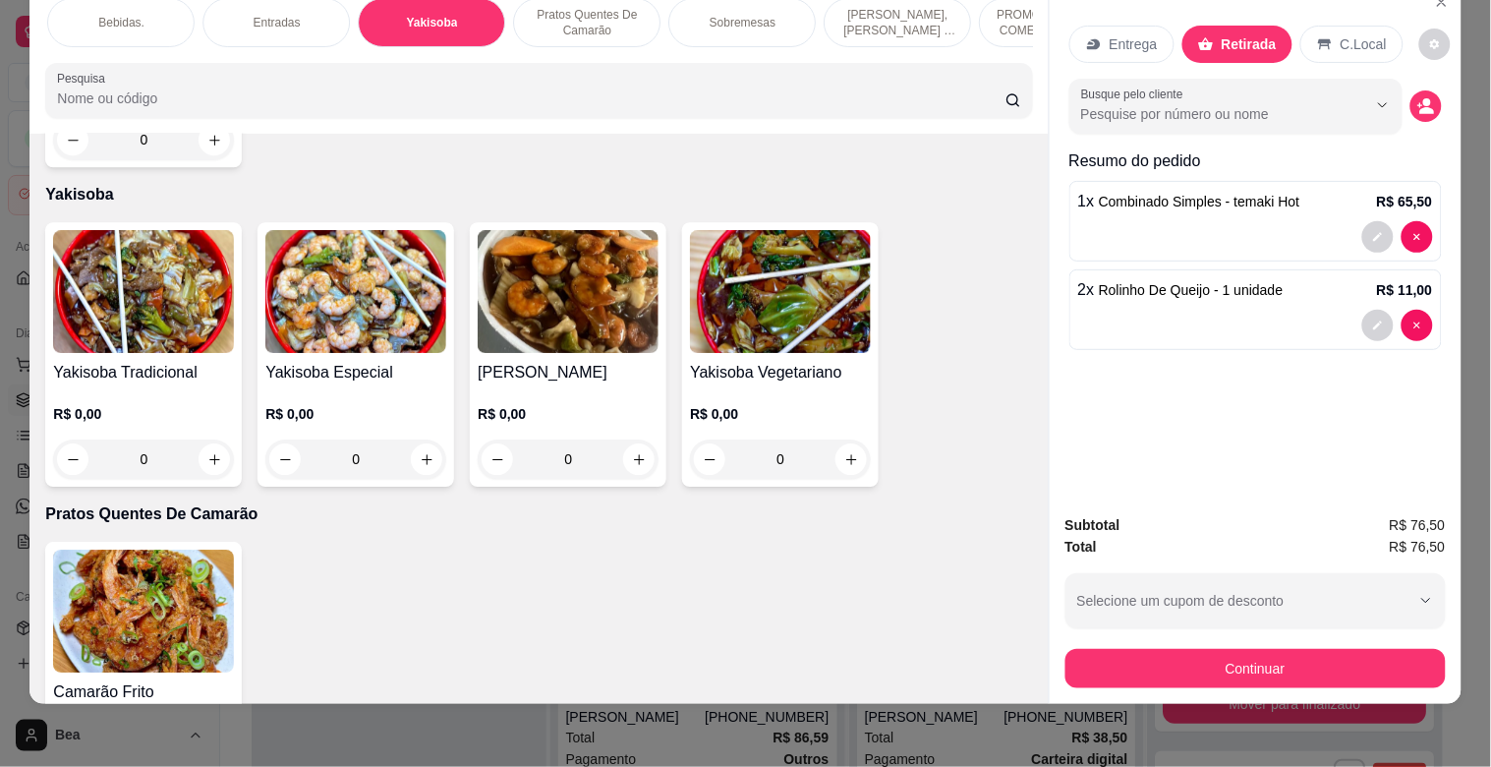
click at [152, 276] on img at bounding box center [143, 291] width 181 height 123
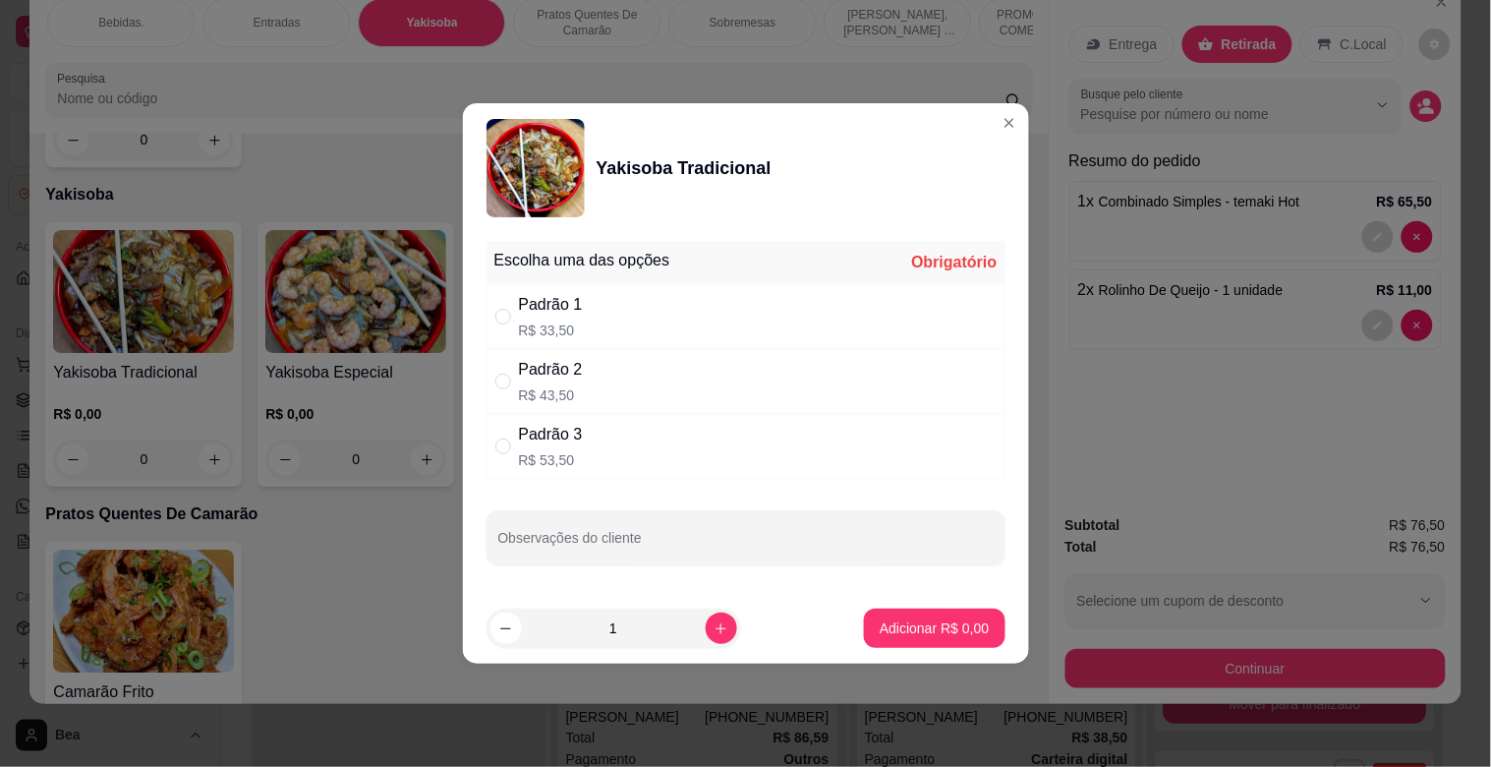
click at [585, 319] on div "Padrão 1 R$ 33,50" at bounding box center [746, 316] width 519 height 65
radio input "true"
click at [939, 622] on p "Adicionar R$ 33,50" at bounding box center [931, 627] width 114 height 19
type input "1"
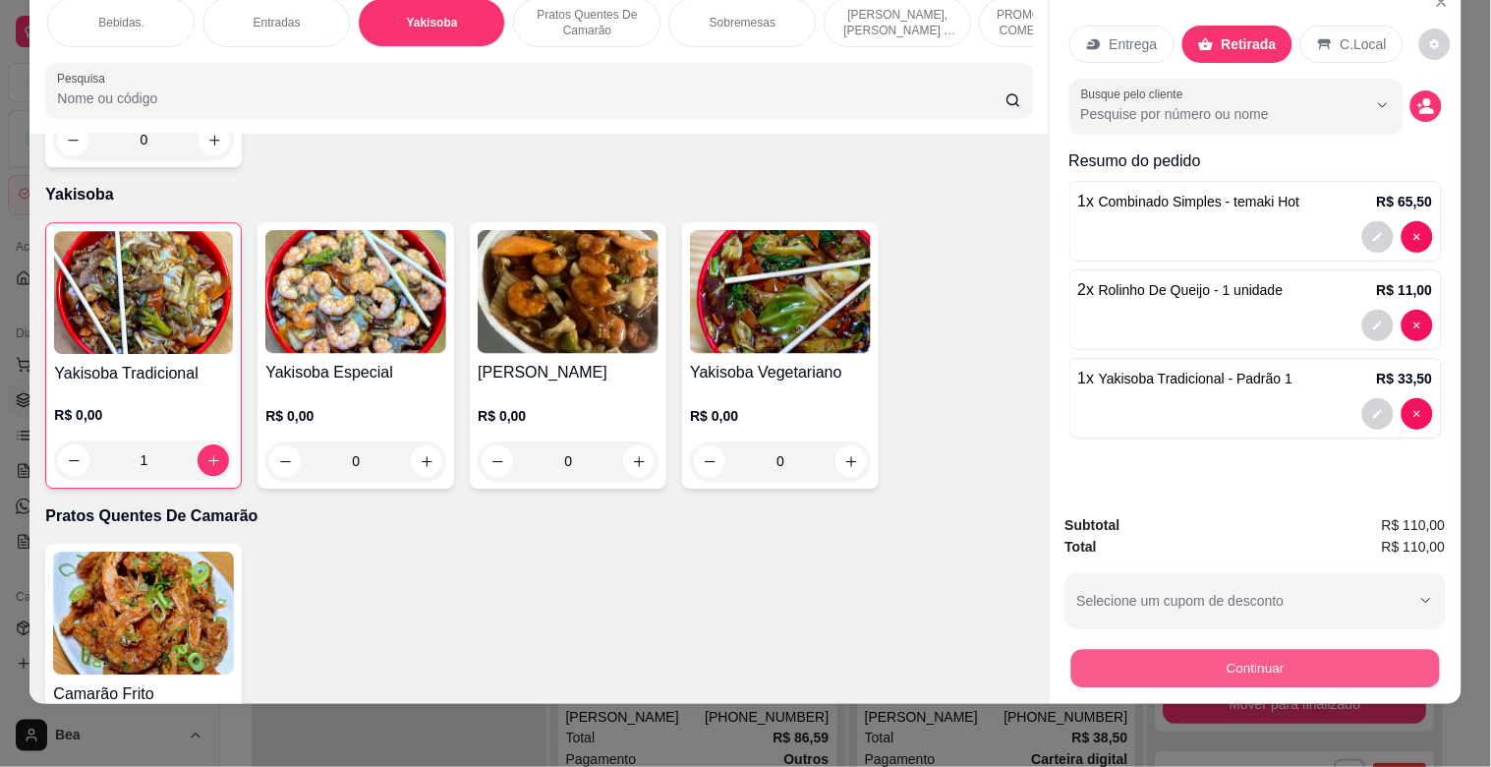
click at [1194, 652] on button "Continuar" at bounding box center [1254, 668] width 369 height 38
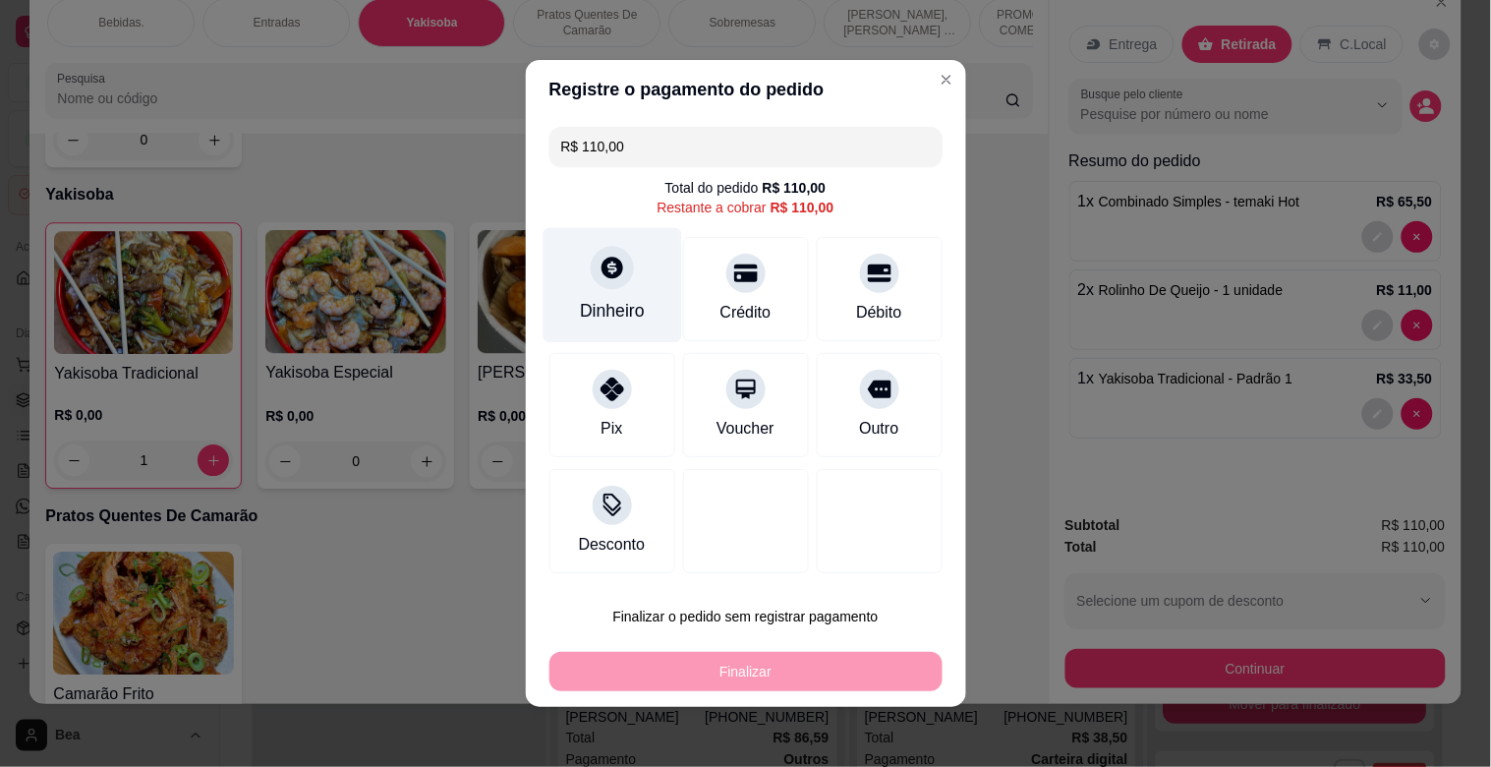
click at [620, 318] on div "Dinheiro" at bounding box center [612, 311] width 65 height 26
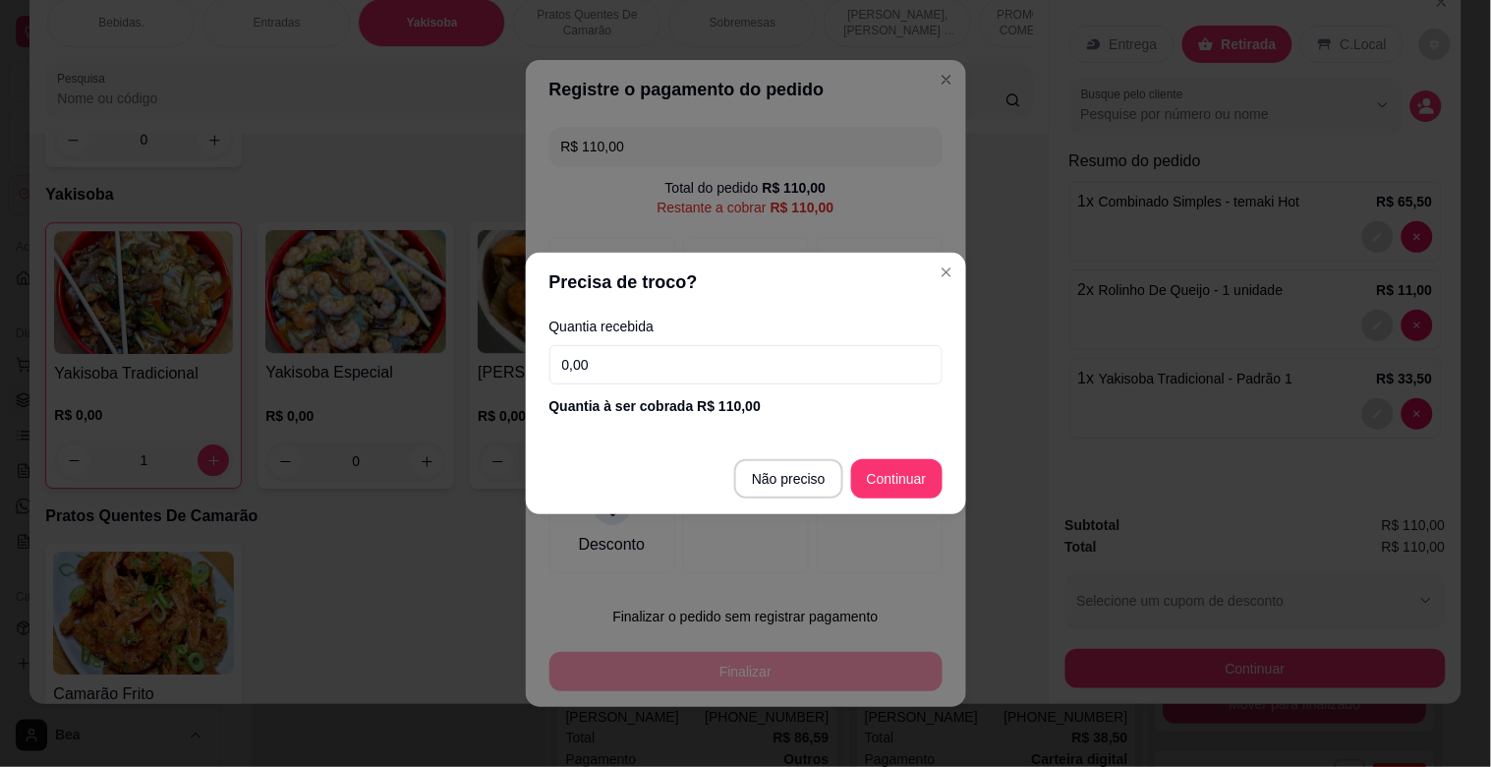
click at [735, 360] on input "0,00" at bounding box center [745, 364] width 393 height 39
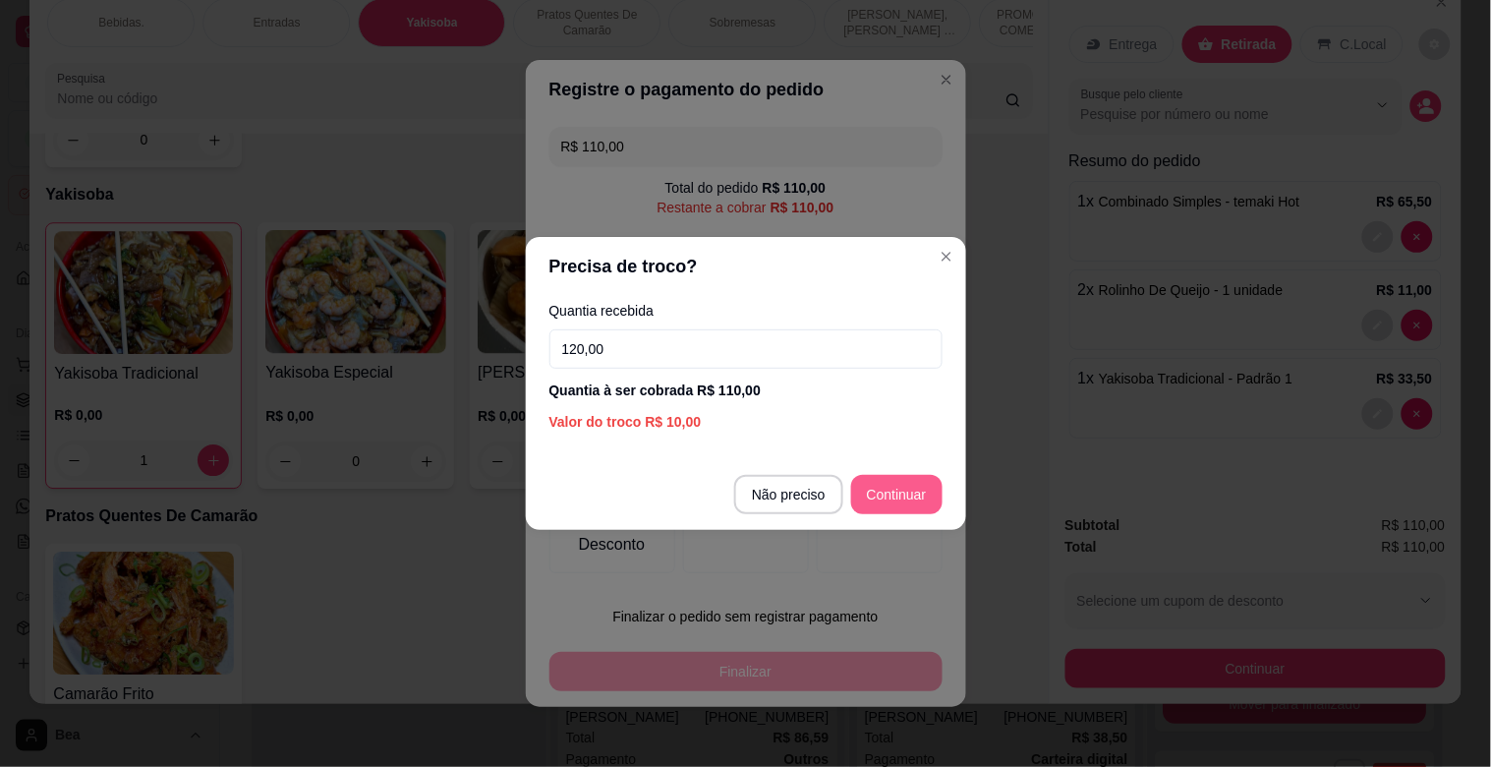
type input "120,00"
type input "R$ 0,00"
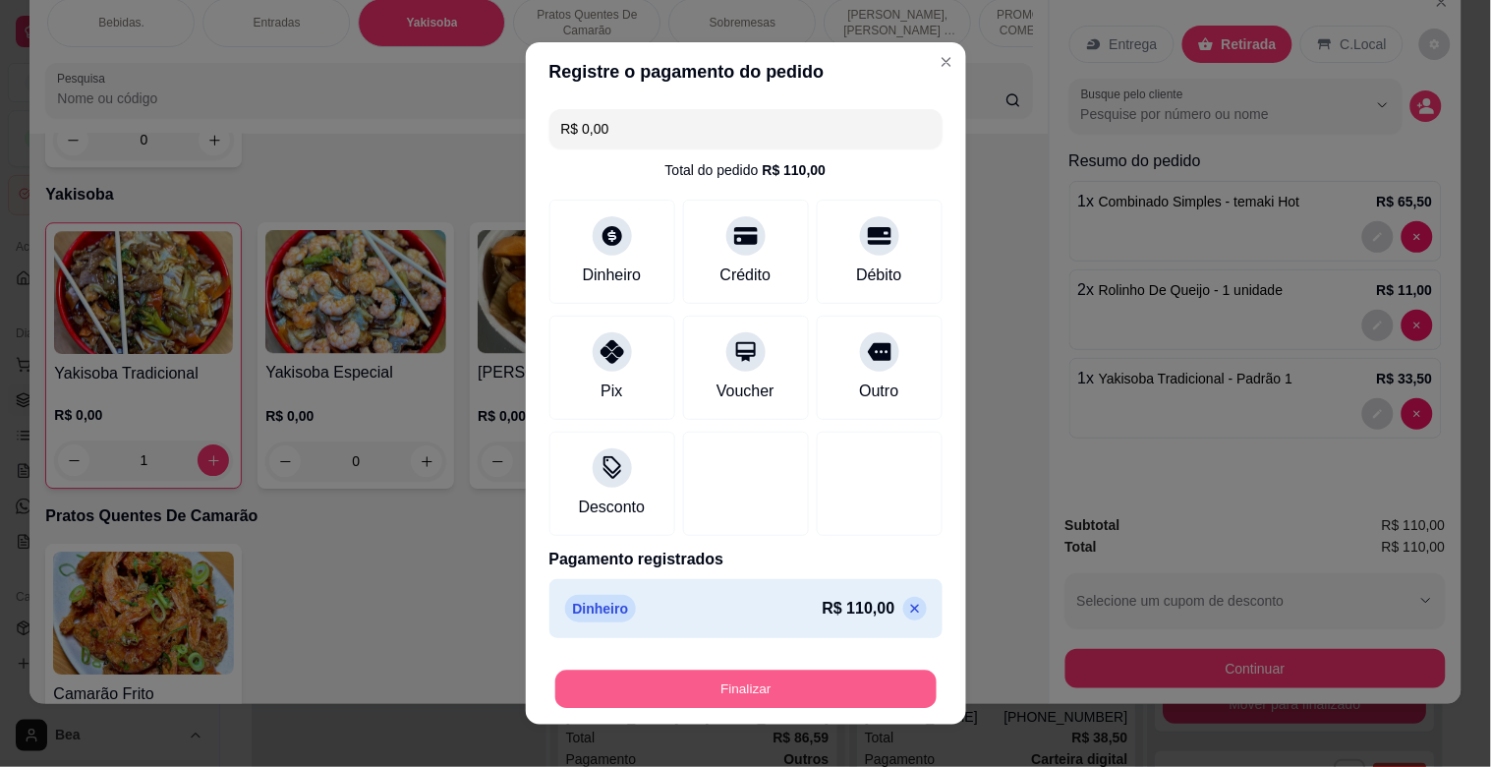
click at [846, 684] on button "Finalizar" at bounding box center [745, 689] width 381 height 38
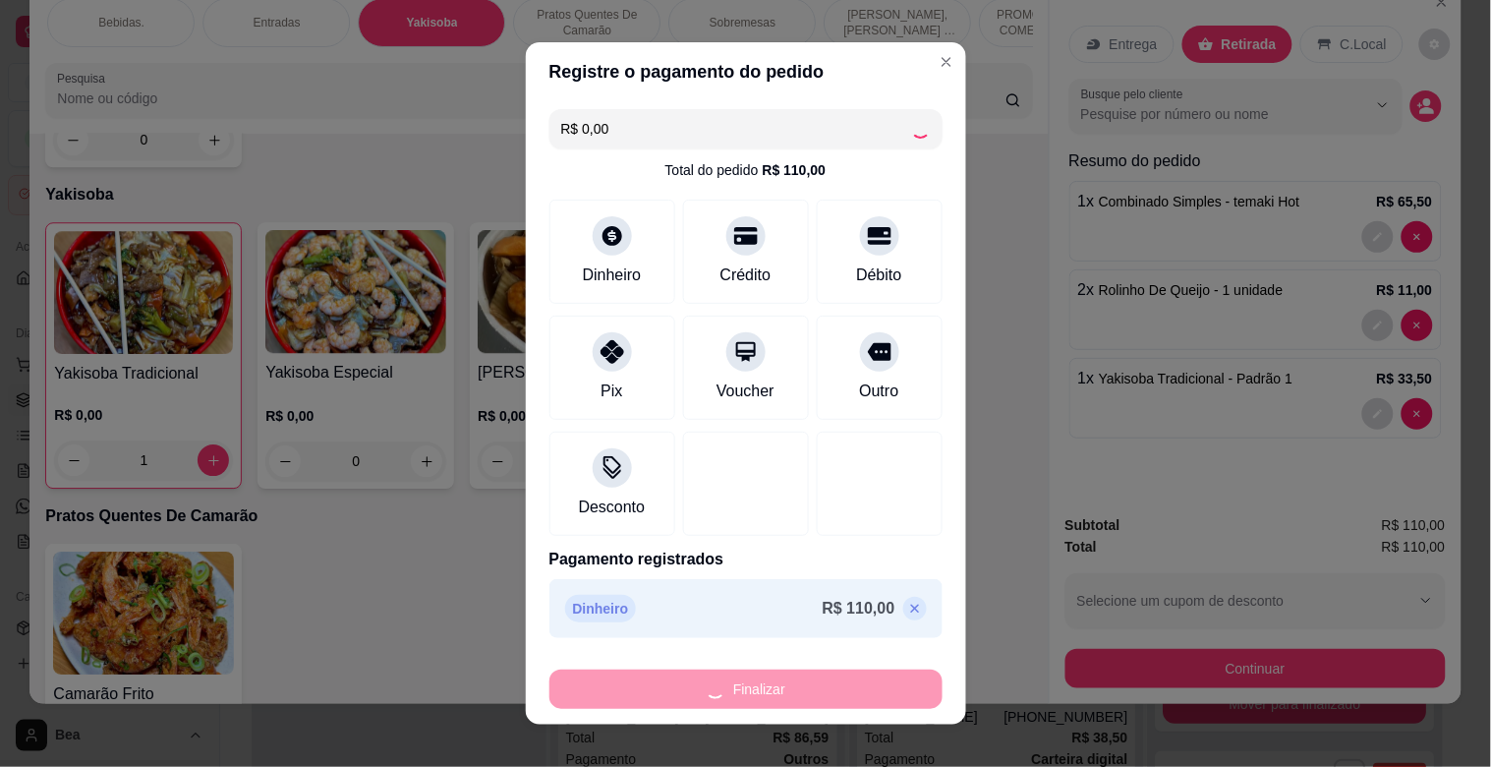
type input "0"
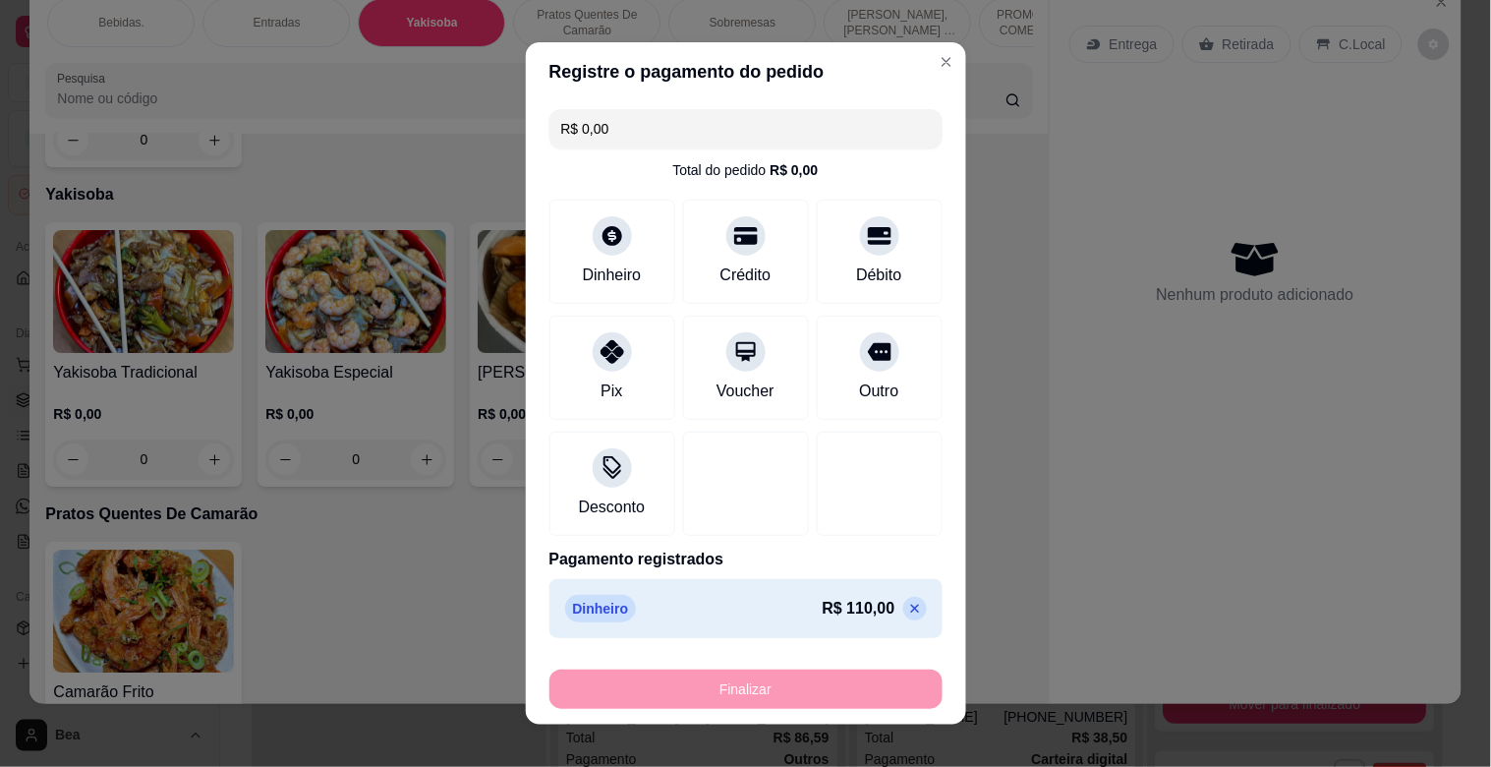
type input "-R$ 110,00"
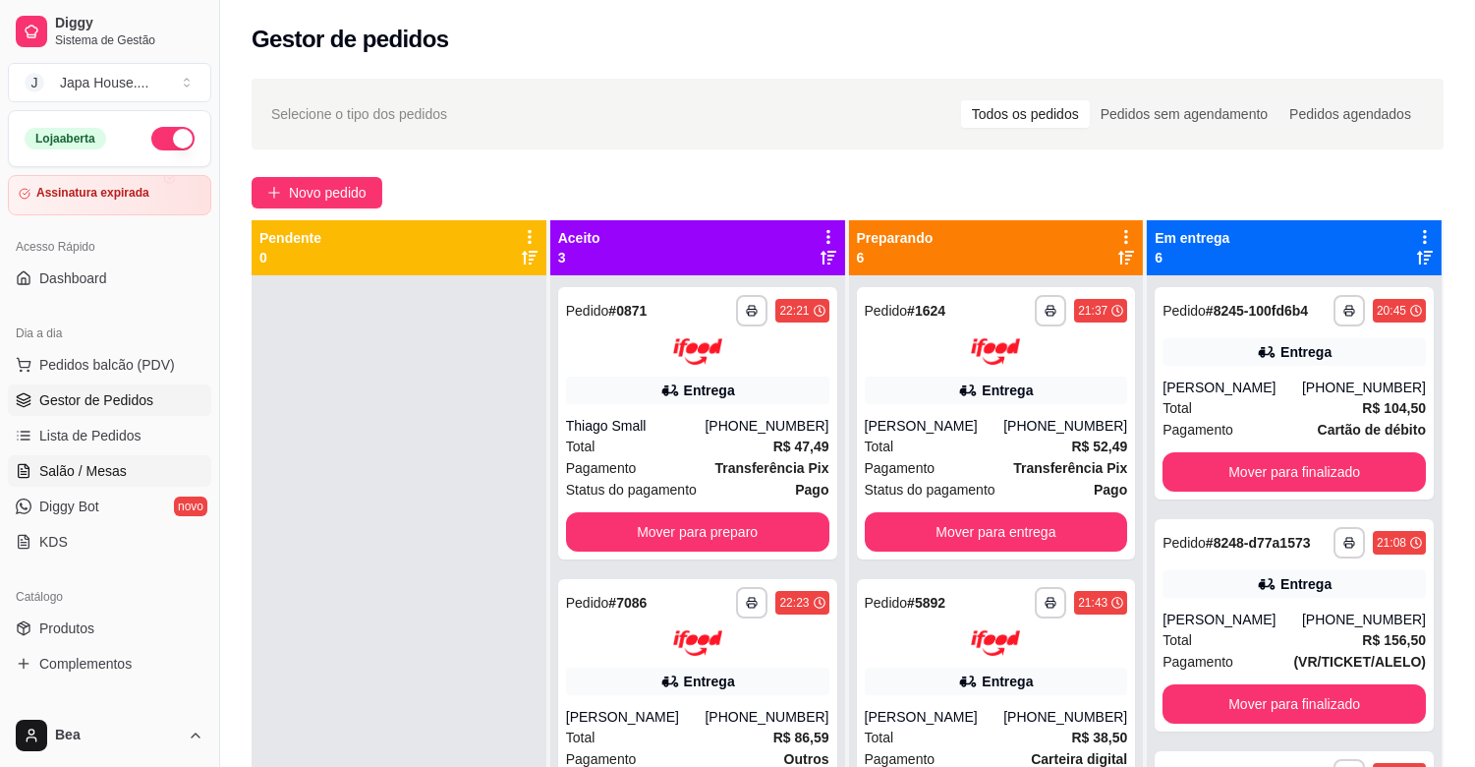
click at [140, 467] on link "Salão / Mesas" at bounding box center [109, 470] width 203 height 31
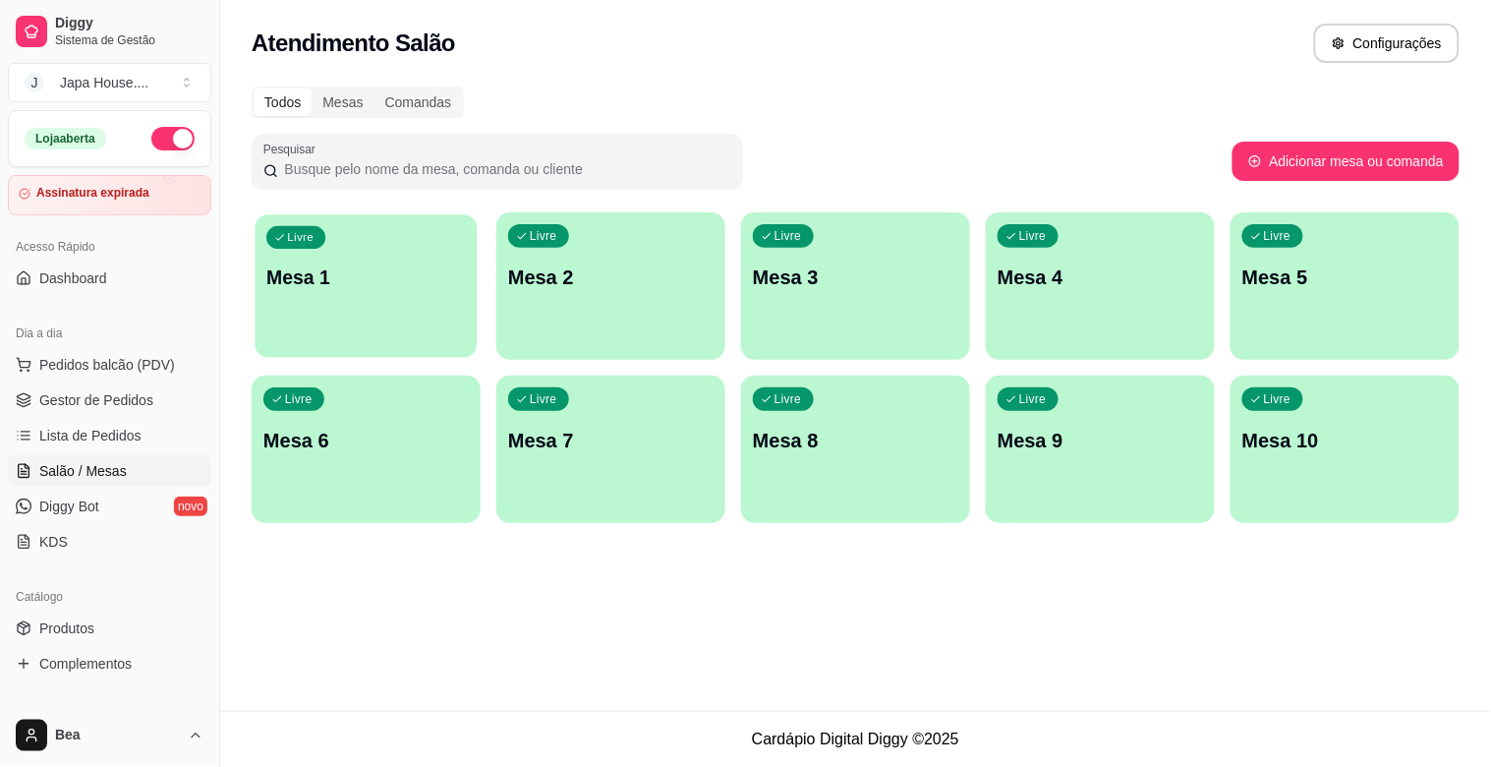
click at [329, 308] on div "Livre Mesa 1" at bounding box center [366, 274] width 222 height 120
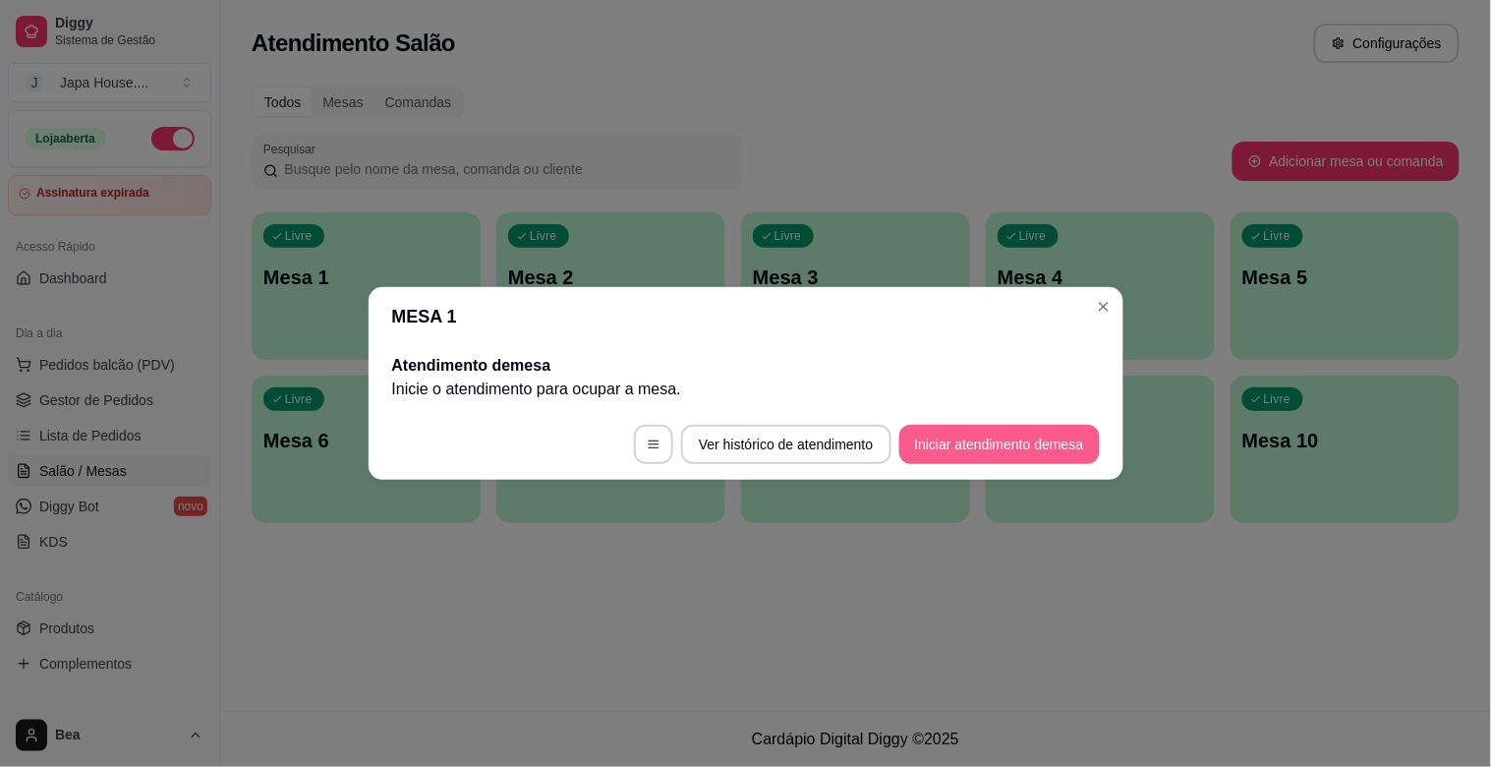
click at [967, 456] on button "Iniciar atendimento de mesa" at bounding box center [999, 444] width 201 height 39
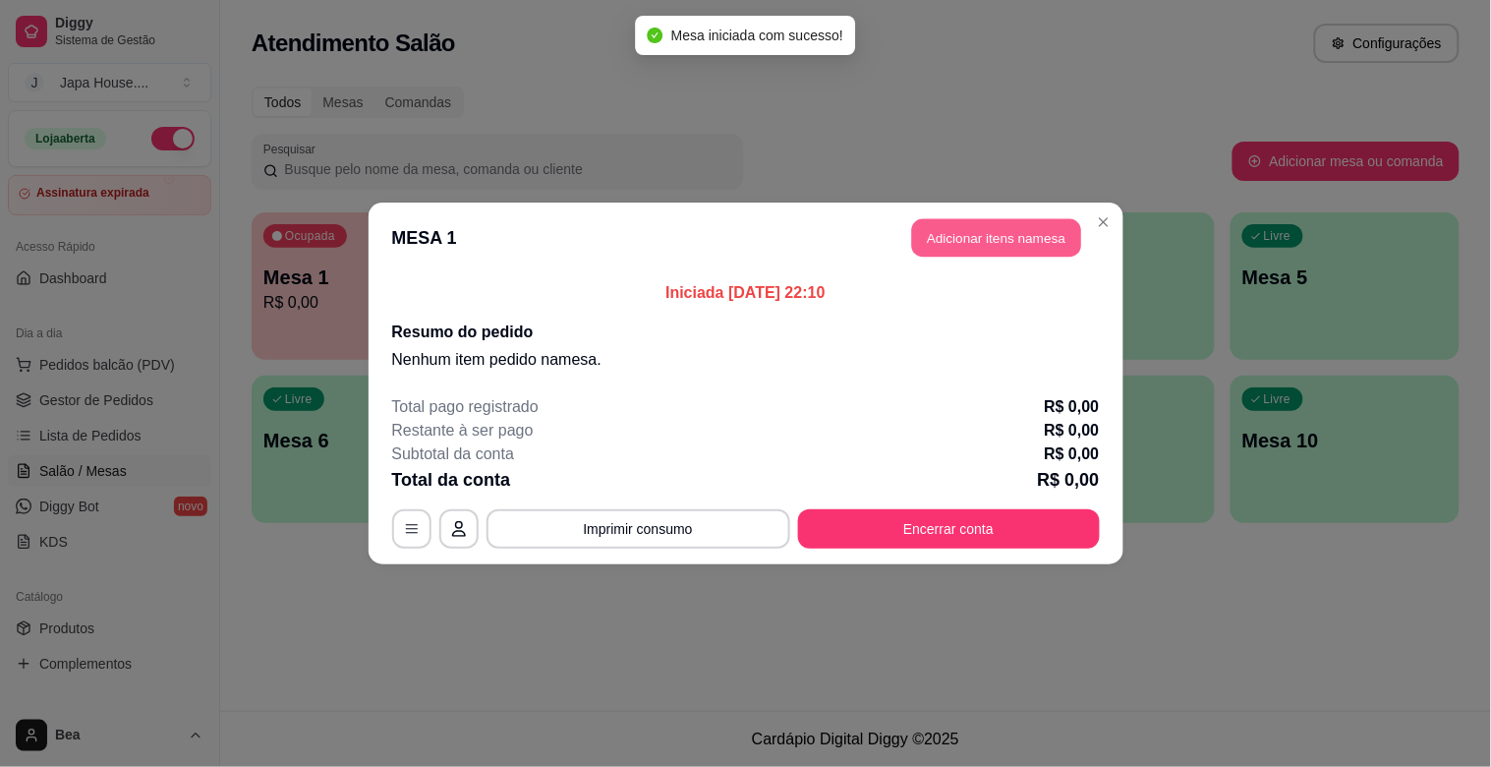
click at [970, 243] on button "Adicionar itens na mesa" at bounding box center [996, 238] width 169 height 38
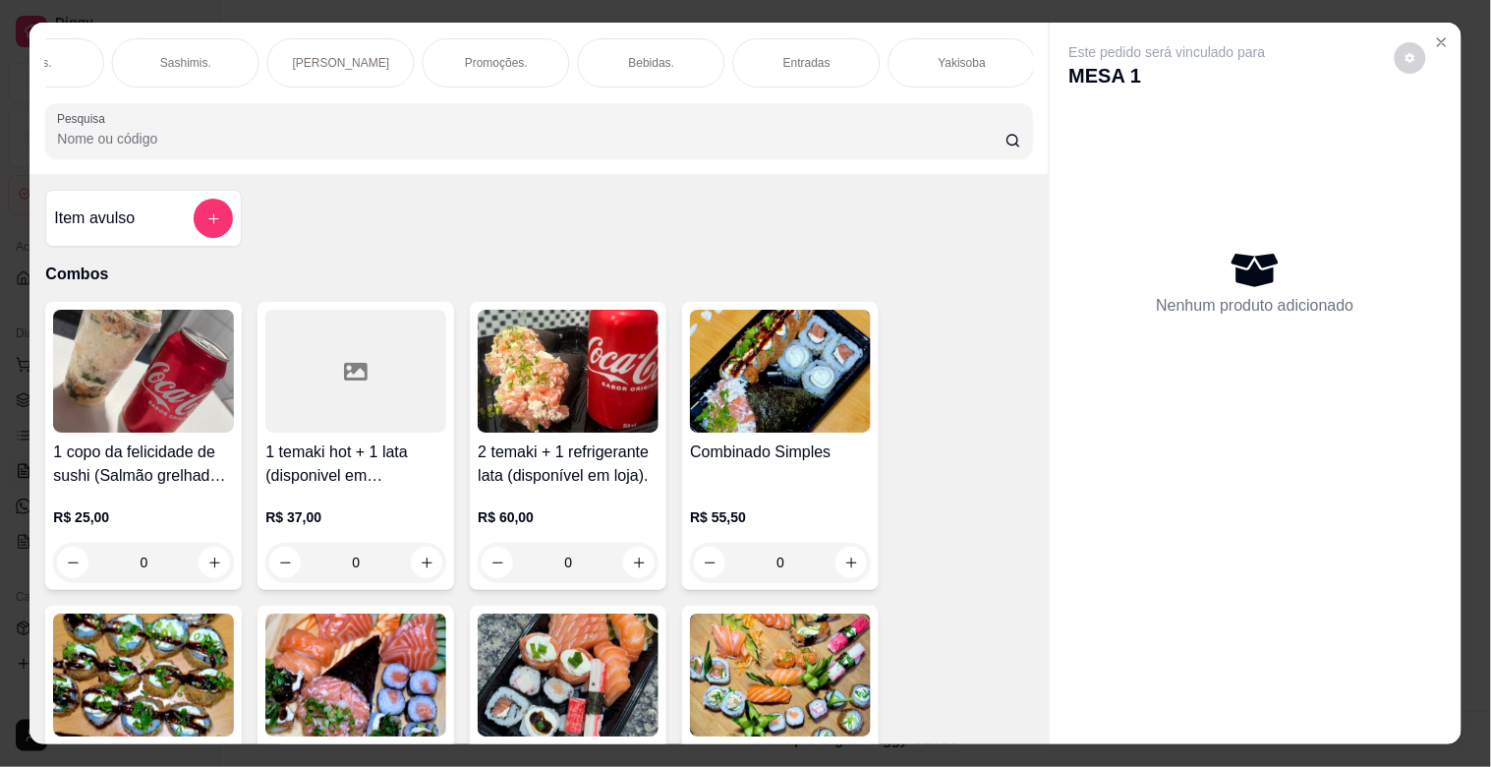
scroll to position [0, 1643]
click at [232, 57] on div "Yakisoba" at bounding box center [183, 62] width 147 height 49
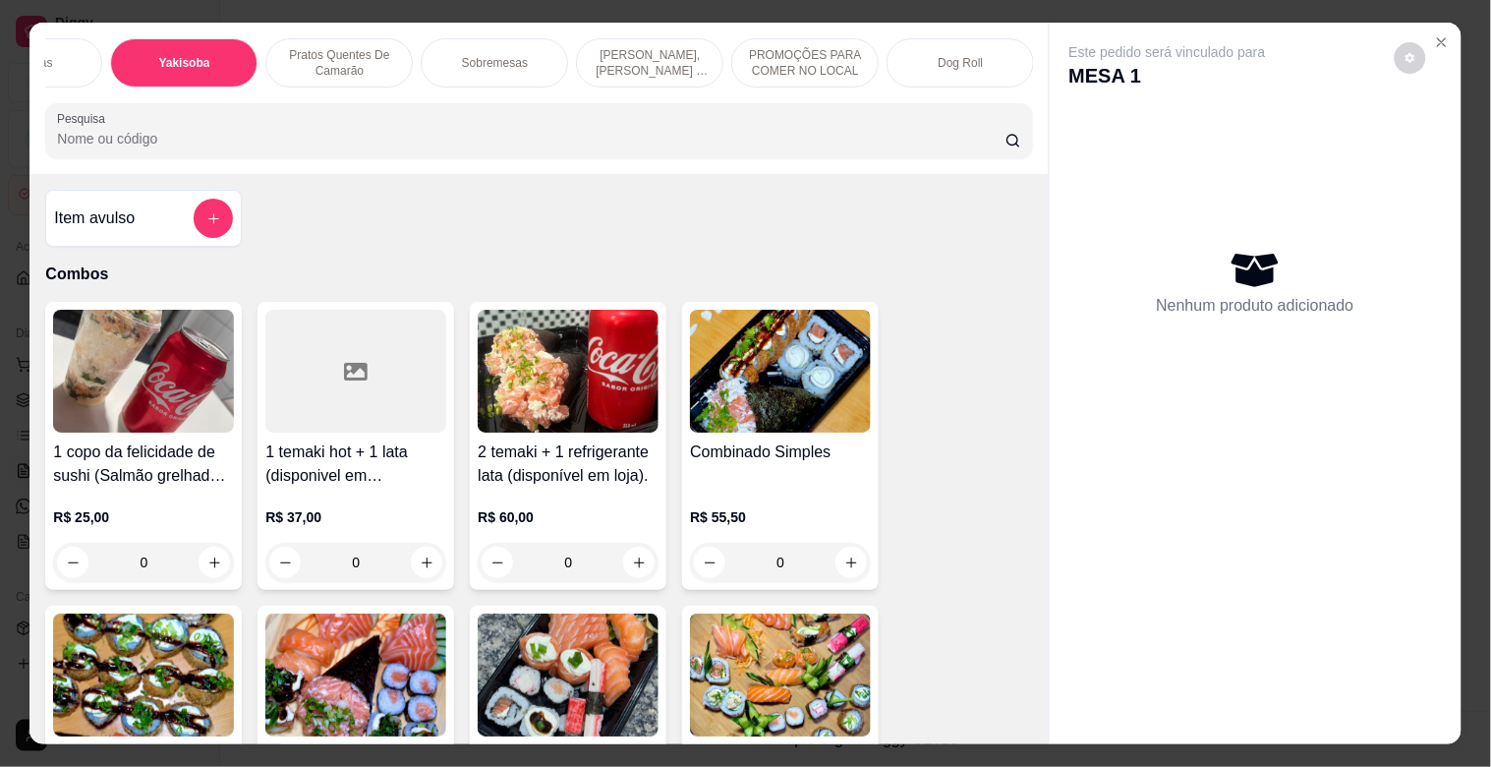
scroll to position [47, 0]
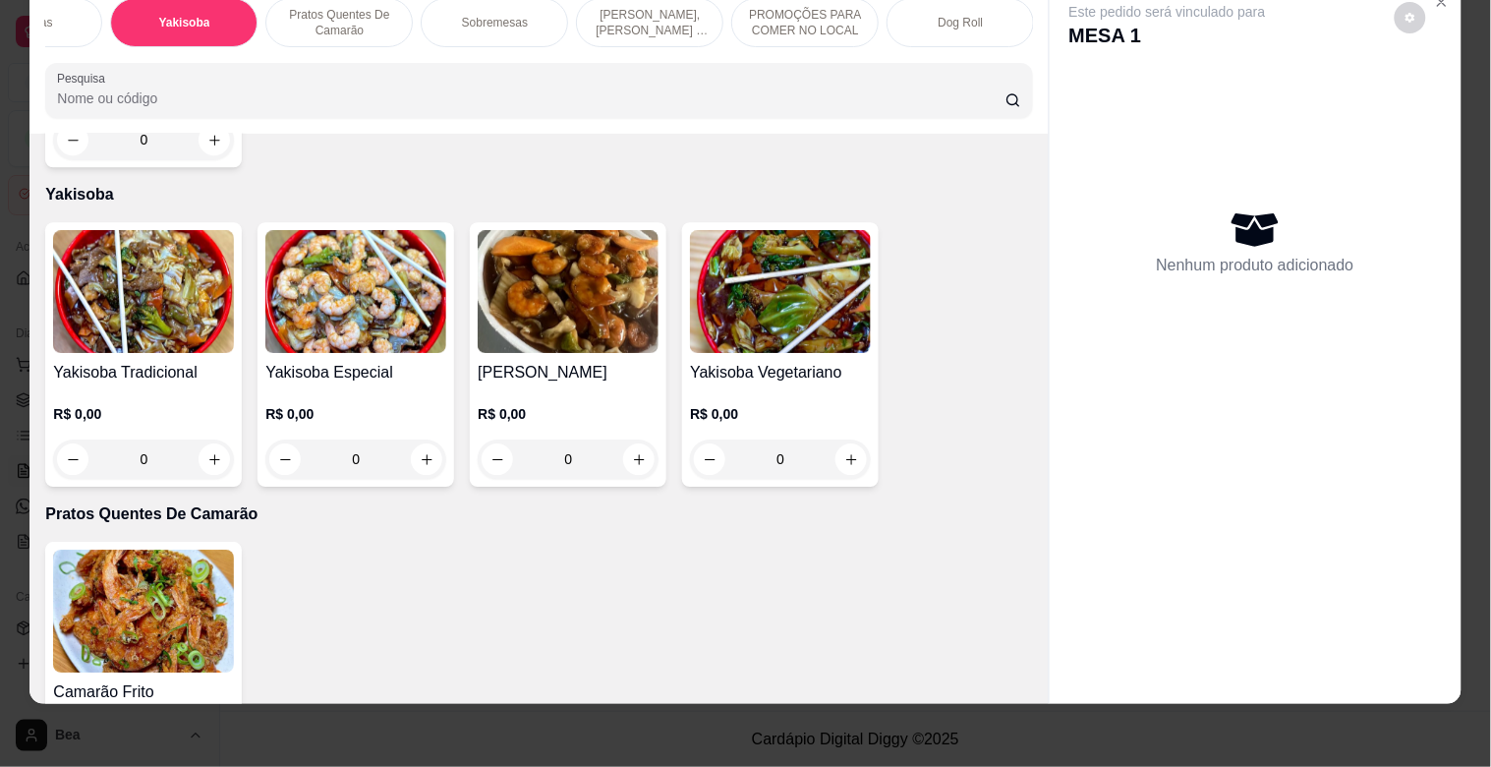
click at [367, 253] on img at bounding box center [355, 291] width 181 height 123
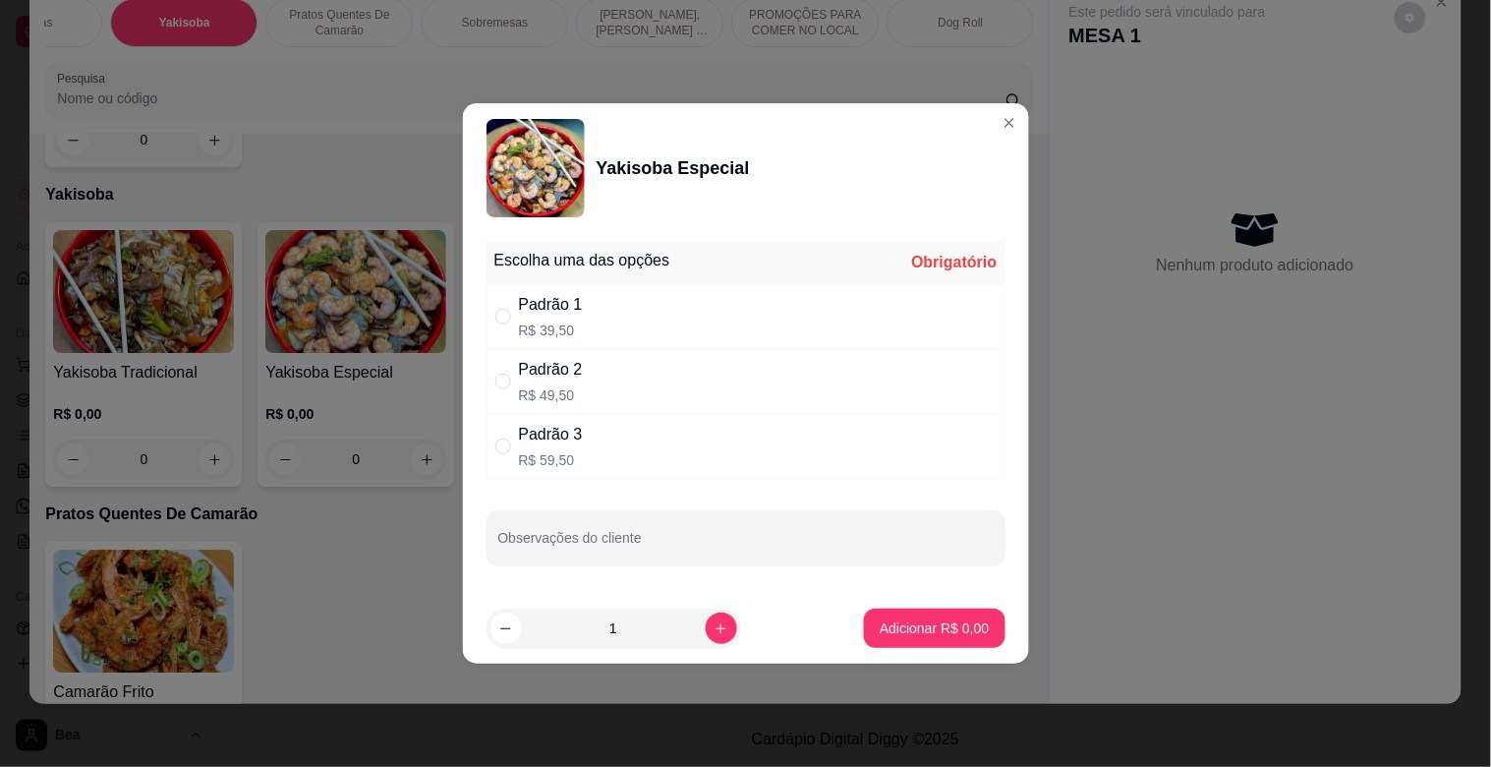
click at [612, 437] on div "Padrão 3 R$ 59,50" at bounding box center [746, 446] width 519 height 65
radio input "true"
click at [888, 629] on p "Adicionar R$ 59,50" at bounding box center [931, 627] width 114 height 19
type input "1"
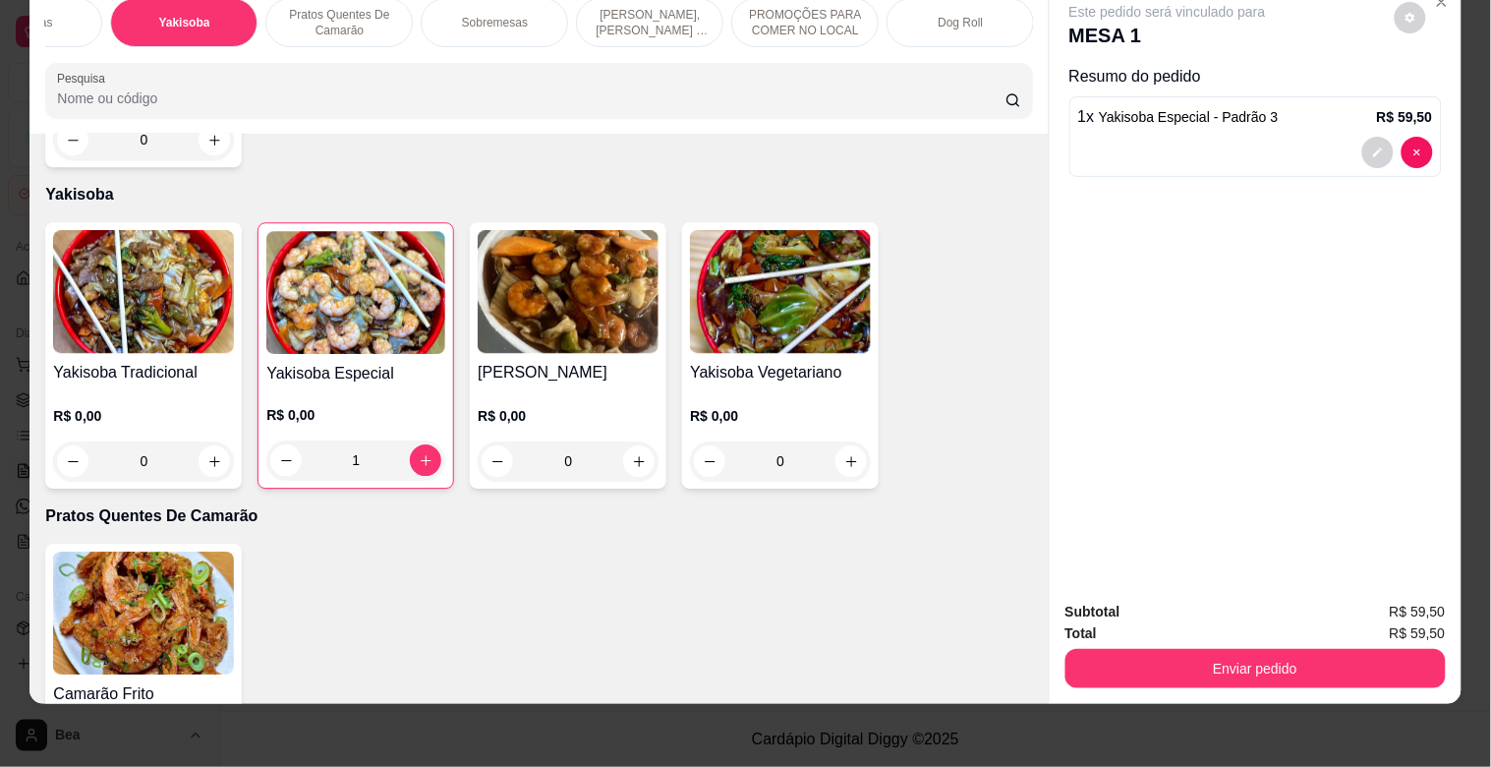
click at [140, 50] on div "Combos [PERSON_NAME]. Hot rolls Hossomakis. [GEOGRAPHIC_DATA]. Niguiris. Sashim…" at bounding box center [538, 57] width 1018 height 151
click at [141, 46] on div "Combos [PERSON_NAME]. Hot rolls Hossomakis. [GEOGRAPHIC_DATA]. Niguiris. Sashim…" at bounding box center [538, 57] width 1018 height 151
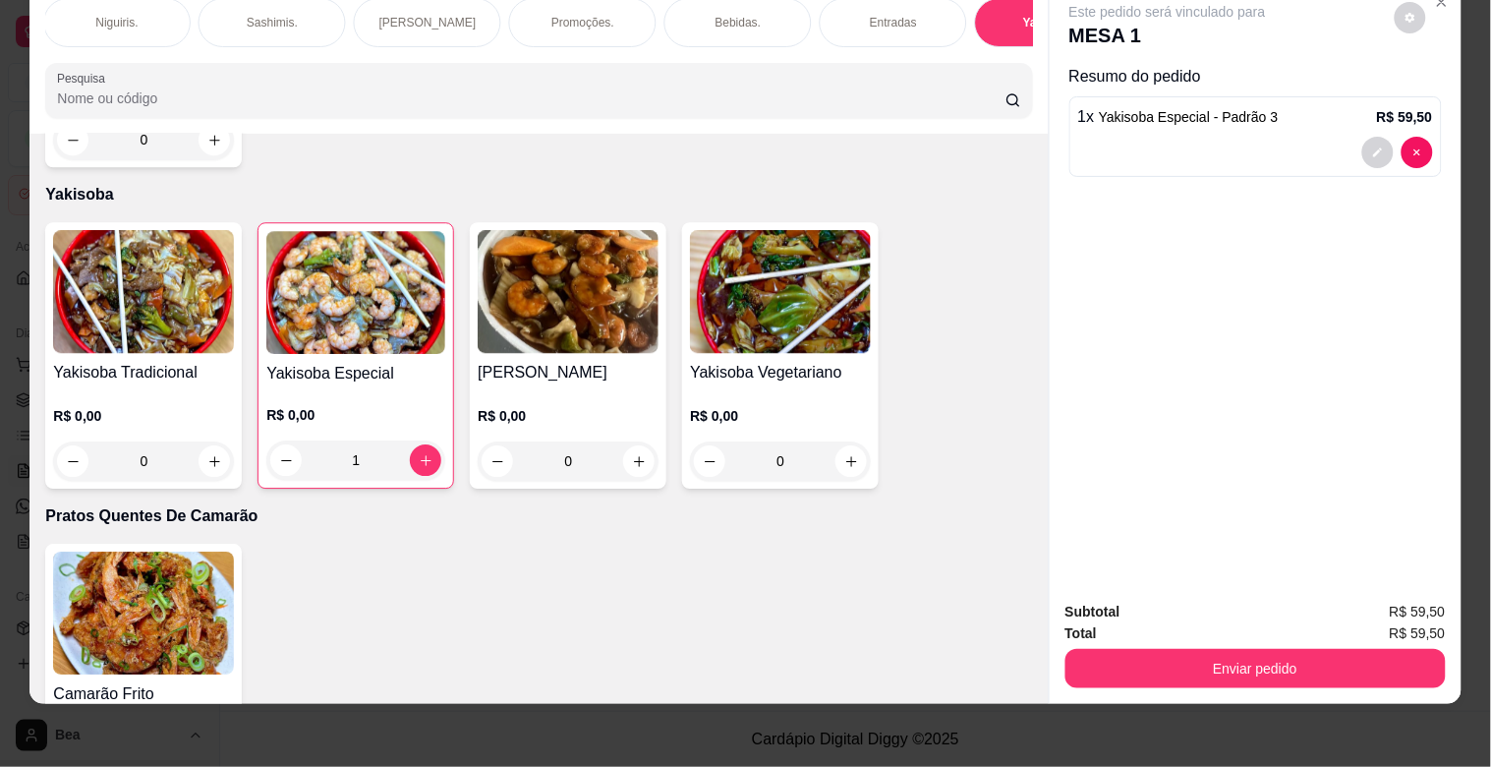
scroll to position [0, 0]
click at [408, 15] on p "Hot rolls" at bounding box center [429, 23] width 43 height 16
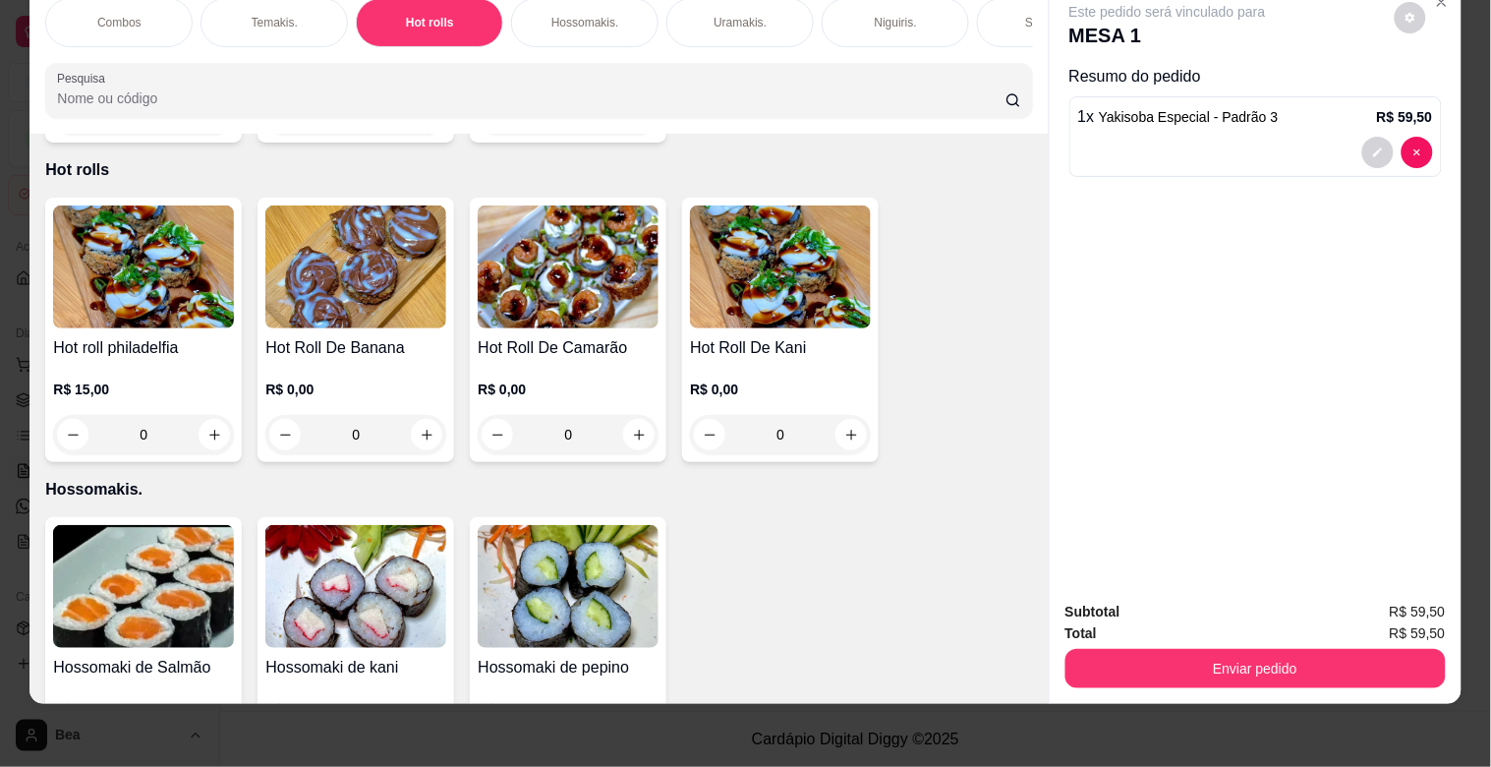
click at [158, 285] on img at bounding box center [143, 266] width 181 height 123
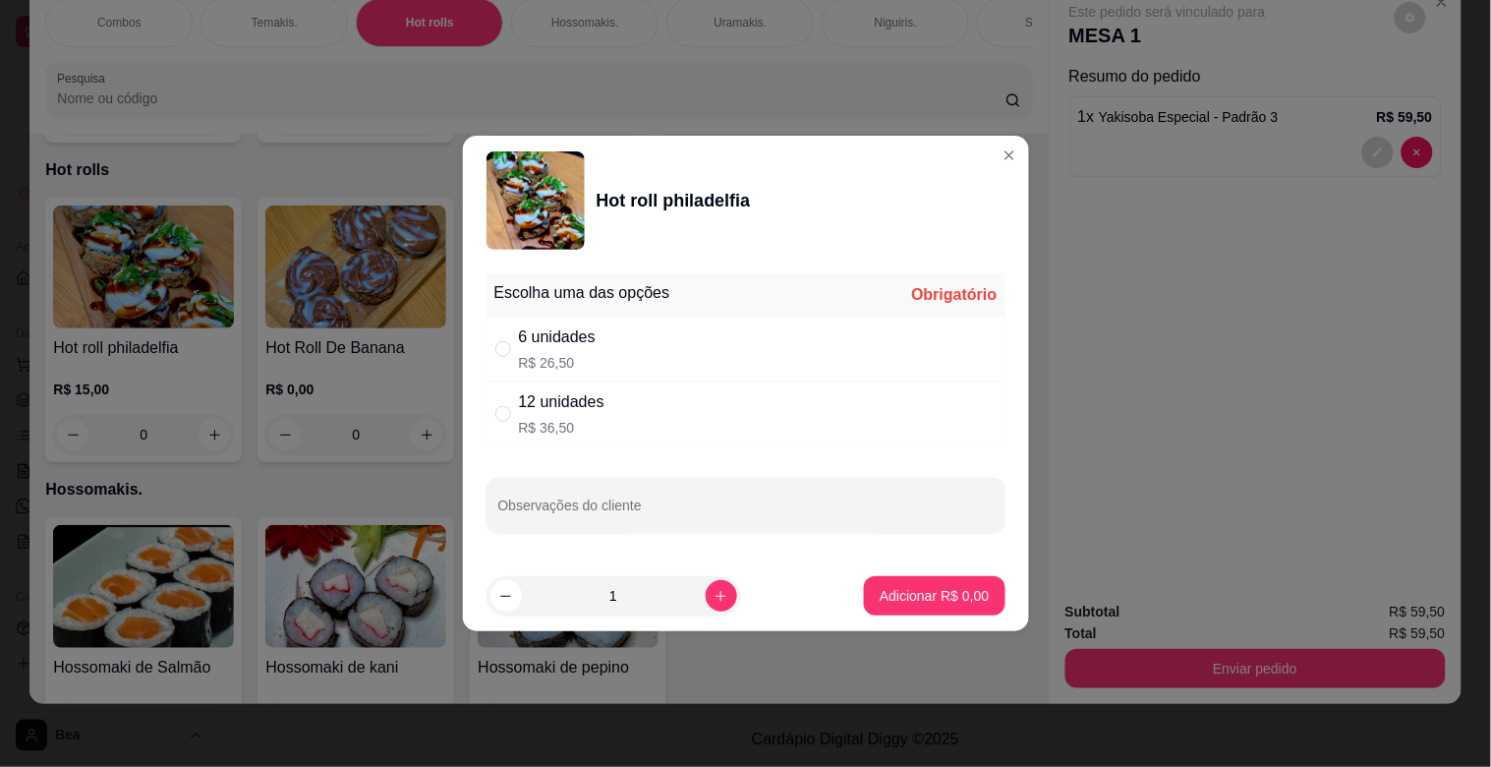
click at [593, 404] on div "12 unidades" at bounding box center [562, 402] width 86 height 24
radio input "true"
click at [887, 592] on p "Adicionar R$ 36,50" at bounding box center [931, 595] width 114 height 19
type input "1"
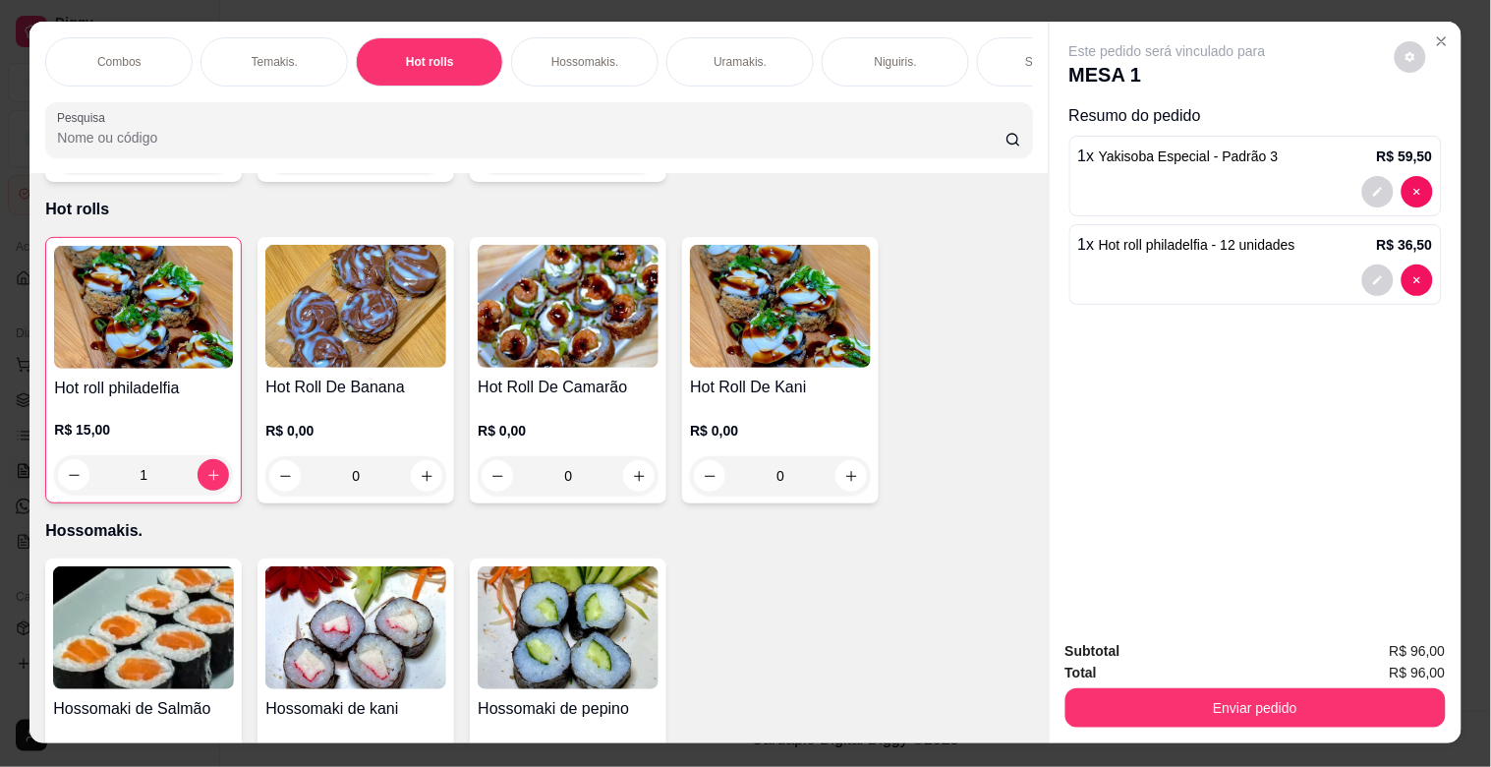
scroll to position [0, 865]
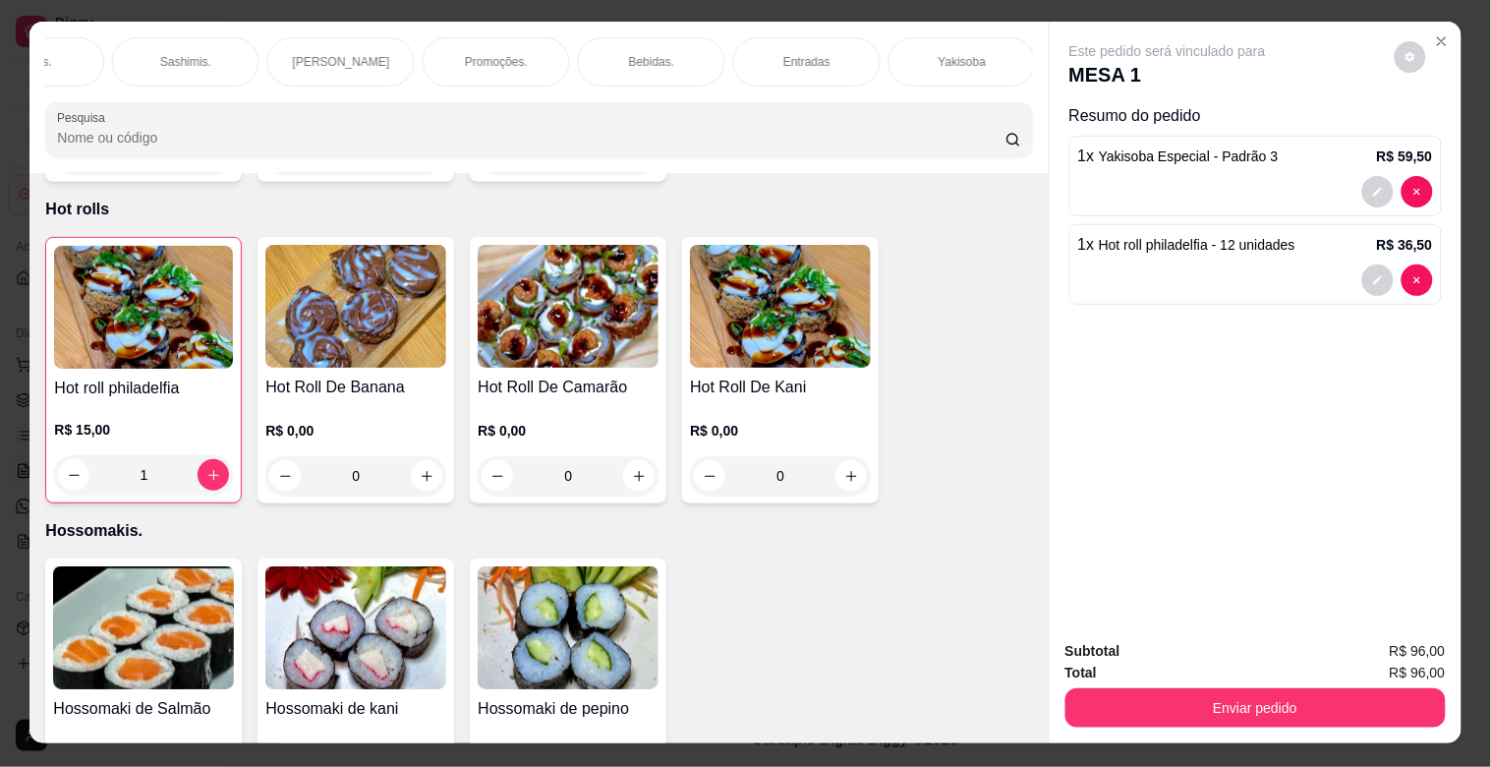
click at [370, 71] on div "[PERSON_NAME]" at bounding box center [340, 61] width 147 height 49
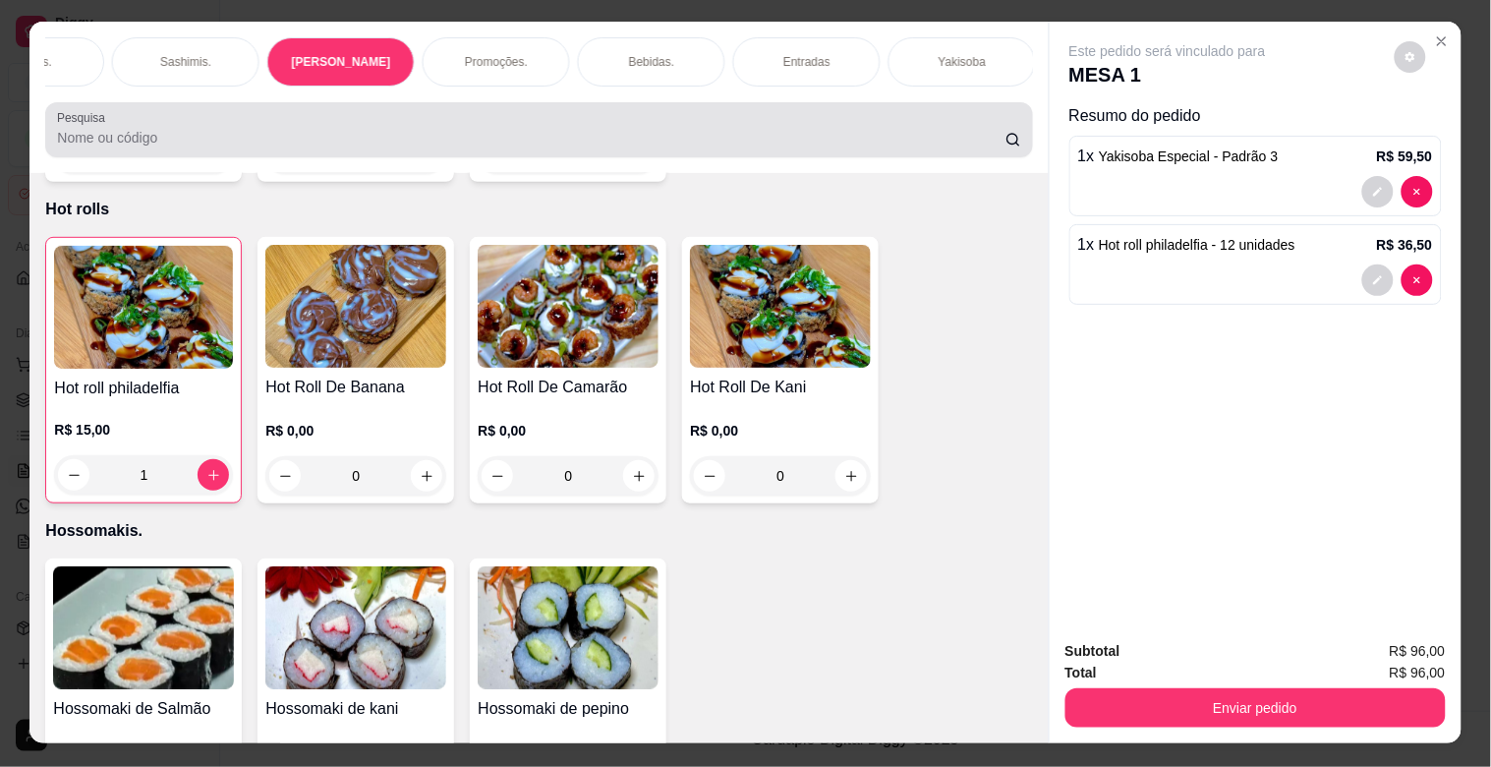
scroll to position [47, 0]
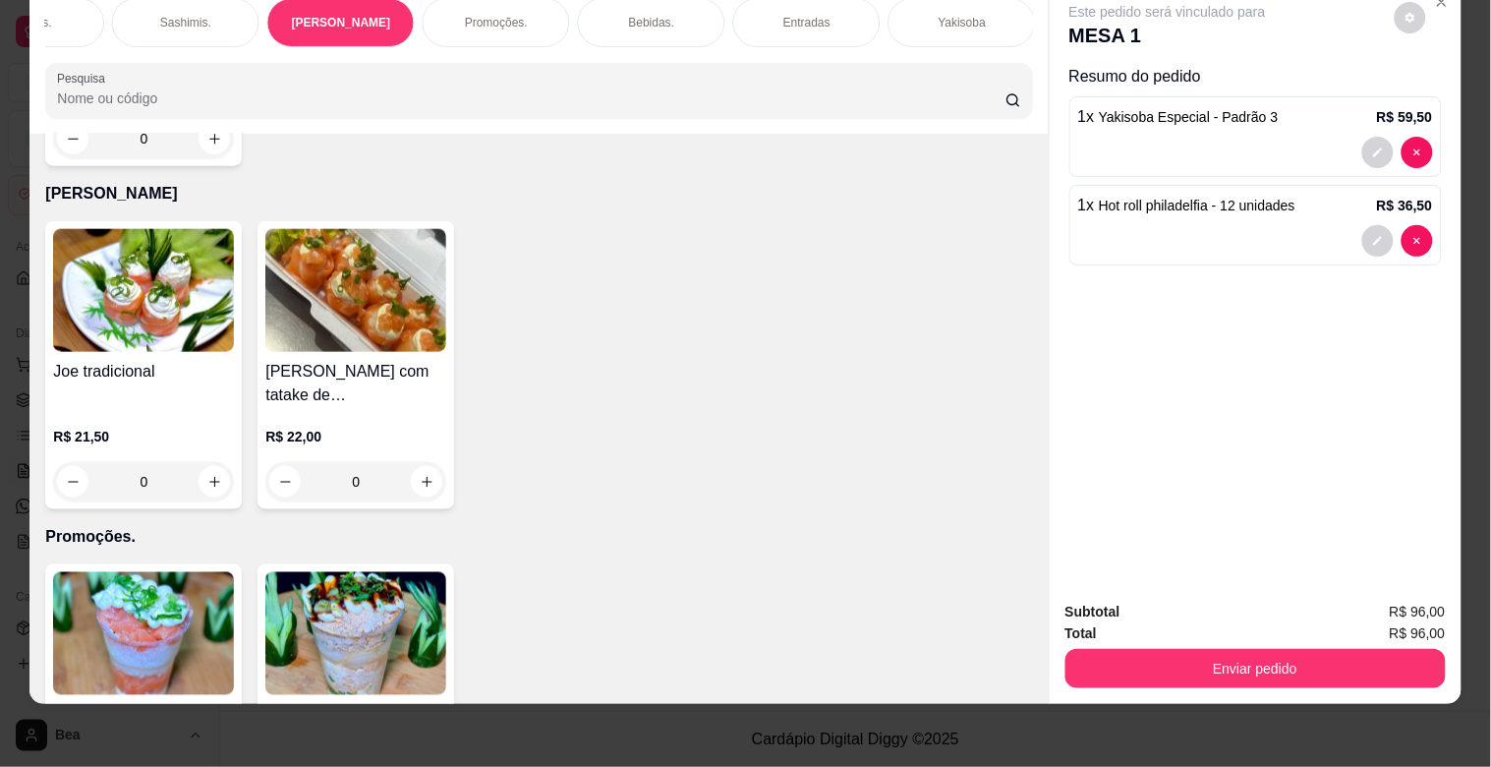
click at [163, 265] on img at bounding box center [143, 290] width 181 height 123
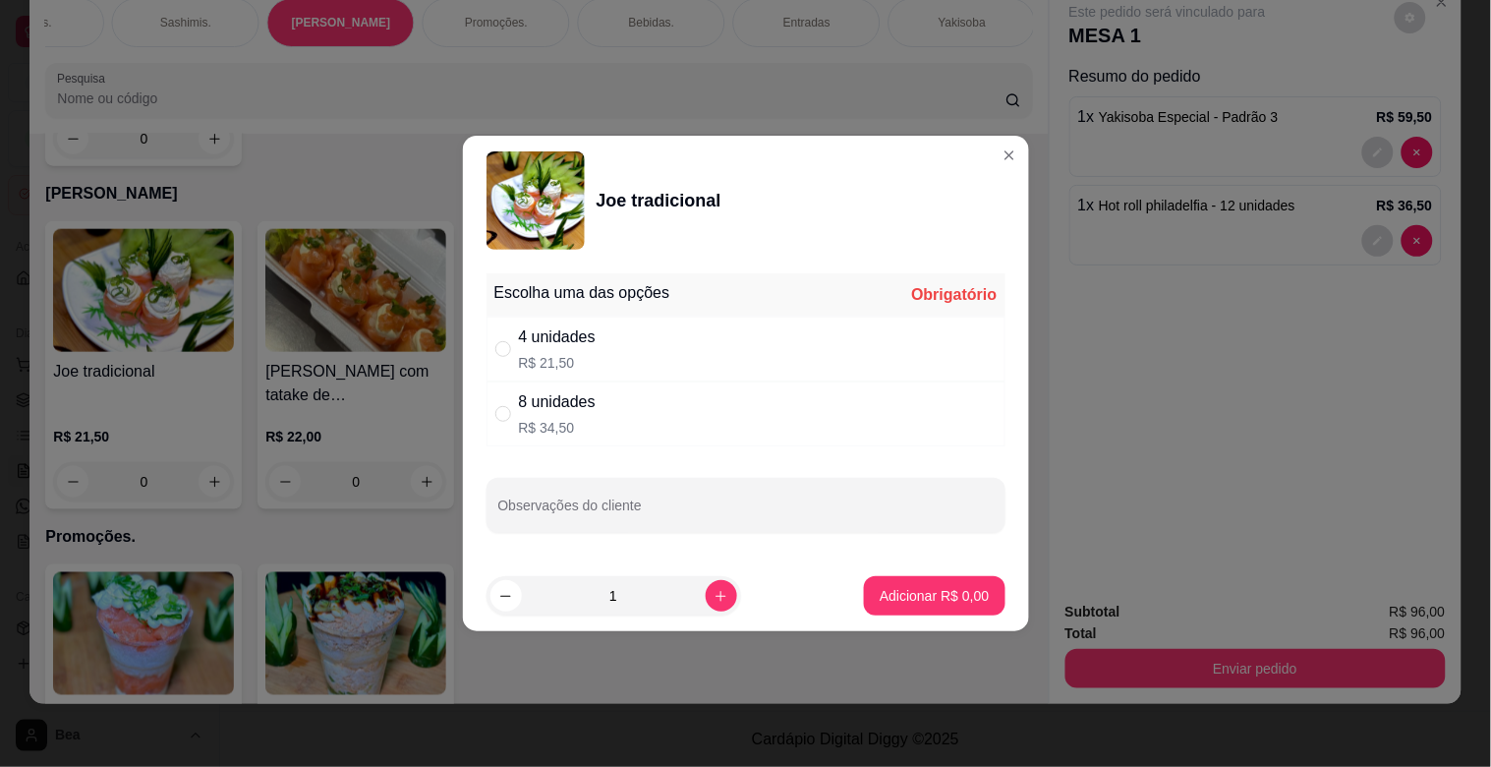
click at [600, 395] on div "8 unidades R$ 34,50" at bounding box center [746, 413] width 519 height 65
radio input "true"
click at [895, 596] on p "Adicionar R$ 34,50" at bounding box center [931, 595] width 114 height 19
type input "1"
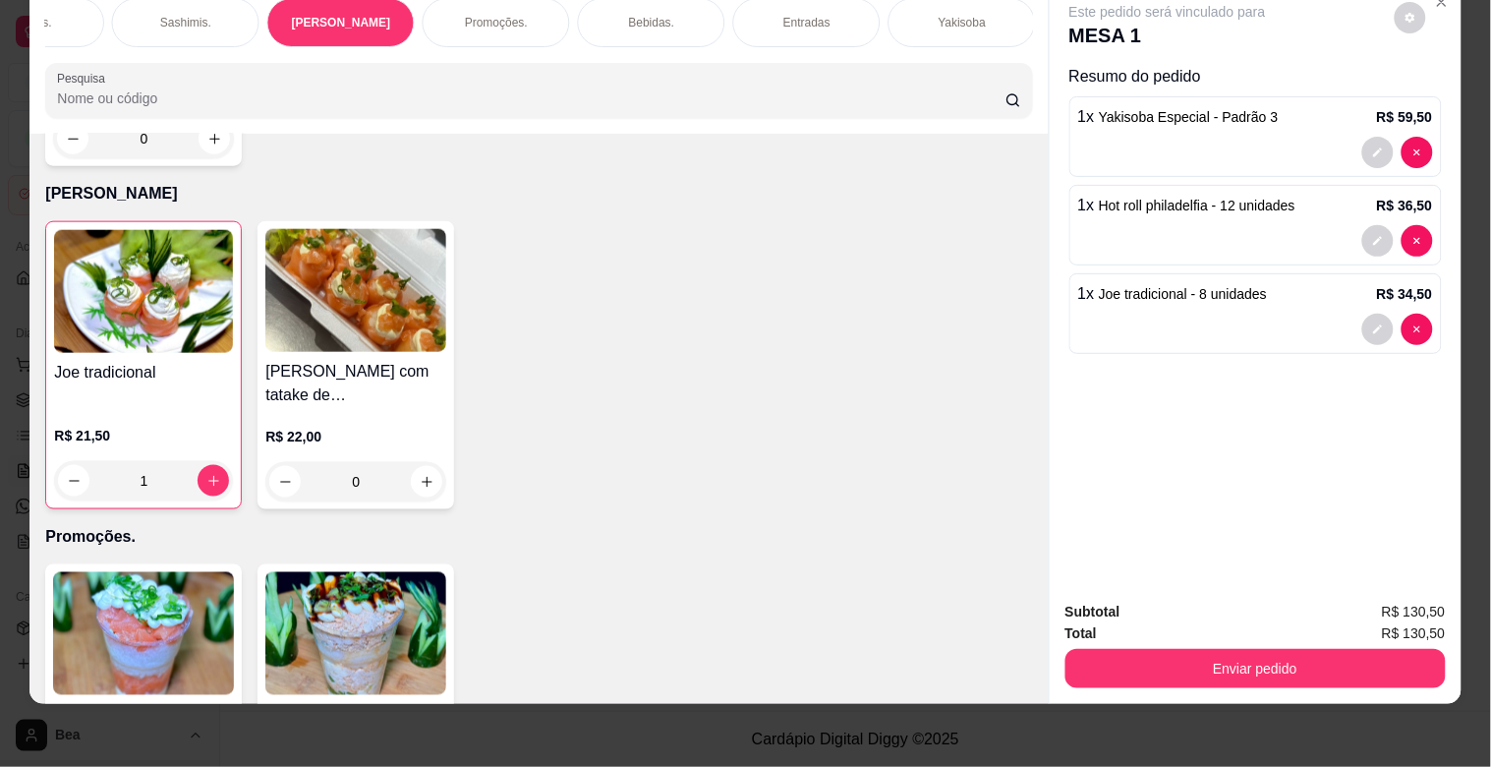
click at [941, 15] on p "Yakisoba" at bounding box center [962, 23] width 47 height 16
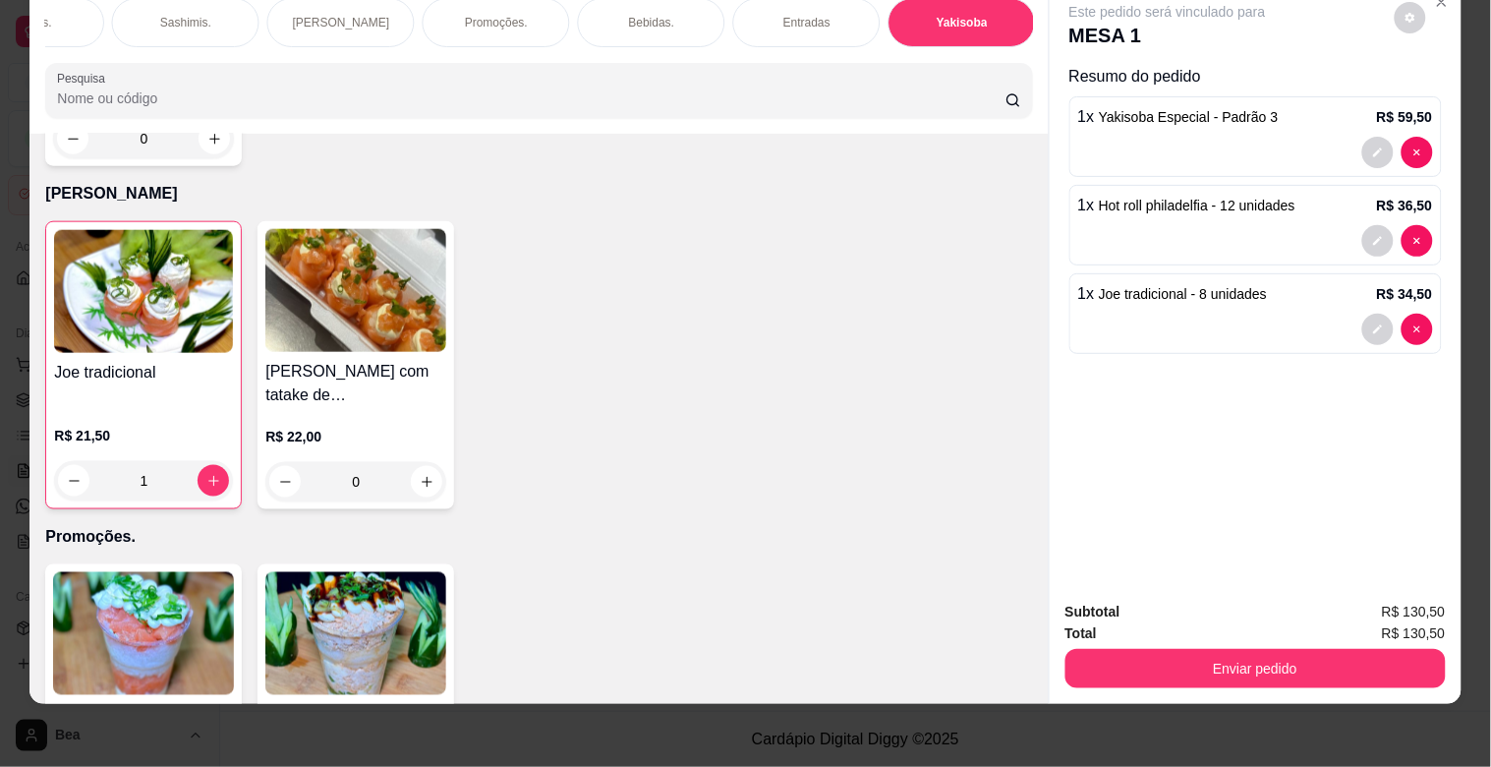
scroll to position [7153, 0]
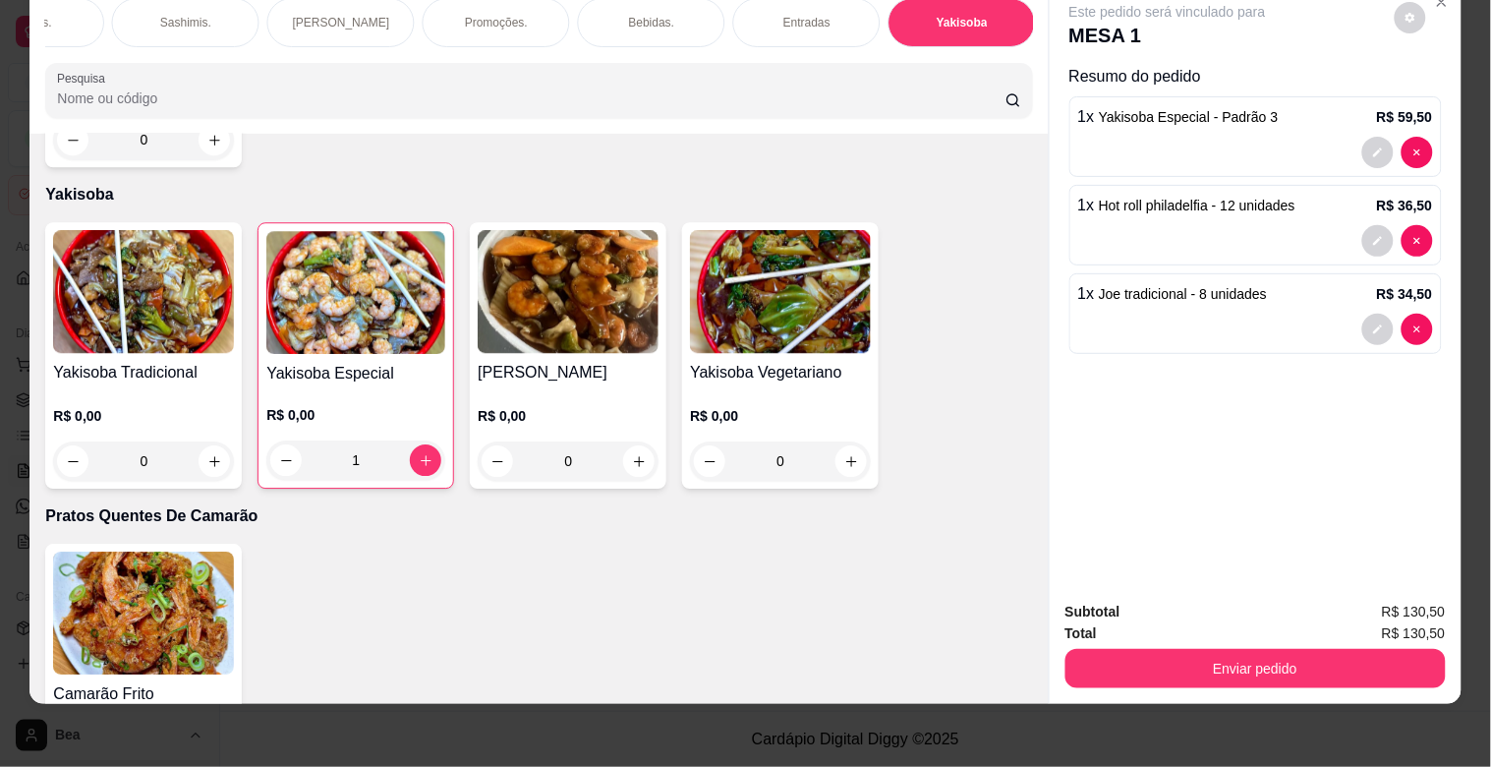
click at [586, 291] on img at bounding box center [568, 291] width 181 height 123
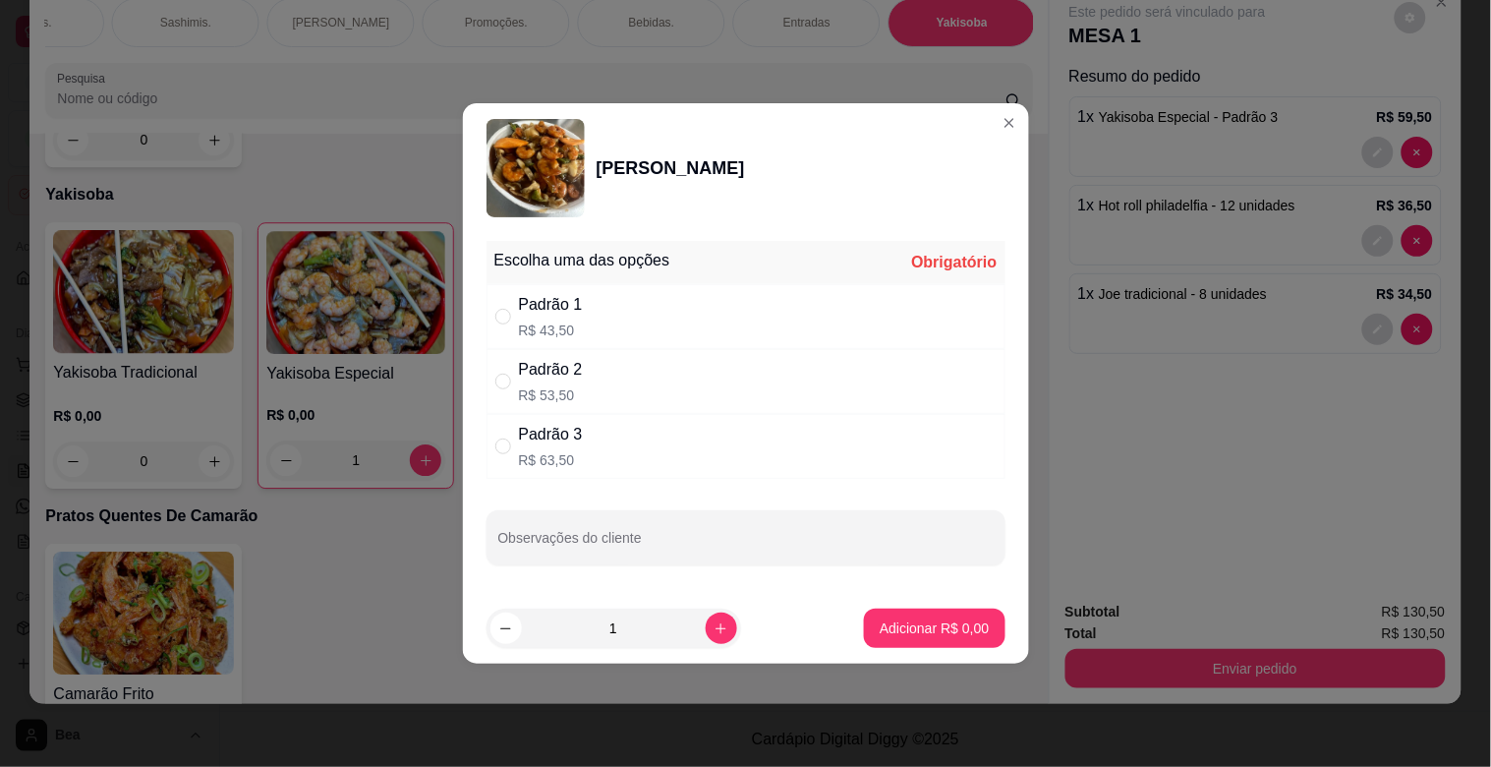
click at [616, 442] on div "Padrão 3 R$ 63,50" at bounding box center [746, 446] width 519 height 65
radio input "true"
click at [909, 625] on p "Adicionar R$ 63,50" at bounding box center [931, 627] width 114 height 19
type input "1"
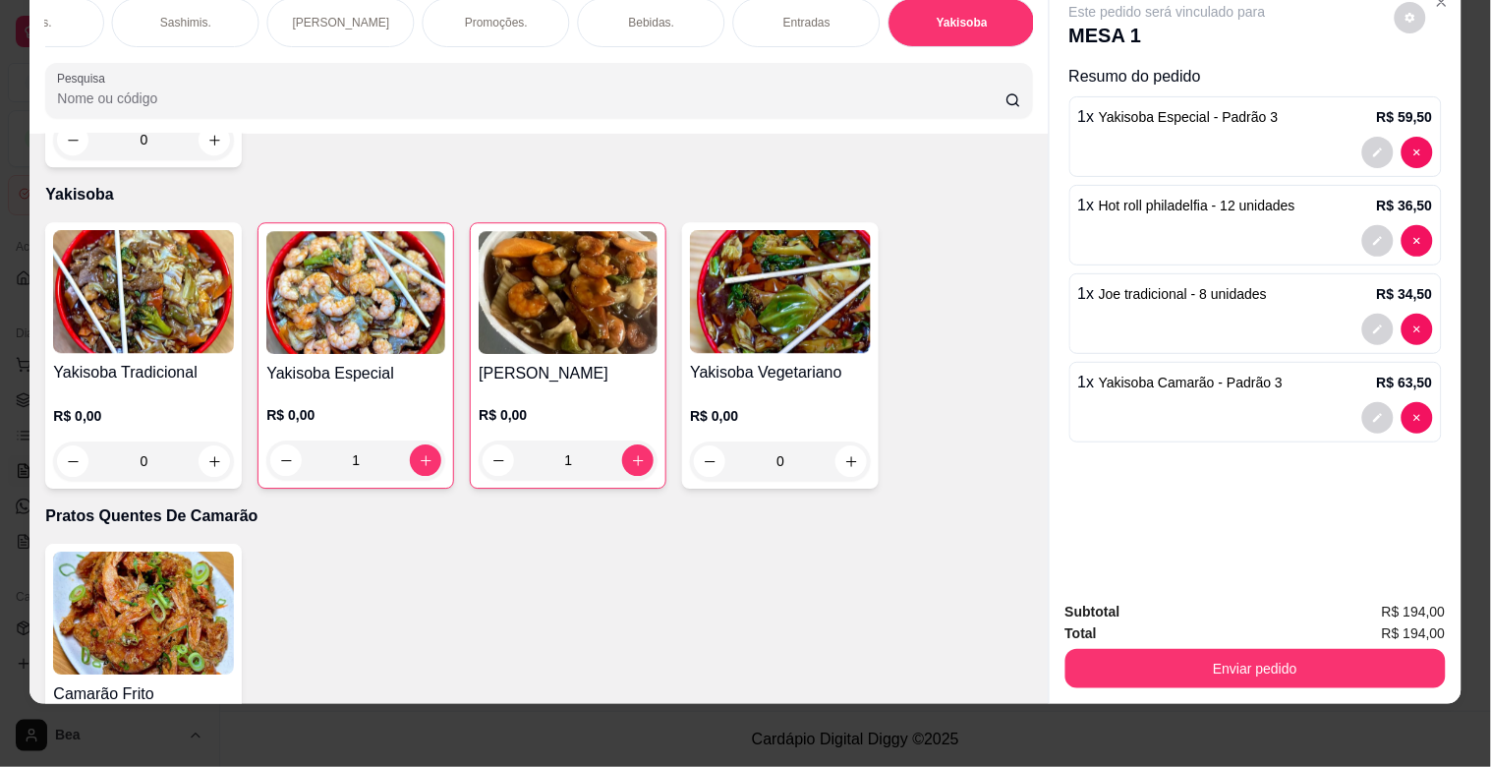
click at [623, 16] on div "Bebidas." at bounding box center [651, 22] width 147 height 49
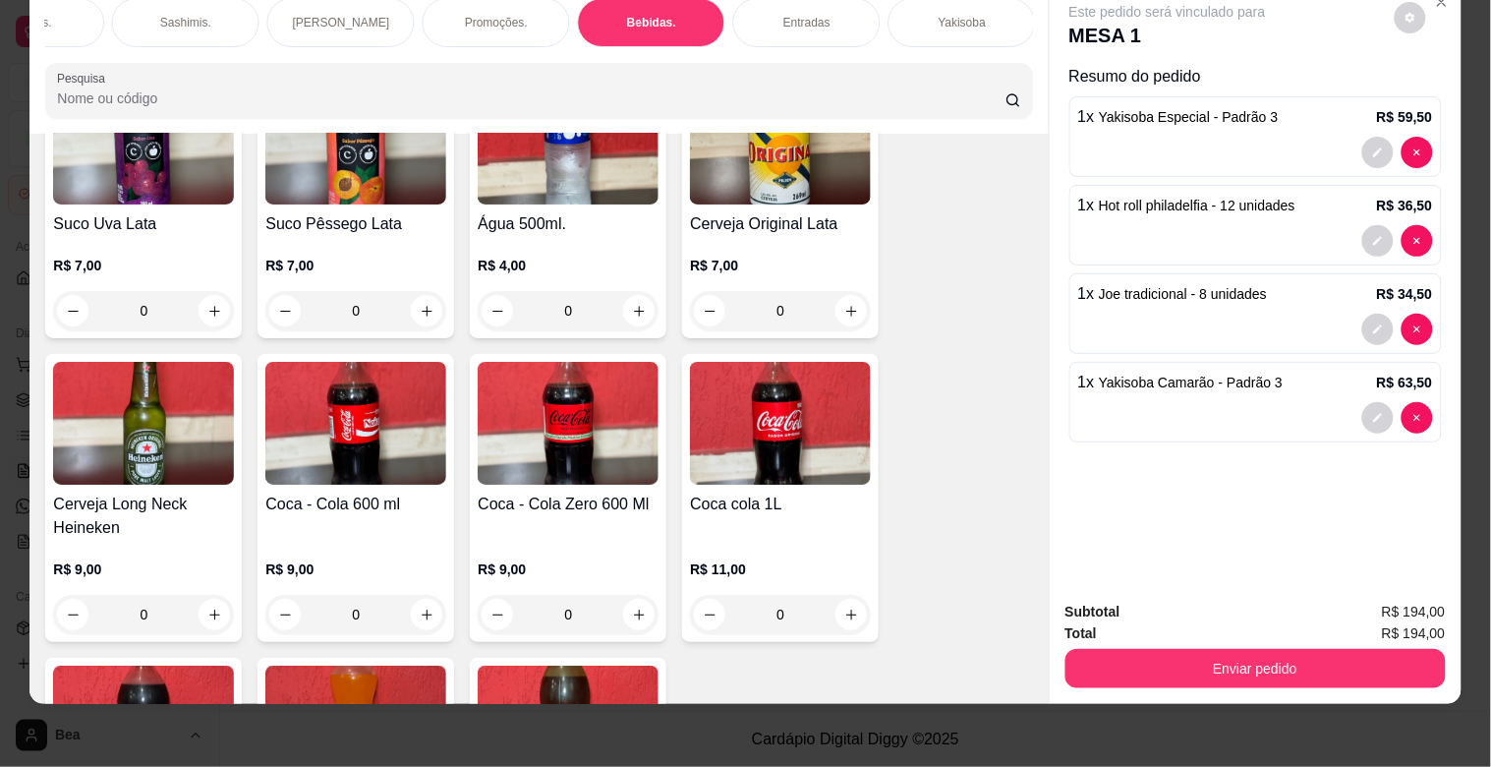
scroll to position [5853, 0]
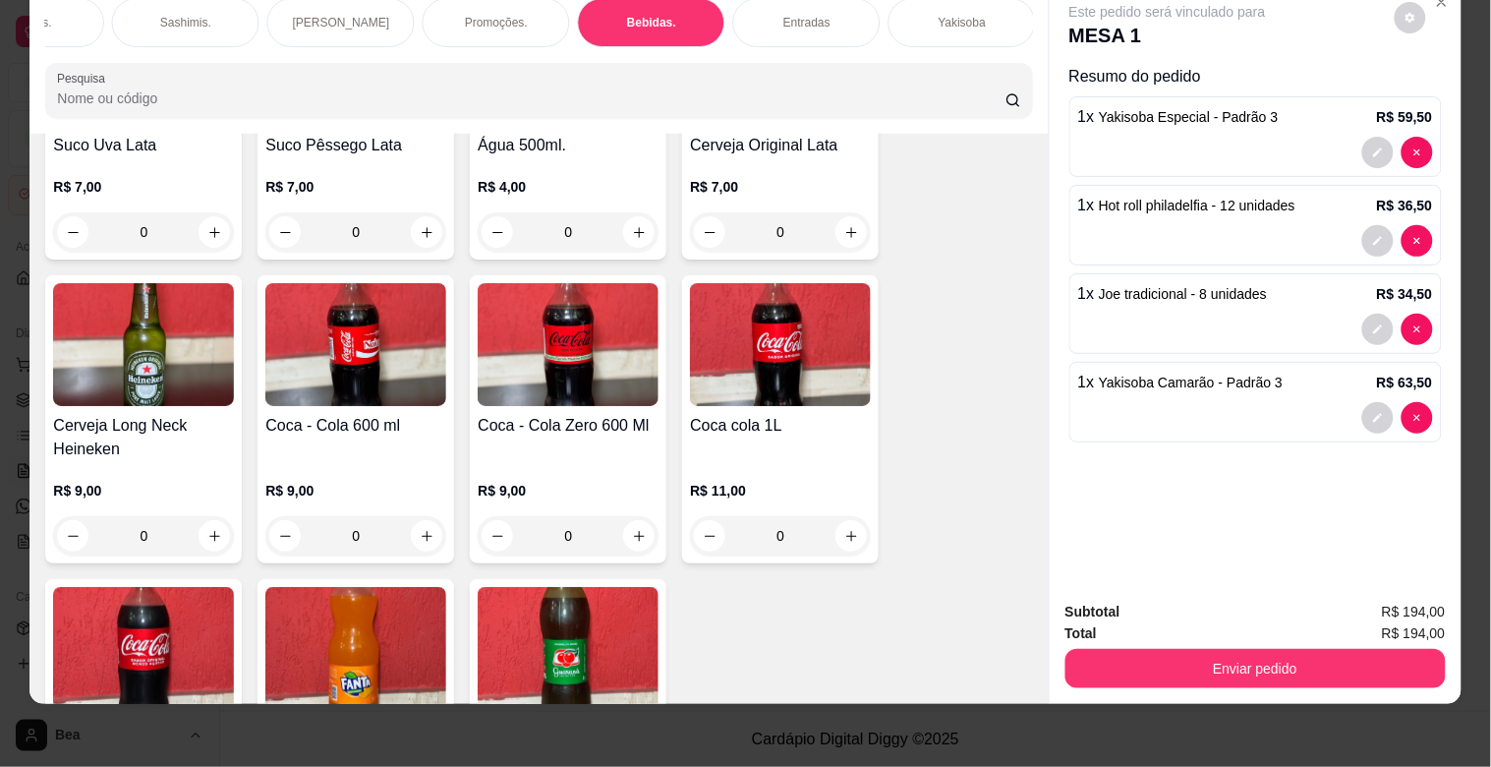
click at [187, 625] on img at bounding box center [143, 648] width 181 height 123
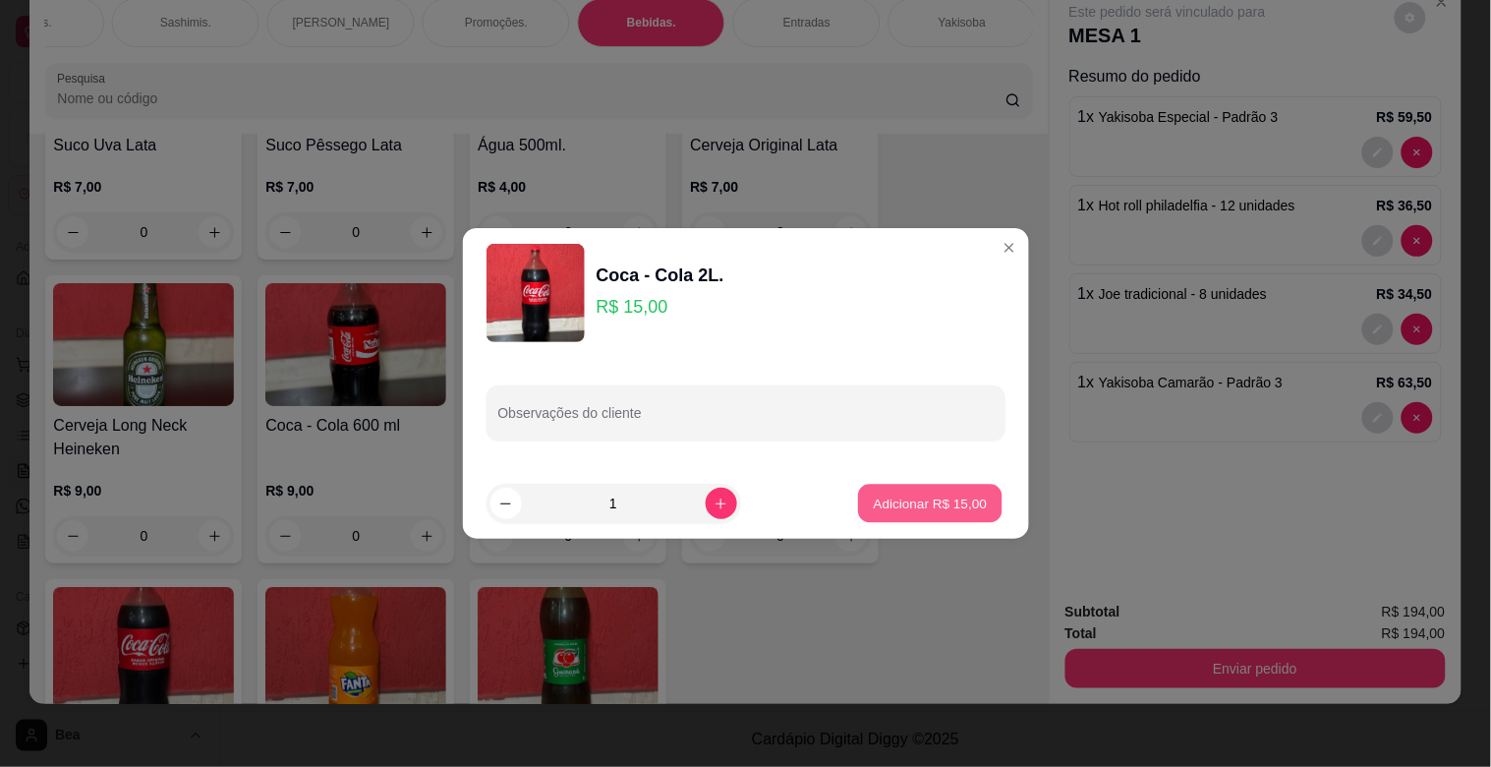
click at [909, 509] on p "Adicionar R$ 15,00" at bounding box center [931, 502] width 114 height 19
type input "1"
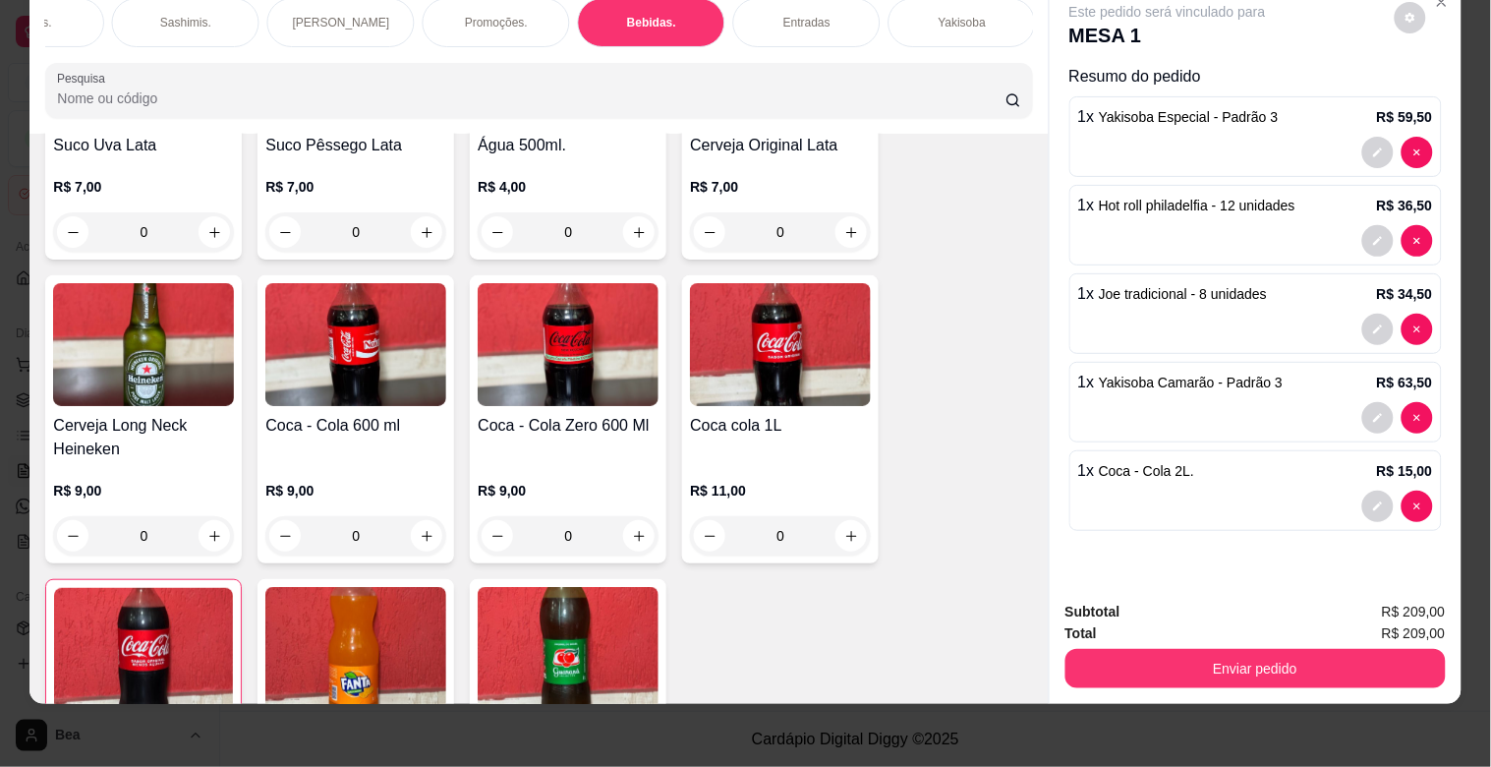
click at [901, 8] on div "Yakisoba" at bounding box center [962, 22] width 147 height 49
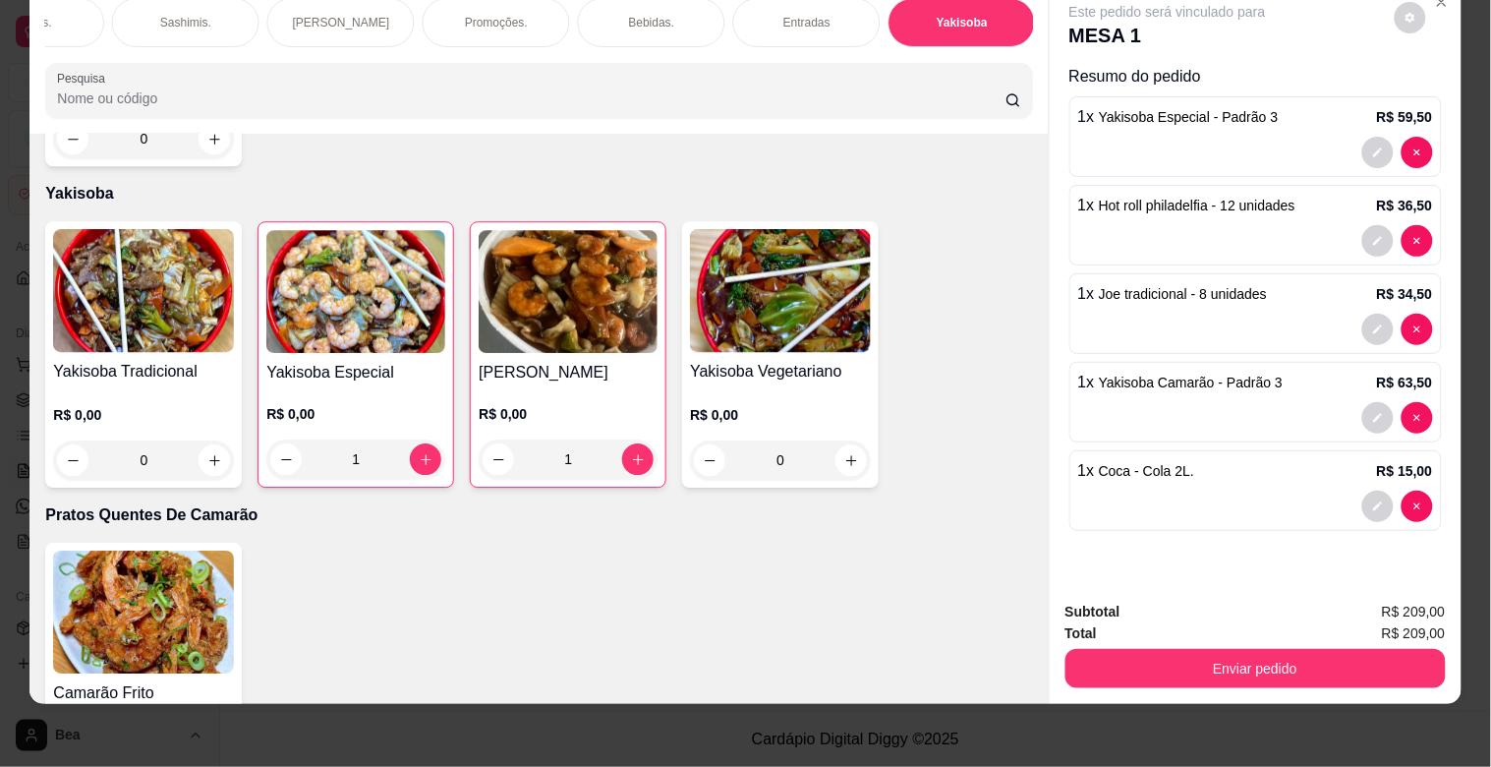
click at [416, 439] on div "1" at bounding box center [355, 458] width 179 height 39
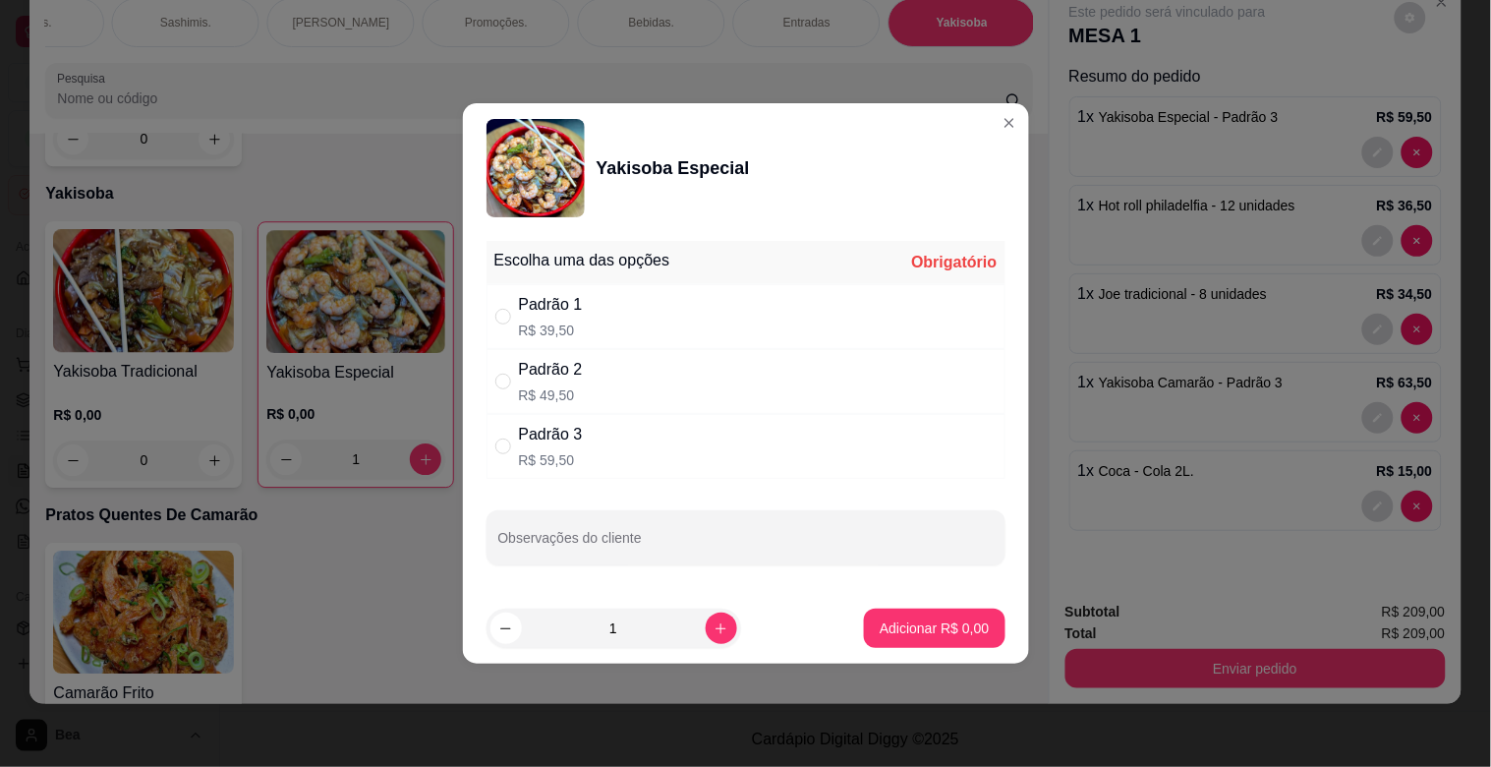
click at [614, 448] on div "Padrão 3 R$ 59,50" at bounding box center [746, 446] width 519 height 65
radio input "true"
click at [894, 625] on p "Adicionar R$ 59,50" at bounding box center [931, 627] width 114 height 19
type input "2"
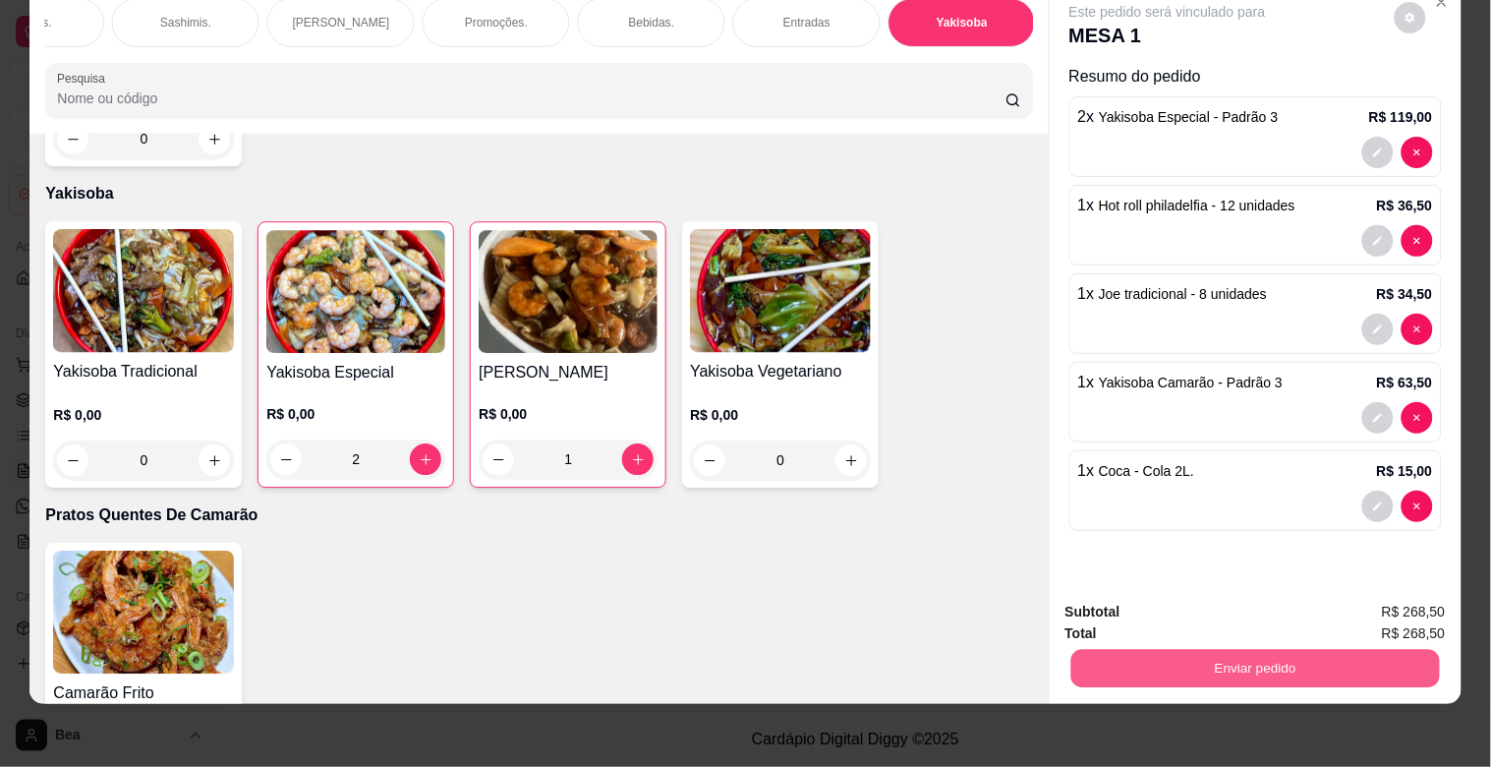
click at [1172, 657] on button "Enviar pedido" at bounding box center [1254, 668] width 369 height 38
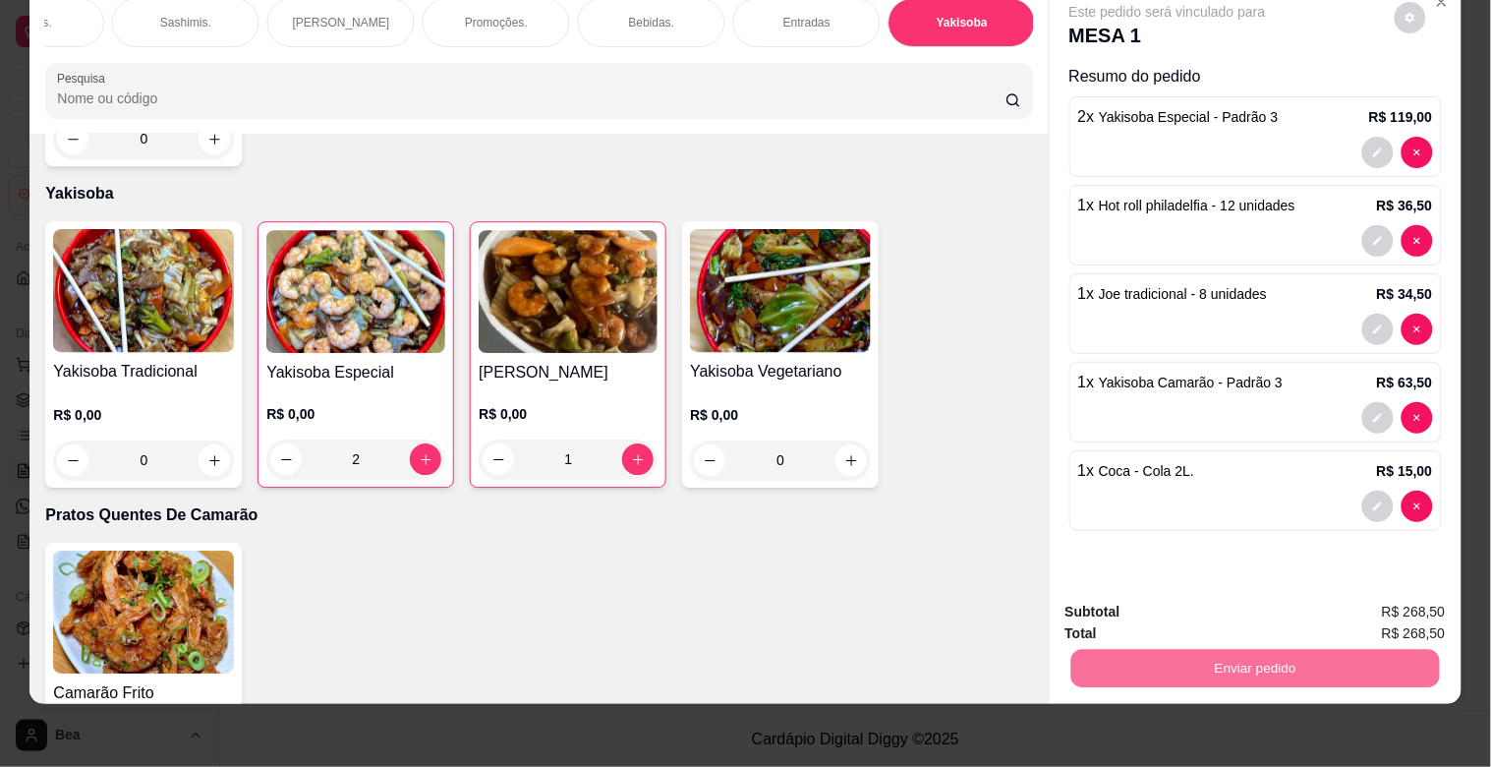
click at [1366, 604] on button "Enviar pedido" at bounding box center [1395, 603] width 108 height 36
